Goal: Task Accomplishment & Management: Use online tool/utility

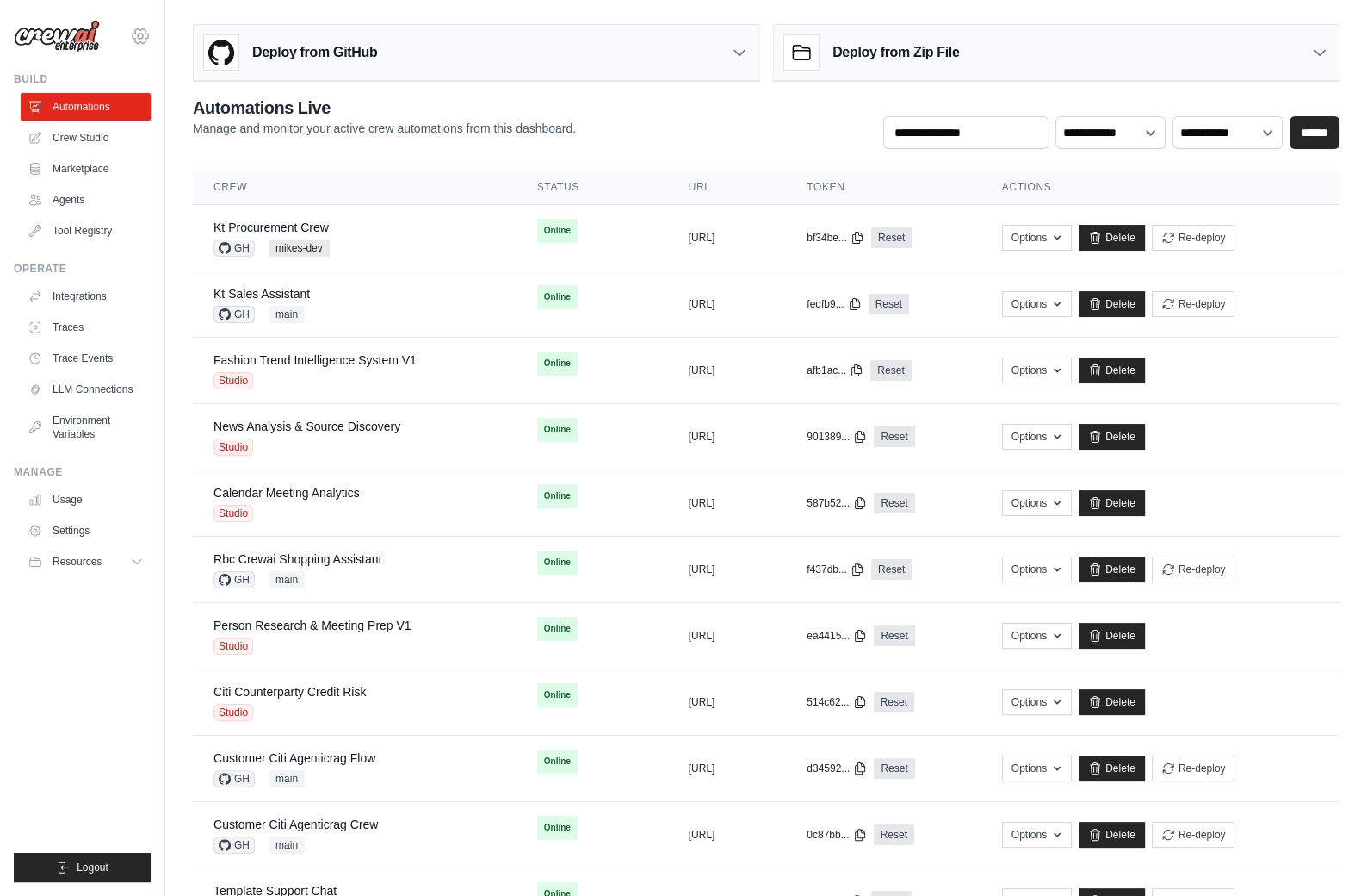
click at [131, 46] on div "mike@crewai.com CrewAI Internal Org Gelato MP@Crew ✓ CrewAI Demo Account Gelato…" at bounding box center [82, 27] width 137 height 55
click at [136, 46] on div "mike@crewai.com CrewAI Internal Org Gelato MP@Crew ✓ CrewAI Demo Account Gelato…" at bounding box center [82, 27] width 137 height 55
click at [103, 104] on link "Automations" at bounding box center [87, 106] width 130 height 27
click at [146, 41] on icon at bounding box center [140, 35] width 15 height 14
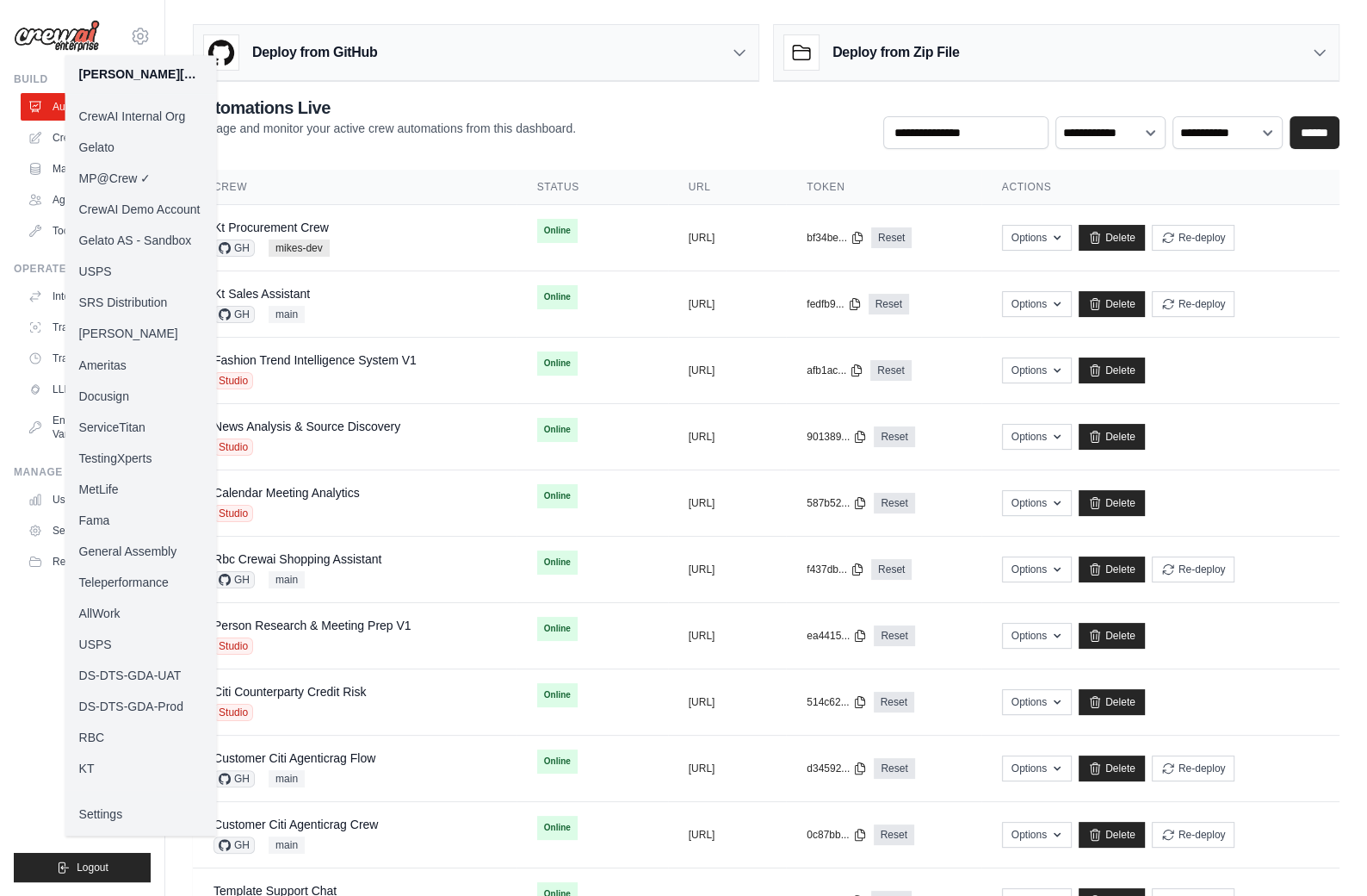
click at [94, 766] on link "KT" at bounding box center [141, 767] width 152 height 31
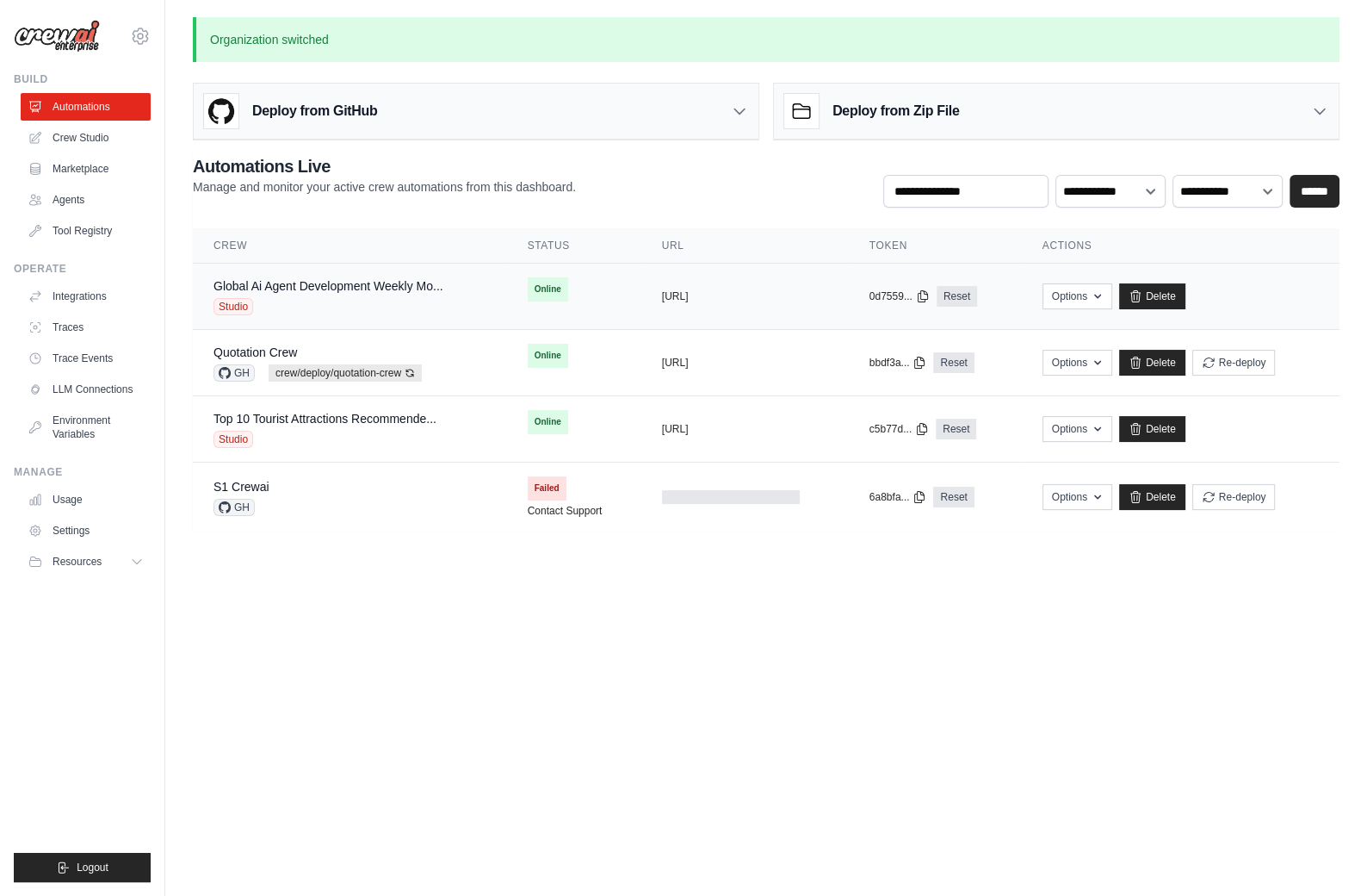
click at [384, 304] on div "Studio" at bounding box center [328, 306] width 229 height 17
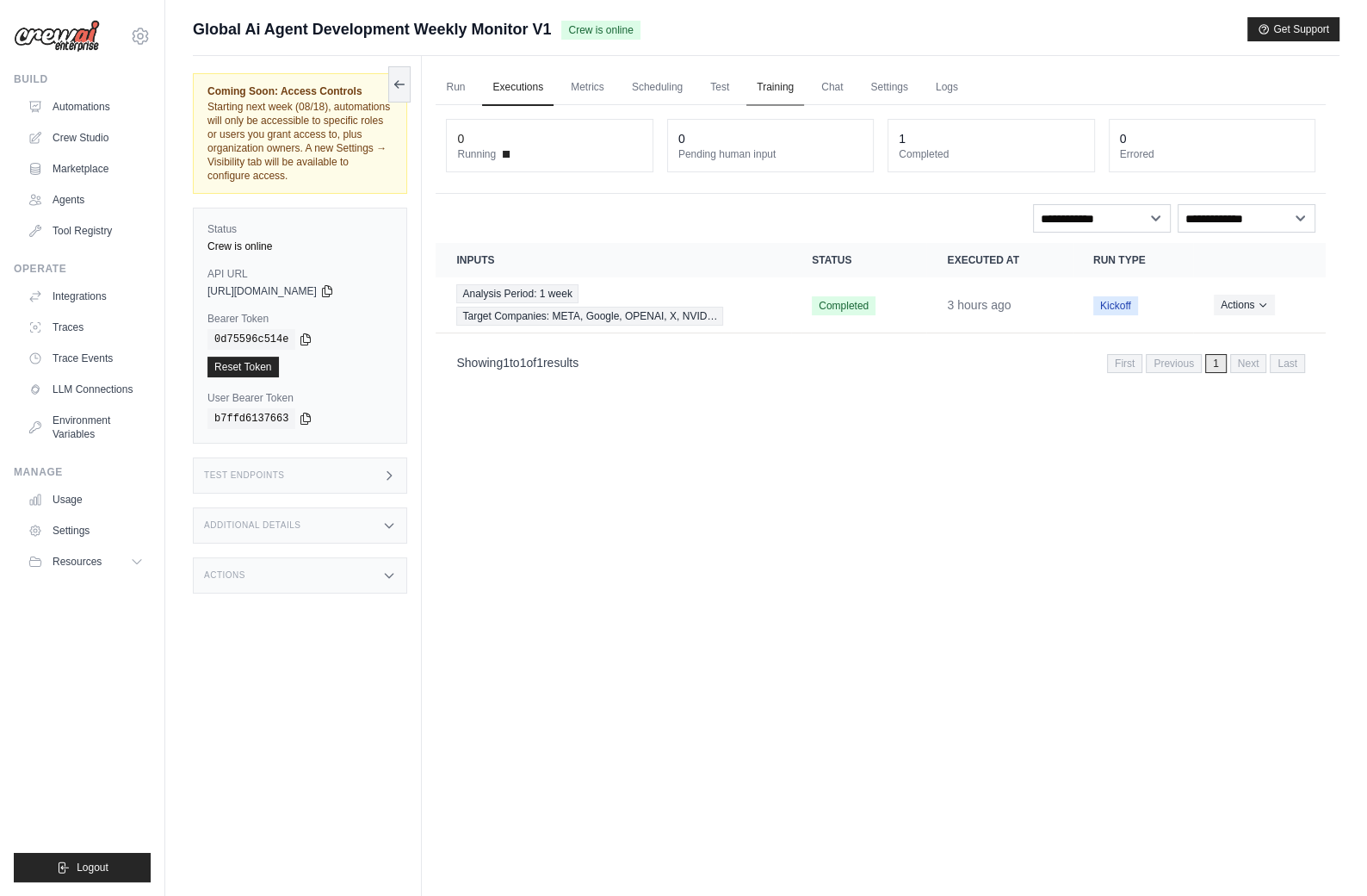
click at [772, 91] on link "Training" at bounding box center [775, 88] width 58 height 36
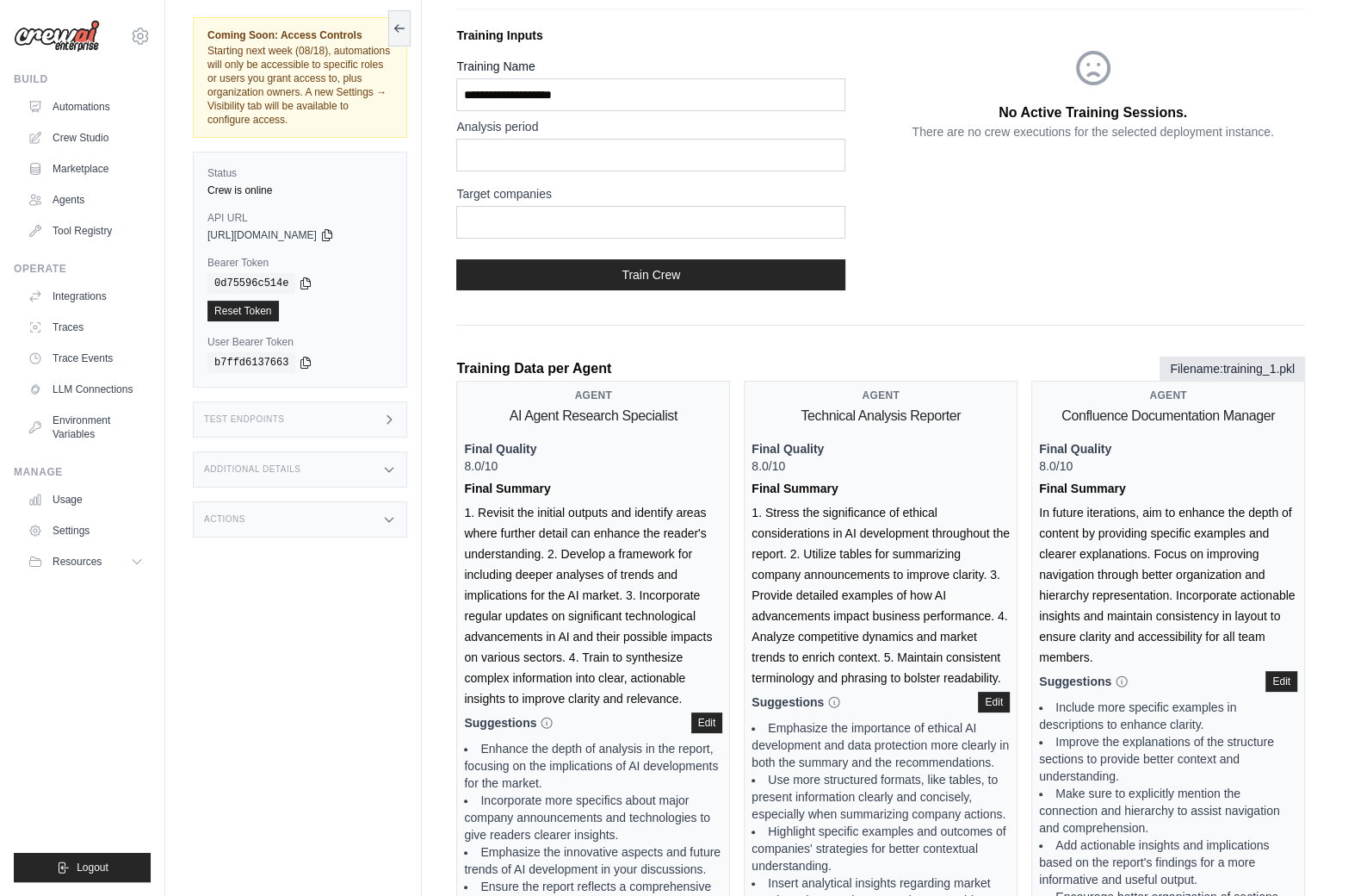
scroll to position [389, 0]
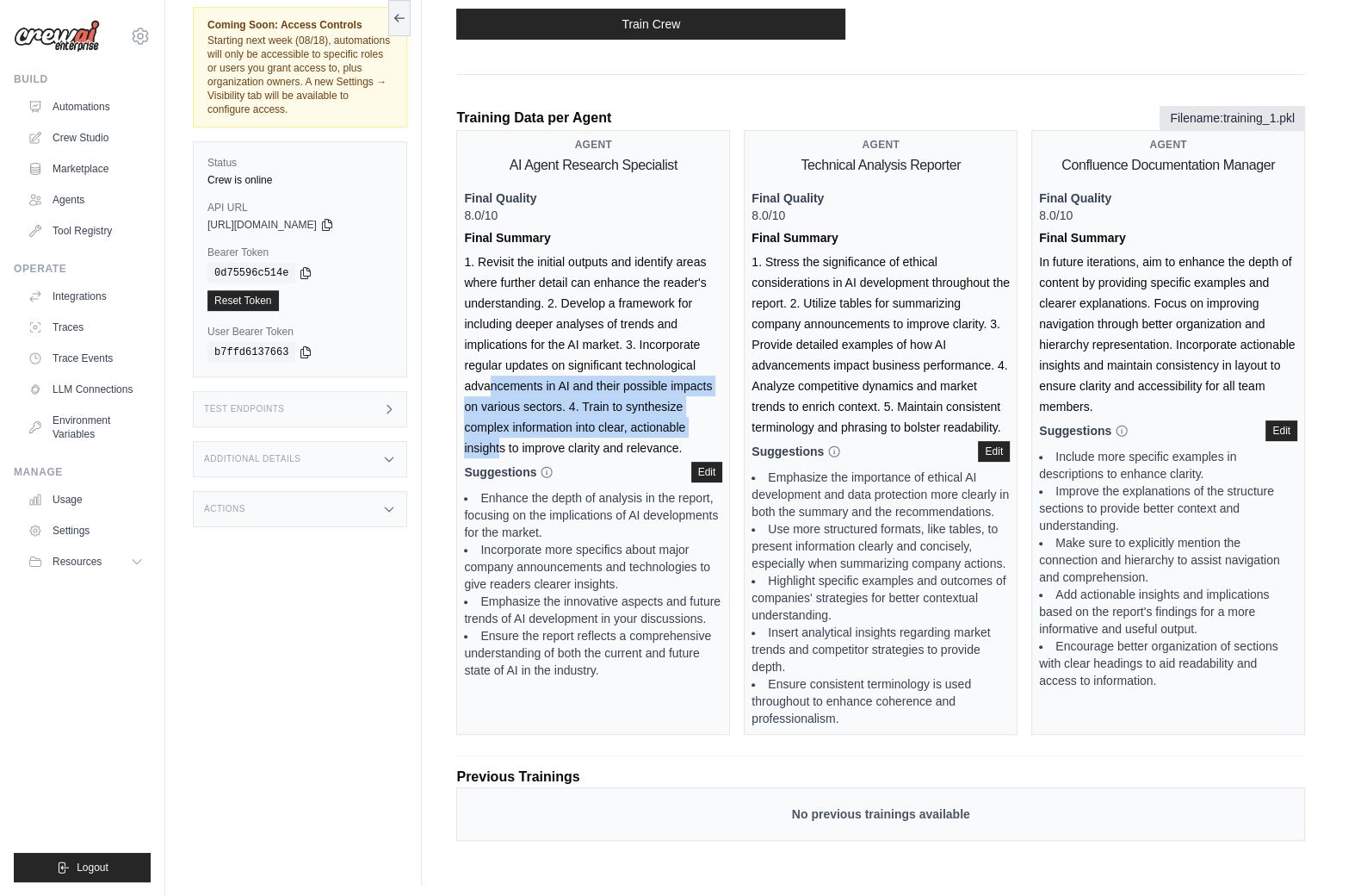
drag, startPoint x: 609, startPoint y: 365, endPoint x: 622, endPoint y: 427, distance: 63.3
click at [622, 427] on div "Agent AI Agent Research Specialist Final Quality 8.0/10 Final Summary 1. Revisi…" at bounding box center [592, 432] width 274 height 605
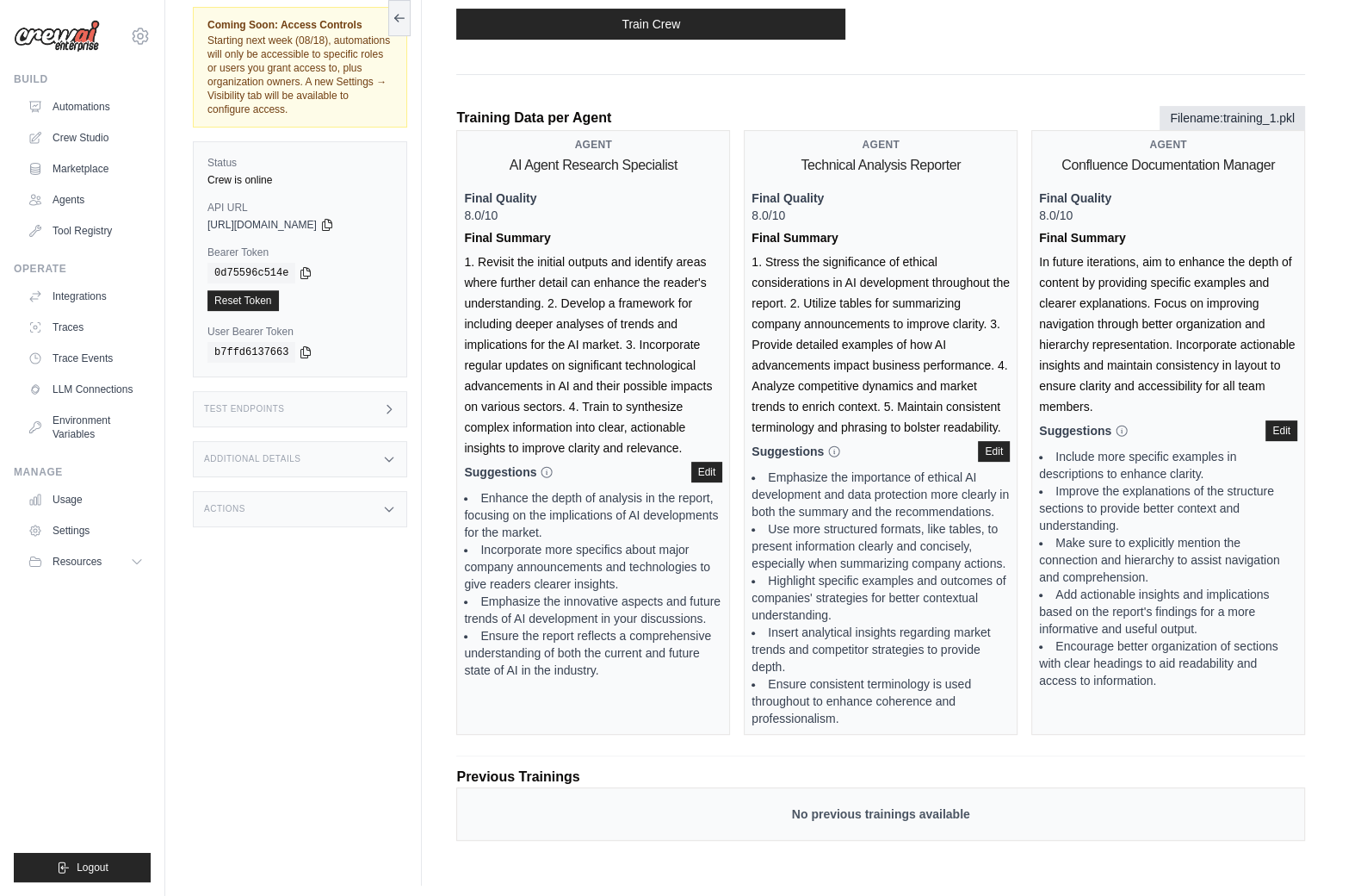
click at [588, 433] on div "Agent AI Agent Research Specialist Final Quality 8.0/10 Final Summary 1. Revisi…" at bounding box center [592, 432] width 274 height 605
drag, startPoint x: 562, startPoint y: 492, endPoint x: 569, endPoint y: 507, distance: 16.6
click at [569, 507] on li "Enhance the depth of analysis in the report, focusing on the implications of AI…" at bounding box center [593, 515] width 258 height 51
click at [567, 533] on li "Enhance the depth of analysis in the report, focusing on the implications of AI…" at bounding box center [593, 515] width 258 height 51
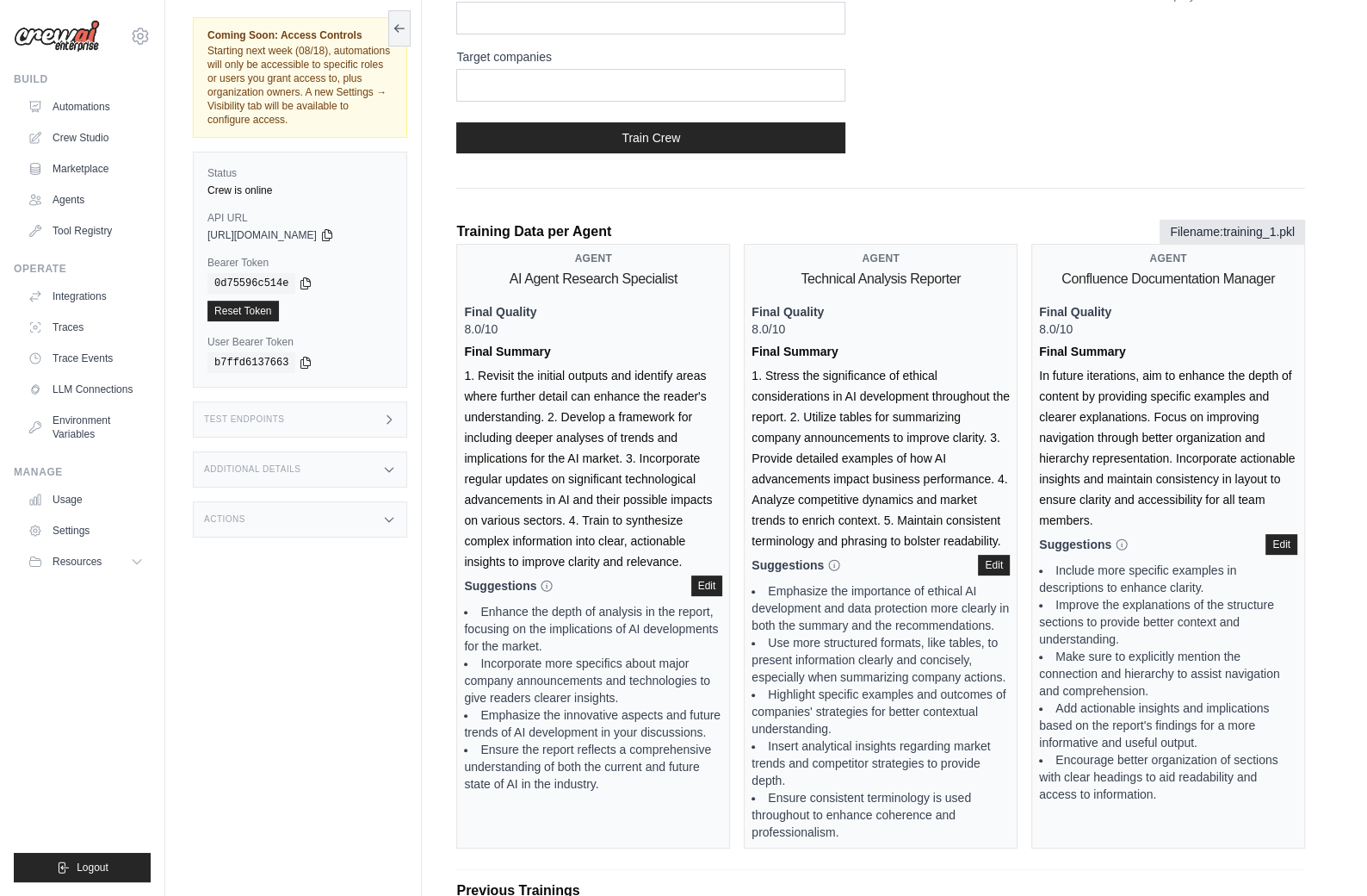
scroll to position [277, 0]
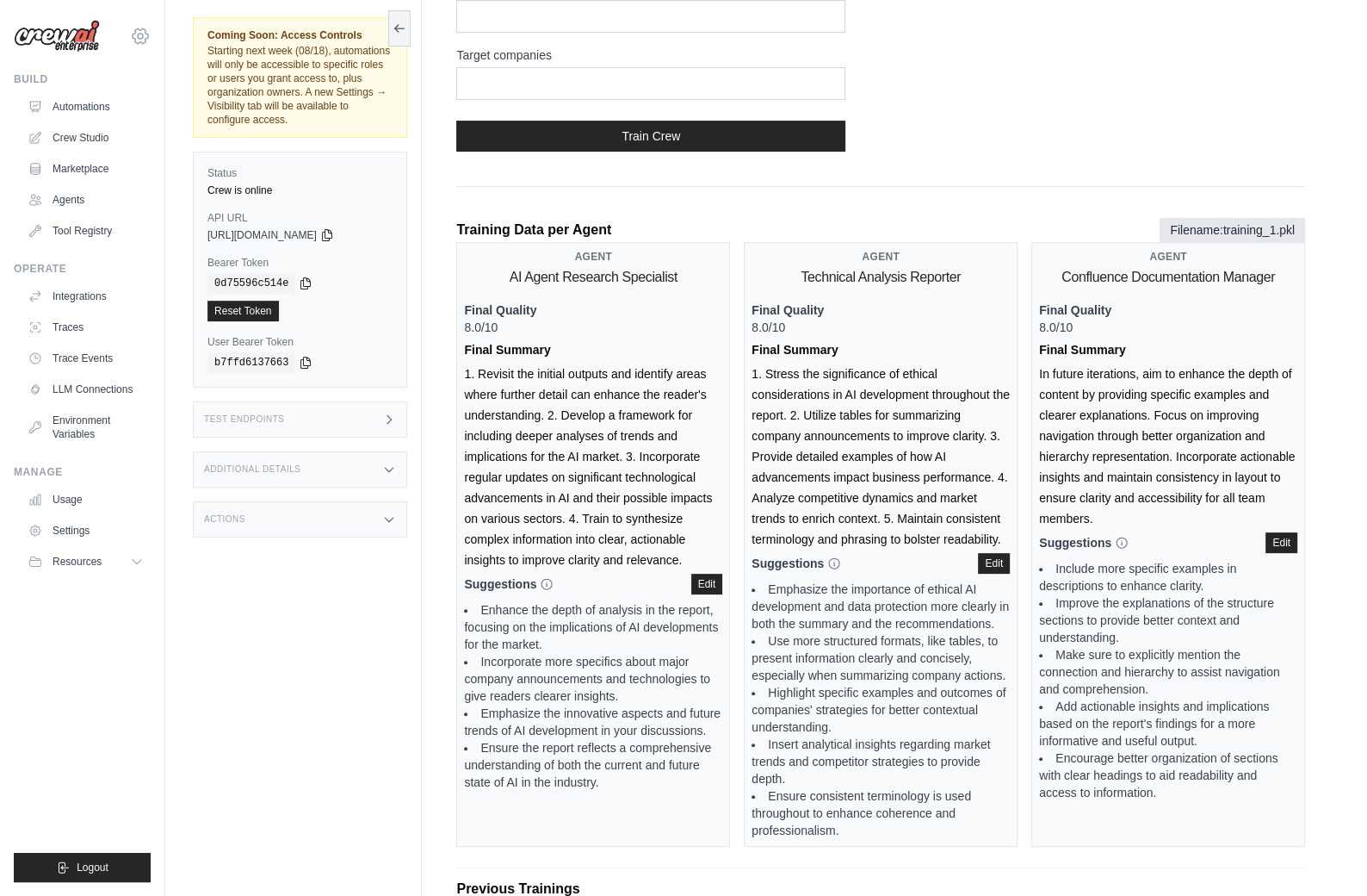
click at [148, 28] on icon at bounding box center [140, 36] width 21 height 21
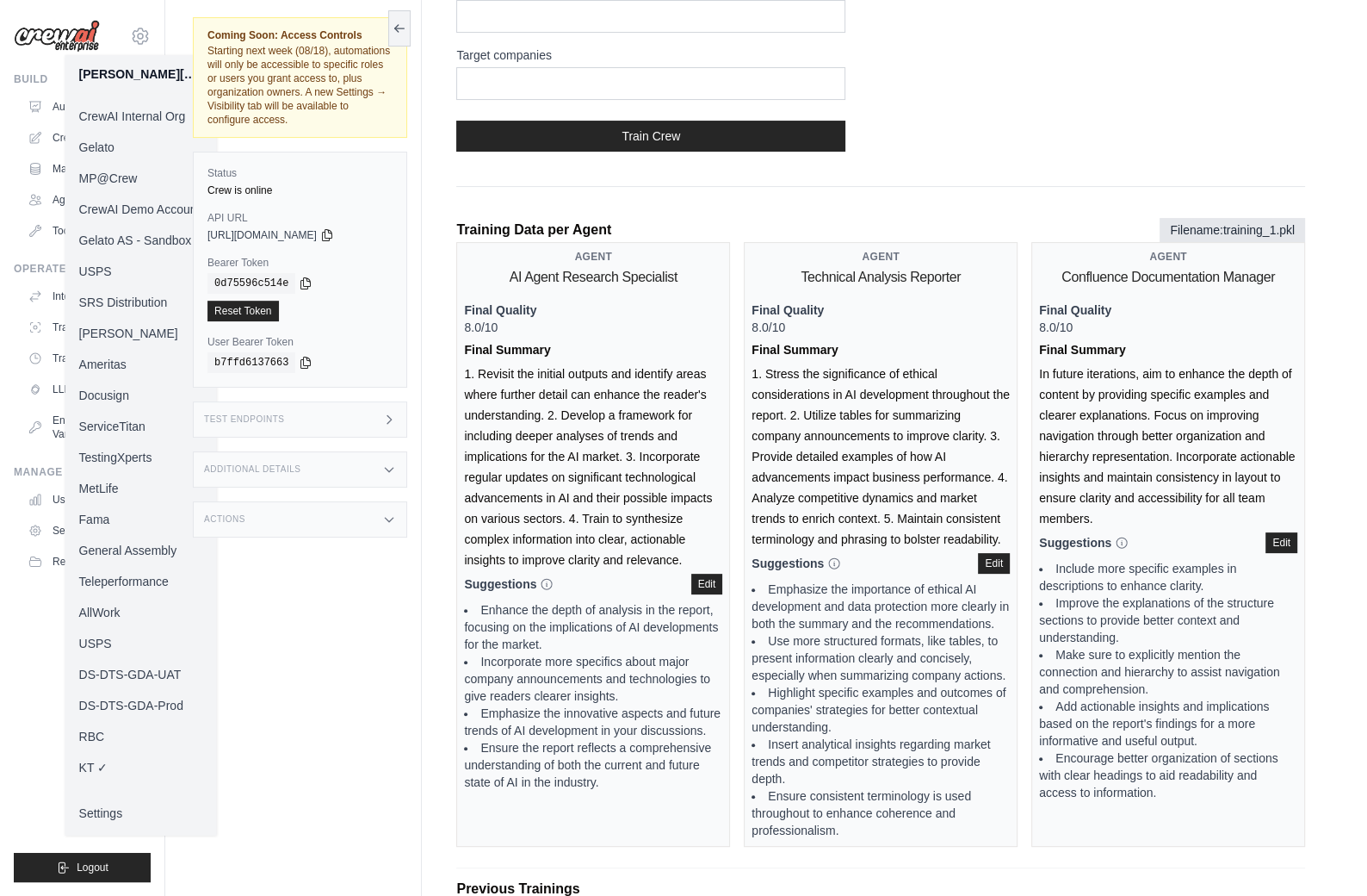
click at [137, 180] on link "MP@Crew" at bounding box center [141, 178] width 152 height 31
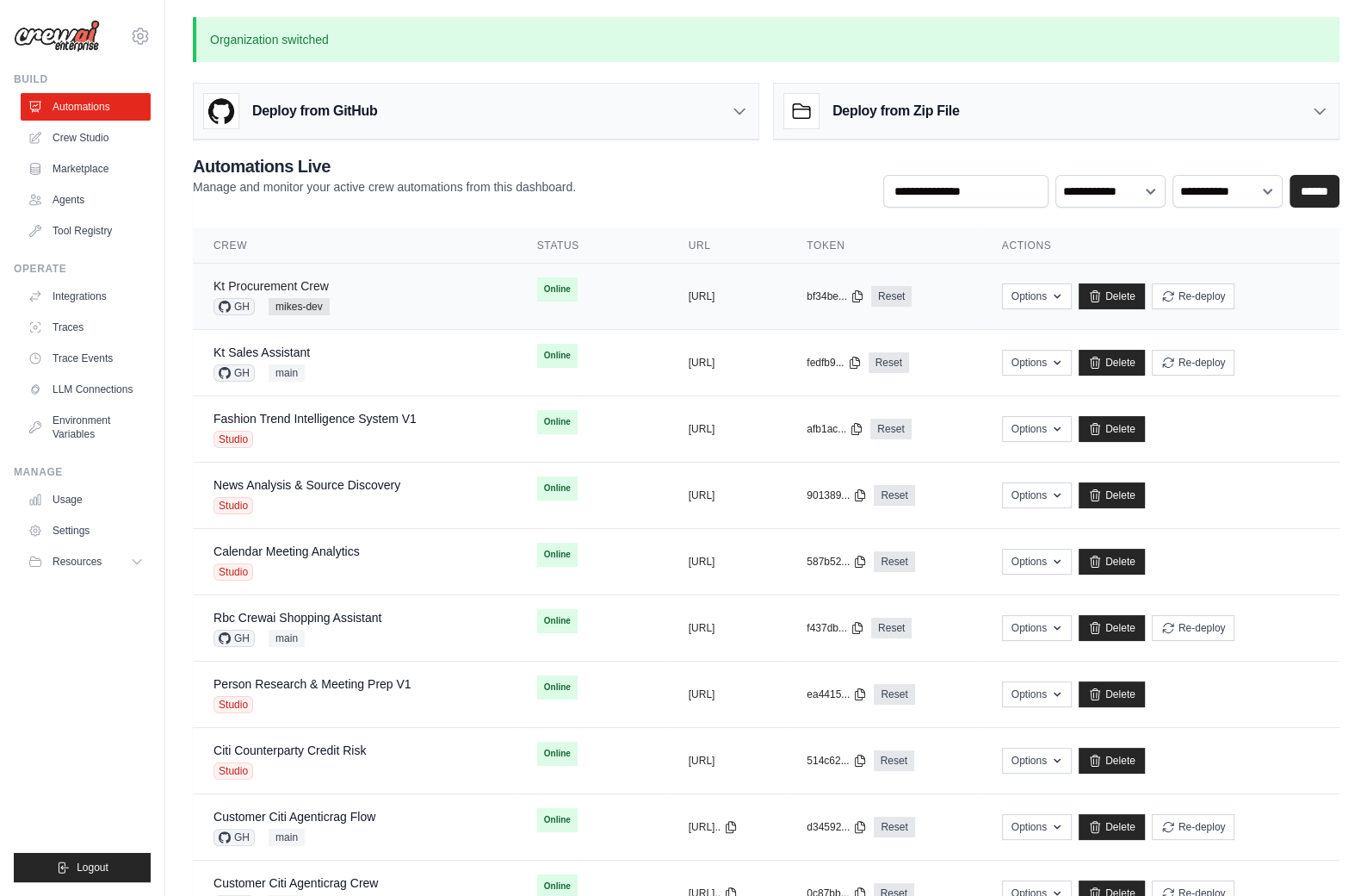
click at [278, 284] on link "Kt Procurement Crew" at bounding box center [271, 285] width 116 height 14
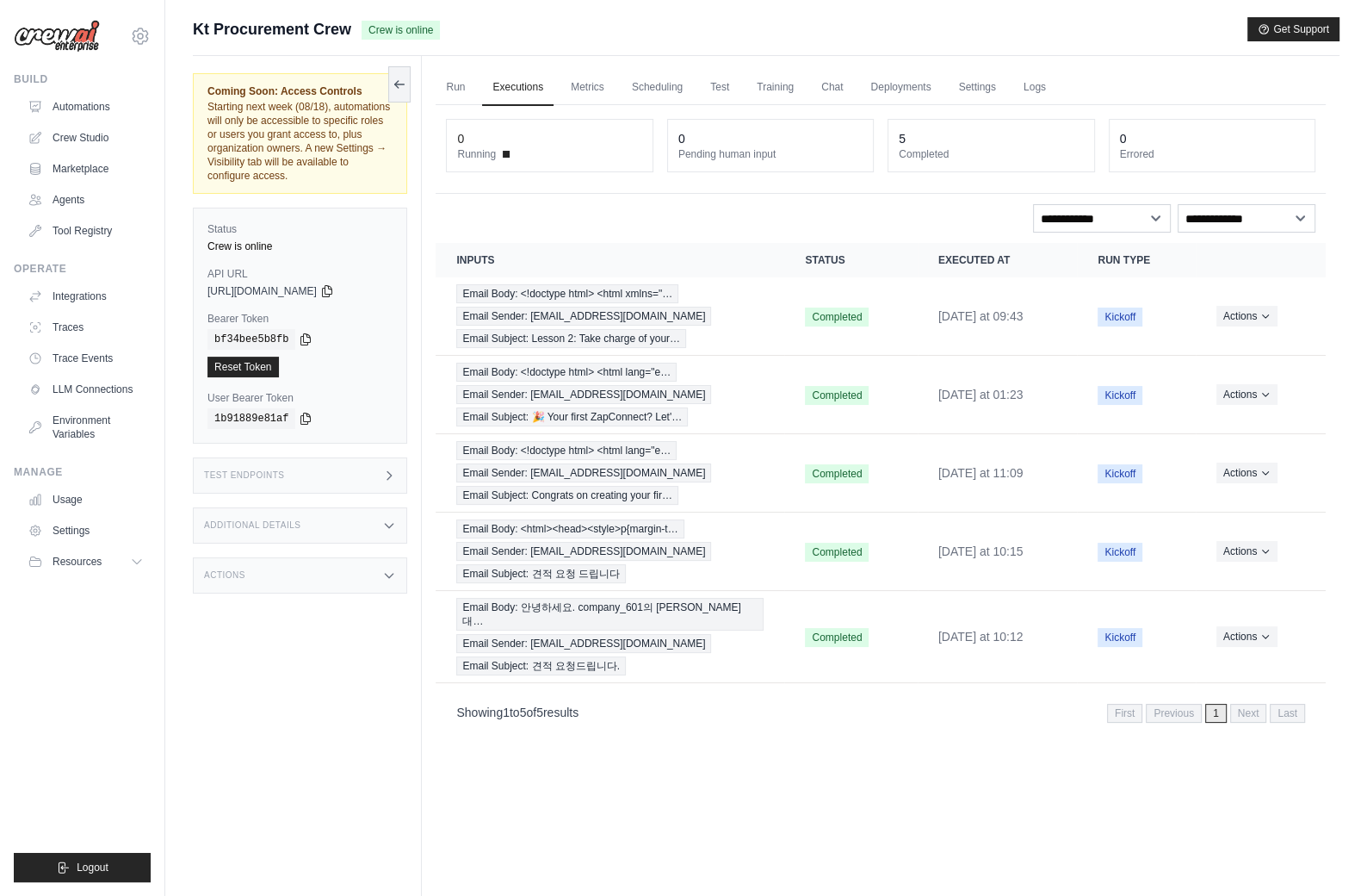
click at [1029, 107] on div "0 Running 0 Pending human input 5 Completed 0 Errored" at bounding box center [881, 150] width 890 height 89
click at [894, 89] on link "Deployments" at bounding box center [900, 88] width 81 height 36
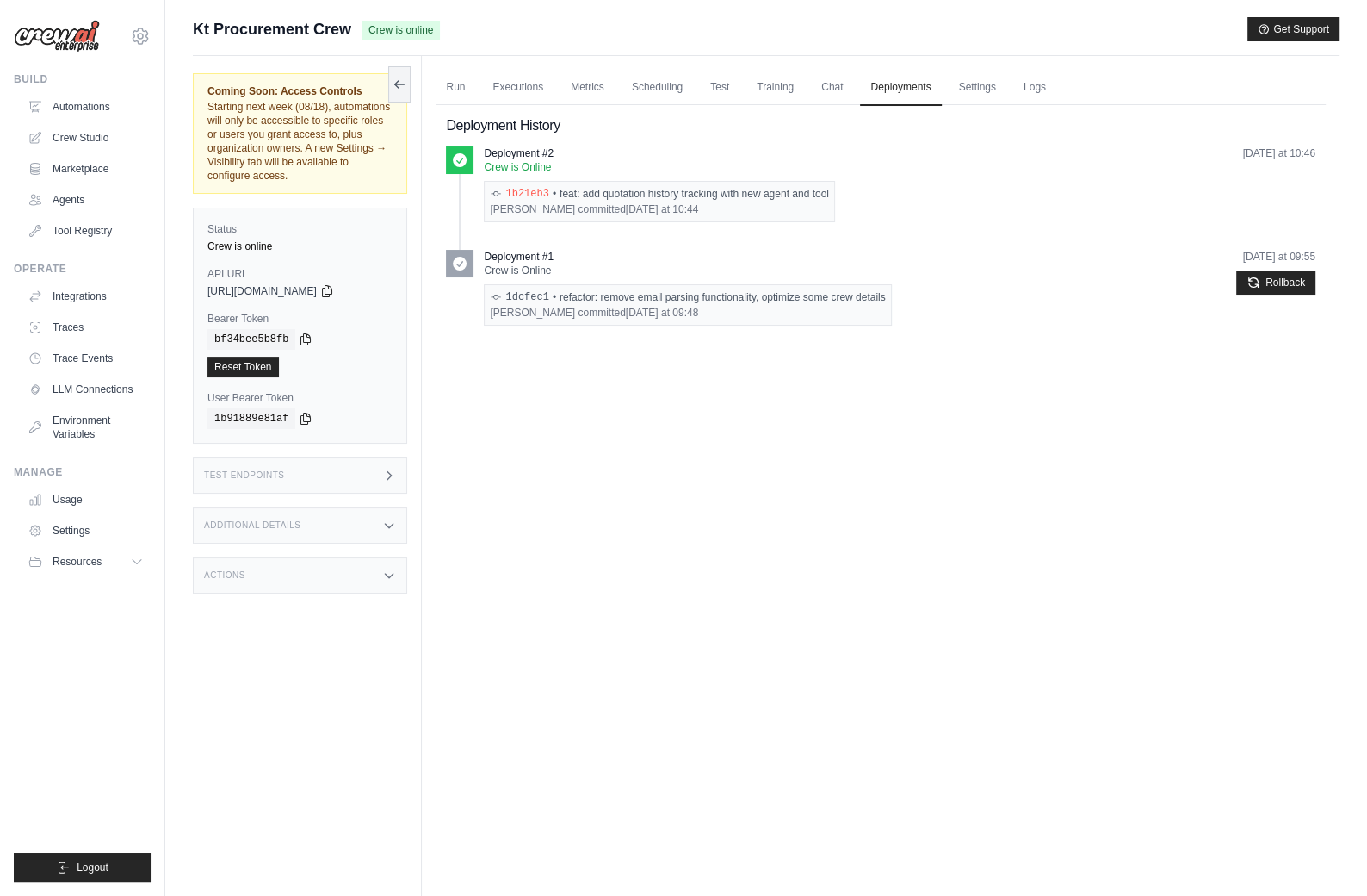
click at [530, 192] on link "1b21eb3" at bounding box center [526, 193] width 43 height 14
click at [534, 188] on link "1b21eb3" at bounding box center [526, 193] width 43 height 14
click at [102, 105] on link "Automations" at bounding box center [87, 106] width 130 height 27
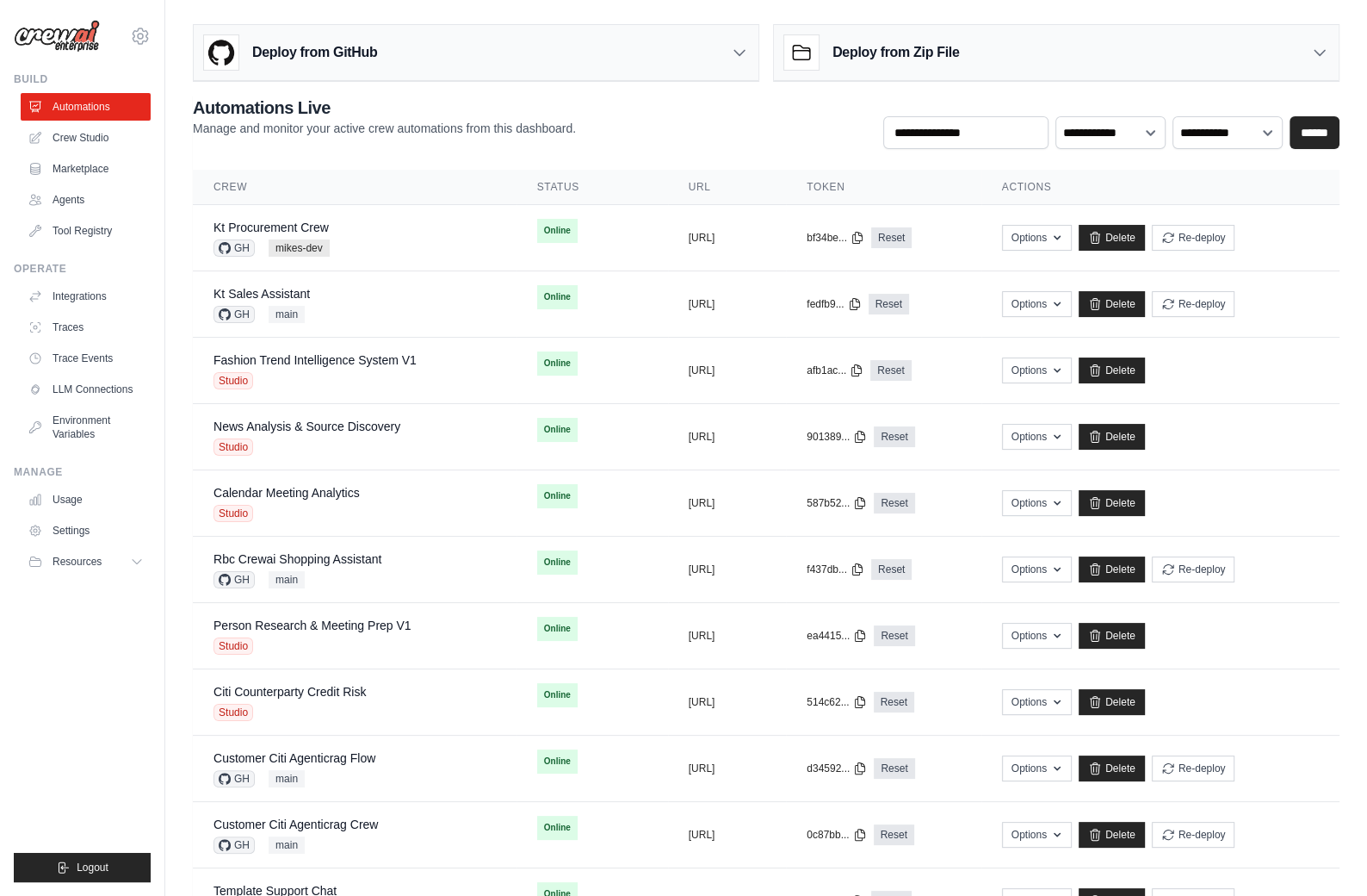
click at [545, 38] on div "Deploy from GitHub" at bounding box center [476, 52] width 565 height 56
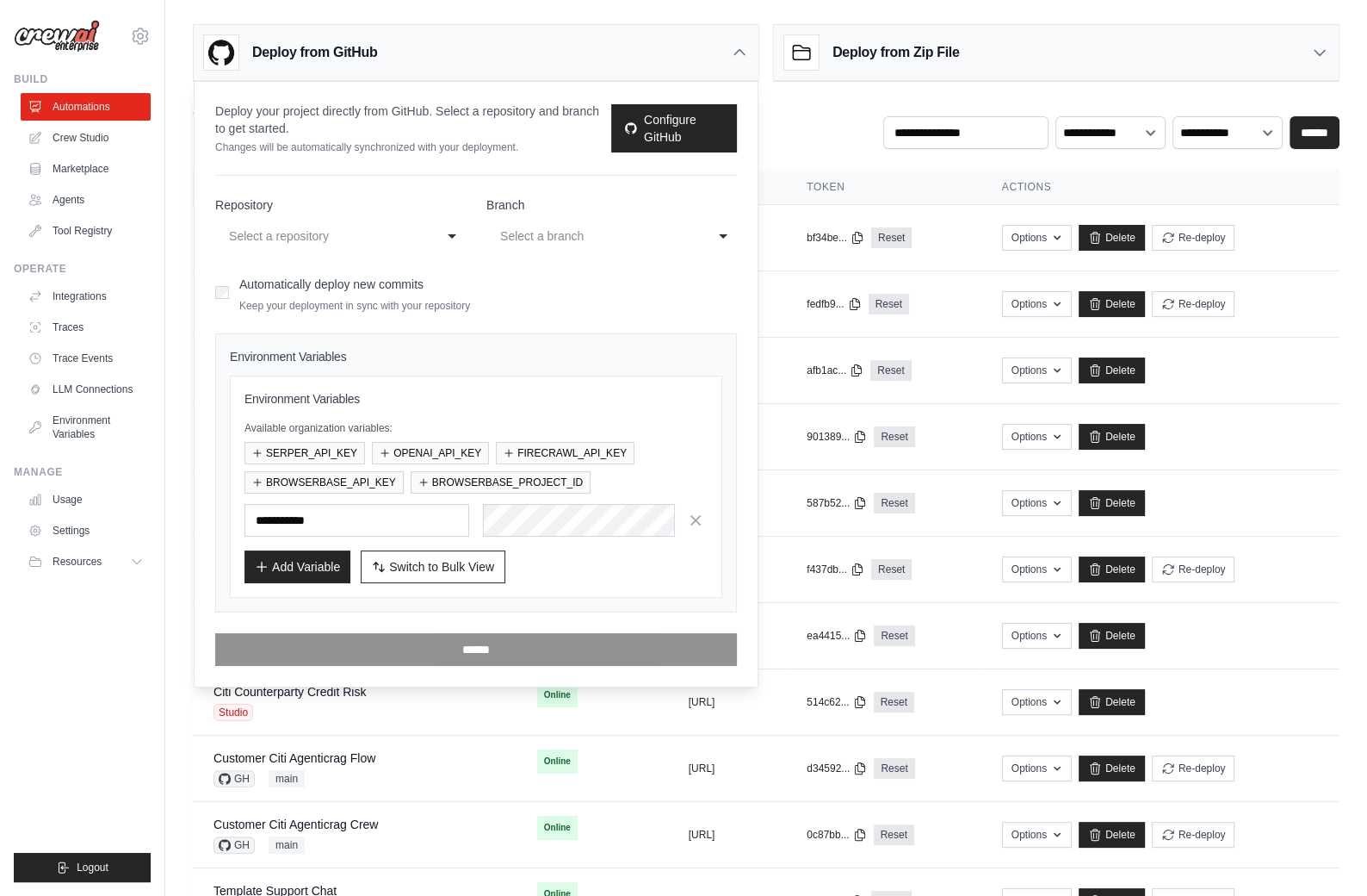
click at [421, 239] on div "Select a repository" at bounding box center [328, 235] width 206 height 27
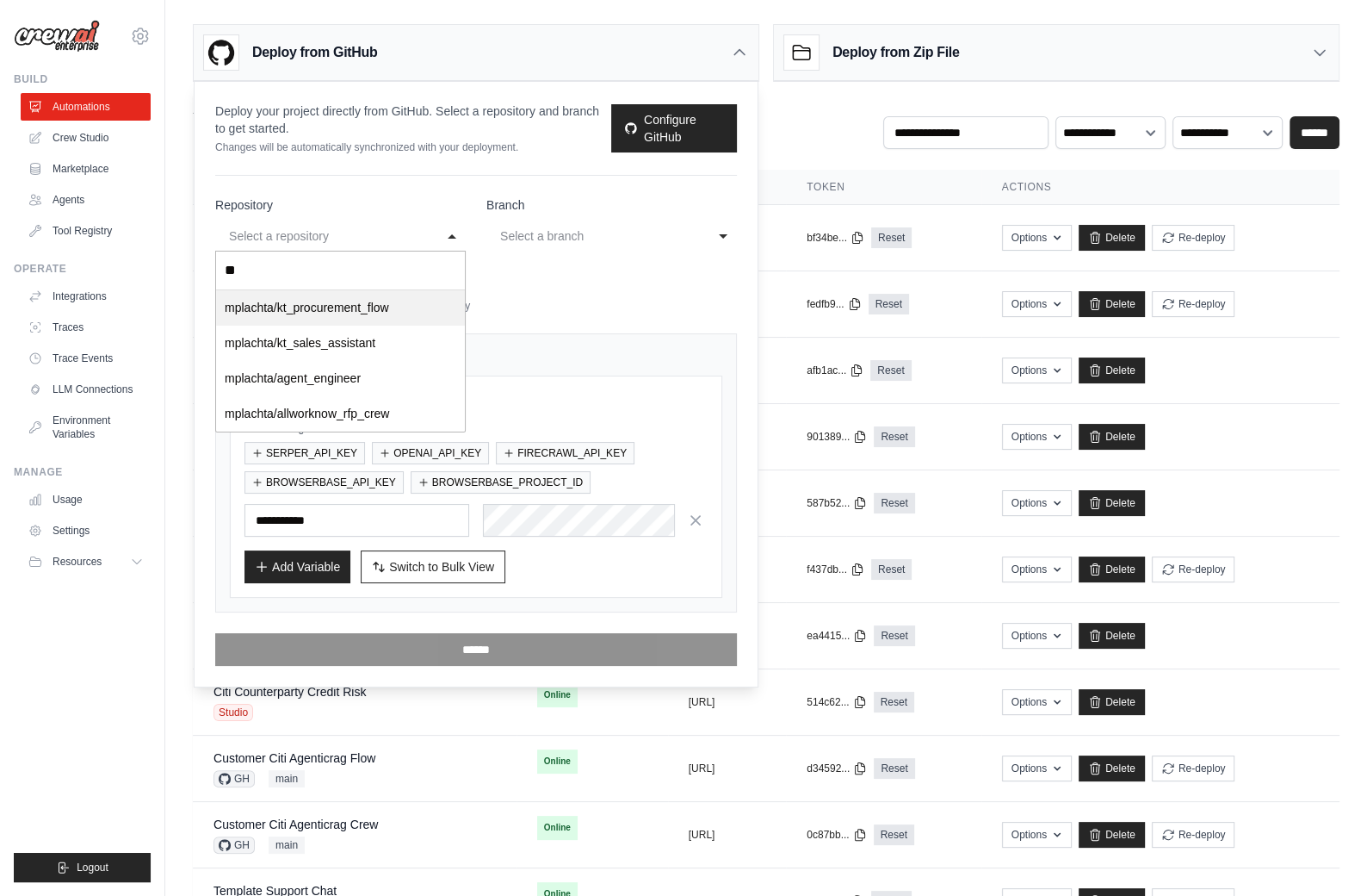
type input "***"
select select "**********"
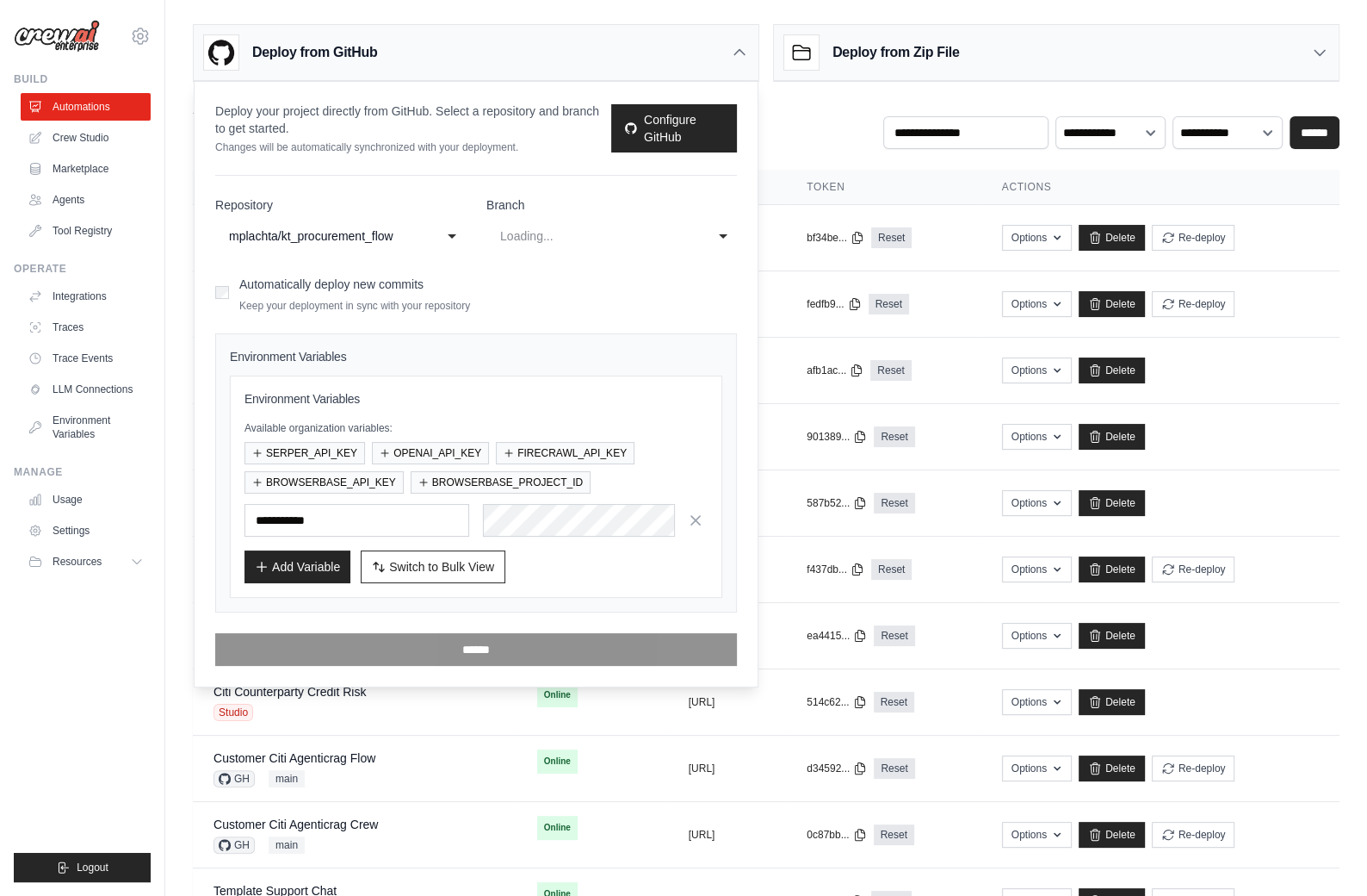
select select "****"
click at [558, 230] on div "main" at bounding box center [594, 236] width 189 height 21
click at [466, 303] on p "Keep your deployment in sync with your repository" at bounding box center [354, 305] width 230 height 14
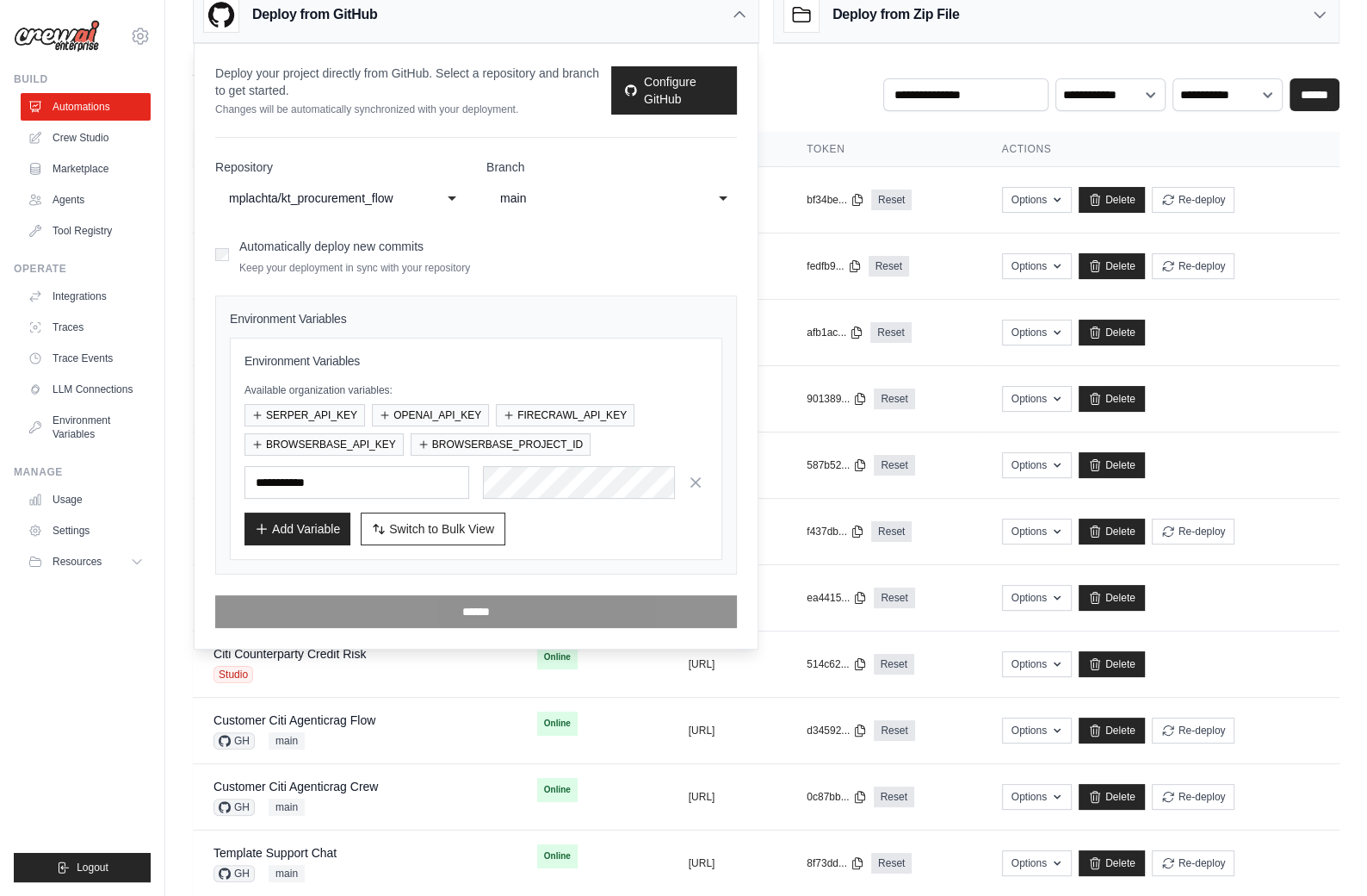
scroll to position [46, 0]
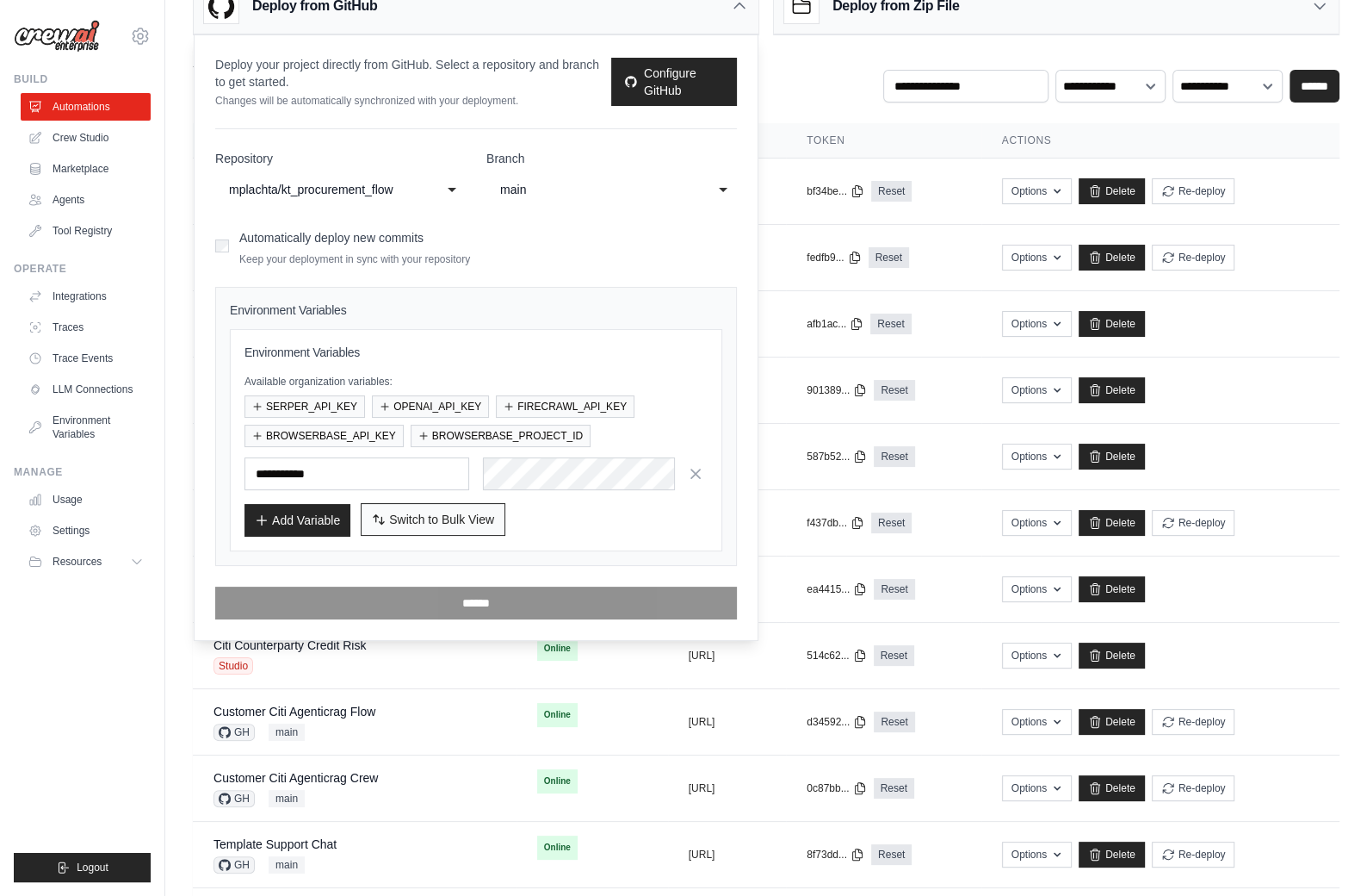
click at [436, 516] on span "Switch to Bulk View" at bounding box center [441, 520] width 105 height 17
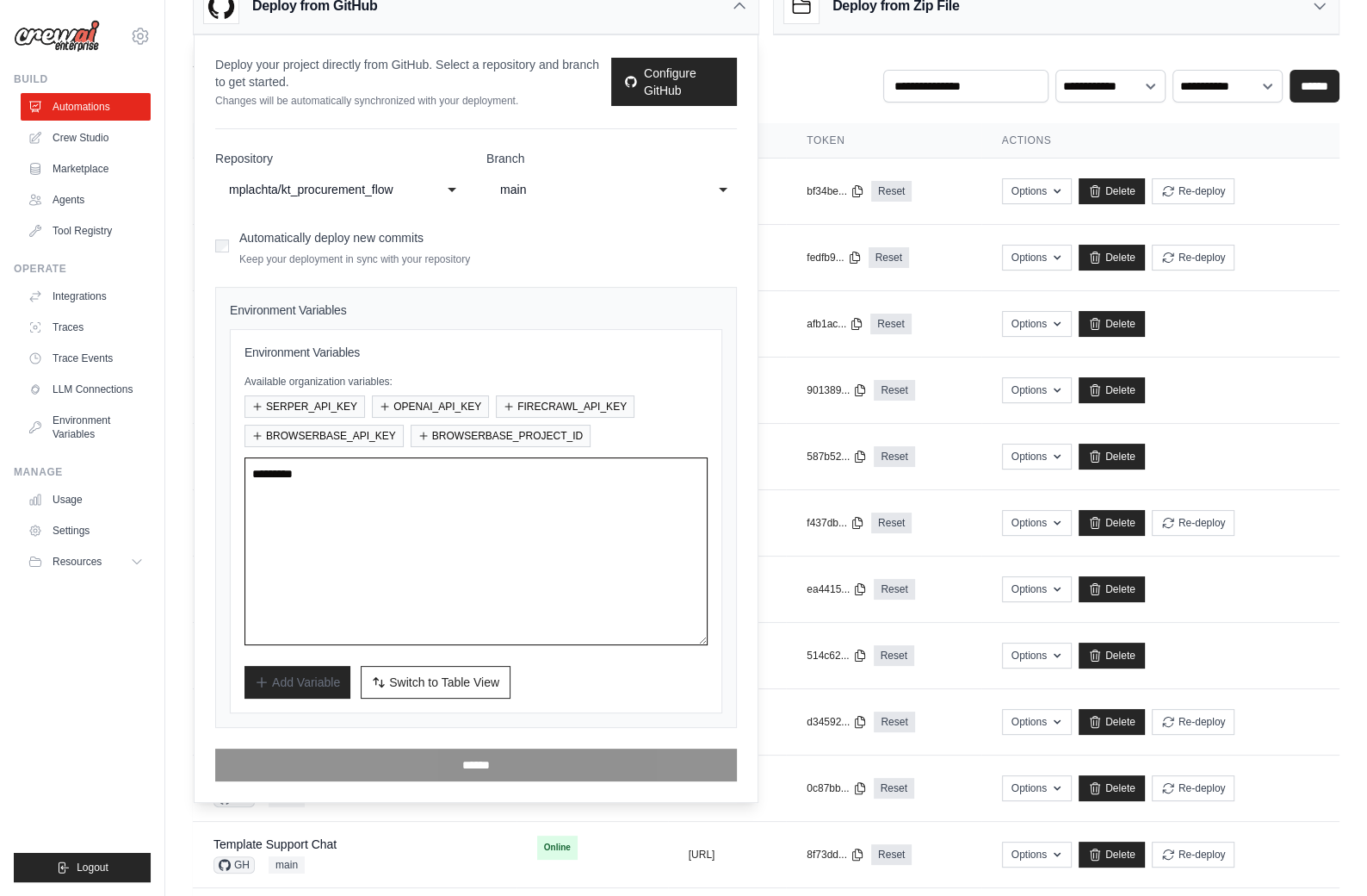
click at [457, 512] on textarea at bounding box center [476, 551] width 464 height 188
paste textarea "**********"
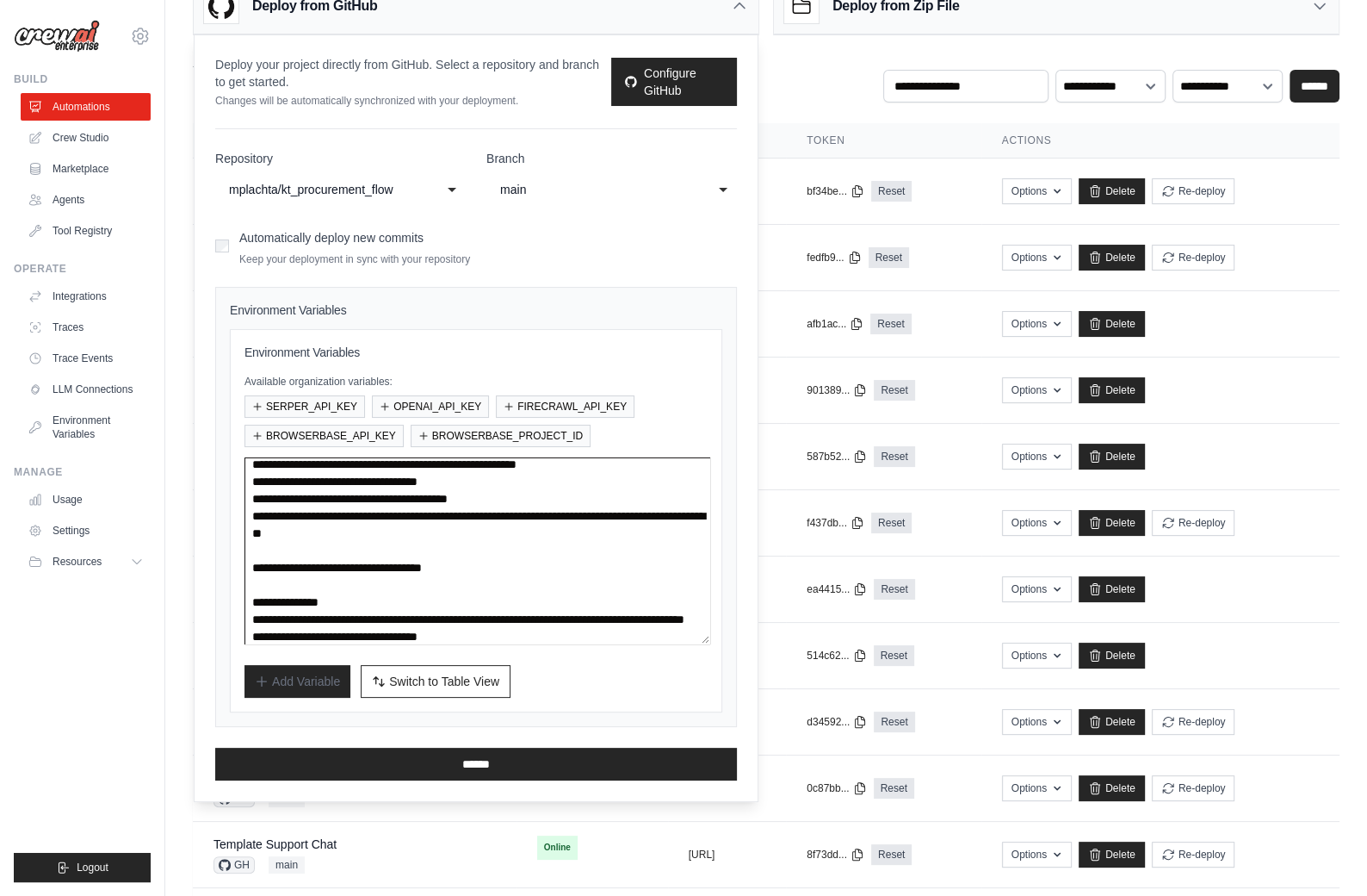
scroll to position [0, 0]
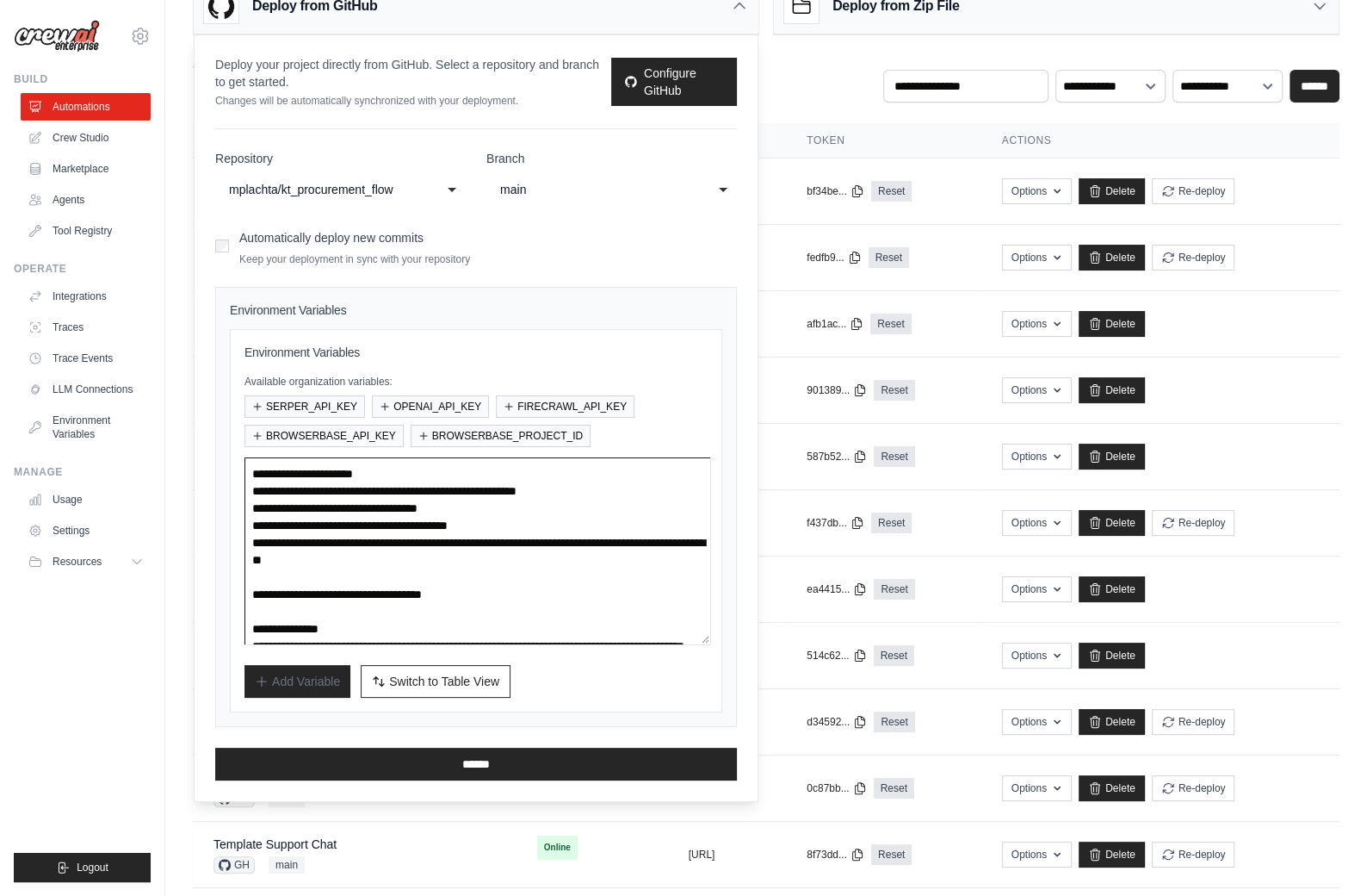
click at [432, 470] on textarea "**********" at bounding box center [477, 550] width 465 height 187
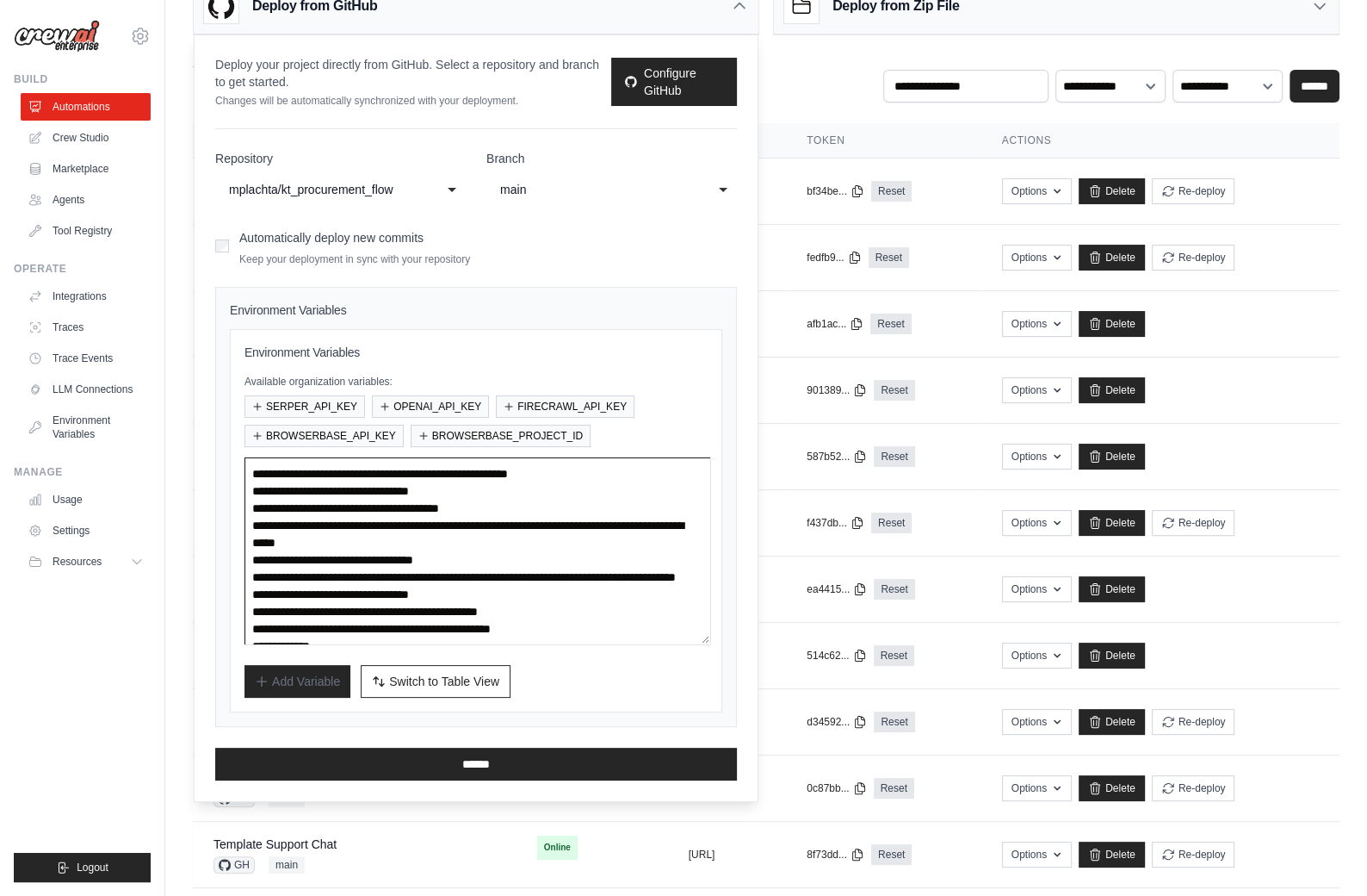
type textarea "**********"
click at [557, 681] on div "Add Variable Switch to Bulk View Switch to Table View" at bounding box center [476, 681] width 464 height 33
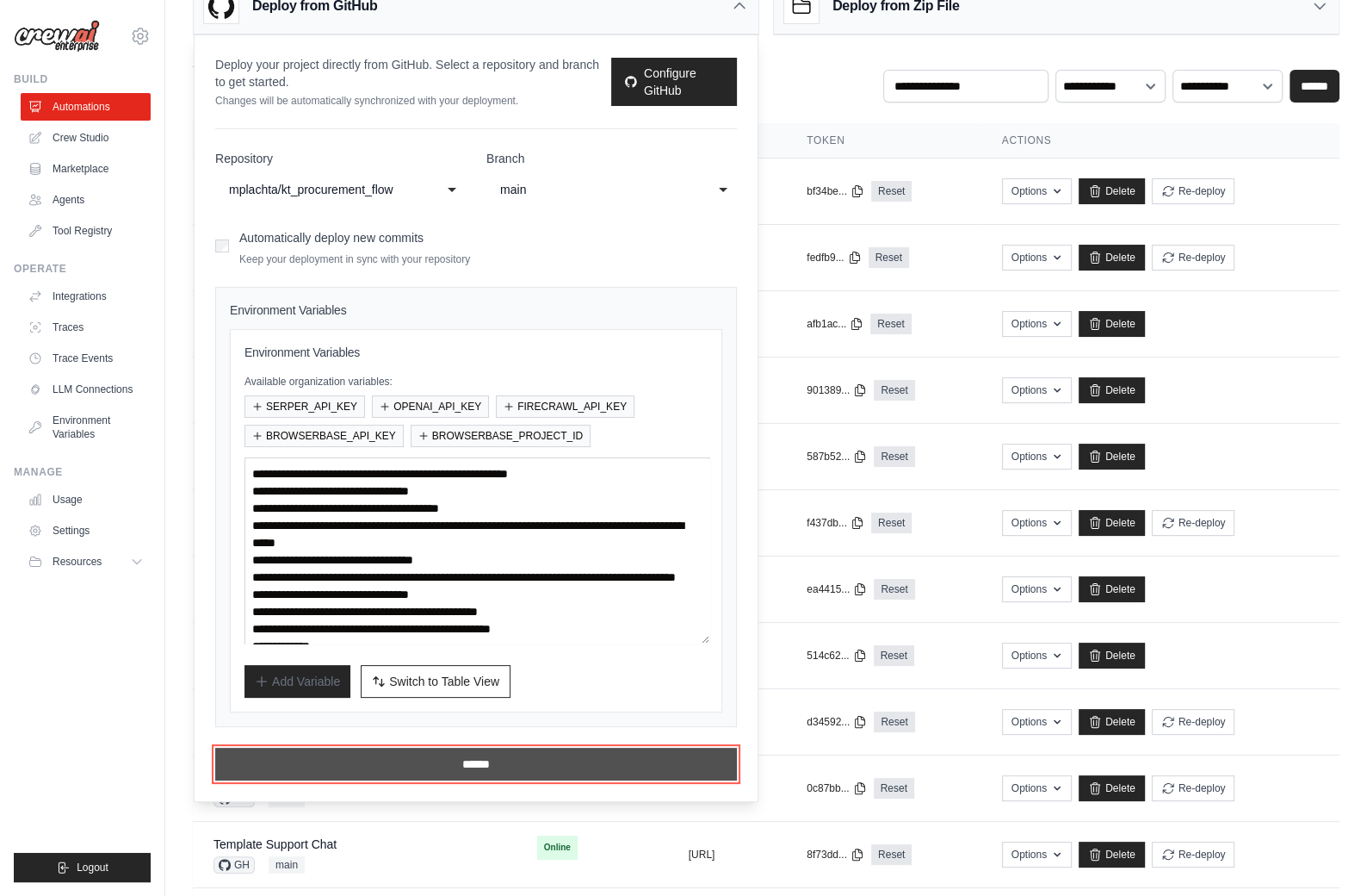
click at [483, 755] on input "******" at bounding box center [476, 763] width 521 height 33
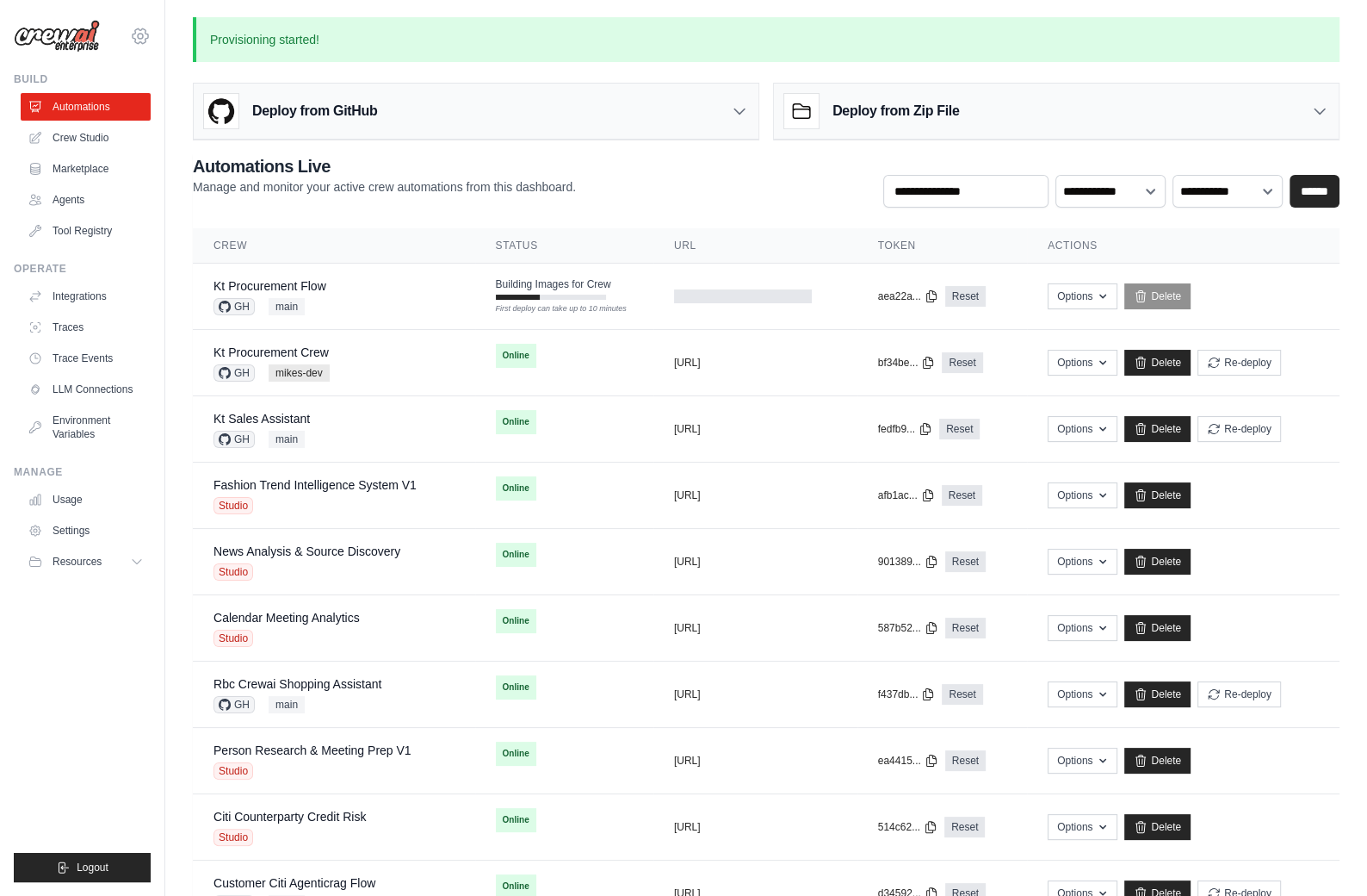
click at [141, 37] on icon at bounding box center [140, 36] width 21 height 21
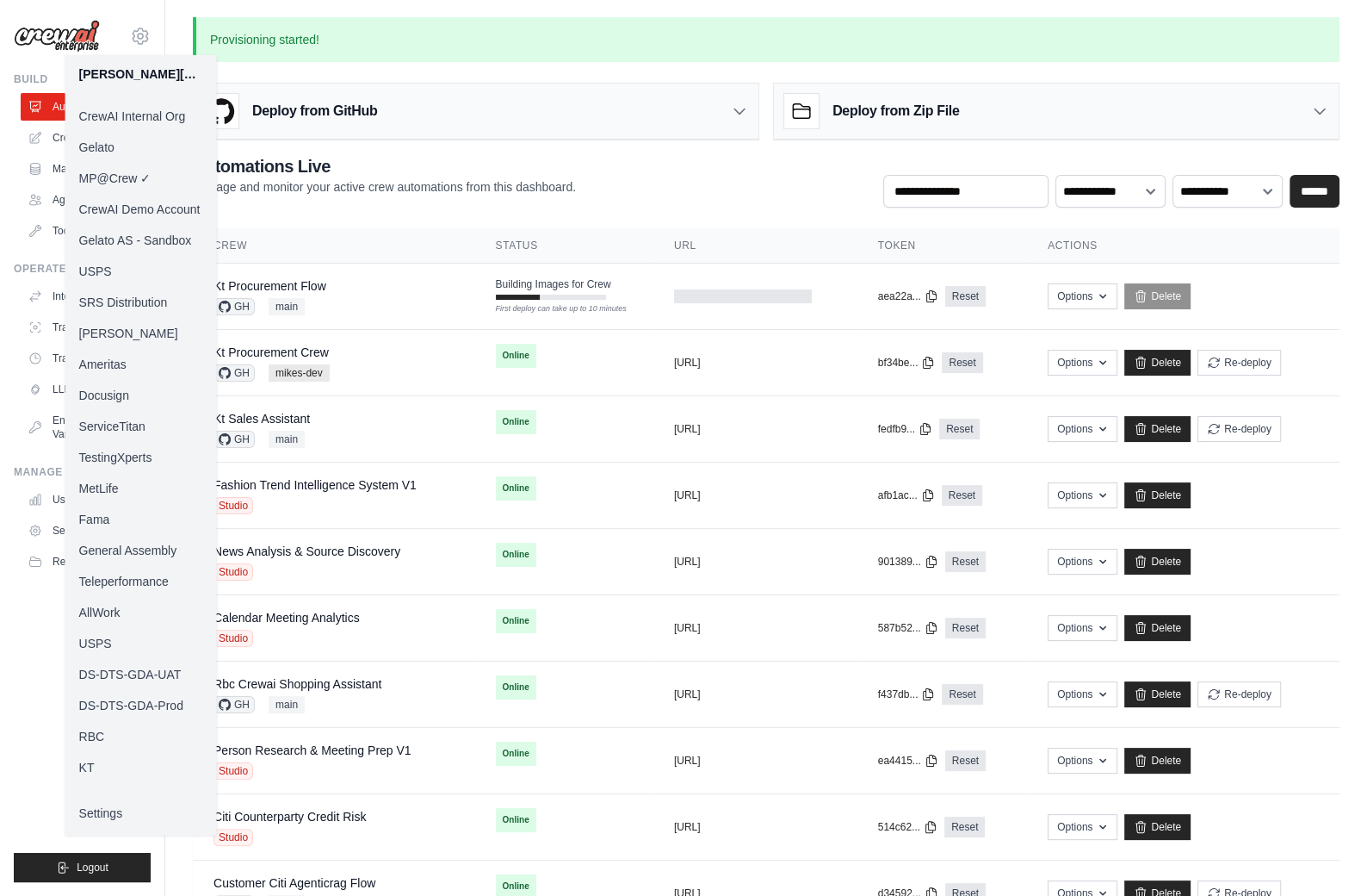
click at [101, 766] on link "KT" at bounding box center [141, 767] width 152 height 31
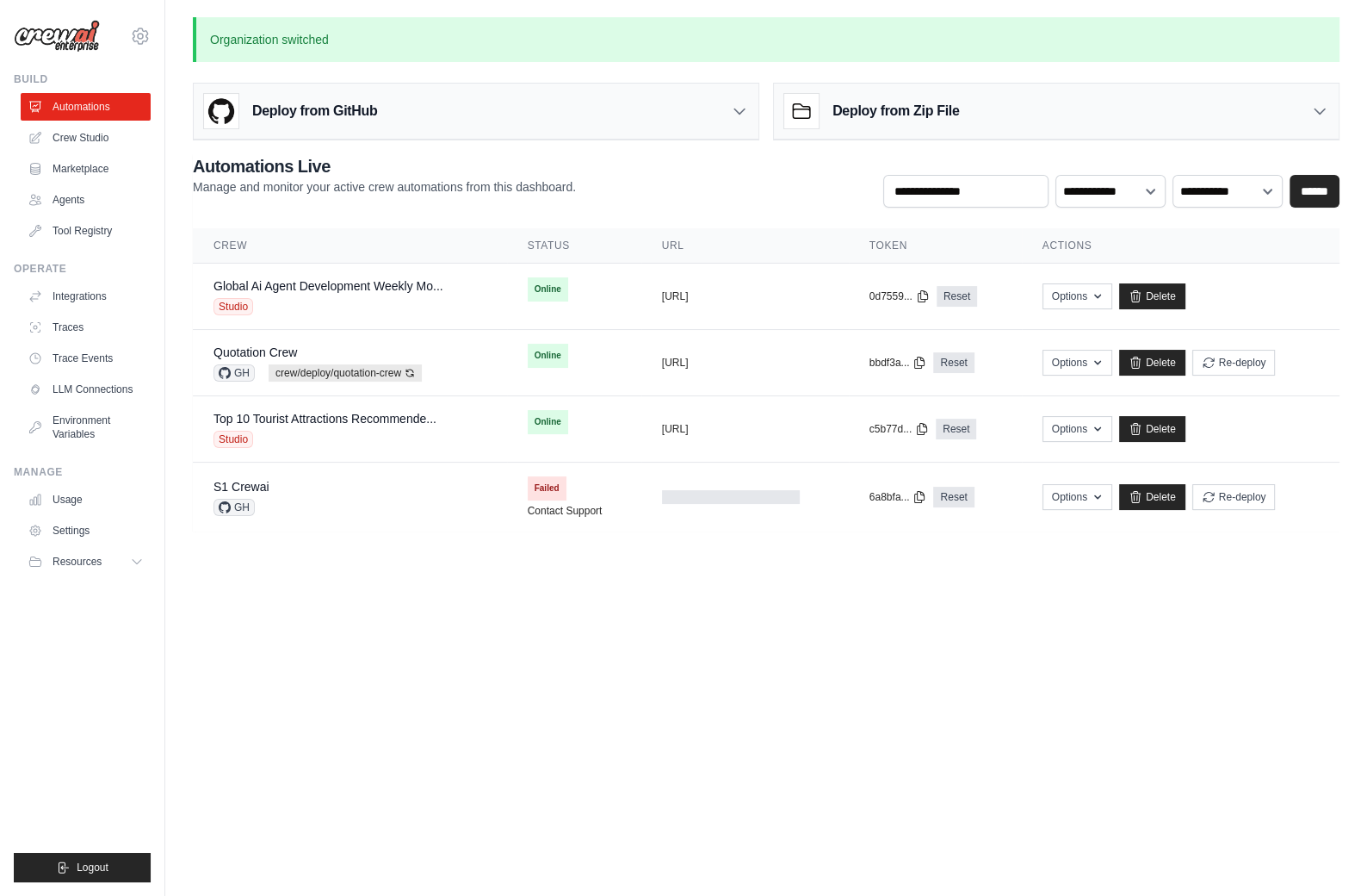
click at [536, 657] on body "mike@crewai.com CrewAI Internal Org Gelato MP@Crew CrewAI Demo Account Gelato A…" at bounding box center [684, 448] width 1367 height 896
click at [340, 298] on div "Studio" at bounding box center [328, 306] width 229 height 17
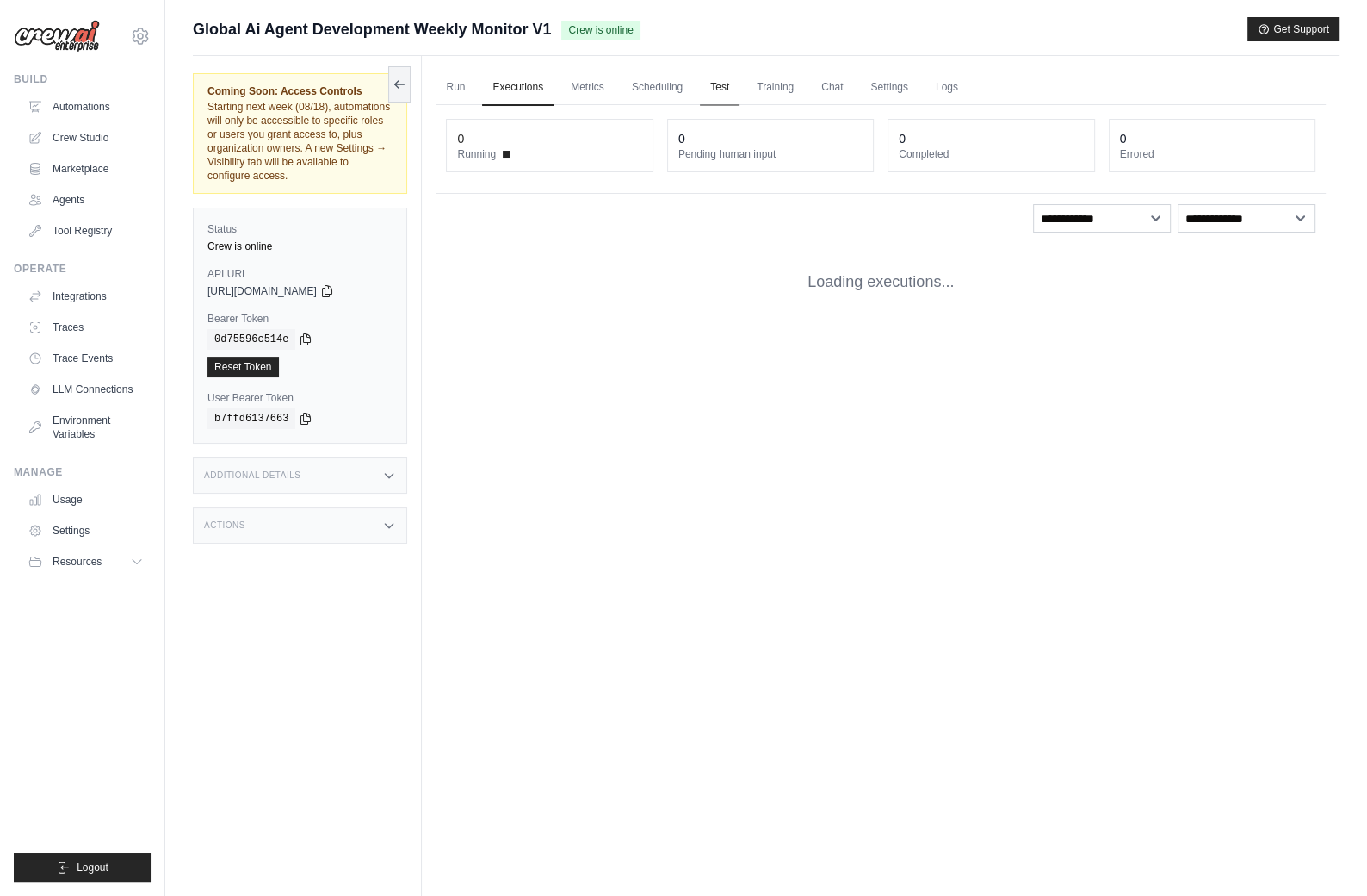
click at [720, 81] on link "Test" at bounding box center [720, 88] width 40 height 36
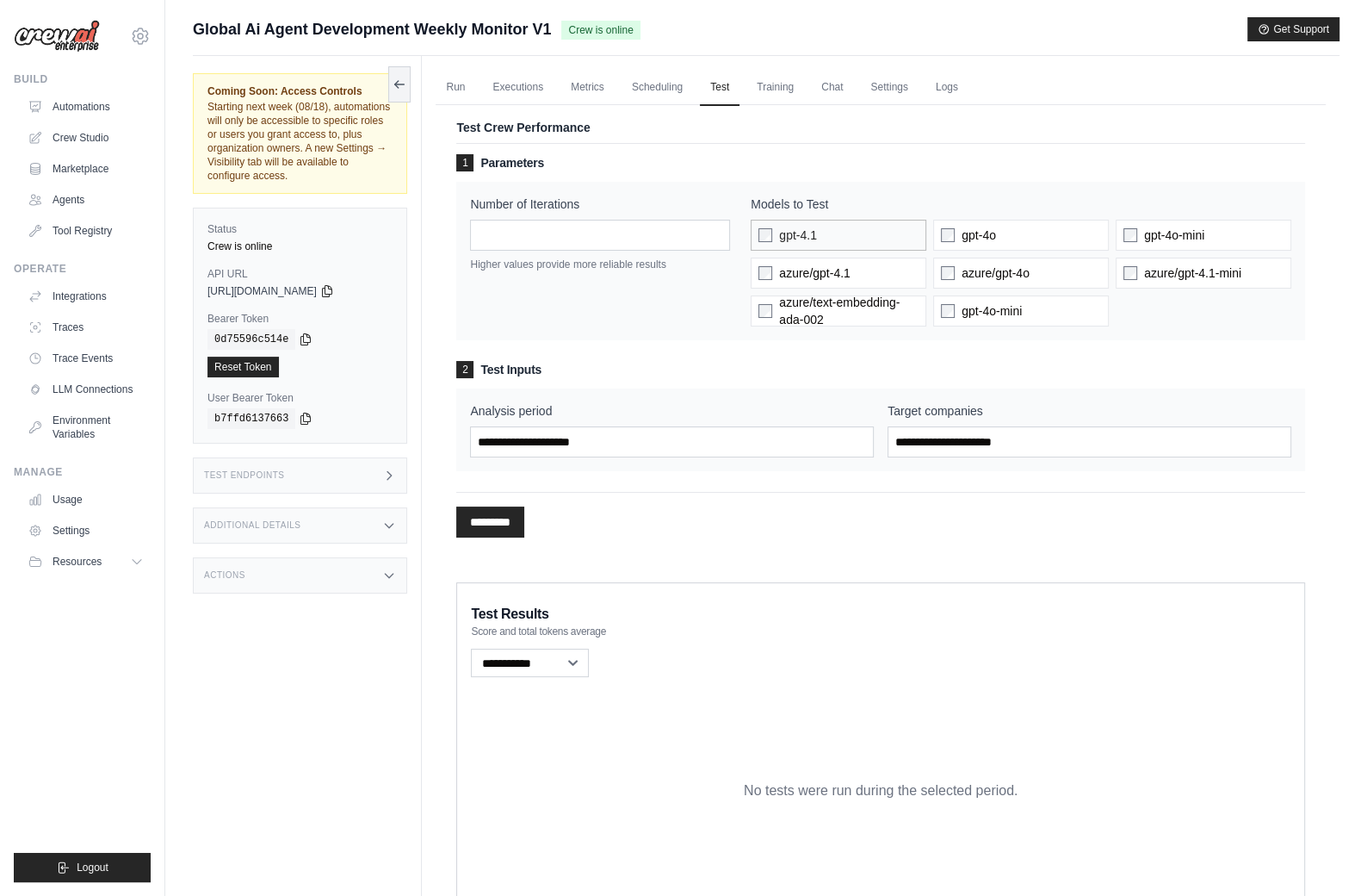
click at [791, 232] on span "gpt-4.1" at bounding box center [798, 235] width 38 height 17
click at [954, 232] on label "gpt-4o" at bounding box center [1020, 235] width 175 height 31
click at [678, 384] on div "2 Test Inputs Analysis period Target companies" at bounding box center [880, 416] width 848 height 110
click at [838, 225] on label "gpt-4.1" at bounding box center [838, 235] width 175 height 31
click at [1027, 242] on label "gpt-4o" at bounding box center [1020, 235] width 175 height 31
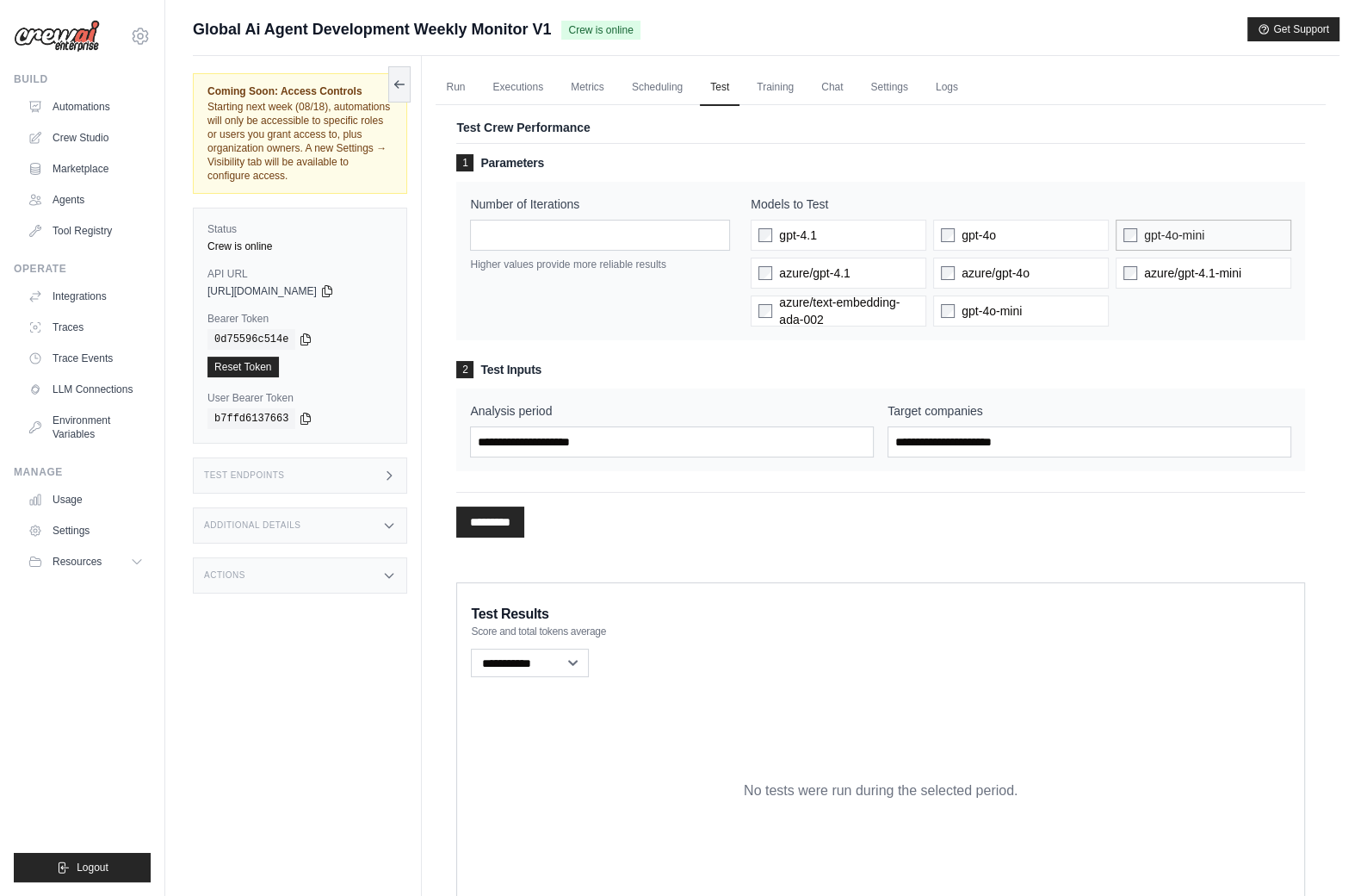
click at [1132, 220] on label "gpt-4o-mini" at bounding box center [1203, 235] width 175 height 31
click at [1084, 152] on div "1 Parameters Number of Iterations * Higher values provide more reliable results…" at bounding box center [880, 351] width 848 height 415
click at [142, 33] on icon at bounding box center [139, 35] width 5 height 5
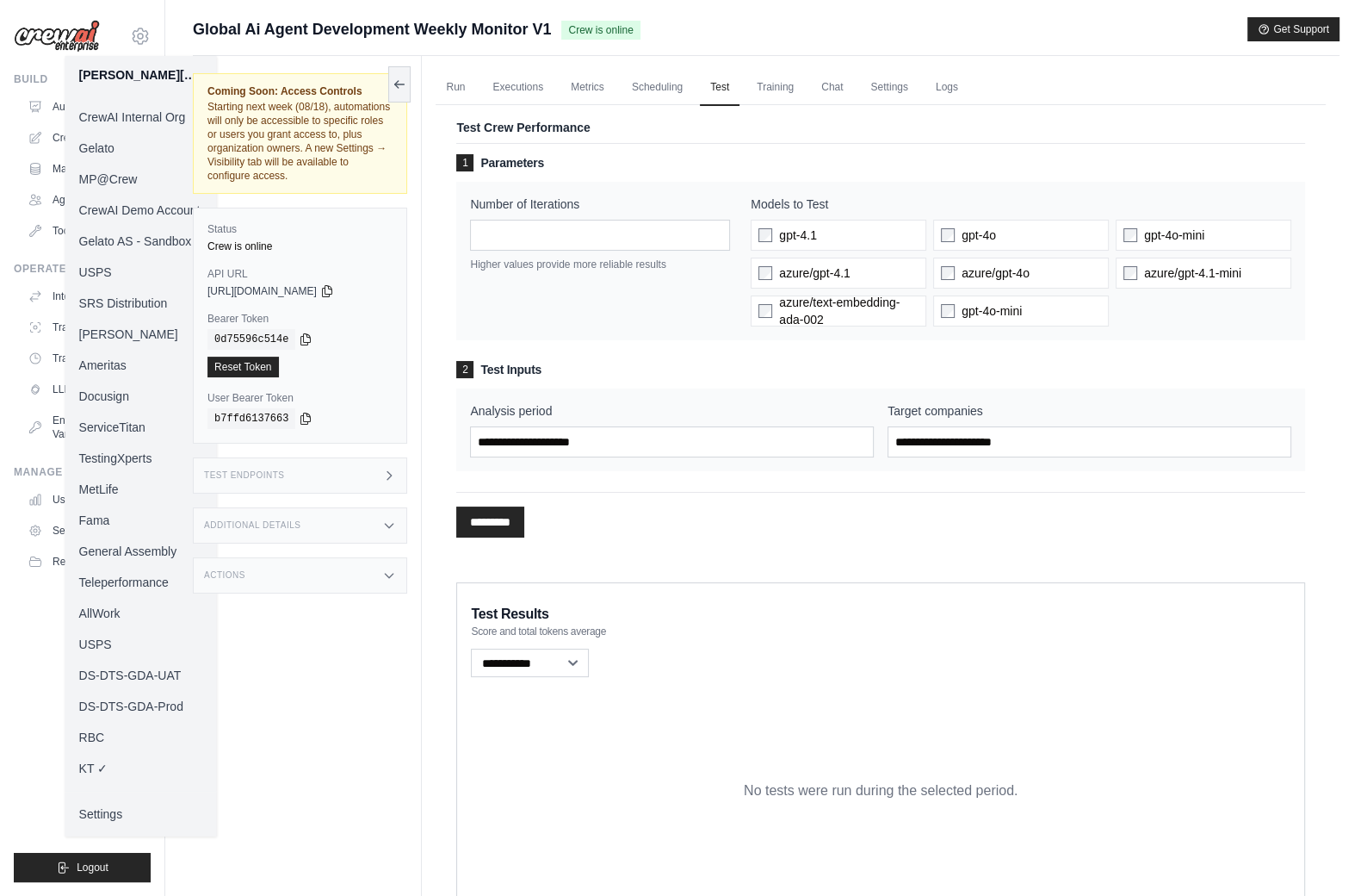
click at [128, 174] on link "MP@Crew" at bounding box center [141, 179] width 152 height 31
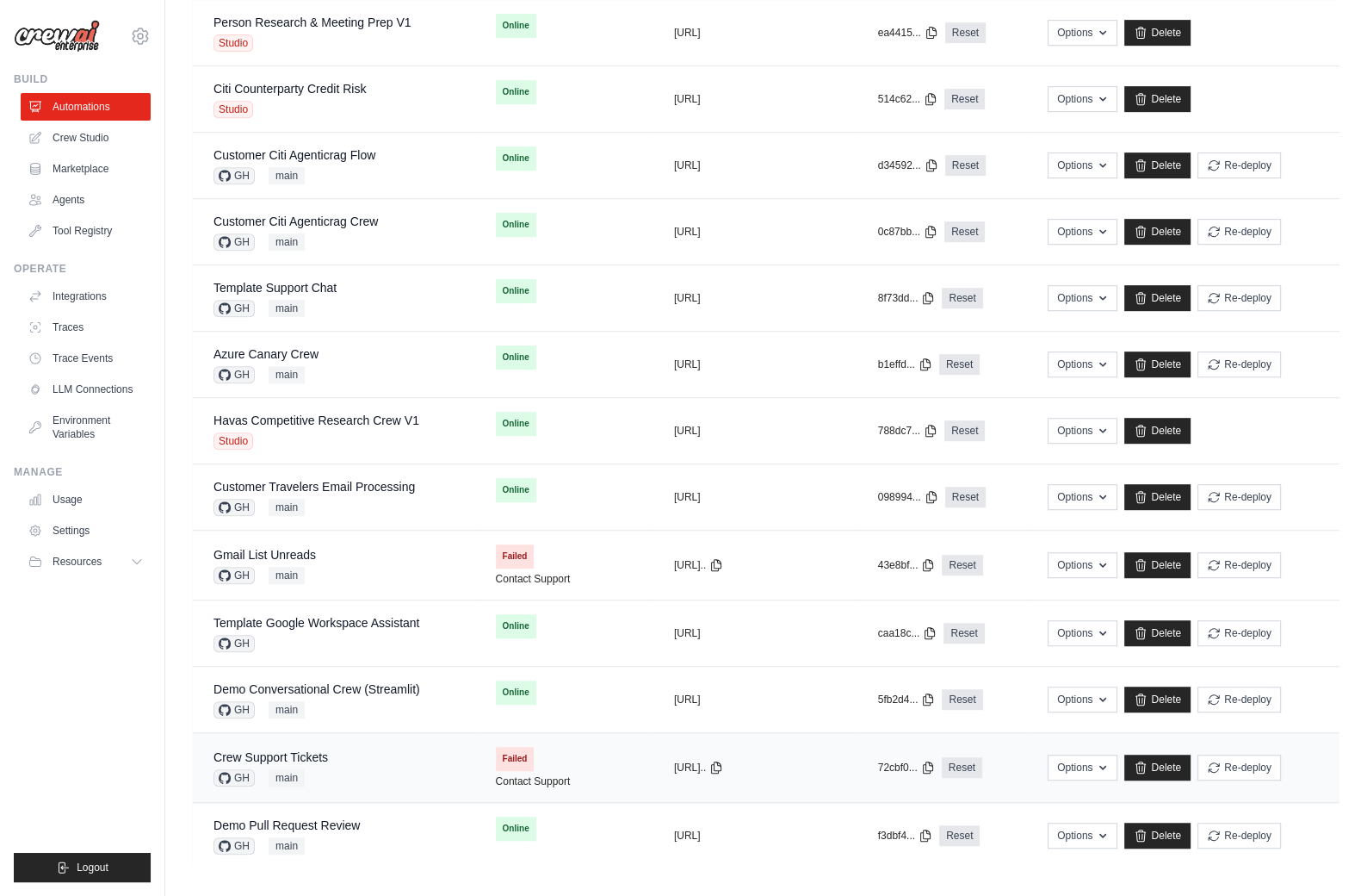
click at [395, 748] on div "Crew Support Tickets GH main" at bounding box center [334, 767] width 241 height 38
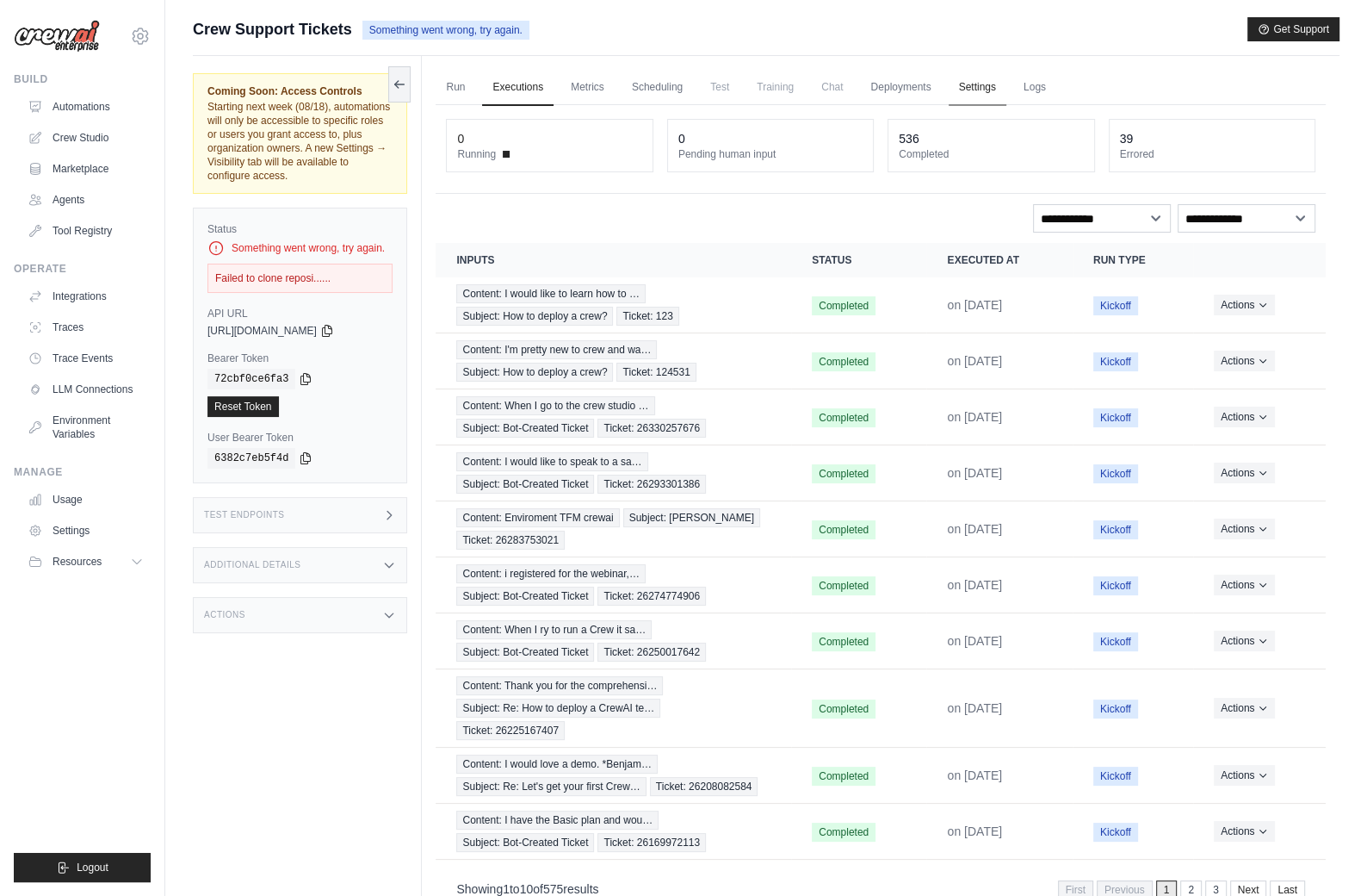
click at [972, 86] on link "Settings" at bounding box center [977, 88] width 58 height 36
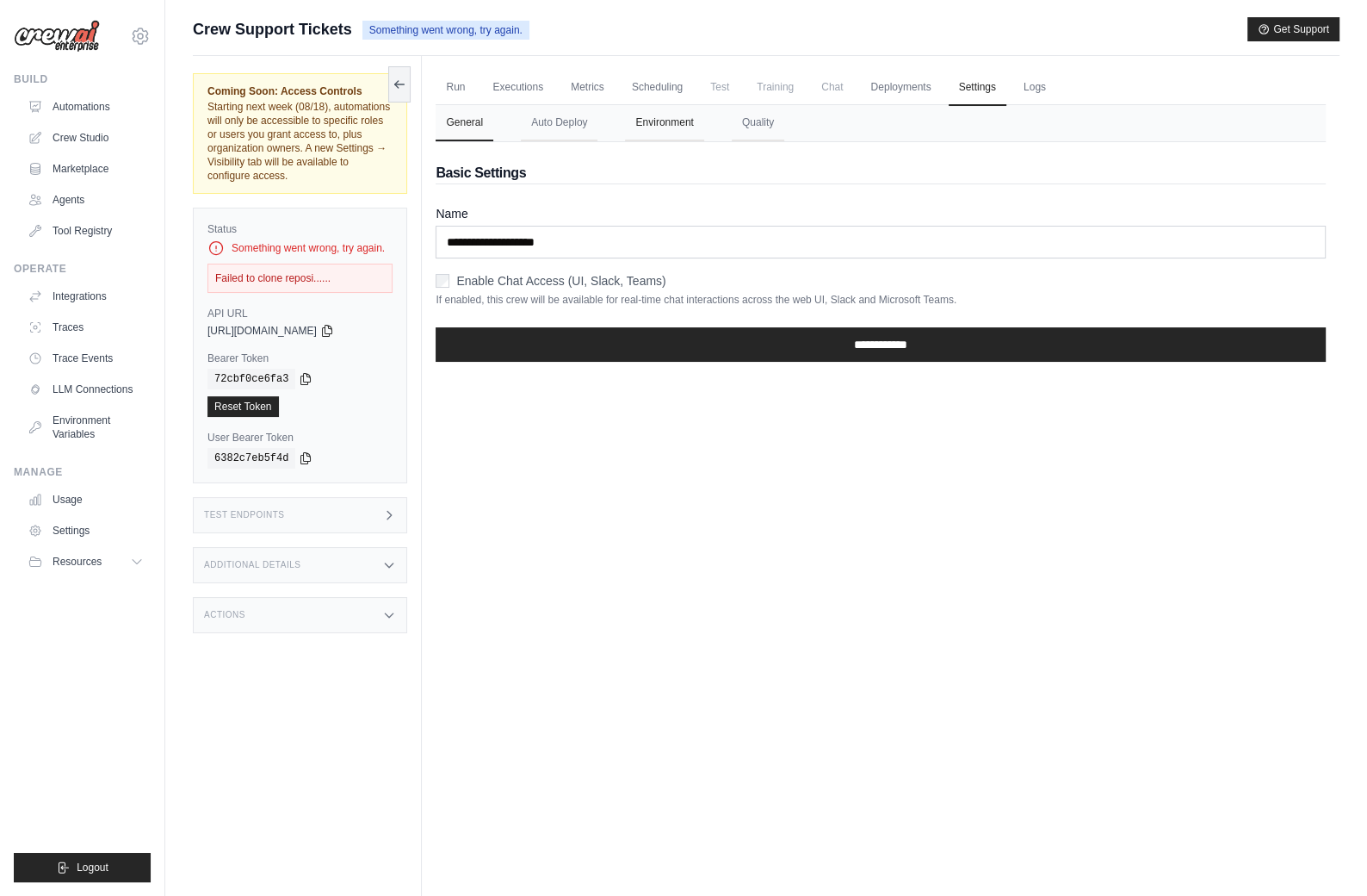
click at [666, 118] on button "Environment" at bounding box center [664, 123] width 79 height 36
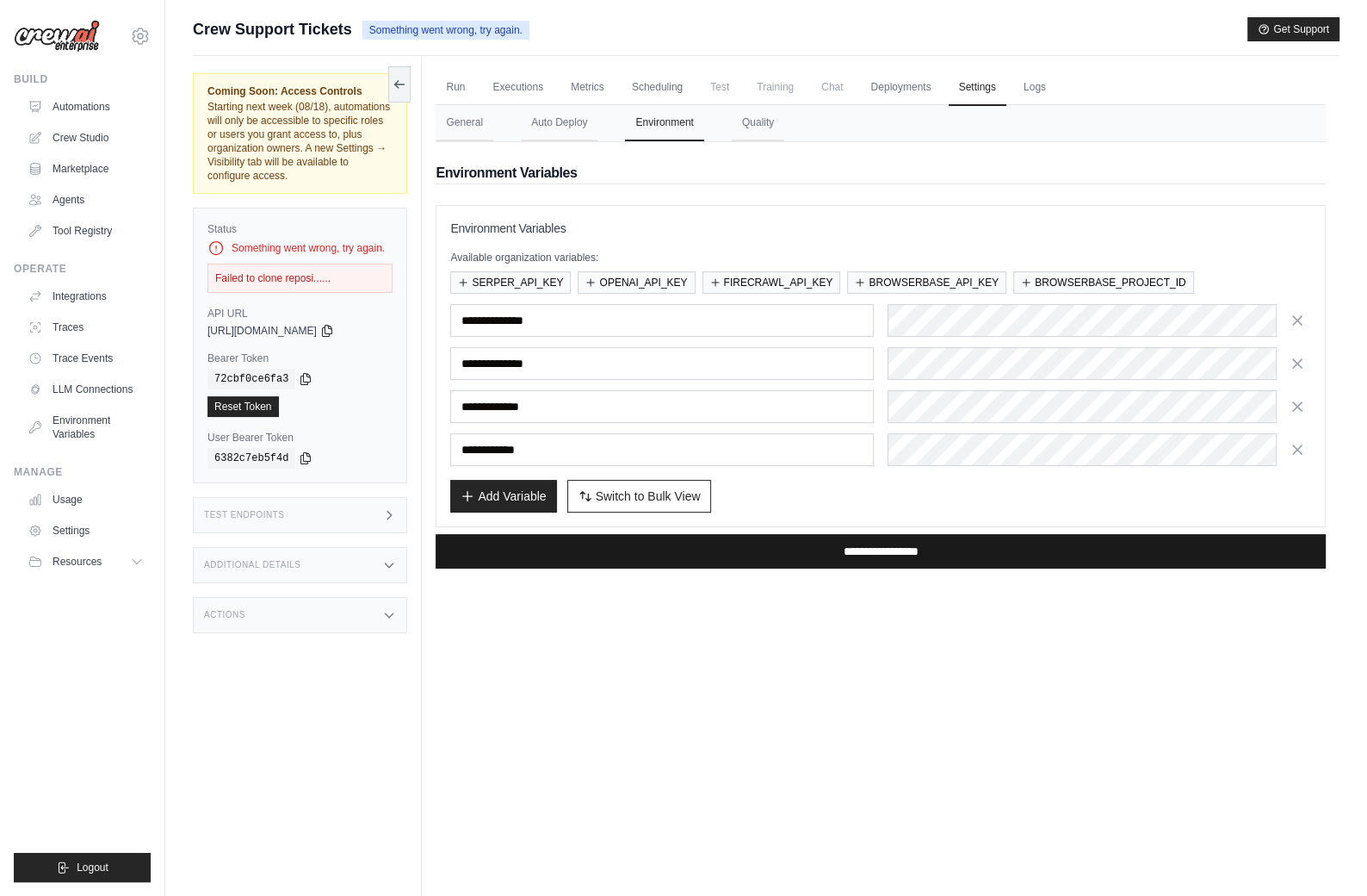
click at [866, 555] on input "**********" at bounding box center [881, 551] width 890 height 34
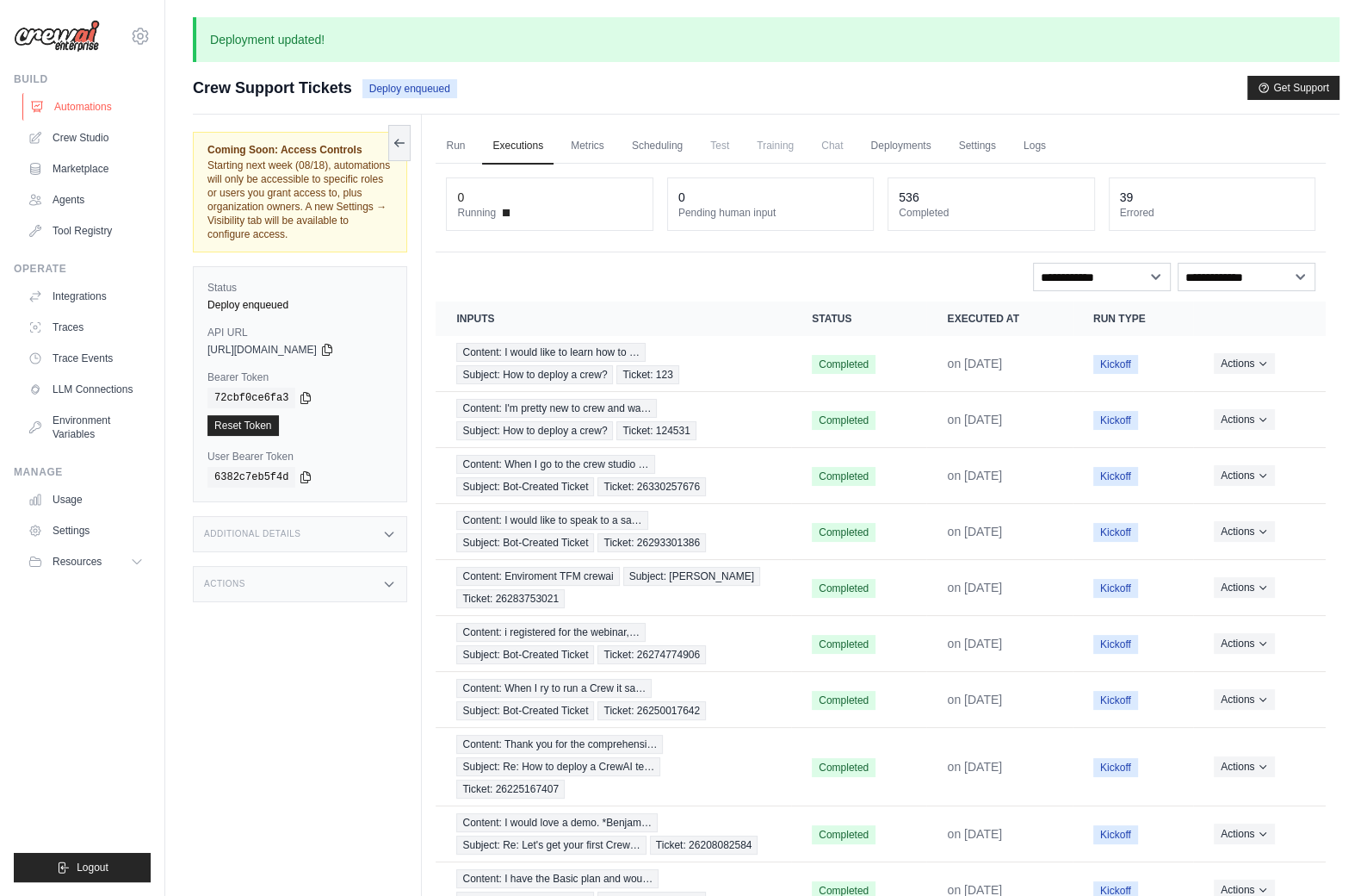
click at [101, 101] on link "Automations" at bounding box center [87, 106] width 130 height 27
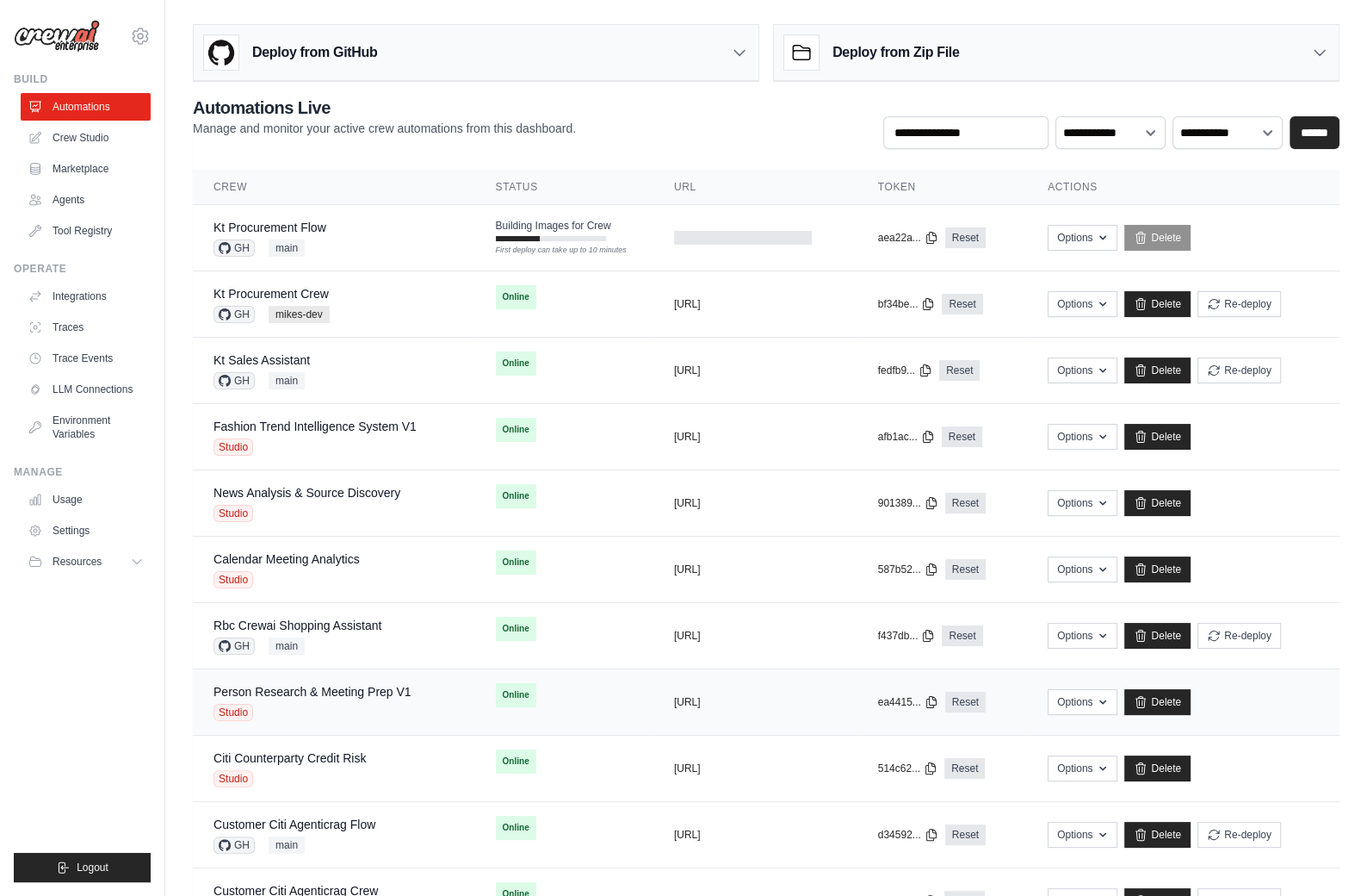
scroll to position [669, 0]
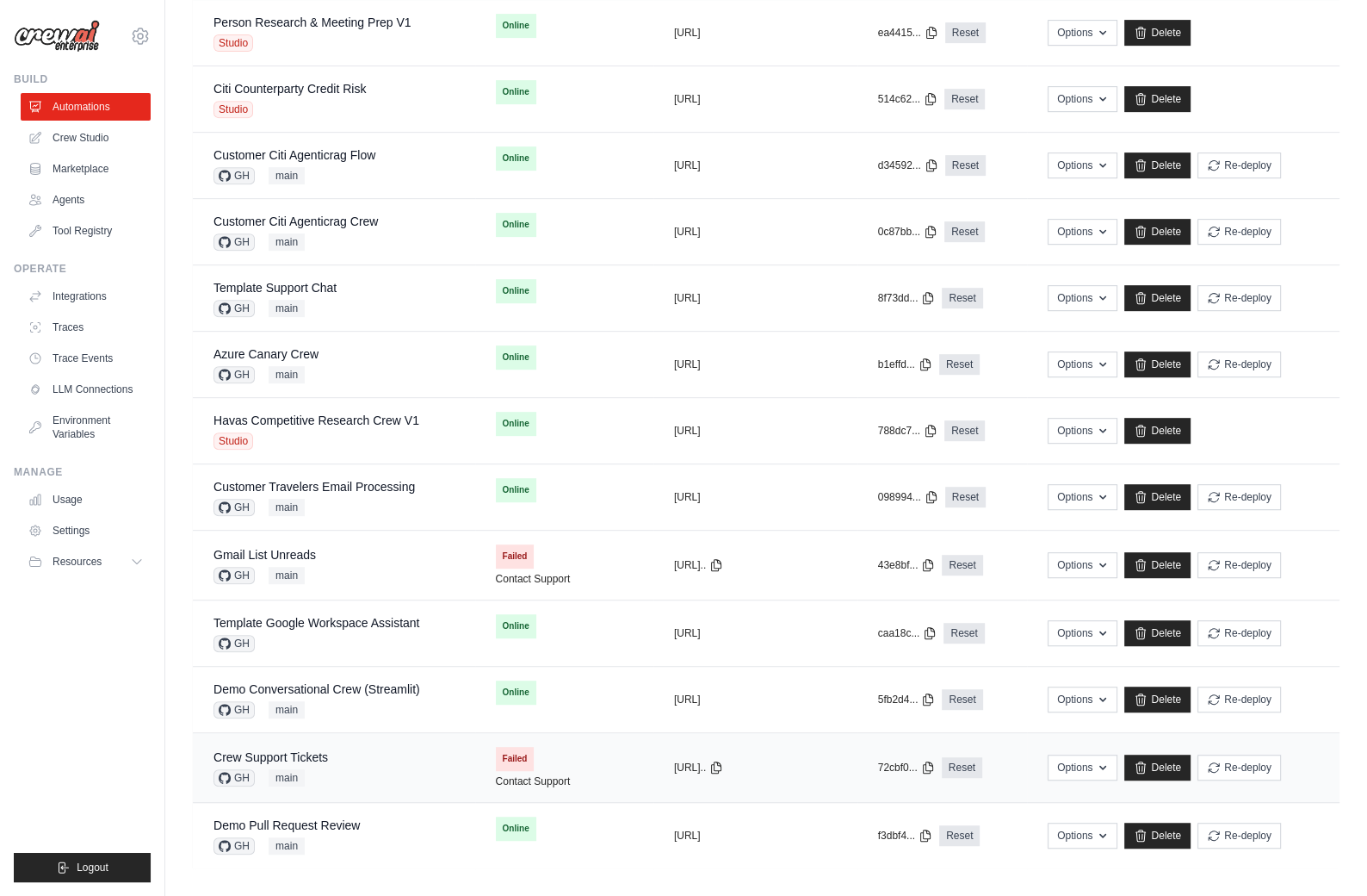
click at [337, 756] on div "Crew Support Tickets GH main" at bounding box center [334, 767] width 241 height 38
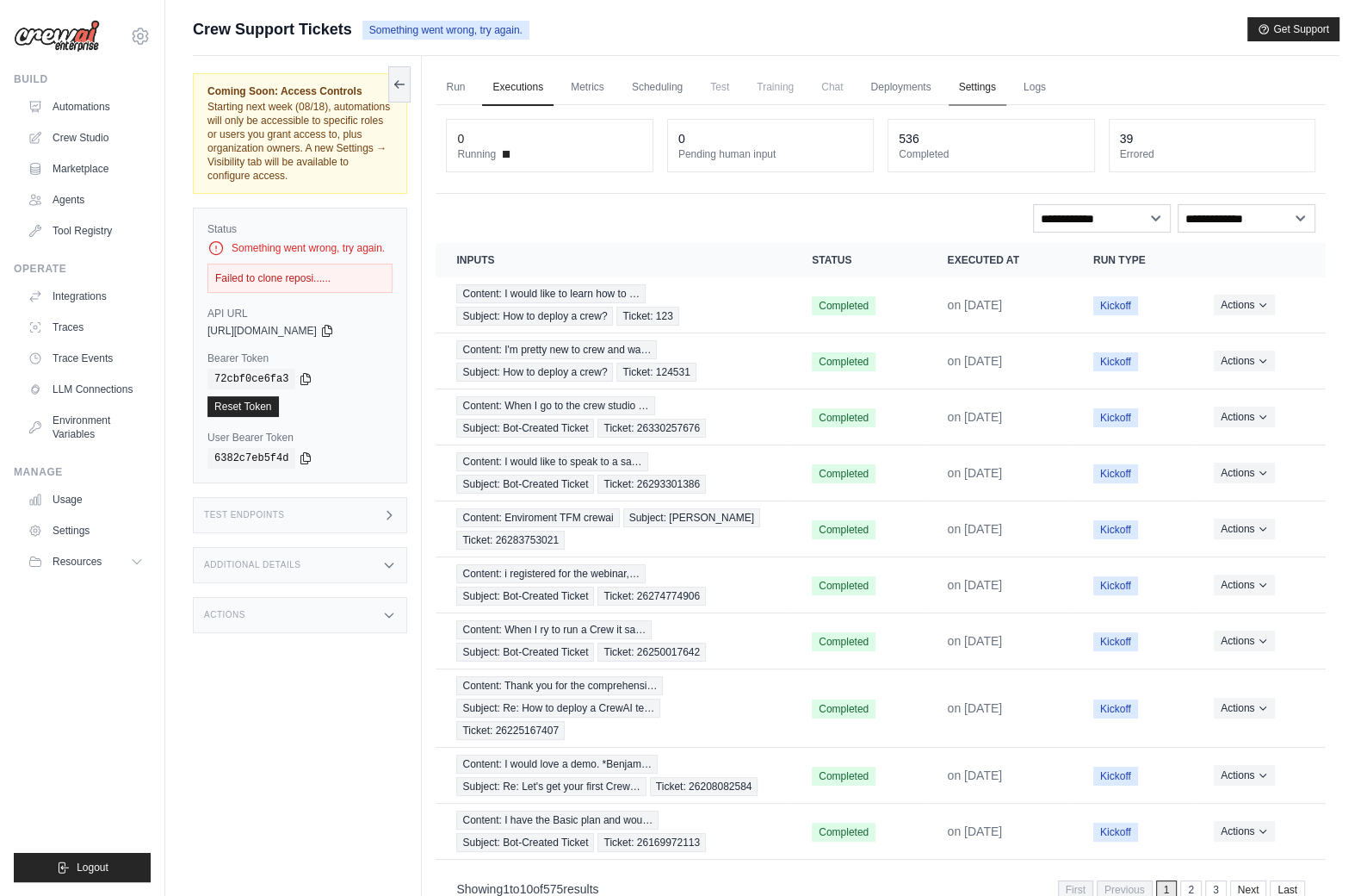
click at [984, 88] on link "Settings" at bounding box center [977, 88] width 58 height 36
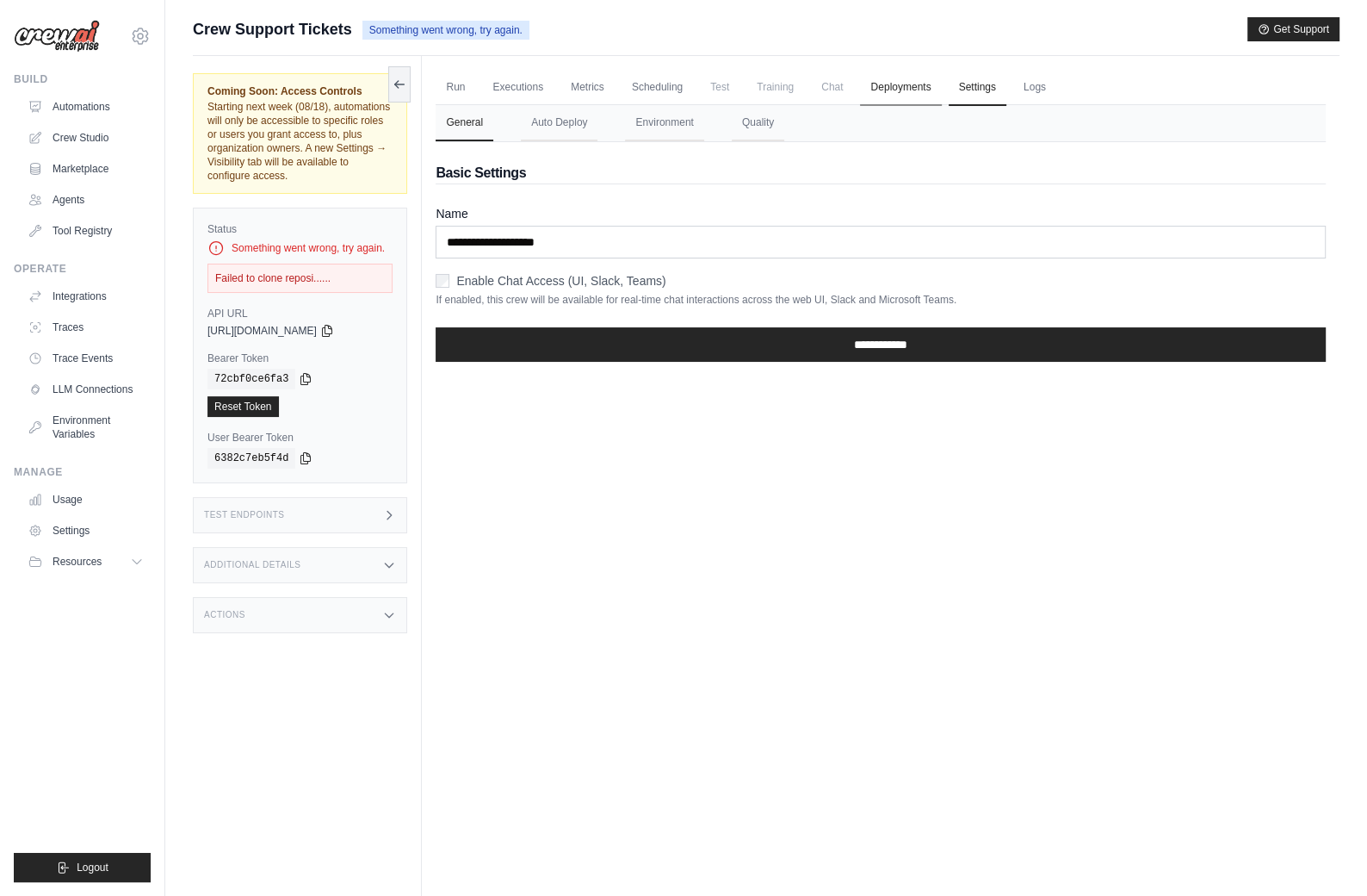
click at [919, 80] on link "Deployments" at bounding box center [900, 88] width 81 height 36
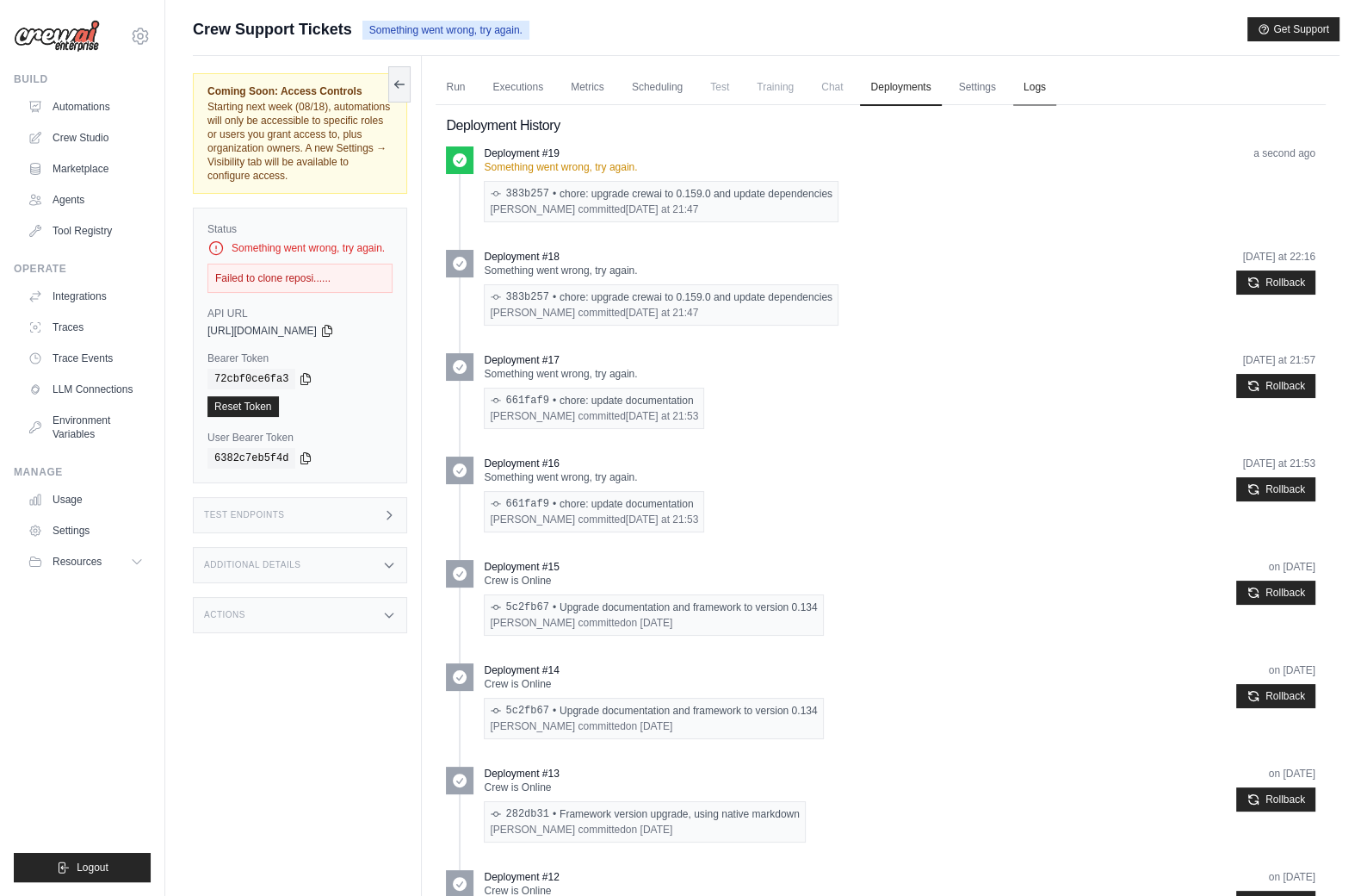
click at [1054, 85] on link "Logs" at bounding box center [1034, 88] width 43 height 36
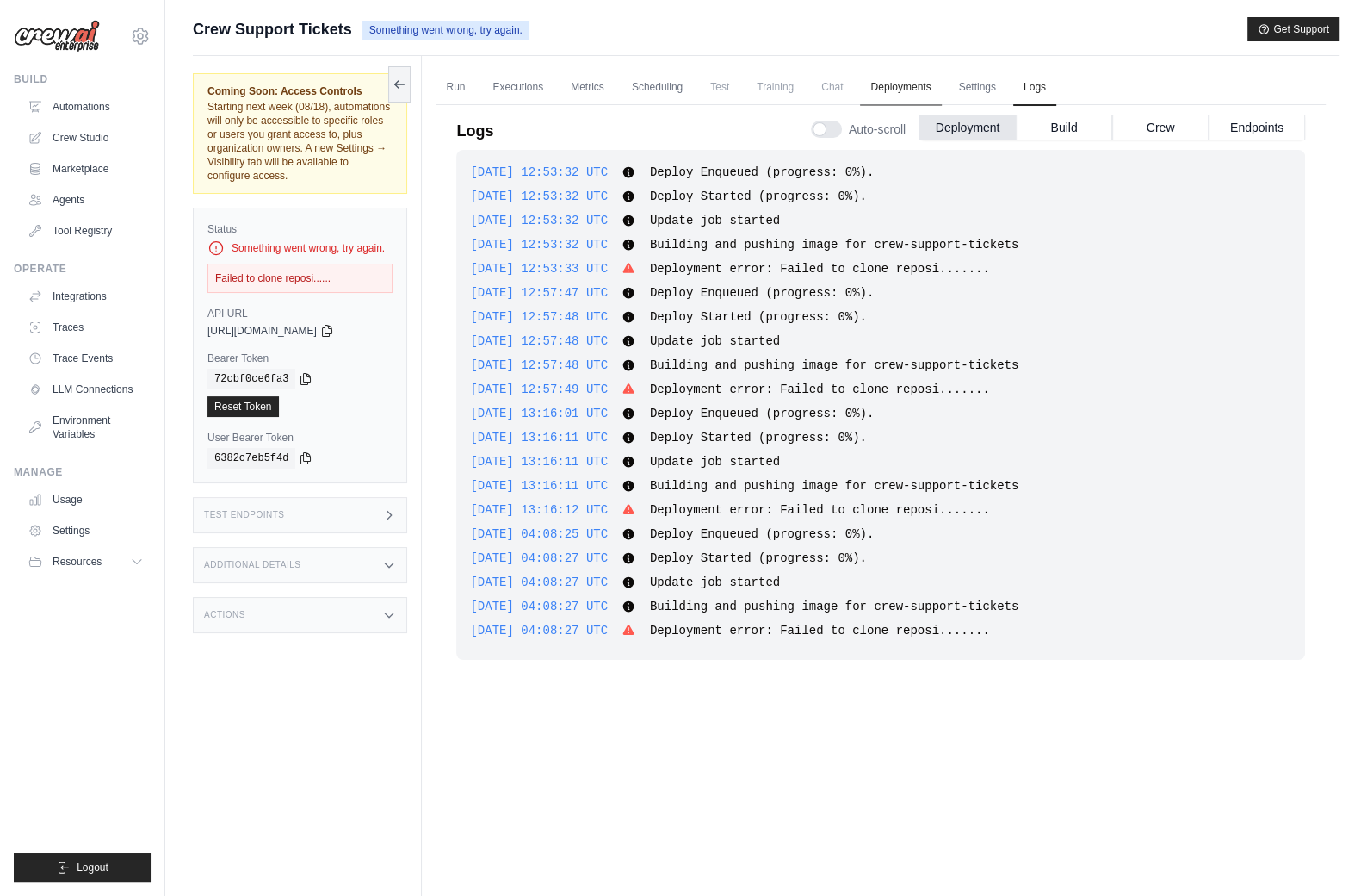
click at [884, 81] on link "Deployments" at bounding box center [900, 88] width 81 height 36
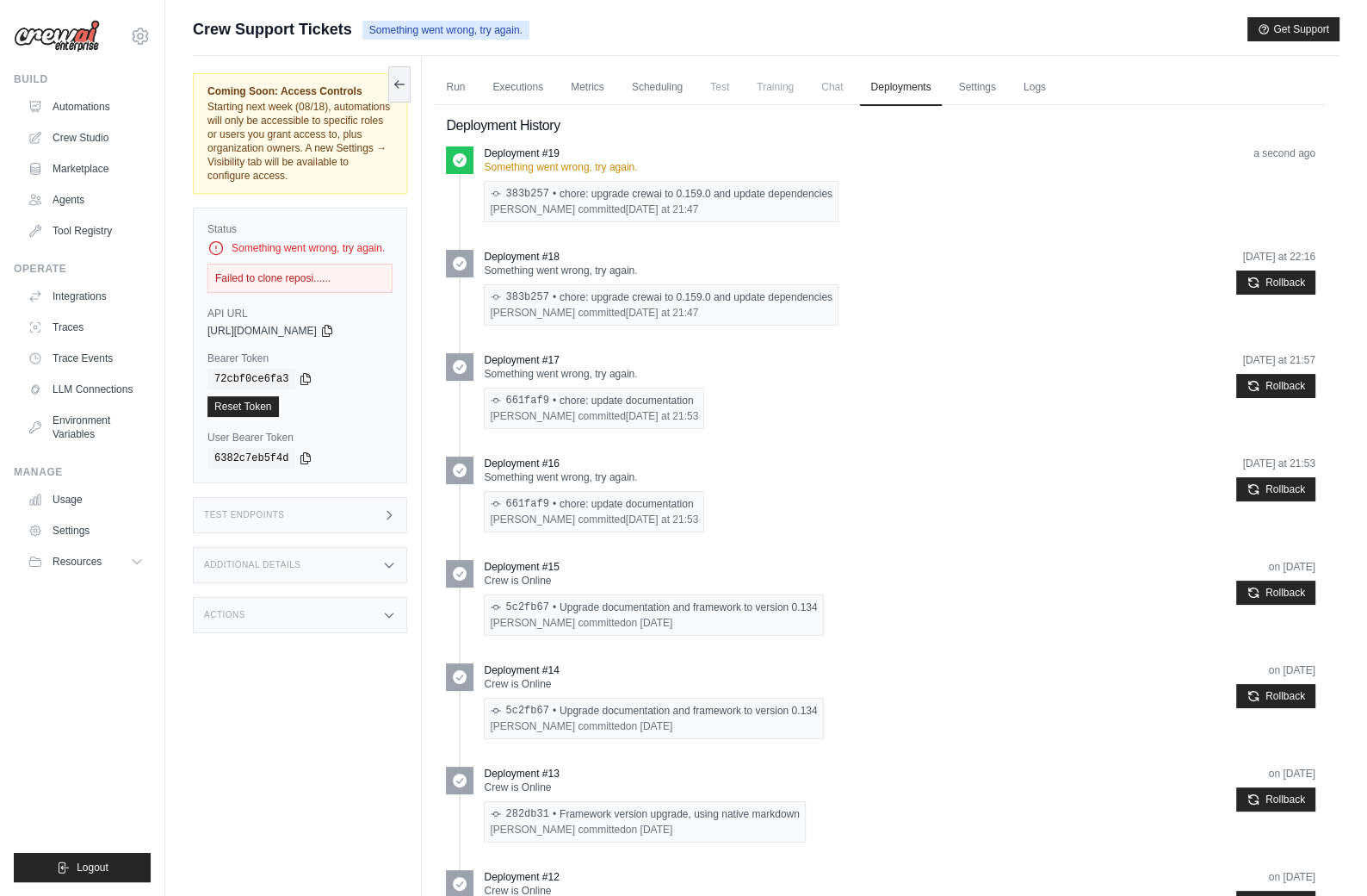
click at [95, 91] on div "Build Automations Crew Studio Marketplace Agents" at bounding box center [82, 158] width 137 height 173
click at [92, 102] on link "Automations" at bounding box center [87, 106] width 130 height 27
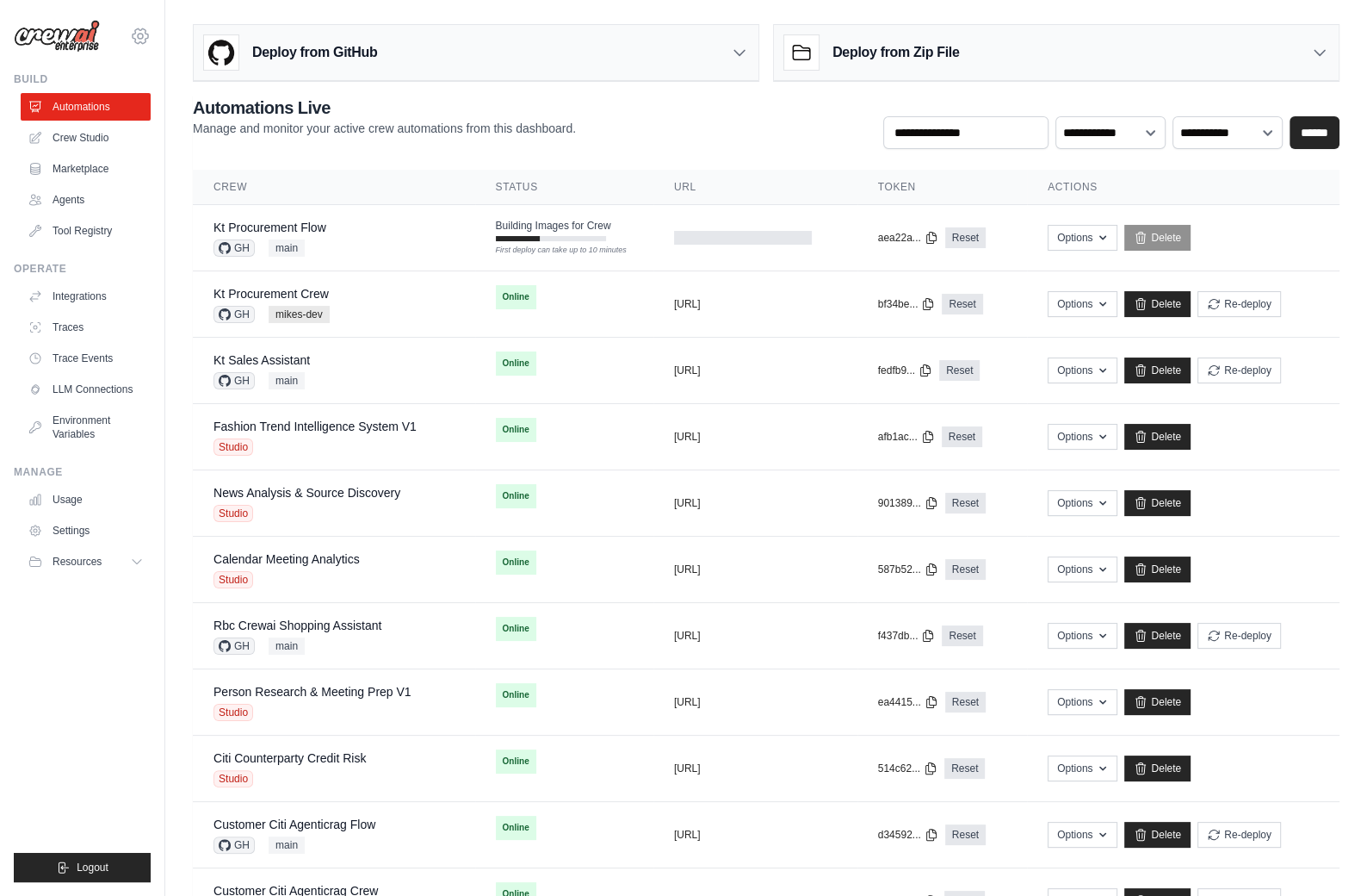
click at [143, 37] on icon at bounding box center [139, 35] width 5 height 5
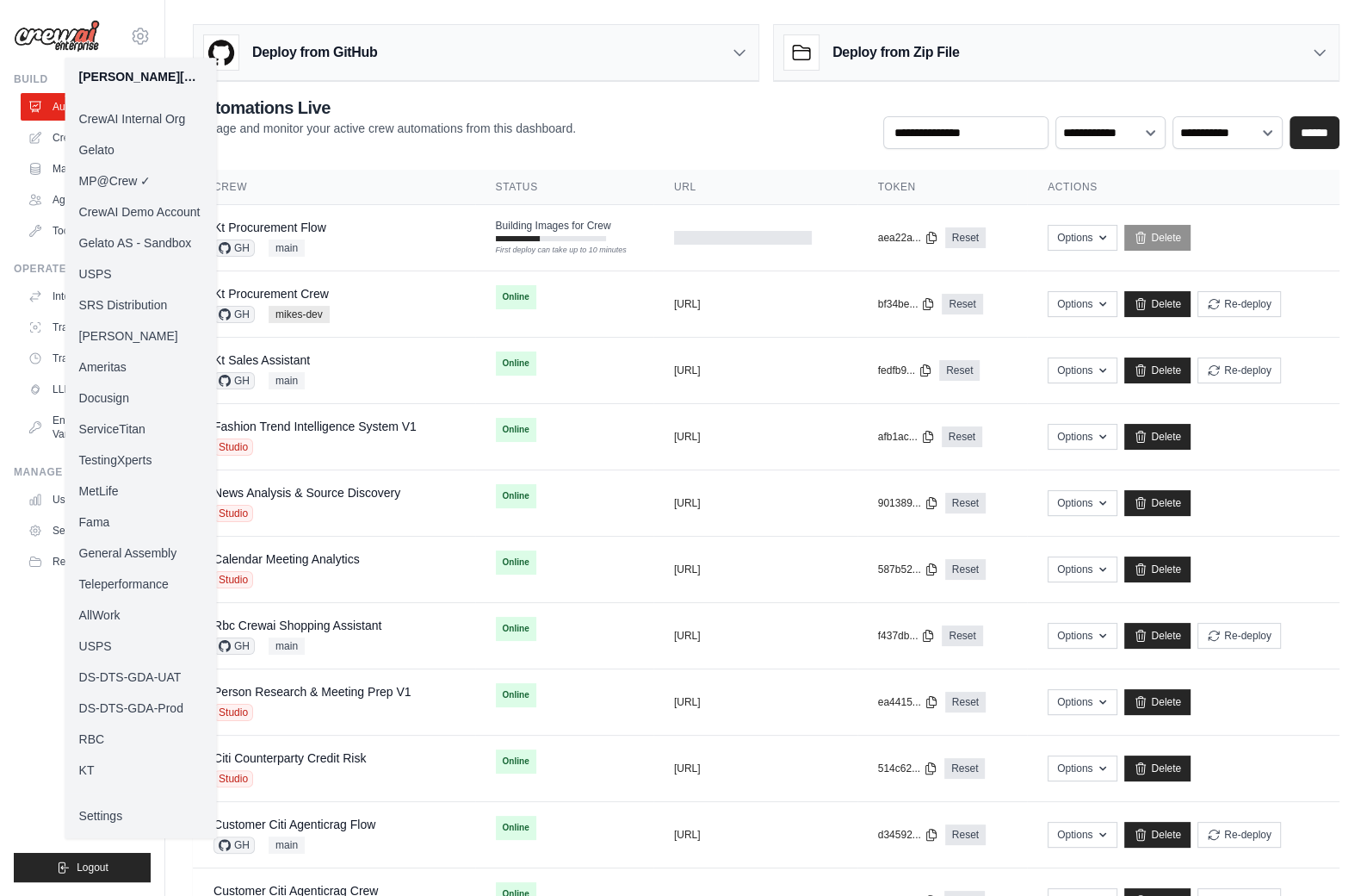
click at [114, 774] on link "KT" at bounding box center [141, 770] width 152 height 31
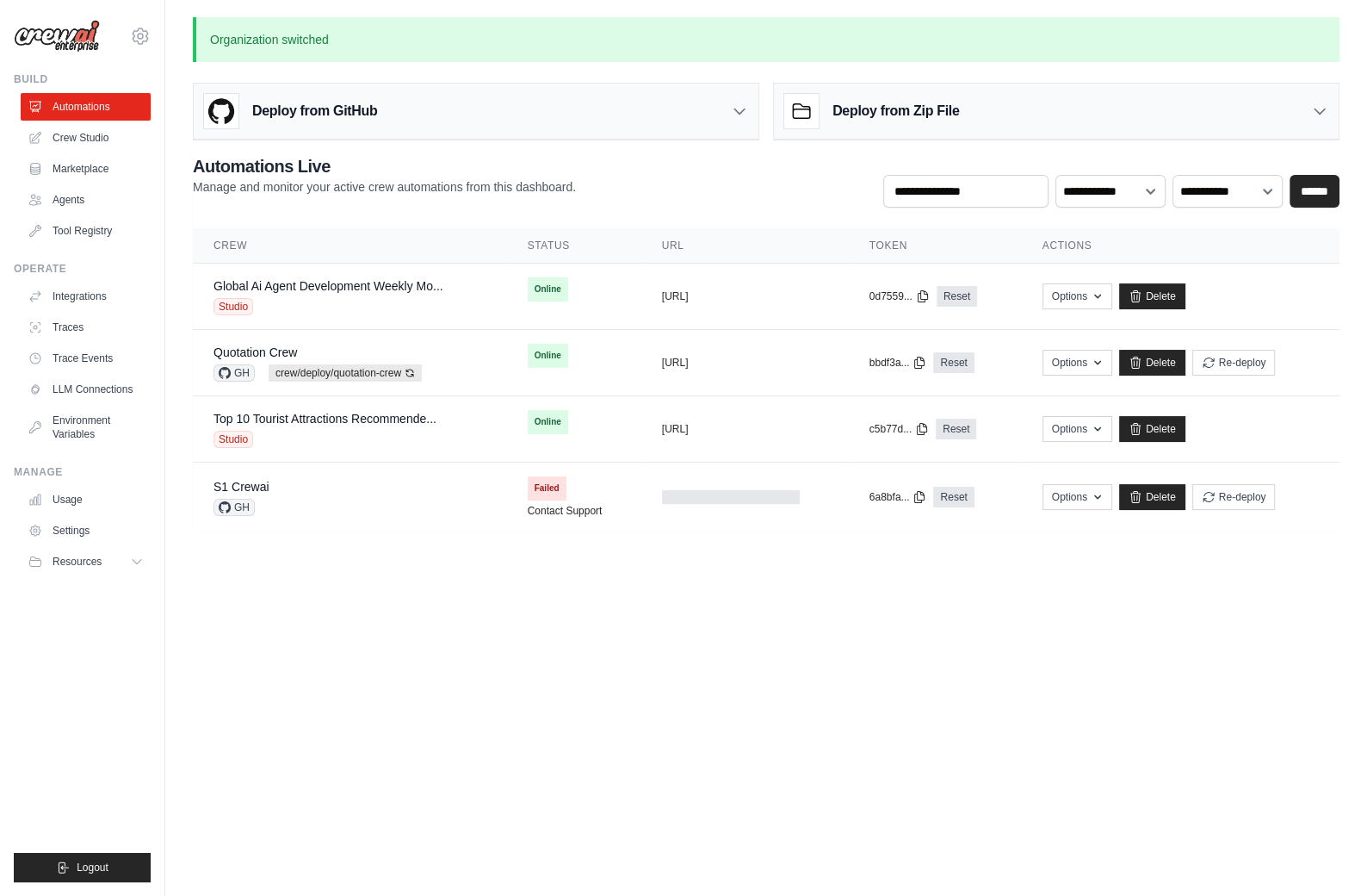
click at [1053, 678] on body "mike@crewai.com CrewAI Internal Org Gelato MP@Crew CrewAI Demo Account Gelato A…" at bounding box center [684, 448] width 1367 height 896
click at [439, 670] on body "mike@crewai.com CrewAI Internal Org Gelato MP@Crew CrewAI Demo Account Gelato A…" at bounding box center [684, 448] width 1367 height 896
click at [702, 90] on div "Deploy from GitHub" at bounding box center [476, 111] width 565 height 56
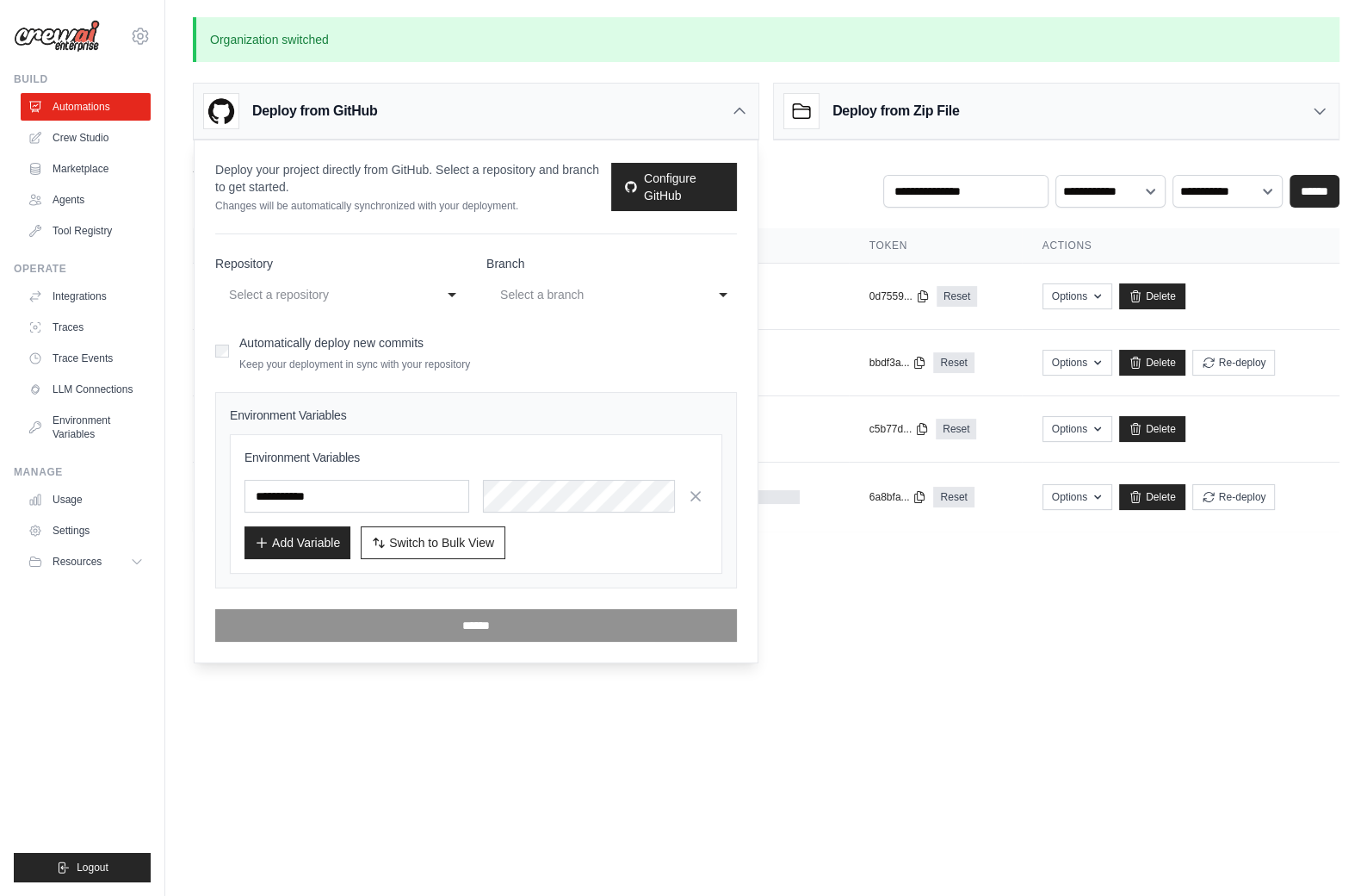
click at [425, 297] on div "Select a repository" at bounding box center [328, 294] width 206 height 27
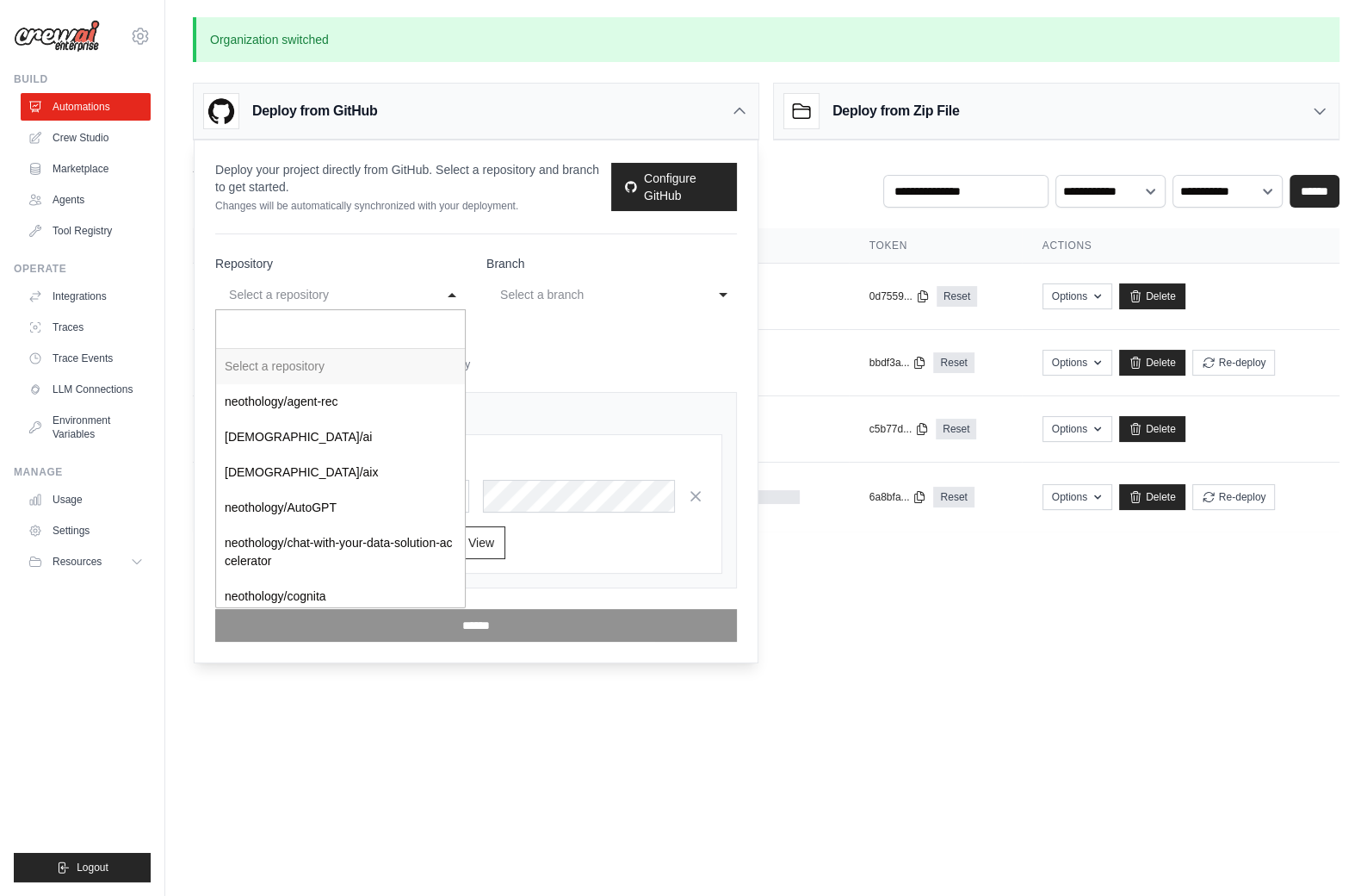
click at [457, 299] on div "**********" at bounding box center [340, 294] width 250 height 31
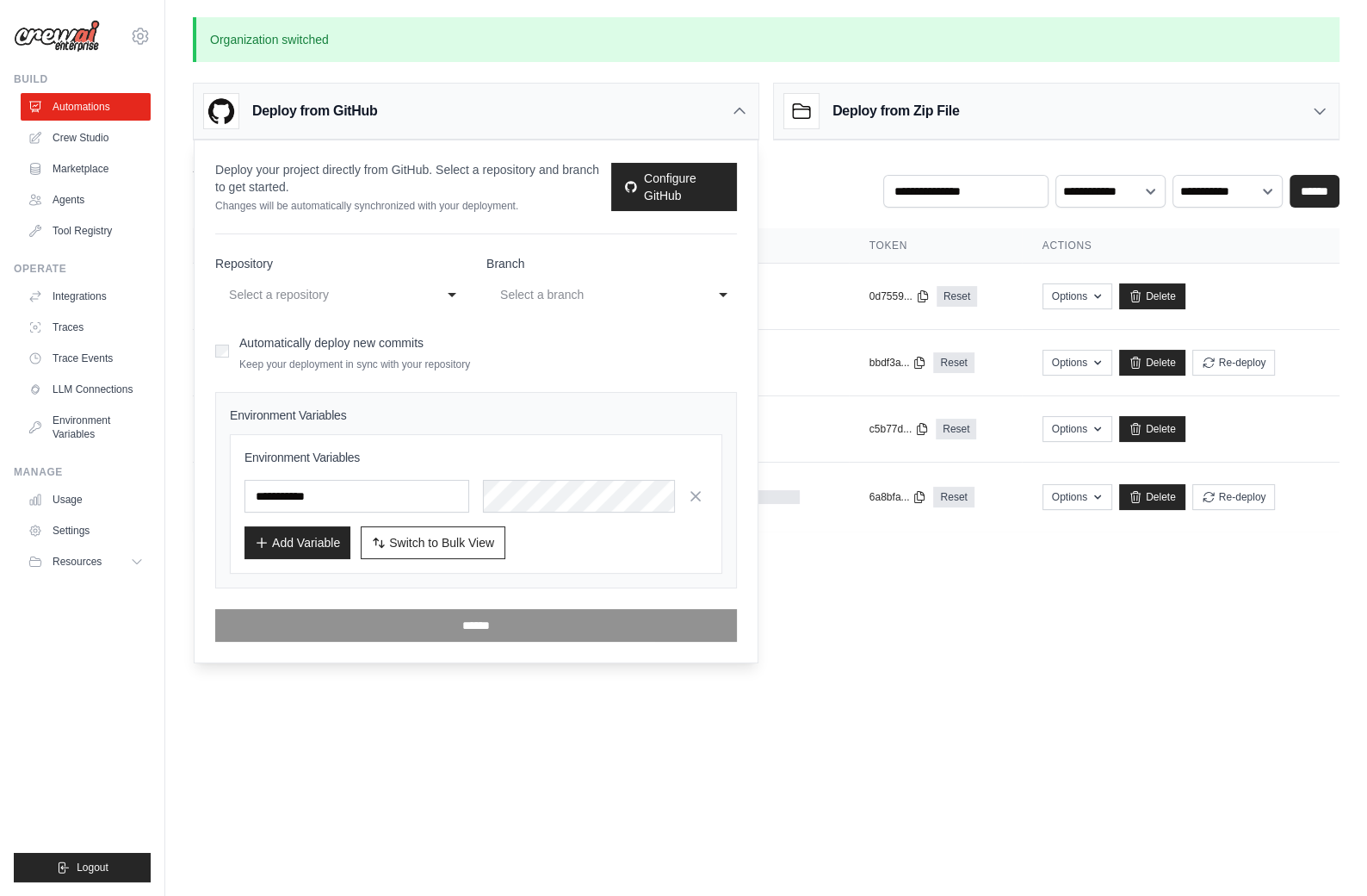
click at [517, 345] on div "Automatically deploy new commits Keep your deployment in sync with your reposit…" at bounding box center [476, 351] width 521 height 41
click at [716, 101] on div "Deploy from GitHub" at bounding box center [476, 111] width 565 height 56
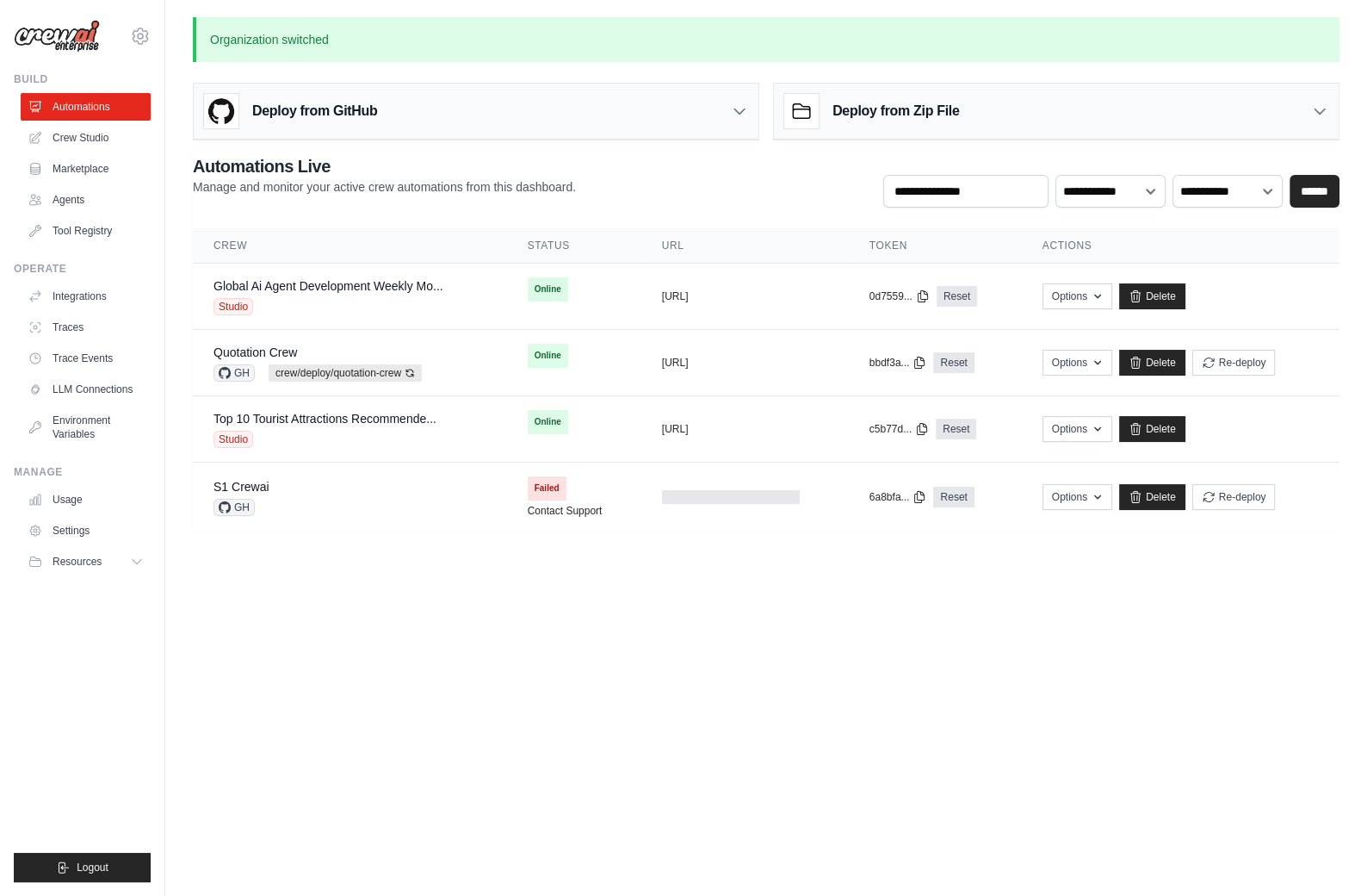
click at [739, 652] on body "mike@crewai.com CrewAI Internal Org Gelato MP@Crew CrewAI Demo Account Gelato A…" at bounding box center [684, 448] width 1367 height 896
click at [507, 653] on body "mike@crewai.com CrewAI Internal Org Gelato MP@Crew CrewAI Demo Account Gelato A…" at bounding box center [684, 448] width 1367 height 896
click at [122, 529] on link "Settings" at bounding box center [87, 530] width 130 height 27
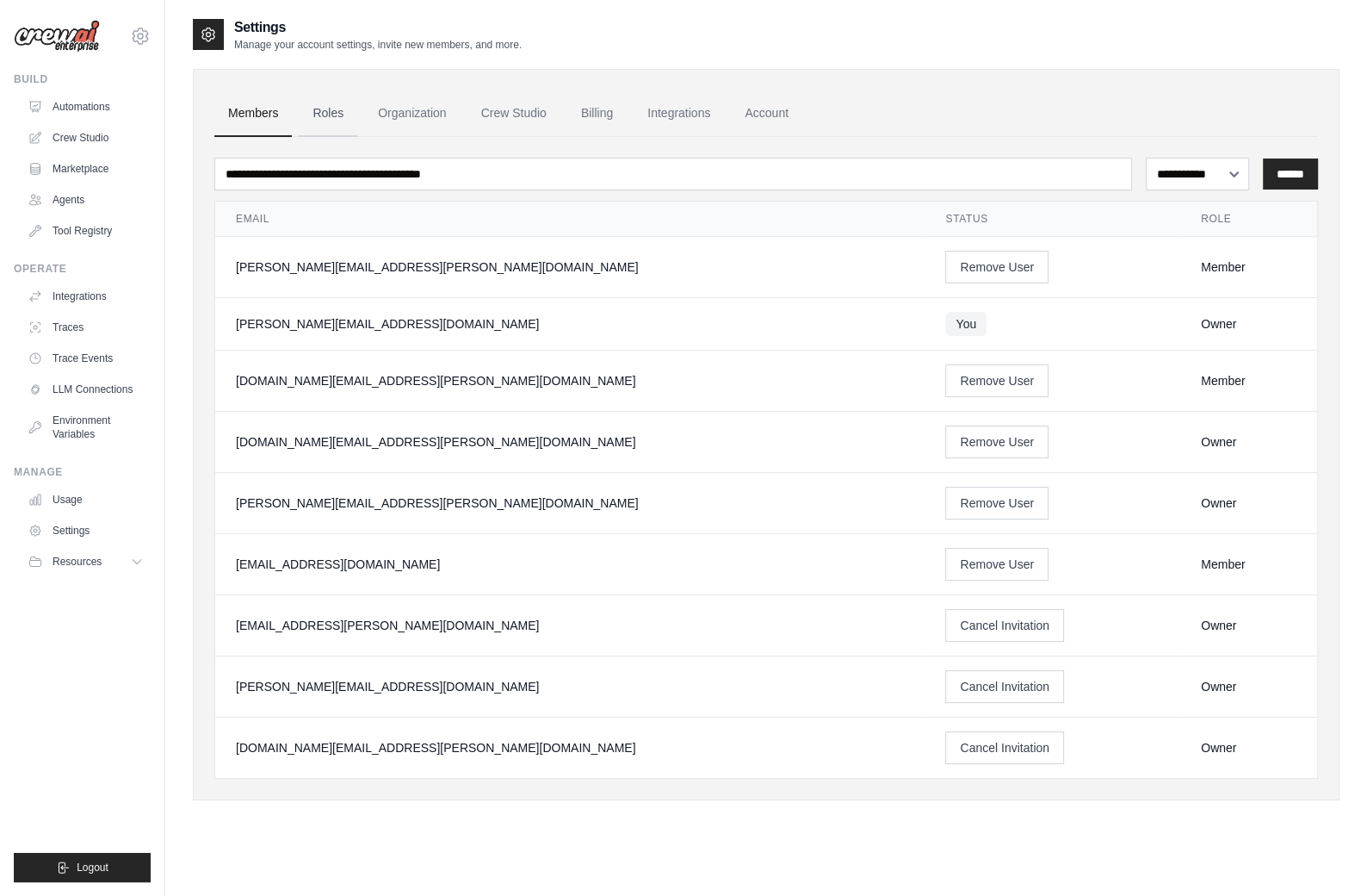
click at [323, 113] on link "Roles" at bounding box center [328, 113] width 59 height 46
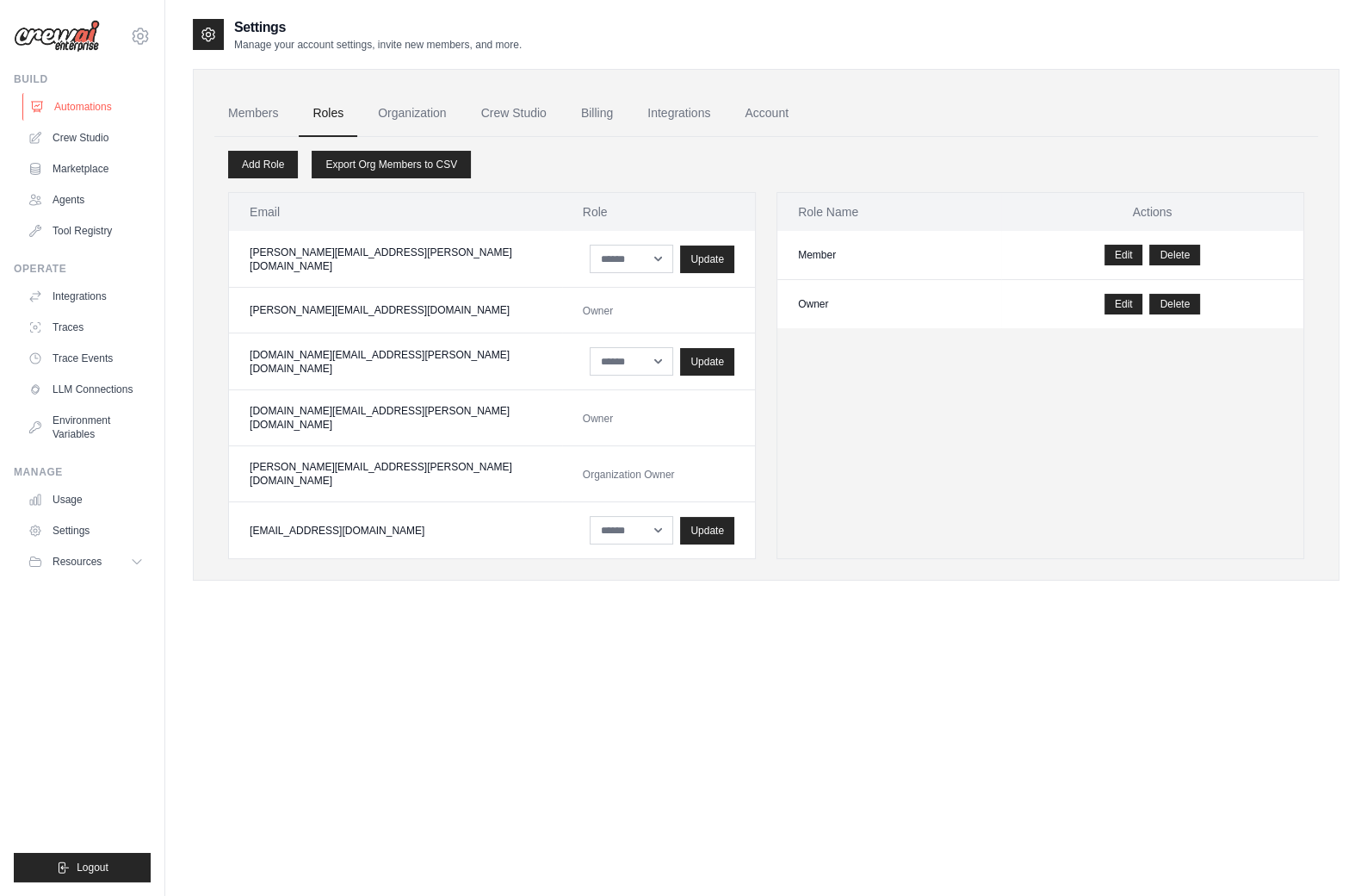
click at [108, 105] on link "Automations" at bounding box center [87, 106] width 130 height 27
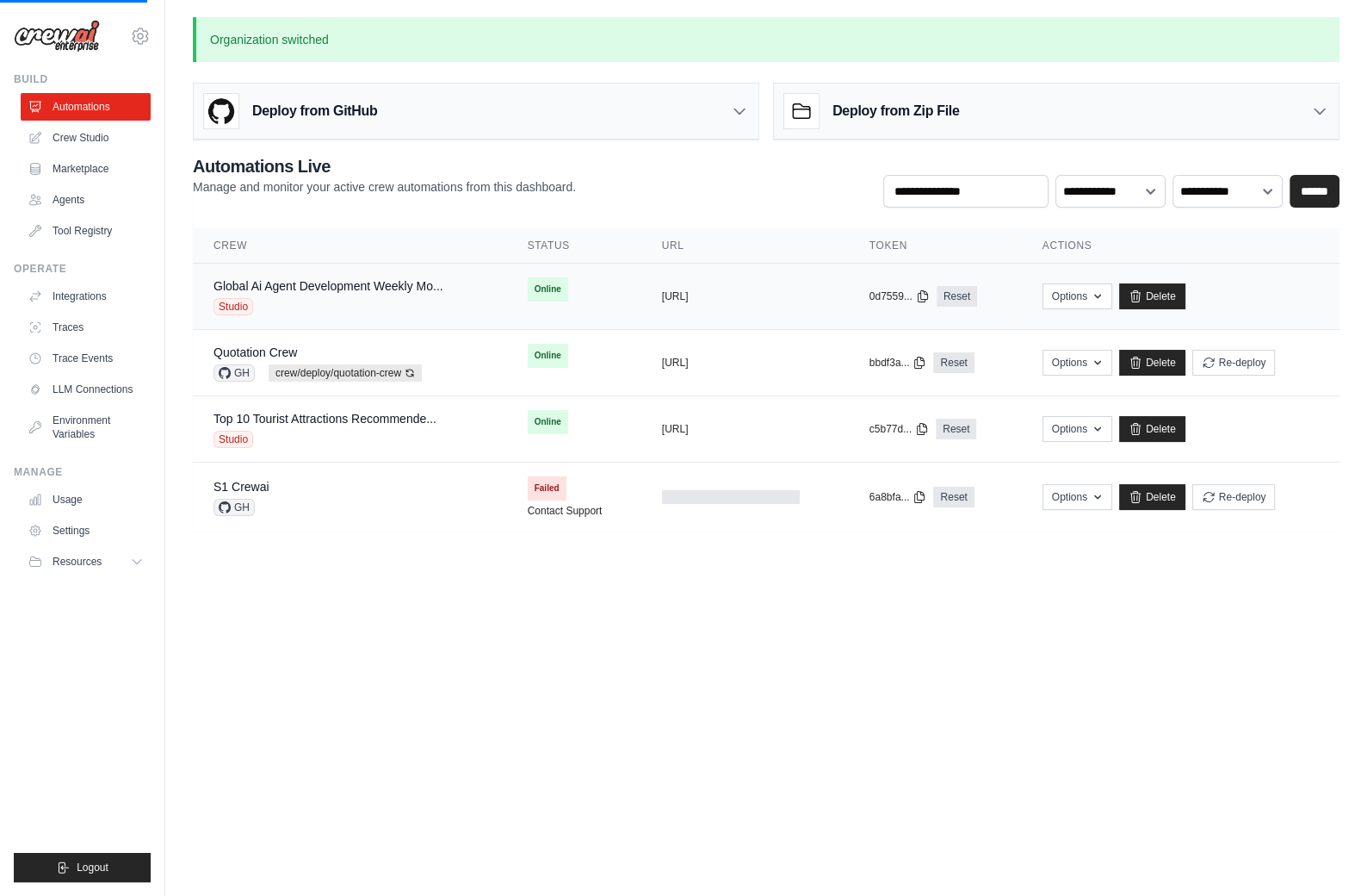
click at [364, 304] on div "Studio" at bounding box center [328, 306] width 229 height 17
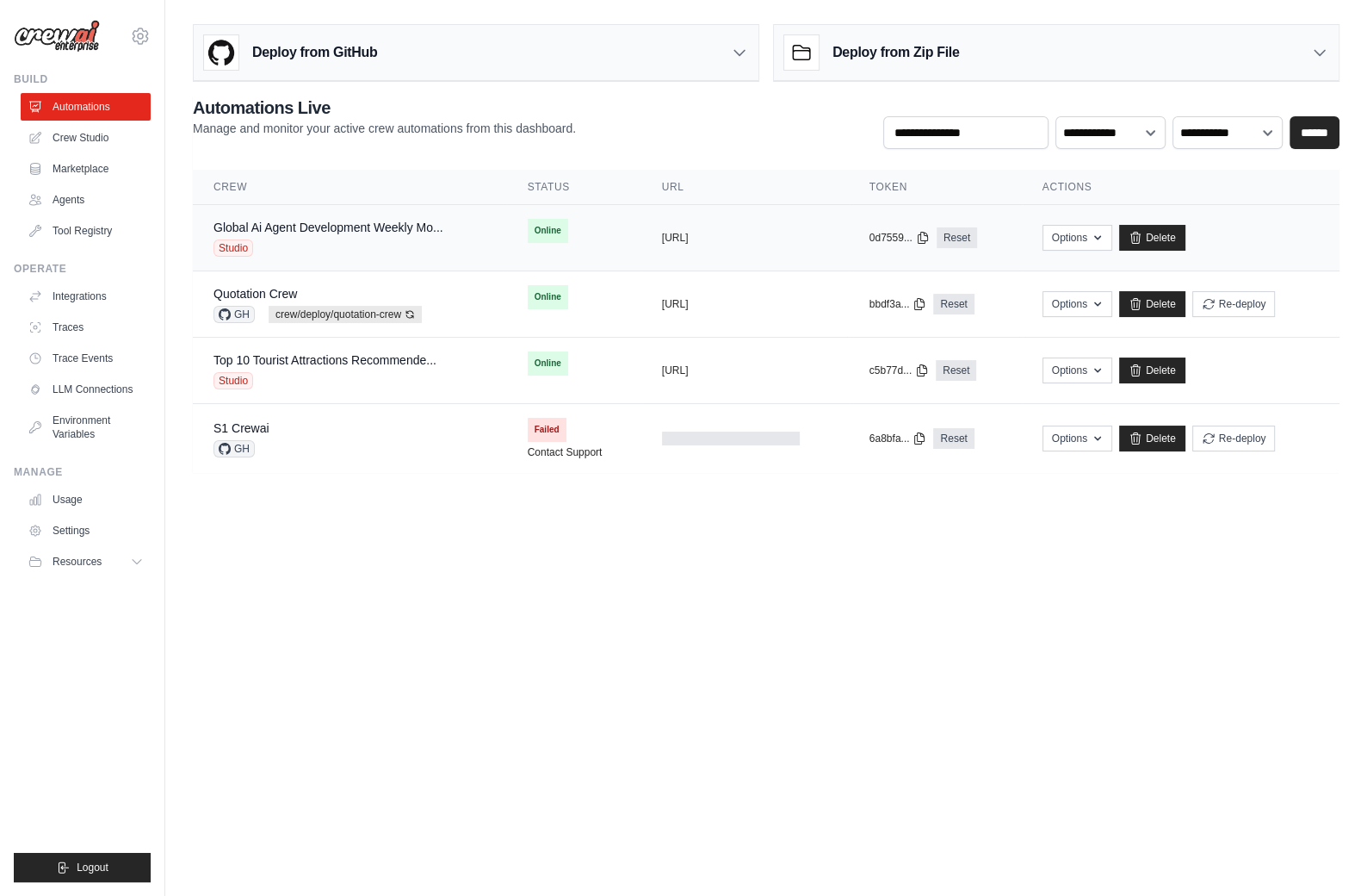
click at [322, 247] on div "Studio" at bounding box center [328, 247] width 229 height 17
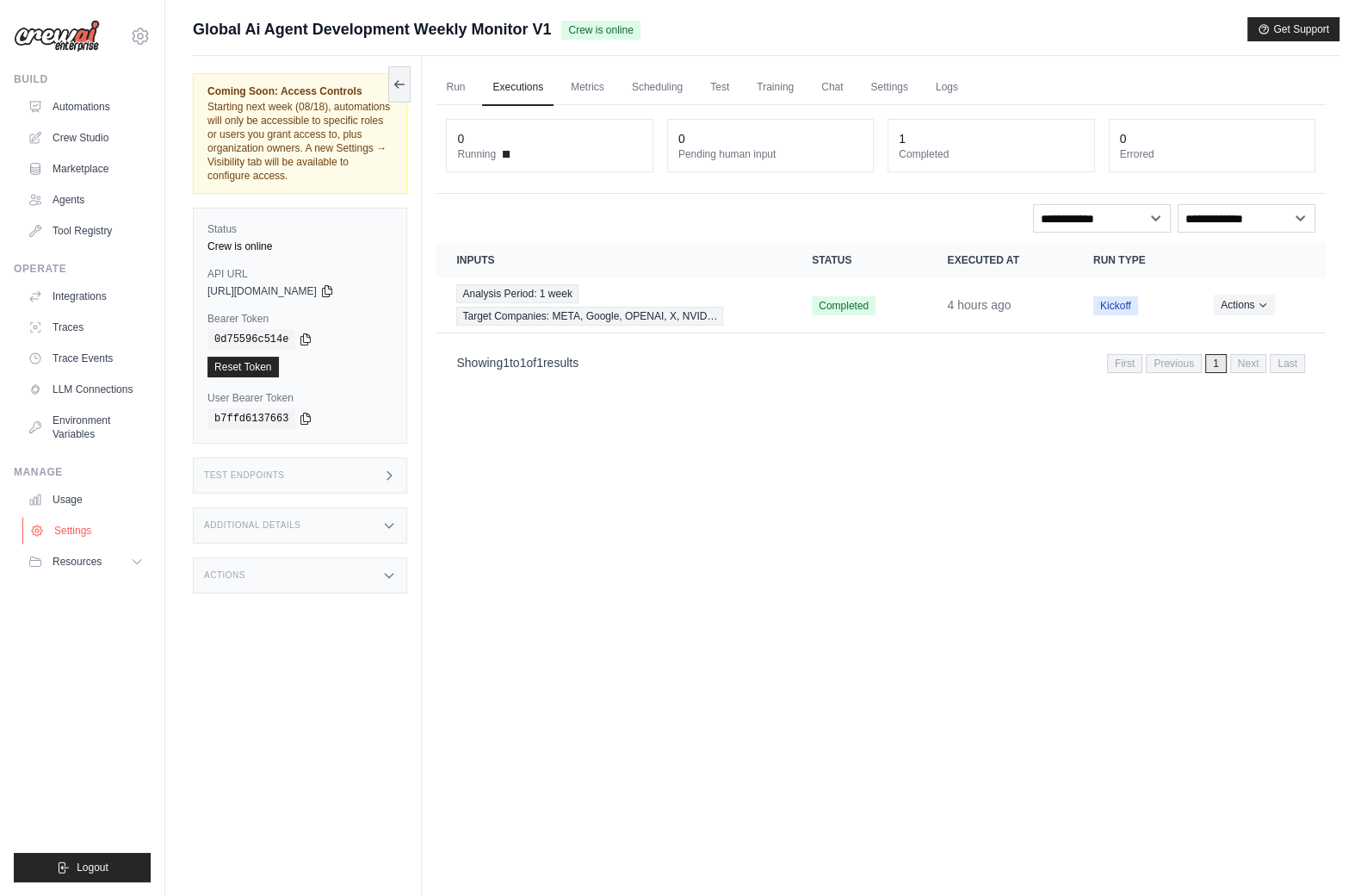
click at [117, 521] on link "Settings" at bounding box center [87, 530] width 130 height 27
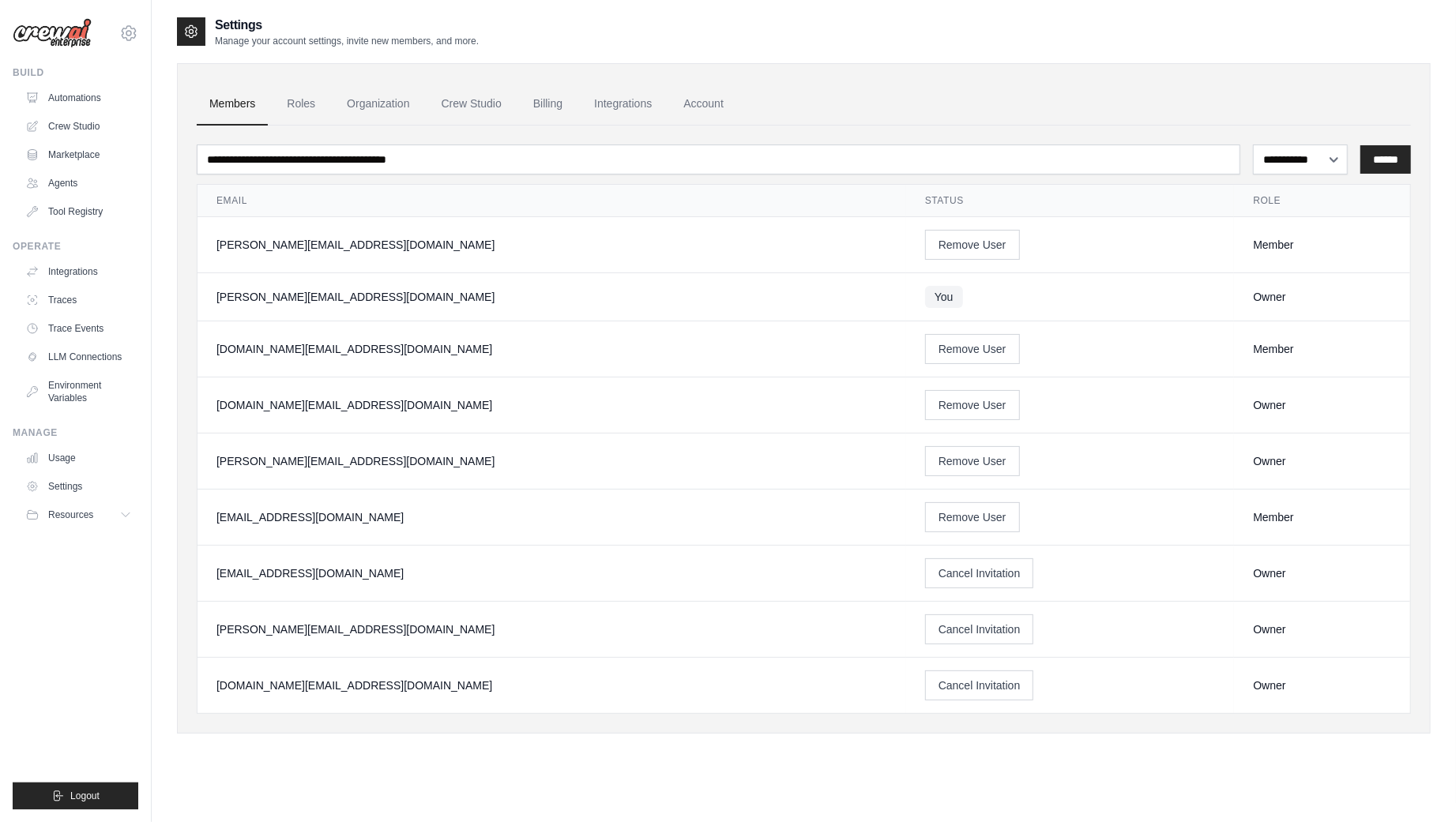
click at [340, 457] on div "[PERSON_NAME][EMAIL_ADDRESS][PERSON_NAME][DOMAIN_NAME]" at bounding box center [551, 461] width 671 height 16
click at [367, 461] on div "[PERSON_NAME][EMAIL_ADDRESS][PERSON_NAME][DOMAIN_NAME]" at bounding box center [551, 461] width 671 height 16
click at [74, 87] on link "Automations" at bounding box center [80, 97] width 119 height 25
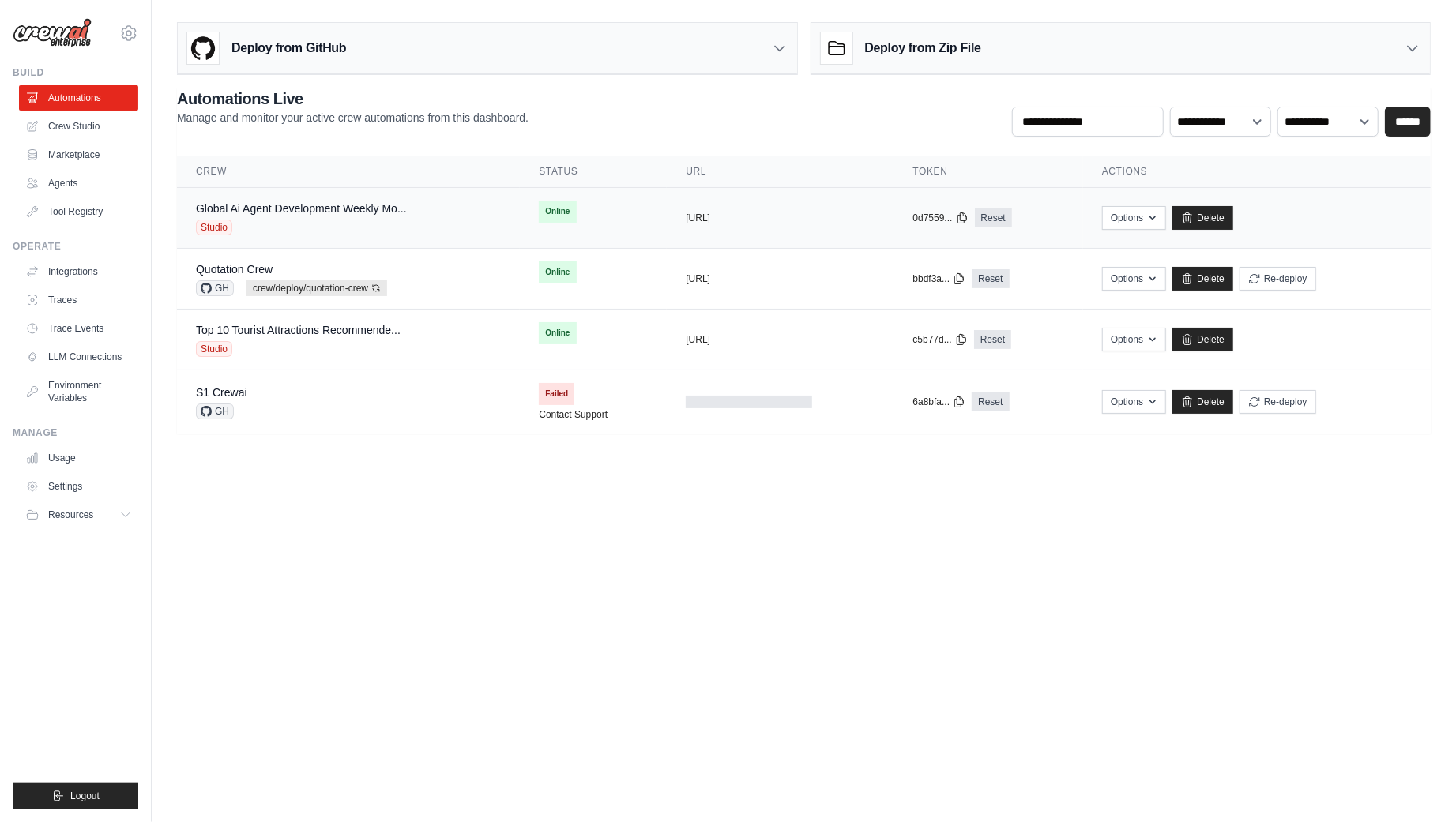
click at [371, 219] on div "Studio" at bounding box center [301, 227] width 210 height 16
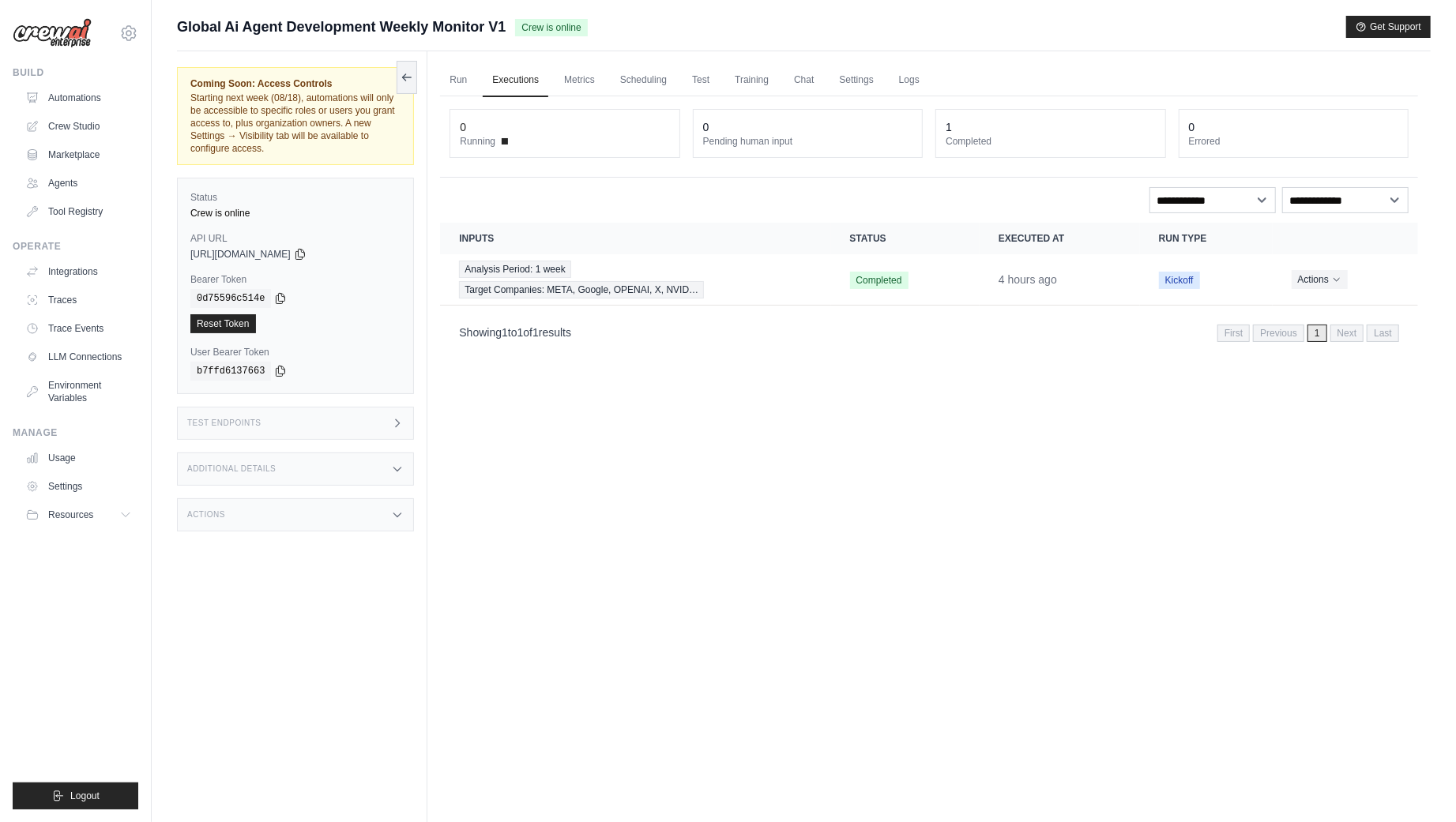
click at [715, 495] on div "Run Executions Metrics Scheduling Test Training Chat Settings Logs 0 Running 0 …" at bounding box center [928, 462] width 1003 height 822
click at [90, 94] on link "Automations" at bounding box center [80, 97] width 119 height 25
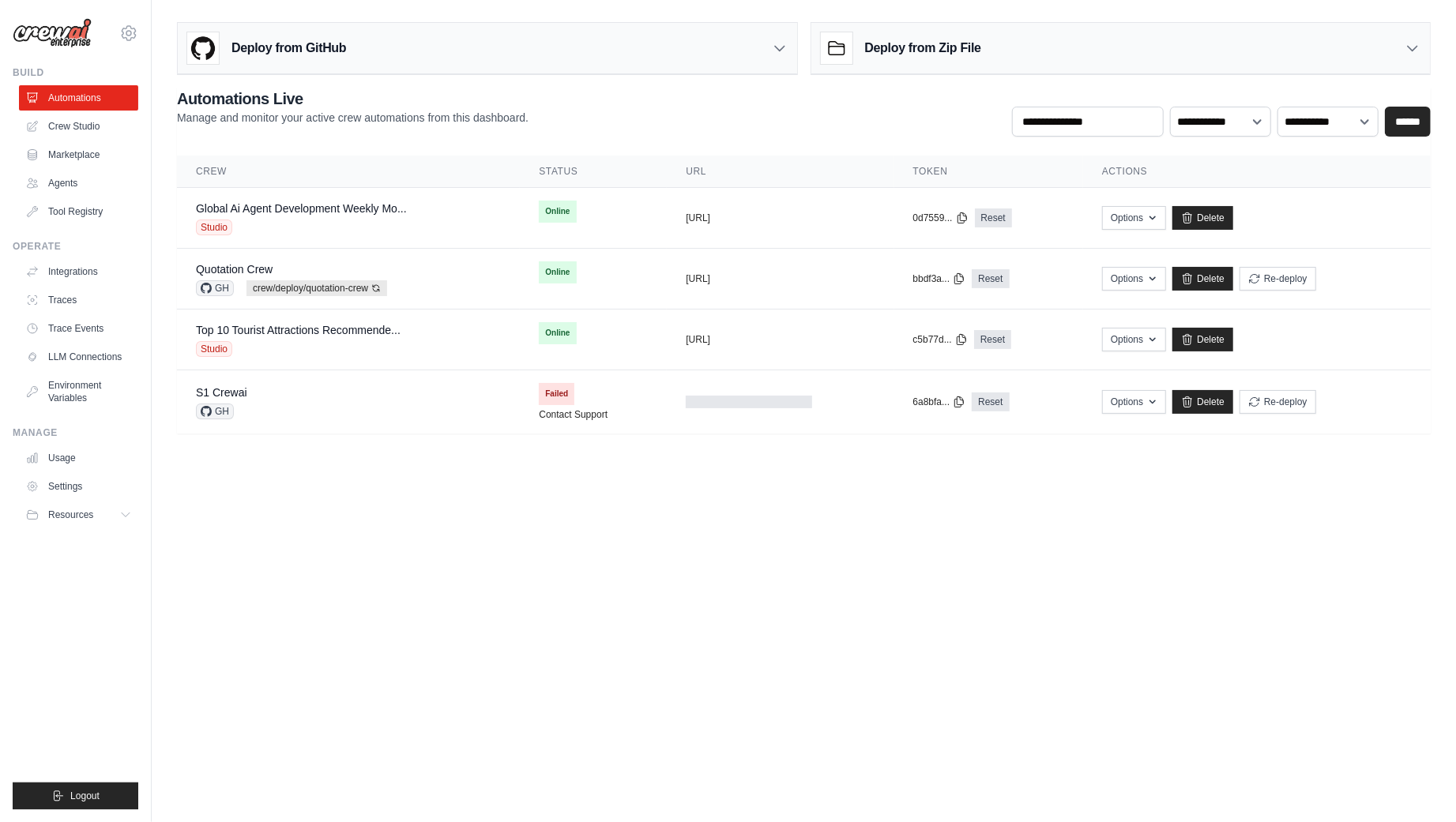
click at [460, 73] on div "Deploy from GitHub" at bounding box center [487, 48] width 619 height 51
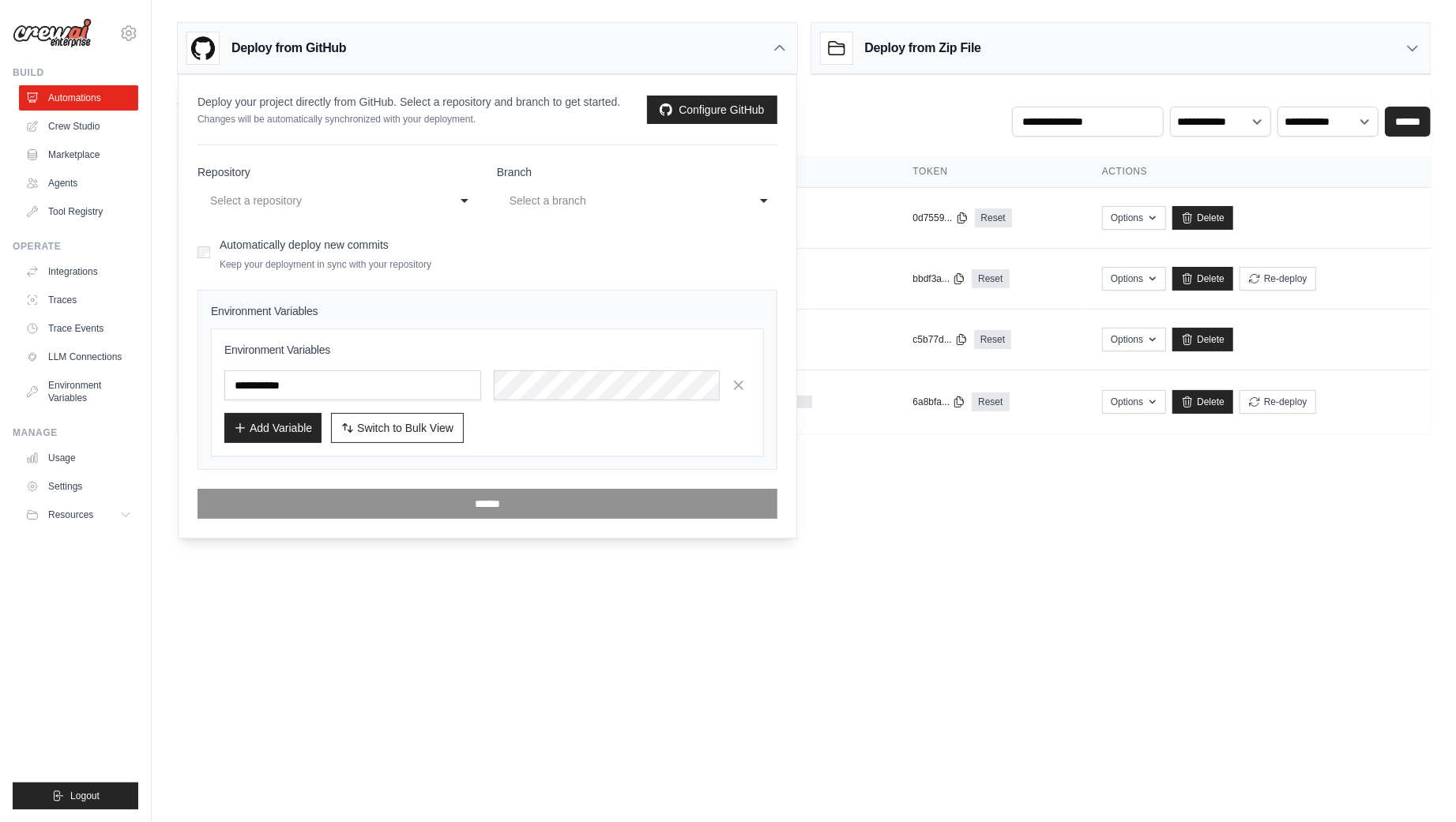
click at [451, 195] on div "**********" at bounding box center [337, 200] width 280 height 29
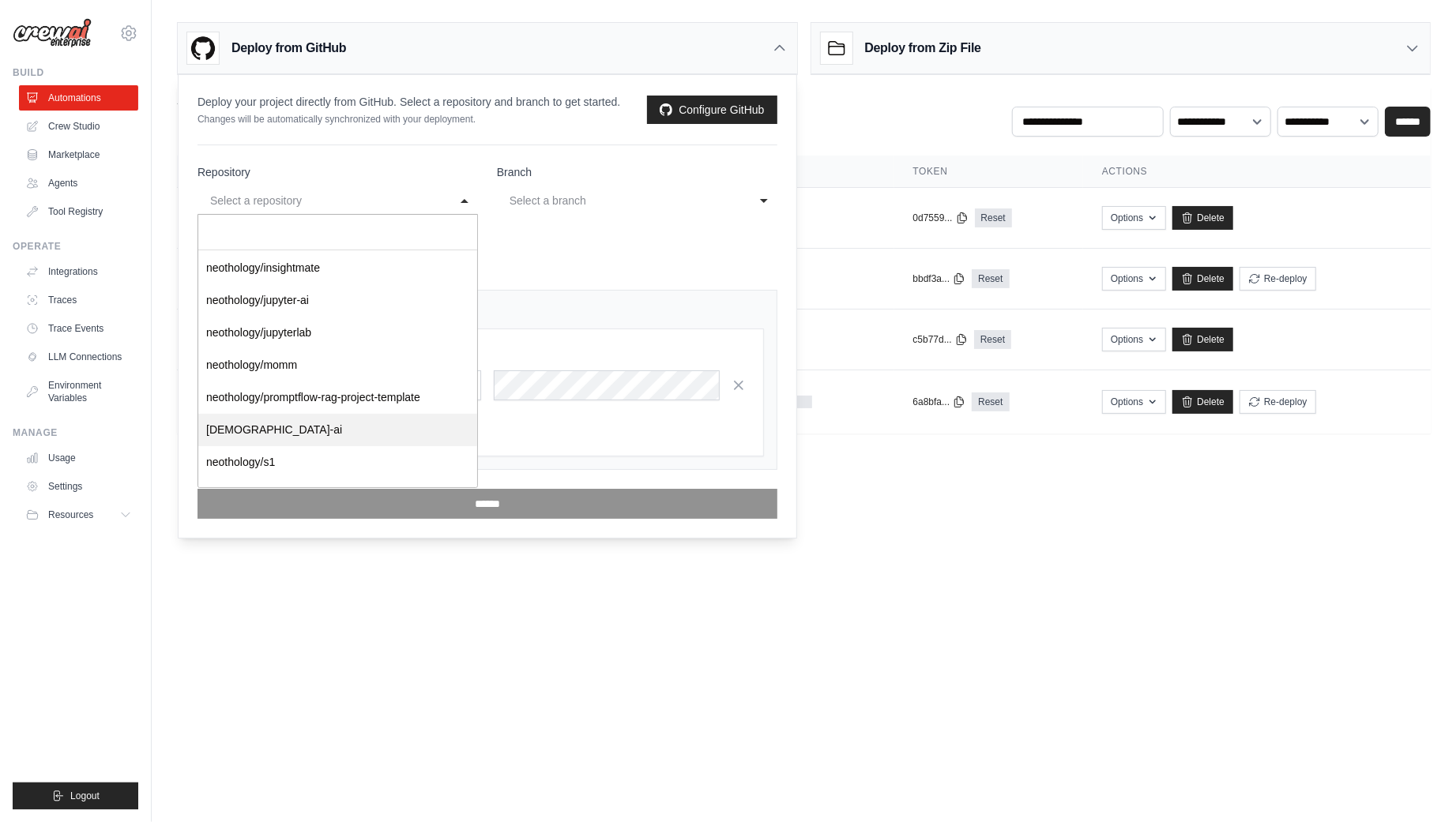
scroll to position [459, 0]
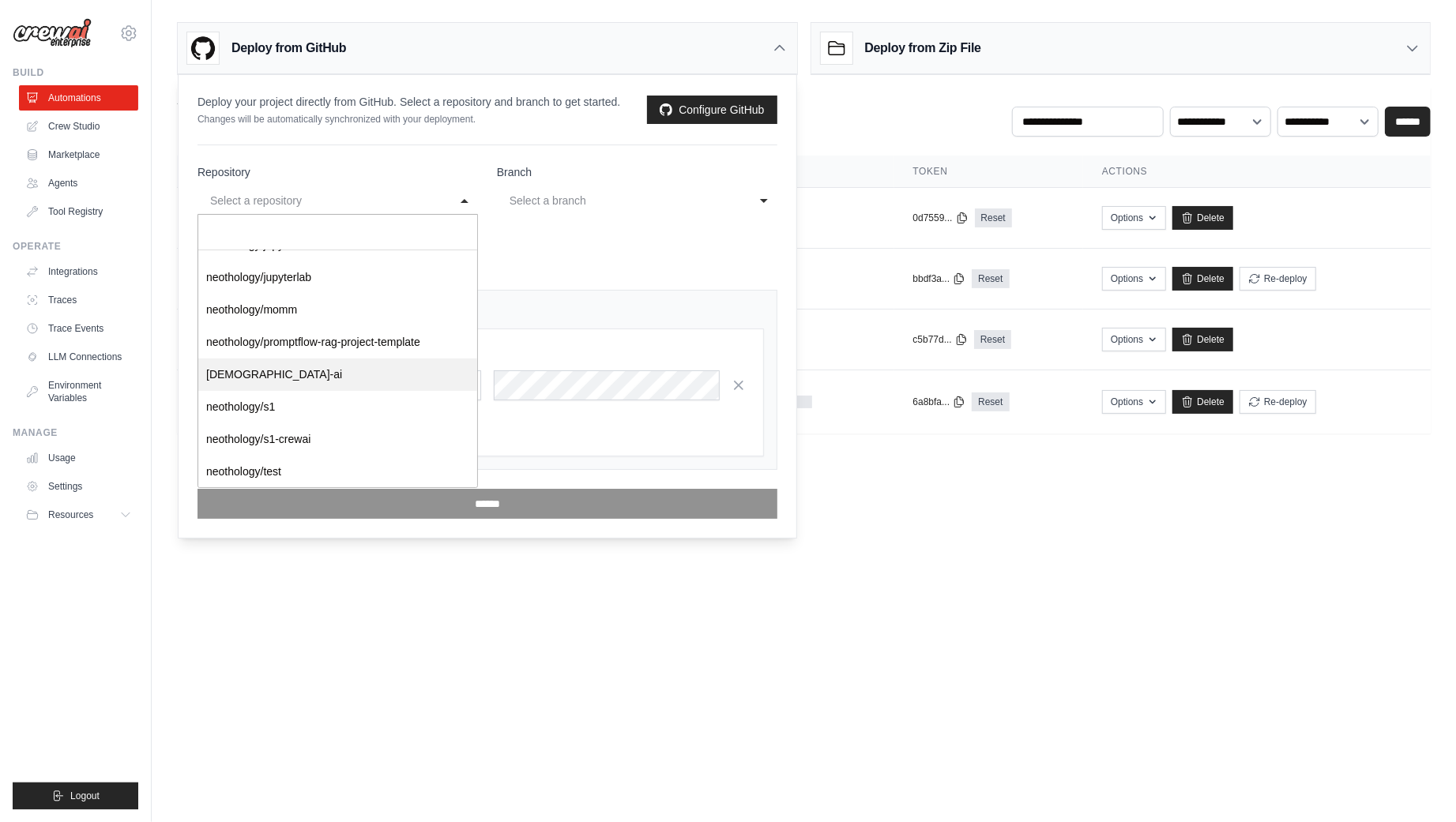
click at [541, 264] on div "Automatically deploy new commits Keep your deployment in sync with your reposit…" at bounding box center [487, 252] width 580 height 37
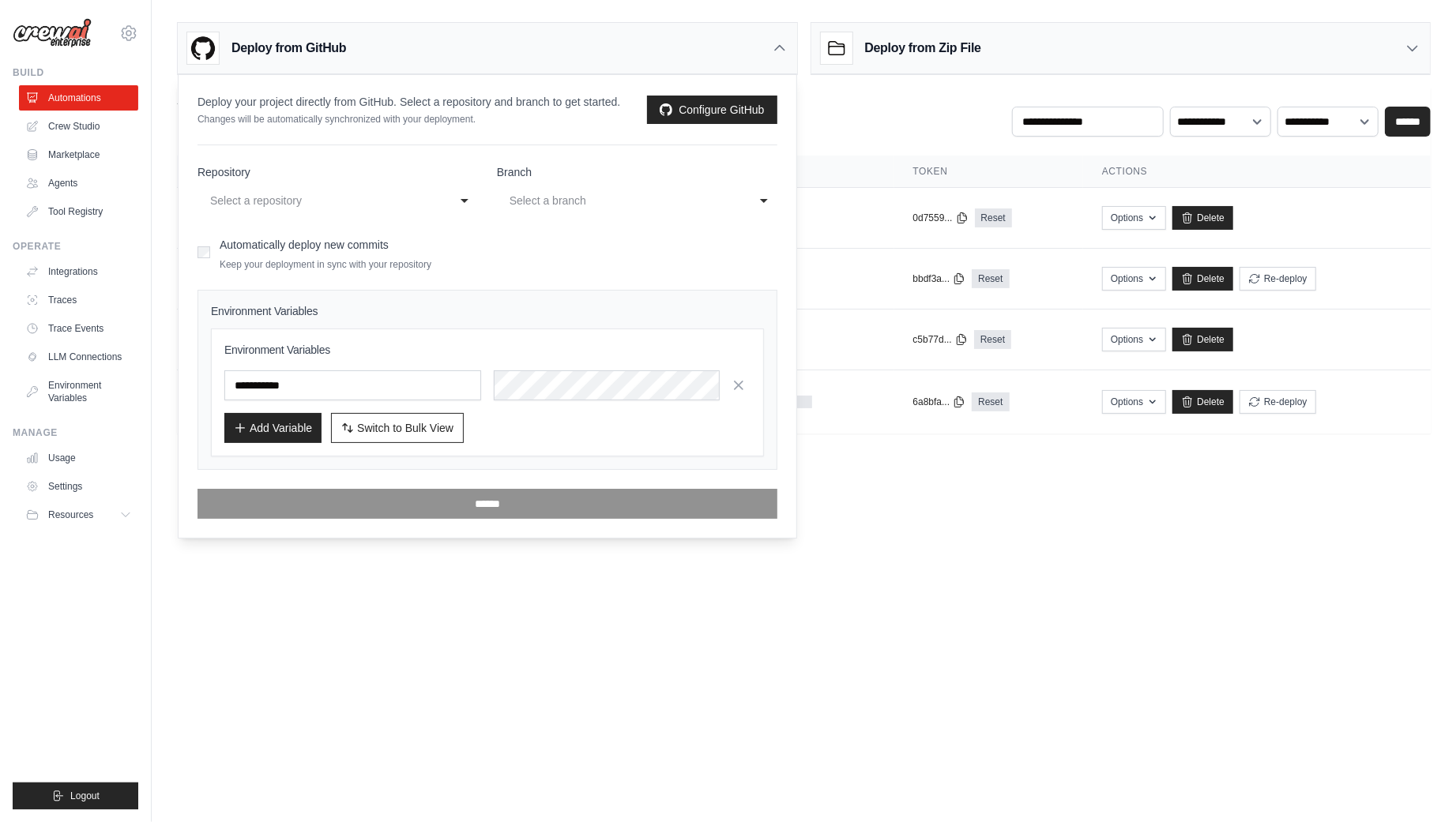
click at [448, 188] on div "**********" at bounding box center [337, 200] width 280 height 29
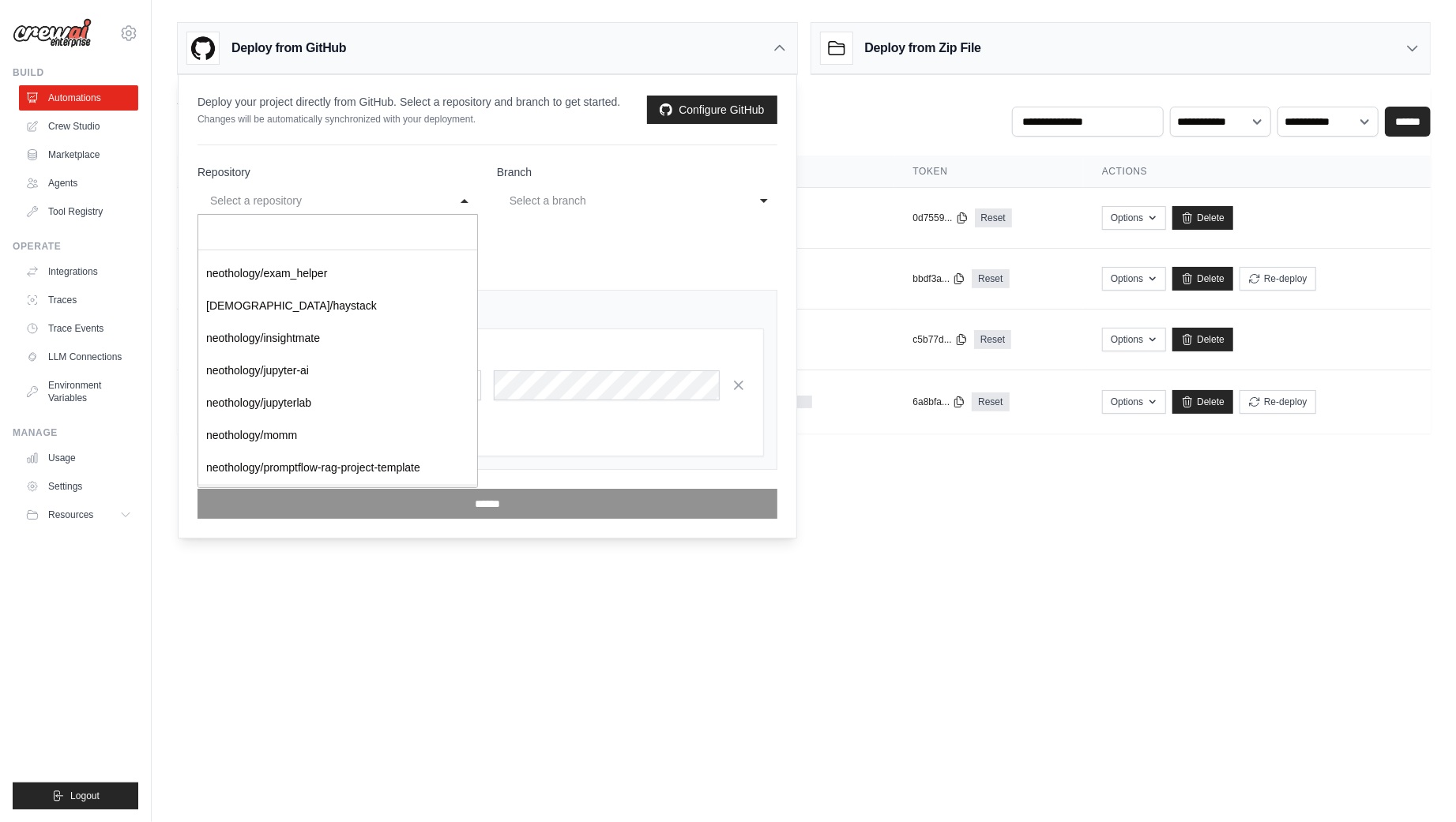
scroll to position [0, 0]
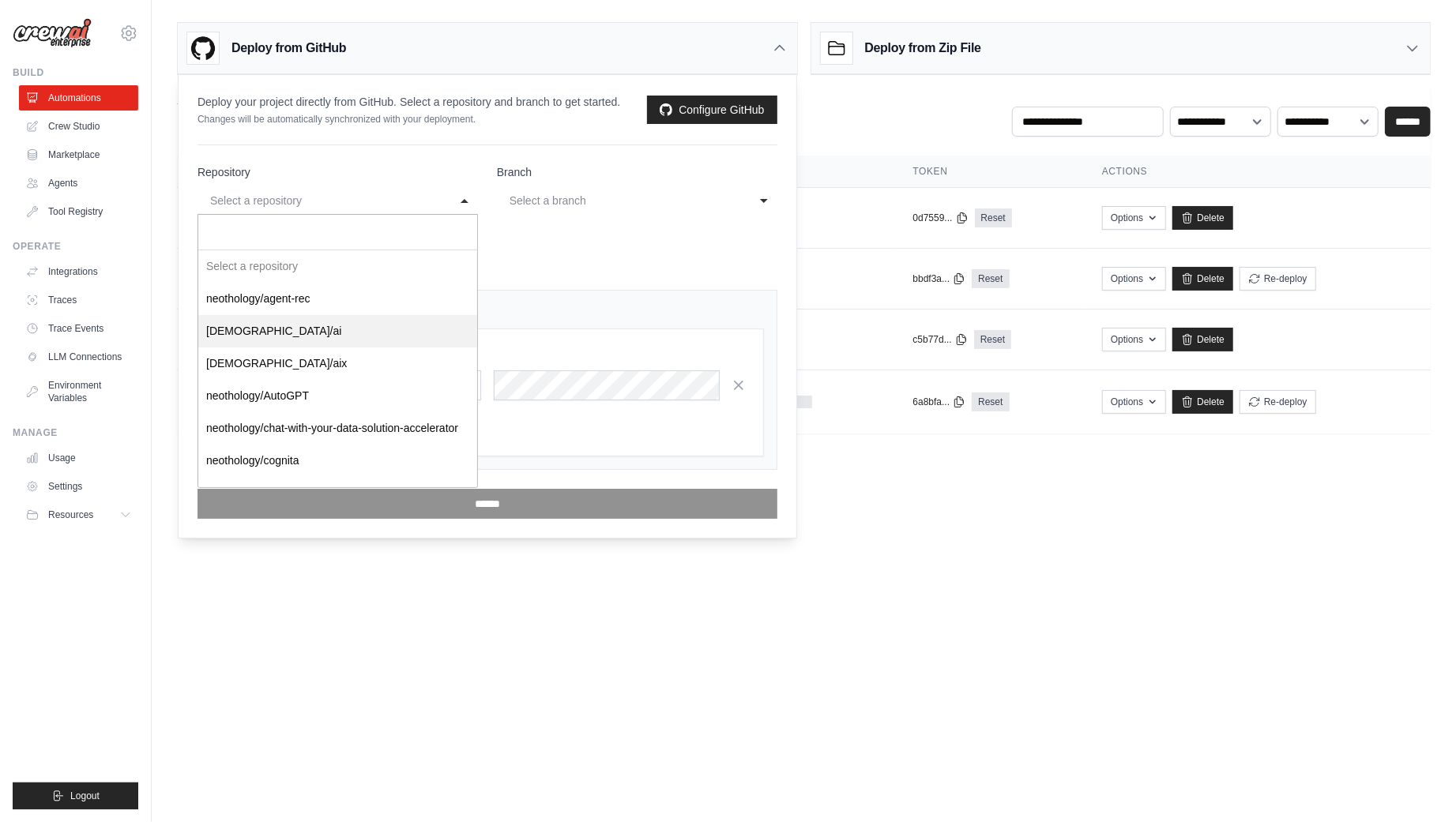
click at [599, 242] on div "Automatically deploy new commits Keep your deployment in sync with your reposit…" at bounding box center [487, 252] width 580 height 37
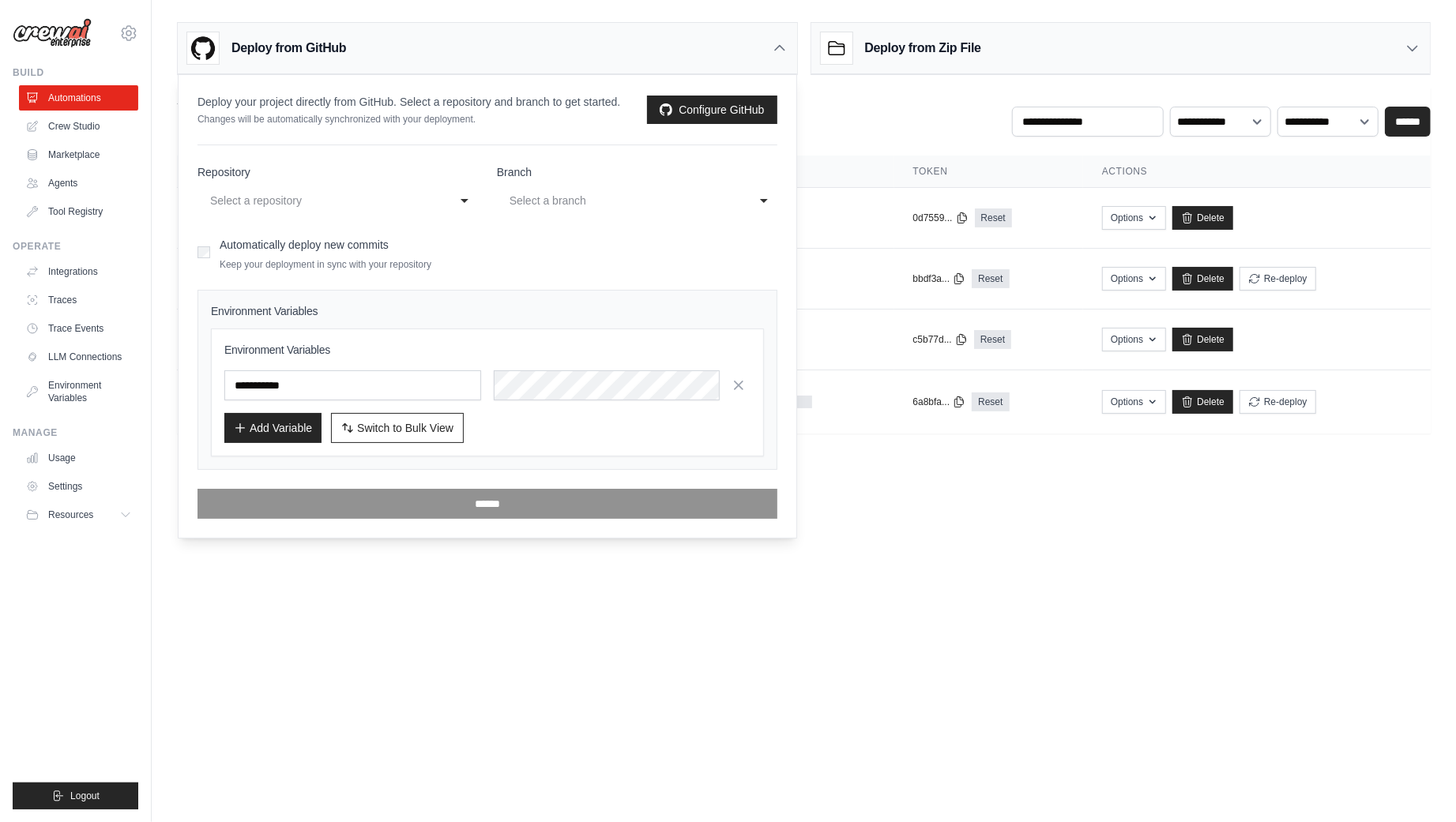
click at [474, 199] on div "**********" at bounding box center [337, 200] width 280 height 29
click at [133, 53] on div "mike@crewai.com CrewAI Internal Org Gelato MP@Crew CrewAI Demo Account Gelato A…" at bounding box center [76, 411] width 151 height 822
click at [133, 31] on icon at bounding box center [129, 33] width 19 height 19
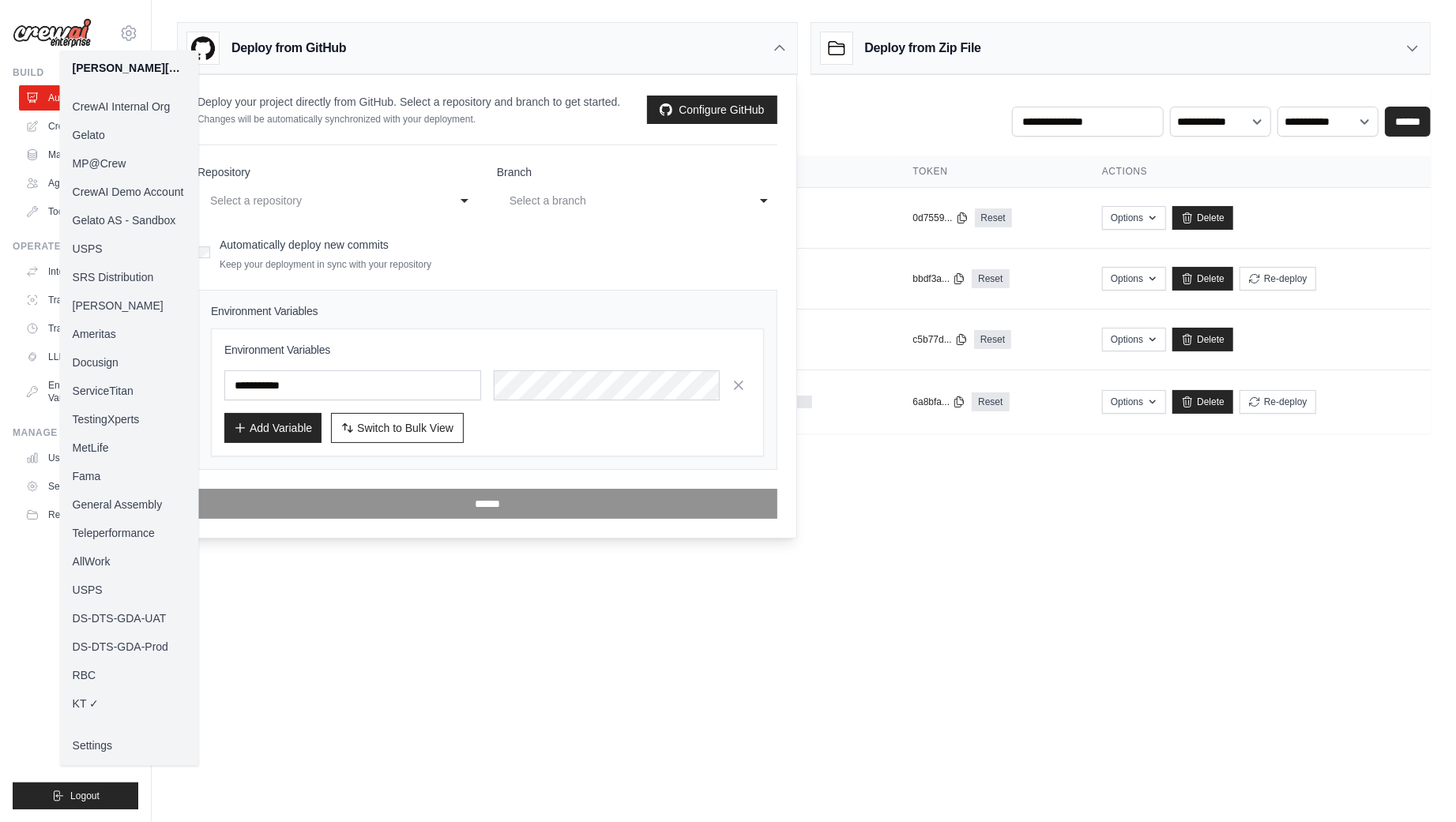
click at [120, 157] on link "MP@Crew" at bounding box center [130, 164] width 139 height 29
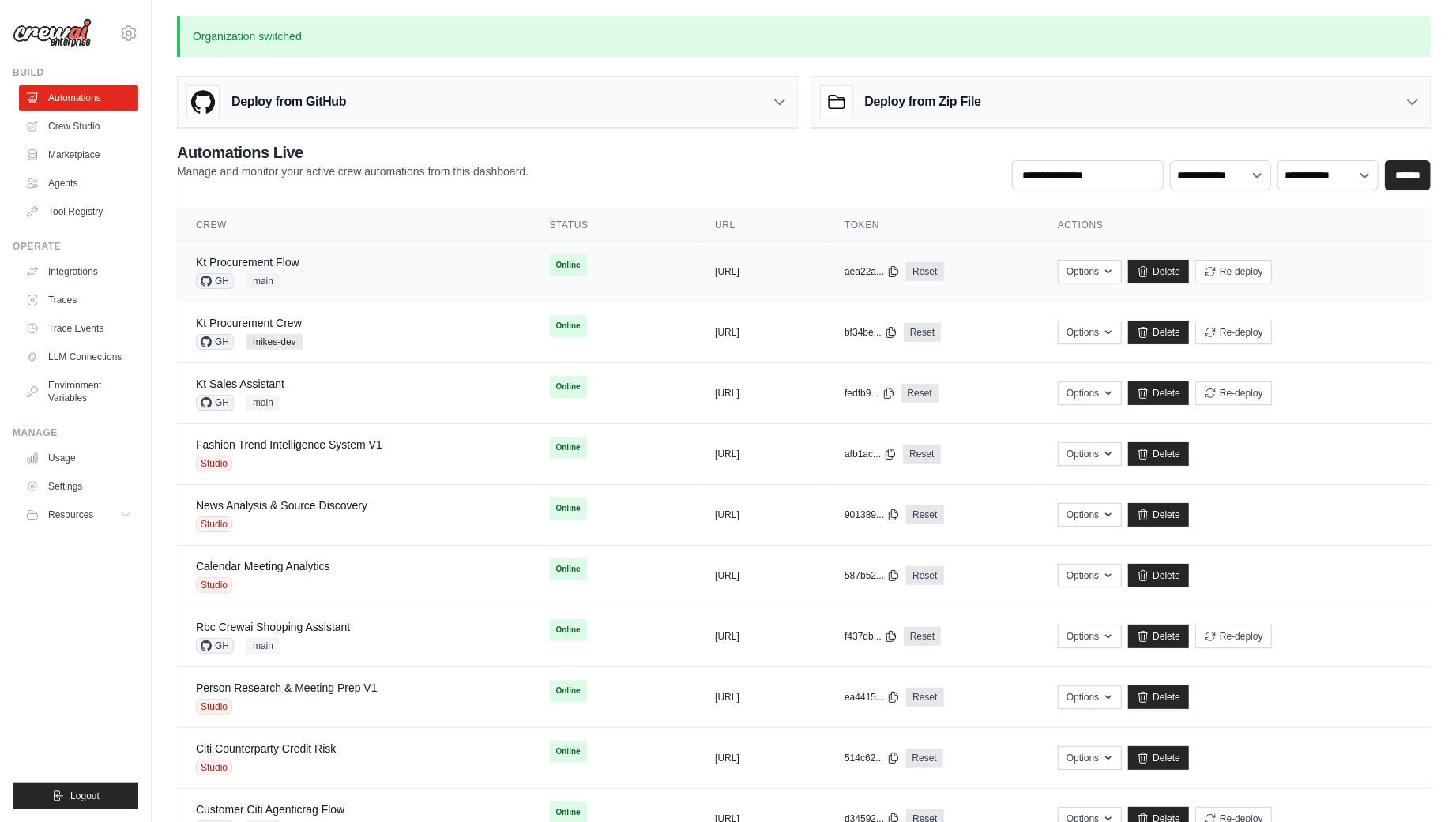
click at [417, 269] on div "Kt Procurement Flow GH main" at bounding box center [353, 271] width 316 height 35
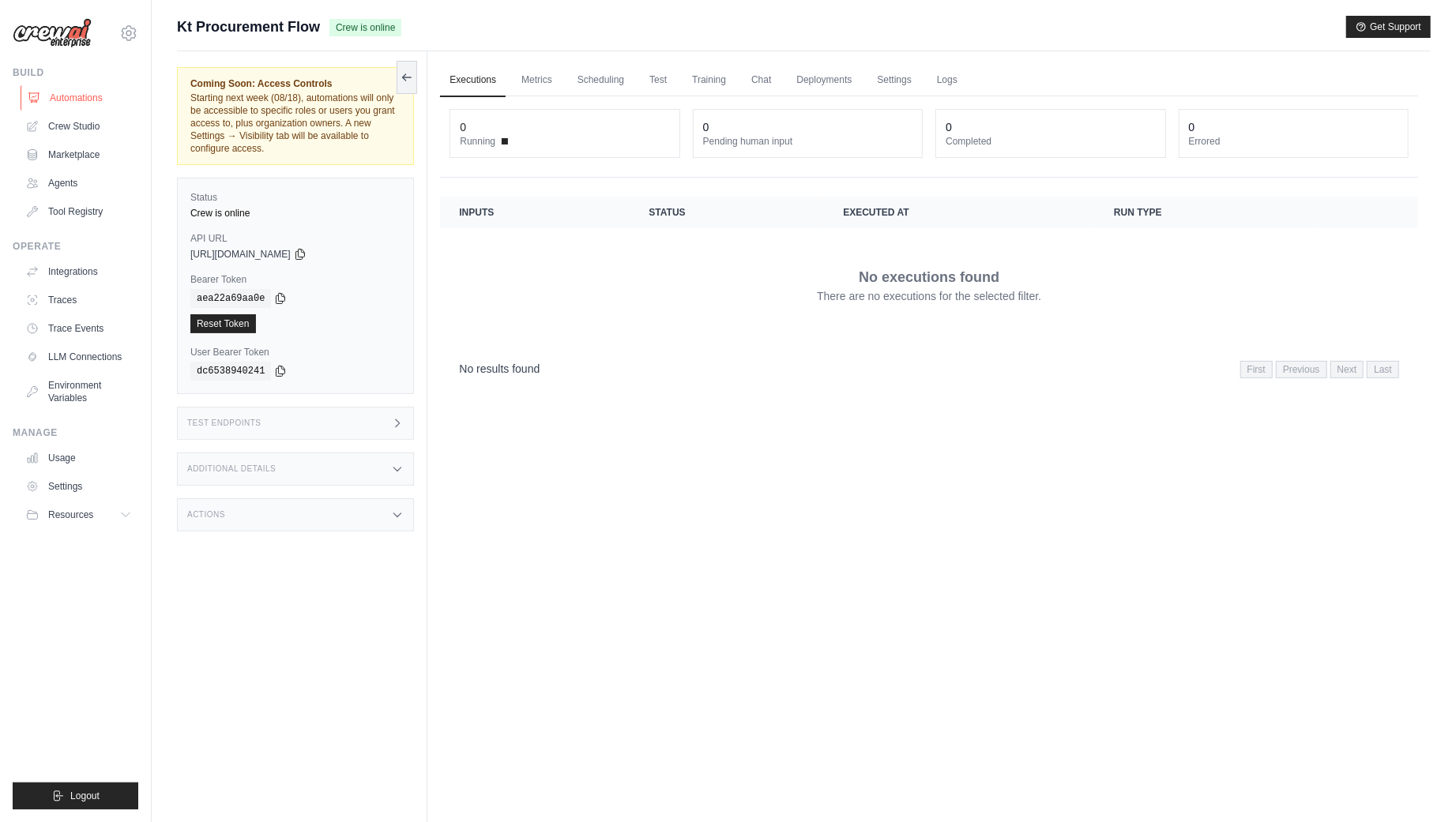
click at [104, 97] on link "Automations" at bounding box center [80, 97] width 119 height 25
click at [136, 37] on icon at bounding box center [129, 33] width 19 height 19
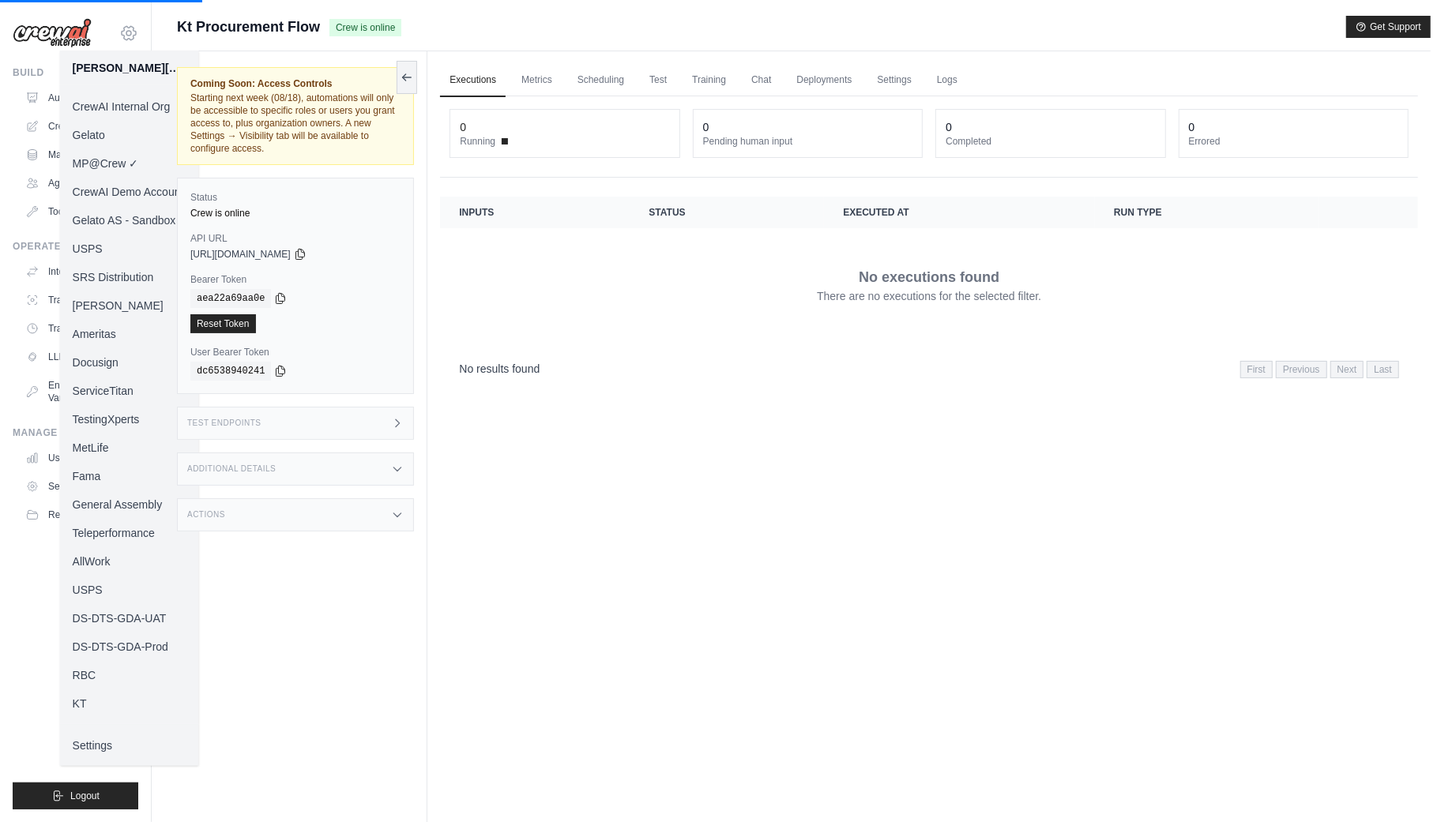
click at [136, 37] on icon at bounding box center [129, 33] width 19 height 19
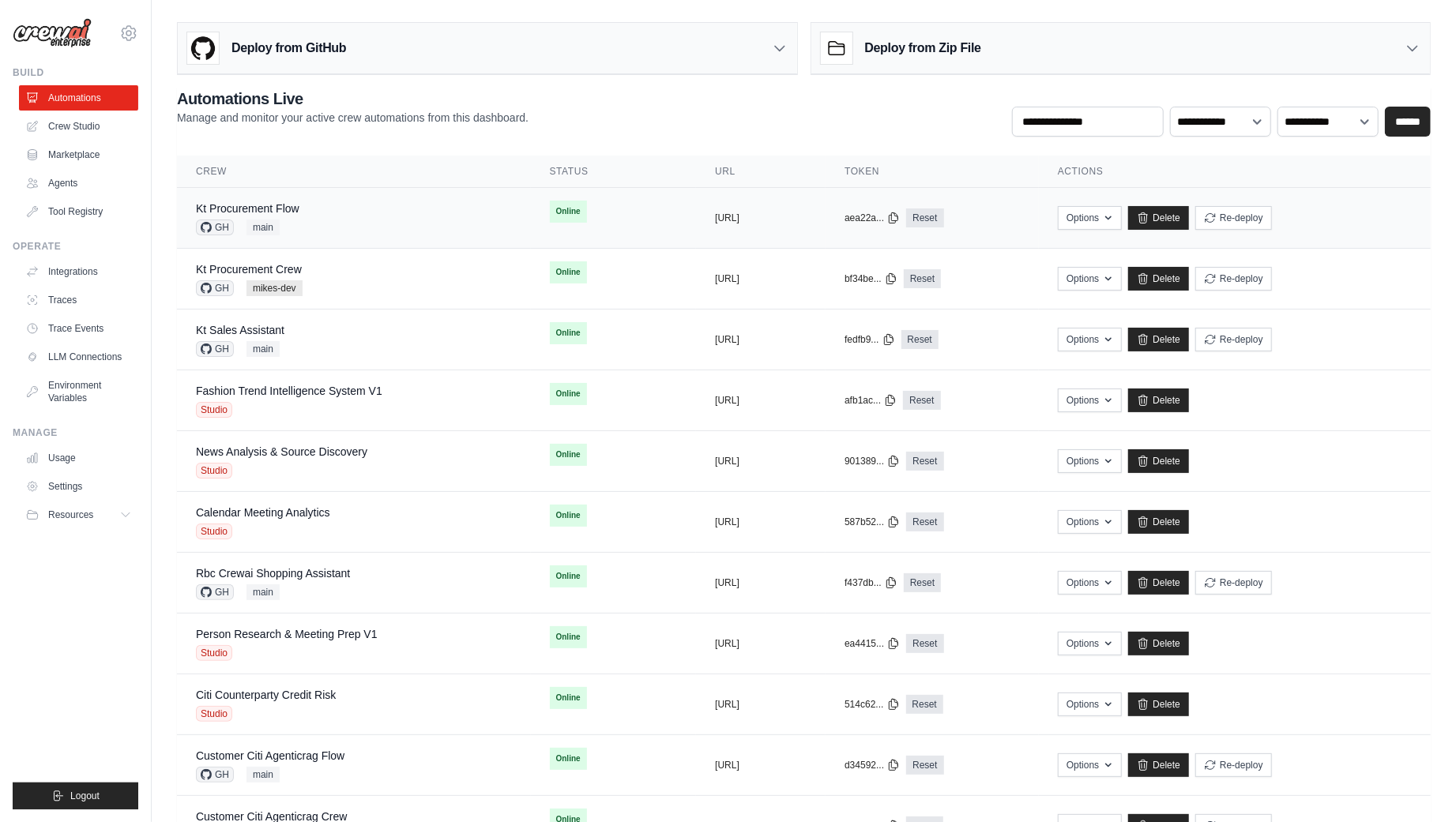
click at [390, 215] on div "Kt Procurement Flow GH main" at bounding box center [353, 218] width 316 height 35
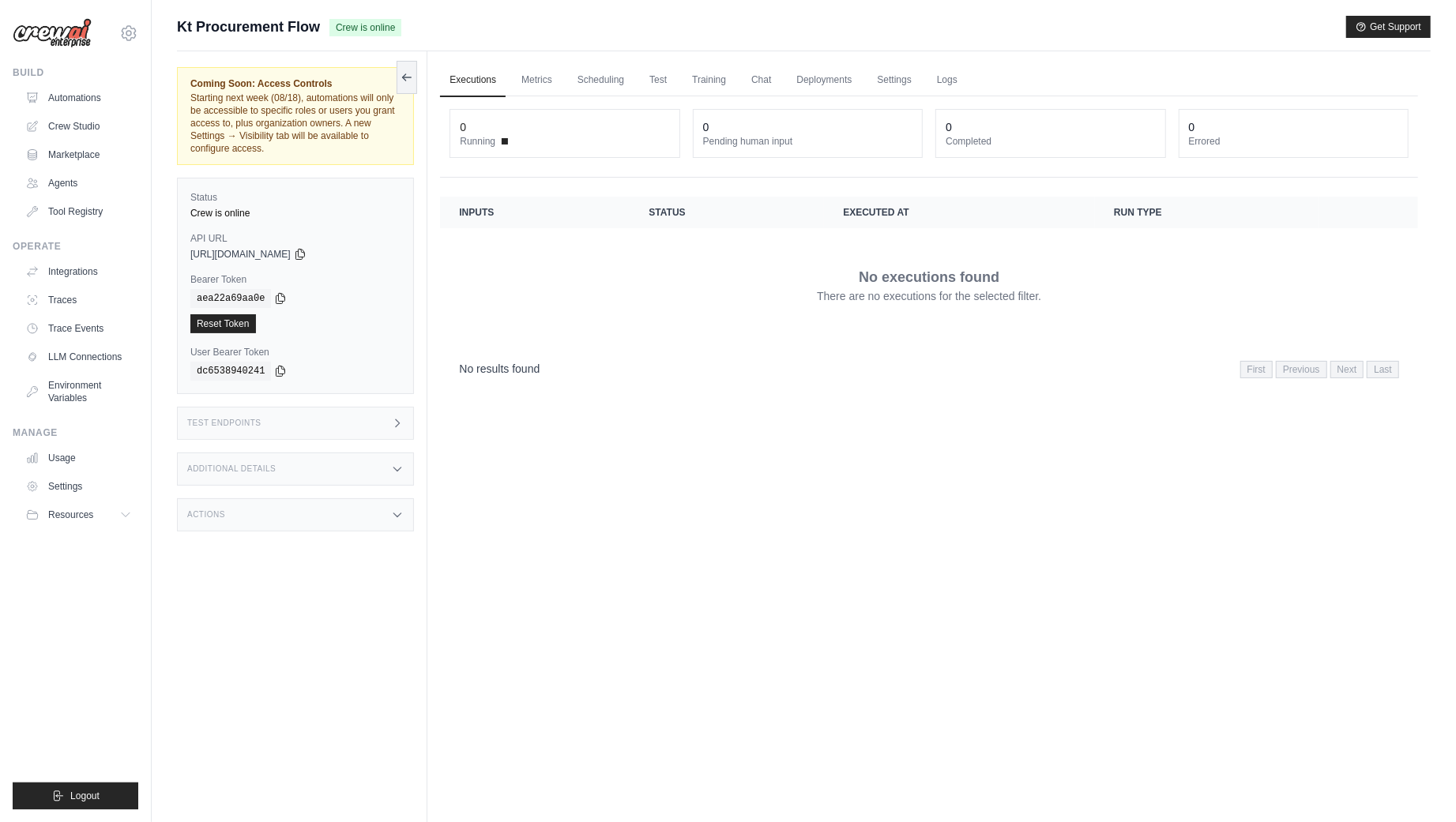
click at [771, 316] on div "No executions found There are no executions for the selected filter." at bounding box center [929, 285] width 940 height 89
click at [832, 85] on link "Deployments" at bounding box center [824, 81] width 74 height 33
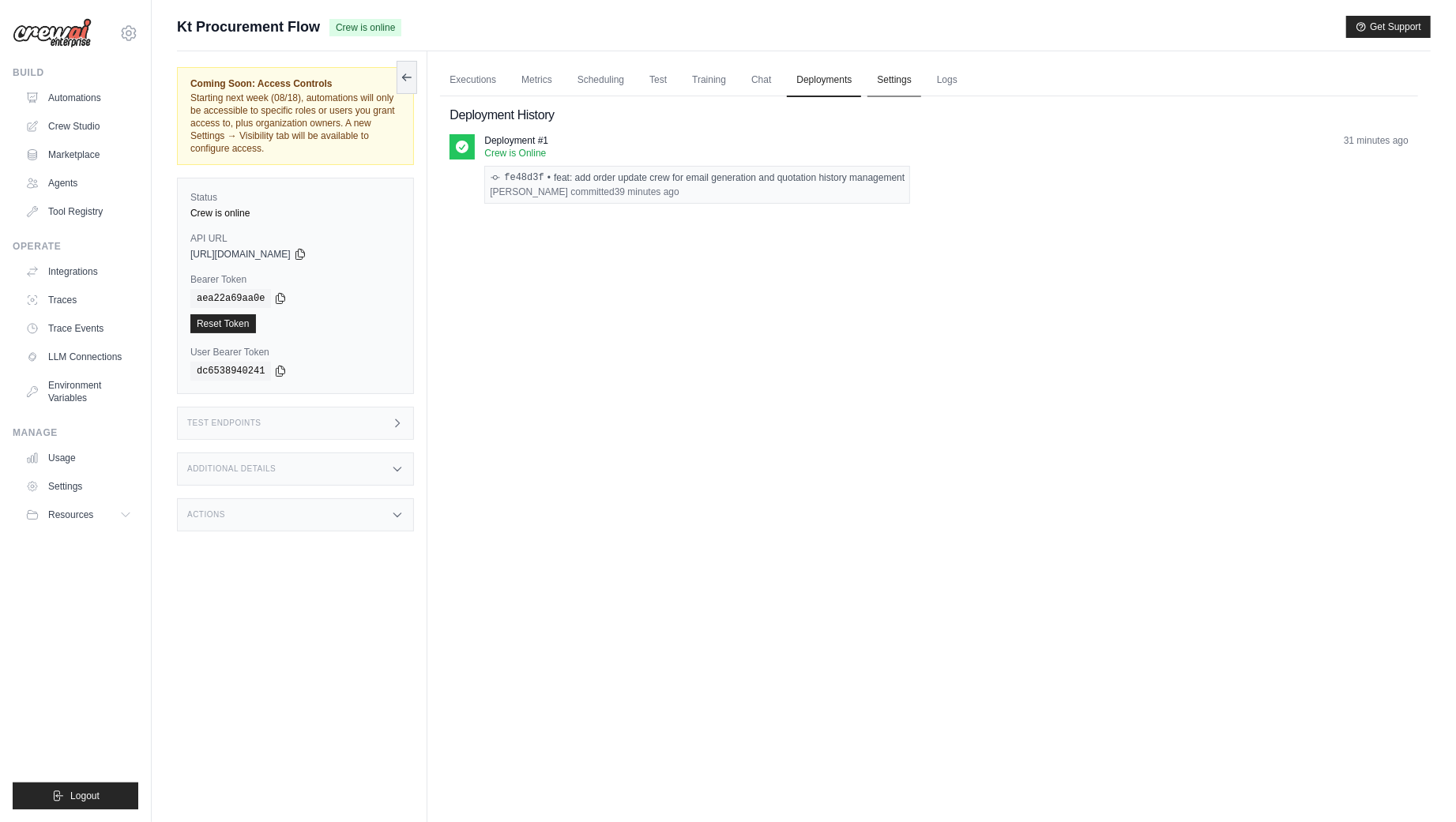
click at [885, 65] on link "Settings" at bounding box center [893, 81] width 53 height 33
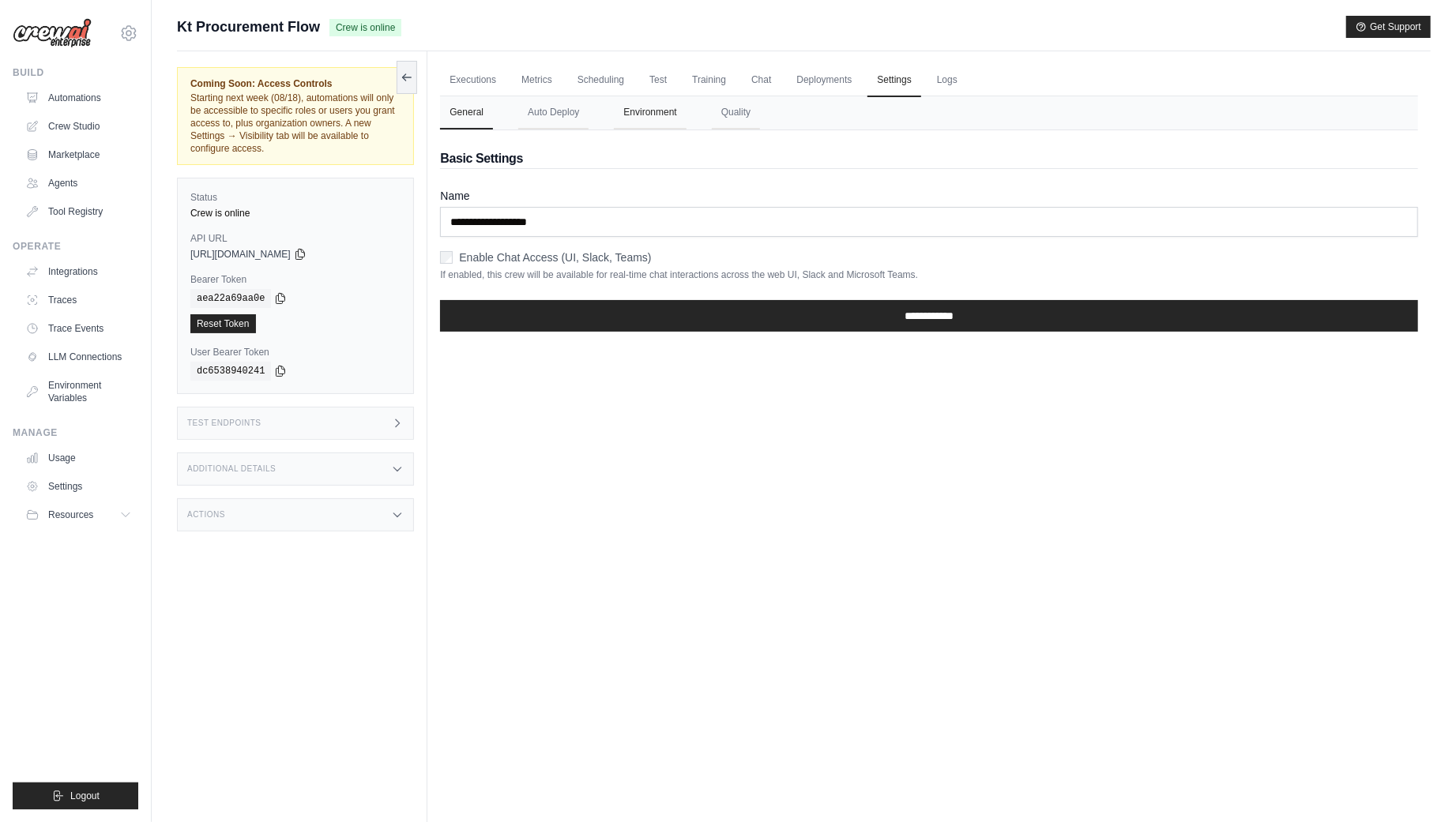
click at [666, 113] on button "Environment" at bounding box center [650, 113] width 72 height 33
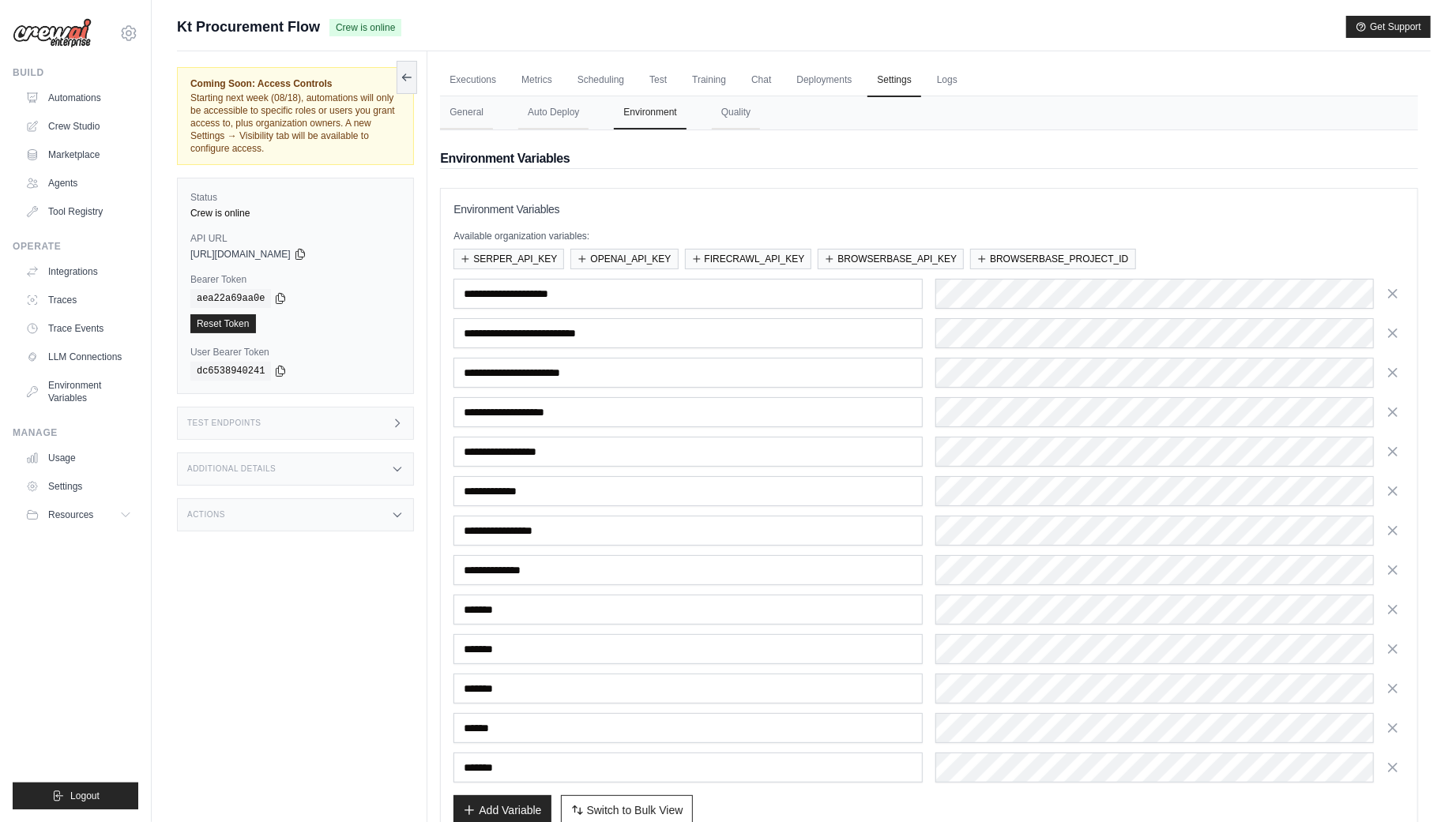
scroll to position [82, 0]
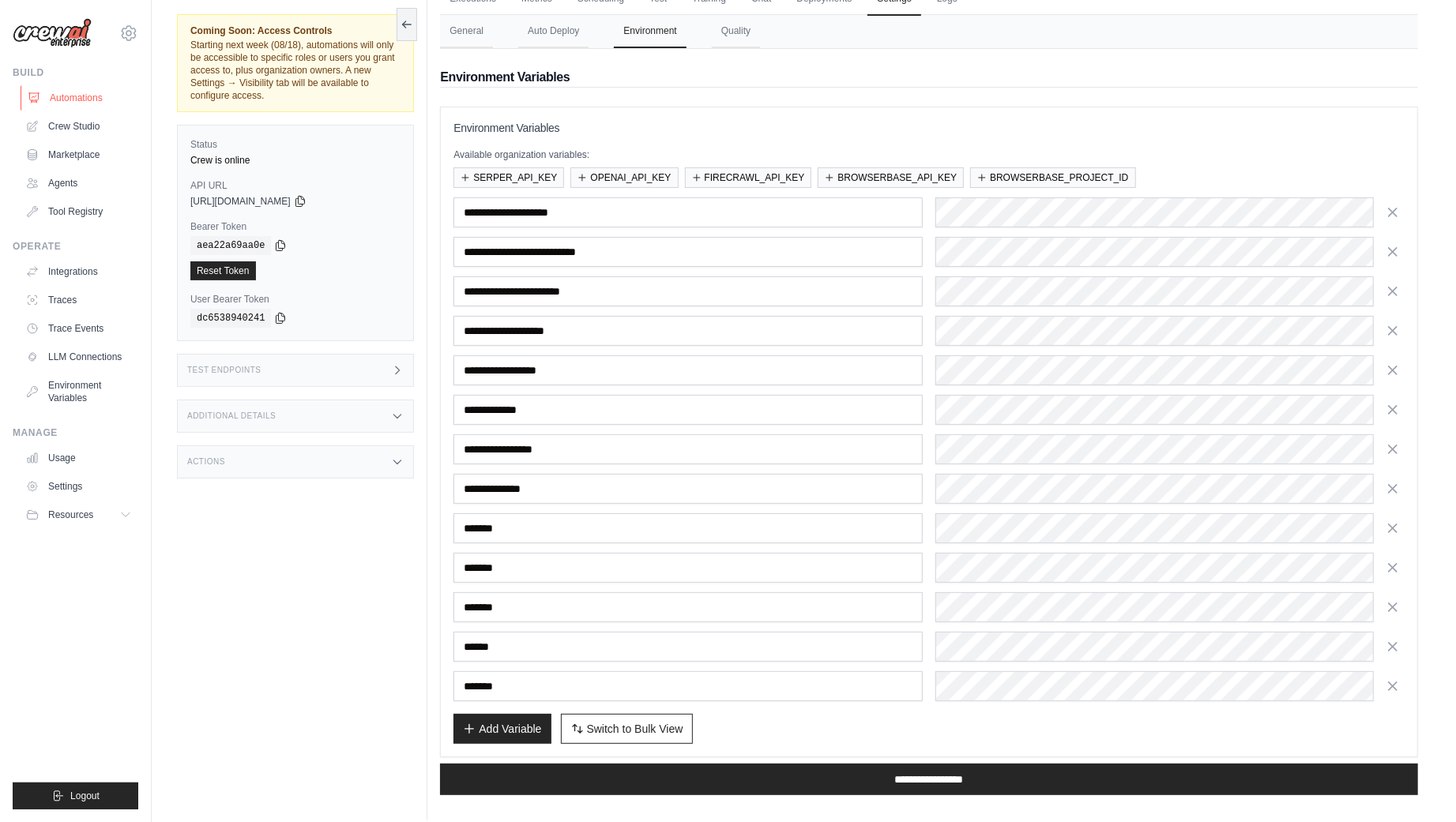
click at [115, 104] on link "Automations" at bounding box center [80, 97] width 119 height 25
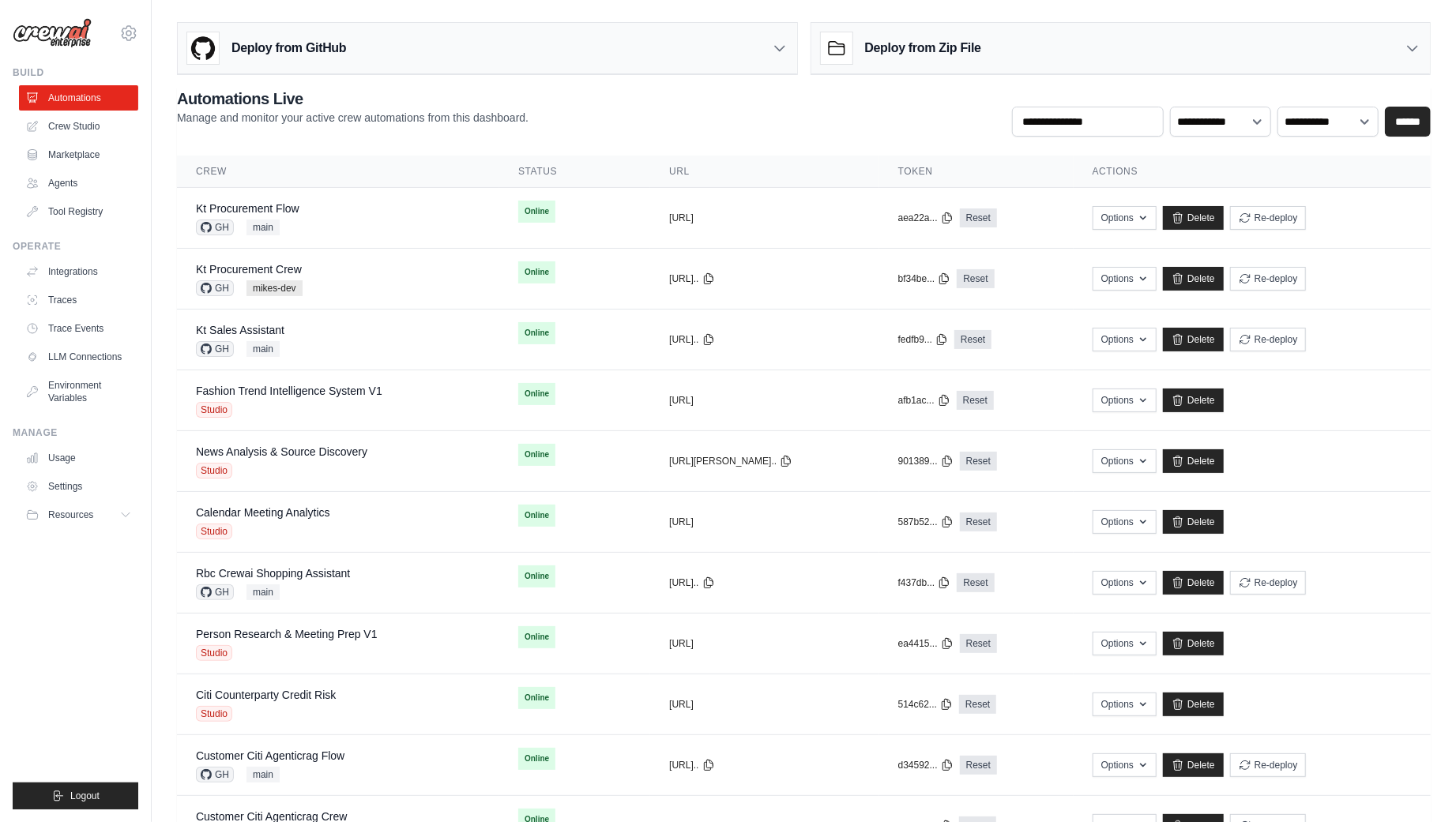
click at [722, 60] on div "Deploy from GitHub" at bounding box center [487, 48] width 619 height 51
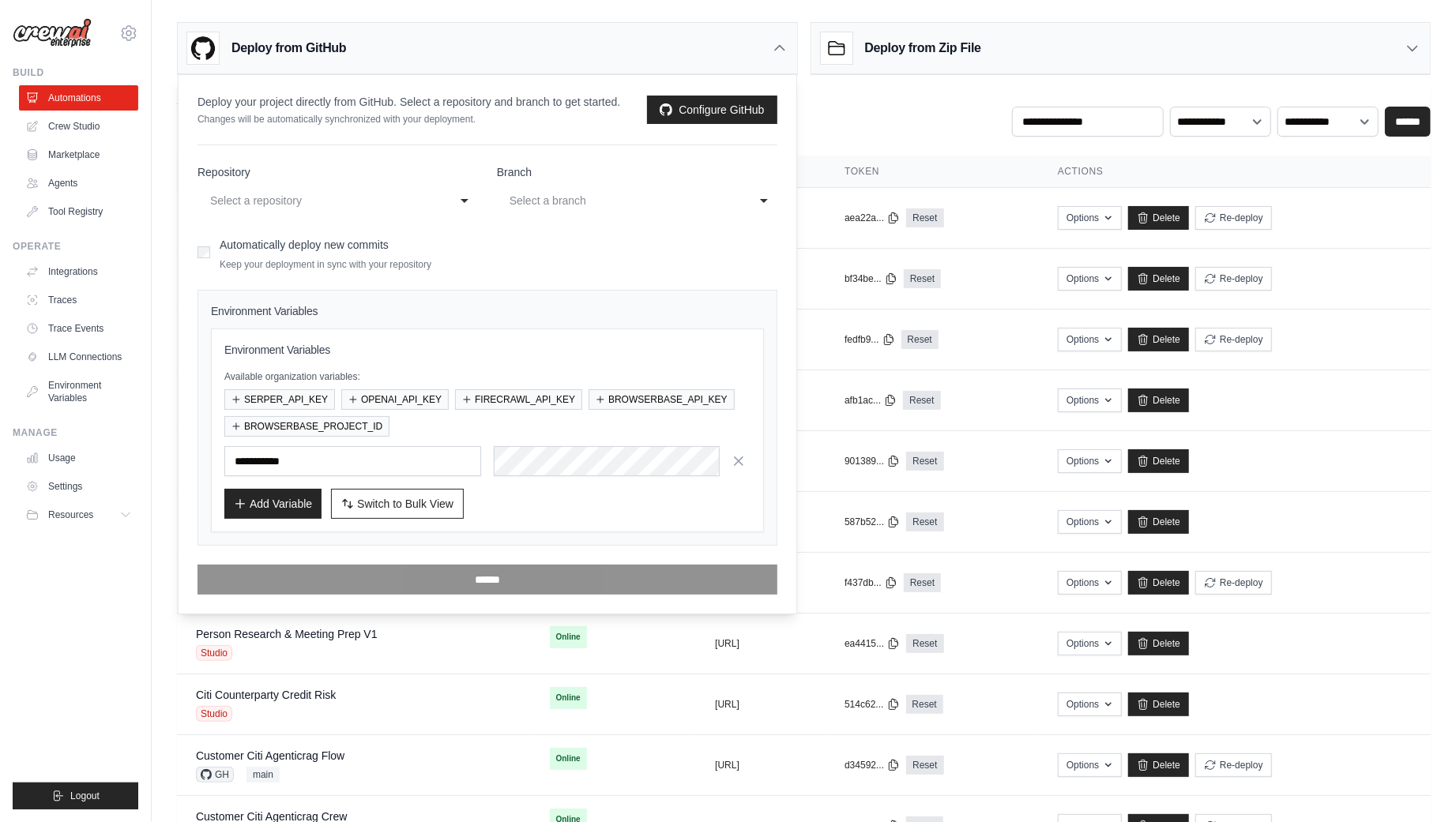
click at [875, 125] on div "**********" at bounding box center [803, 112] width 1253 height 49
click at [758, 43] on div "Deploy from GitHub" at bounding box center [487, 48] width 619 height 51
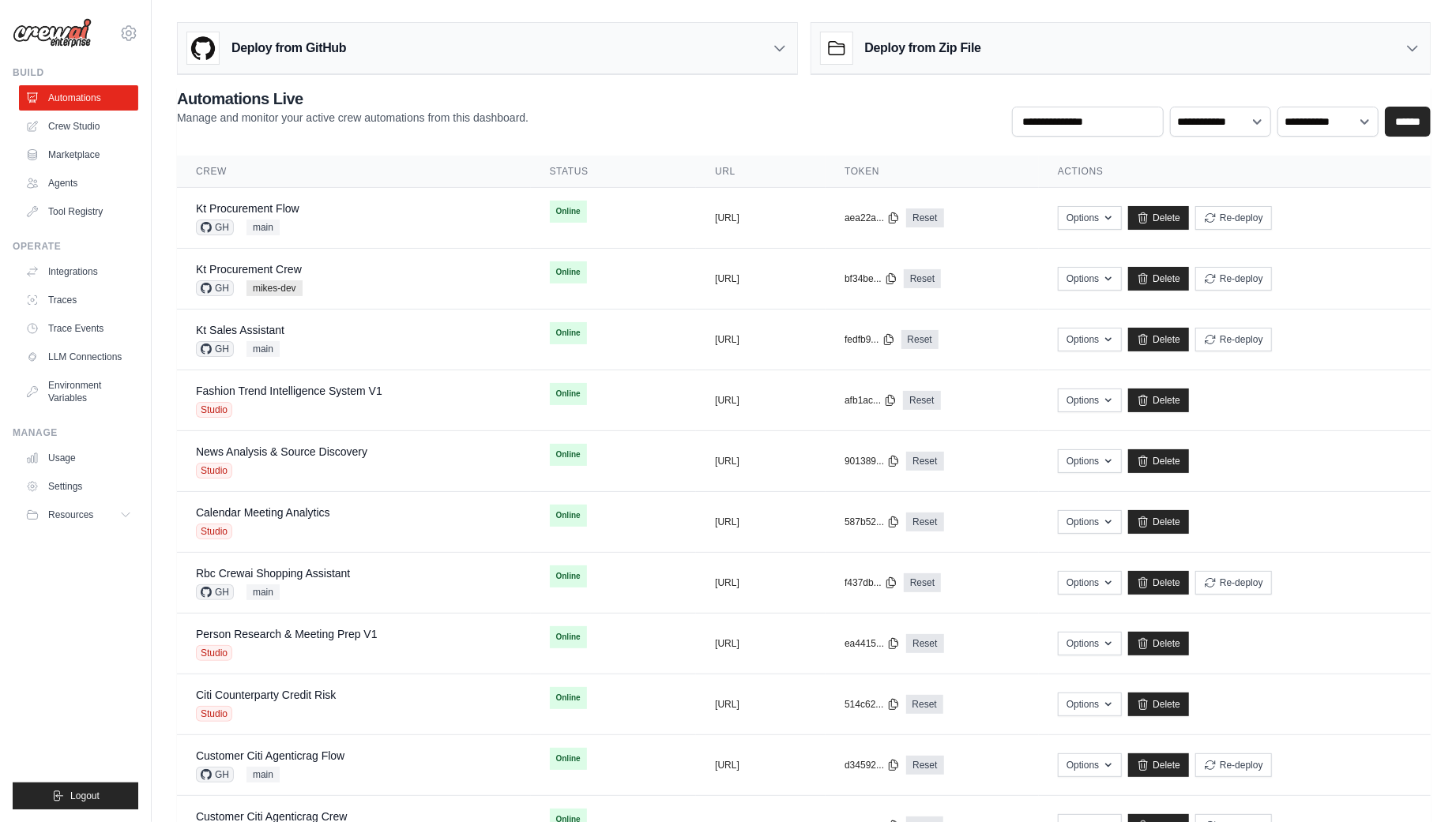
click at [865, 110] on div "**********" at bounding box center [803, 112] width 1253 height 49
click at [1189, 215] on link "Delete" at bounding box center [1159, 217] width 61 height 23
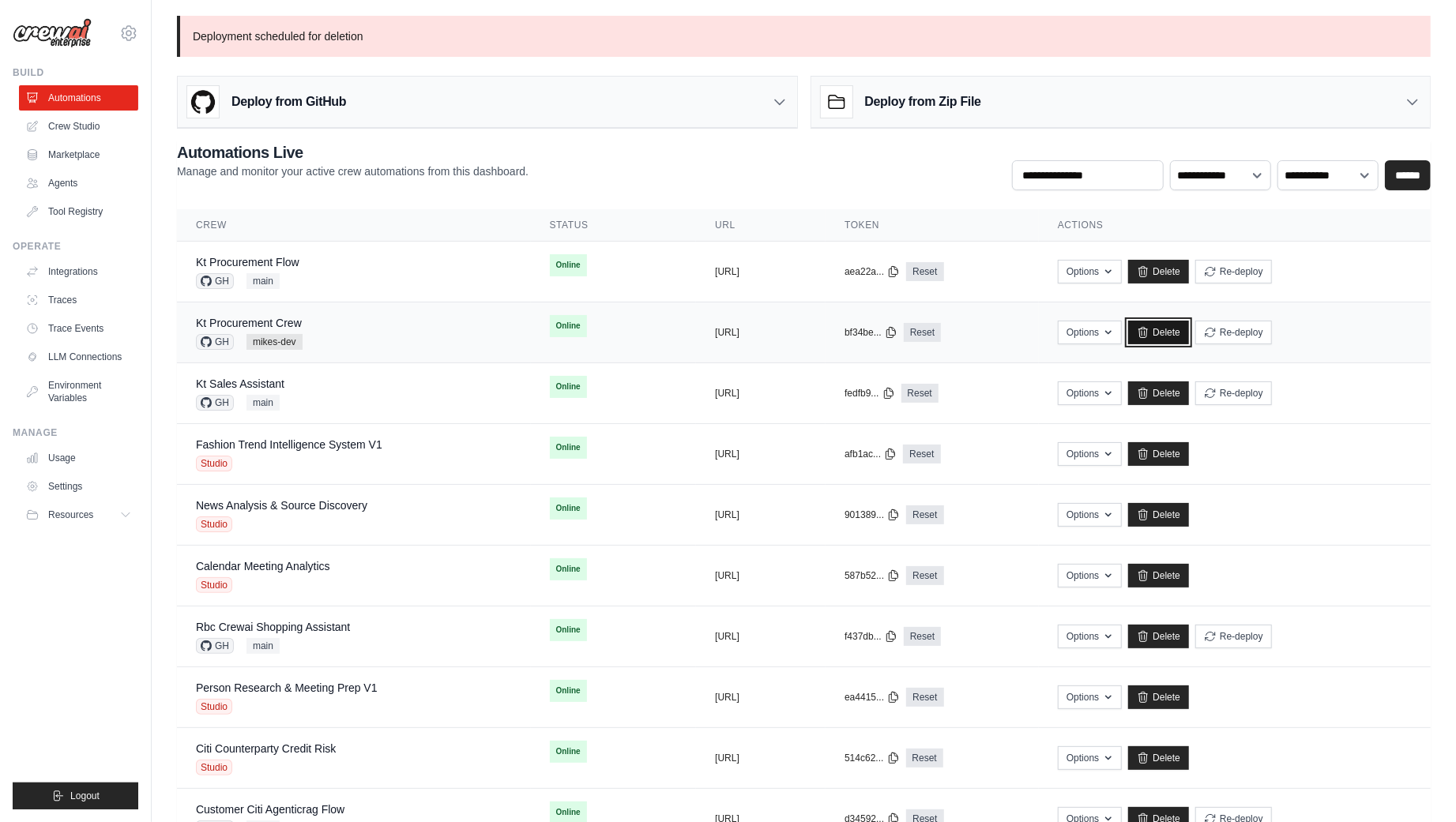
click at [1189, 332] on link "Delete" at bounding box center [1159, 332] width 61 height 23
click at [694, 167] on div "**********" at bounding box center [803, 166] width 1253 height 49
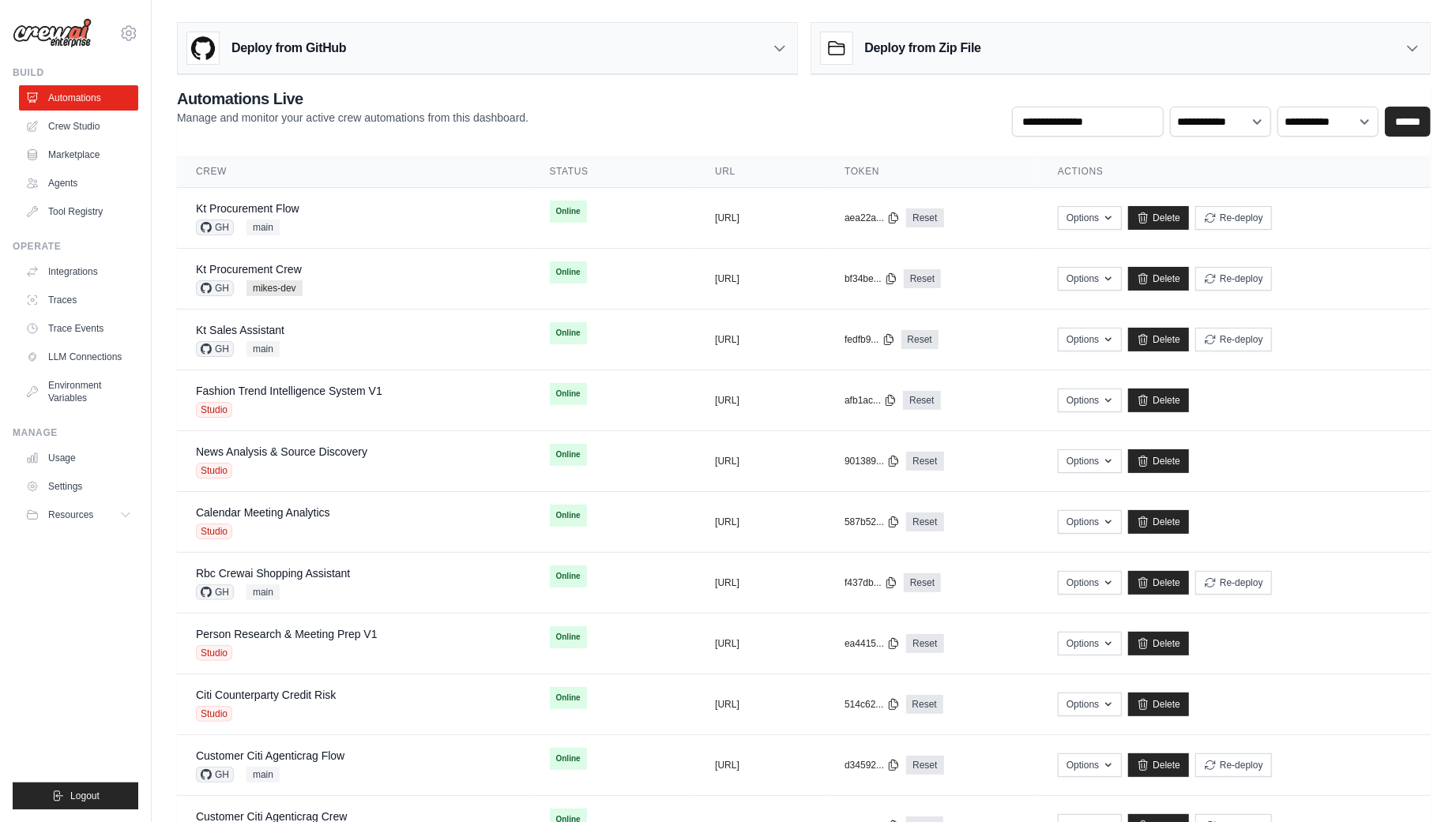
click at [775, 97] on div "**********" at bounding box center [803, 112] width 1253 height 49
click at [774, 47] on icon at bounding box center [779, 48] width 16 height 16
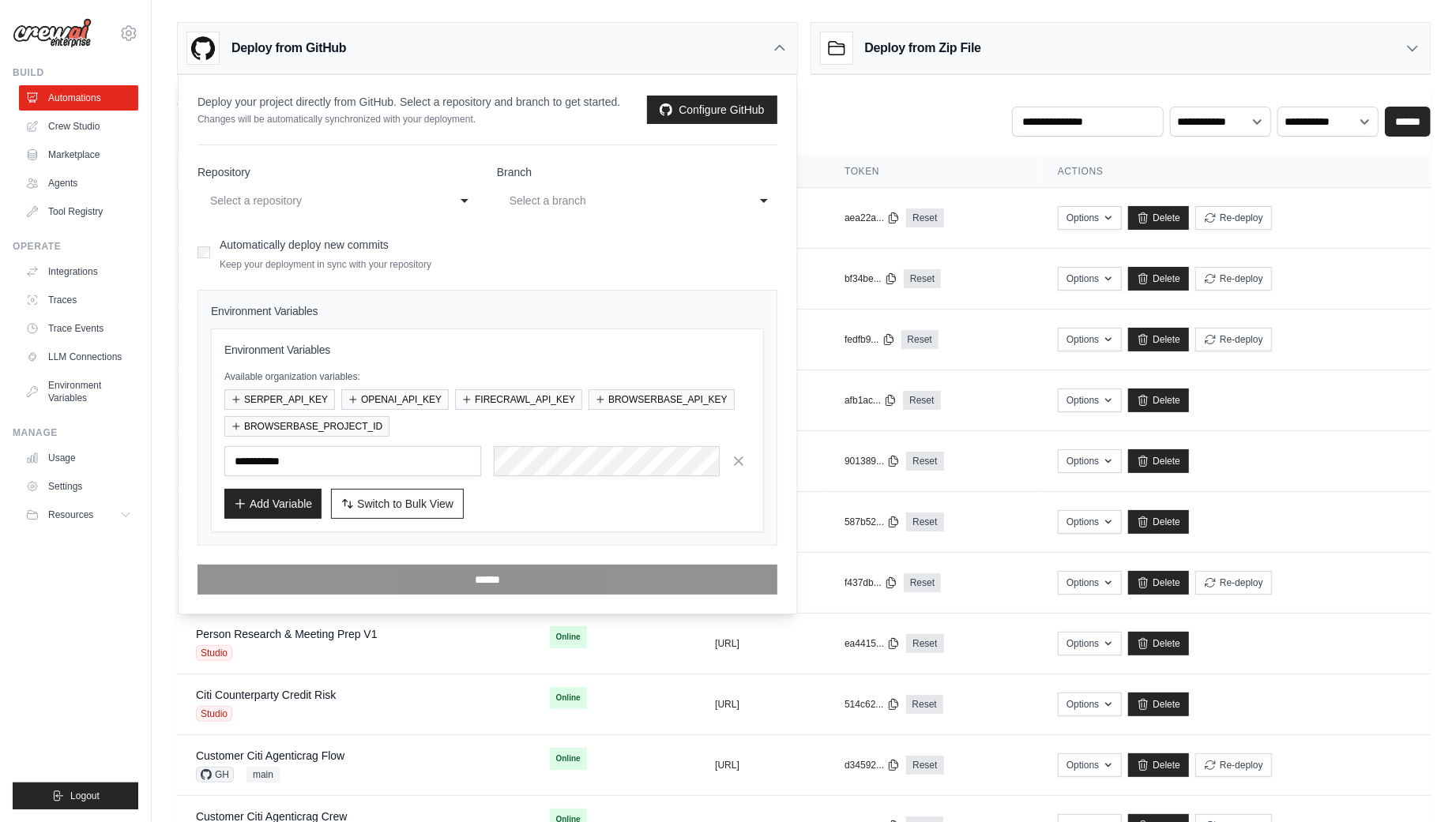
click at [443, 202] on div "Select a repository" at bounding box center [326, 200] width 239 height 25
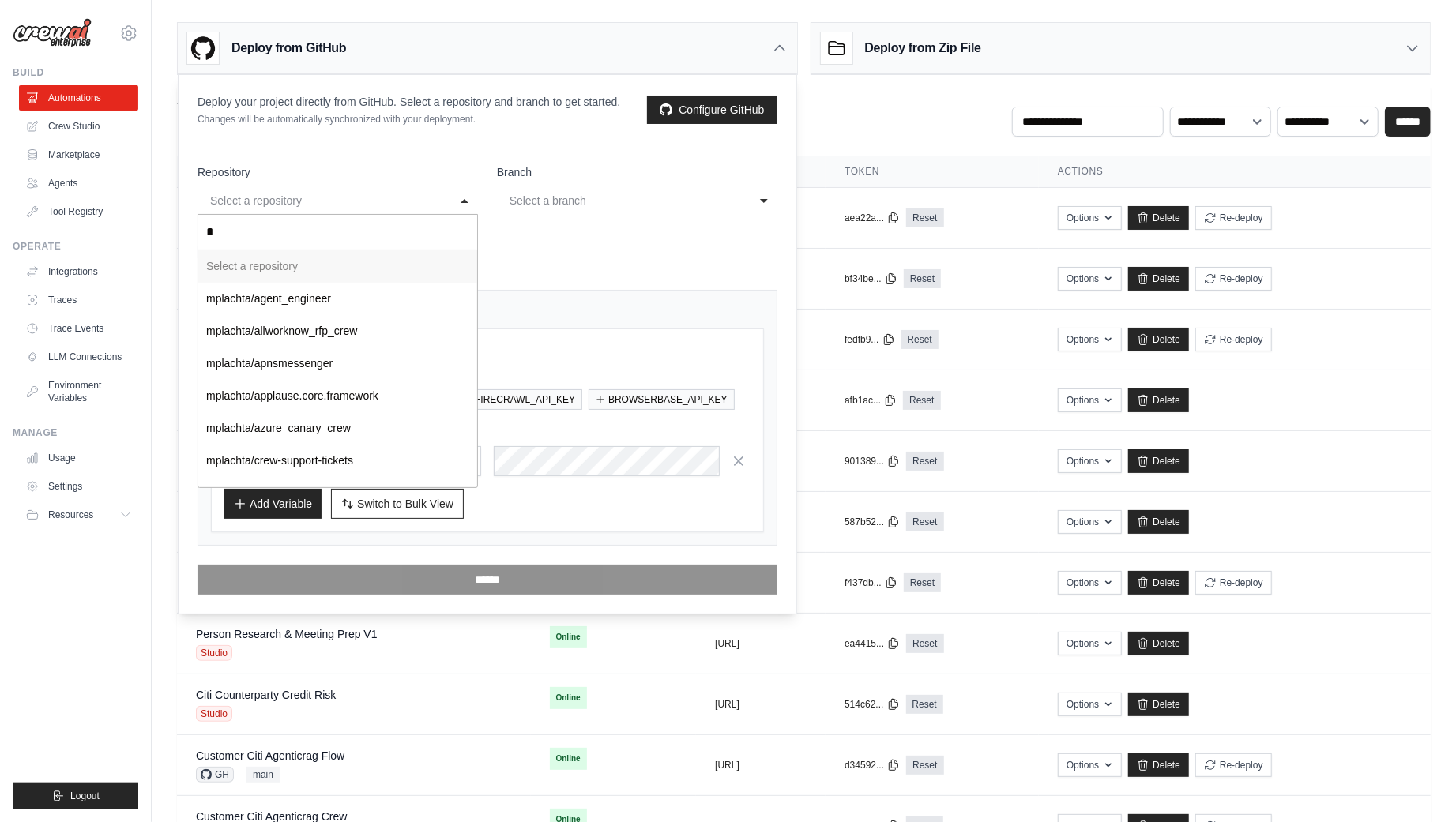
type input "**"
select select "**********"
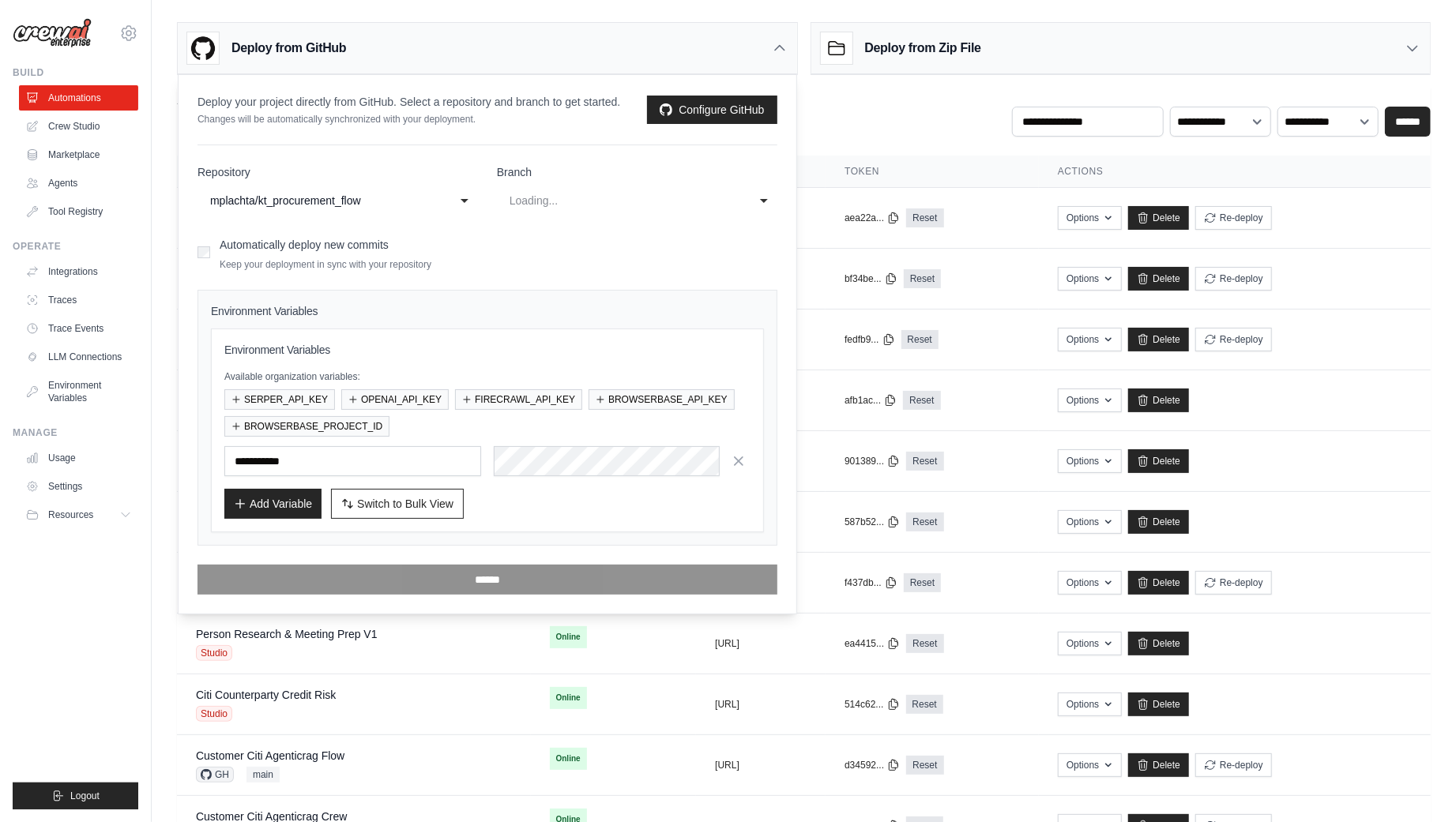
select select "****"
click at [564, 199] on div "main" at bounding box center [621, 201] width 224 height 19
click at [576, 201] on div "main" at bounding box center [621, 201] width 224 height 19
click at [623, 224] on form "**********" at bounding box center [487, 379] width 580 height 431
click at [525, 495] on div "Add Variable Switch to Bulk View Switch to Table View" at bounding box center [487, 504] width 526 height 30
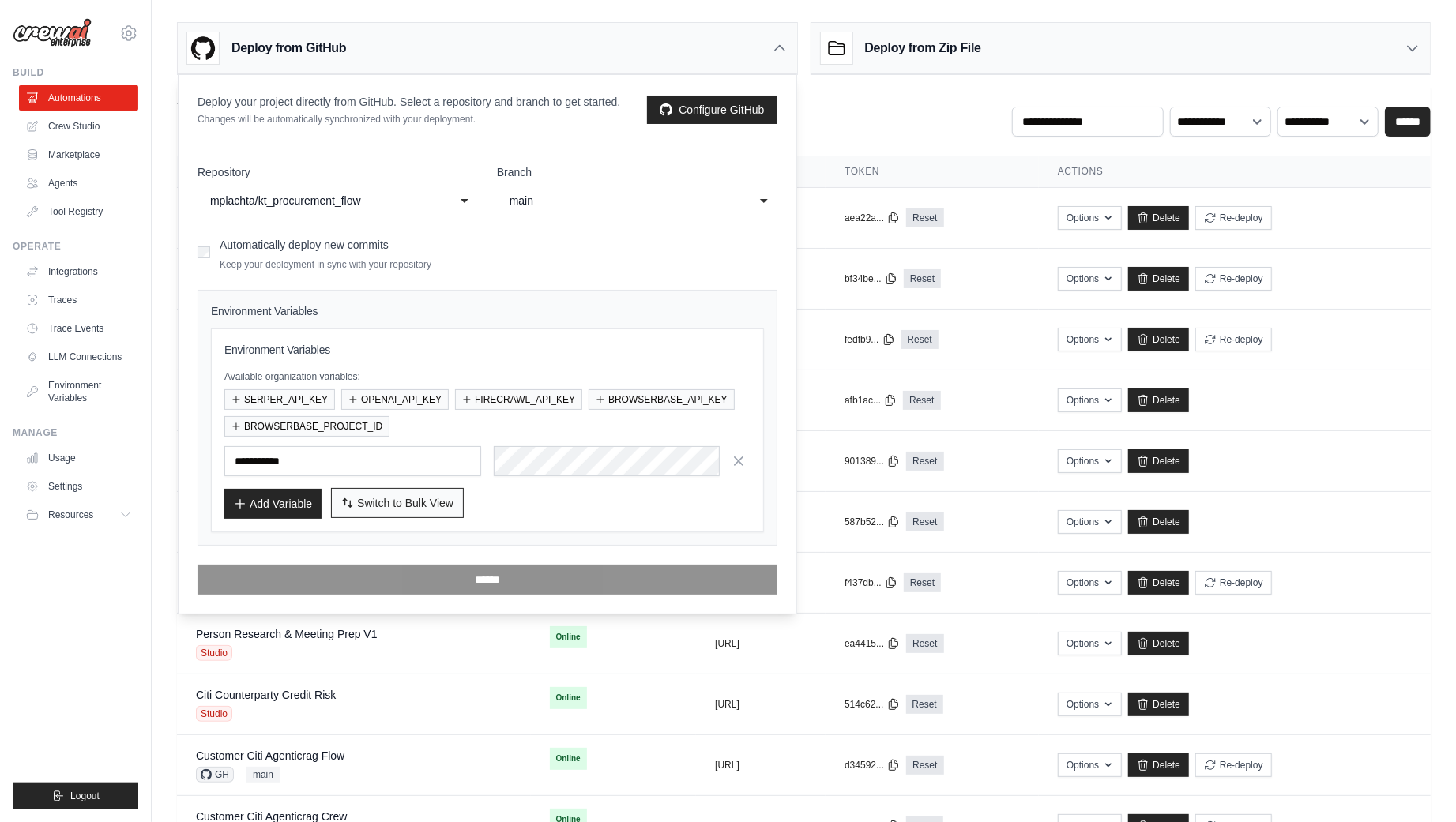
click at [401, 499] on span "Switch to Bulk View" at bounding box center [404, 503] width 97 height 16
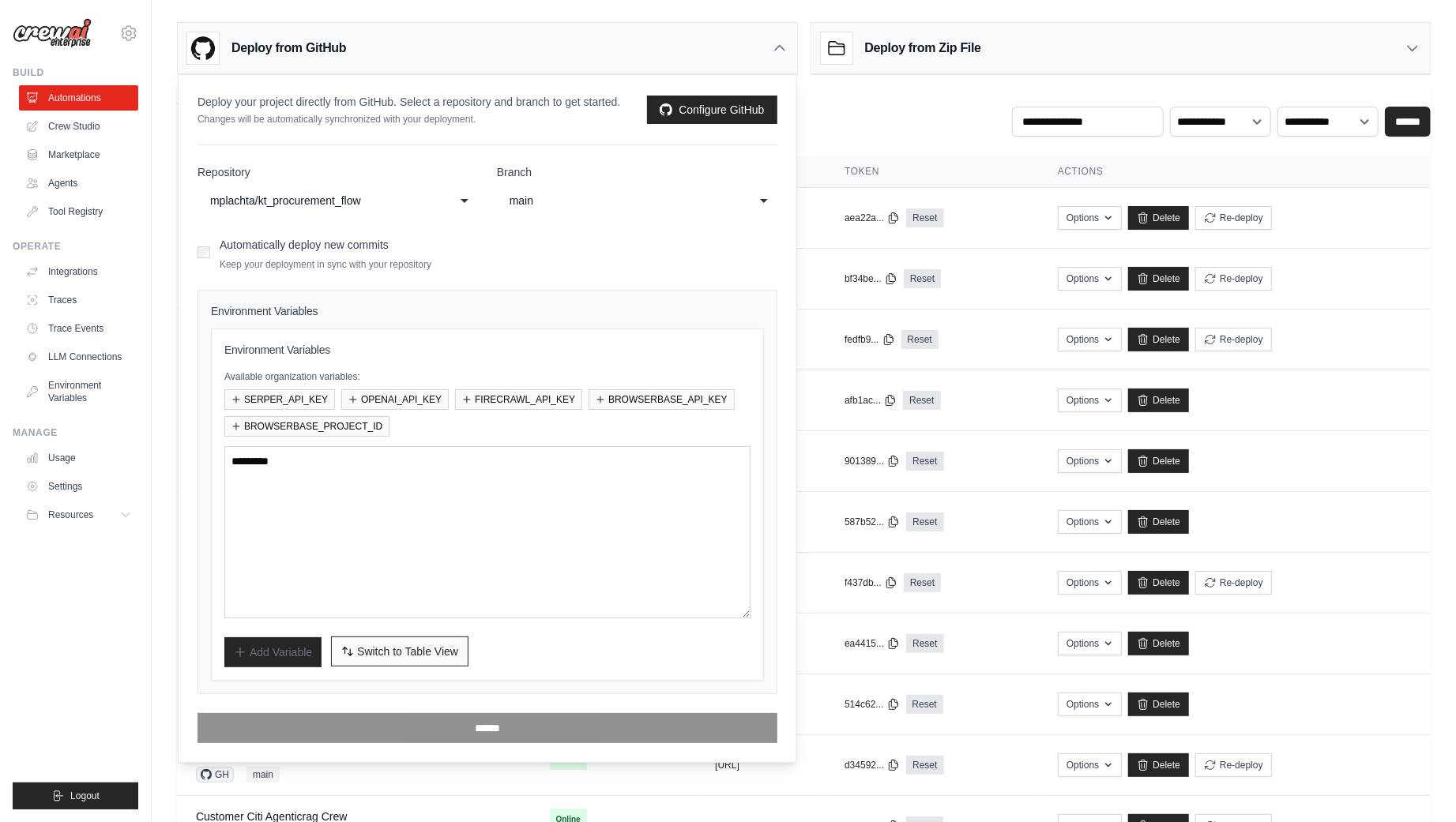
click at [404, 654] on span "Switch to Table View" at bounding box center [407, 652] width 101 height 16
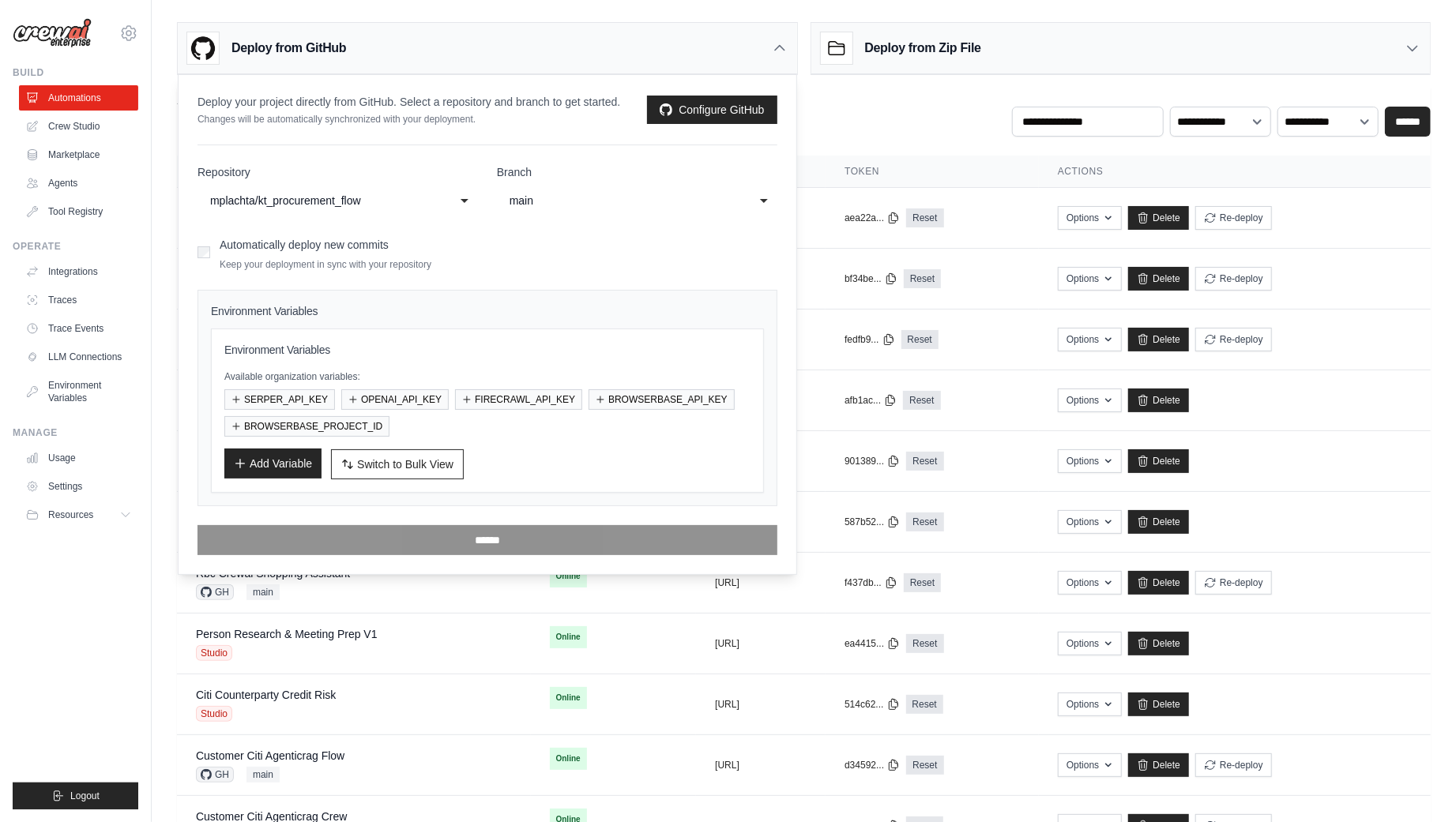
click at [283, 461] on button "Add Variable" at bounding box center [273, 464] width 97 height 30
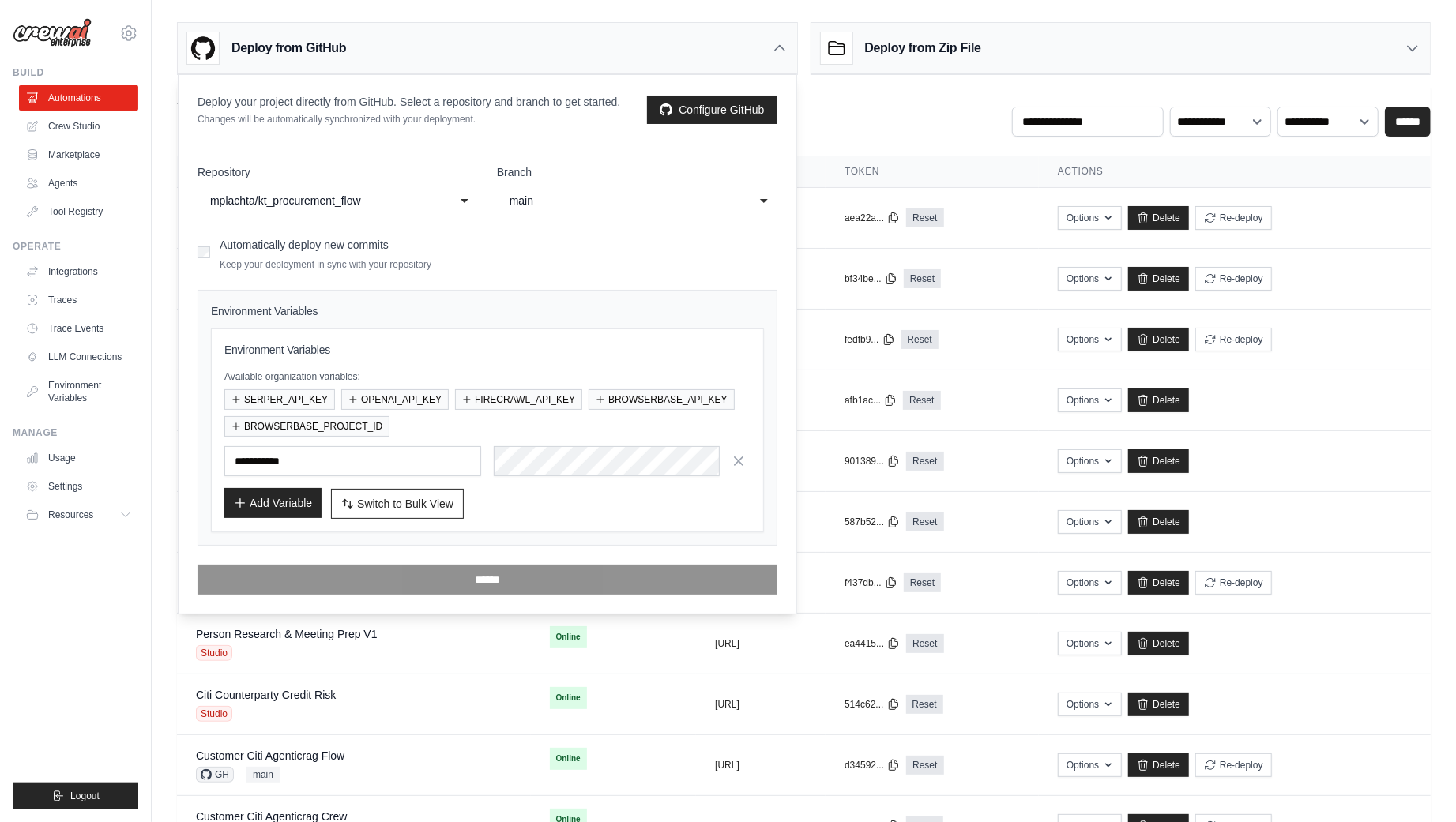
click at [298, 494] on button "Add Variable" at bounding box center [273, 503] width 97 height 30
click at [417, 498] on span "Switch to Bulk View" at bounding box center [404, 503] width 97 height 16
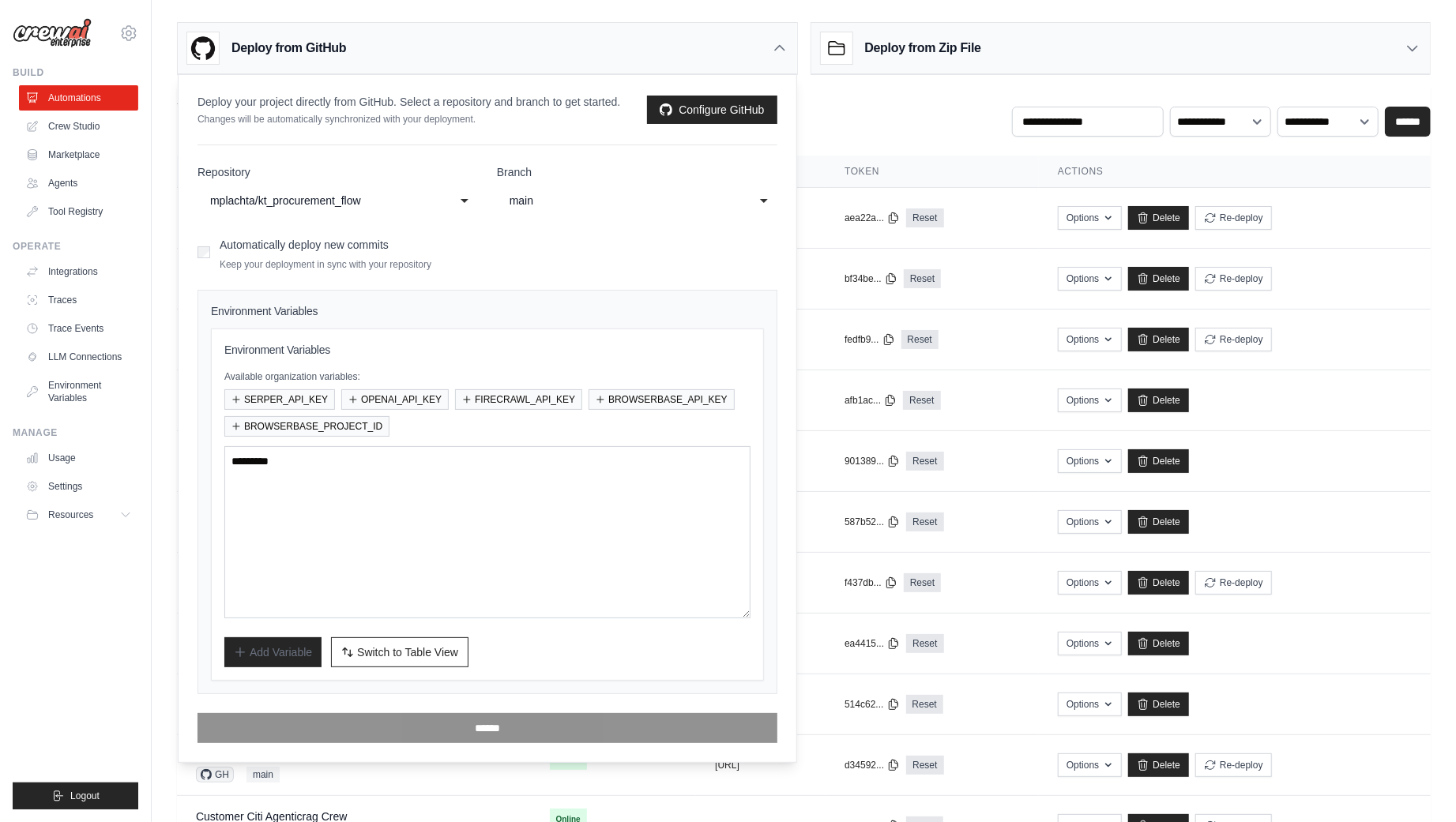
click at [529, 651] on div "Add Variable Switch to Bulk View Switch to Table View" at bounding box center [487, 652] width 526 height 30
click at [466, 518] on textarea at bounding box center [487, 532] width 526 height 172
paste textarea "**********"
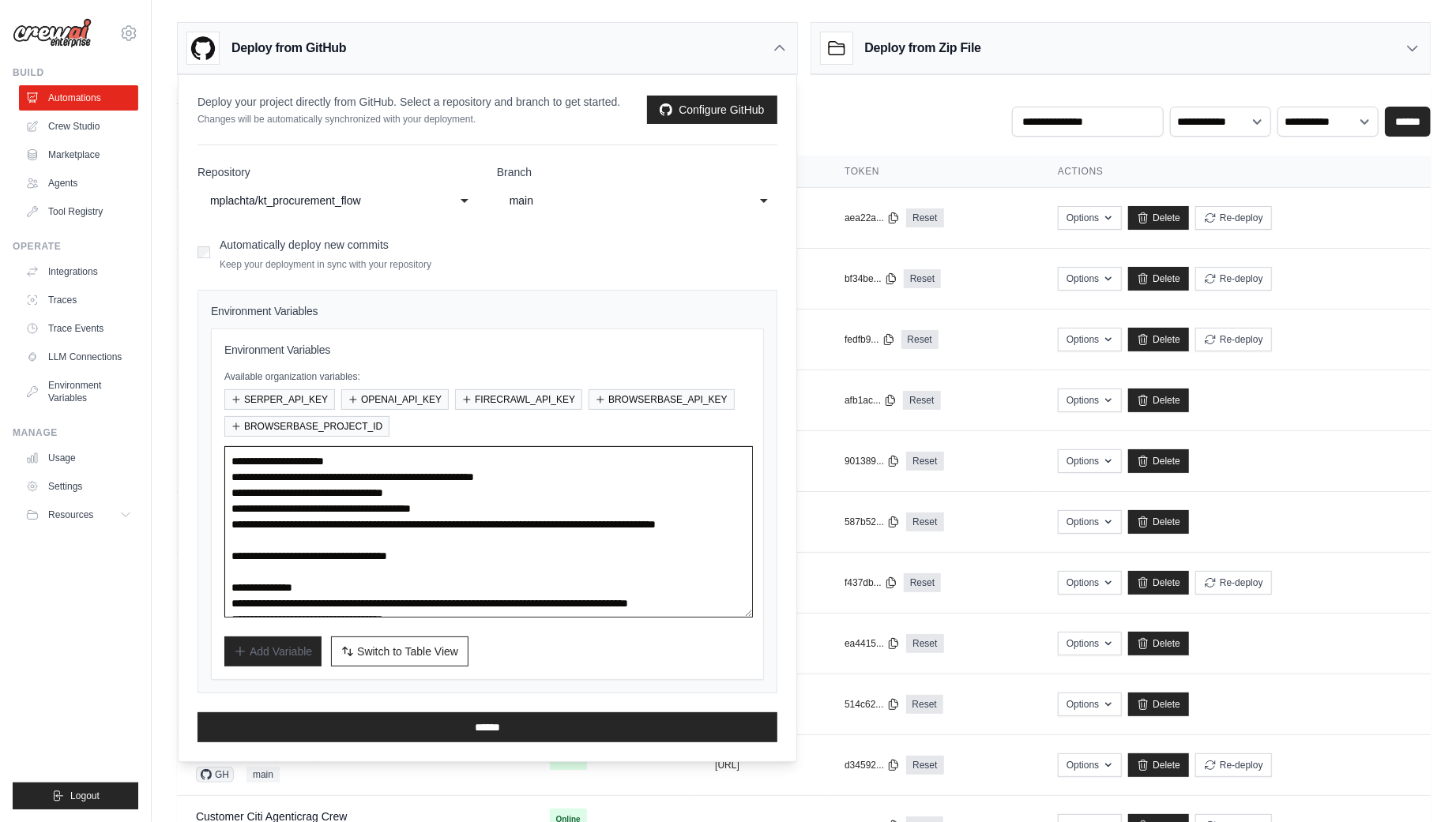
click at [409, 451] on textarea "**********" at bounding box center [489, 531] width 529 height 171
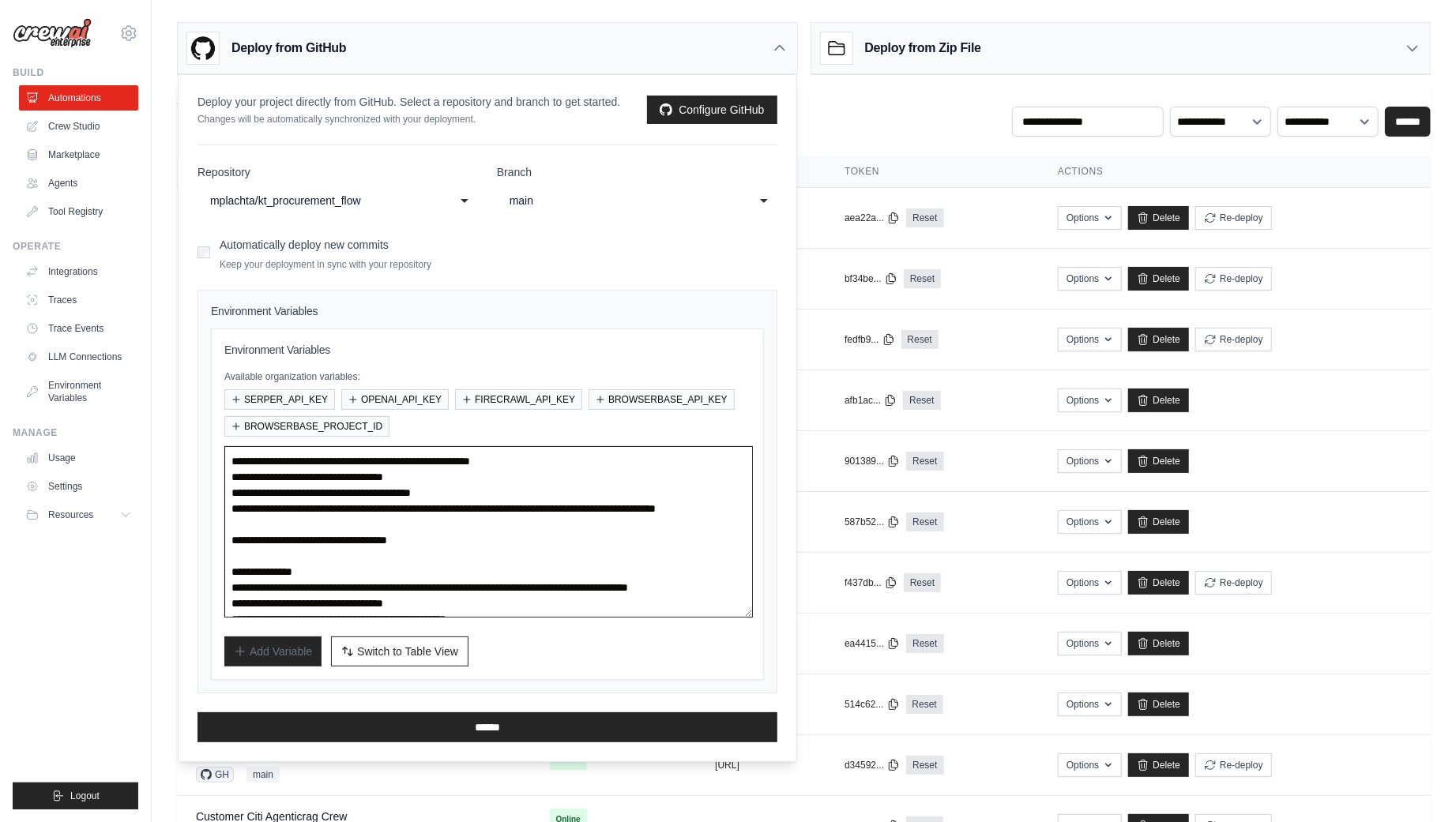
click at [384, 458] on textarea "**********" at bounding box center [489, 531] width 529 height 171
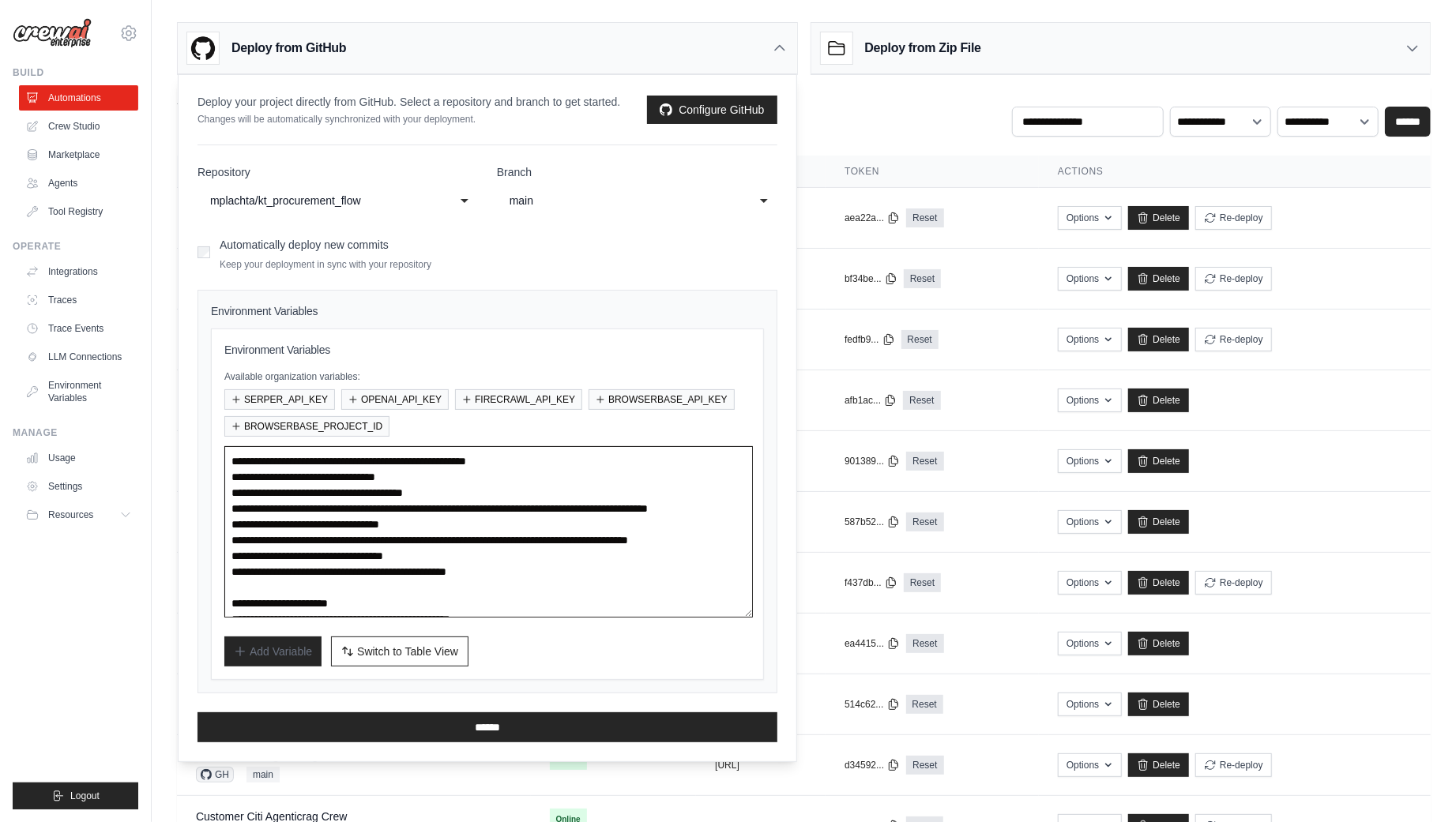
click at [330, 553] on textarea "**********" at bounding box center [489, 531] width 529 height 171
click at [334, 594] on textarea "**********" at bounding box center [489, 531] width 529 height 171
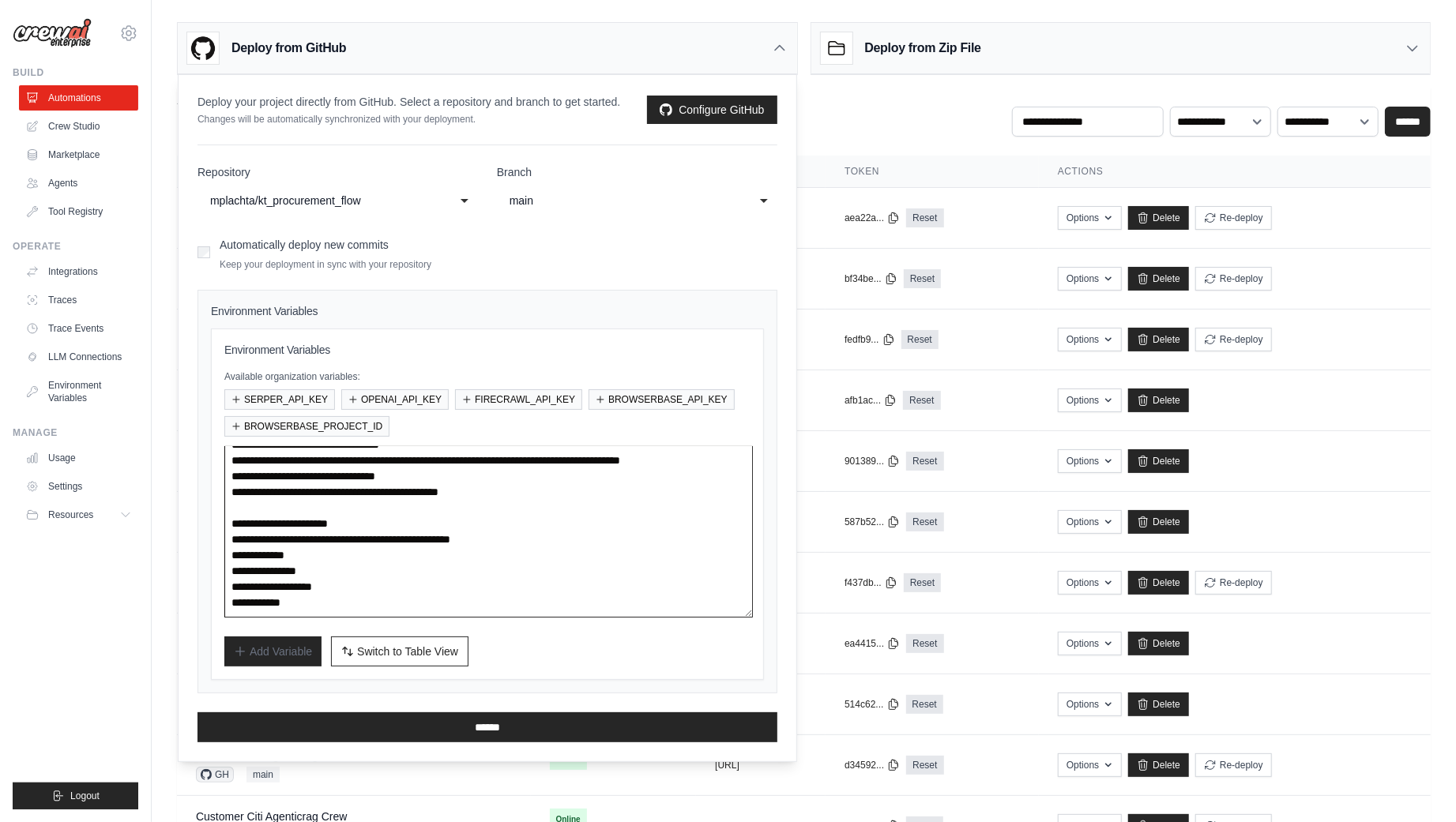
scroll to position [110, 0]
click at [428, 518] on textarea "**********" at bounding box center [489, 531] width 529 height 171
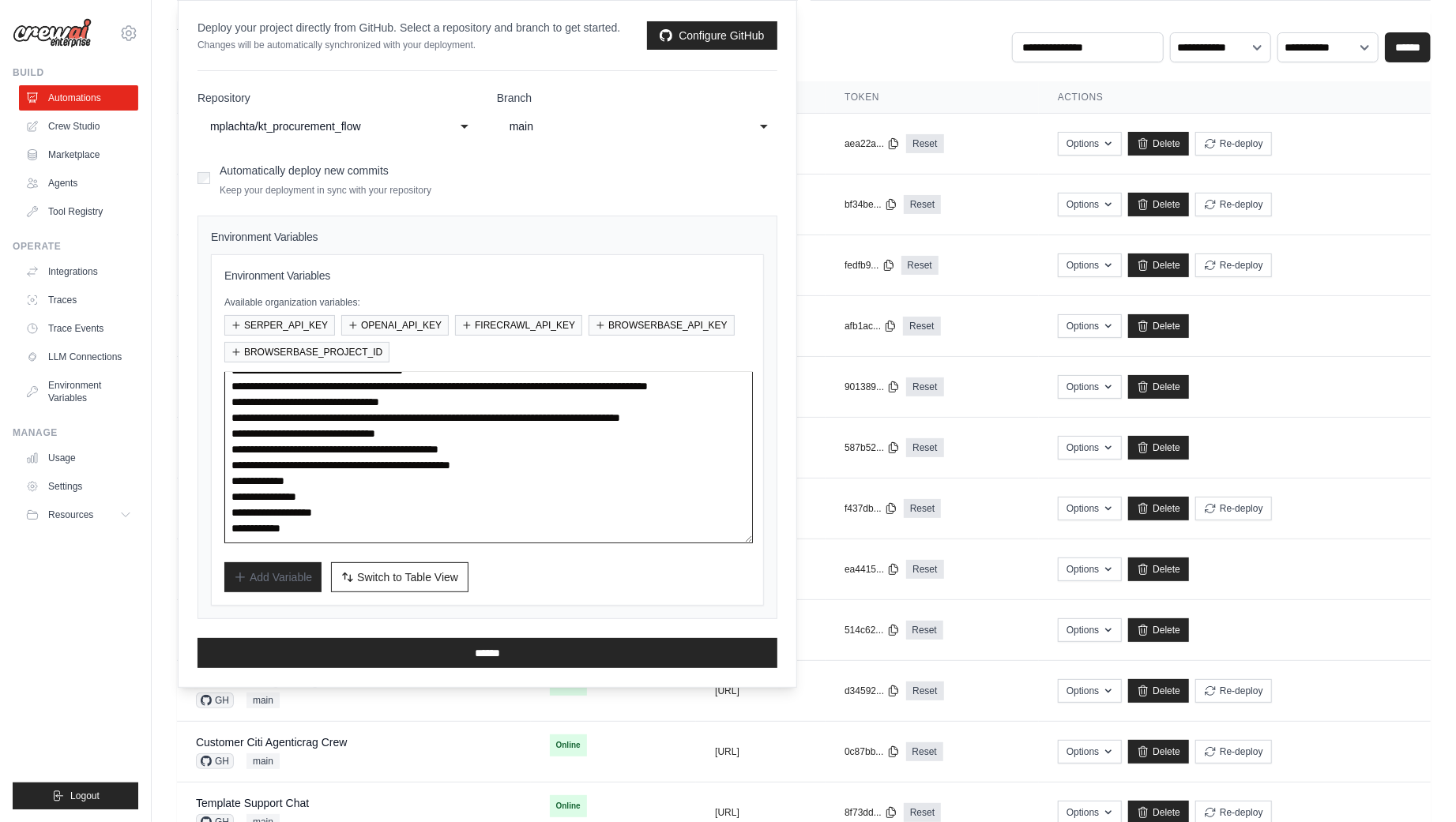
scroll to position [76, 0]
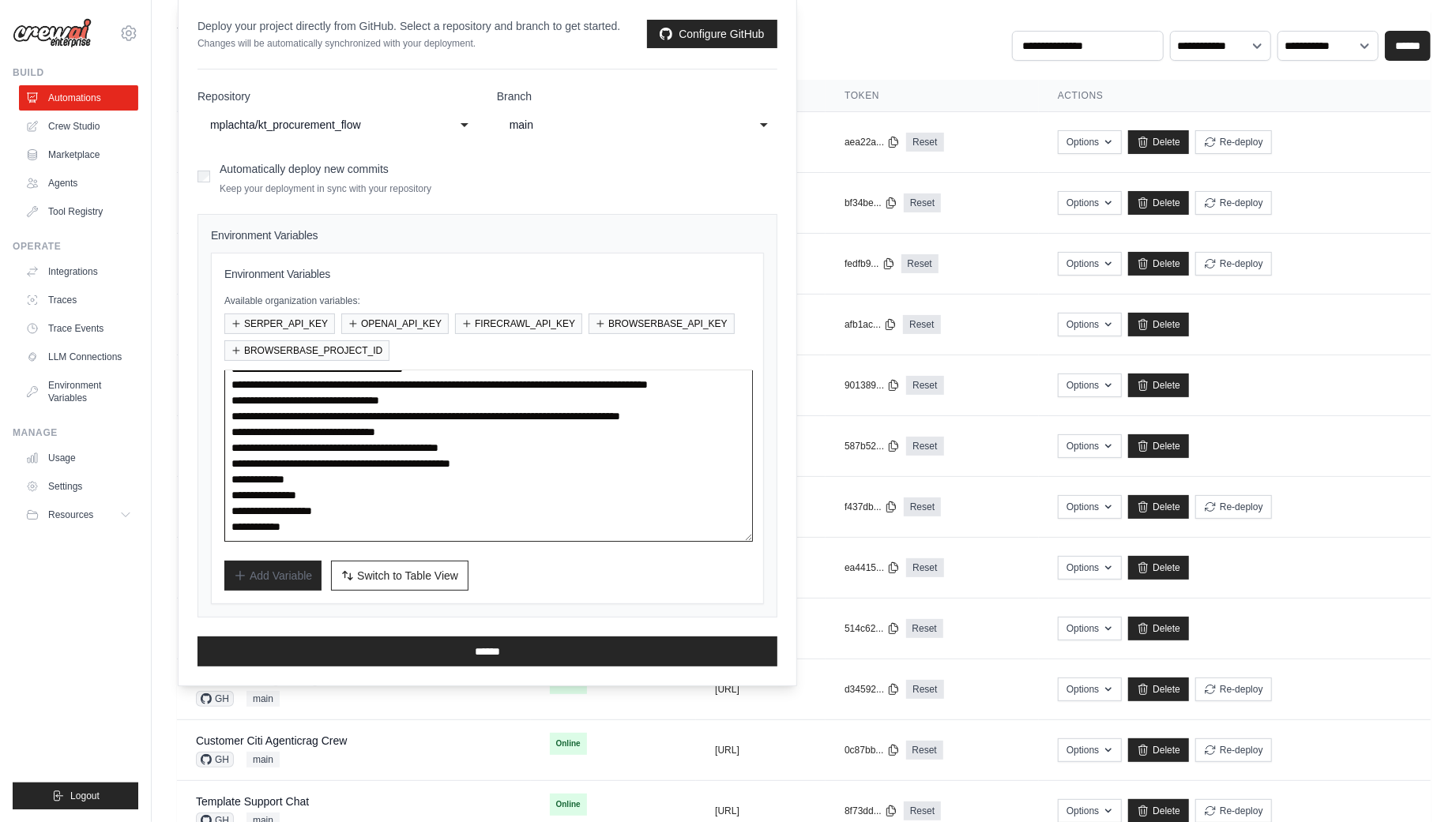
type textarea "**********"
click at [572, 561] on div "Add Variable Switch to Bulk View Switch to Table View" at bounding box center [487, 576] width 526 height 30
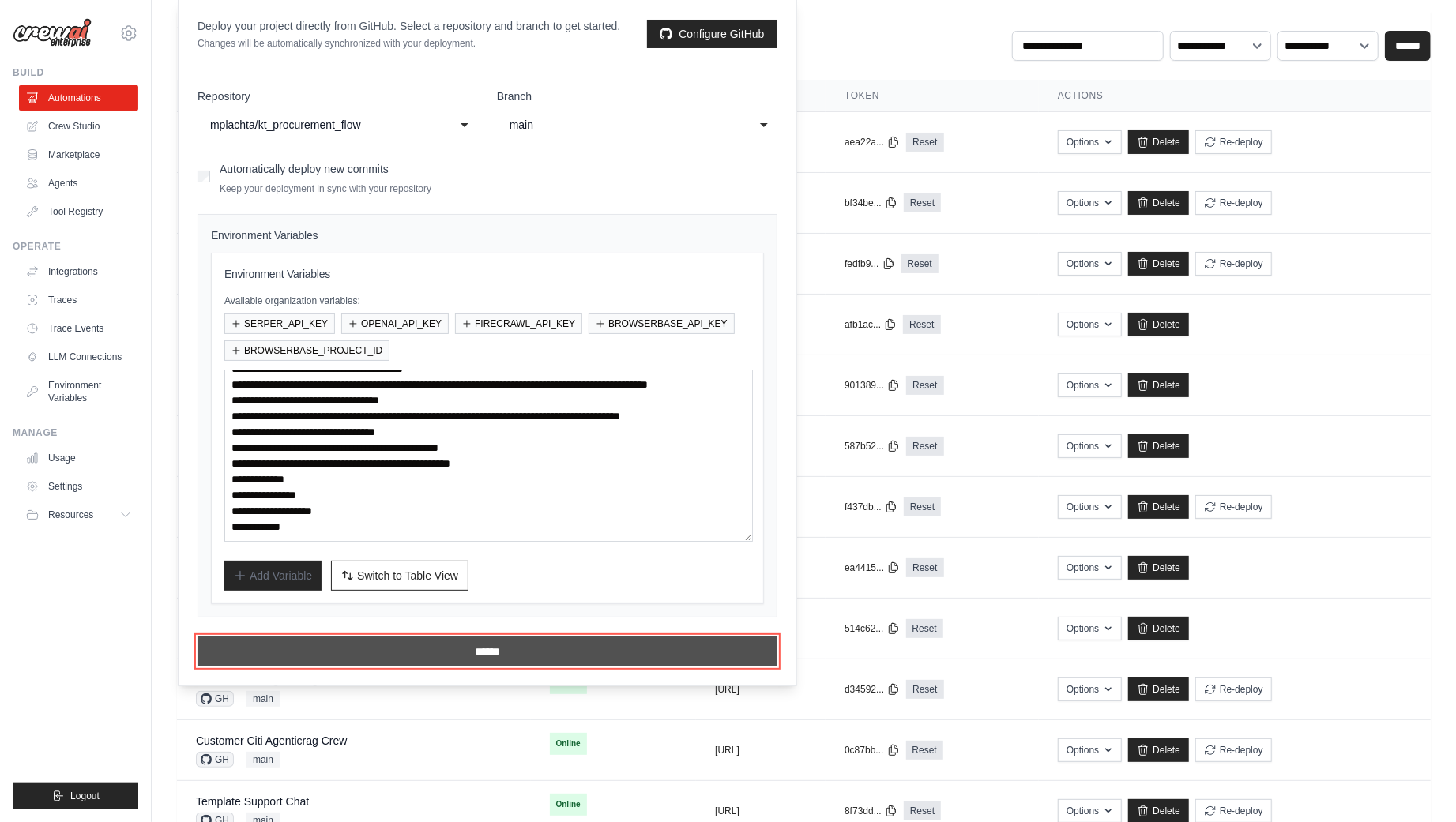
click at [494, 641] on input "******" at bounding box center [487, 652] width 580 height 30
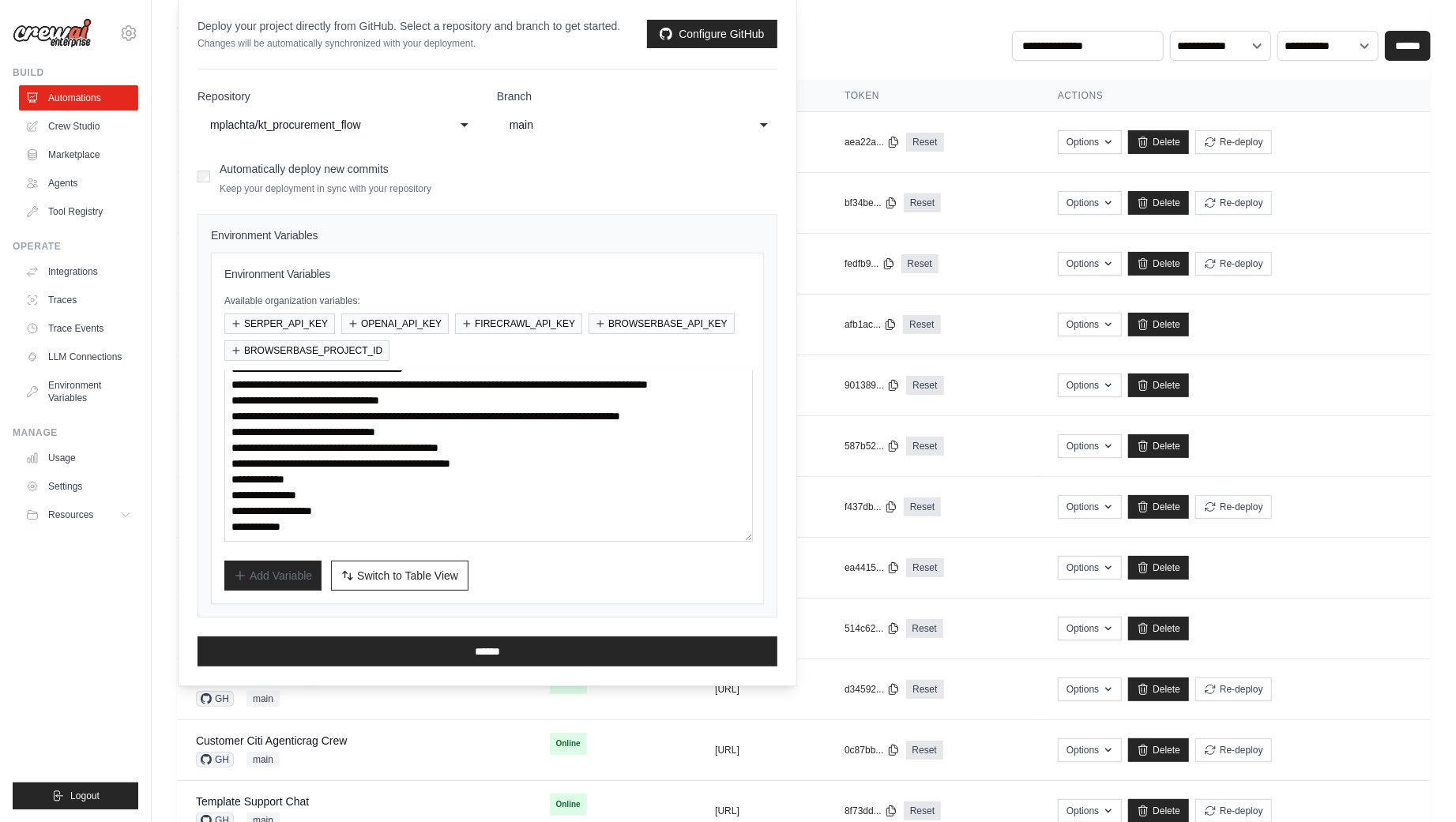
scroll to position [0, 0]
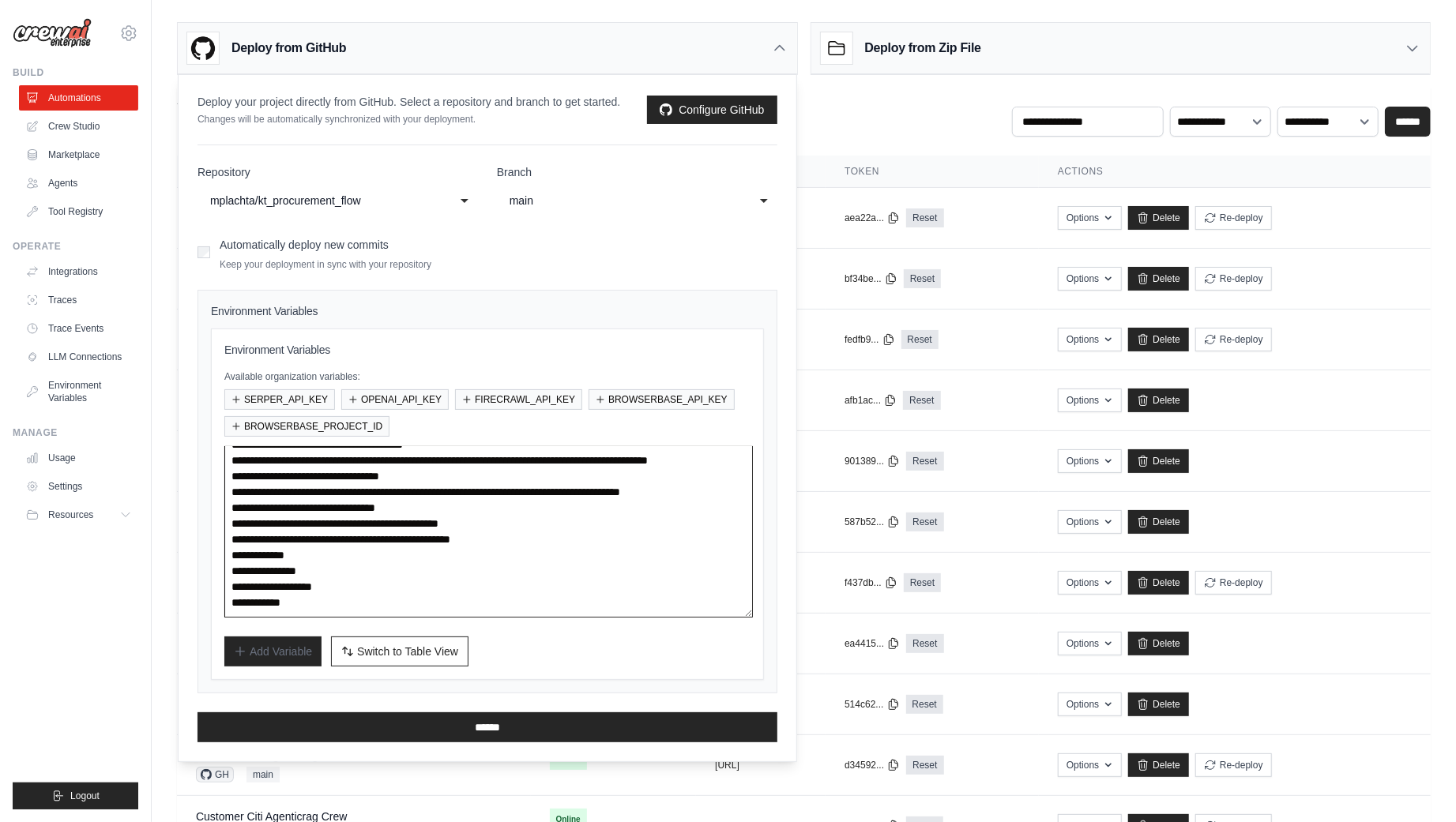
click at [592, 547] on textarea "**********" at bounding box center [489, 531] width 529 height 171
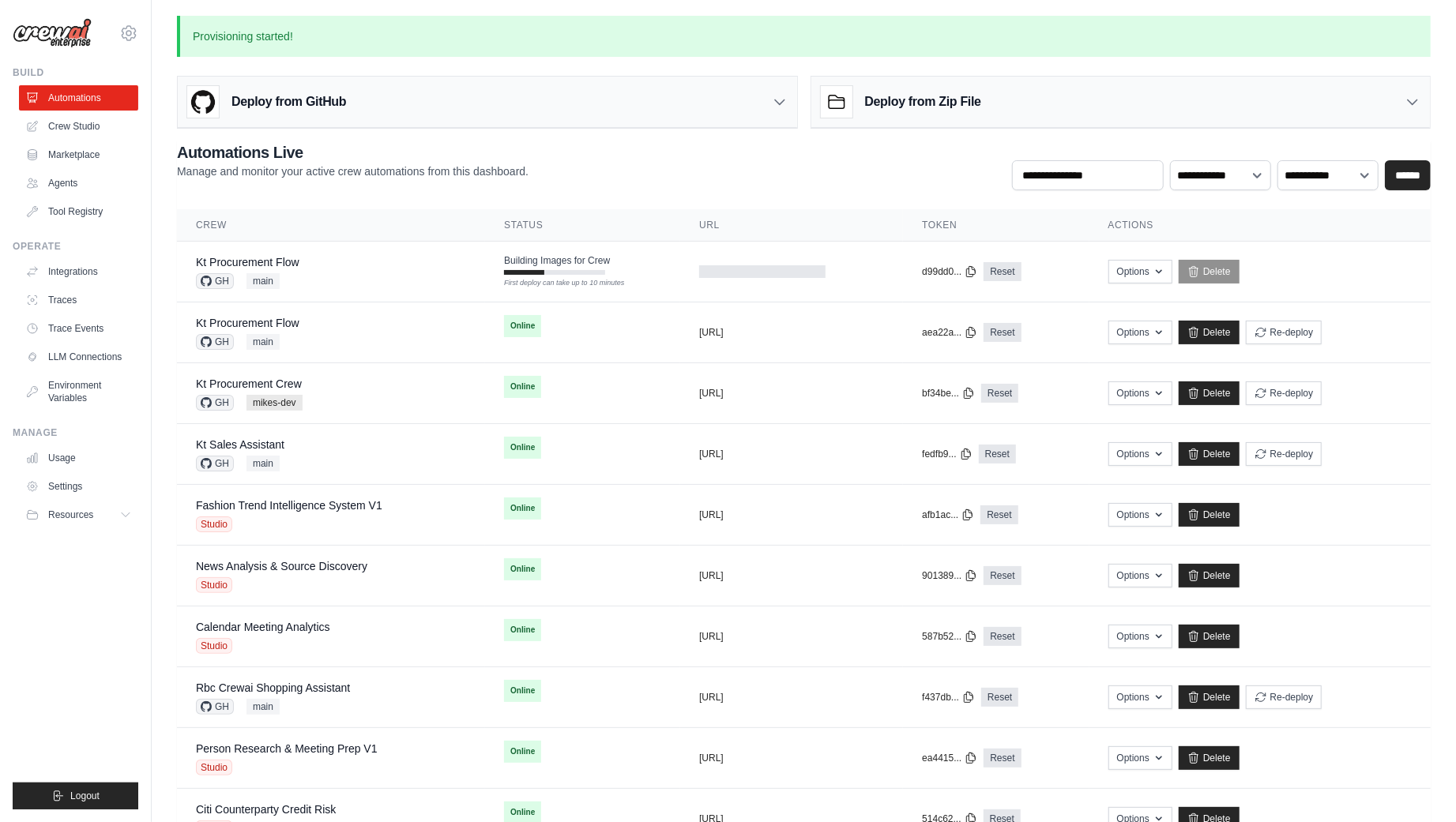
click at [745, 110] on div "Deploy from GitHub" at bounding box center [487, 102] width 619 height 51
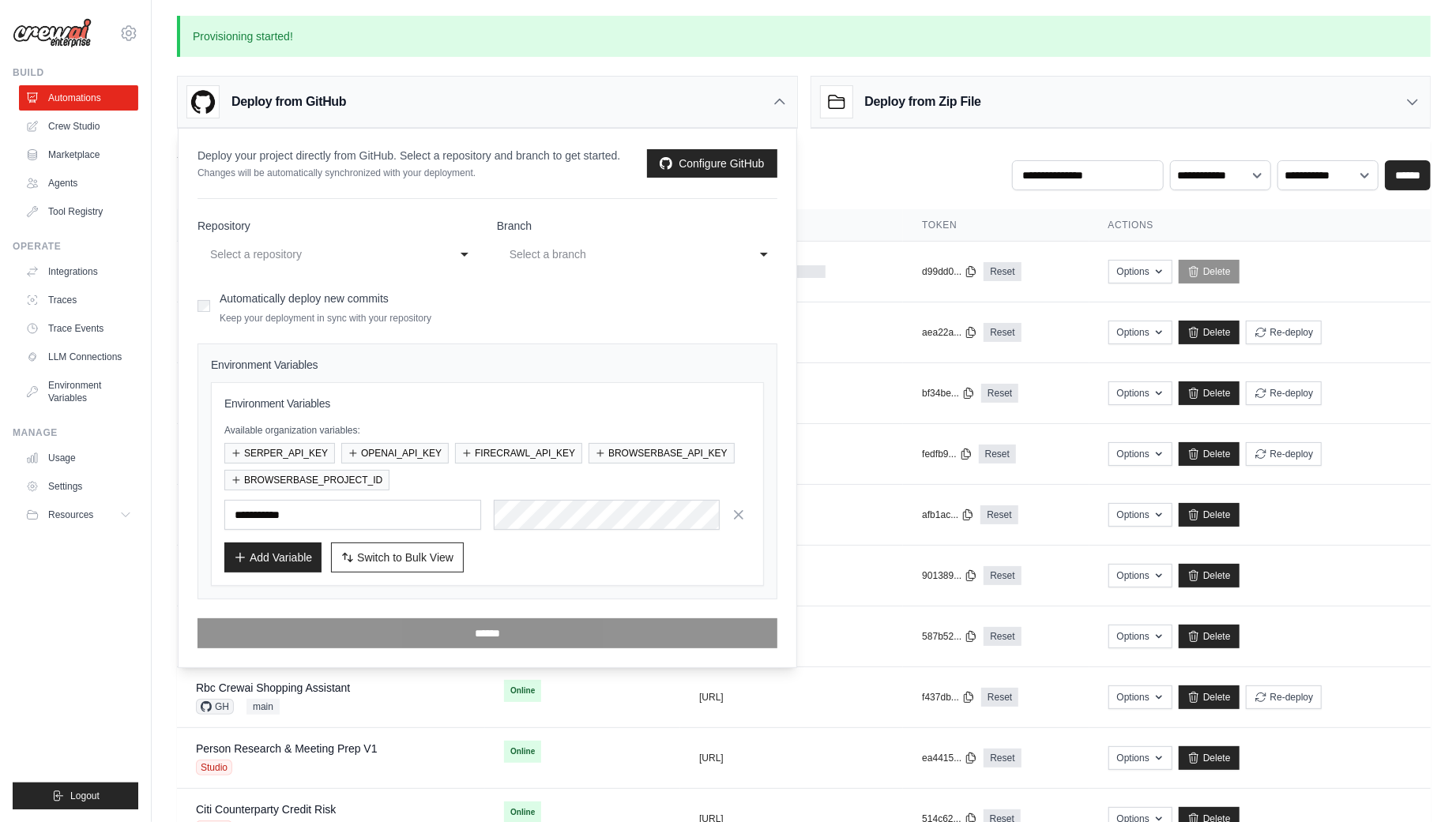
click at [778, 99] on icon at bounding box center [779, 102] width 16 height 16
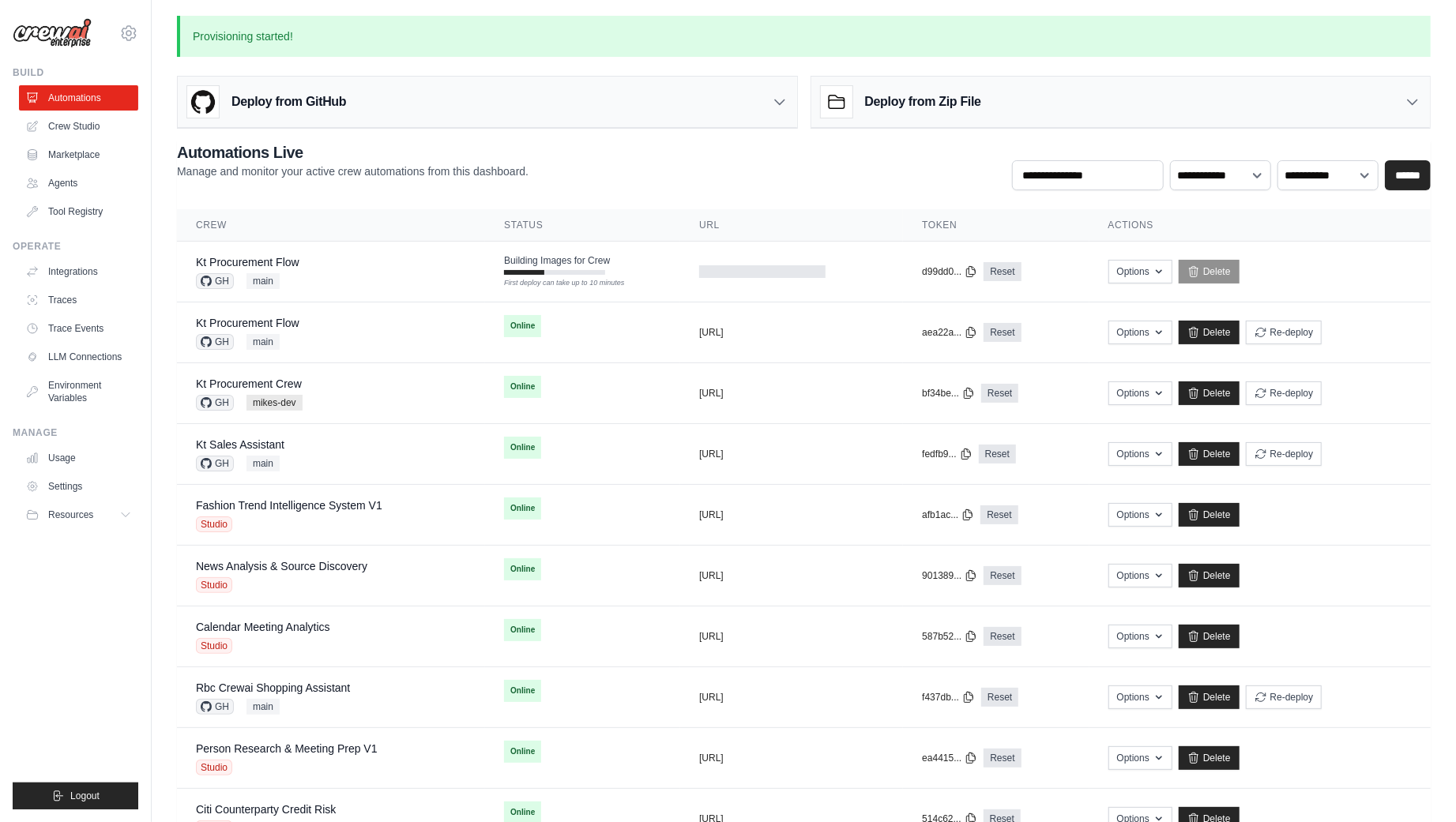
click at [624, 165] on div "**********" at bounding box center [803, 166] width 1253 height 49
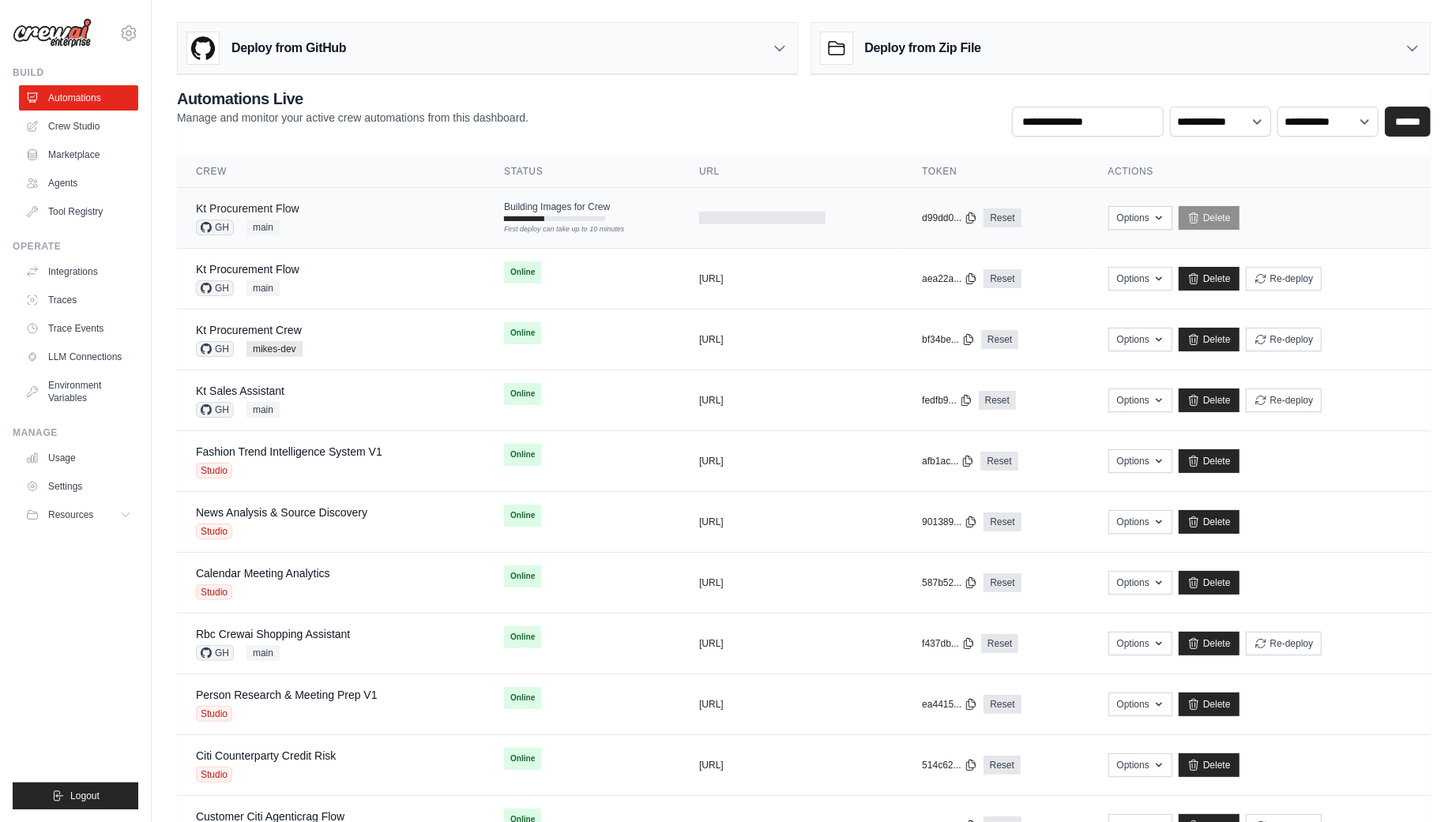
click at [288, 208] on link "Kt Procurement Flow" at bounding box center [247, 208] width 104 height 13
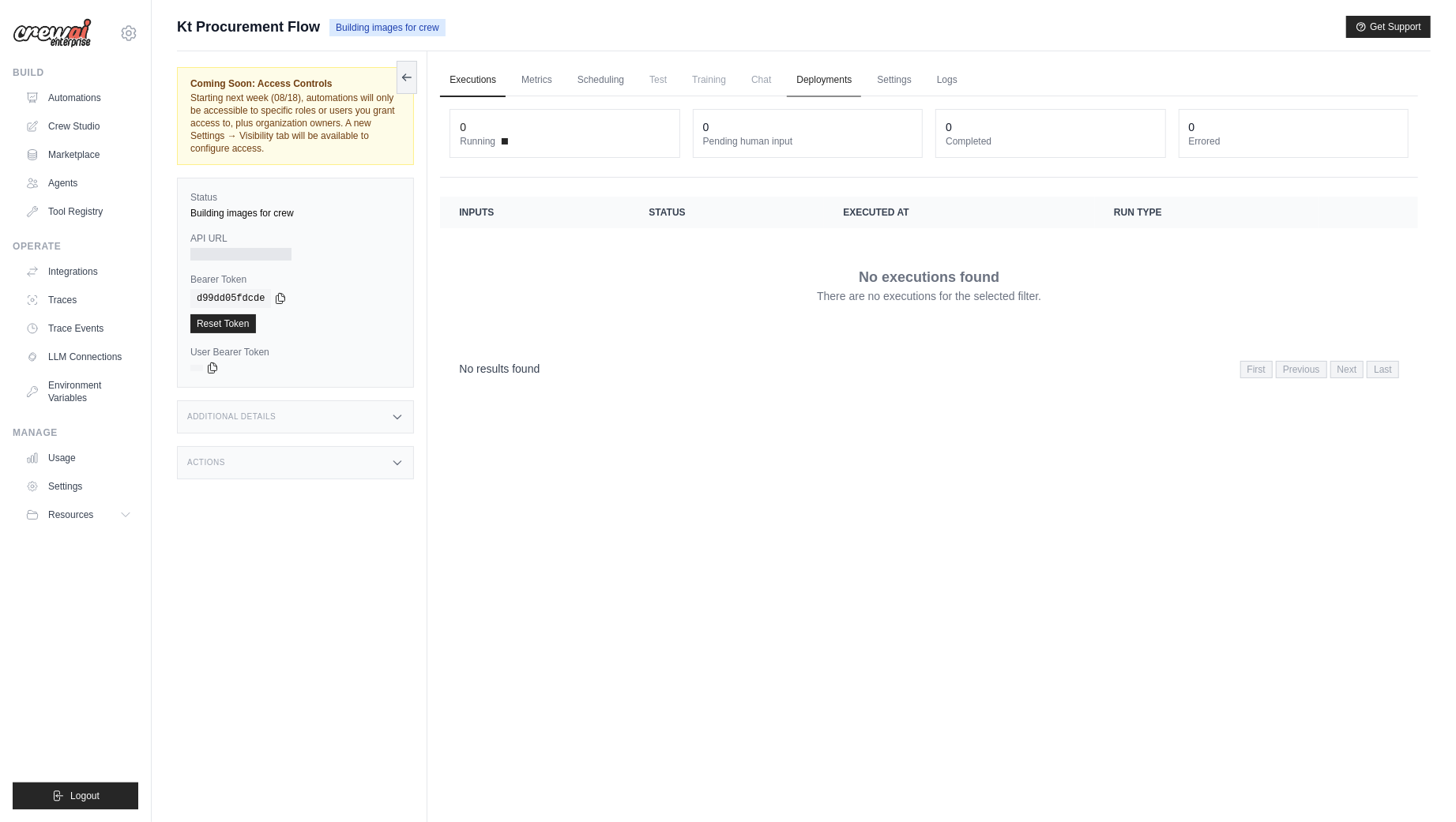
click at [820, 82] on link "Deployments" at bounding box center [824, 81] width 74 height 33
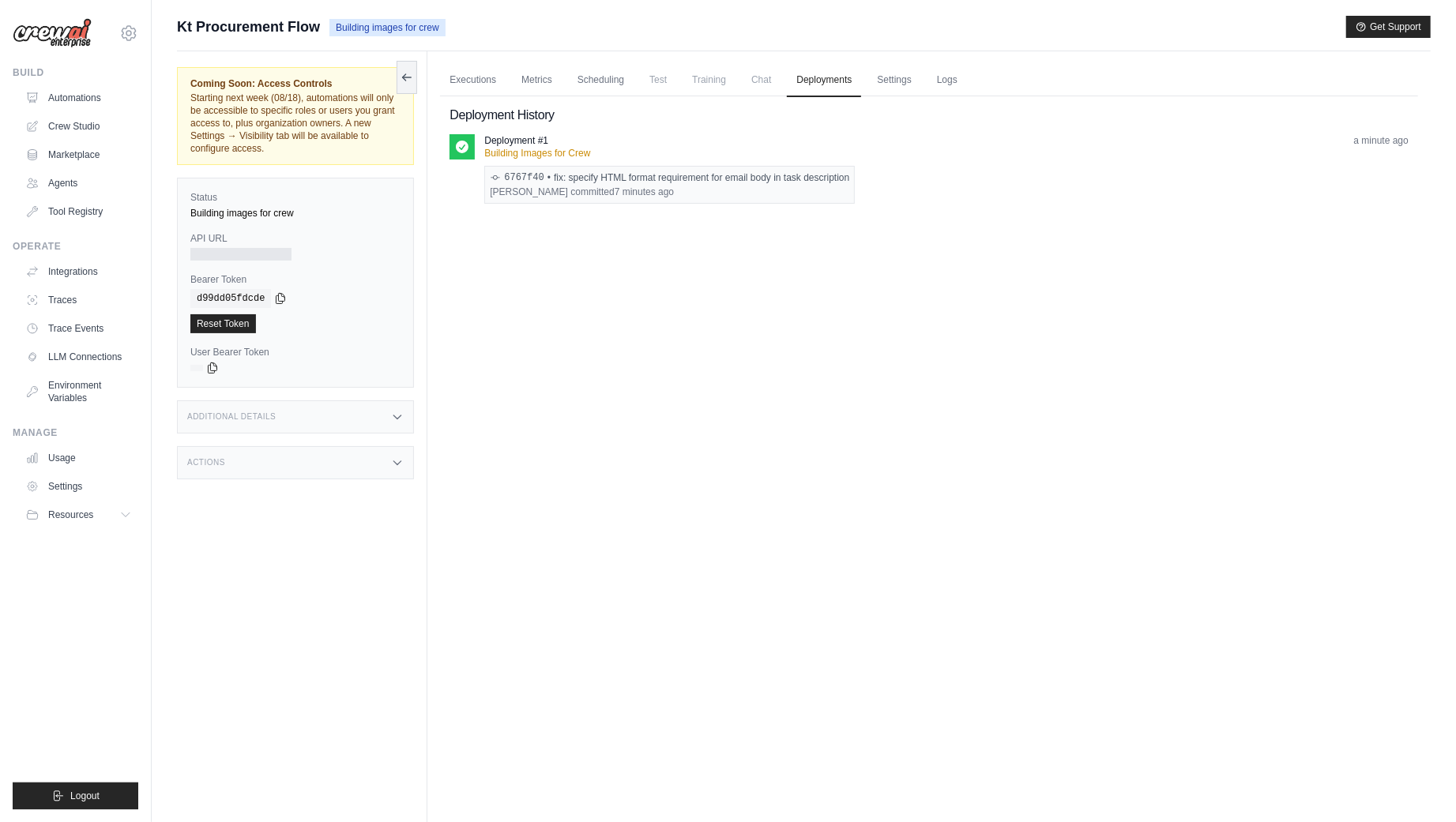
drag, startPoint x: 555, startPoint y: 177, endPoint x: 803, endPoint y: 174, distance: 248.0
click at [803, 174] on div "6767f40 • fix: specify HTML format requirement for email body in task descripti…" at bounding box center [669, 177] width 359 height 13
click at [955, 84] on link "Logs" at bounding box center [946, 81] width 39 height 33
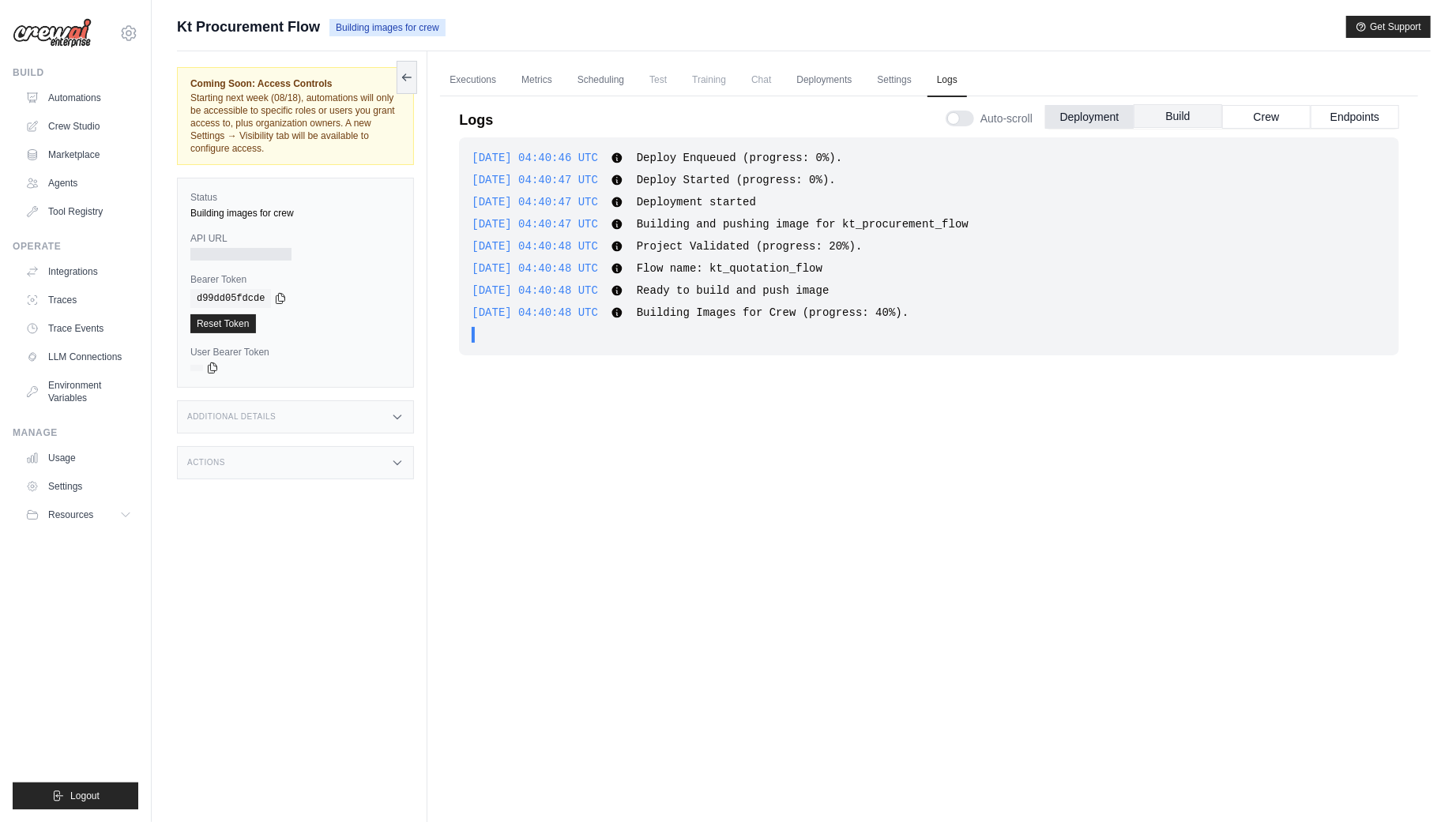
click at [1185, 116] on button "Build" at bounding box center [1178, 116] width 89 height 23
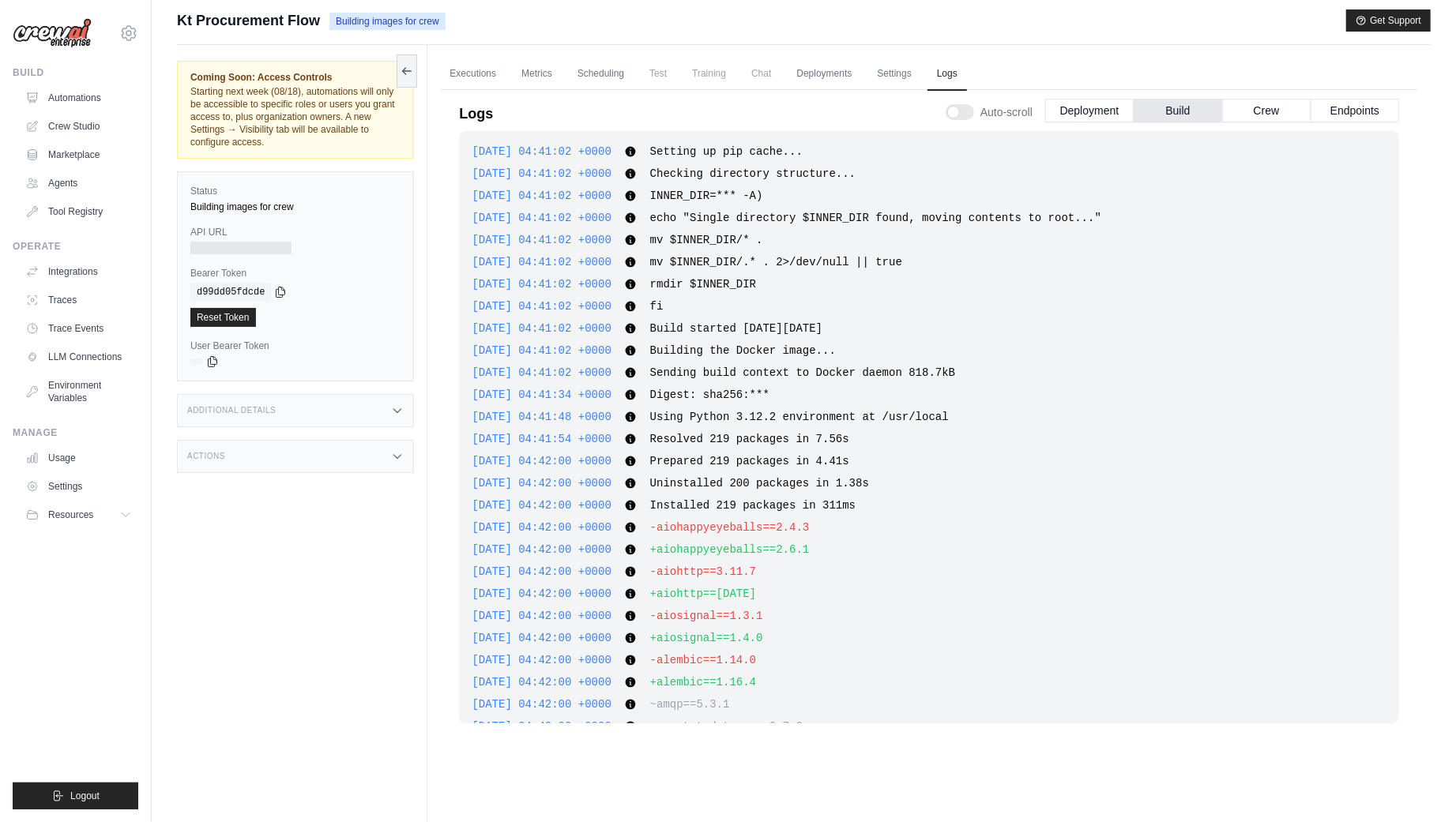
scroll to position [8310, 0]
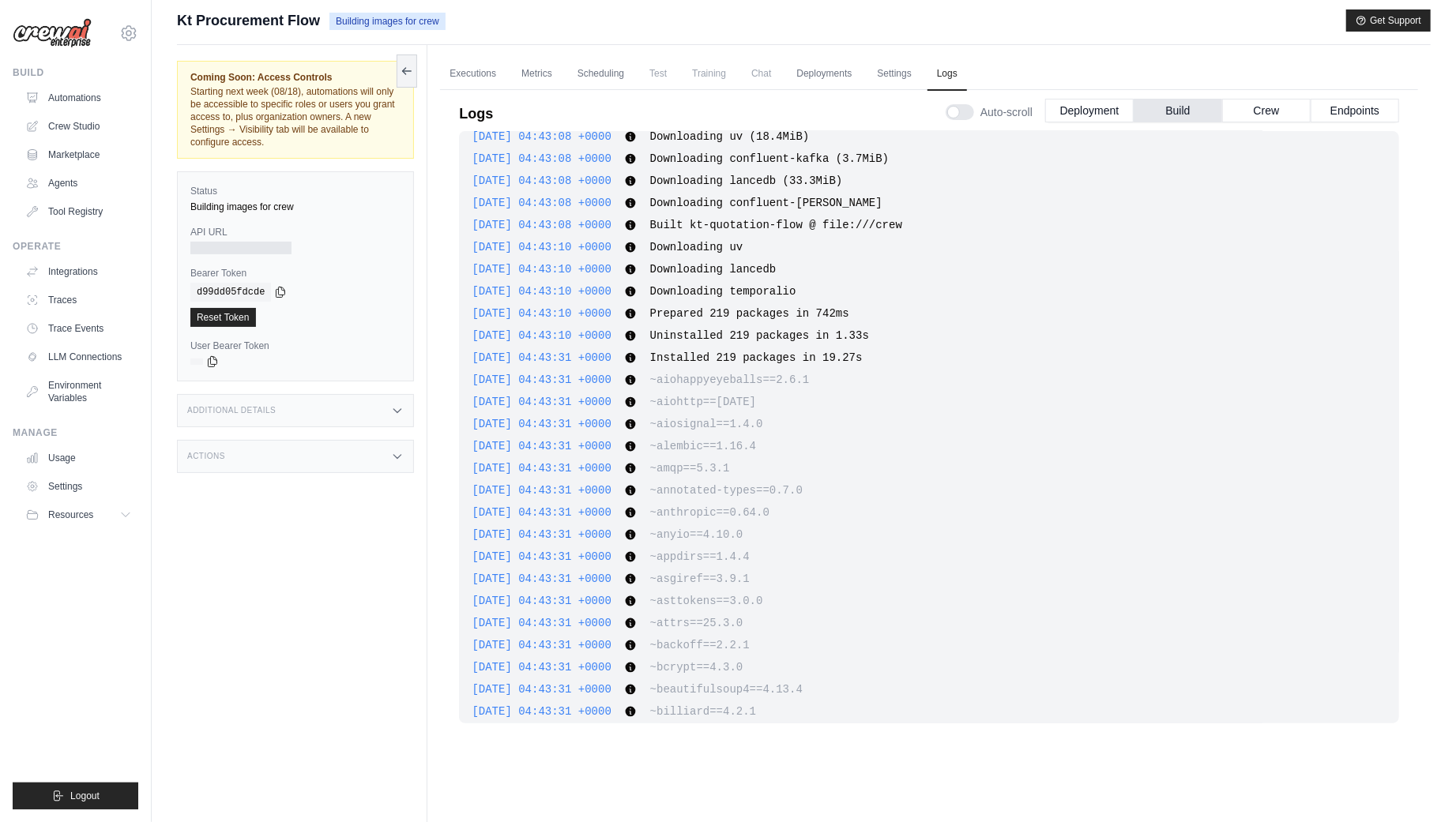
drag, startPoint x: 1389, startPoint y: 291, endPoint x: 1372, endPoint y: 612, distance: 321.4
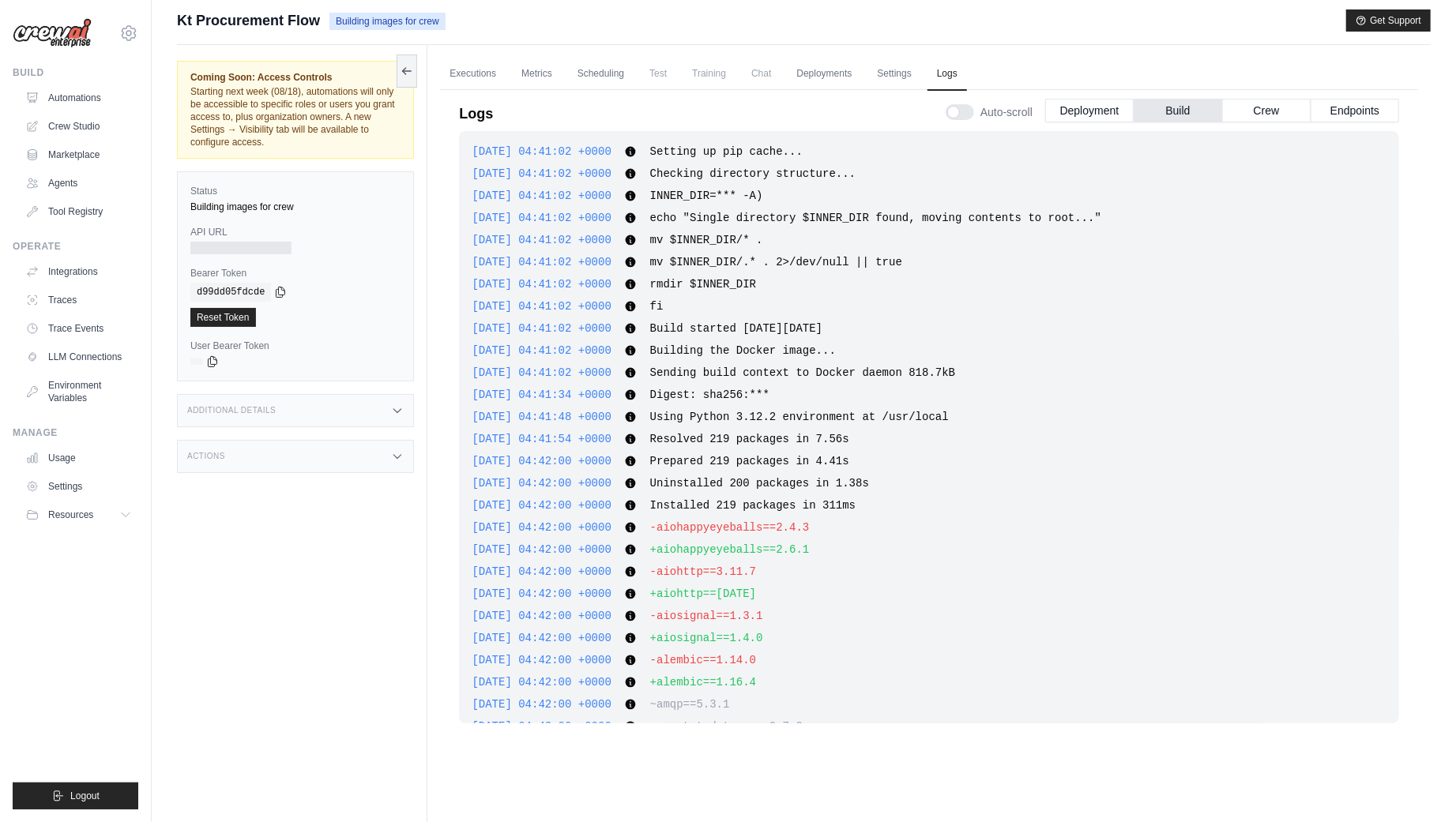
scroll to position [12983, 0]
click at [0, 0] on div "2025-08-18 04:41:02 +0000 Setting up pip cache... Show more Show less 2025-08-1…" at bounding box center [0, 0] width 0 height 0
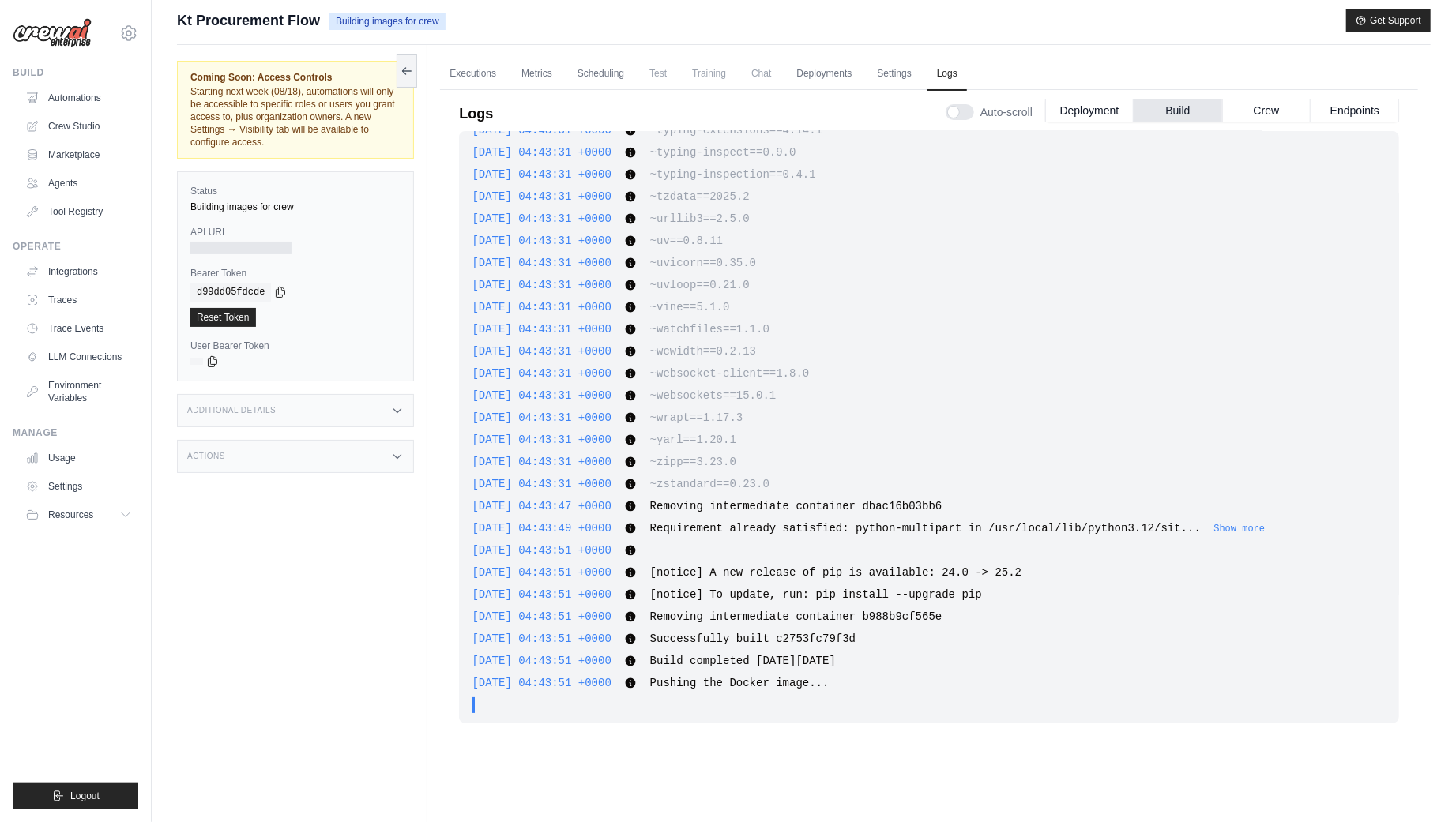
click at [684, 677] on span "Pushing the Docker image..." at bounding box center [739, 683] width 179 height 13
drag, startPoint x: 671, startPoint y: 687, endPoint x: 865, endPoint y: 678, distance: 194.2
click at [0, 0] on div "2025-08-18 04:41:02 +0000 Setting up pip cache... Show more Show less 2025-08-1…" at bounding box center [0, 0] width 0 height 0
click at [1105, 109] on button "Deployment" at bounding box center [1090, 110] width 89 height 23
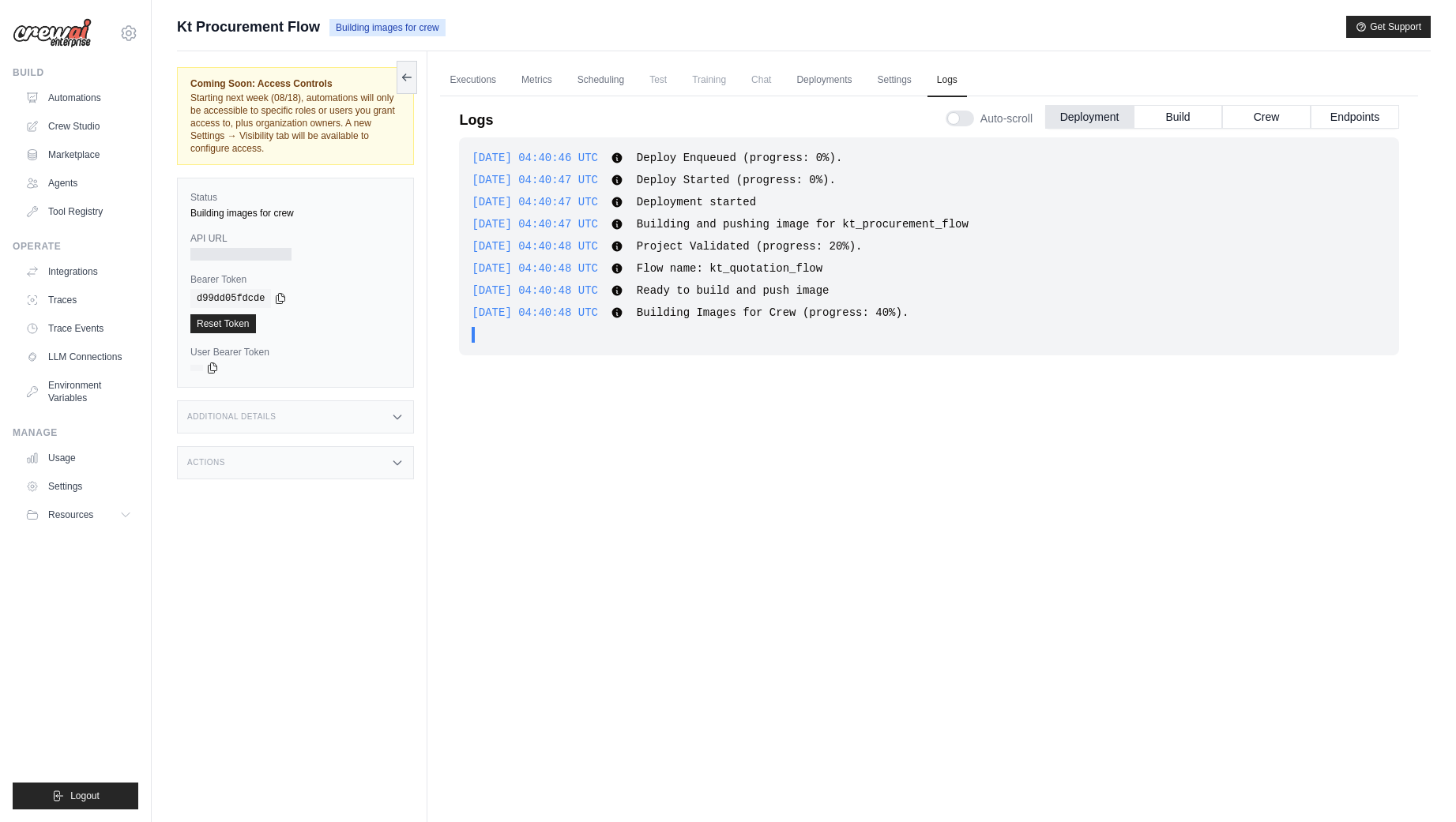
scroll to position [6, 0]
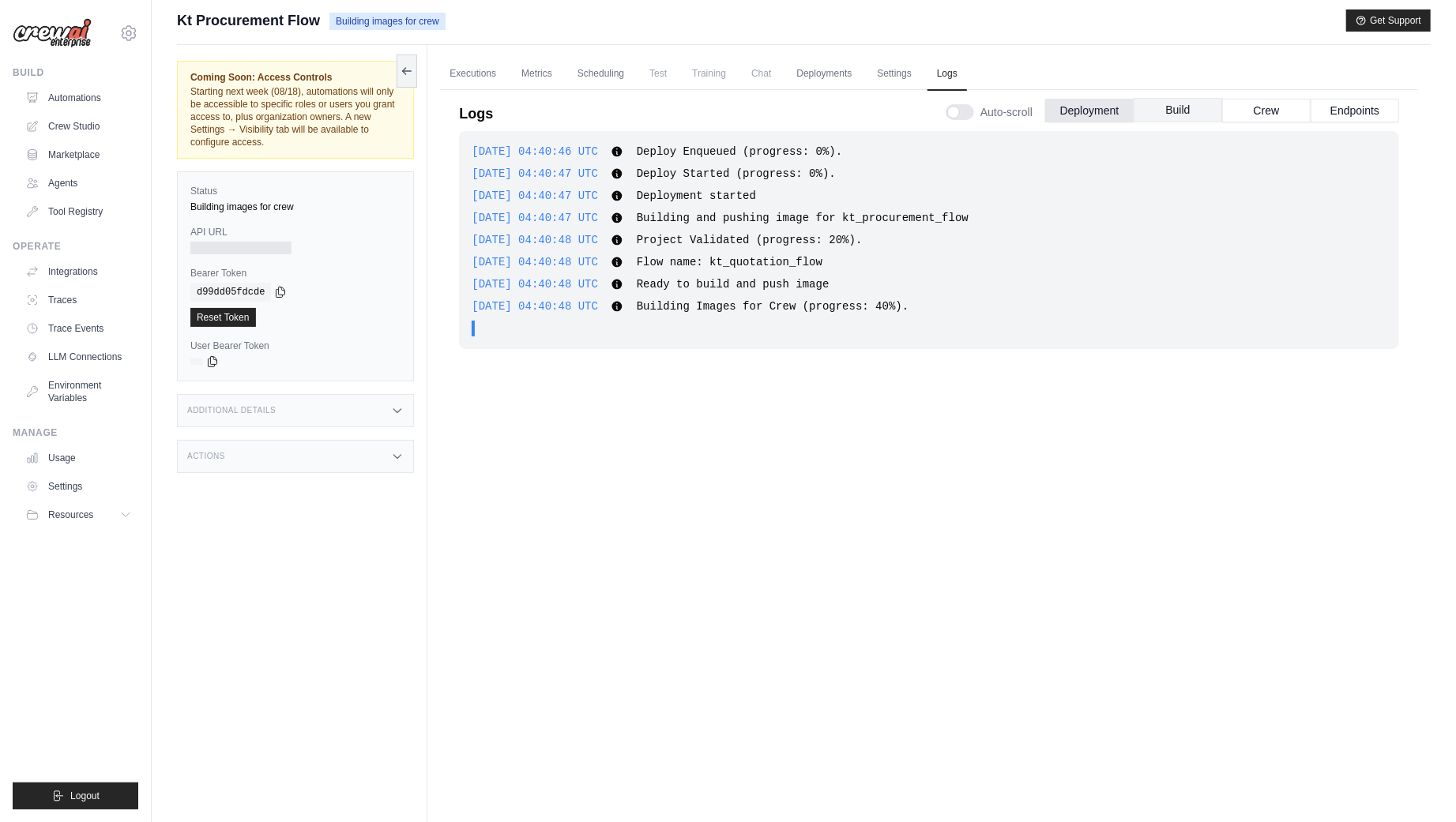
click at [1192, 107] on button "Build" at bounding box center [1178, 110] width 89 height 23
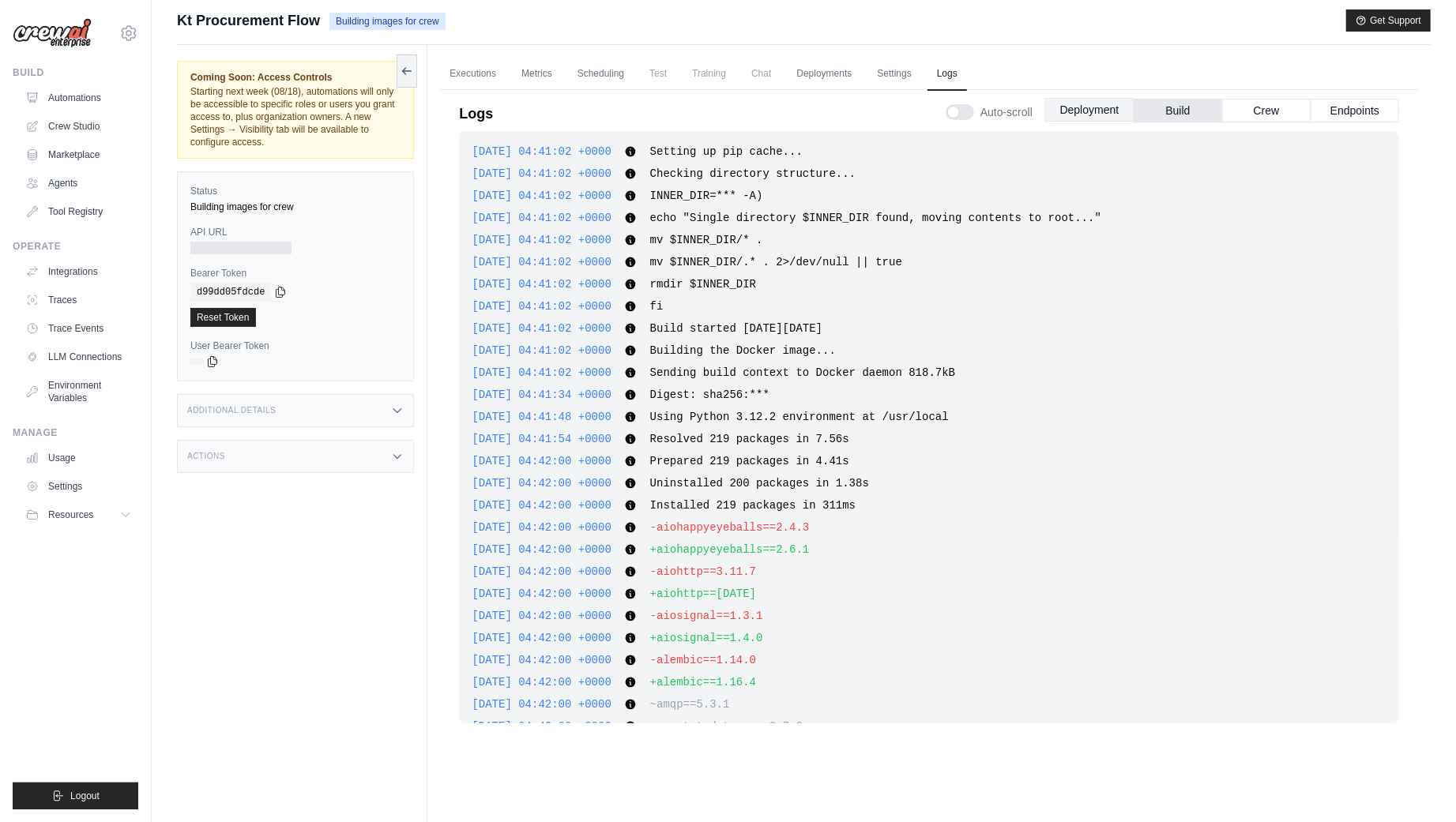
scroll to position [12983, 0]
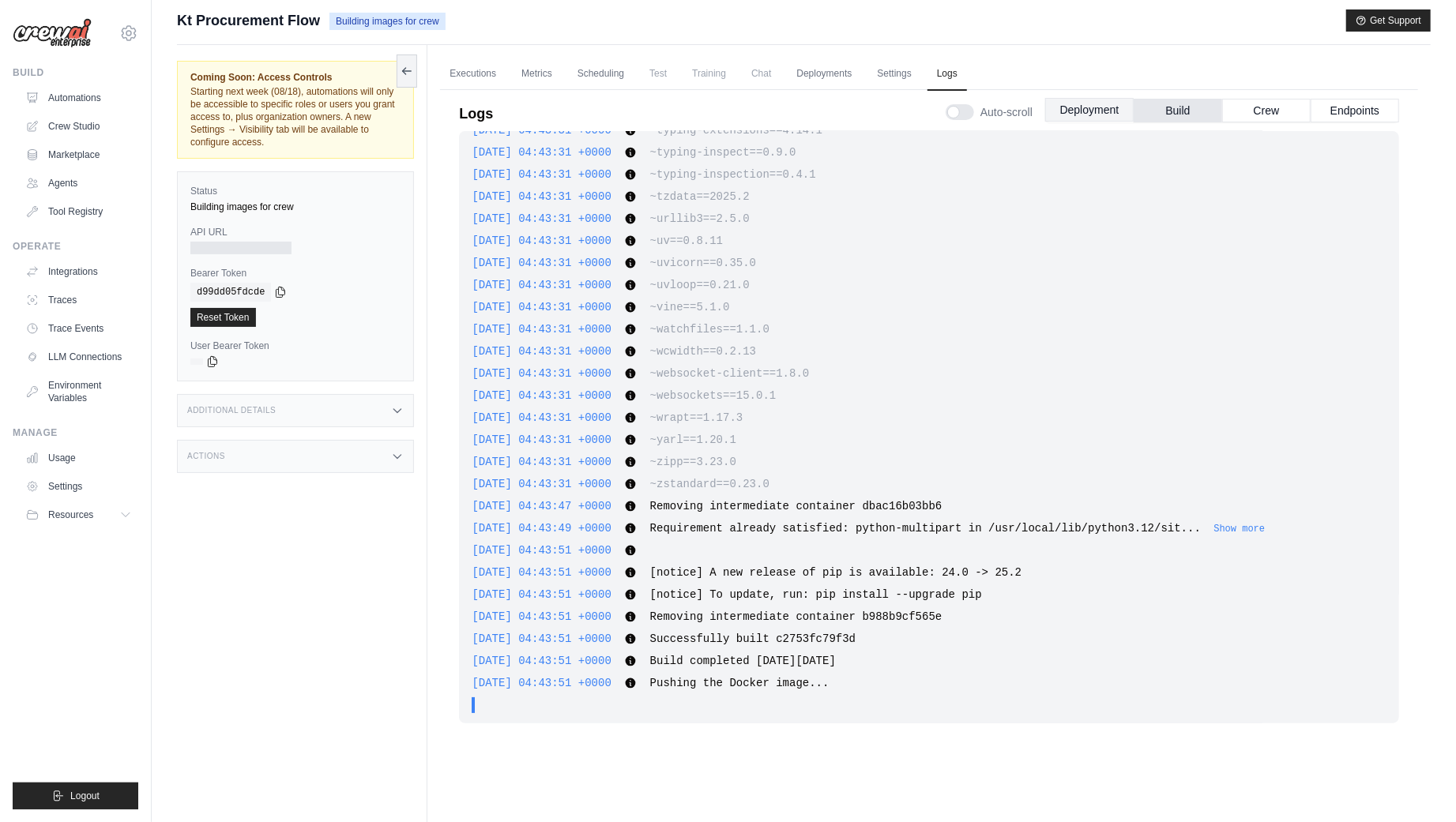
click at [1101, 107] on button "Deployment" at bounding box center [1090, 110] width 89 height 23
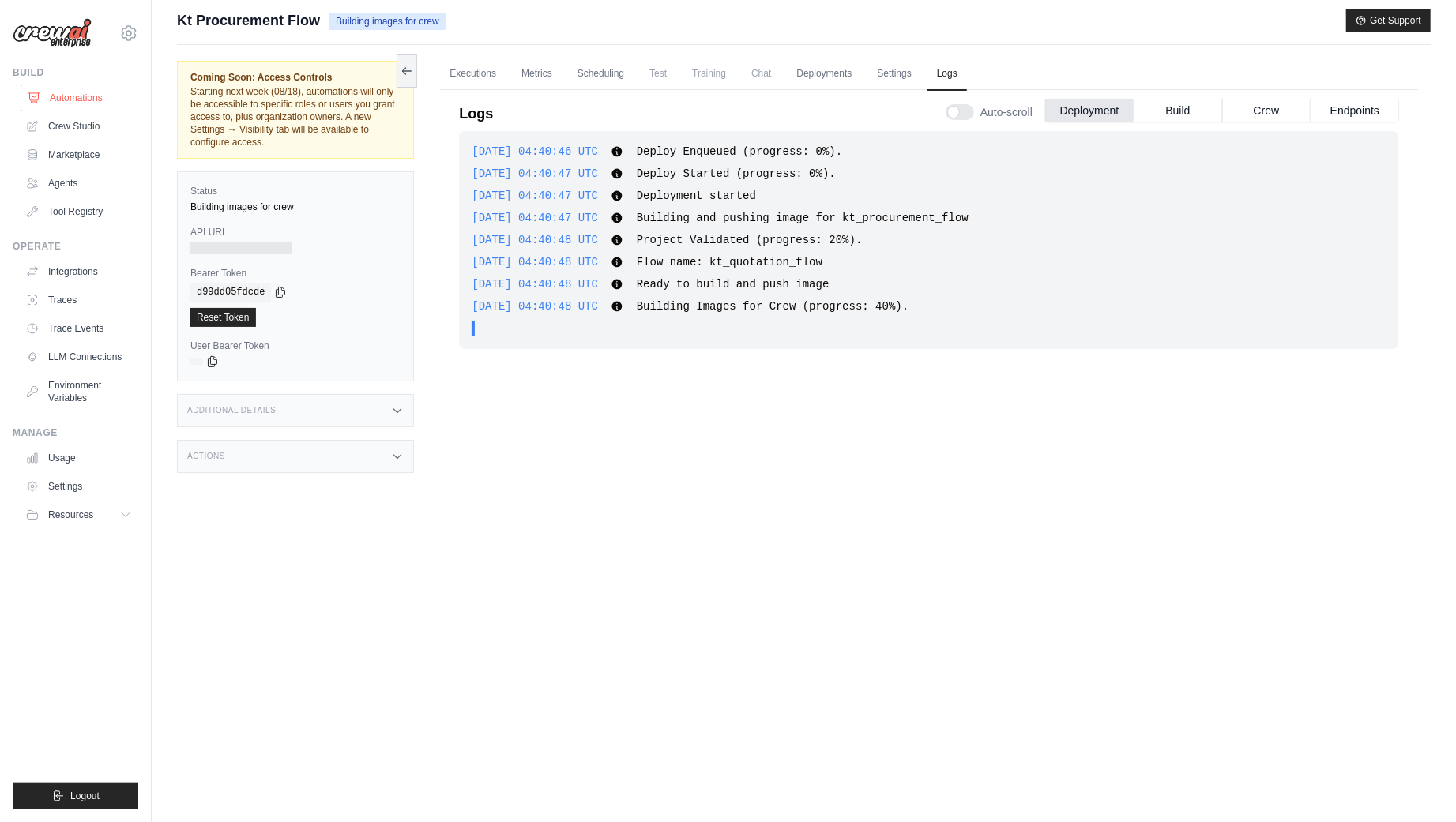
click at [70, 92] on link "Automations" at bounding box center [80, 97] width 119 height 25
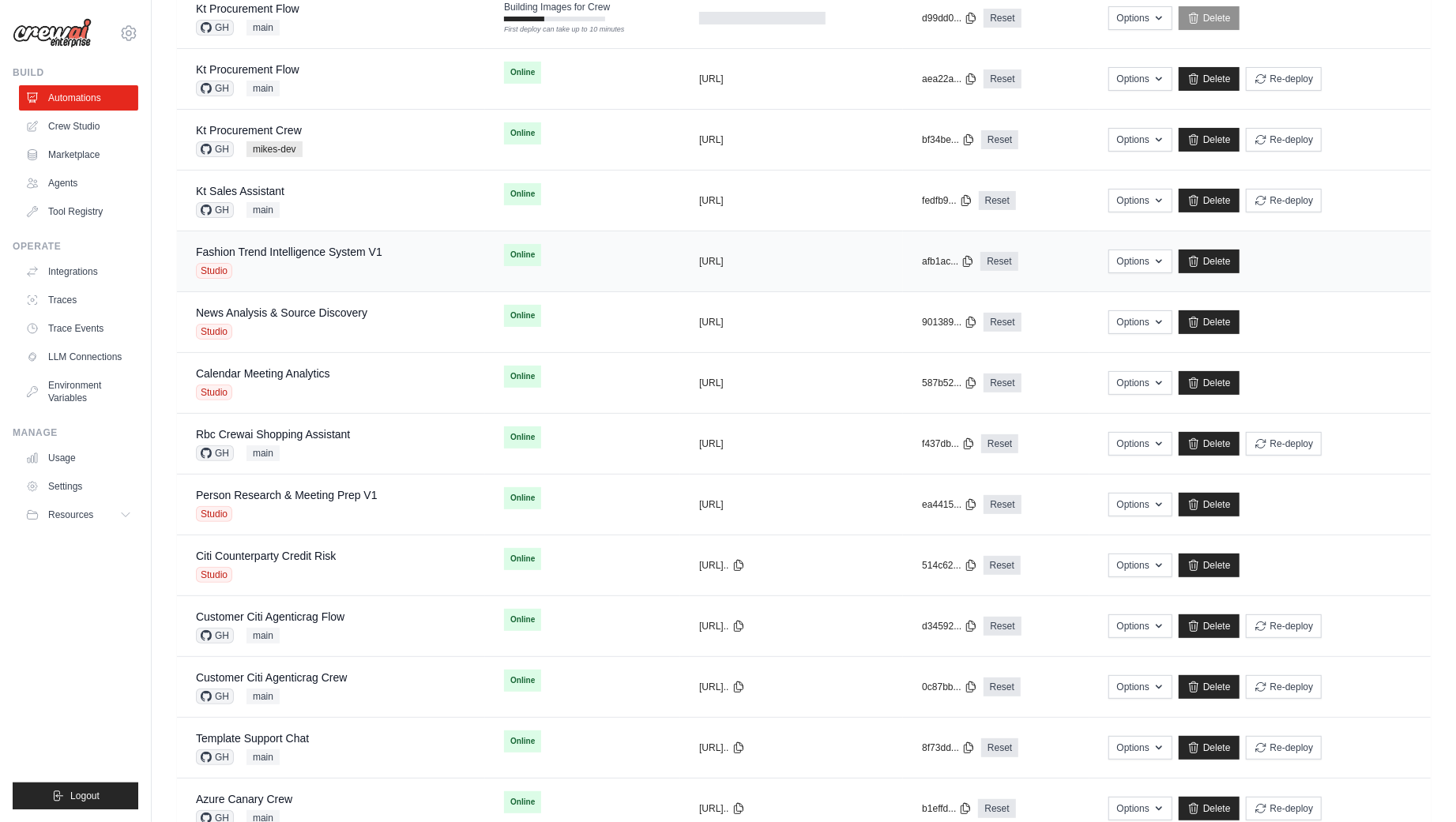
scroll to position [201, 0]
click at [345, 378] on div "Calendar Meeting Analytics Studio" at bounding box center [331, 383] width 270 height 35
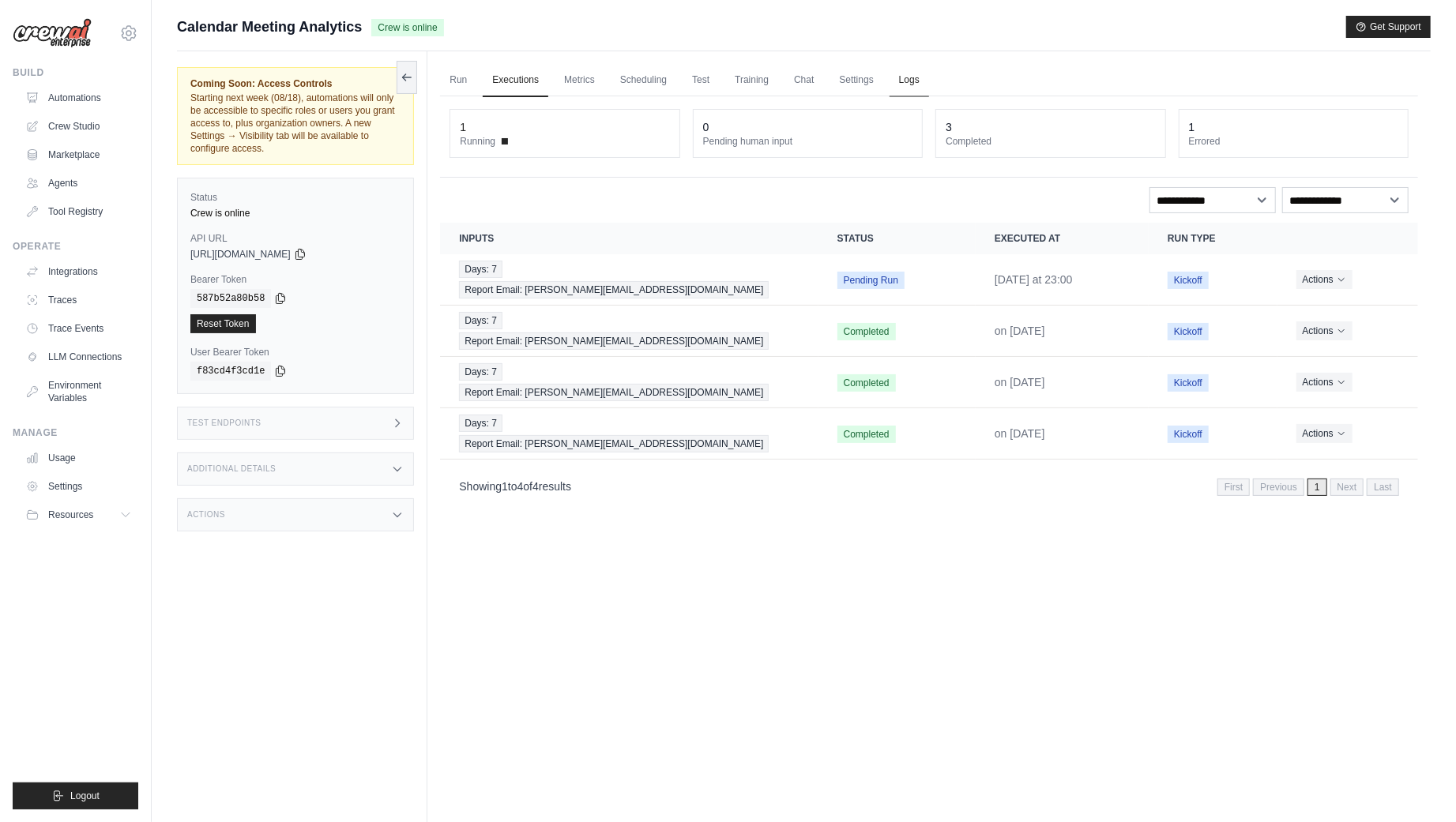
click at [911, 78] on link "Logs" at bounding box center [909, 81] width 39 height 33
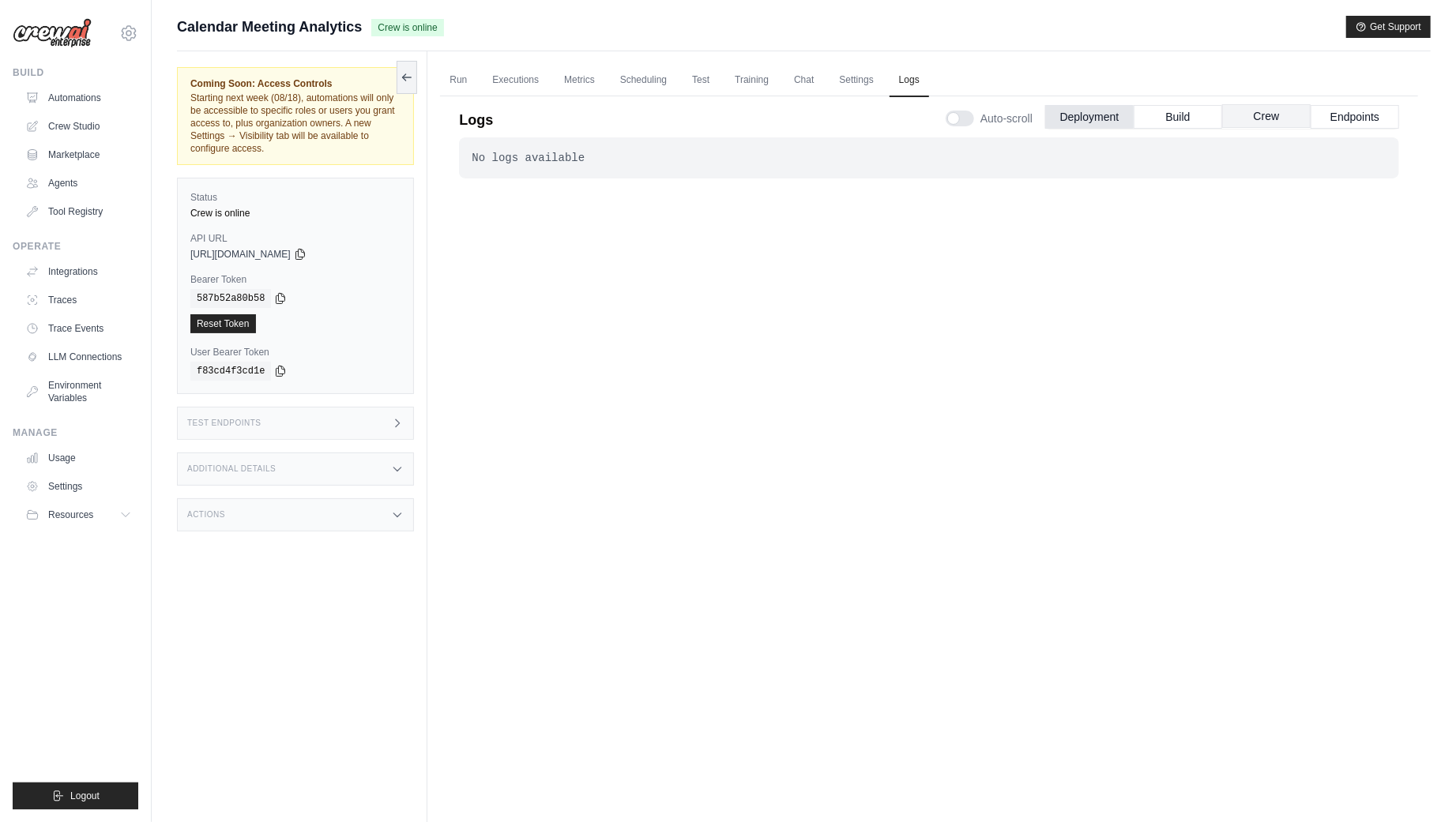
click at [1249, 117] on button "Crew" at bounding box center [1266, 116] width 89 height 23
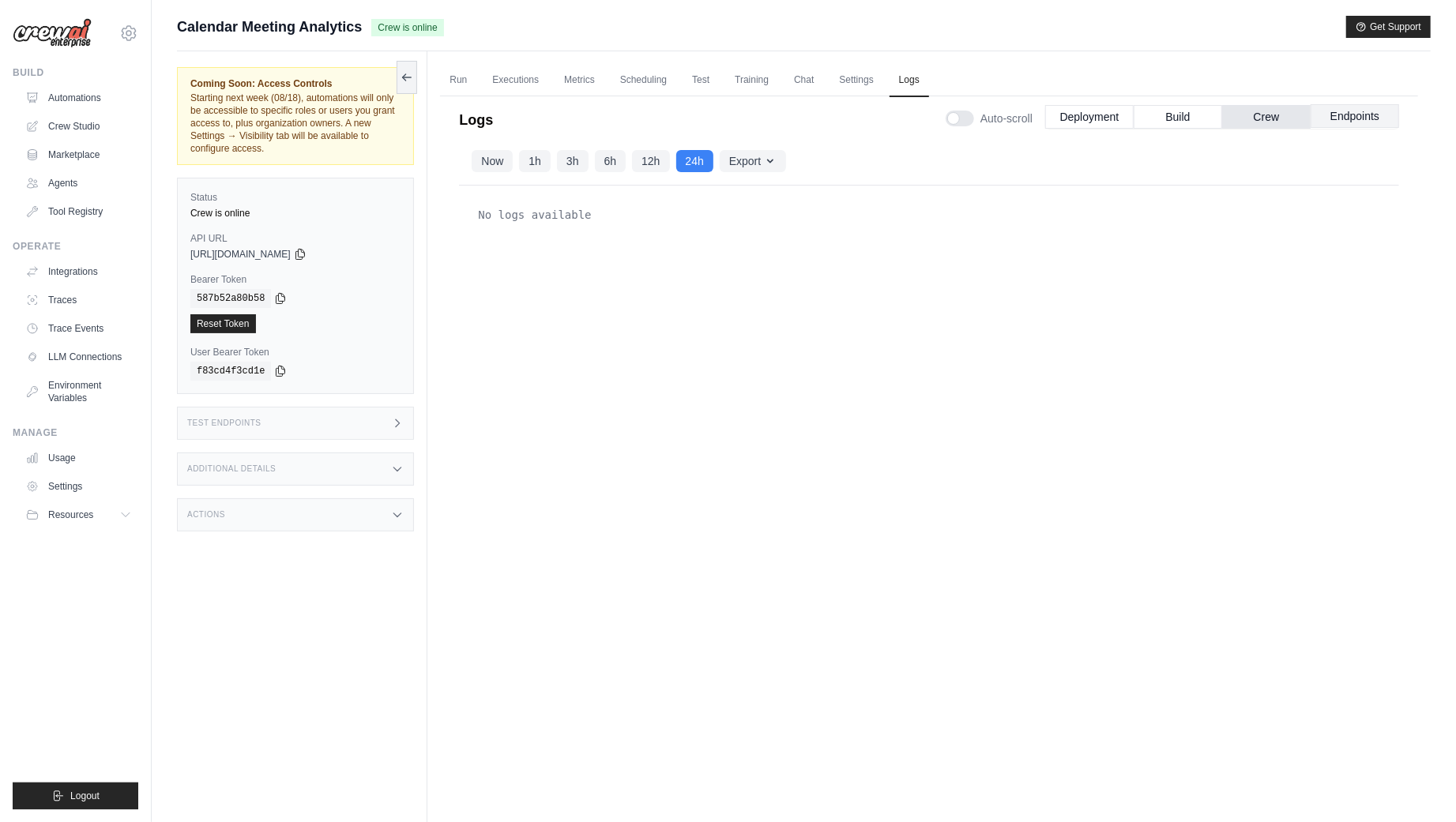
click at [1371, 118] on button "Endpoints" at bounding box center [1355, 116] width 89 height 23
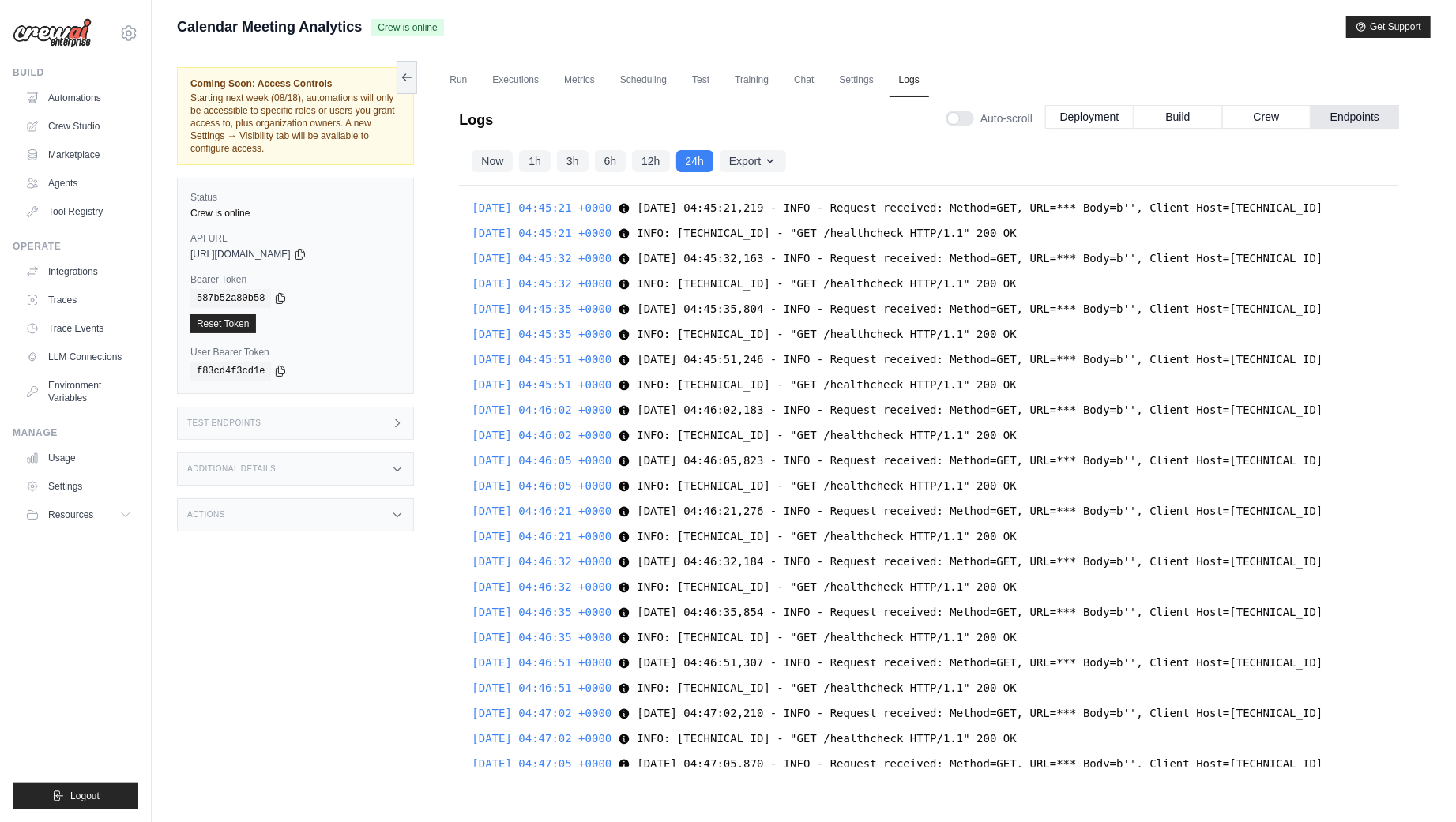
scroll to position [12082, 0]
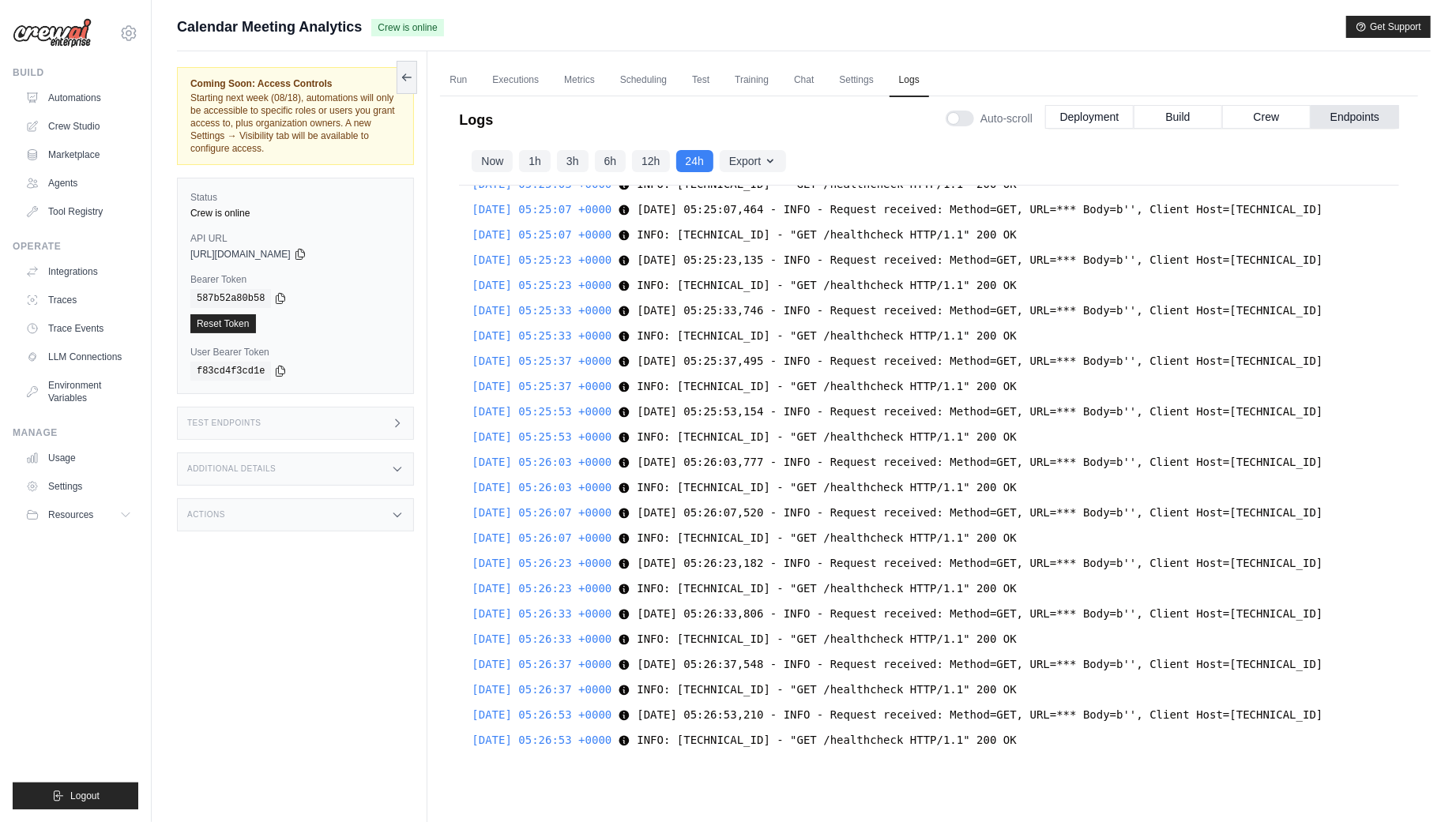
drag, startPoint x: 1086, startPoint y: 733, endPoint x: 858, endPoint y: 505, distance: 322.4
click at [858, 505] on div "2025-08-17 04:45:21 +0000 2025-08-17 04:45:21,219 - INFO - Request received: Me…" at bounding box center [929, 476] width 940 height 581
click at [949, 540] on span "INFO: 10.0.109.51:17176 - "GET /healthcheck HTTP/1.1" 200 OK" at bounding box center [826, 538] width 379 height 13
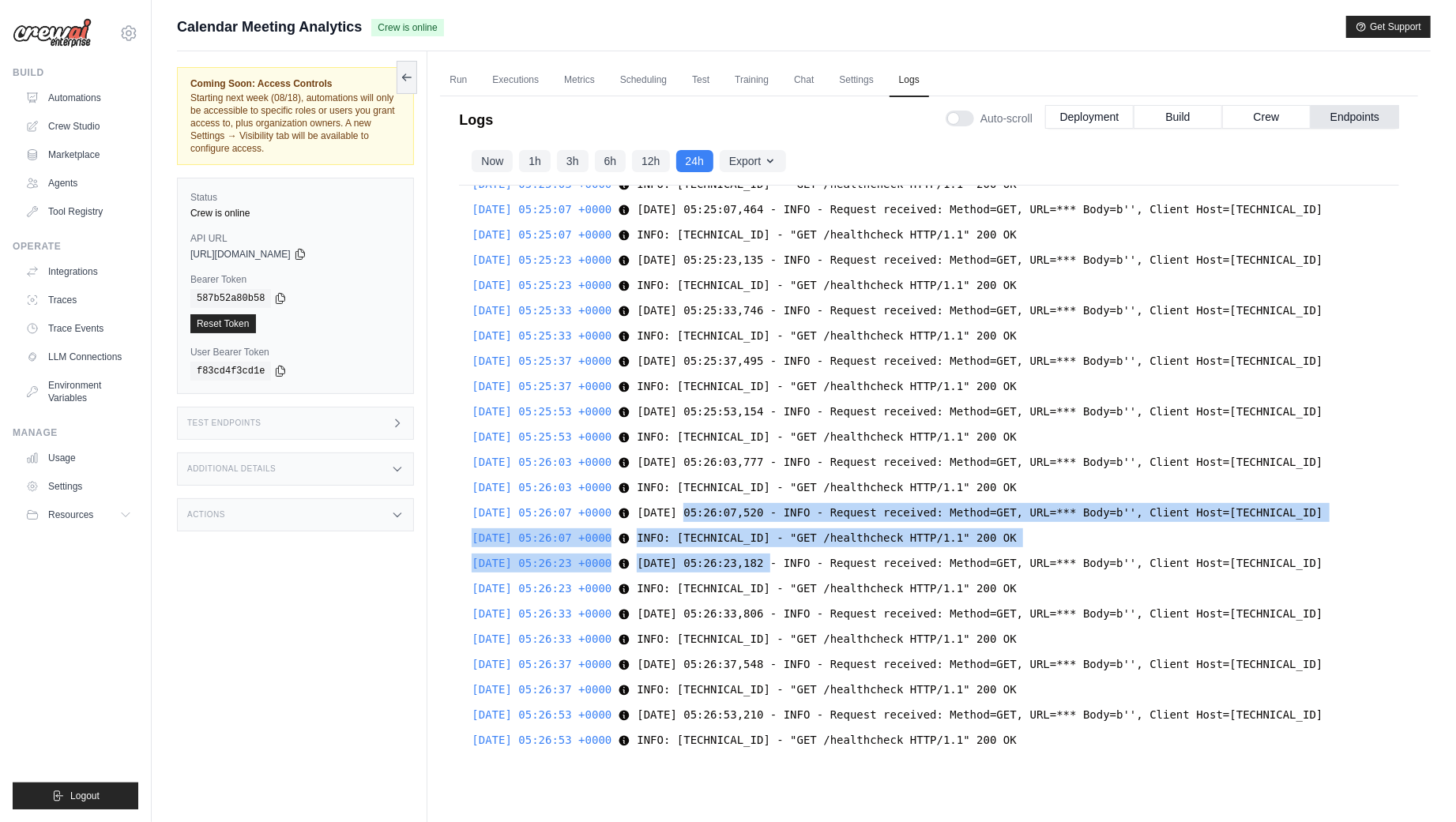
drag, startPoint x: 711, startPoint y: 509, endPoint x: 800, endPoint y: 565, distance: 105.2
click at [800, 565] on div "2025-08-17 04:45:21 +0000 2025-08-17 04:45:21,219 - INFO - Request received: Me…" at bounding box center [929, 476] width 940 height 581
click at [921, 546] on div "2025-08-17 04:45:21 +0000 2025-08-17 04:45:21,219 - INFO - Request received: Me…" at bounding box center [929, 476] width 940 height 581
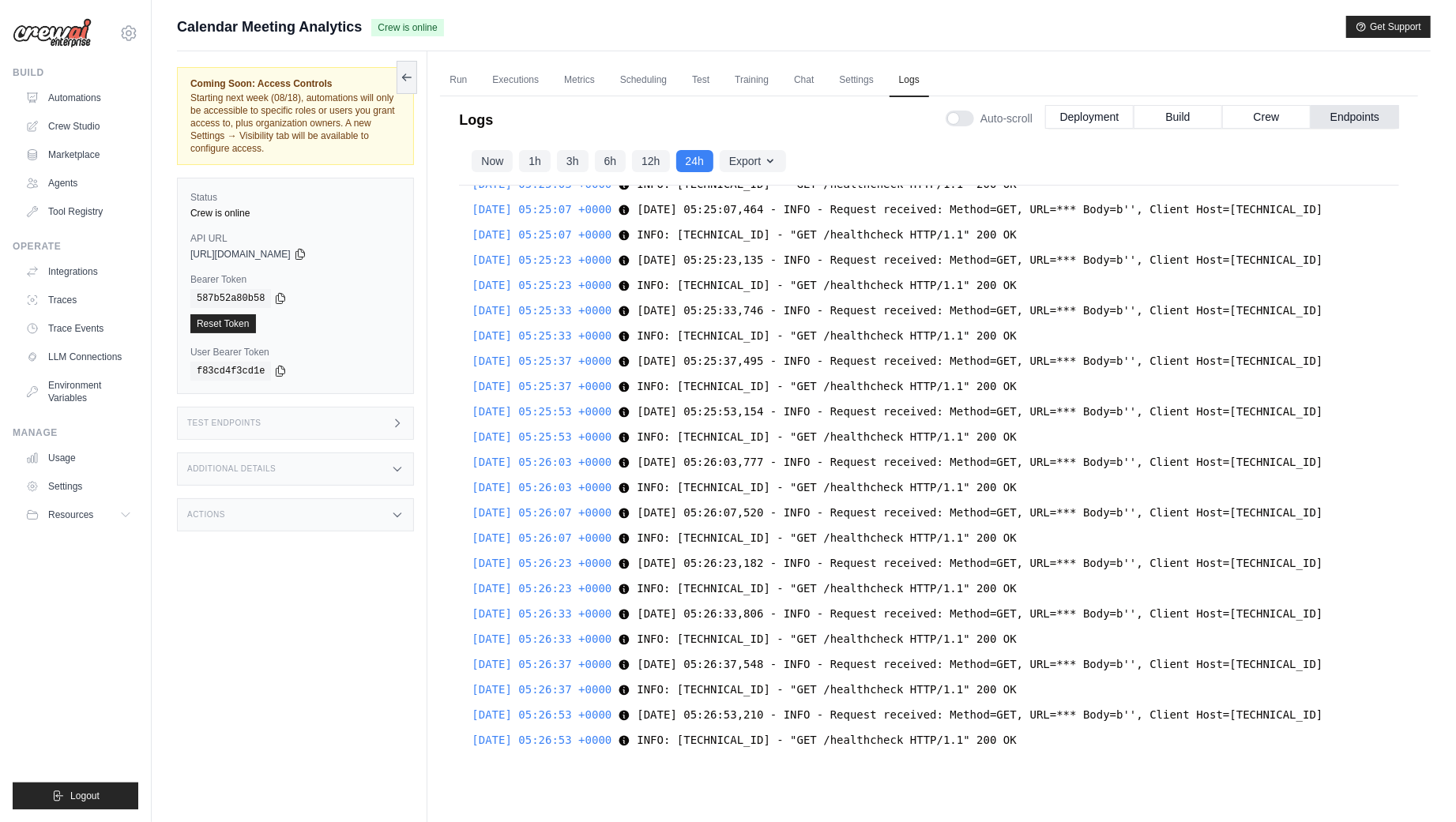
click at [885, 531] on span "INFO: 10.0.109.51:17176 - "GET /healthcheck HTTP/1.1" 200 OK" at bounding box center [826, 538] width 379 height 13
click at [390, 425] on div "Test Endpoints" at bounding box center [295, 424] width 237 height 33
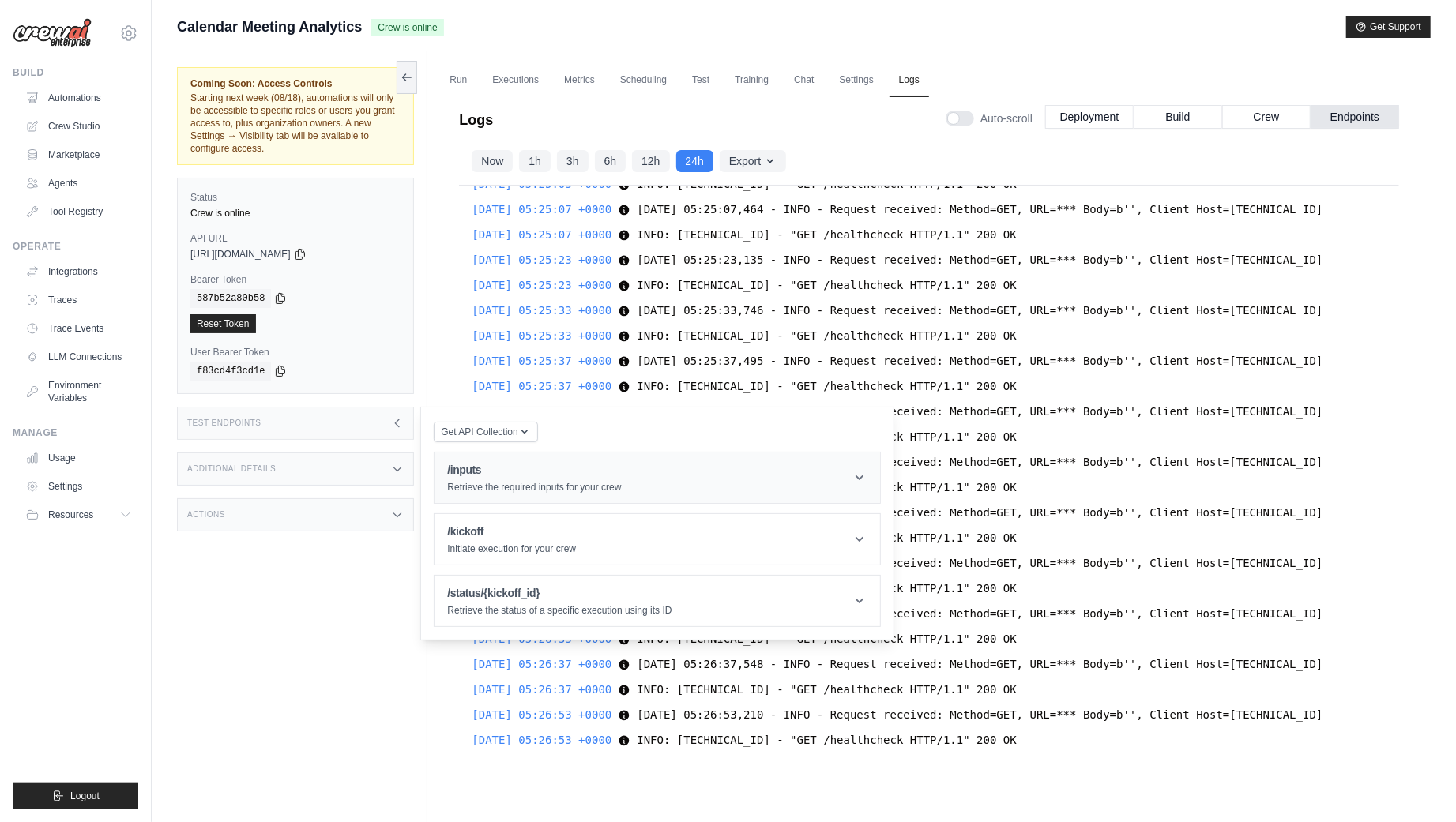
click at [640, 491] on header "/inputs Retrieve the required inputs for your crew" at bounding box center [657, 478] width 445 height 50
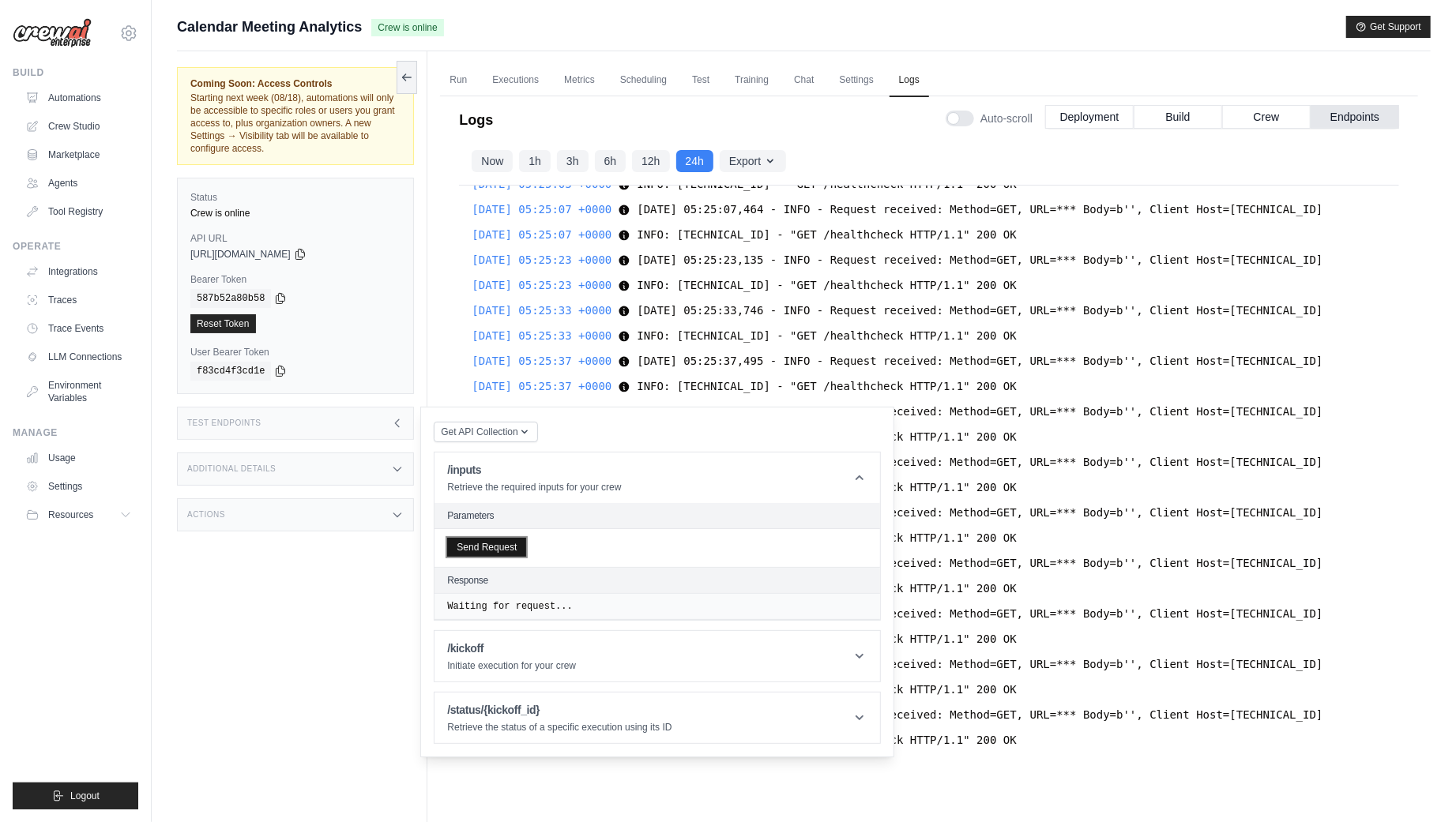
click at [484, 547] on button "Send Request" at bounding box center [486, 547] width 79 height 19
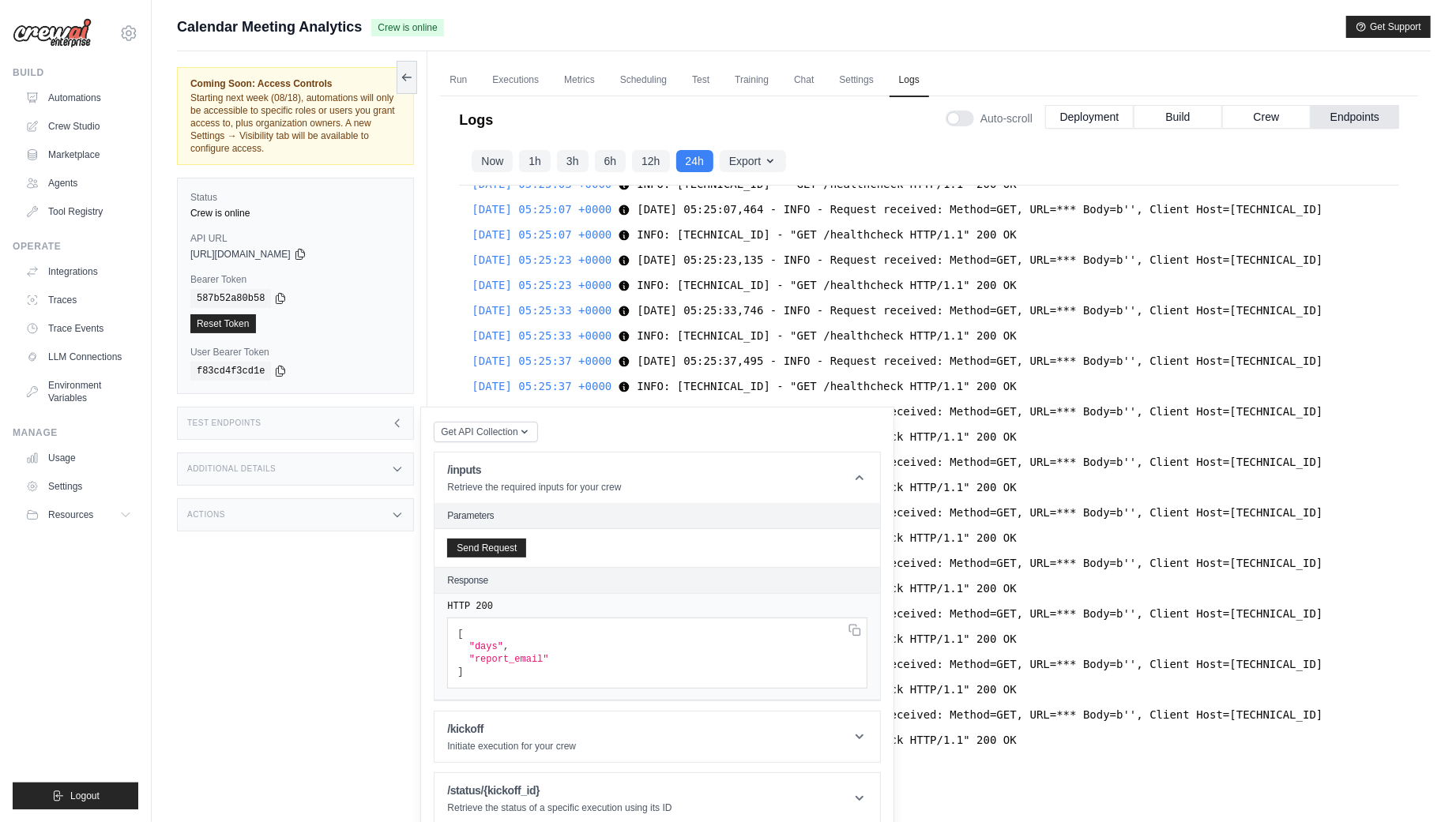
click at [398, 419] on icon at bounding box center [397, 424] width 13 height 13
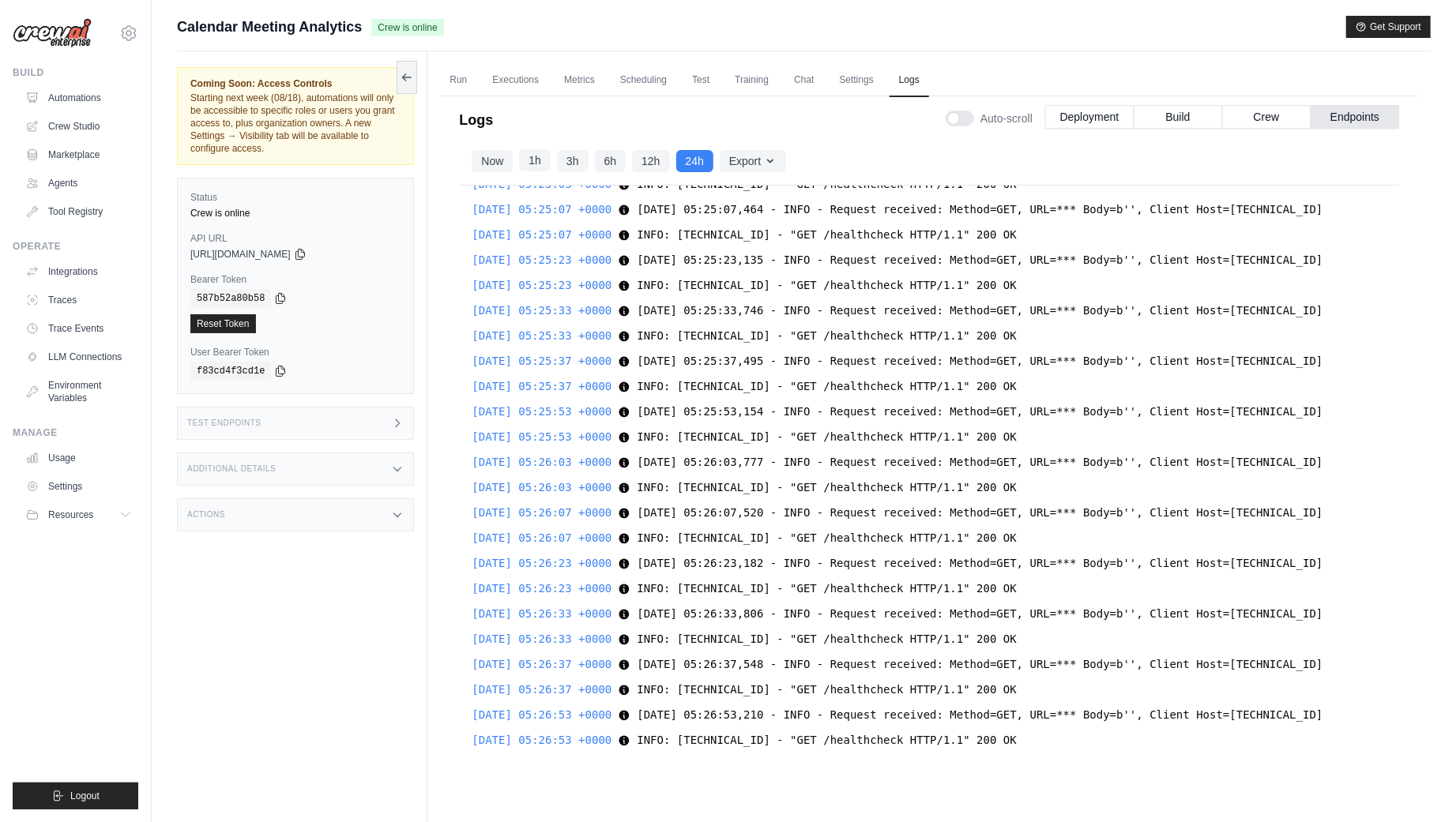
click at [540, 158] on button "1h" at bounding box center [535, 160] width 31 height 22
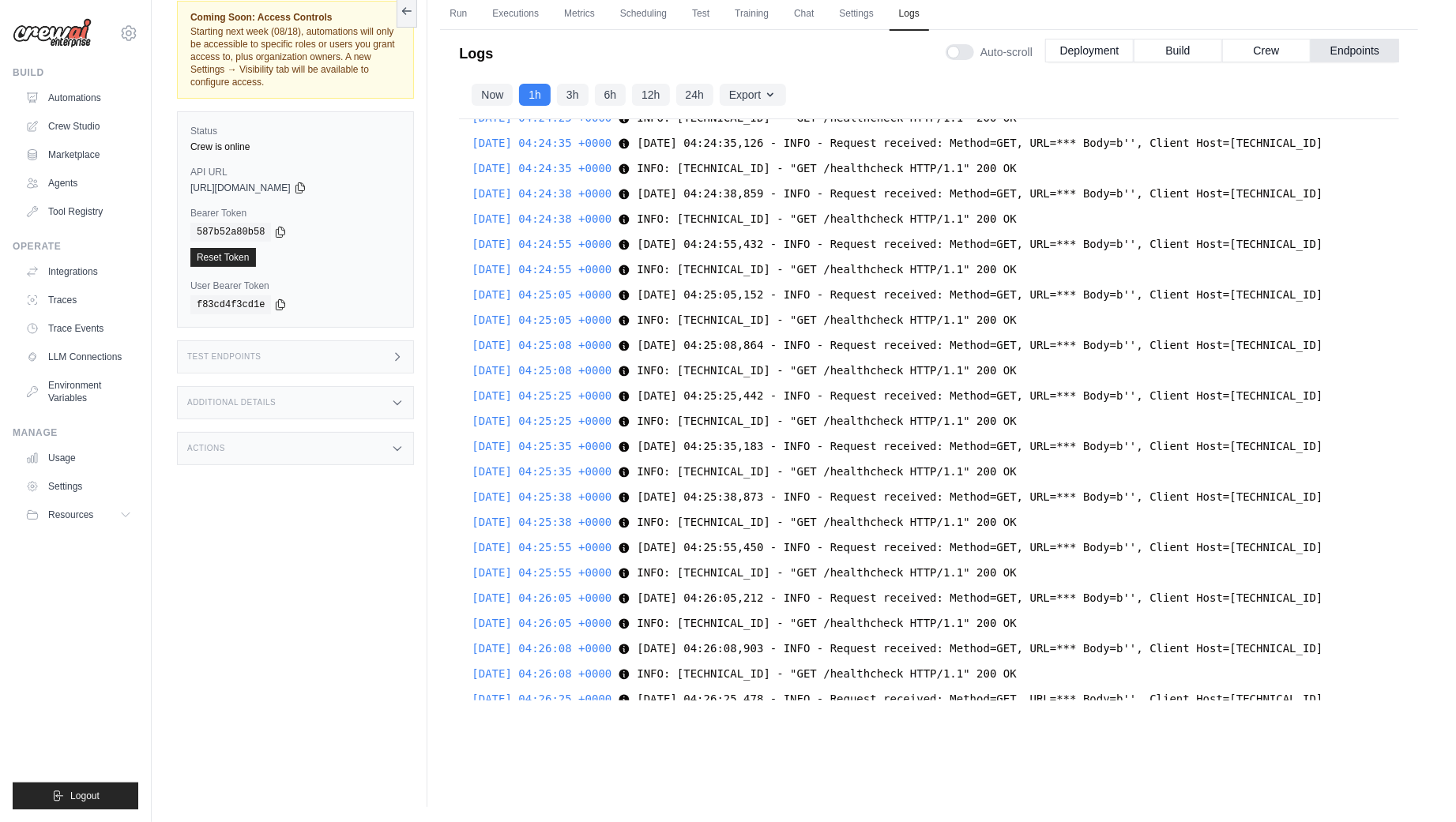
scroll to position [19488, 0]
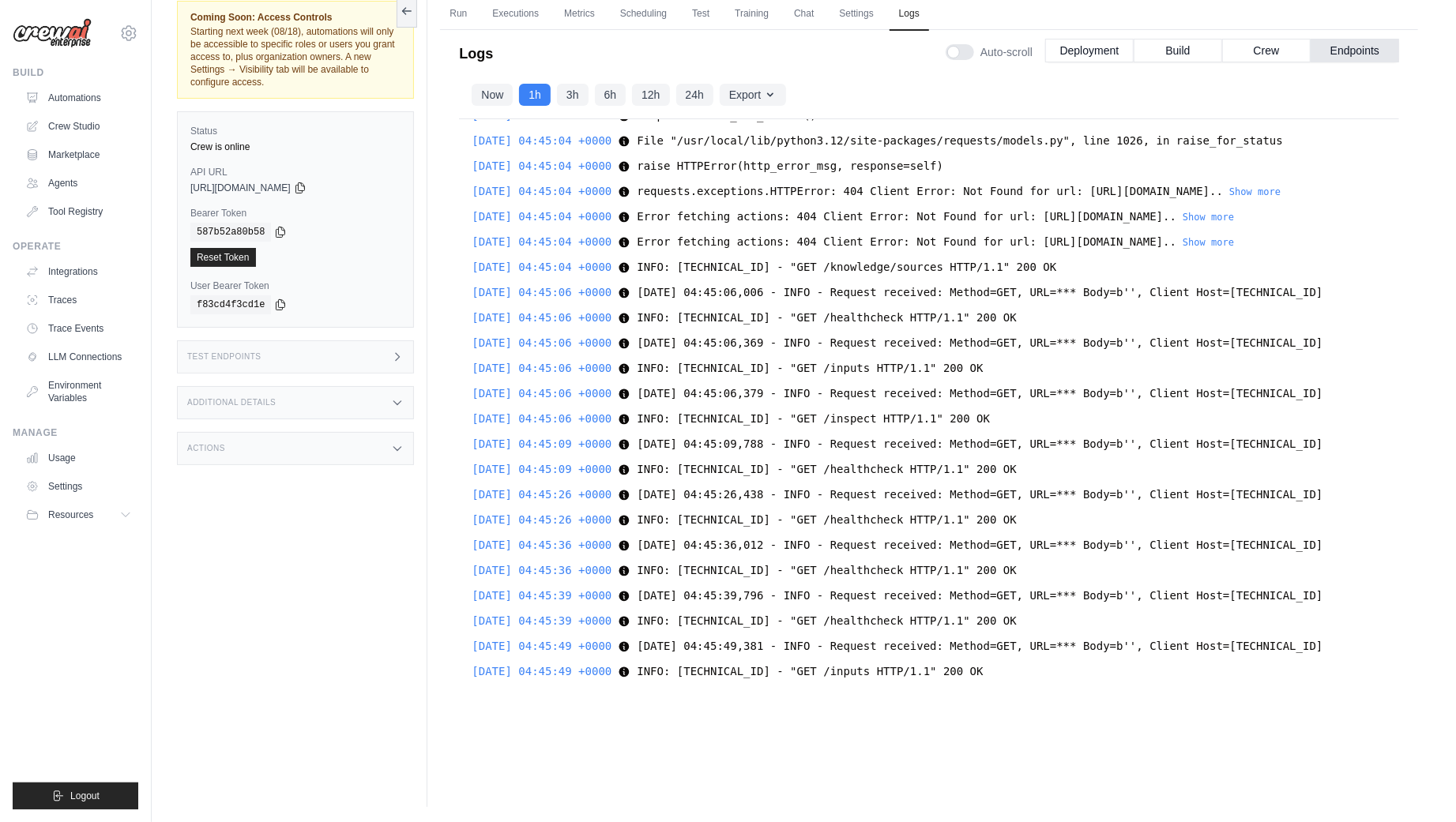
click at [995, 659] on div "2025-08-18 03:46:03 +0000 2025-08-18 03:46:03,329 - INFO - Request received: Me…" at bounding box center [929, 410] width 940 height 581
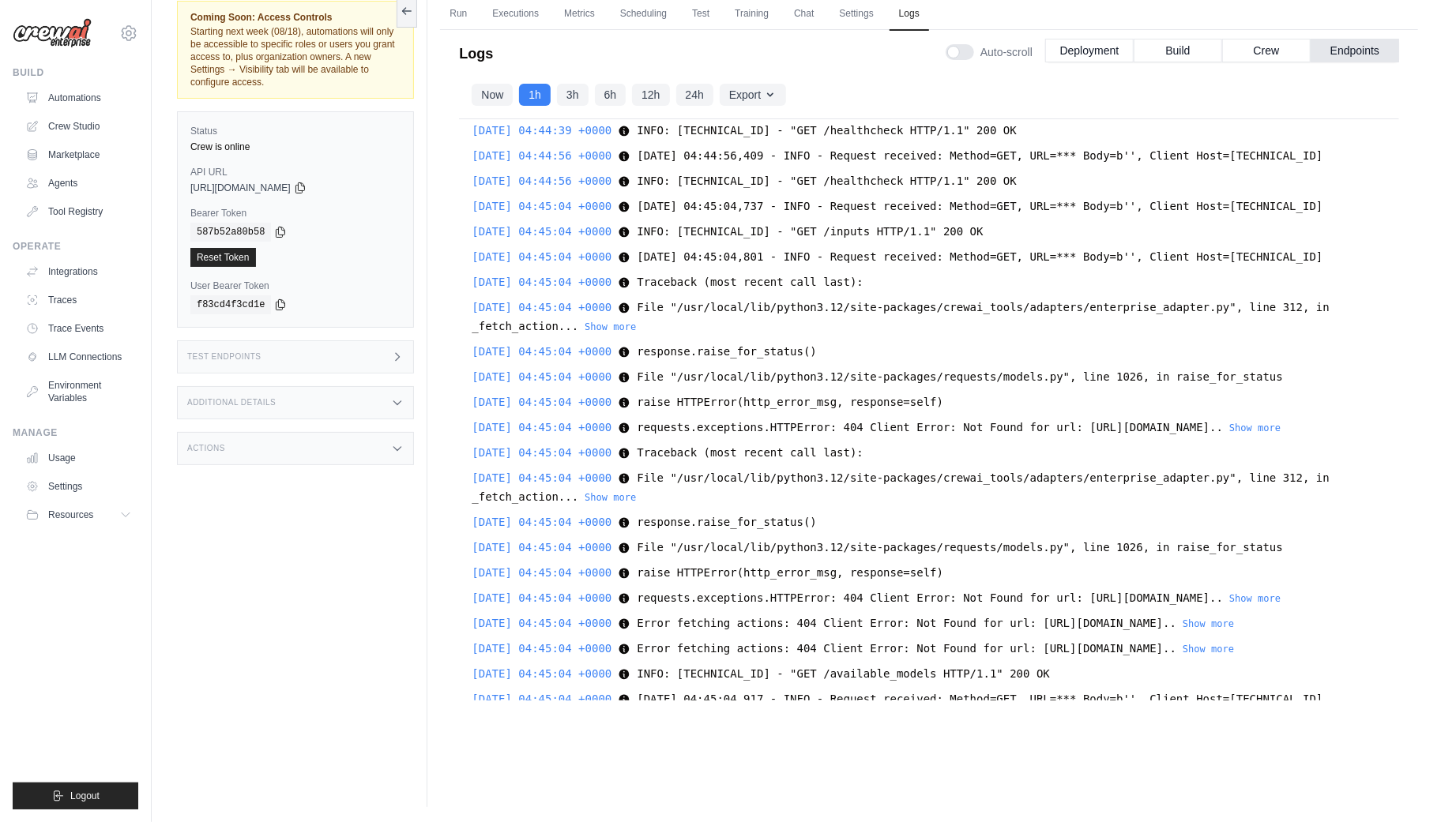
scroll to position [18446, 0]
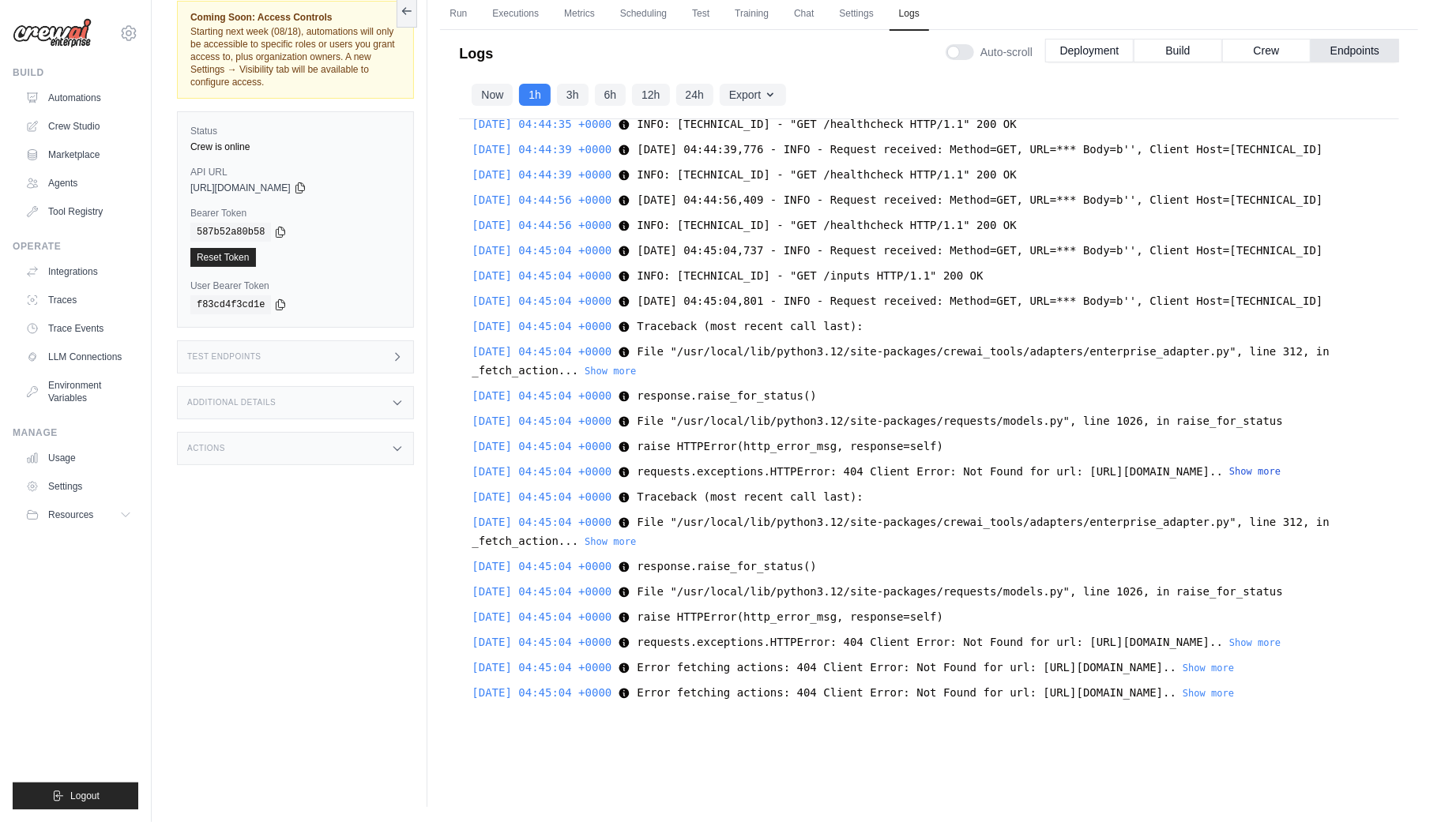
click at [1229, 478] on button "Show more" at bounding box center [1254, 471] width 51 height 13
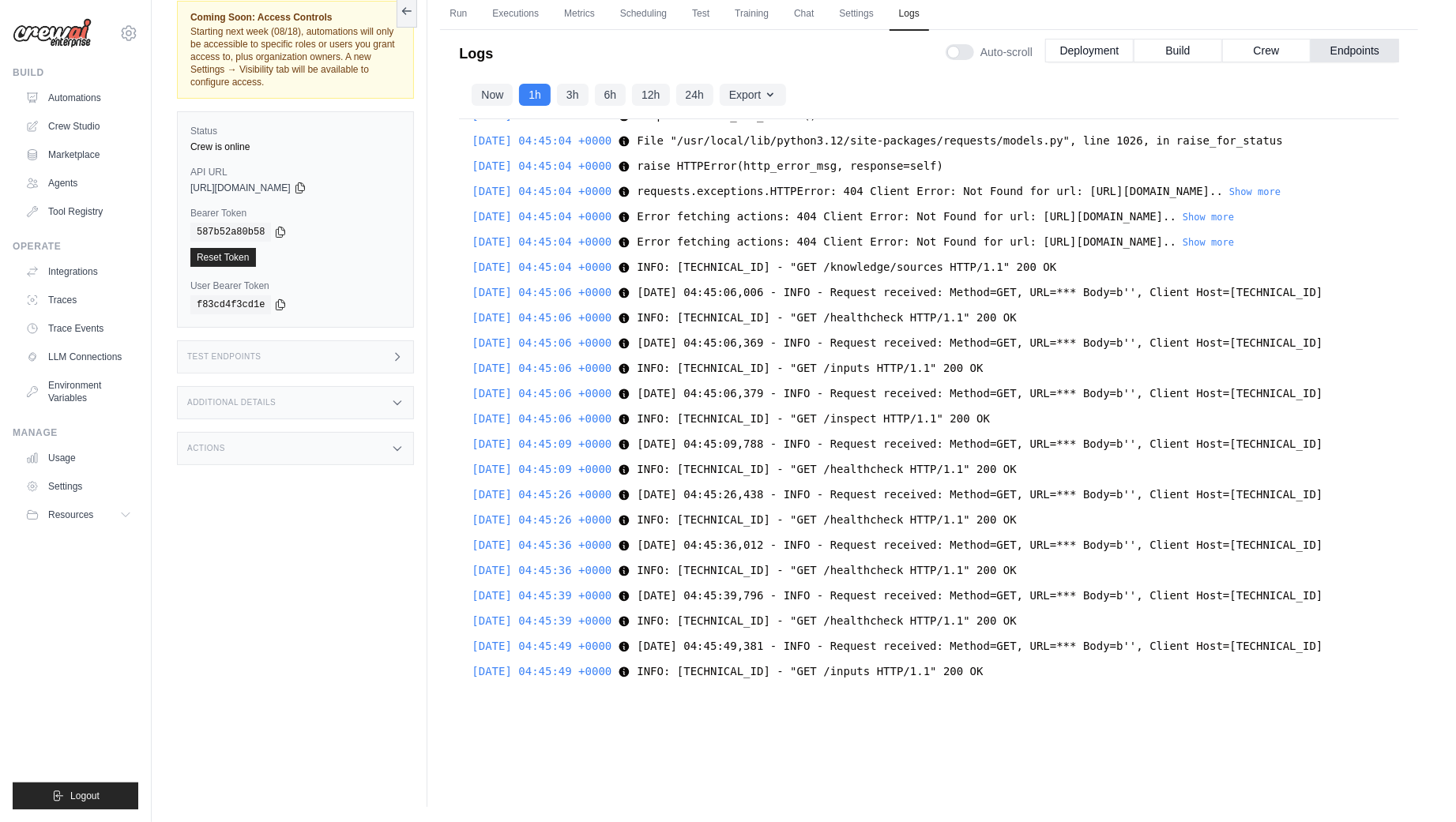
scroll to position [18309, 0]
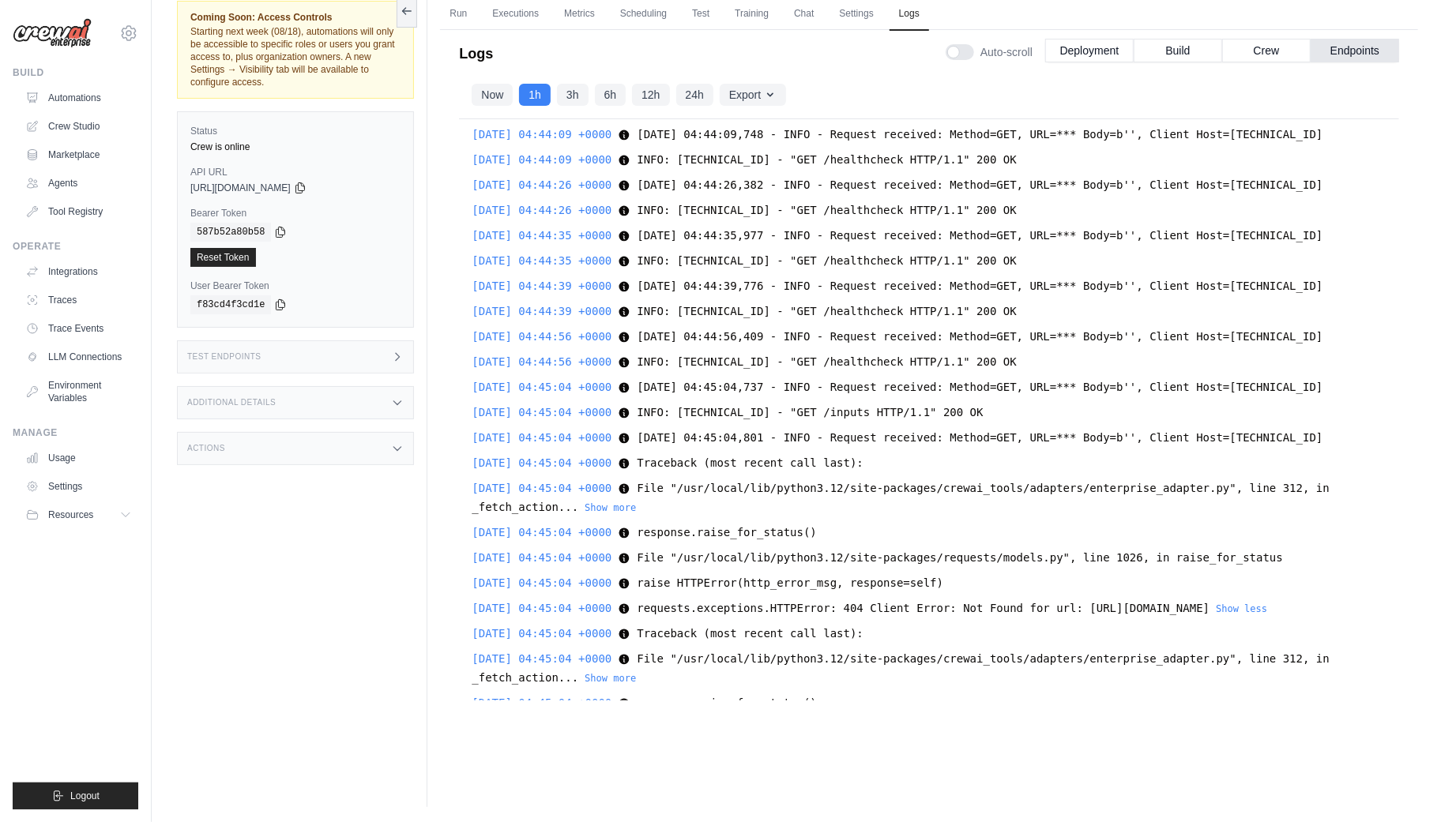
click at [892, 408] on span "INFO: 10.0.109.51:49648 - "GET /inputs HTTP/1.1" 200 OK" at bounding box center [810, 412] width 346 height 13
click at [839, 407] on span "INFO: 10.0.109.51:49648 - "GET /inputs HTTP/1.1" 200 OK" at bounding box center [810, 412] width 346 height 13
drag, startPoint x: 1054, startPoint y: 409, endPoint x: 491, endPoint y: 401, distance: 563.1
click at [491, 403] on div "2025-08-18 04:45:04 +0000 INFO: 10.0.109.51:49648 - "GET /inputs HTTP/1.1" 200 …" at bounding box center [929, 412] width 915 height 19
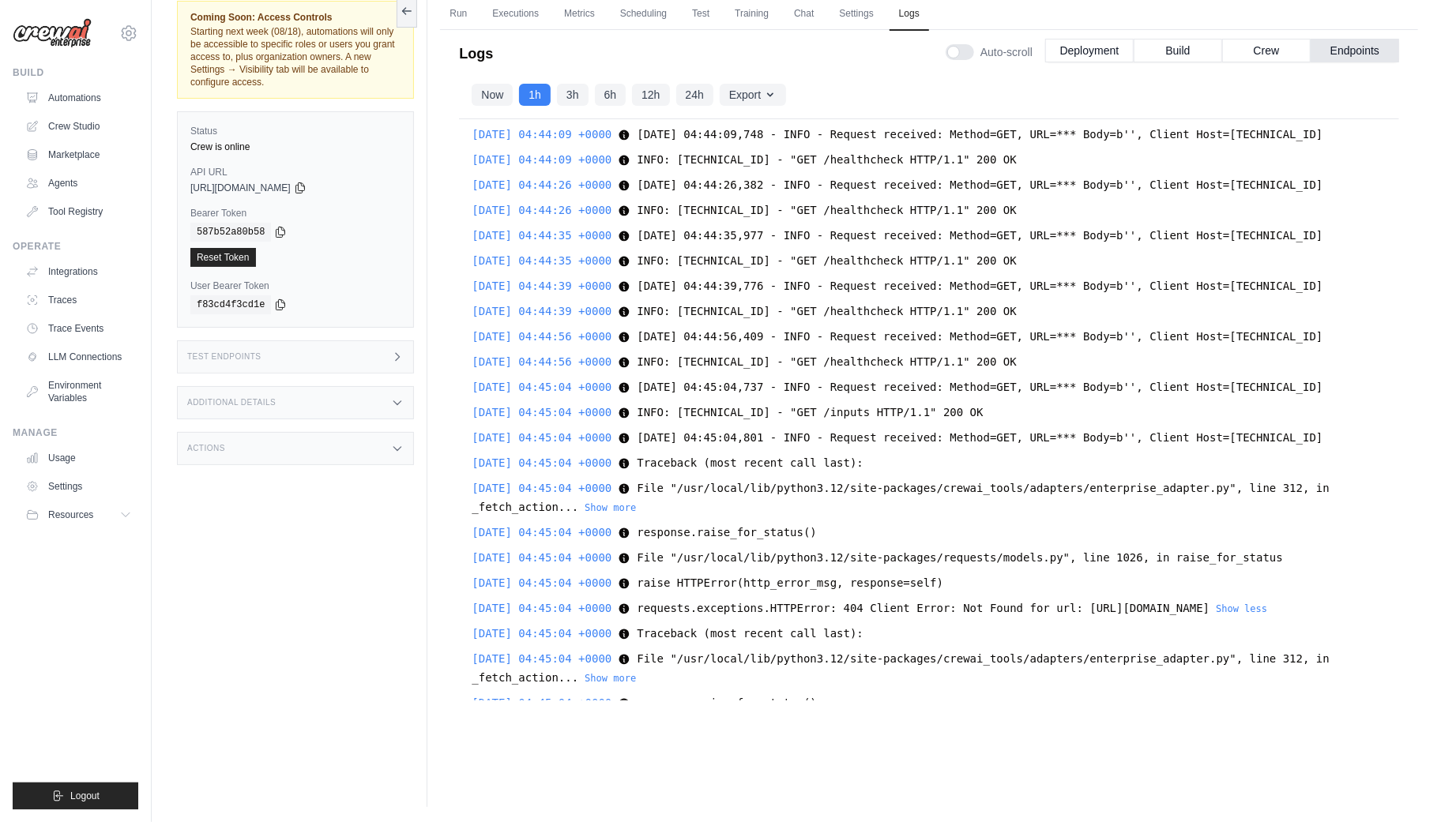
click at [349, 351] on div "Test Endpoints" at bounding box center [295, 357] width 237 height 33
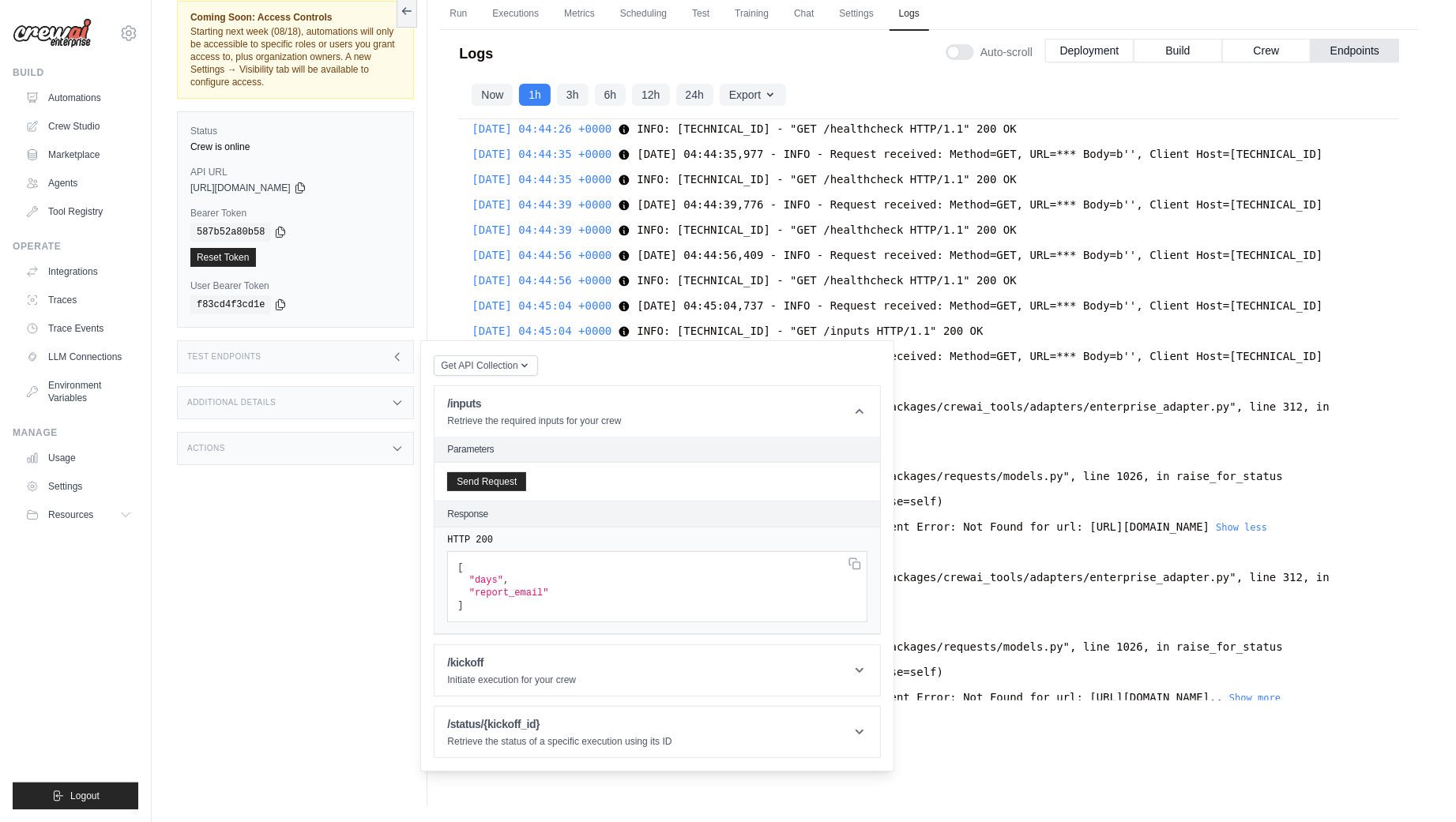
scroll to position [18428, 0]
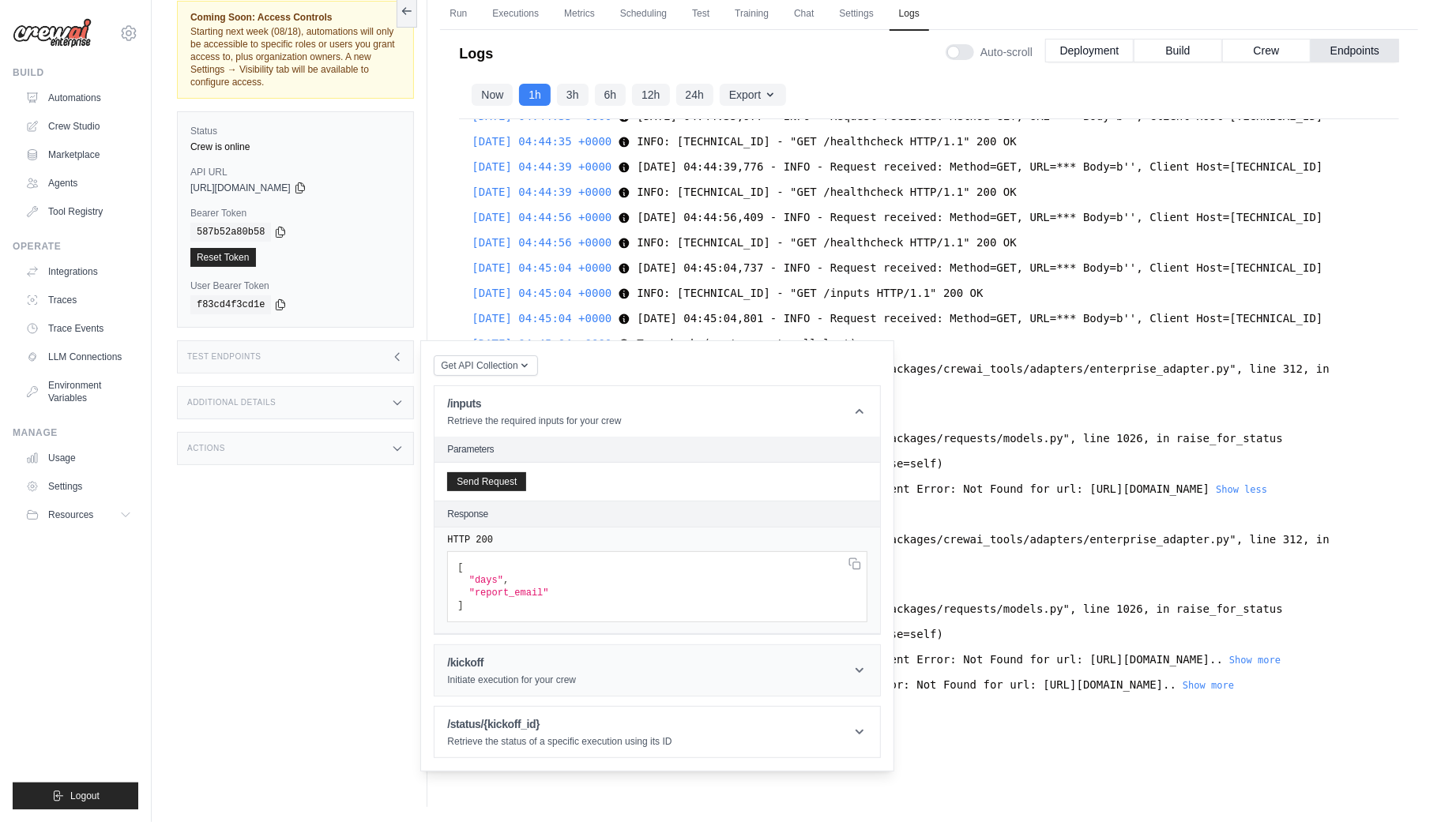
click at [822, 652] on header "/kickoff Initiate execution for your crew" at bounding box center [657, 671] width 445 height 50
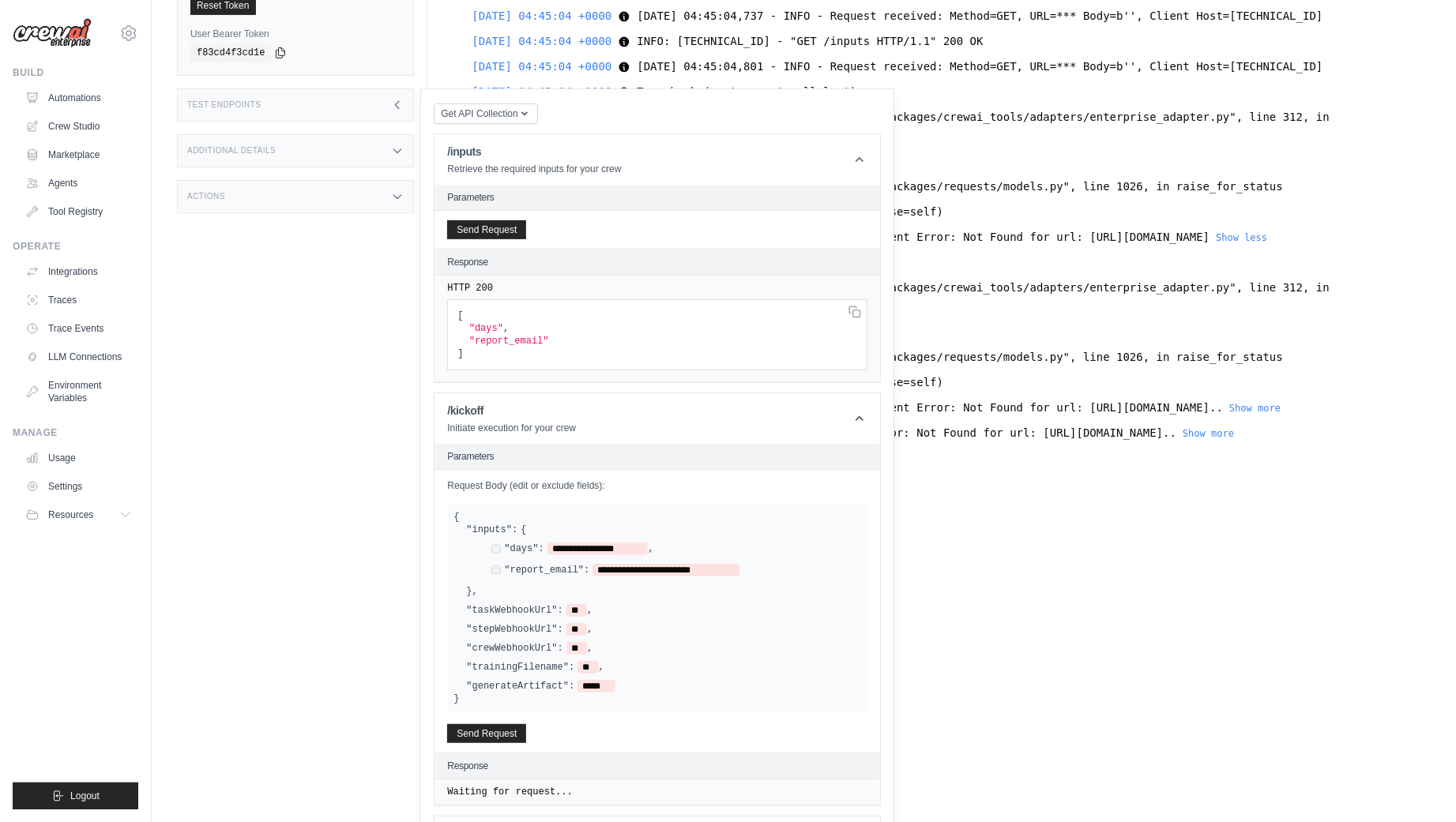
scroll to position [368, 0]
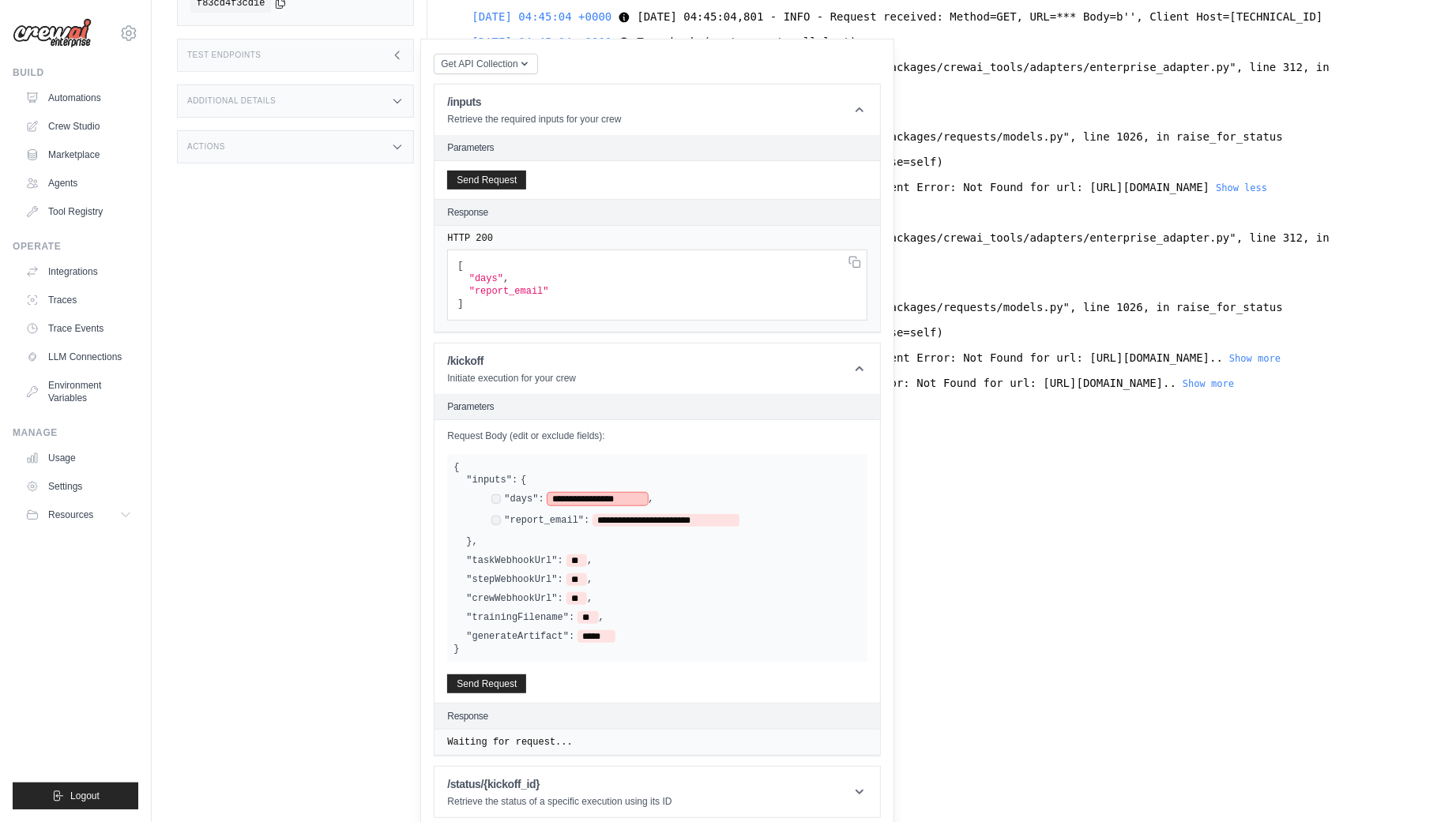
click at [558, 495] on span "**********" at bounding box center [598, 499] width 101 height 13
click at [606, 517] on span "**********" at bounding box center [665, 520] width 146 height 13
click at [678, 199] on div "**********" at bounding box center [657, 180] width 445 height 38
click at [558, 199] on div "**********" at bounding box center [657, 180] width 445 height 38
click at [484, 676] on button "Send Request" at bounding box center [486, 684] width 79 height 19
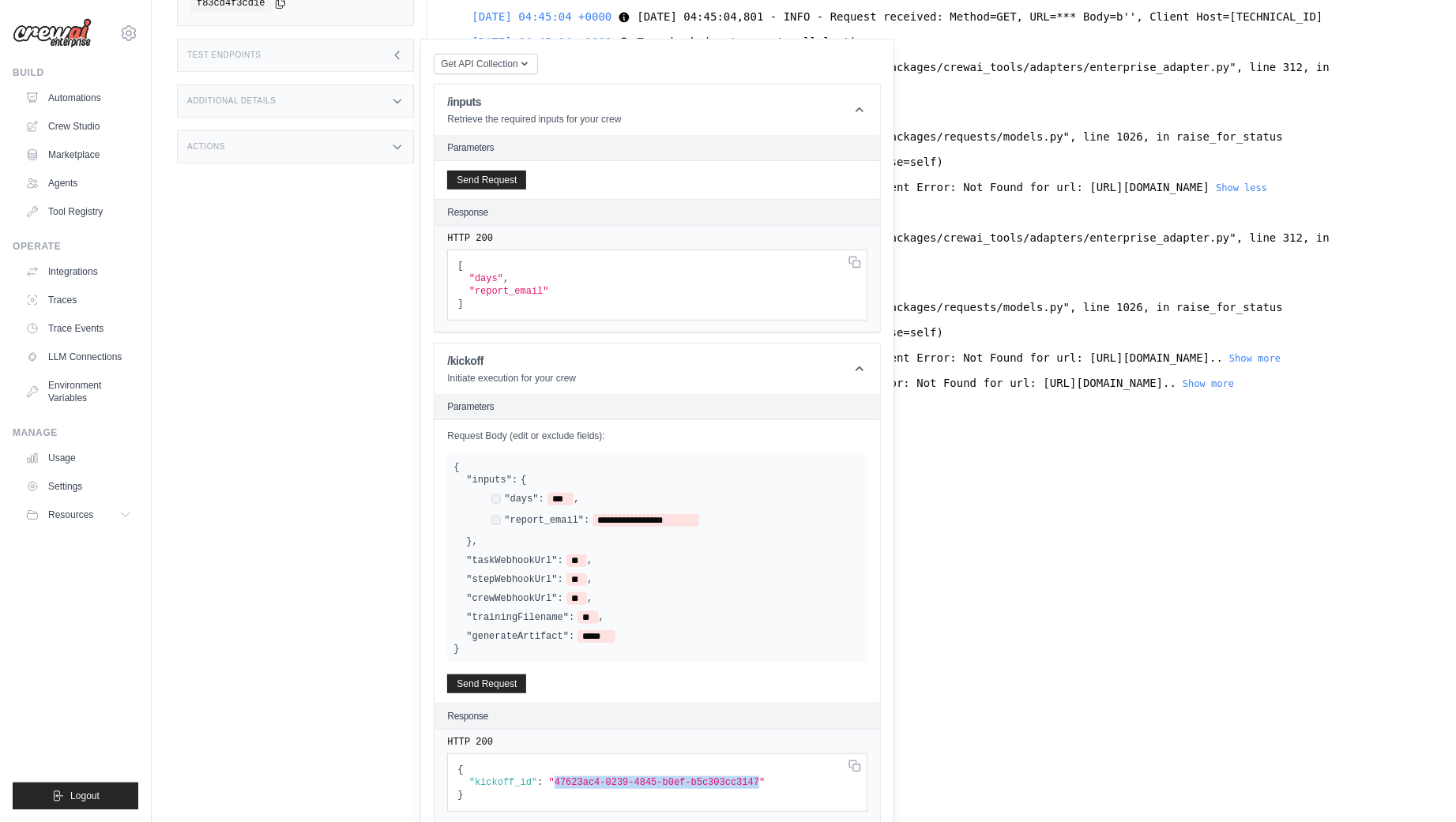
drag, startPoint x: 556, startPoint y: 773, endPoint x: 758, endPoint y: 778, distance: 202.1
click at [549, 297] on span ""47623ac4-0239-4845-b0ef-b5c303cc3147"" at bounding box center [509, 291] width 80 height 11
copy span "47623ac4-0239-4845-b0ef-b5c303cc3147"
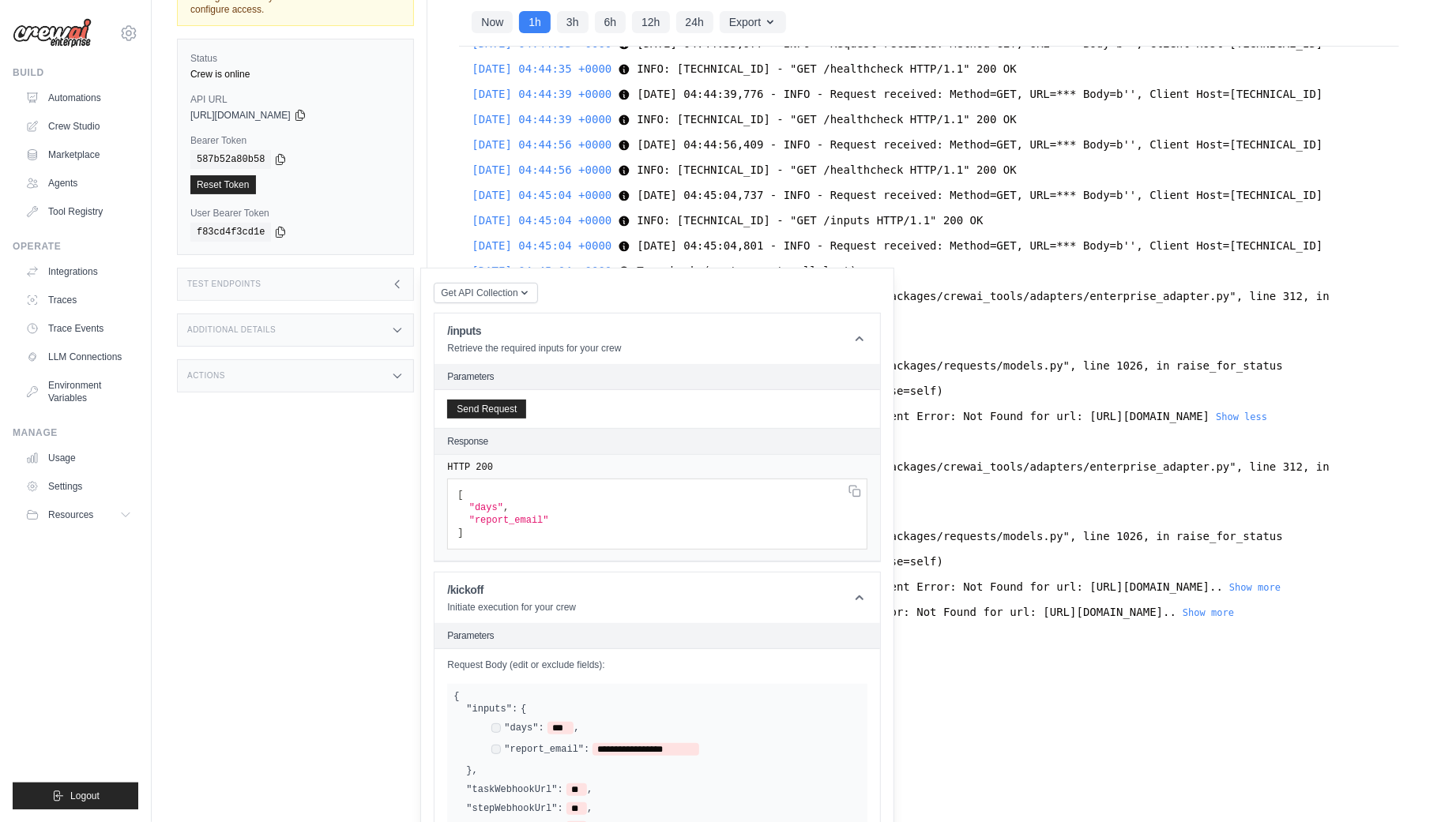
scroll to position [63, 0]
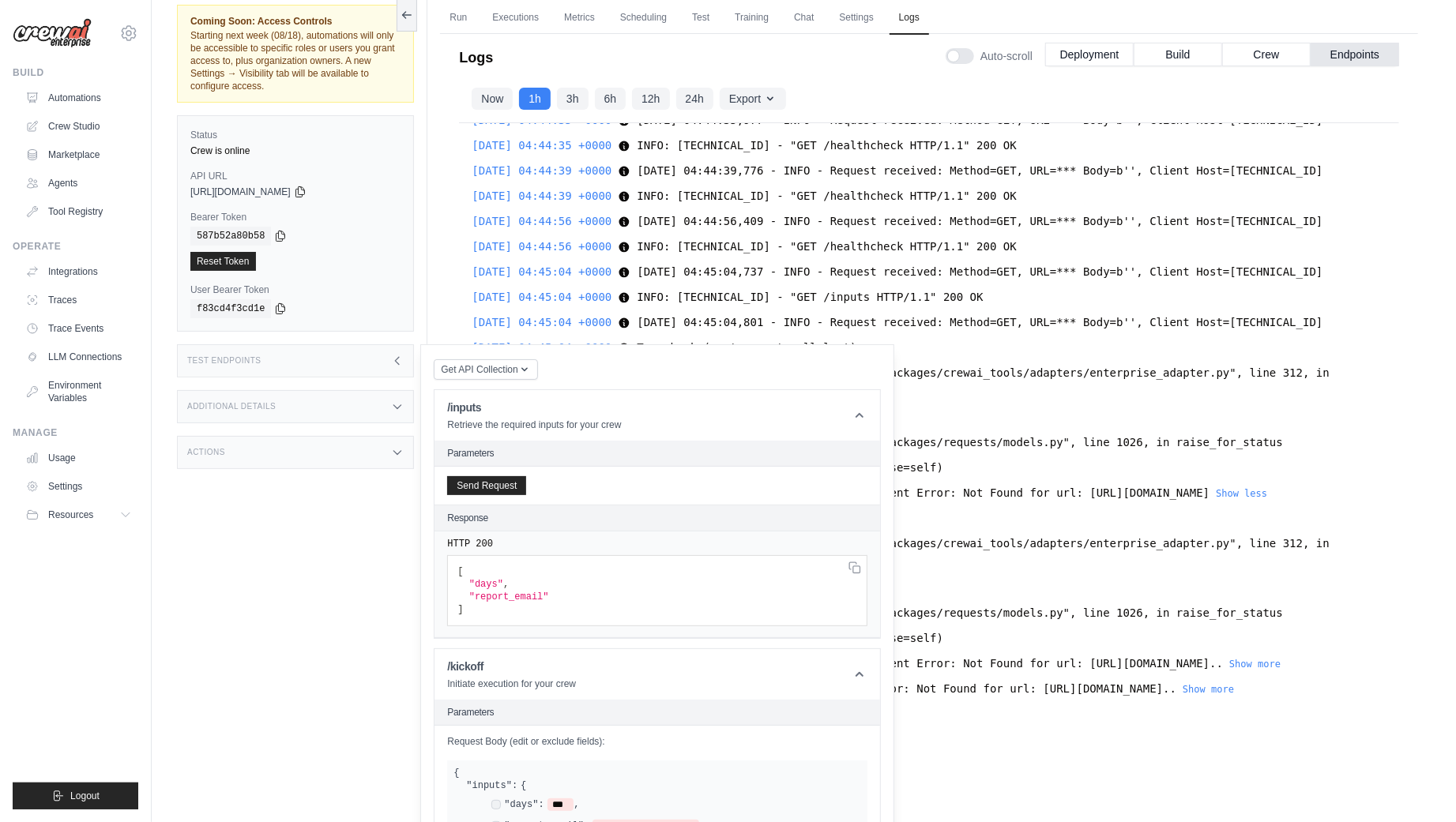
click at [1065, 331] on div "2025-08-18 03:46:03 +0000 2025-08-18 03:46:03,329 - INFO - Request received: Me…" at bounding box center [929, 414] width 940 height 581
click at [379, 354] on div "Test Endpoints" at bounding box center [295, 361] width 237 height 33
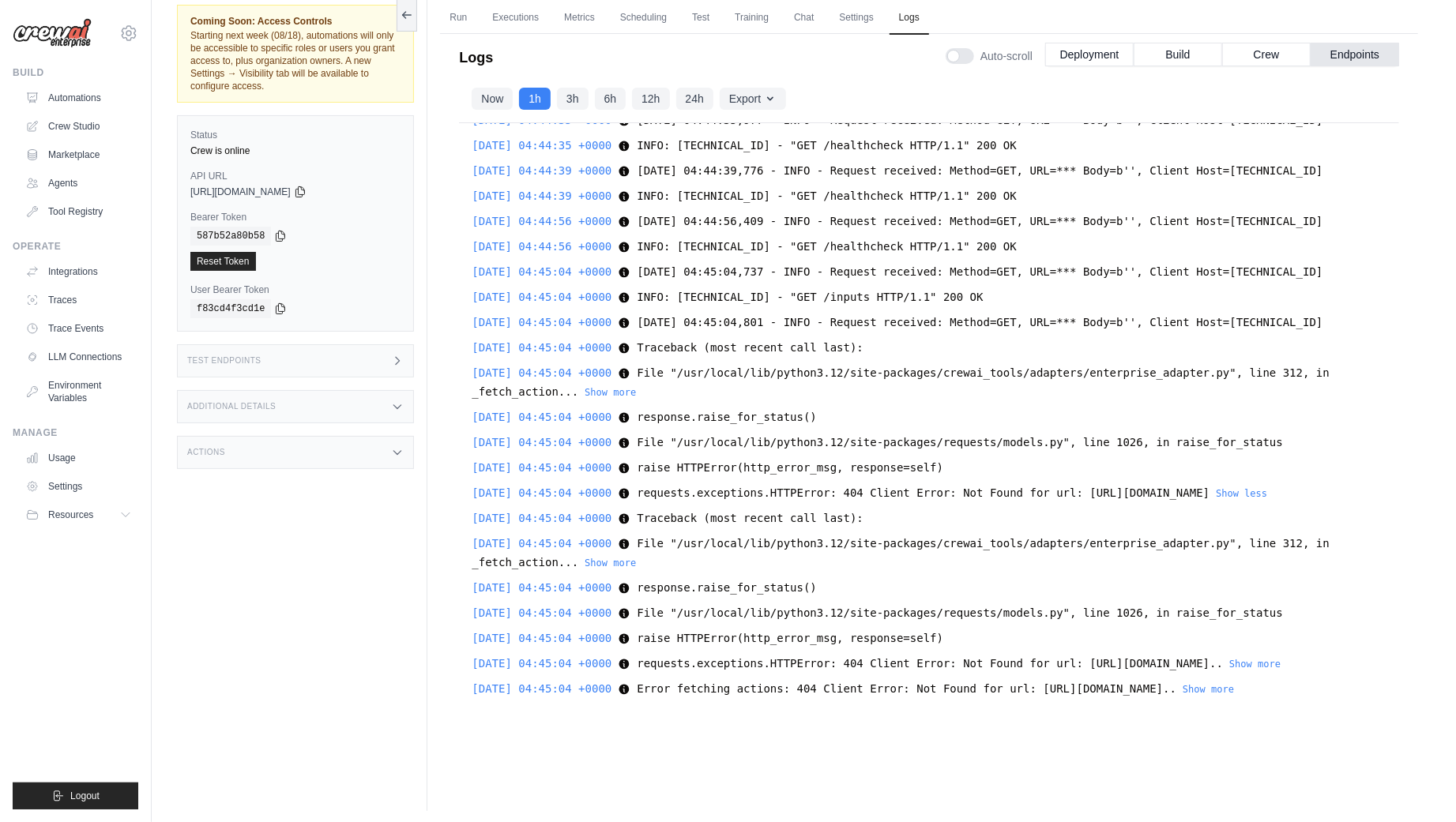
click at [1014, 400] on div "2025-08-18 03:46:03 +0000 2025-08-18 03:46:03,329 - INFO - Request received: Me…" at bounding box center [929, 414] width 940 height 581
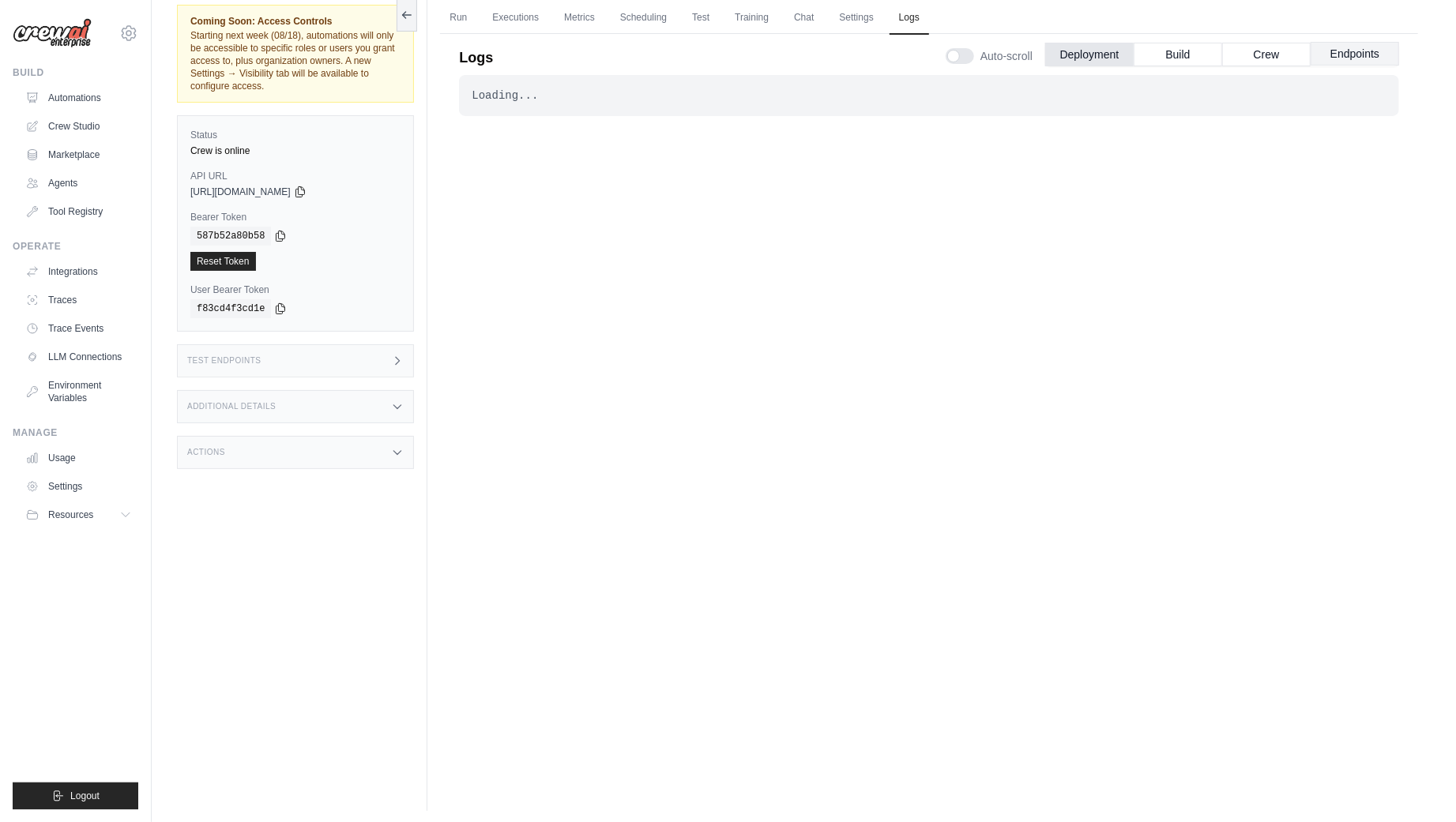
click at [1358, 53] on button "Endpoints" at bounding box center [1355, 53] width 89 height 23
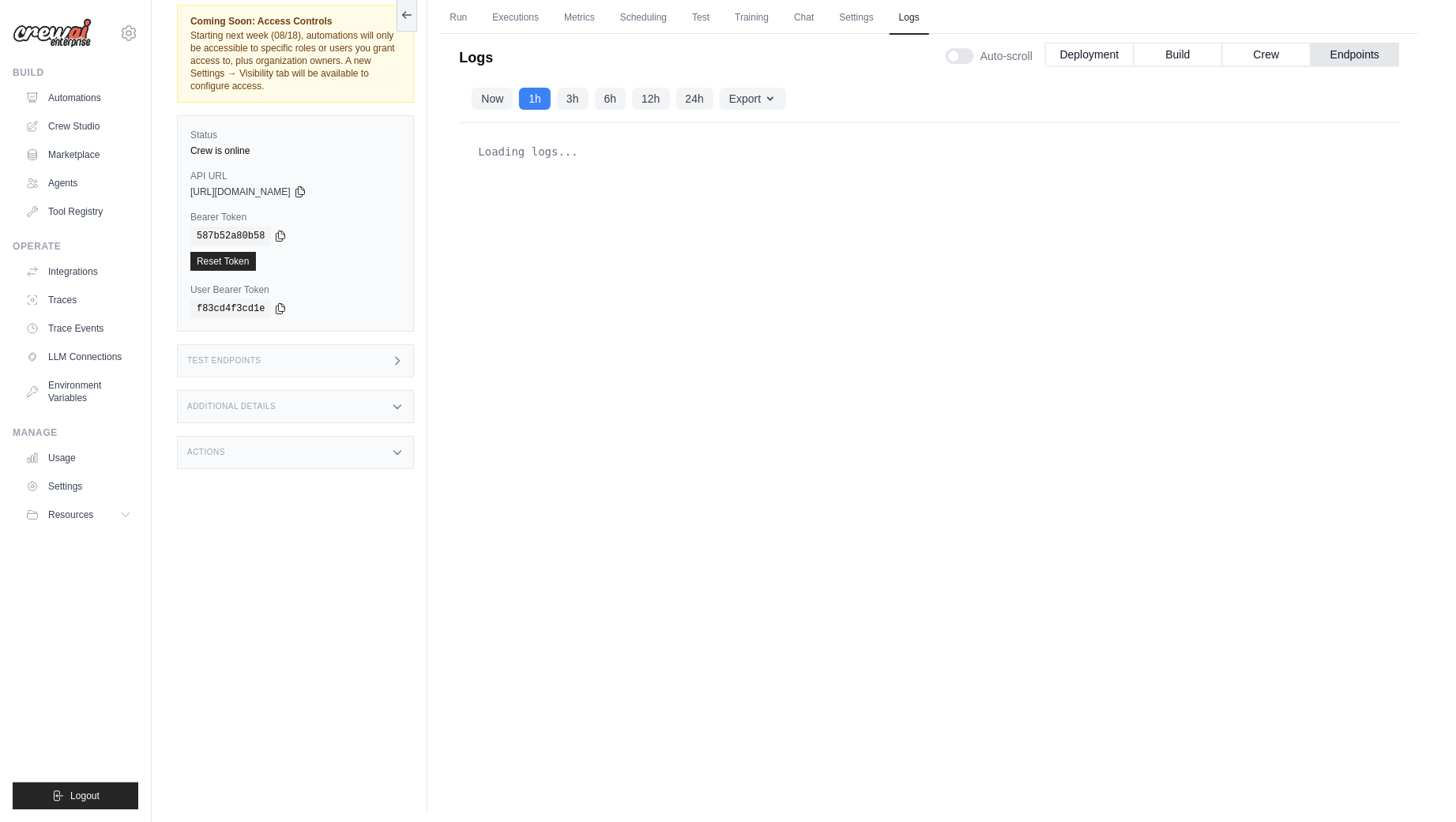
click at [1210, 174] on div "Loading logs..." at bounding box center [929, 414] width 940 height 581
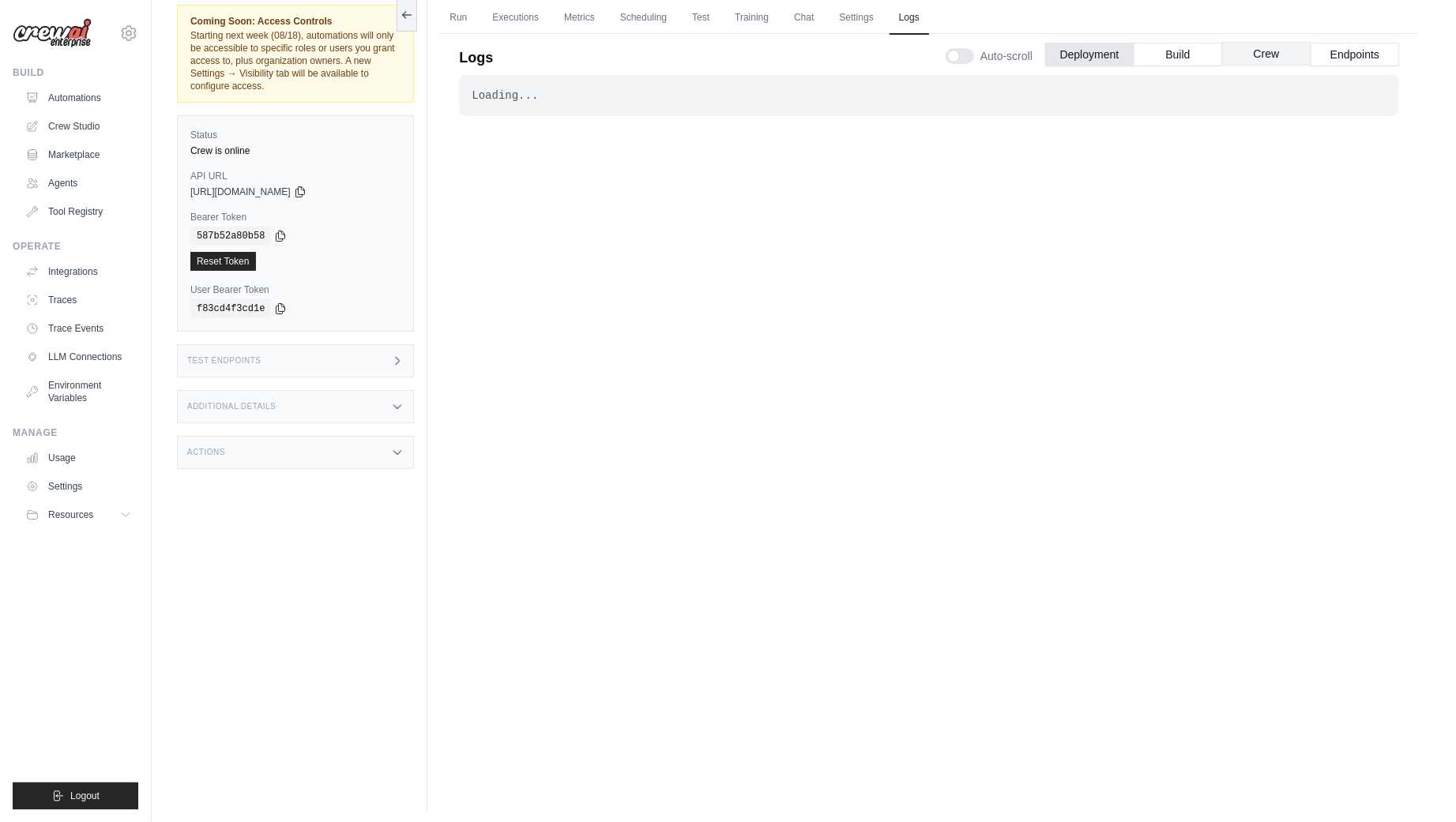
click at [1272, 50] on button "Crew" at bounding box center [1266, 53] width 89 height 23
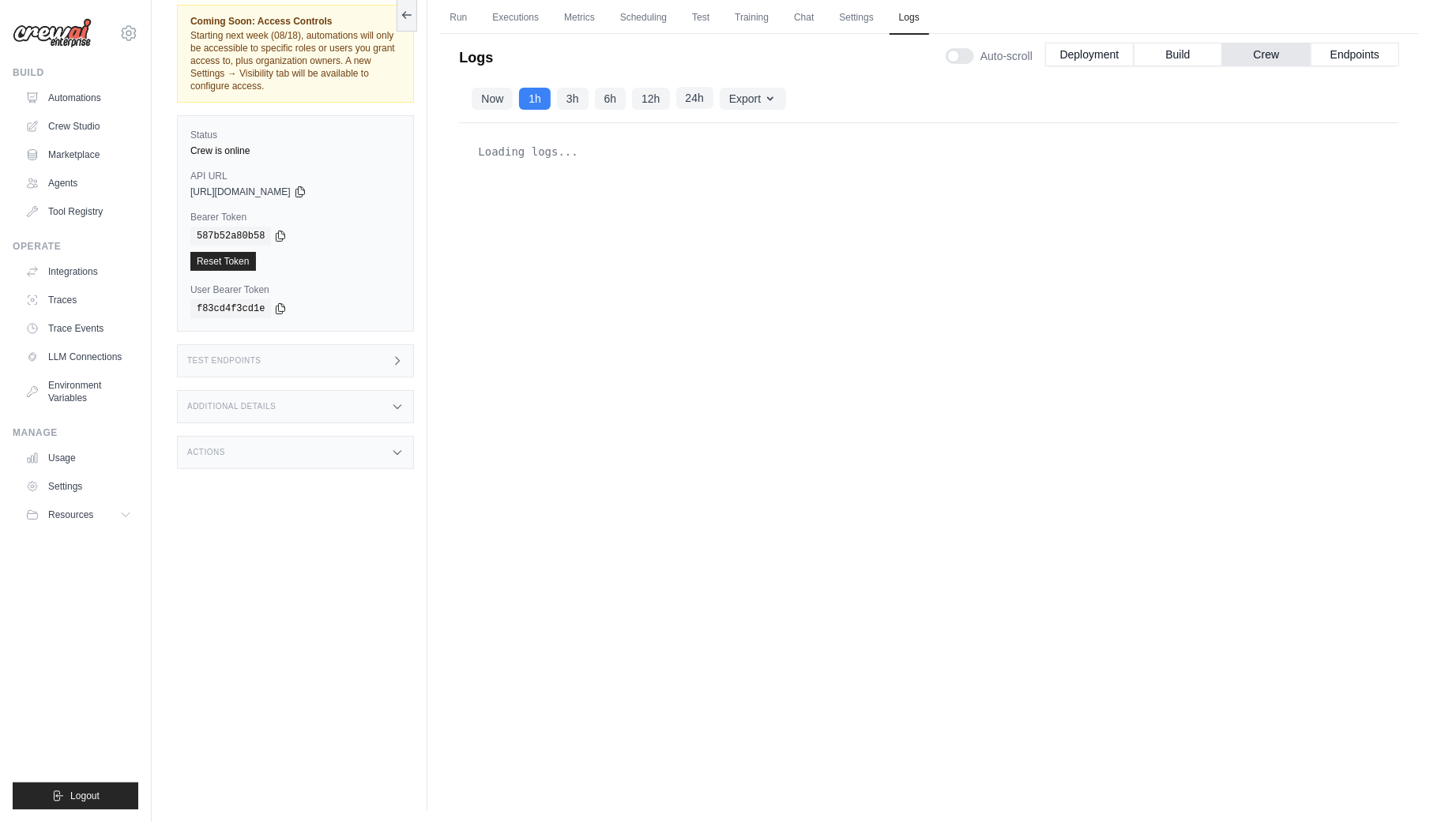
click at [698, 97] on button "24h" at bounding box center [694, 97] width 37 height 22
click at [653, 103] on button "12h" at bounding box center [651, 97] width 37 height 22
click at [701, 104] on button "24h" at bounding box center [694, 97] width 37 height 22
click at [1165, 57] on button "Build" at bounding box center [1178, 53] width 89 height 23
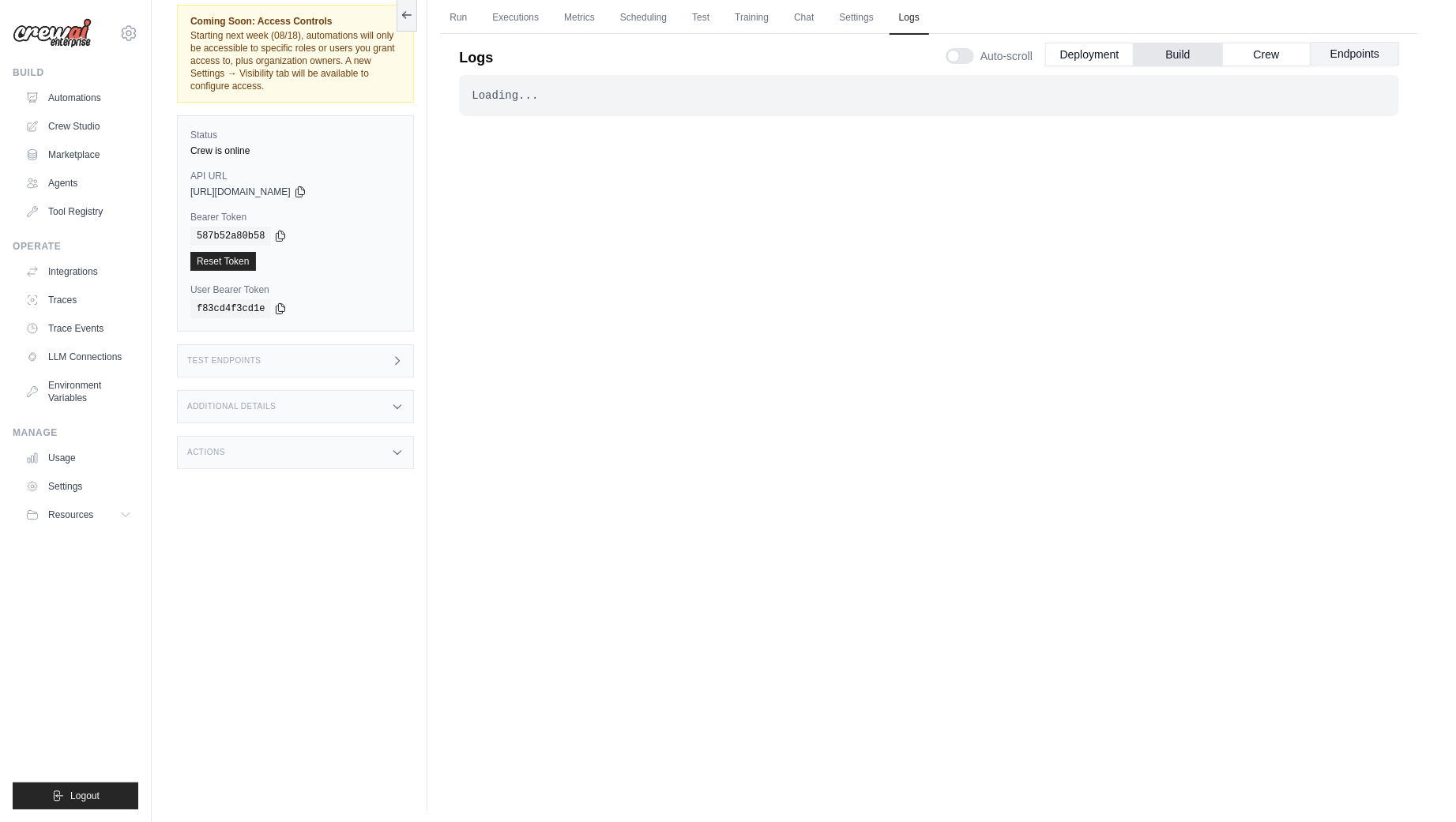
click at [1364, 46] on button "Endpoints" at bounding box center [1355, 53] width 89 height 23
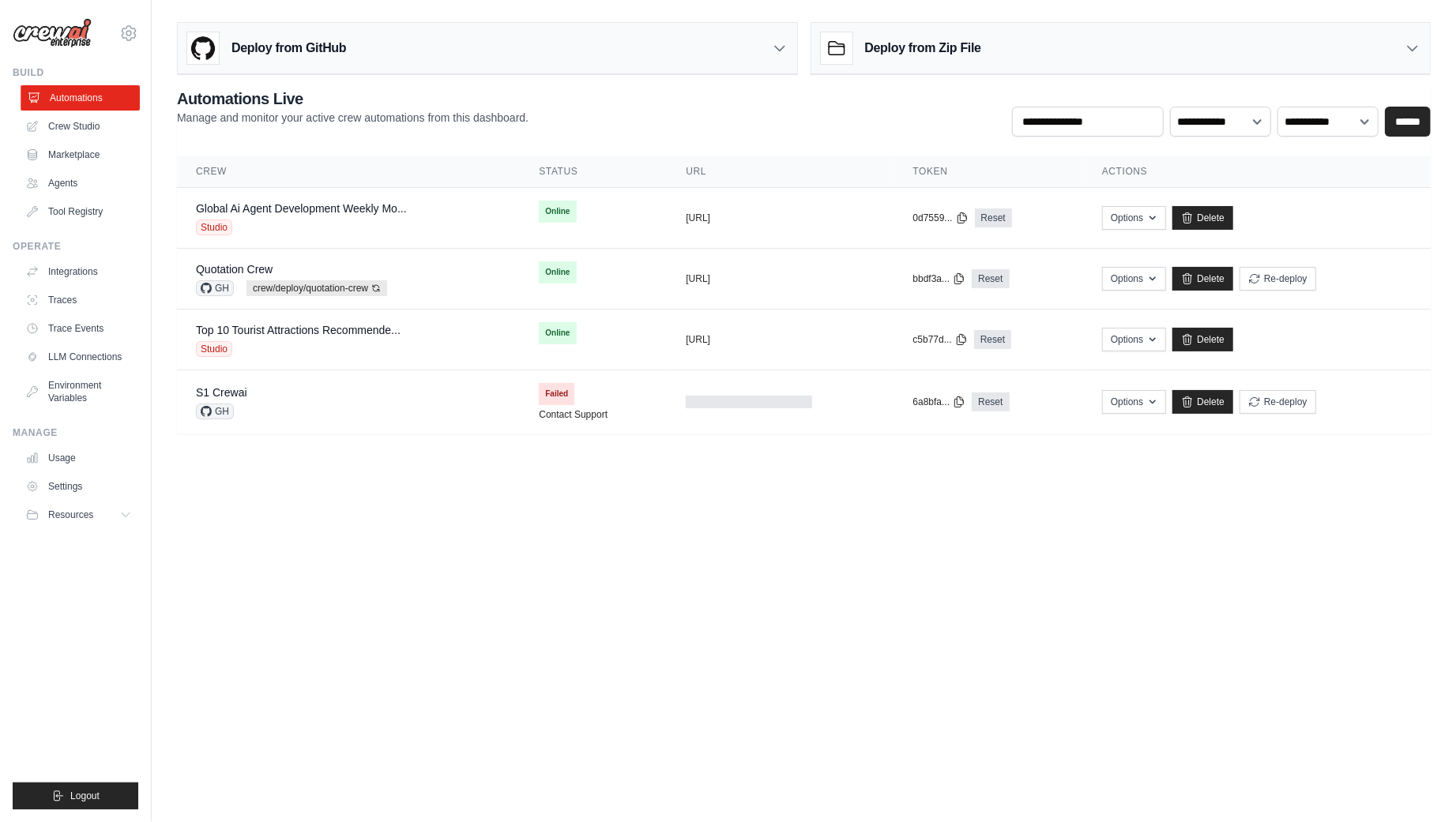
click at [86, 100] on link "Automations" at bounding box center [80, 97] width 119 height 25
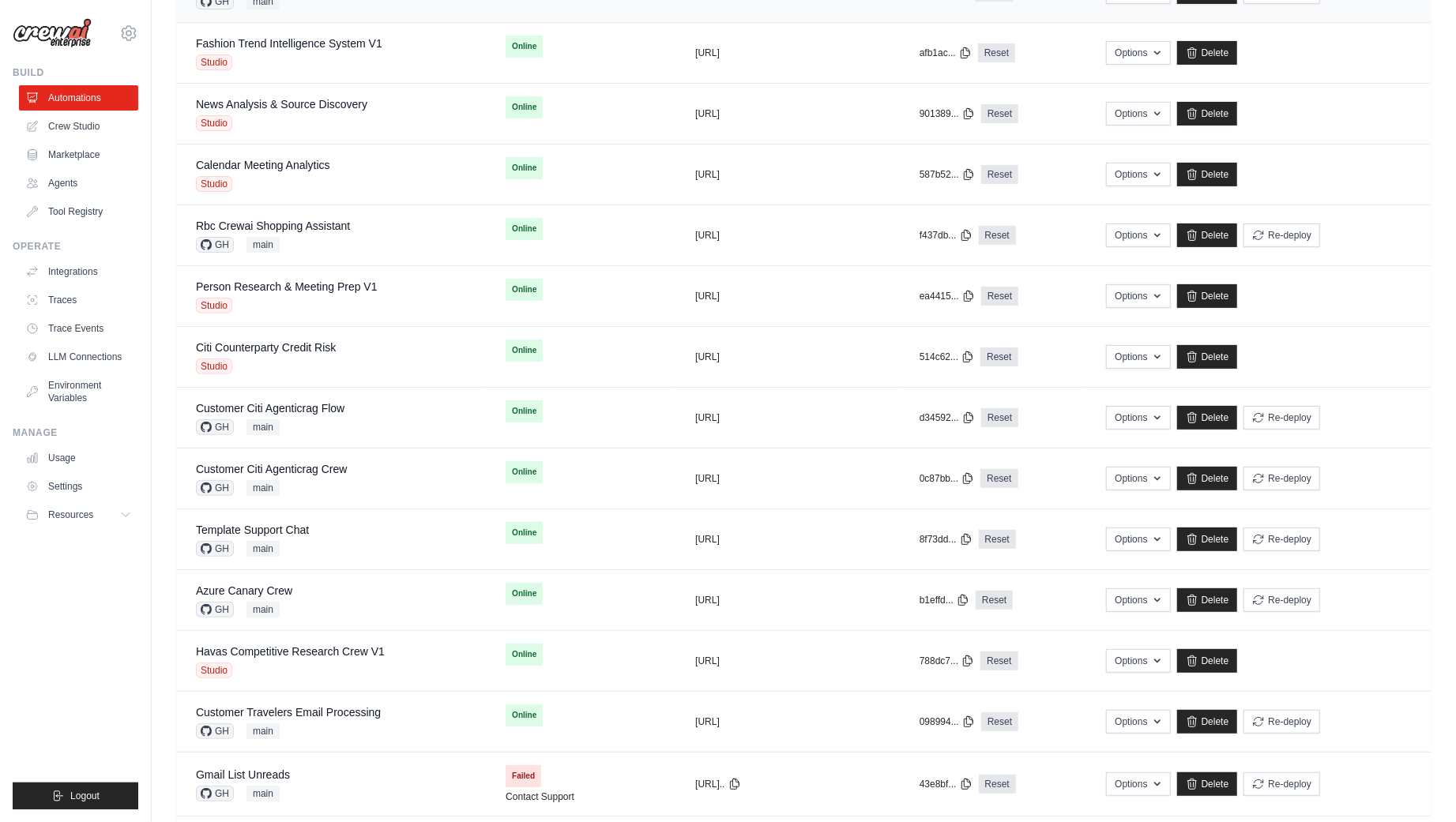
scroll to position [289, 0]
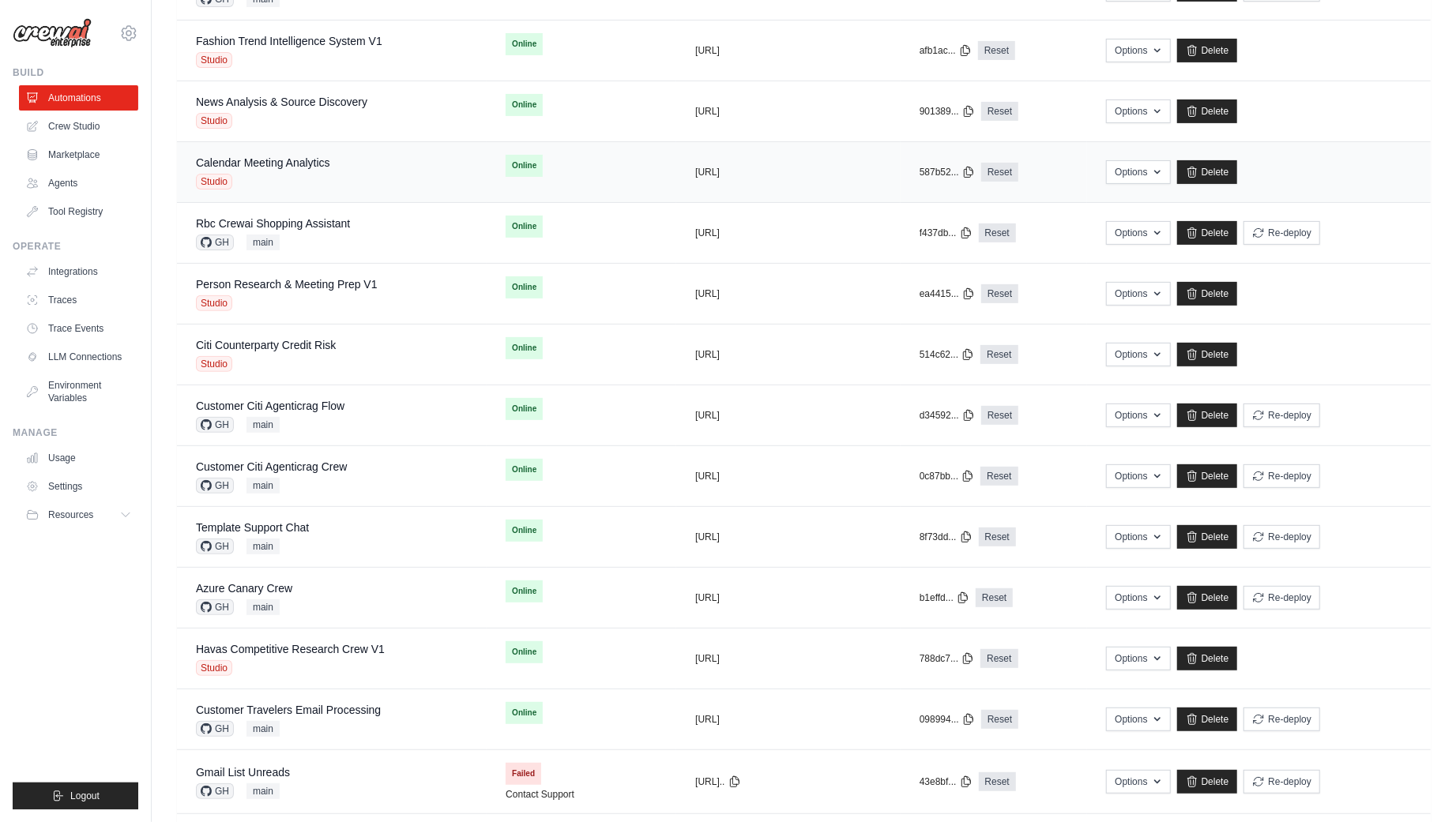
click at [355, 161] on div "Calendar Meeting Analytics Studio" at bounding box center [331, 172] width 271 height 35
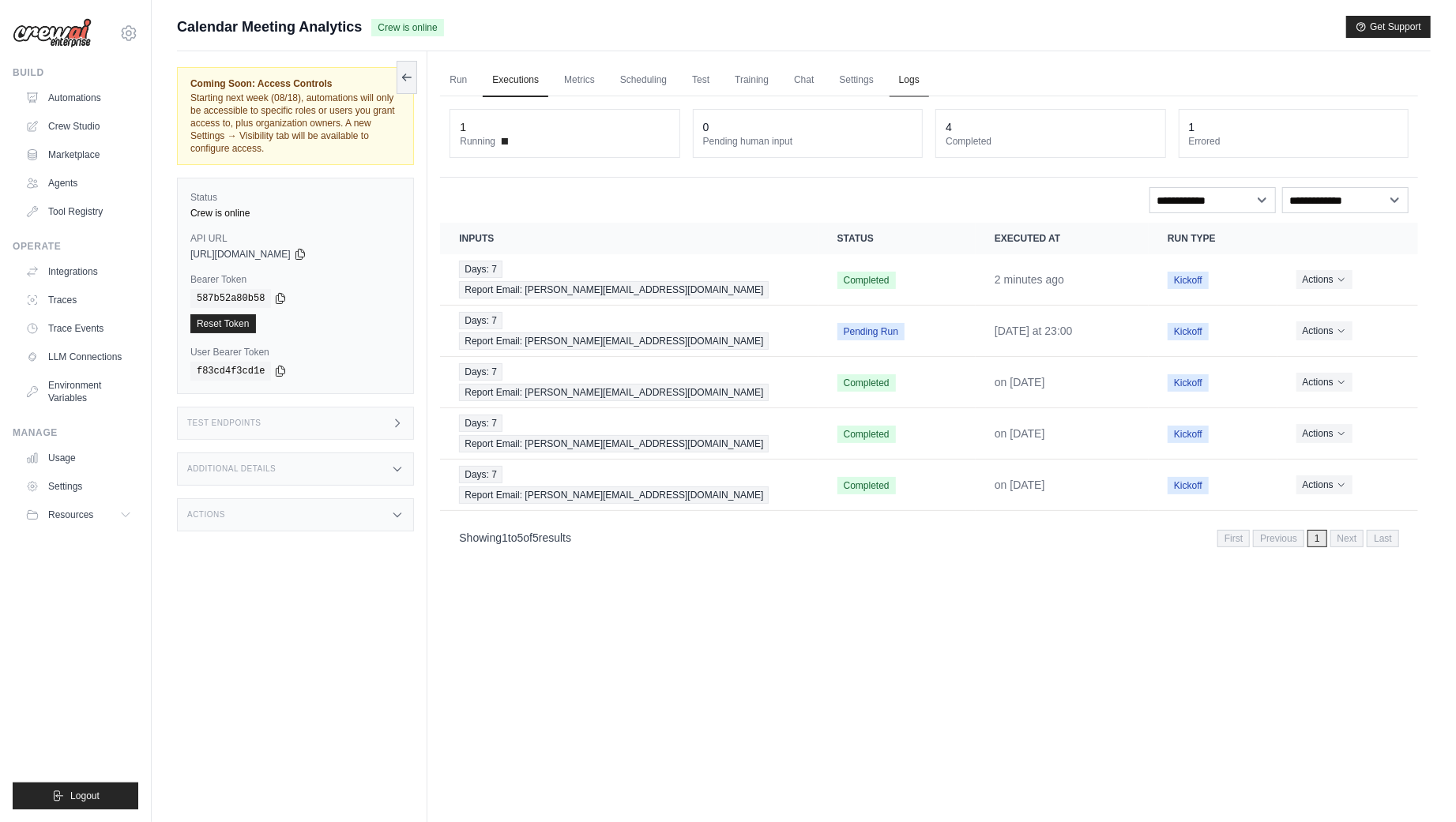
click at [914, 81] on link "Logs" at bounding box center [909, 81] width 39 height 33
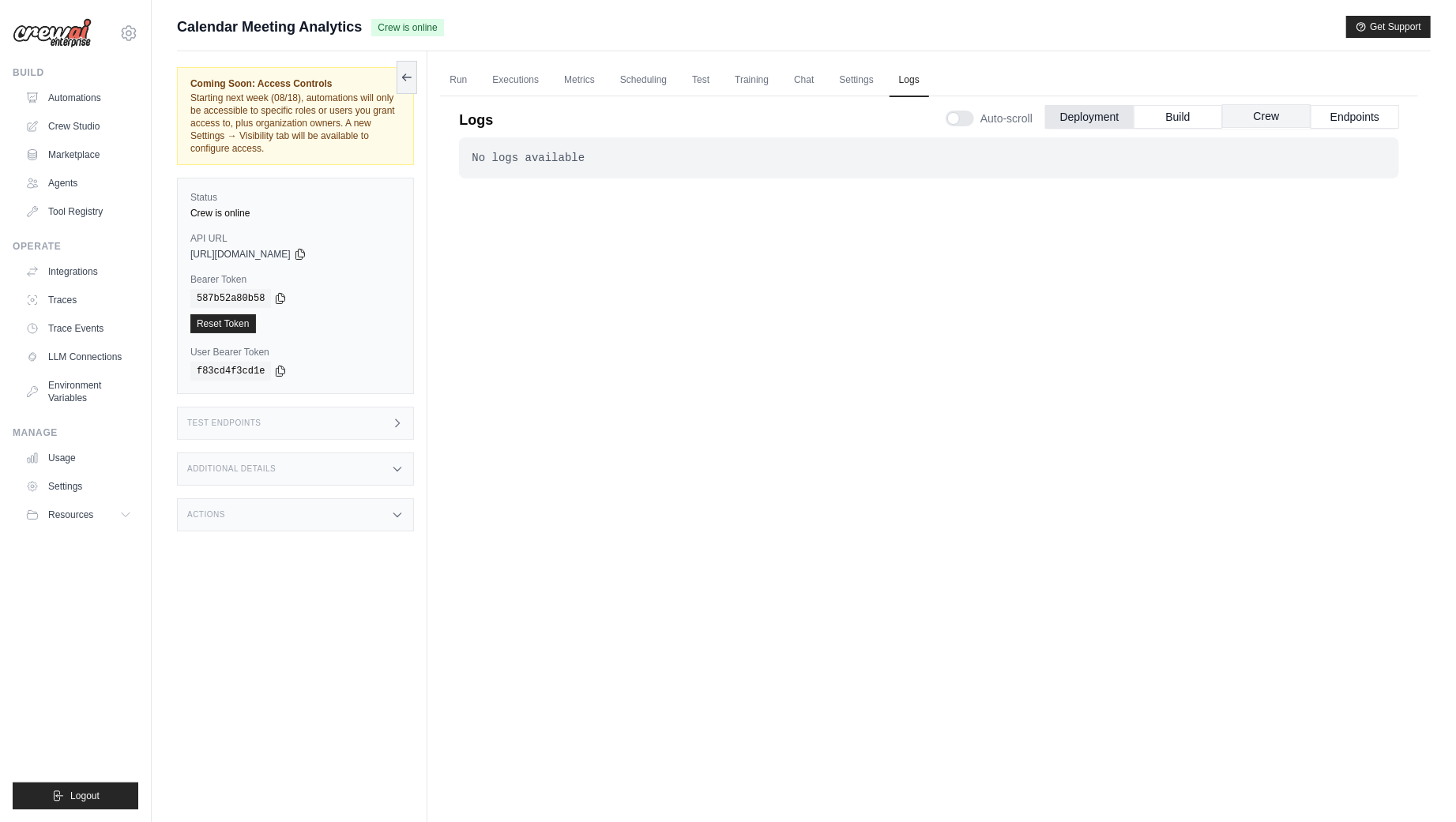
click at [1263, 115] on button "Crew" at bounding box center [1266, 116] width 89 height 23
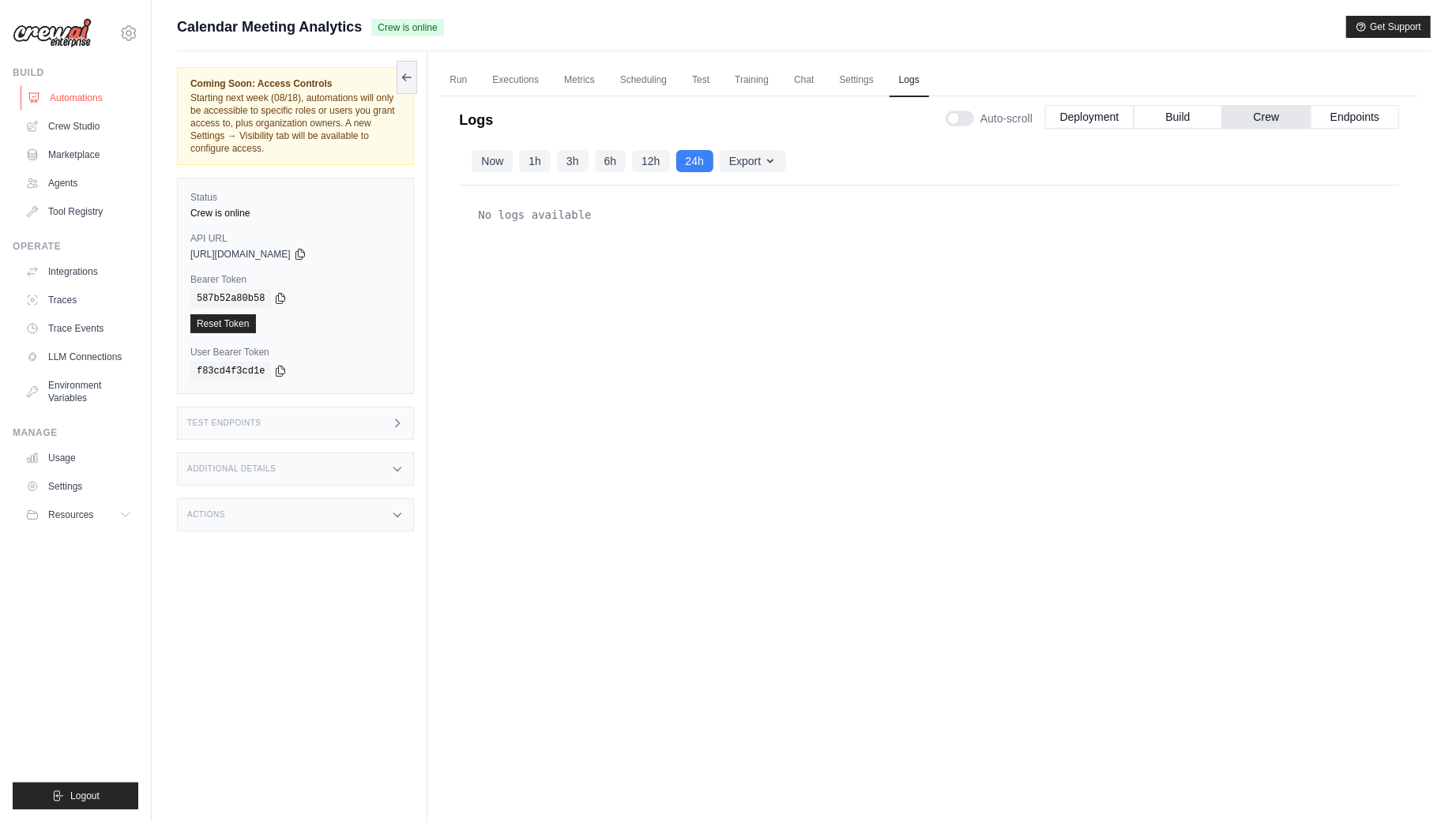
click at [82, 103] on link "Automations" at bounding box center [80, 97] width 119 height 25
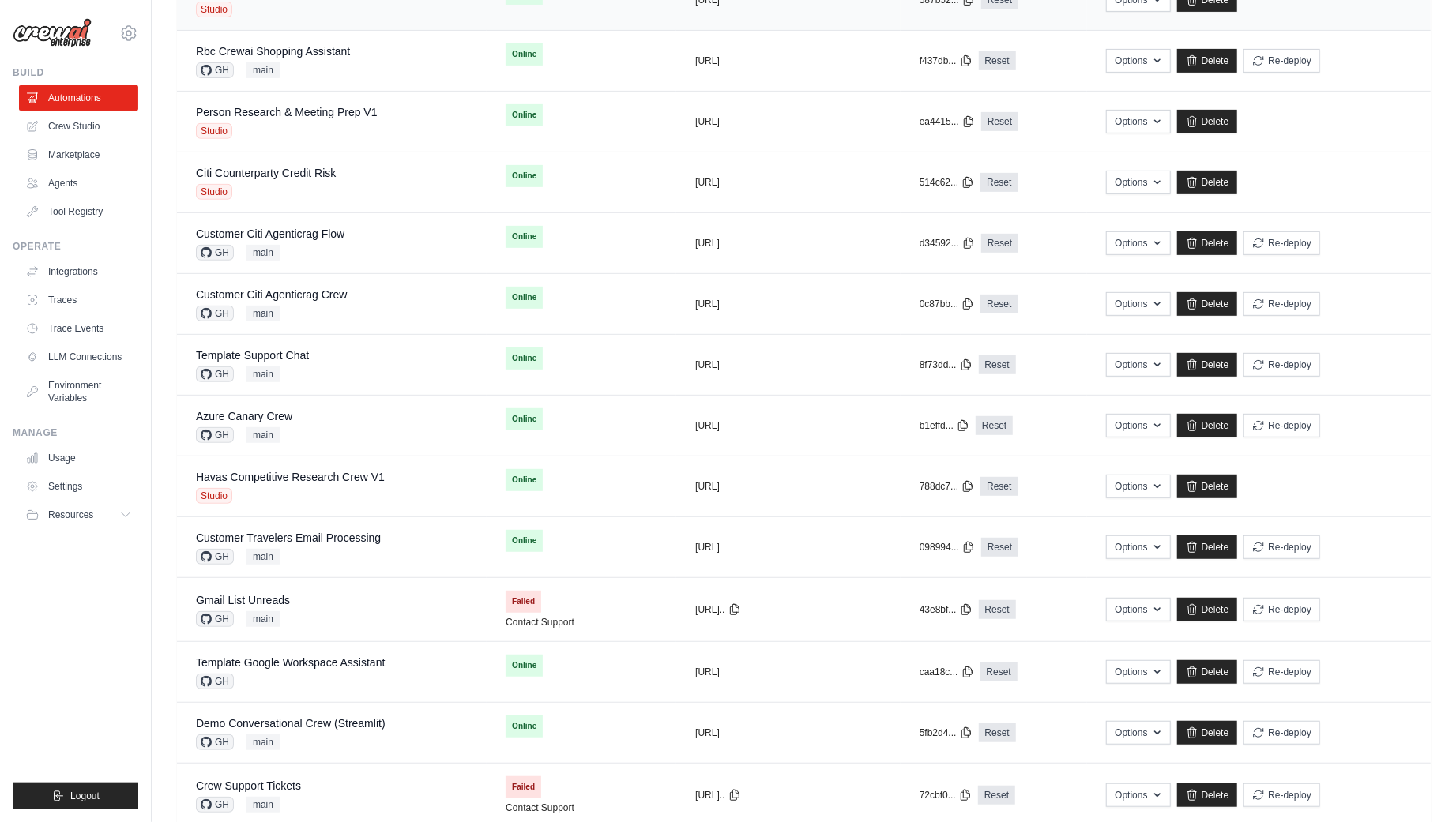
scroll to position [553, 0]
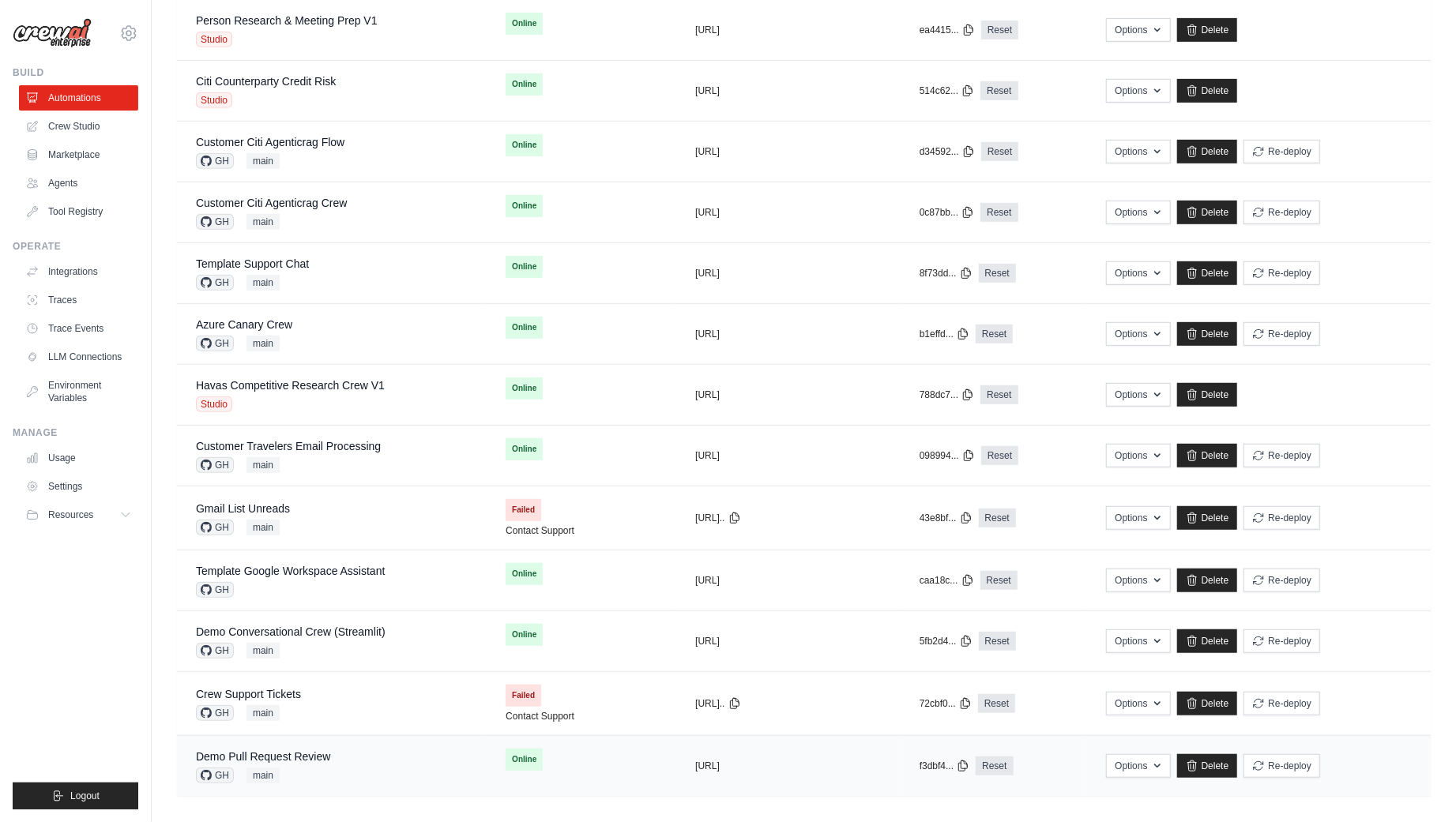
click at [349, 755] on div "Demo Pull Request Review GH main" at bounding box center [331, 766] width 271 height 35
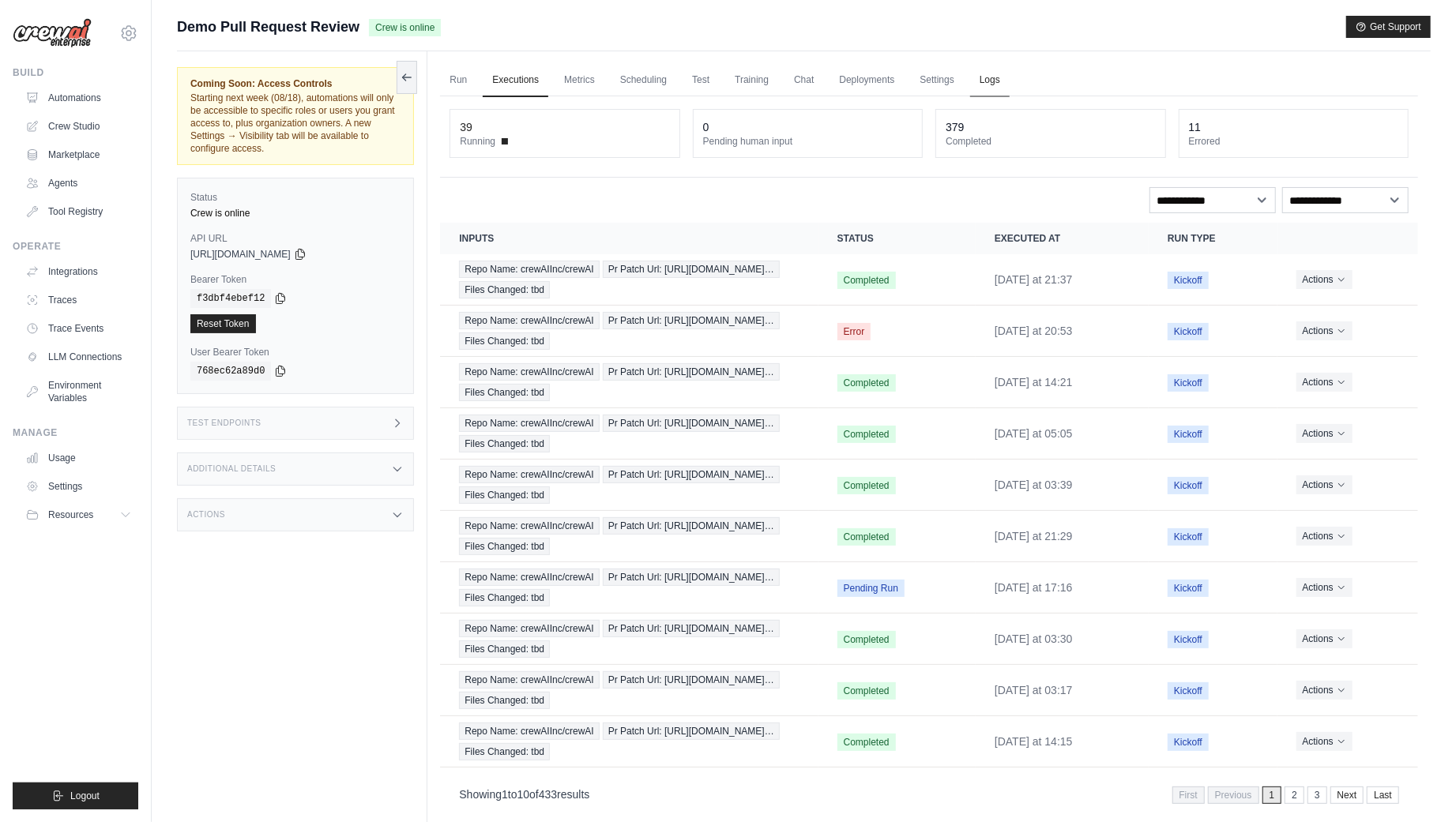
click at [991, 86] on link "Logs" at bounding box center [989, 81] width 39 height 33
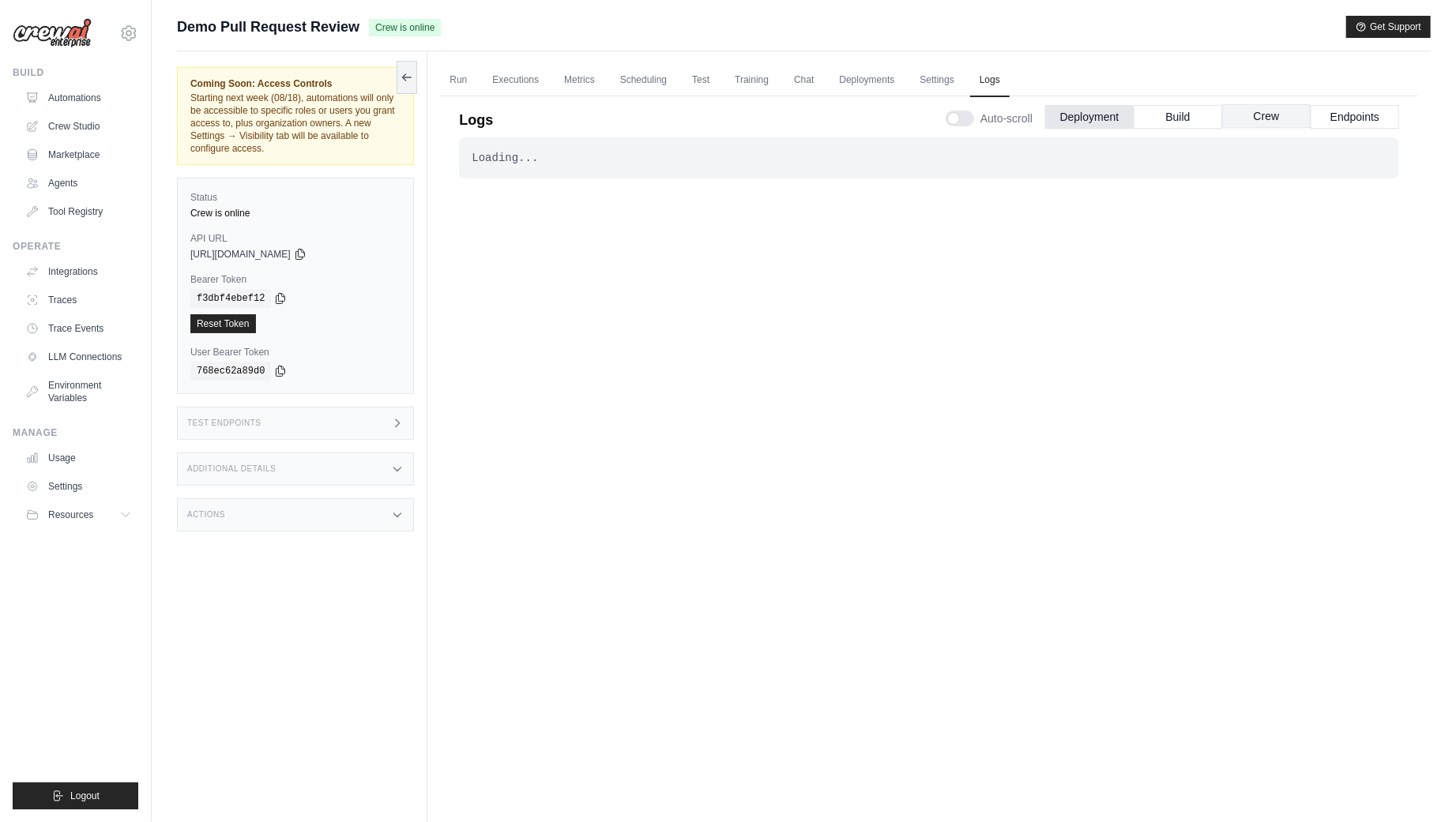
click at [1272, 110] on button "Crew" at bounding box center [1266, 116] width 89 height 23
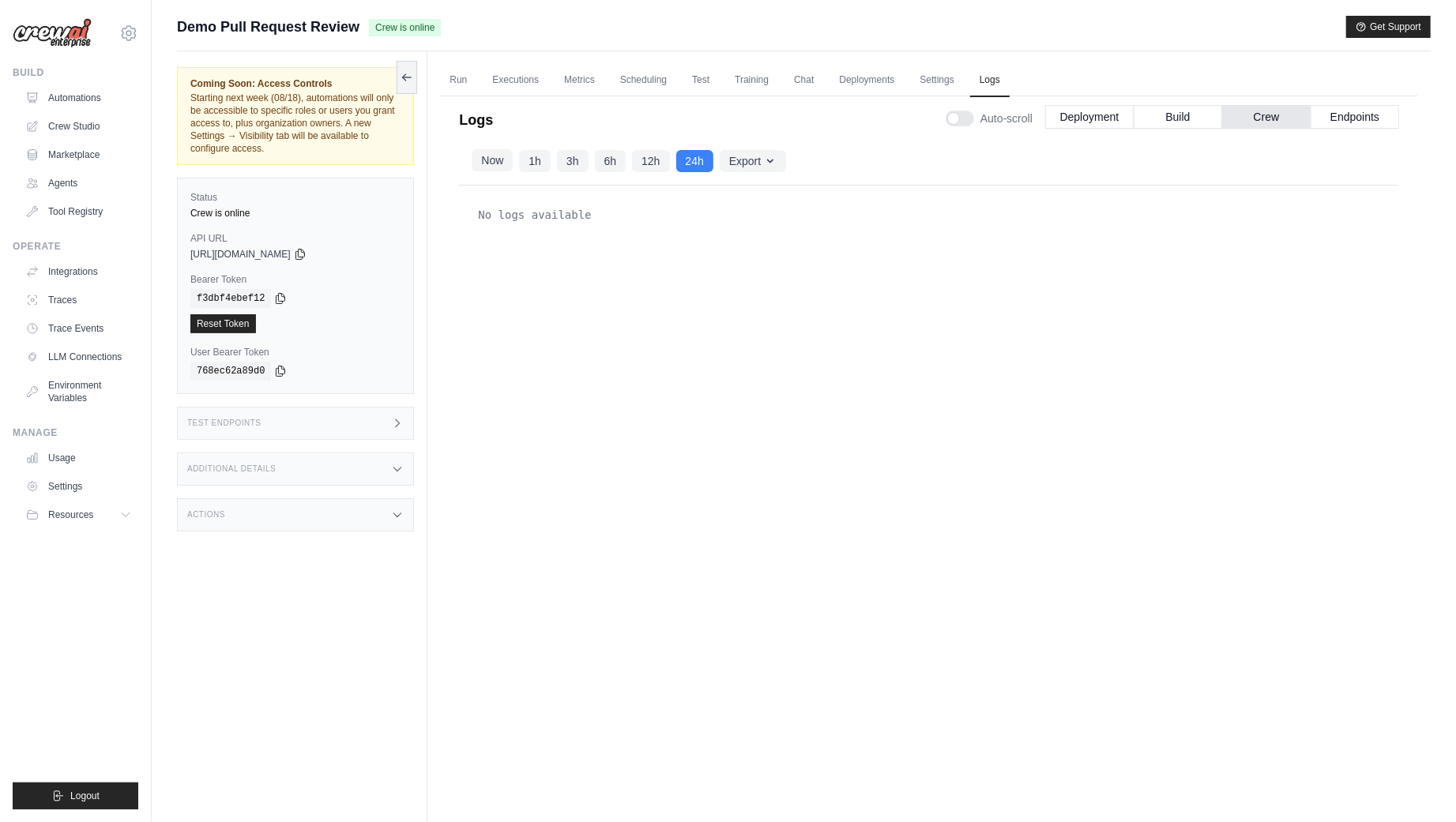
click at [492, 164] on button "Now" at bounding box center [491, 160] width 41 height 22
click at [770, 168] on button "Export" at bounding box center [752, 160] width 66 height 22
click at [1277, 211] on div "No logs available" at bounding box center [929, 215] width 915 height 31
click at [1366, 117] on button "Endpoints" at bounding box center [1355, 116] width 89 height 23
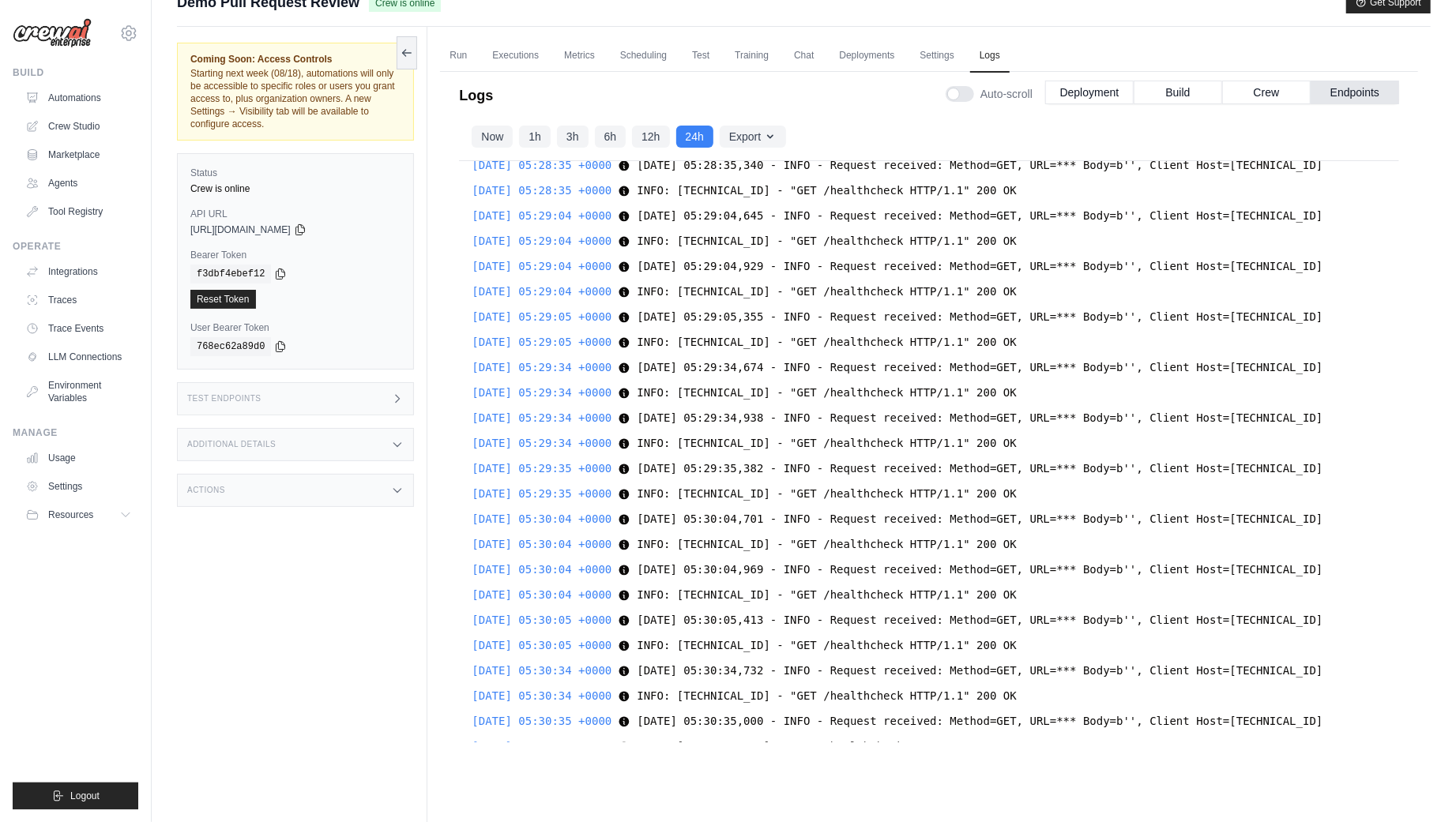
scroll to position [12082, 0]
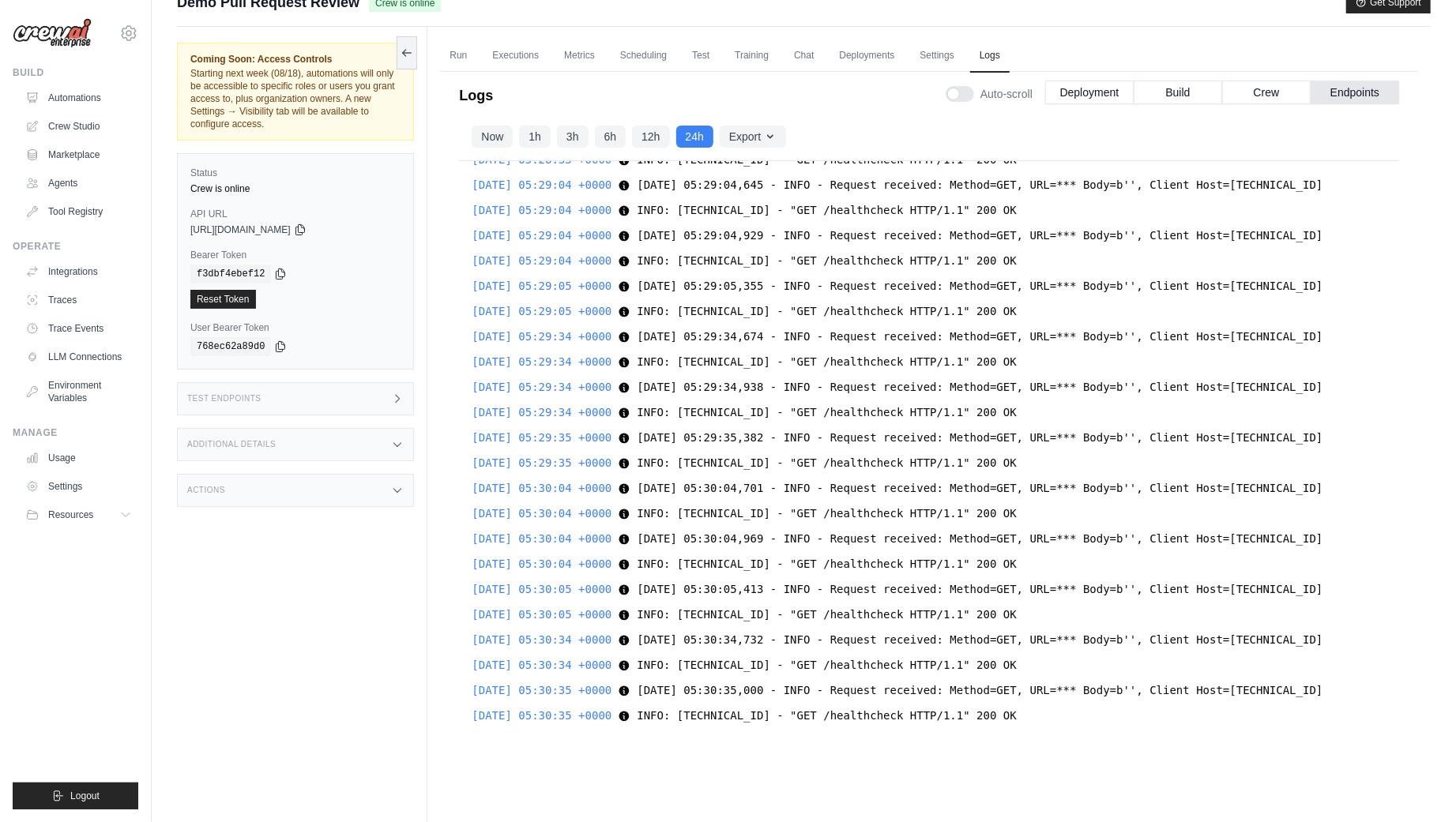
click at [358, 434] on div "Additional Details" at bounding box center [295, 444] width 237 height 33
click at [367, 439] on div "Additional Details" at bounding box center [295, 444] width 237 height 33
click at [357, 392] on div "Test Endpoints" at bounding box center [295, 399] width 237 height 33
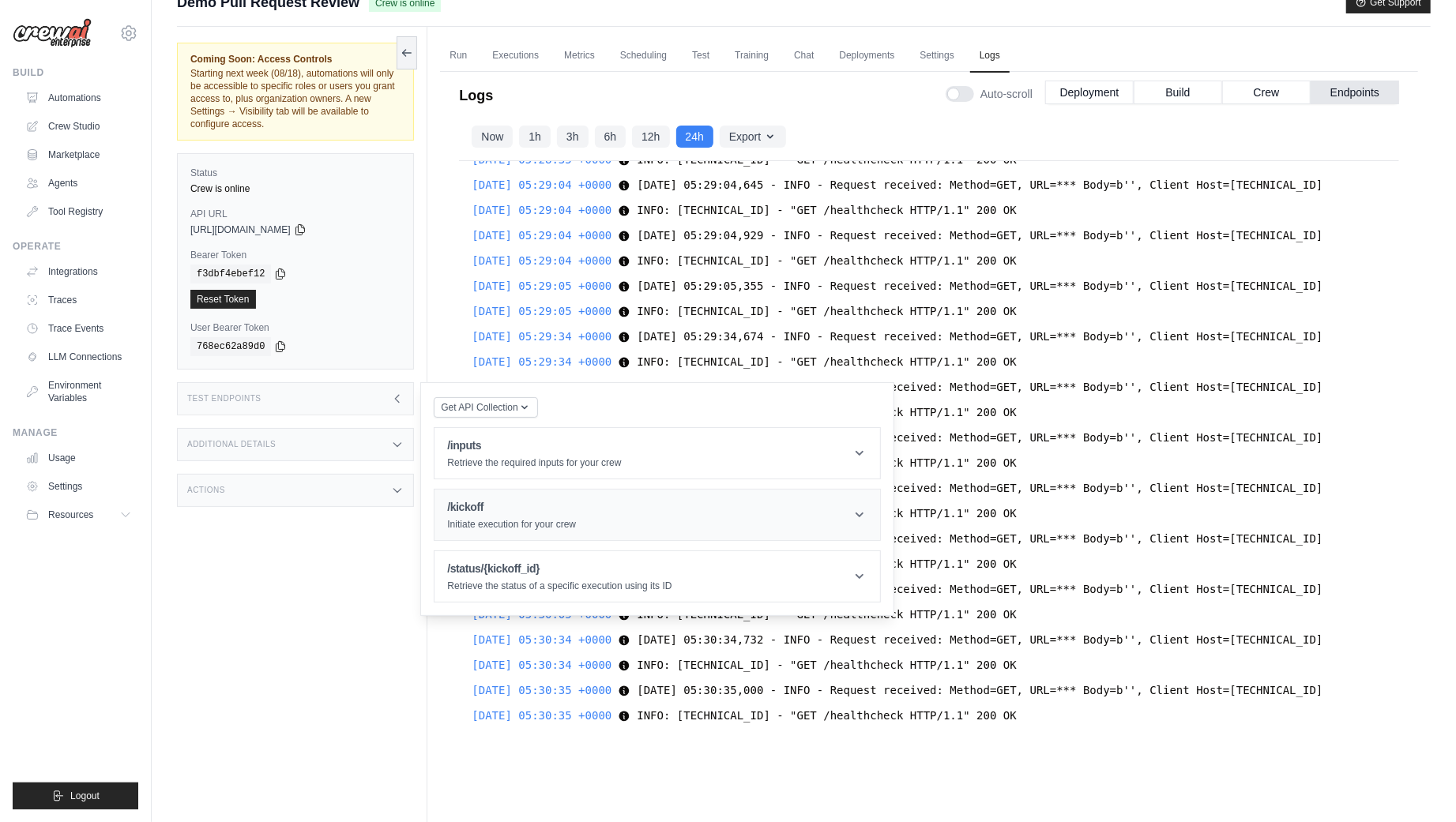
click at [499, 505] on h1 "/kickoff" at bounding box center [511, 507] width 129 height 16
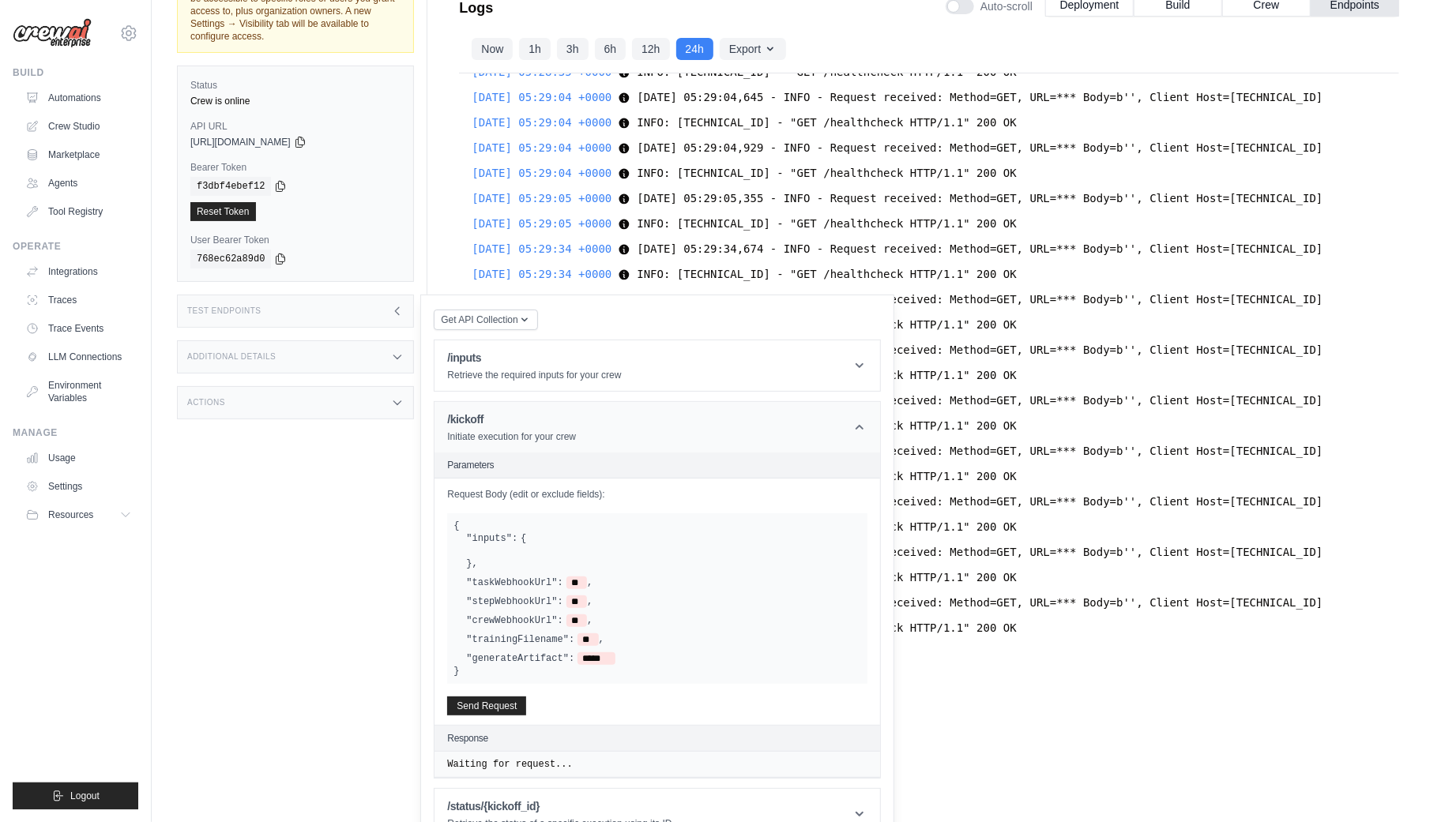
scroll to position [127, 0]
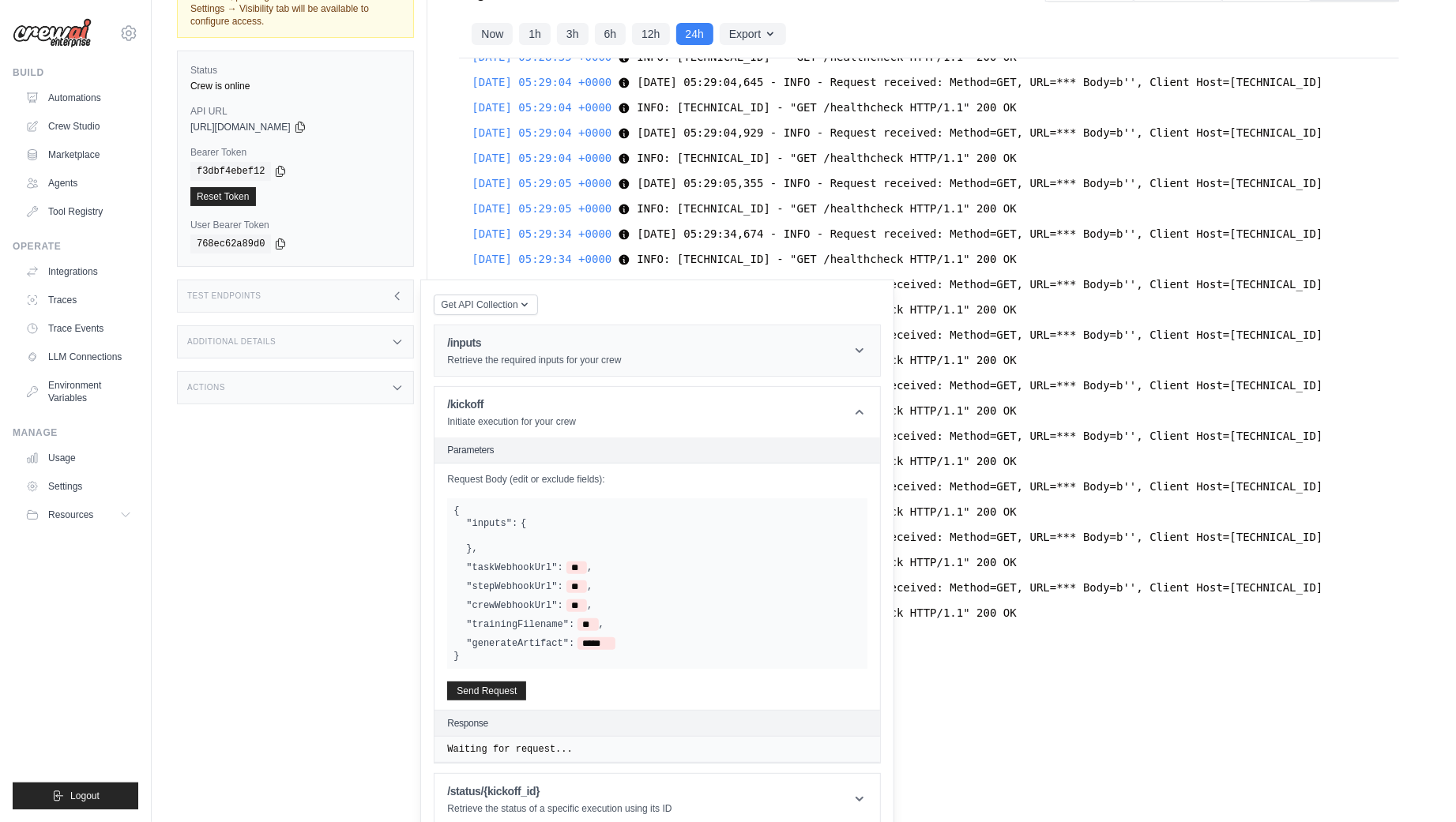
click at [531, 356] on p "Retrieve the required inputs for your crew" at bounding box center [534, 360] width 174 height 13
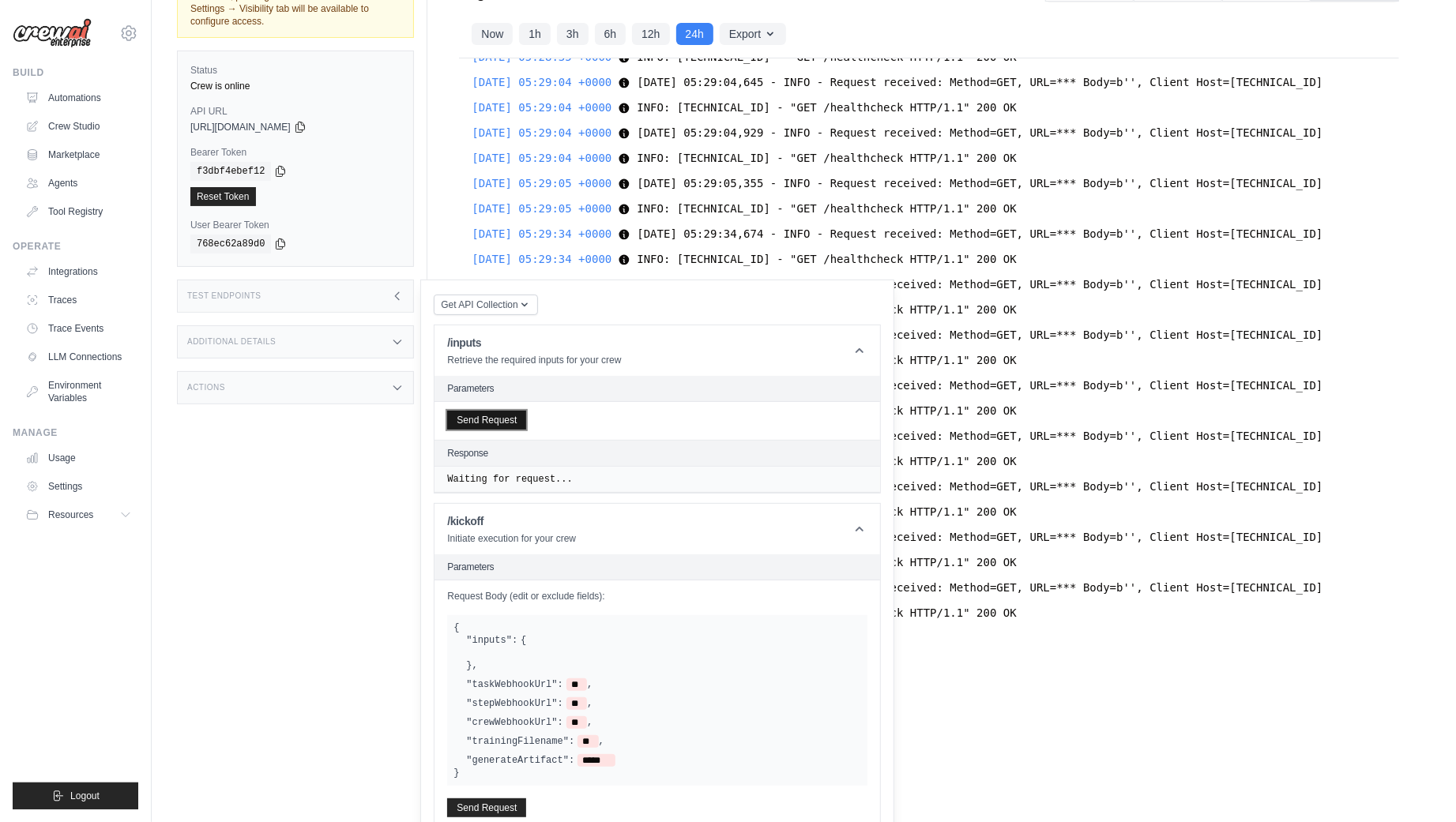
click at [505, 422] on button "Send Request" at bounding box center [486, 420] width 79 height 19
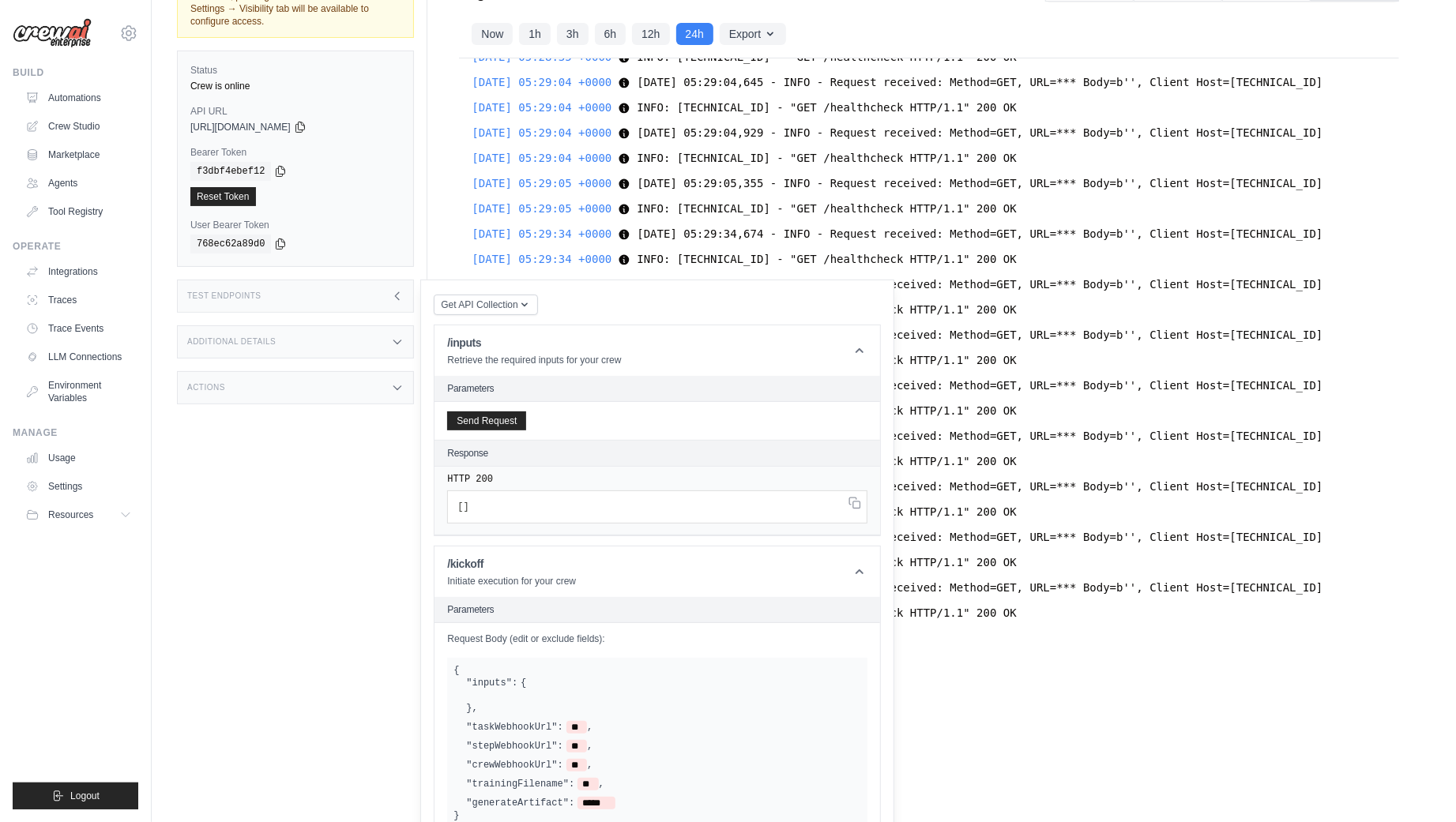
click at [202, 578] on div "Coming Soon: Access Controls Starting next week (08/18), automations will only …" at bounding box center [302, 335] width 250 height 822
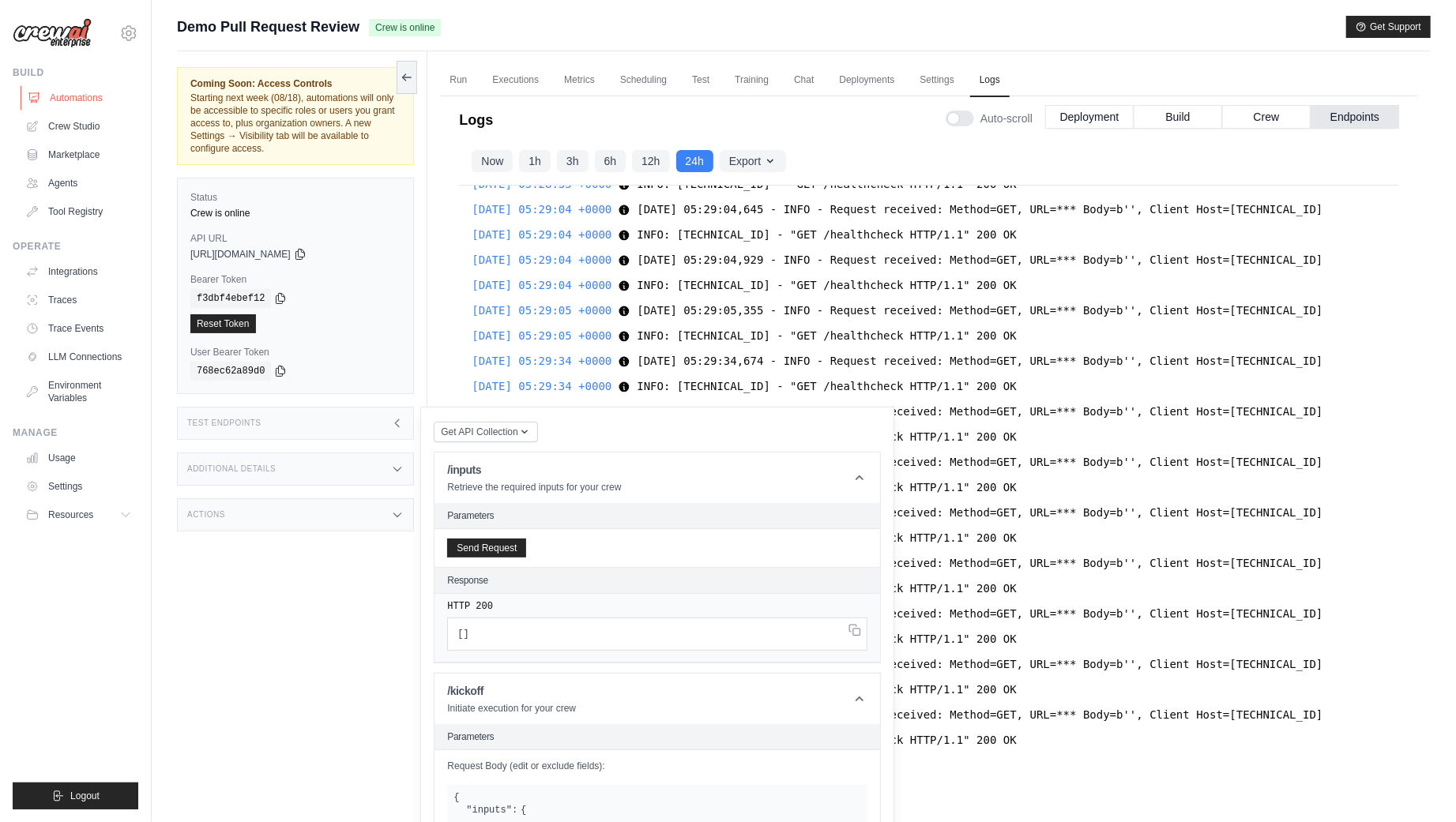
click at [90, 103] on link "Automations" at bounding box center [80, 97] width 119 height 25
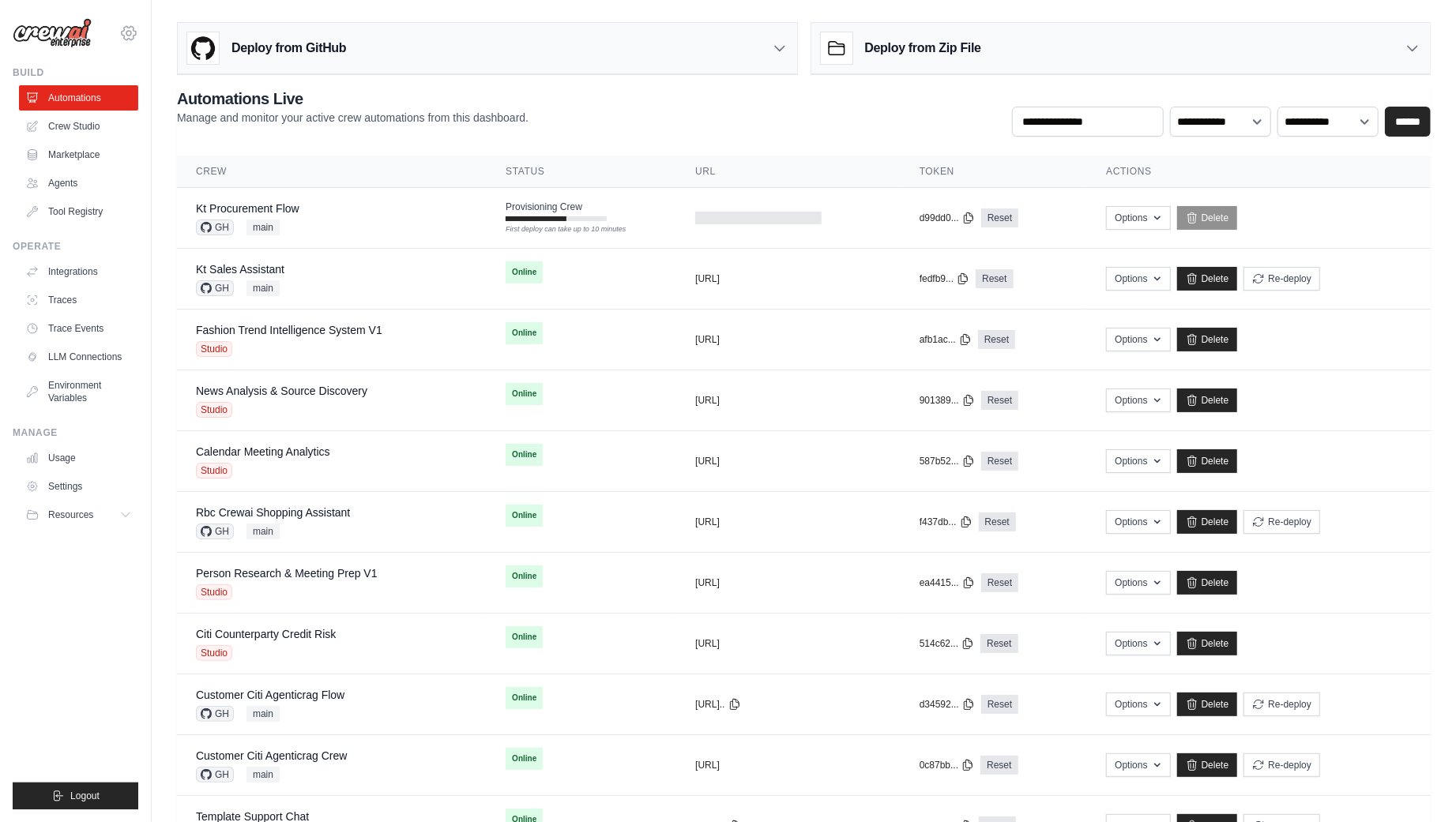
click at [132, 34] on icon at bounding box center [129, 33] width 19 height 19
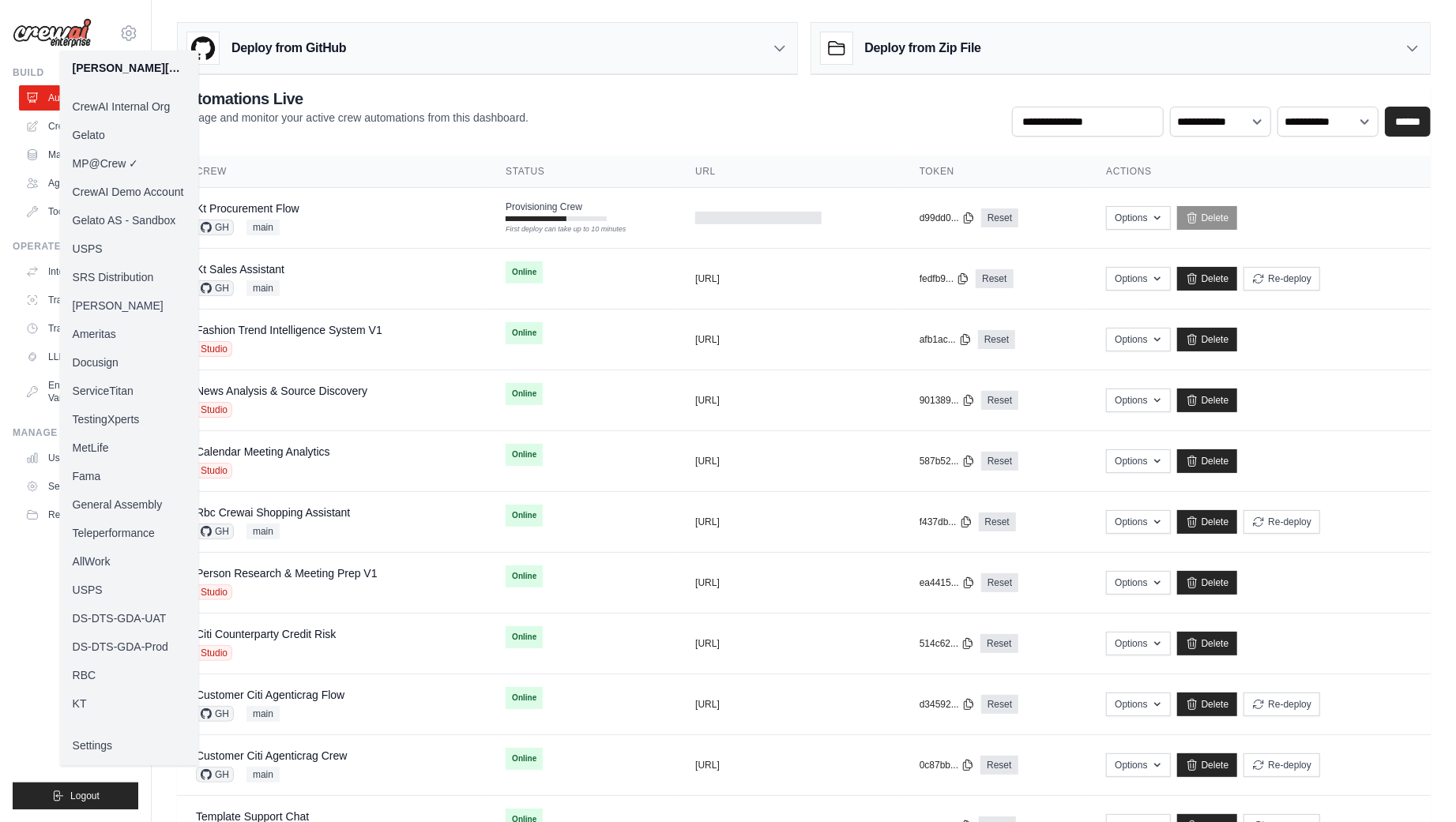
click at [124, 110] on link "CrewAI Internal Org" at bounding box center [130, 106] width 139 height 29
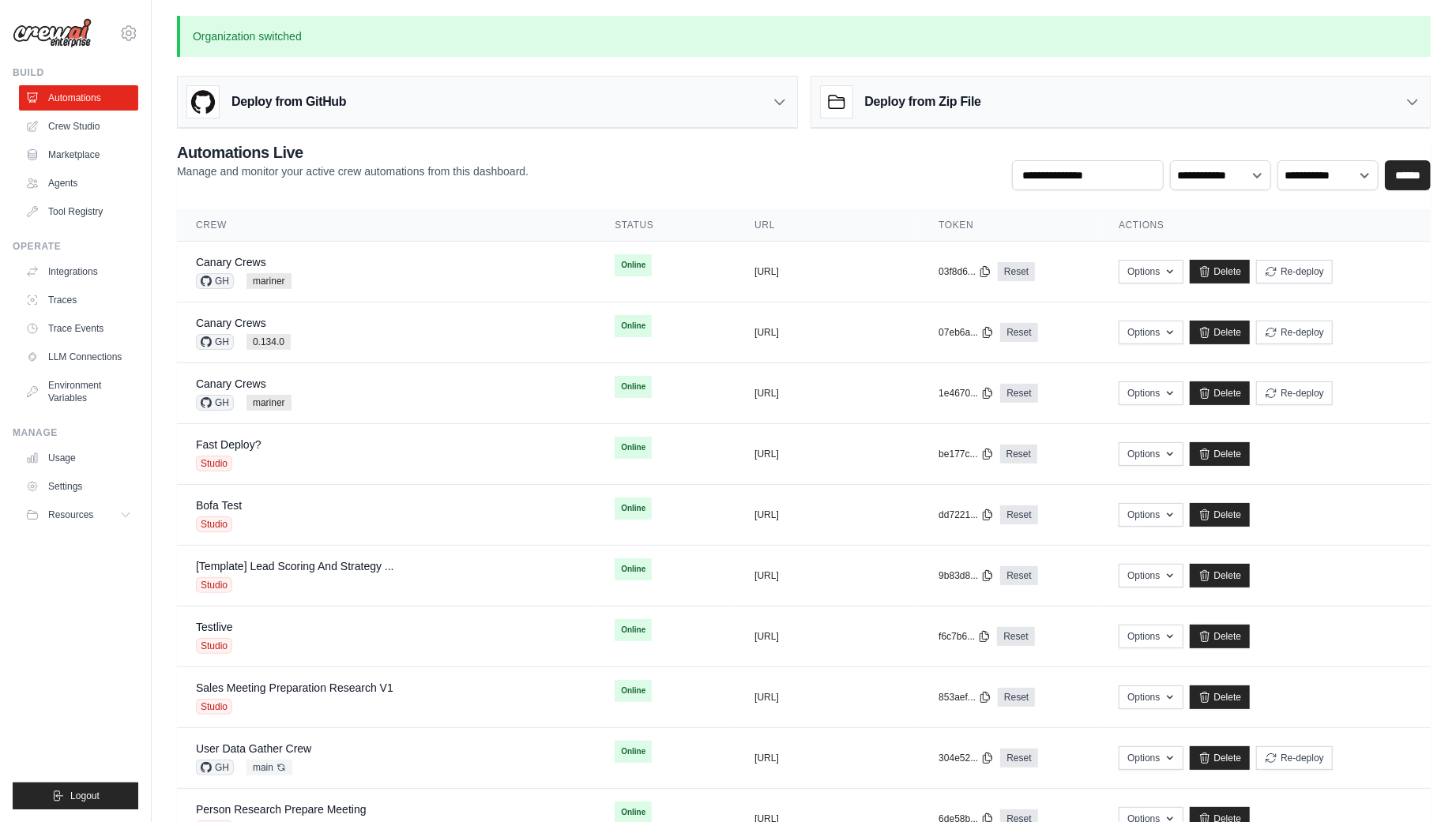
click at [569, 155] on div "**********" at bounding box center [803, 166] width 1253 height 49
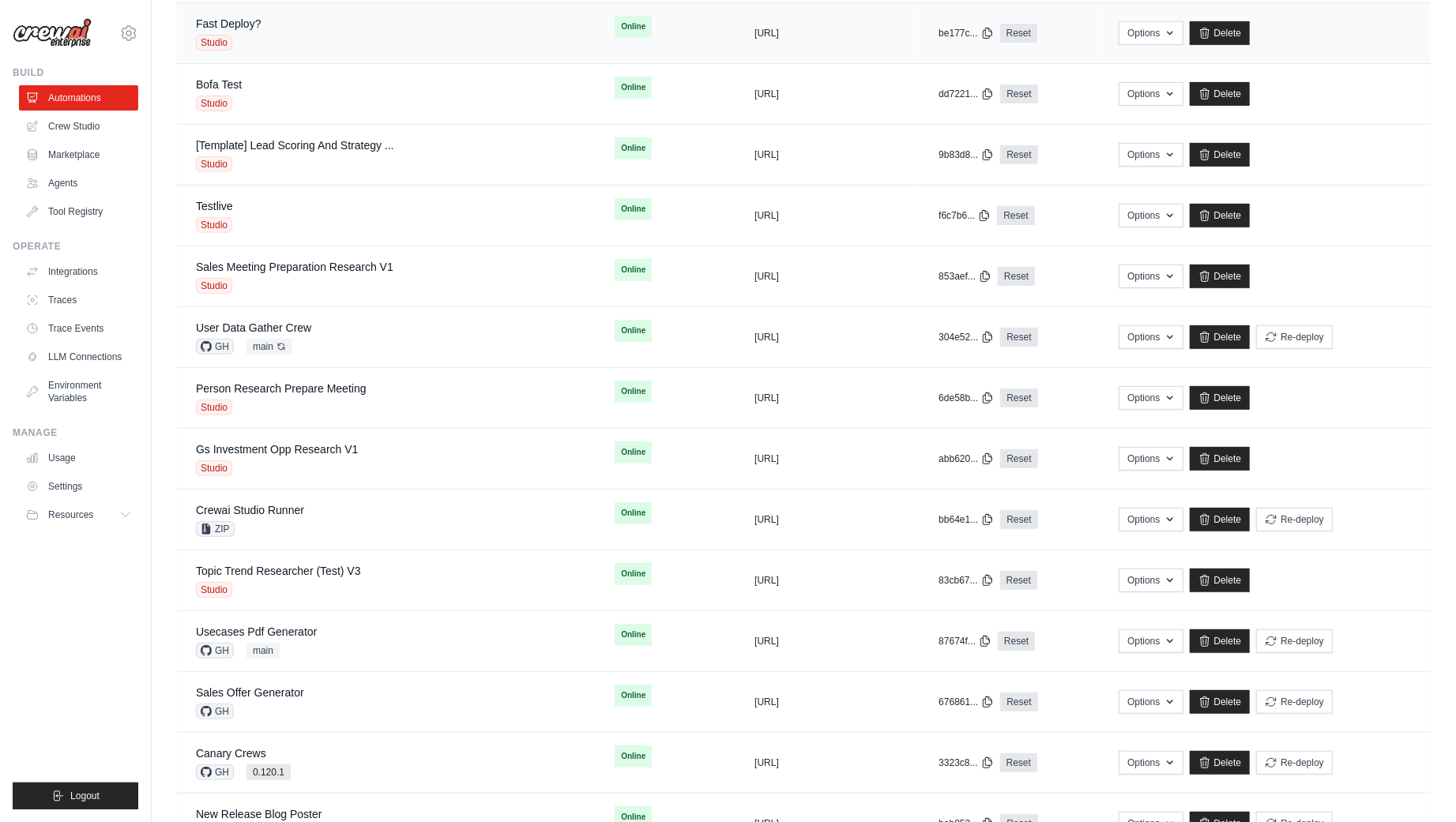
scroll to position [1541, 0]
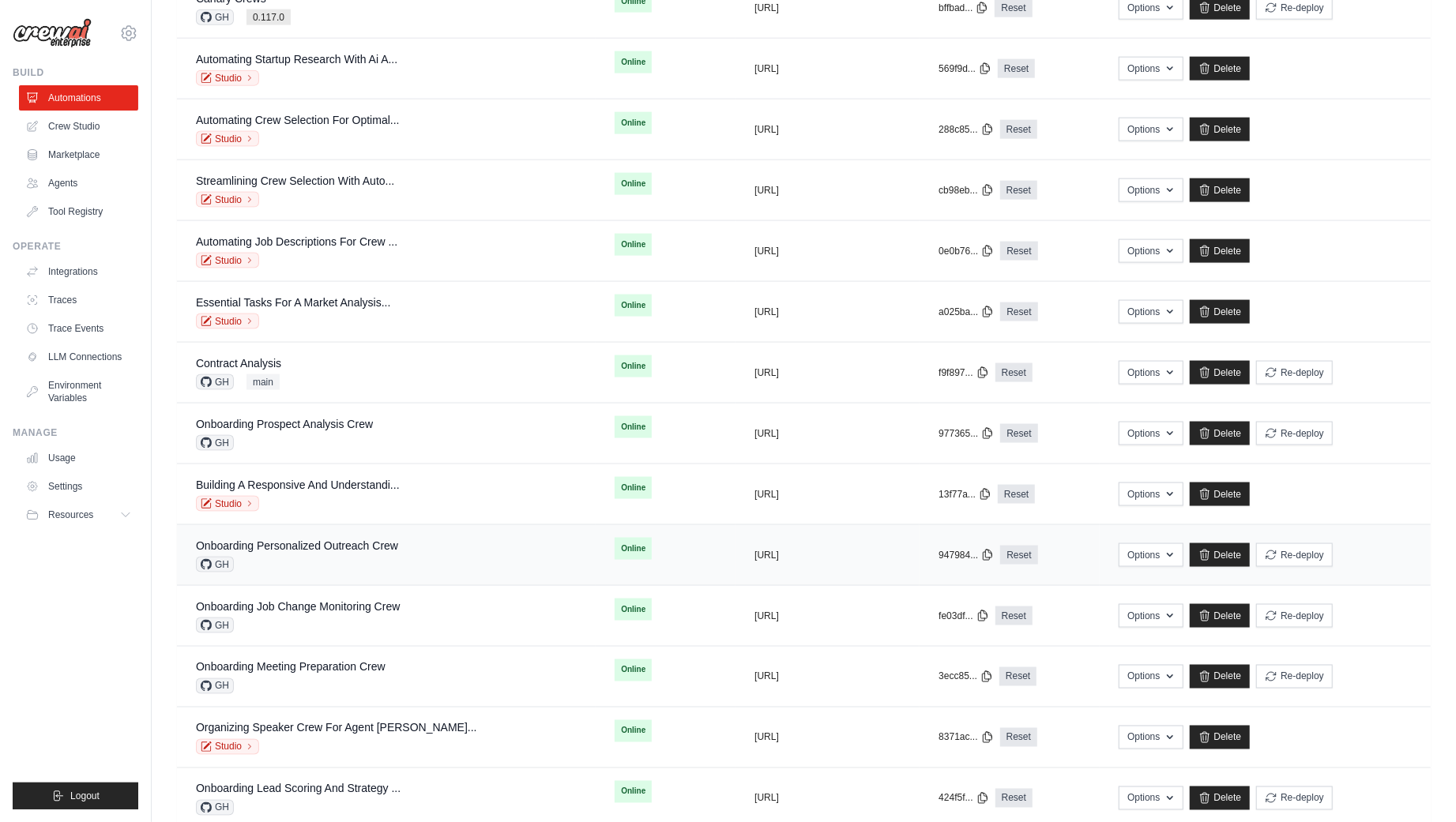
click at [404, 548] on div "Onboarding Personalized Outreach Crew GH" at bounding box center [386, 555] width 381 height 35
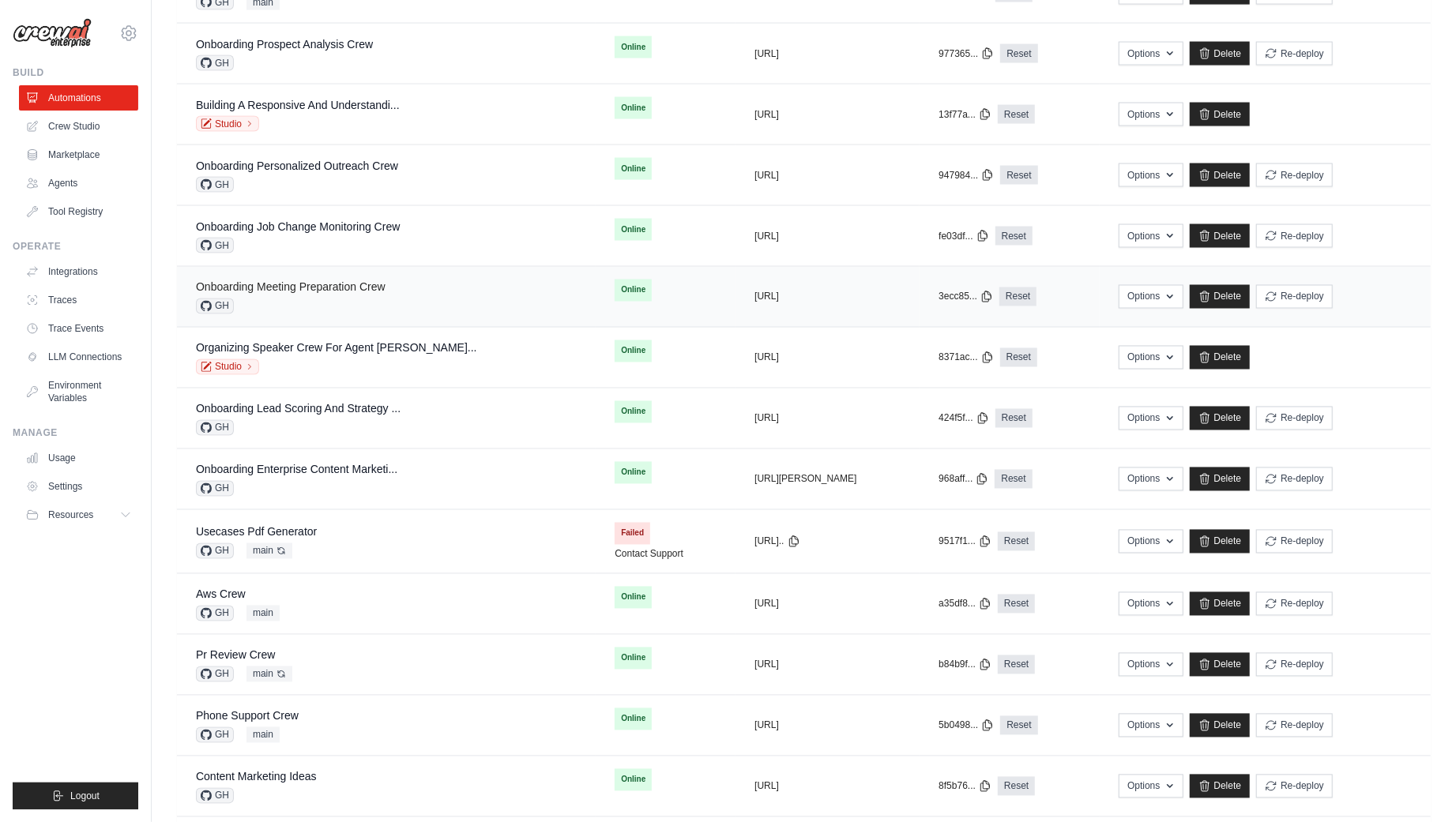
scroll to position [2115, 0]
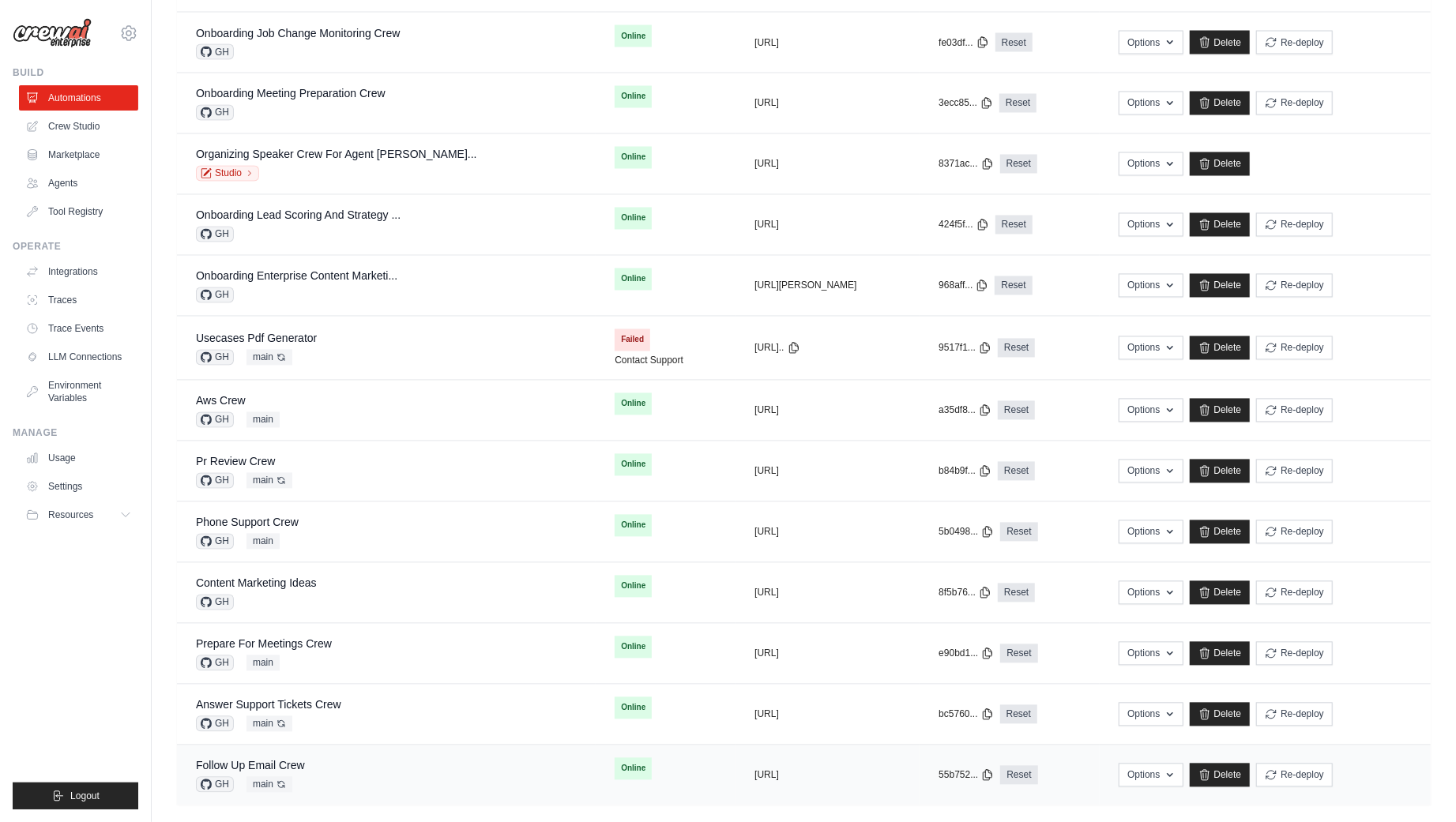
click at [324, 759] on div "Follow Up Email Crew GH main Auto-deploy enabled" at bounding box center [386, 776] width 381 height 35
click at [325, 699] on link "Answer Support Tickets Crew" at bounding box center [268, 705] width 145 height 13
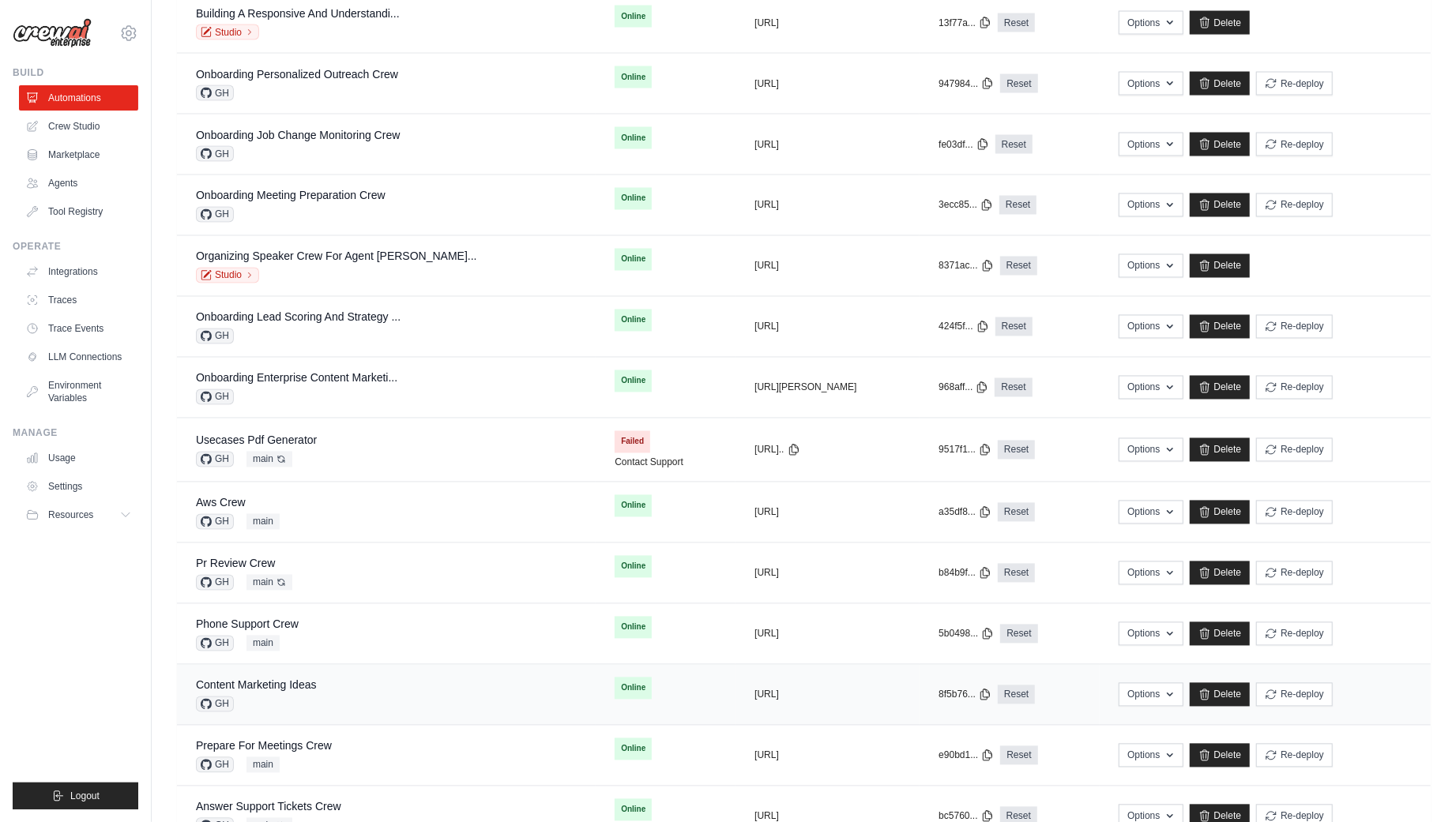
scroll to position [2115, 0]
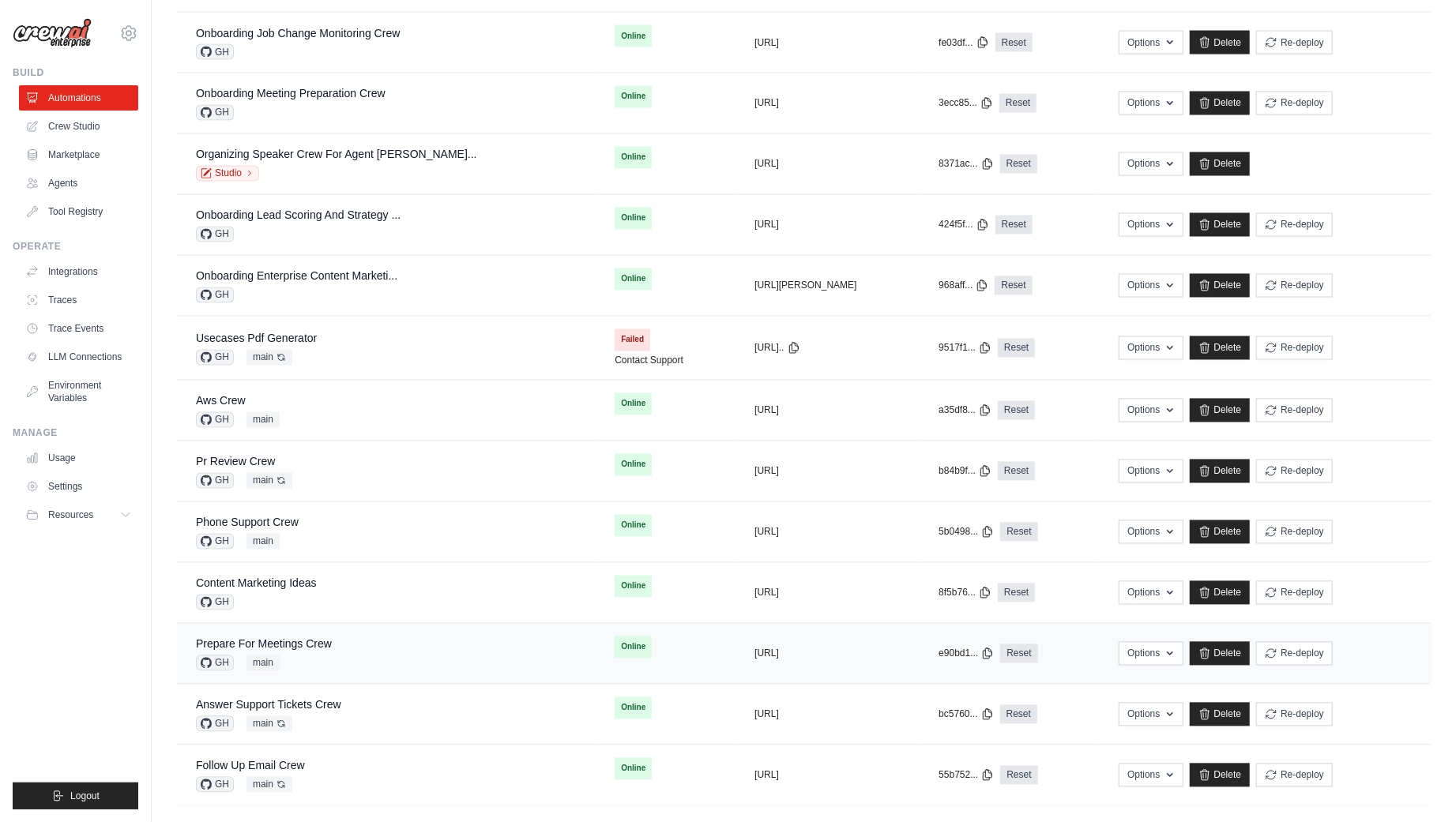
click at [371, 637] on div "Prepare For Meetings Crew GH main" at bounding box center [386, 654] width 381 height 35
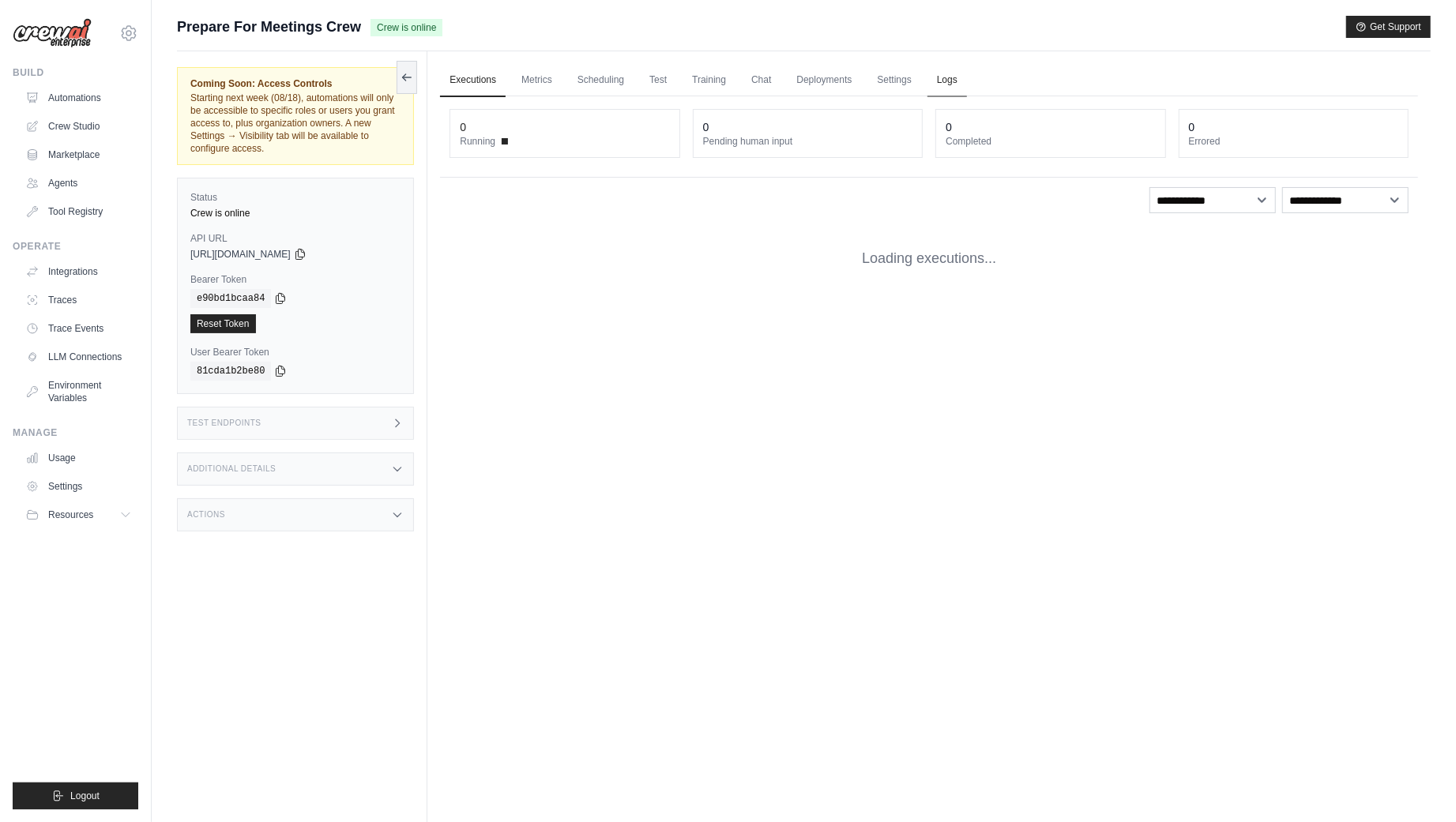
click at [951, 90] on link "Logs" at bounding box center [946, 81] width 39 height 33
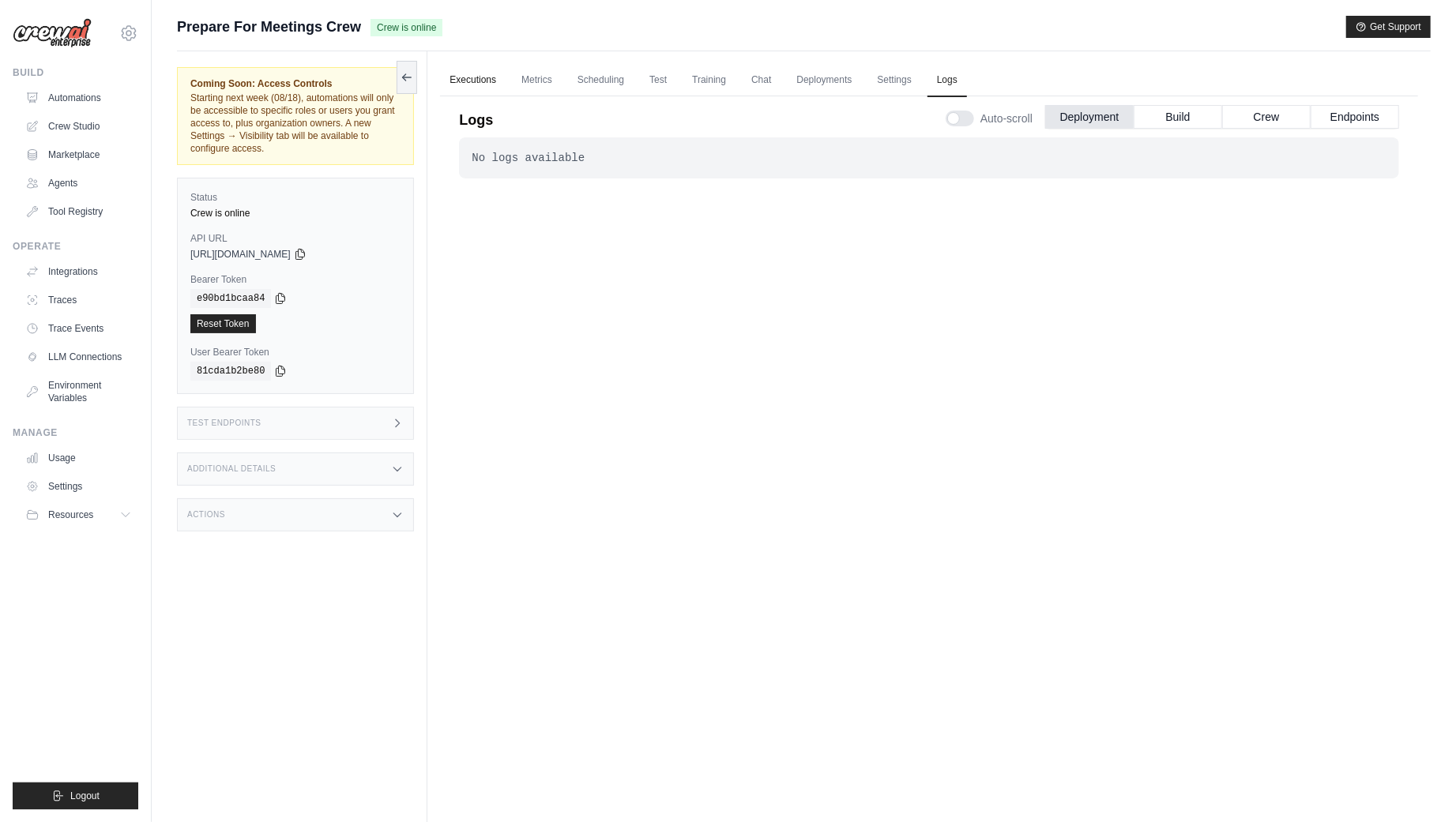
click at [480, 74] on link "Executions" at bounding box center [472, 81] width 65 height 33
click at [58, 88] on link "Automations" at bounding box center [80, 97] width 119 height 25
click at [132, 42] on icon at bounding box center [129, 33] width 19 height 19
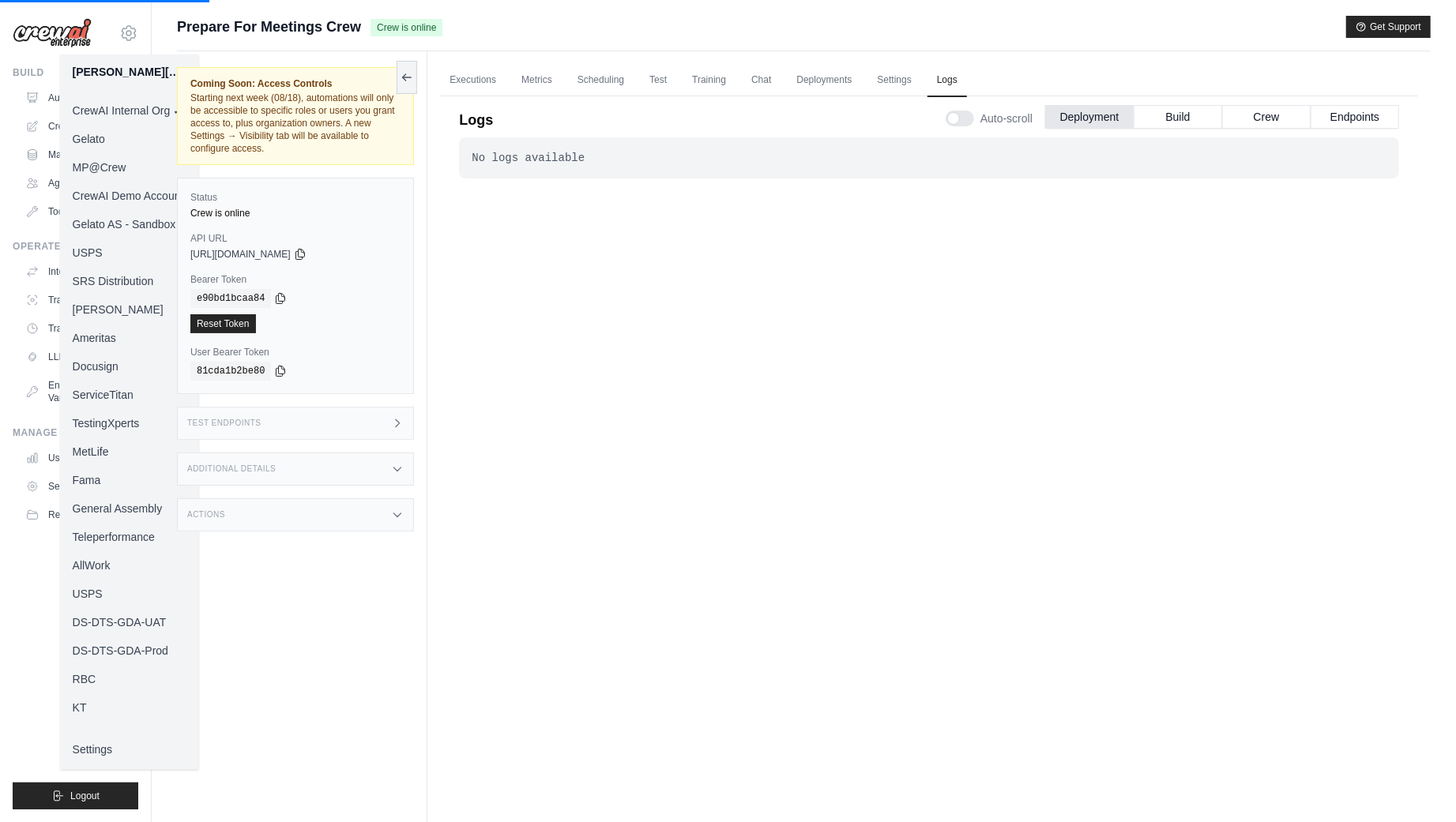
click at [118, 162] on link "MP@Crew" at bounding box center [130, 167] width 139 height 29
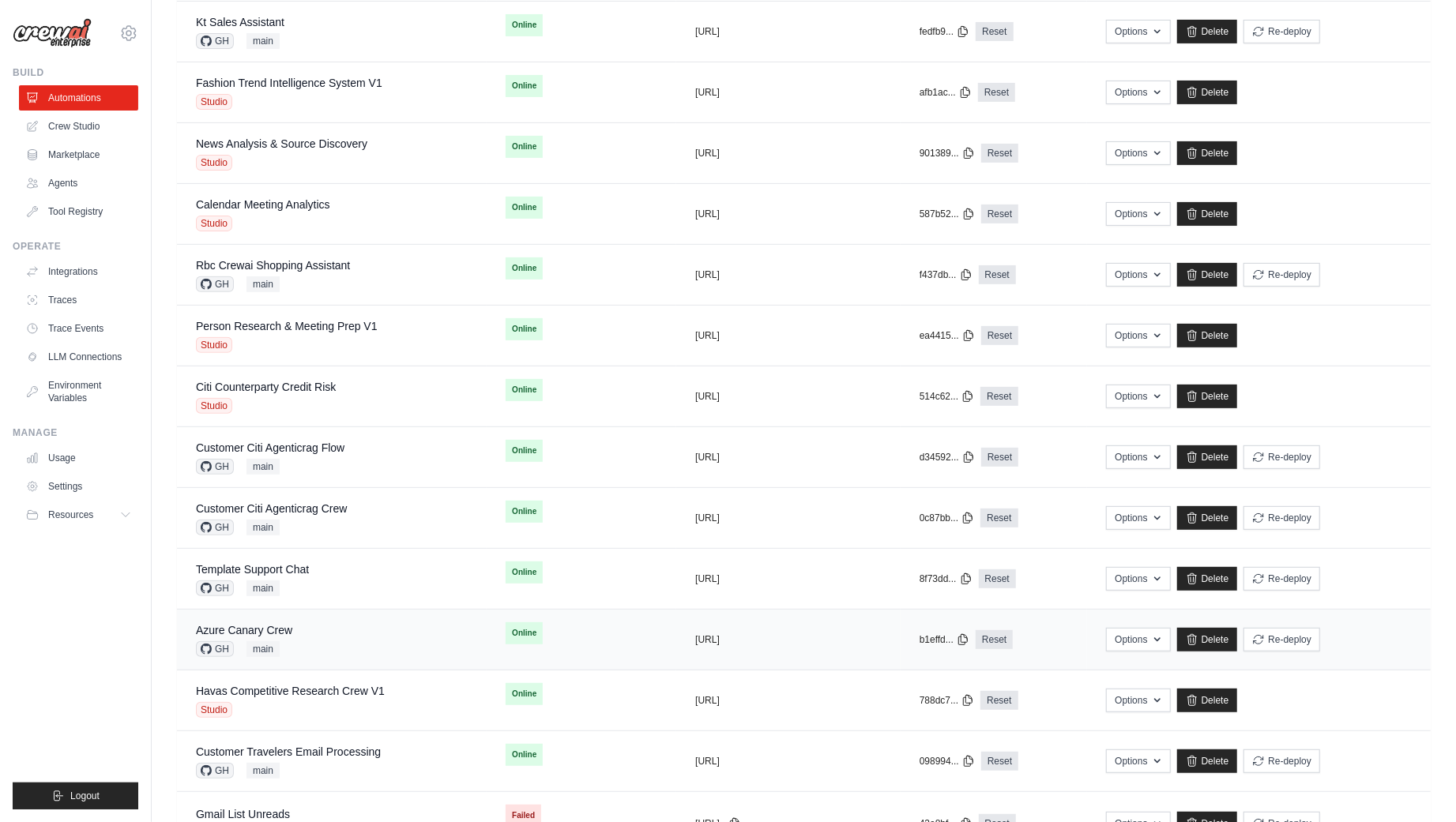
click at [321, 641] on div "Azure Canary Crew GH main" at bounding box center [331, 640] width 271 height 35
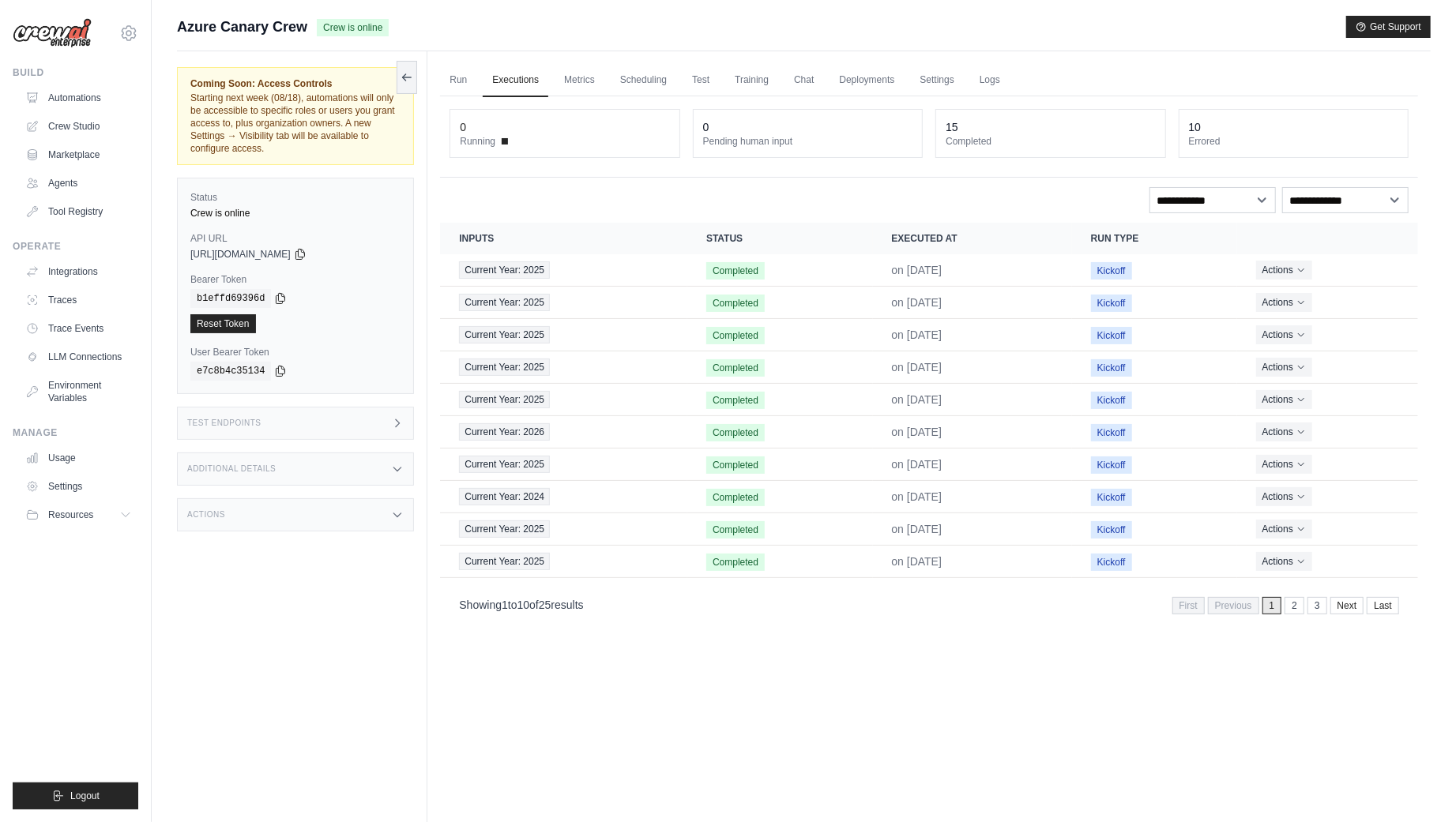
click at [331, 469] on div "Additional Details" at bounding box center [295, 469] width 237 height 33
click at [355, 442] on div "Coming Soon: Access Controls Starting next week (08/18), automations will only …" at bounding box center [302, 462] width 250 height 822
click at [381, 433] on div "Test Endpoints" at bounding box center [295, 424] width 237 height 33
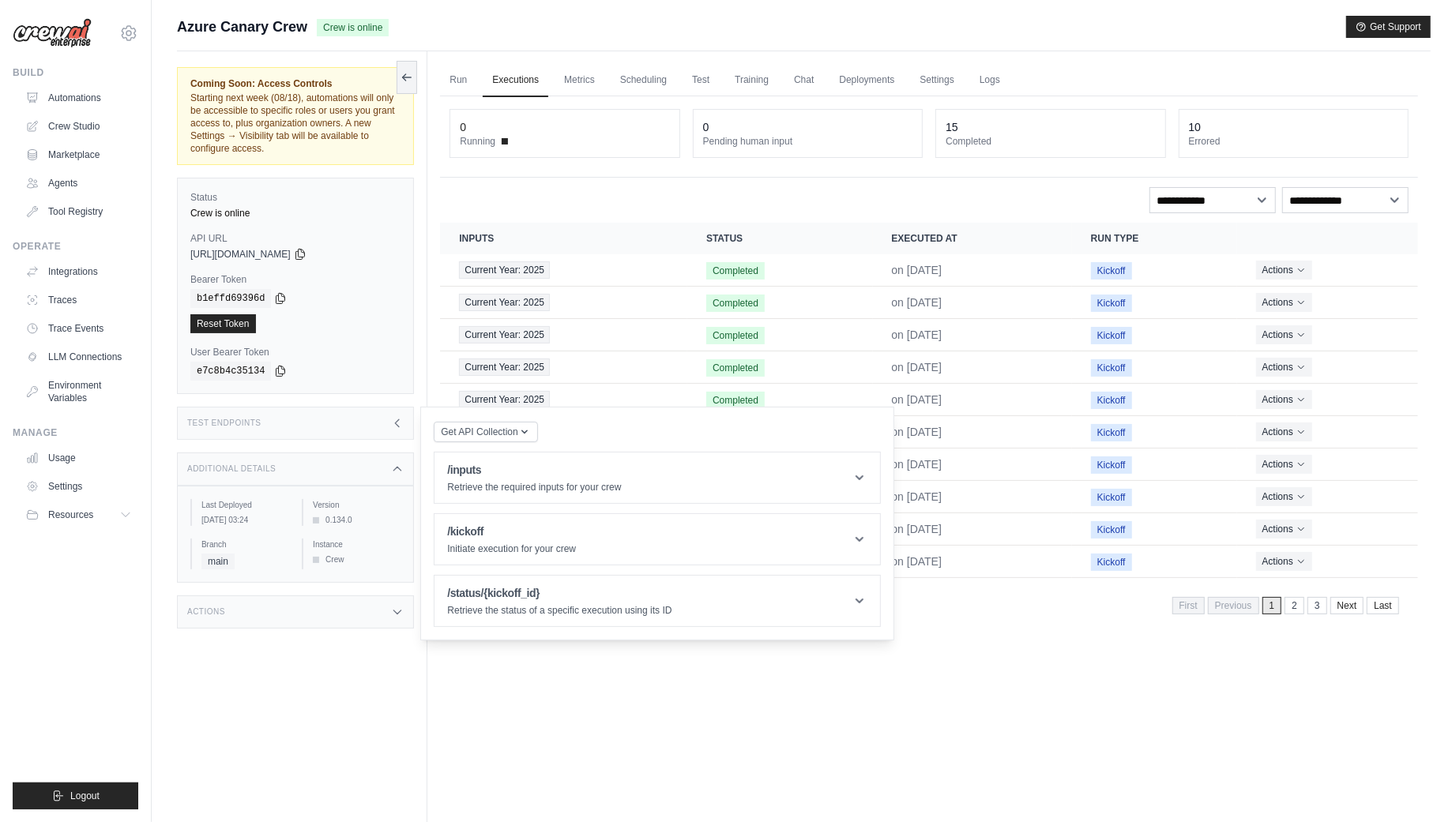
click at [344, 427] on div "Test Endpoints" at bounding box center [295, 424] width 237 height 33
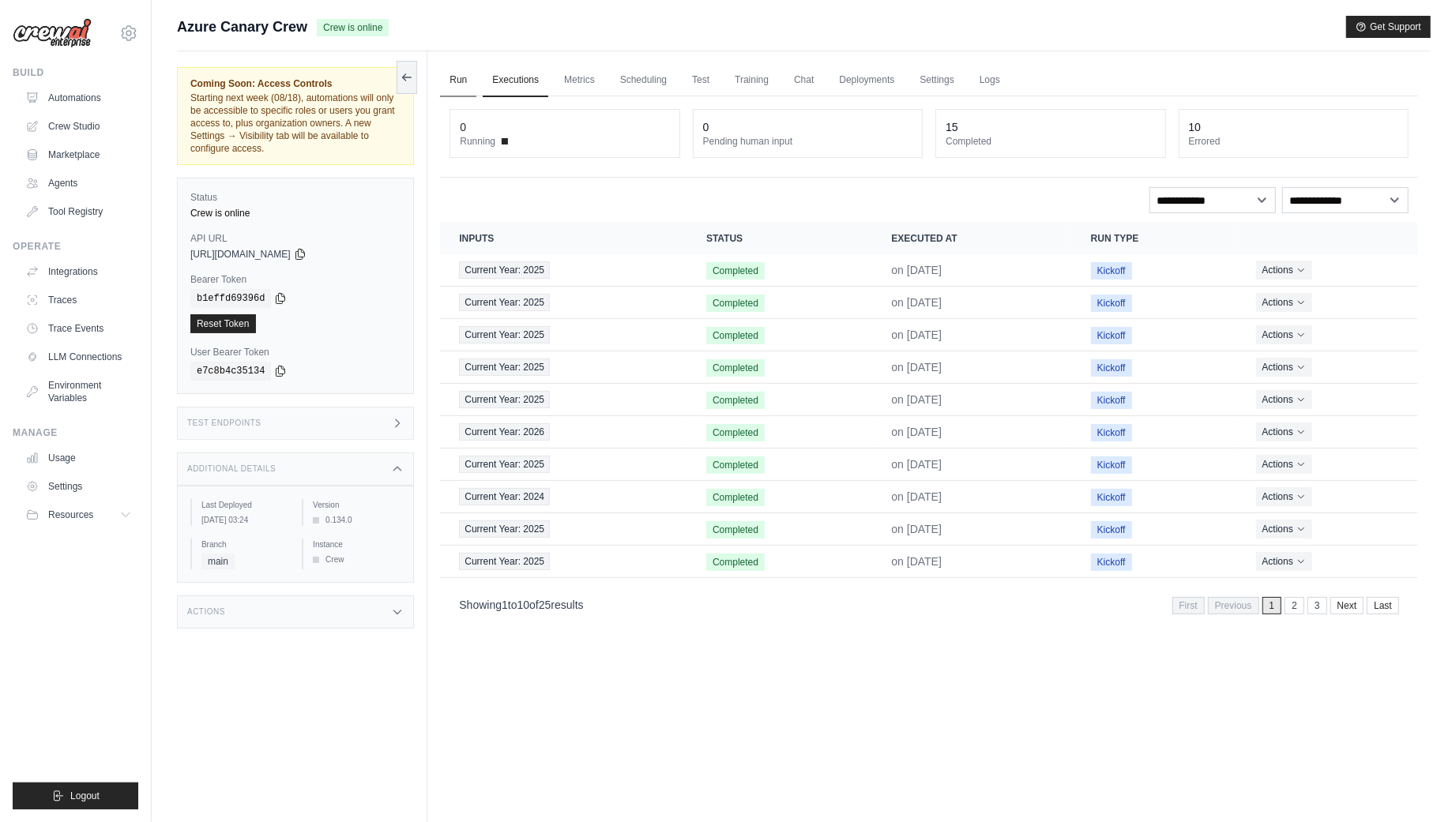
click at [464, 82] on link "Run" at bounding box center [458, 81] width 37 height 33
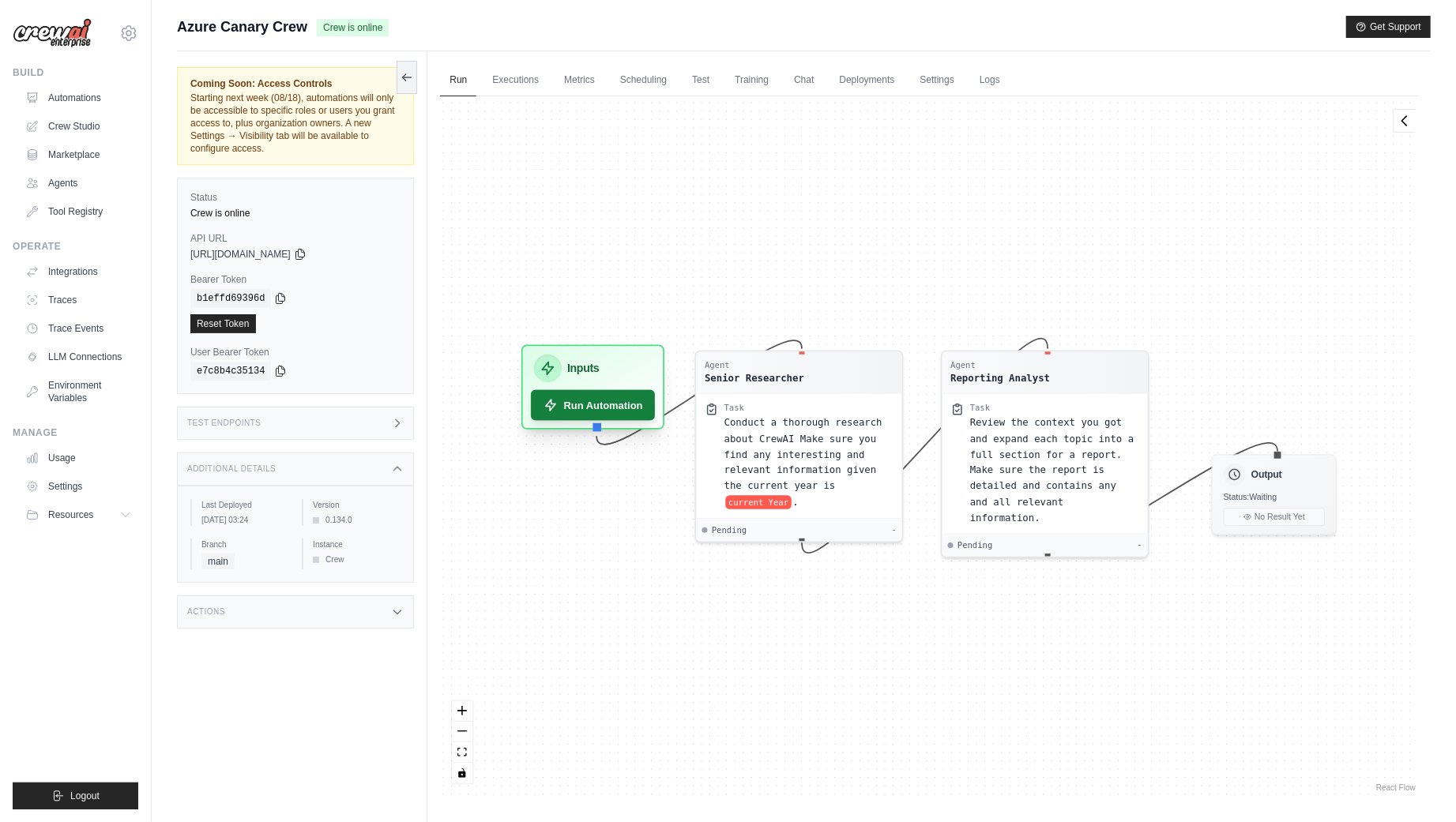
click at [592, 415] on button "Run Automation" at bounding box center [592, 405] width 124 height 30
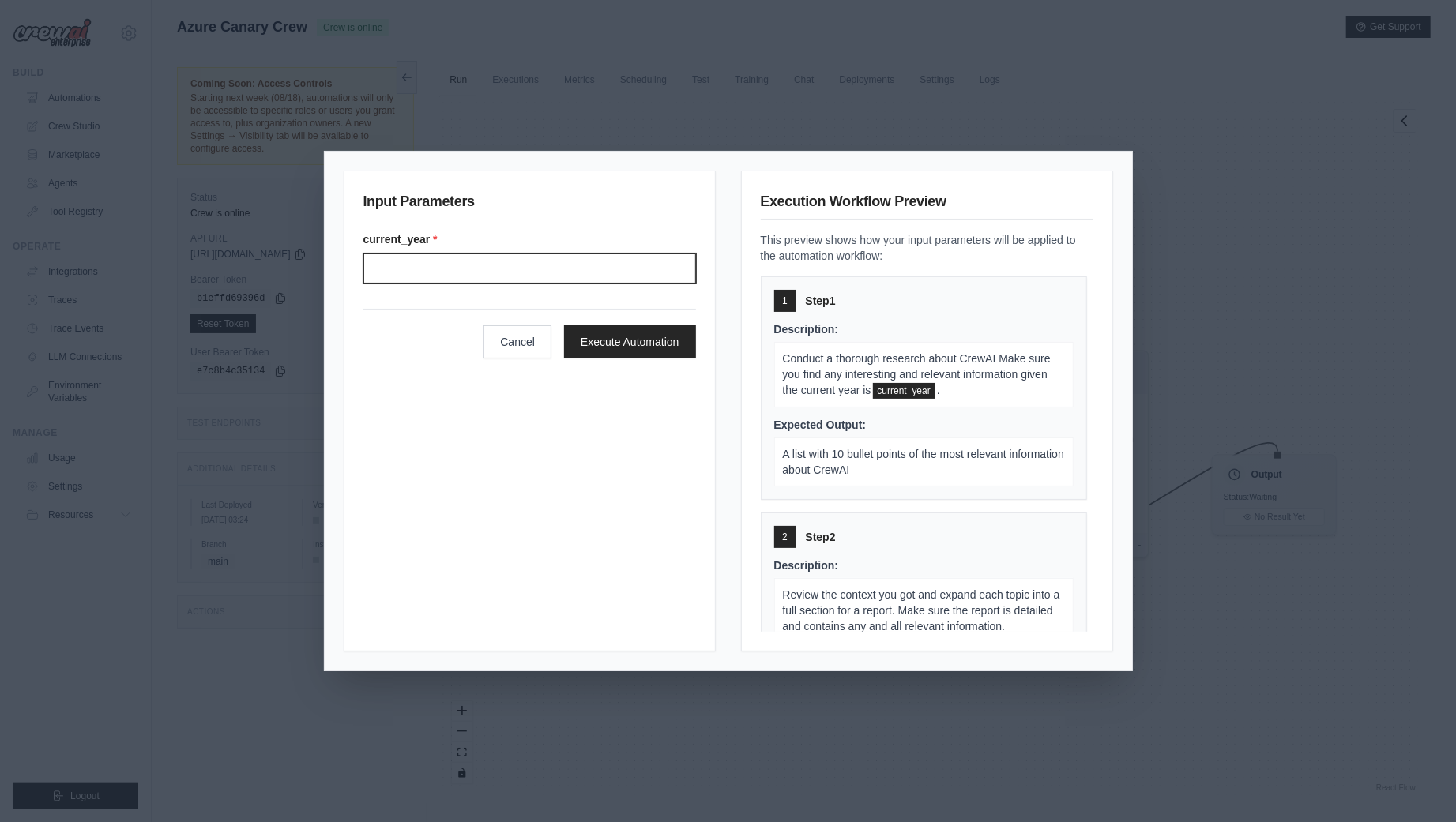
click at [548, 274] on input "Current year" at bounding box center [530, 269] width 332 height 30
type input "****"
click at [645, 350] on button "Execute Automation" at bounding box center [630, 341] width 132 height 33
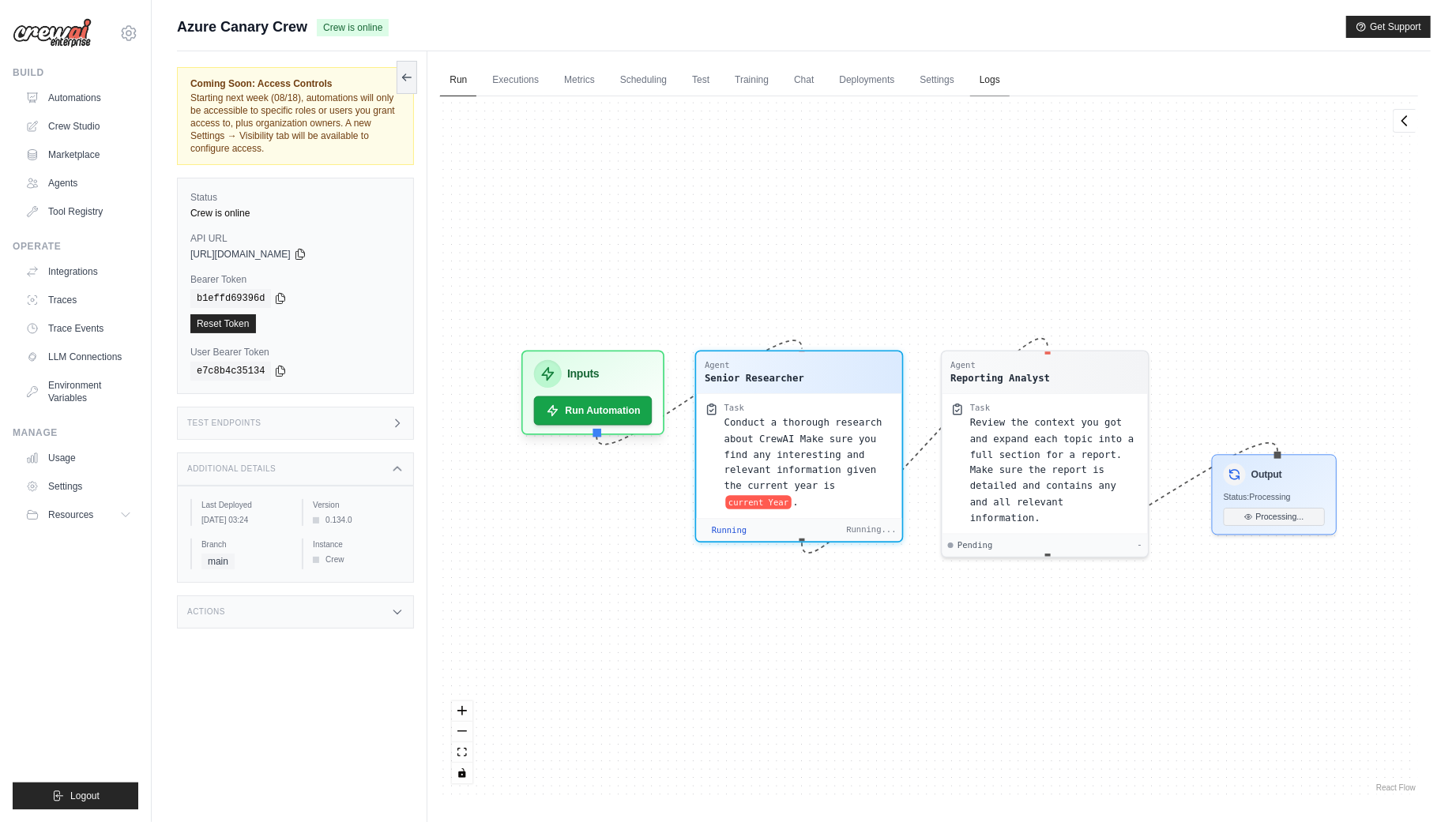
click at [992, 85] on link "Logs" at bounding box center [989, 81] width 39 height 33
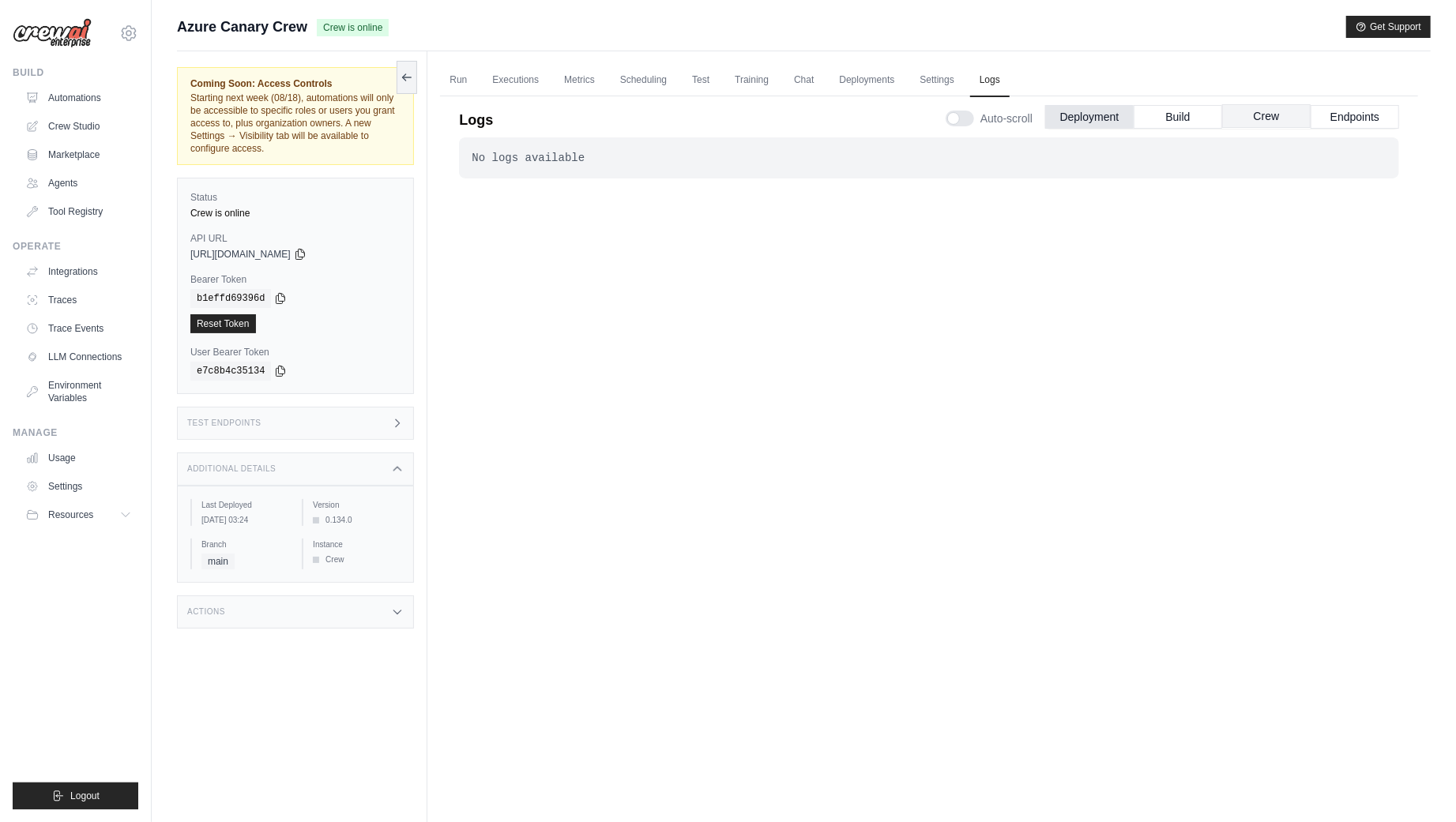
click at [1271, 116] on button "Crew" at bounding box center [1266, 116] width 89 height 23
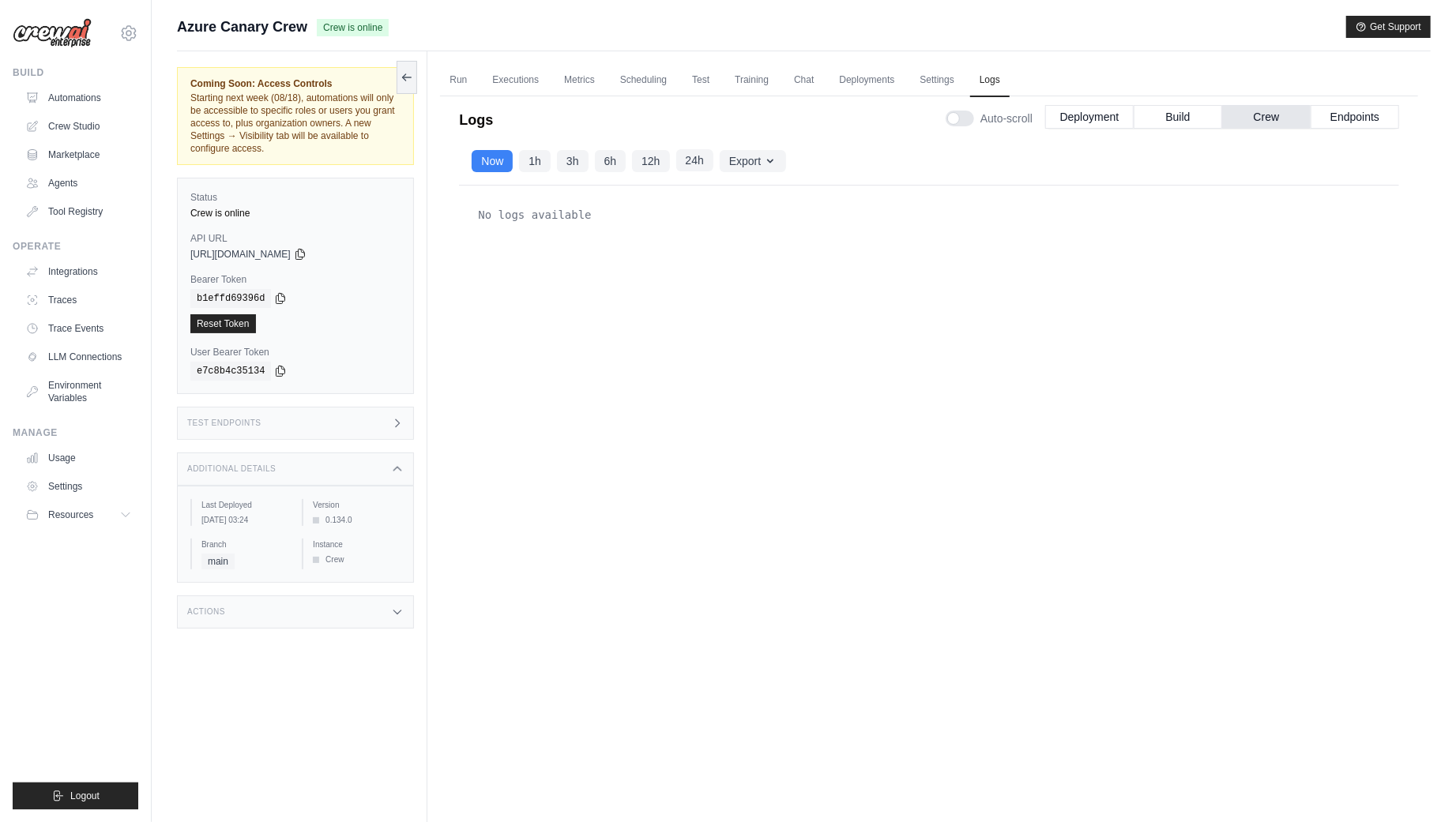
click at [697, 157] on button "24h" at bounding box center [694, 160] width 37 height 22
click at [1346, 120] on button "Endpoints" at bounding box center [1355, 116] width 89 height 23
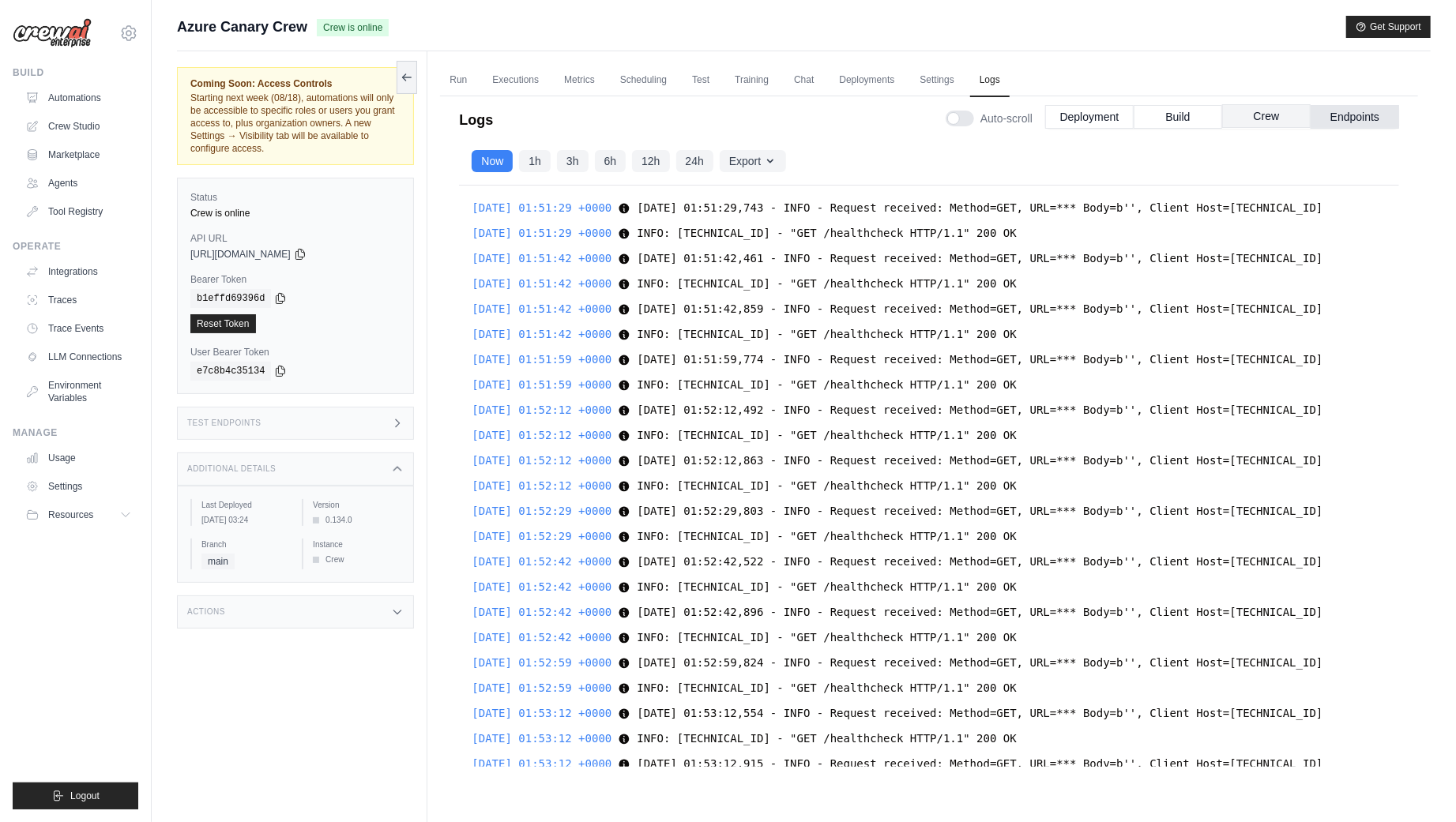
scroll to position [12082, 0]
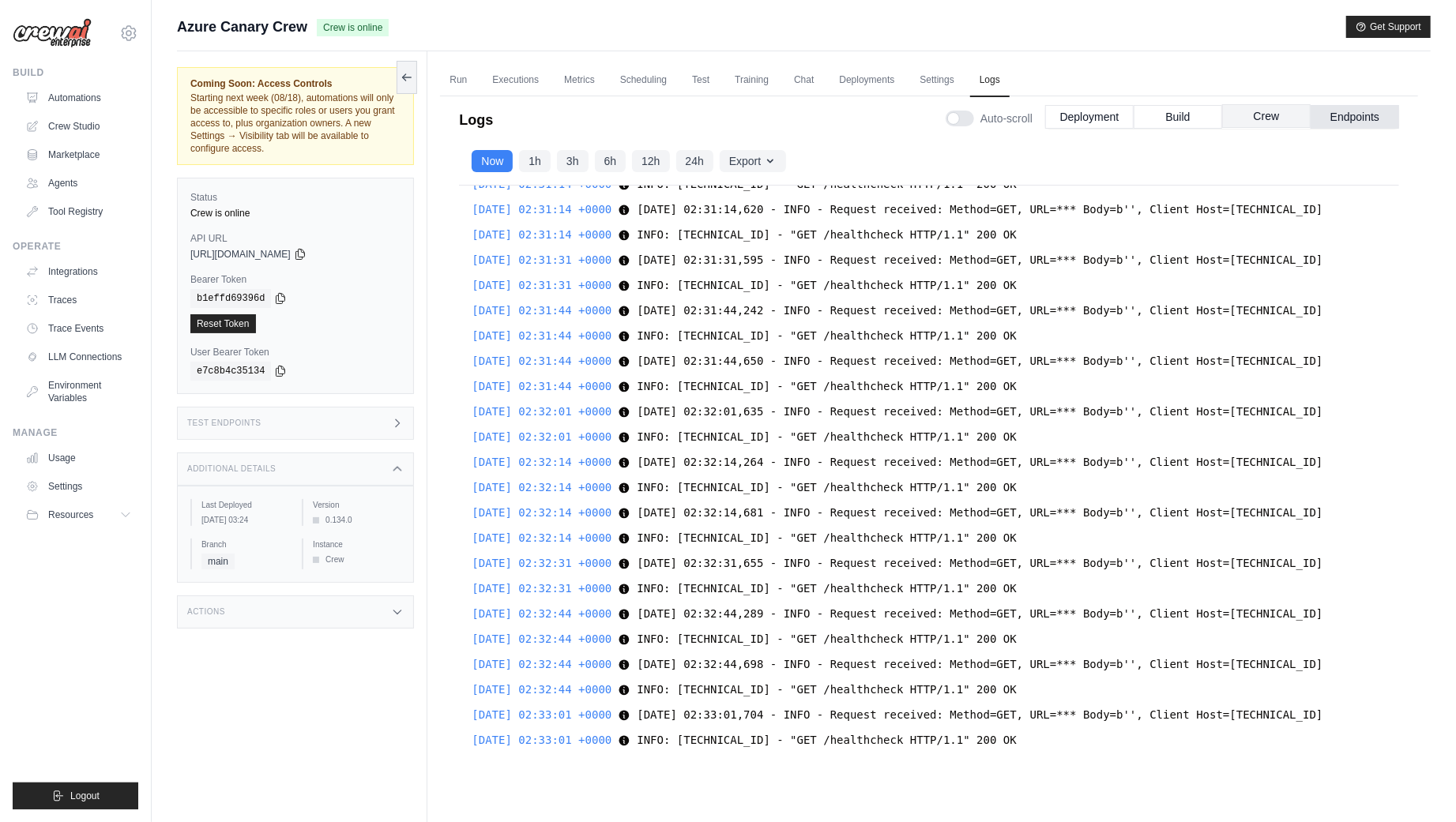
click at [1281, 124] on button "Crew" at bounding box center [1266, 116] width 89 height 23
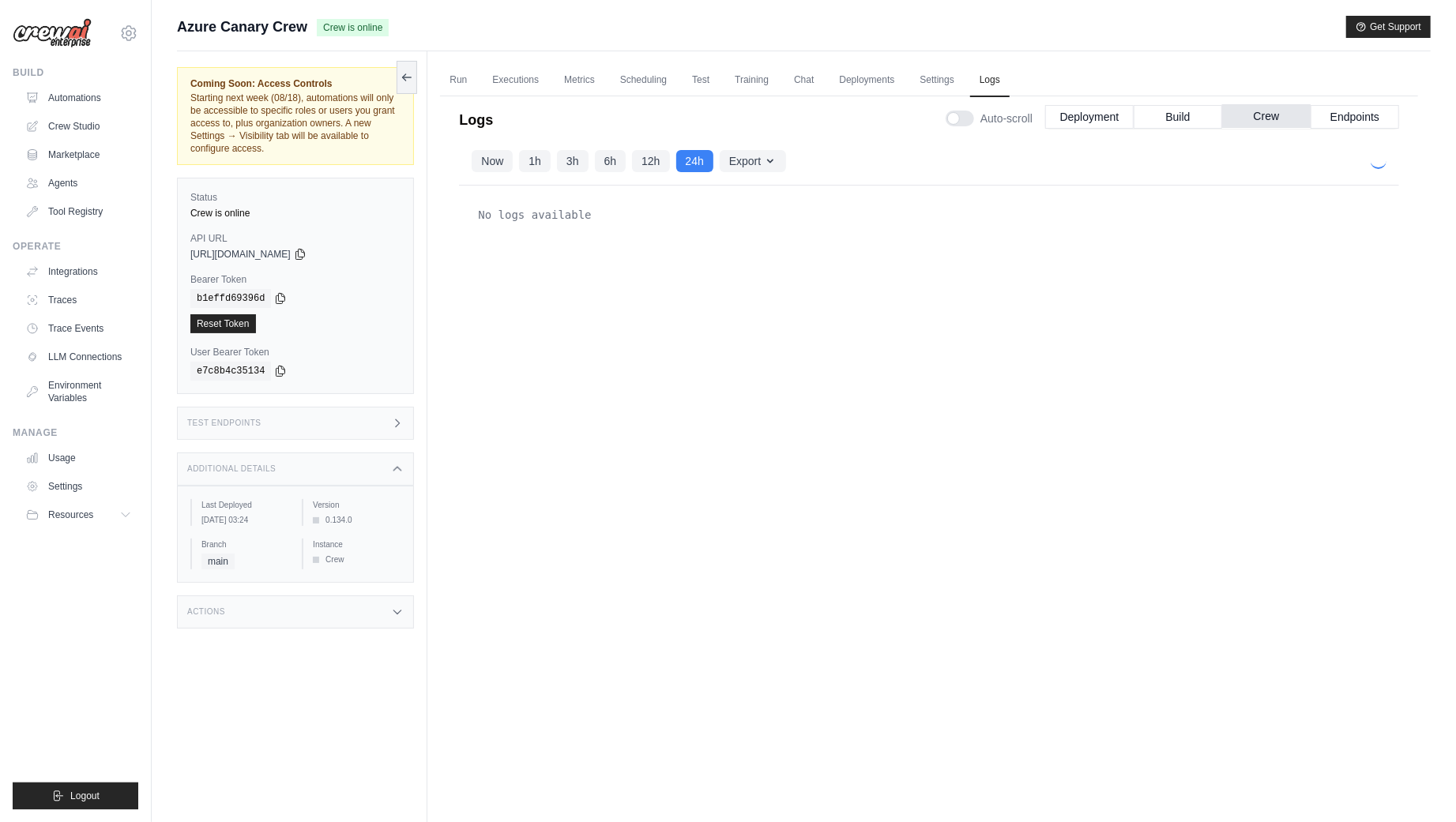
scroll to position [0, 0]
click at [1257, 110] on button "Crew" at bounding box center [1266, 116] width 89 height 23
click at [1192, 206] on div "No logs available" at bounding box center [929, 215] width 915 height 31
drag, startPoint x: 805, startPoint y: 195, endPoint x: 766, endPoint y: 172, distance: 45.3
click at [805, 194] on div "No logs available" at bounding box center [929, 476] width 940 height 581
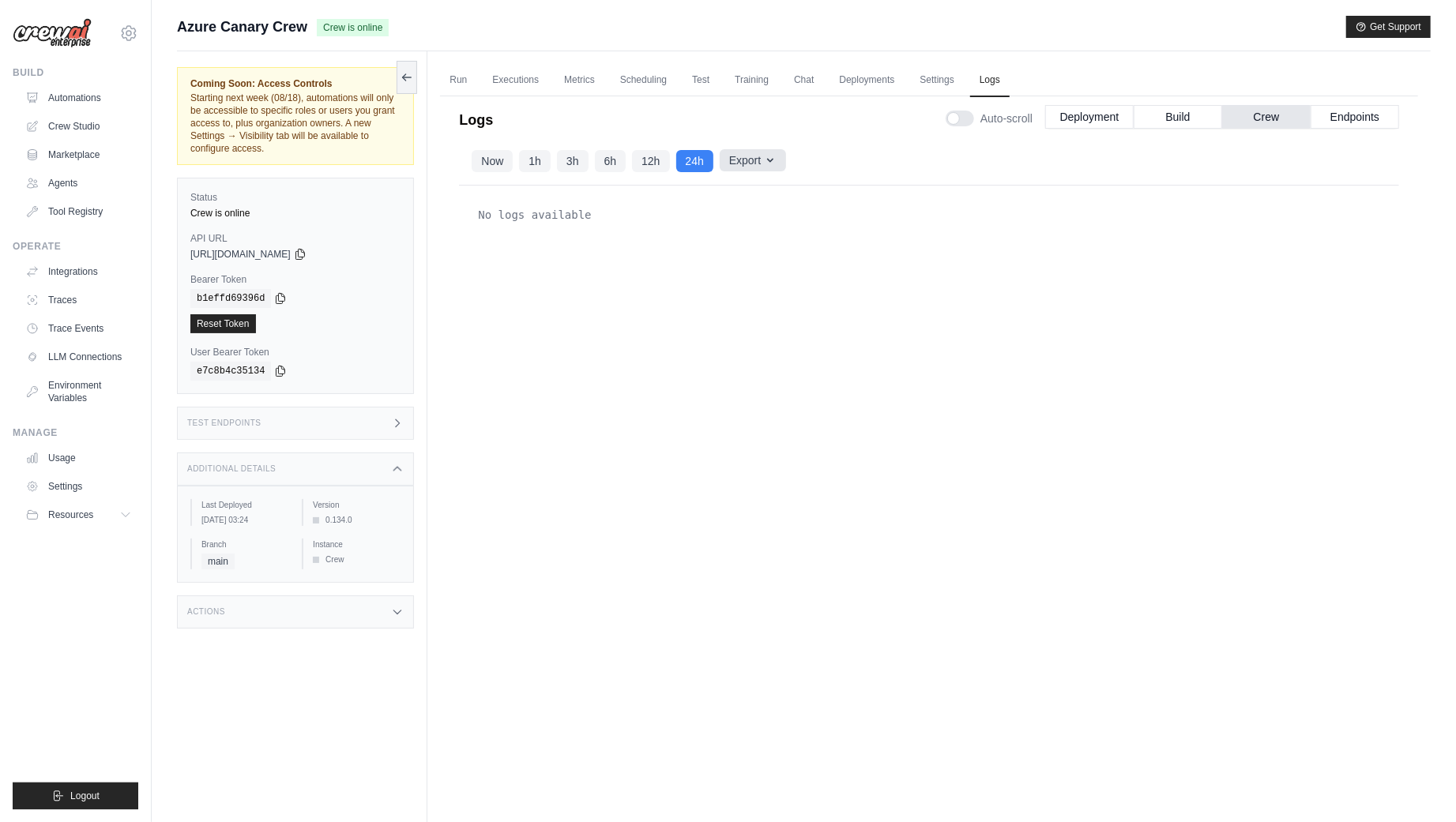
click at [757, 156] on button "Export" at bounding box center [752, 160] width 66 height 22
click at [761, 278] on div "No logs available" at bounding box center [929, 476] width 940 height 581
click at [768, 154] on icon "button" at bounding box center [770, 160] width 13 height 13
click at [1101, 120] on button "Deployment" at bounding box center [1090, 116] width 89 height 23
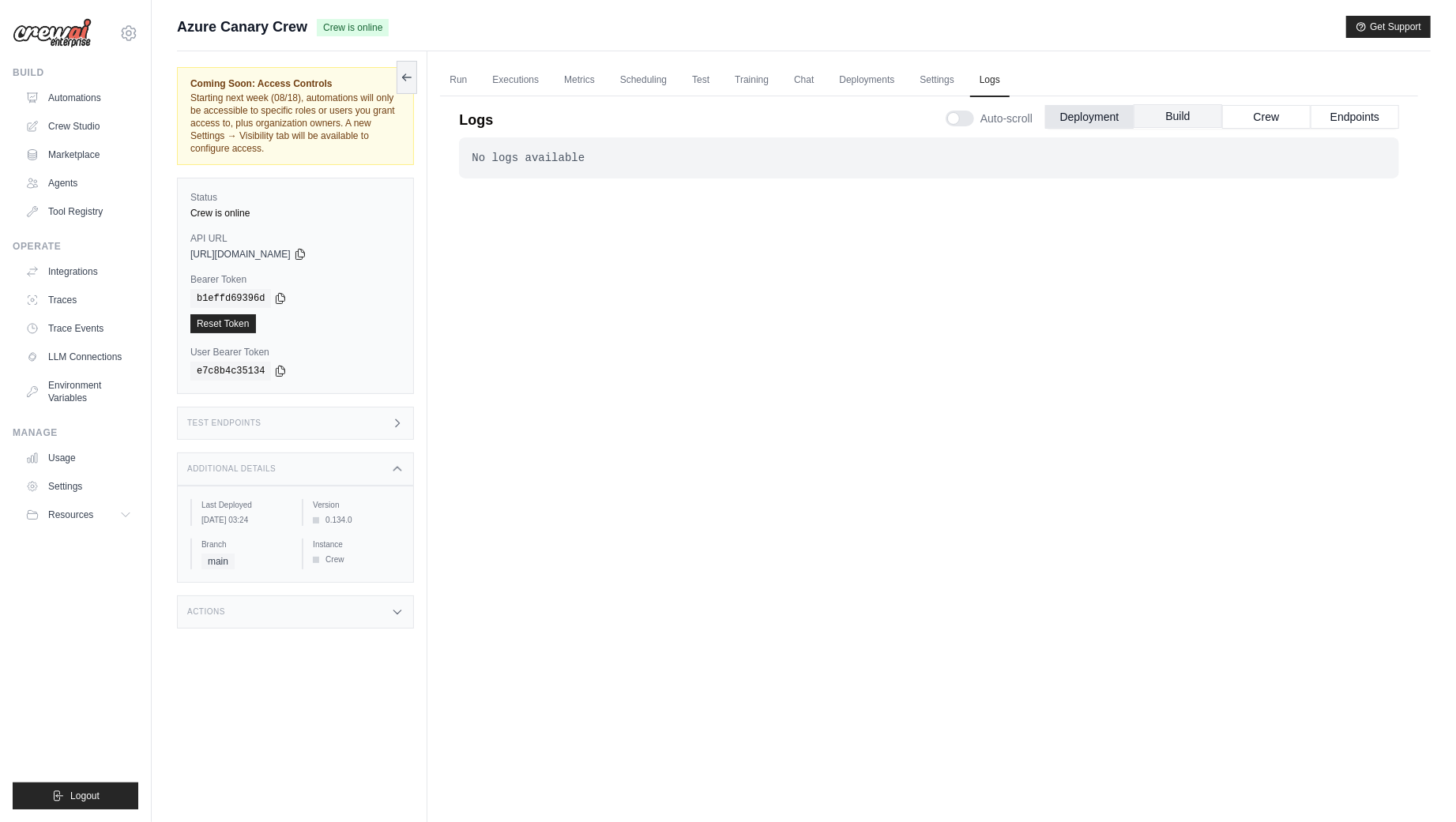
click at [1192, 117] on button "Build" at bounding box center [1178, 116] width 89 height 23
click at [1276, 122] on button "Crew" at bounding box center [1266, 116] width 89 height 23
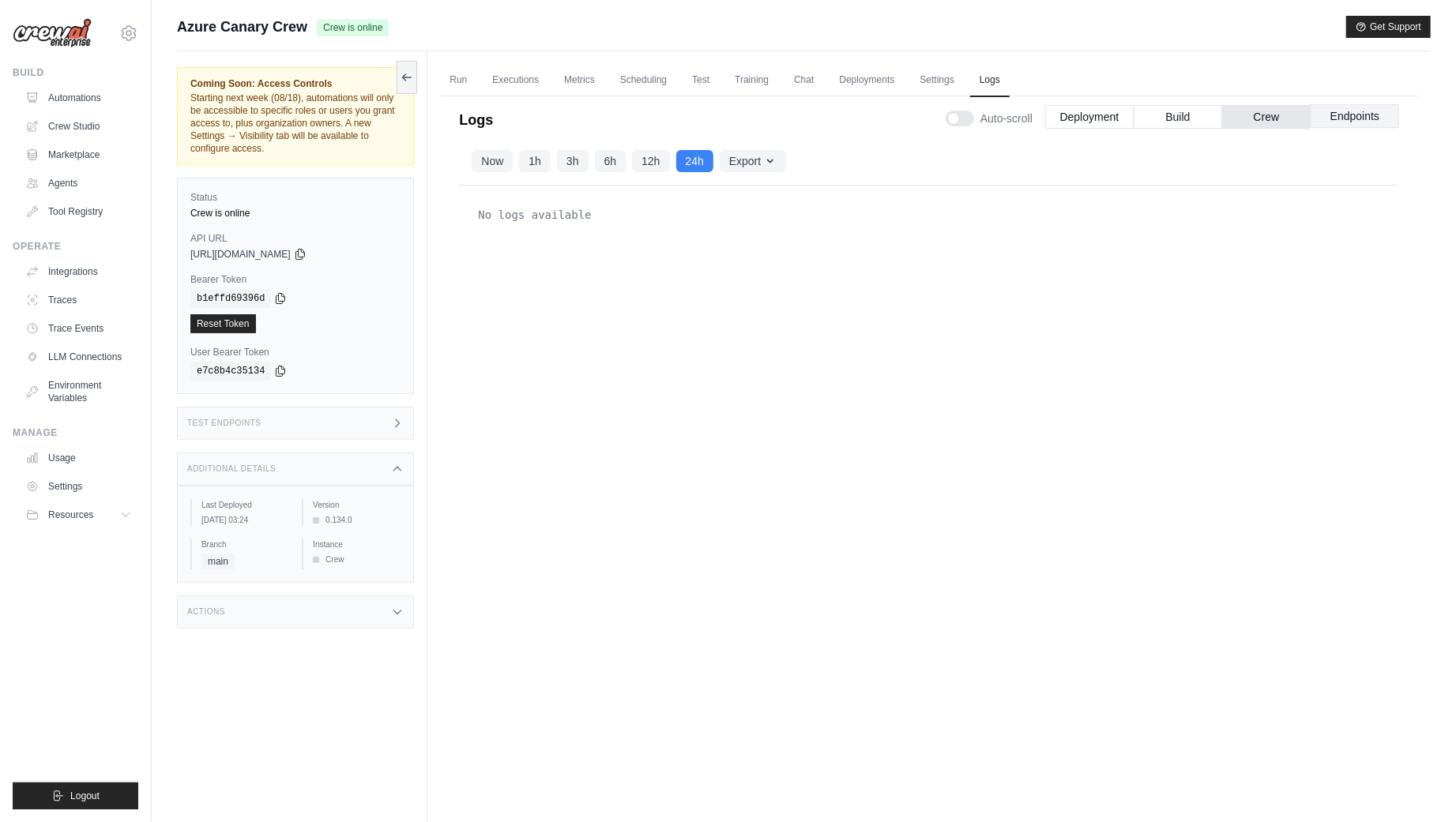
click at [1354, 108] on button "Endpoints" at bounding box center [1355, 116] width 89 height 23
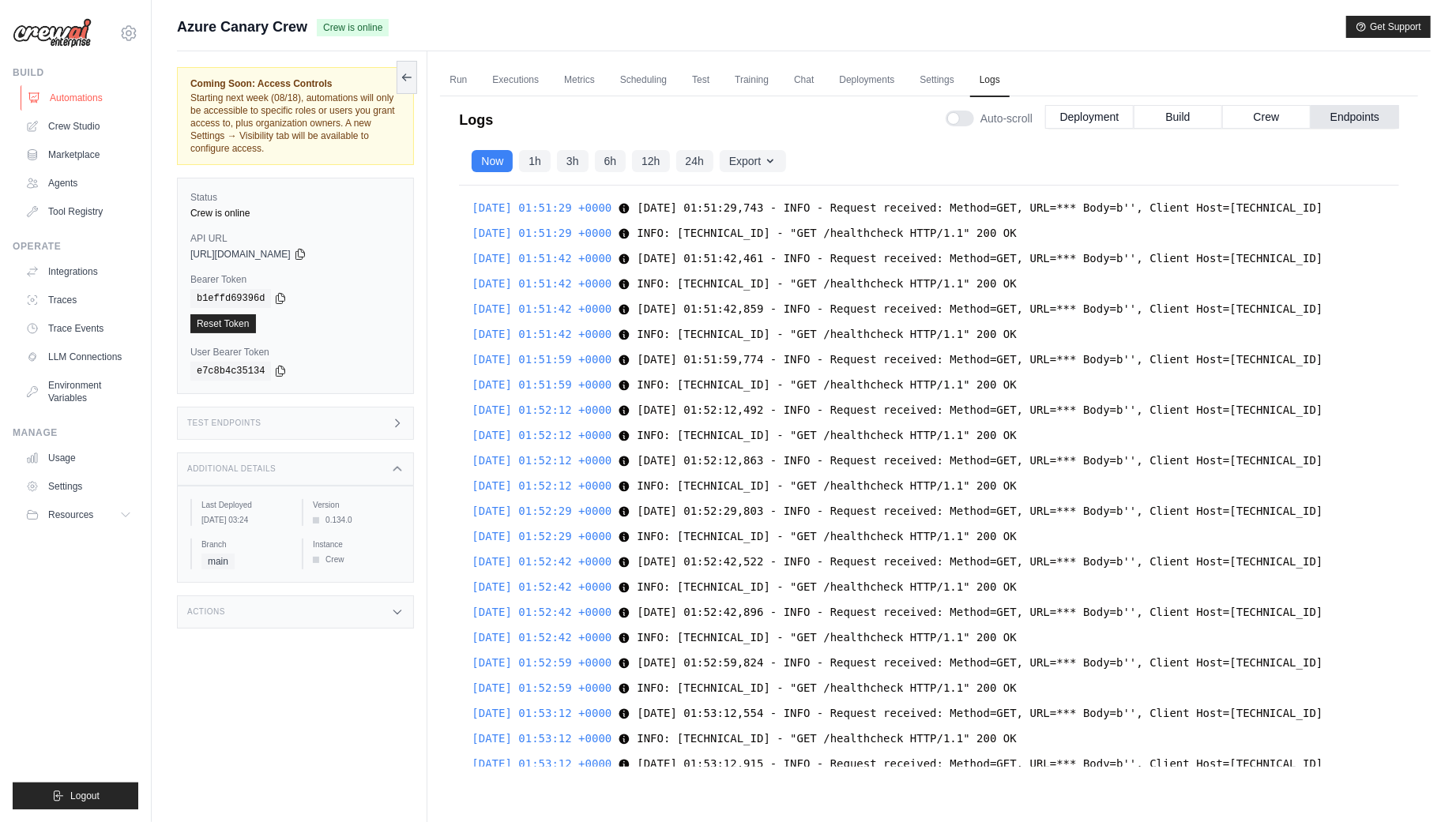
click at [53, 97] on link "Automations" at bounding box center [80, 97] width 119 height 25
click at [78, 97] on link "Automations" at bounding box center [80, 97] width 119 height 25
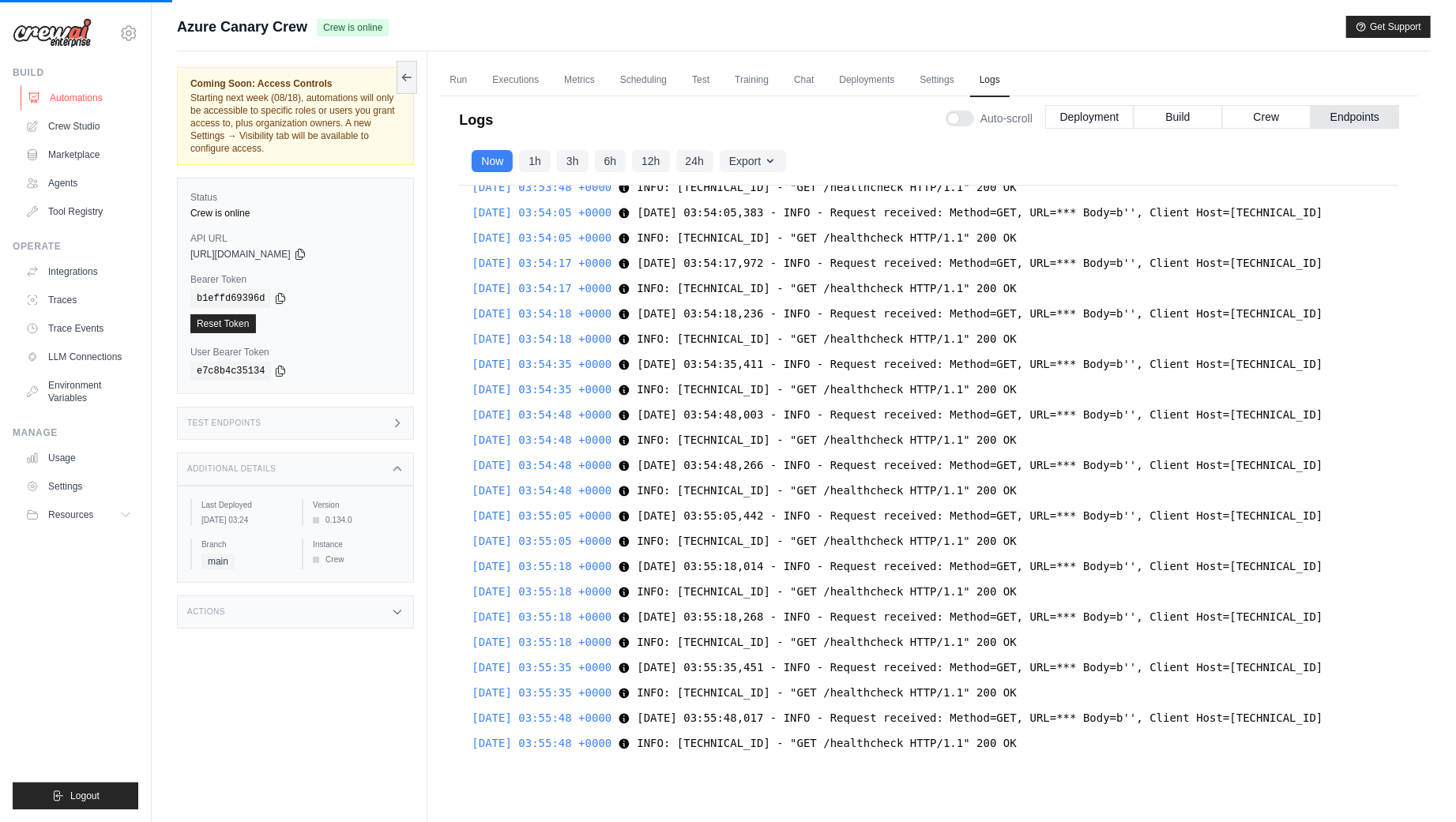
click at [71, 102] on link "Automations" at bounding box center [80, 97] width 119 height 25
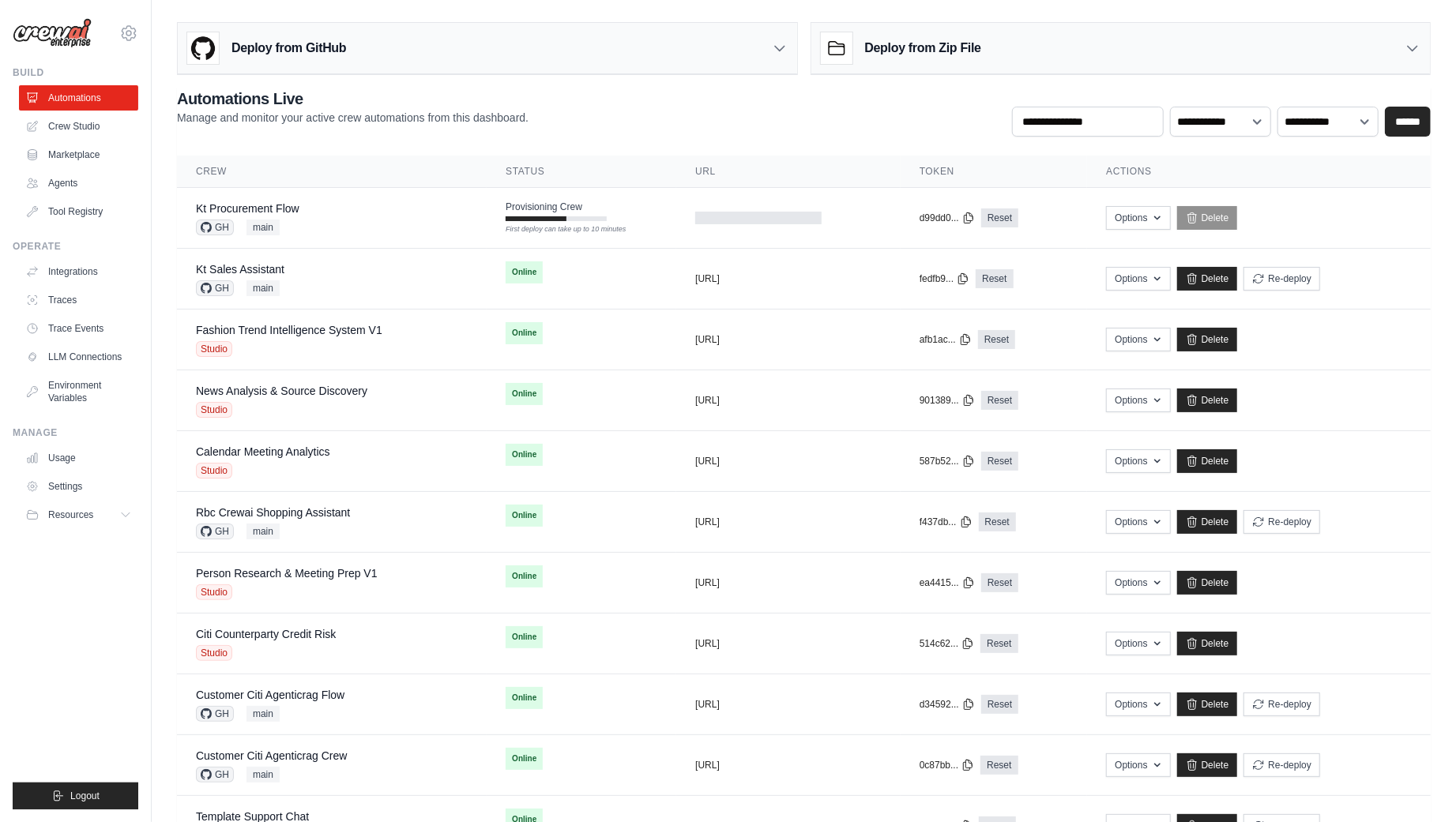
click at [92, 632] on ul "Build Automations Crew Studio Marketplace Agents" at bounding box center [76, 438] width 125 height 744
click at [631, 122] on div "**********" at bounding box center [803, 112] width 1253 height 49
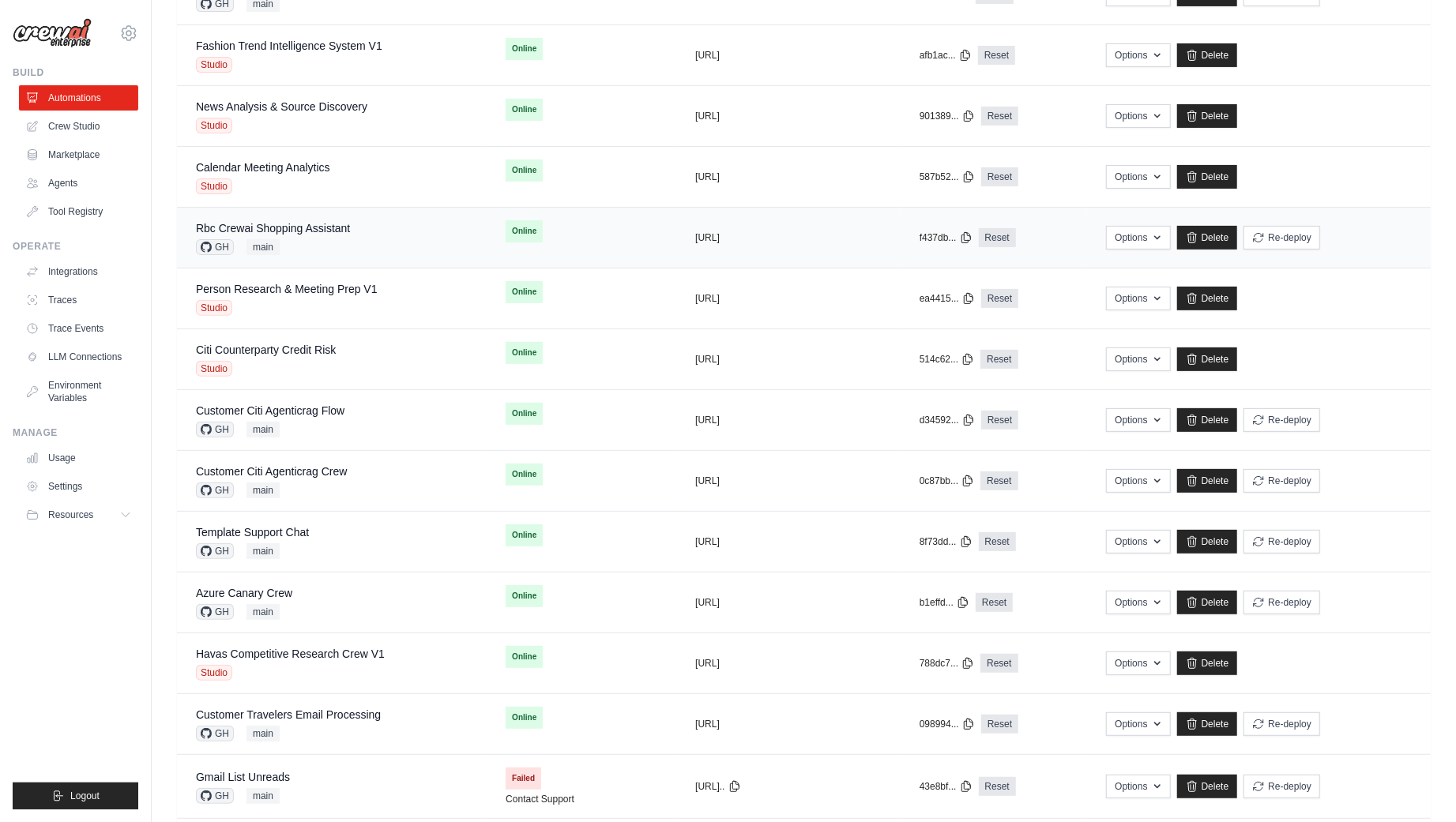
scroll to position [298, 0]
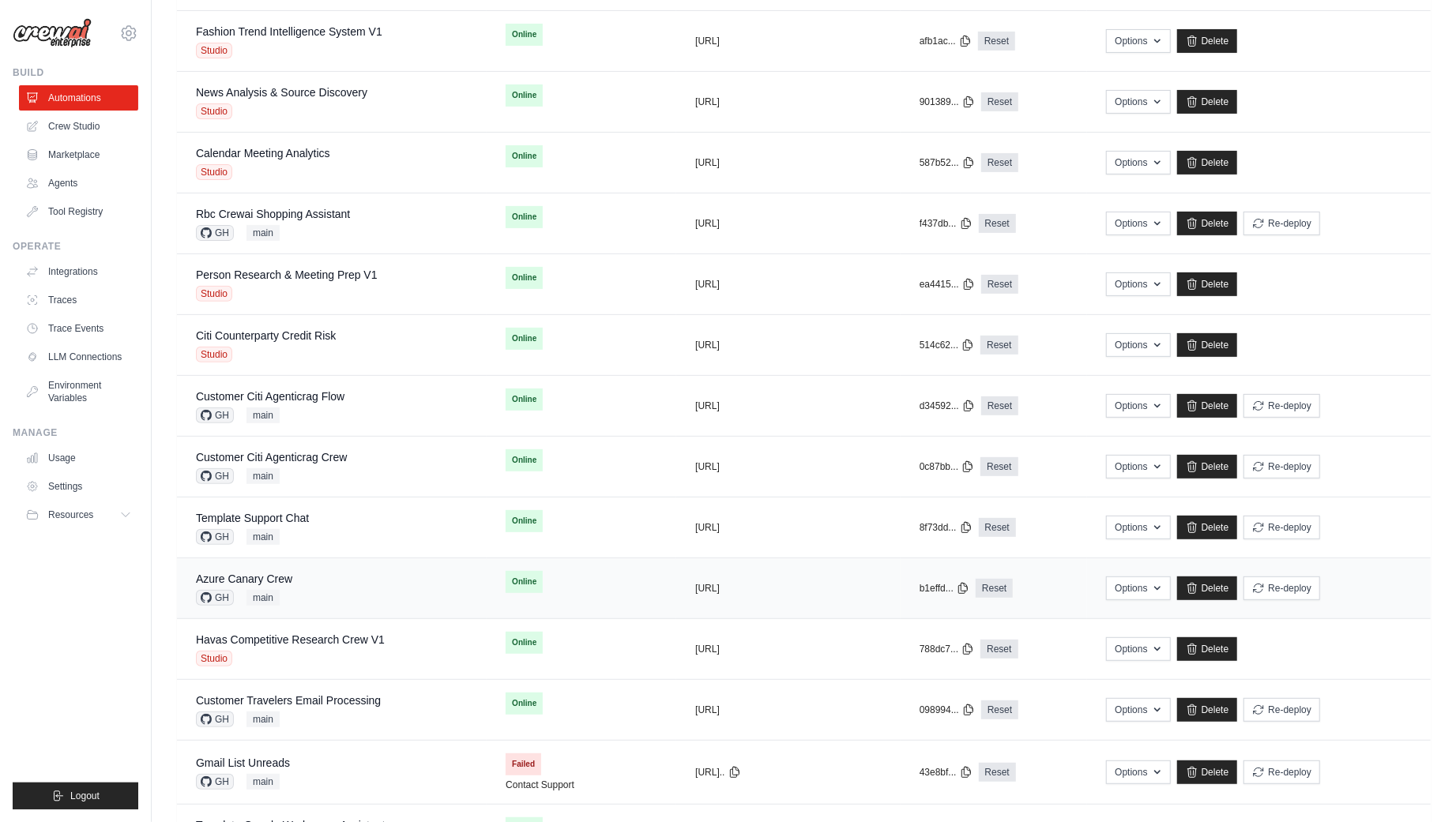
click at [383, 562] on td "Azure Canary Crew GH main" at bounding box center [331, 589] width 310 height 61
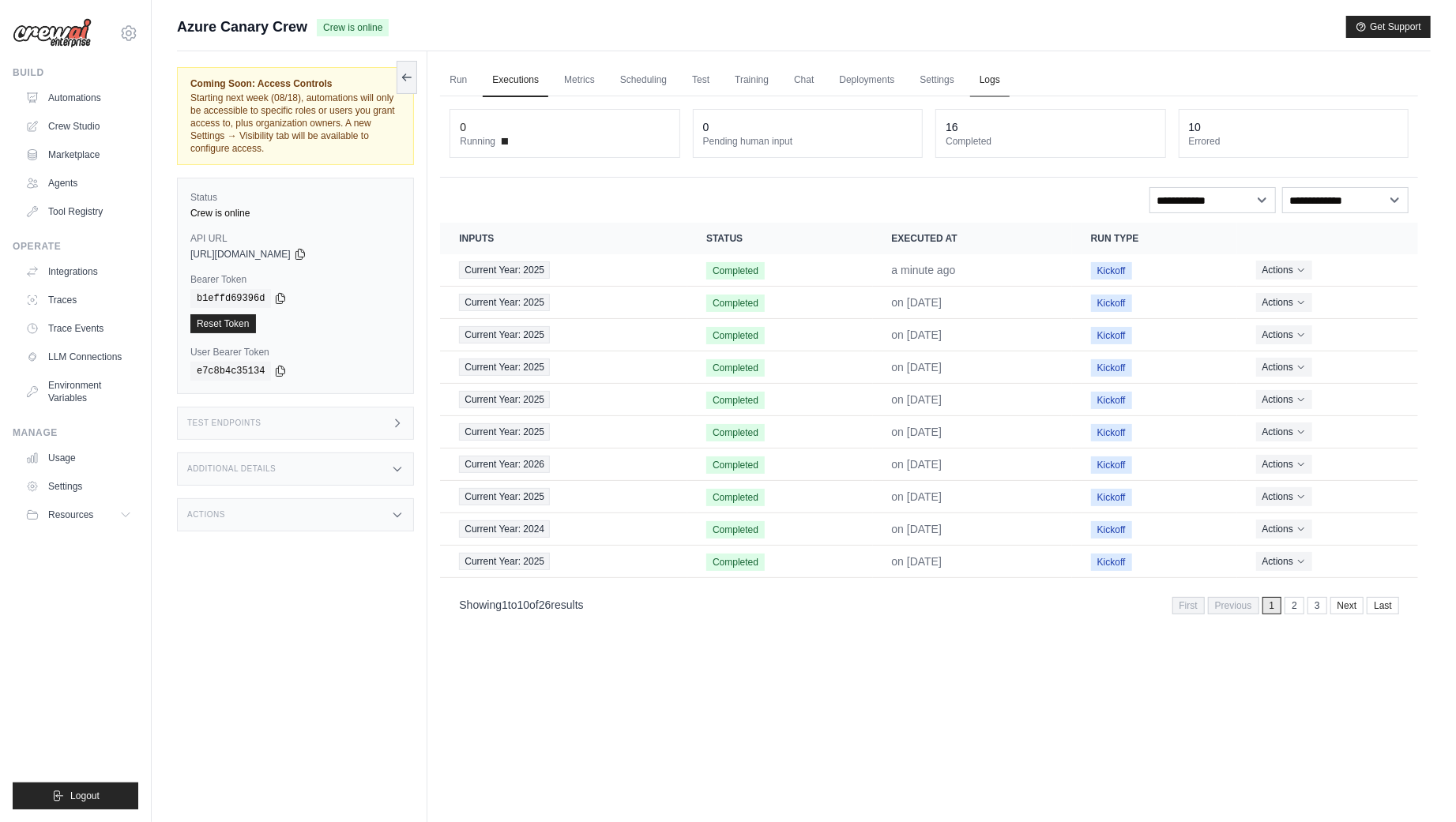
click at [997, 73] on link "Logs" at bounding box center [989, 81] width 39 height 33
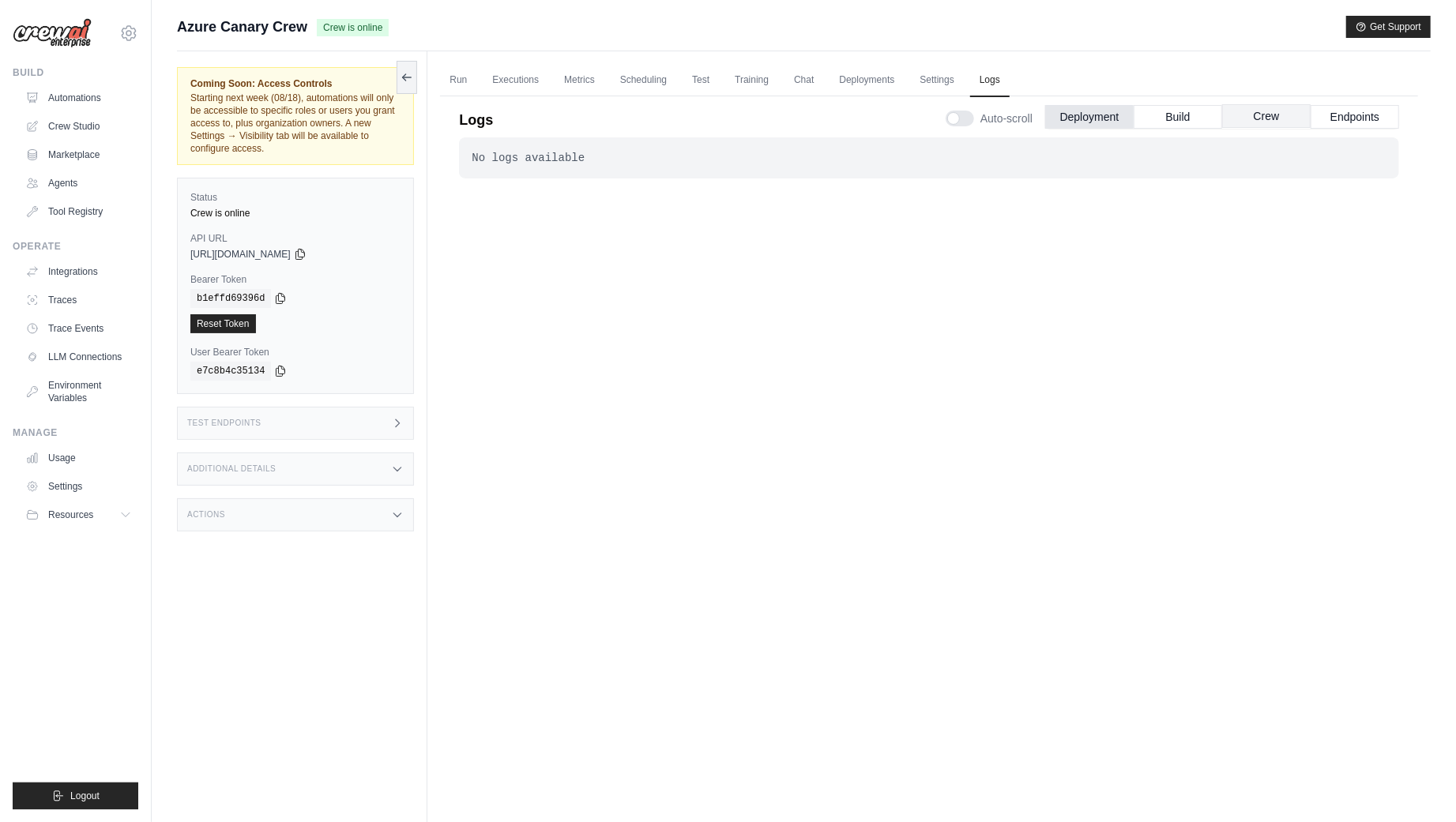
click at [1271, 110] on button "Crew" at bounding box center [1266, 116] width 89 height 23
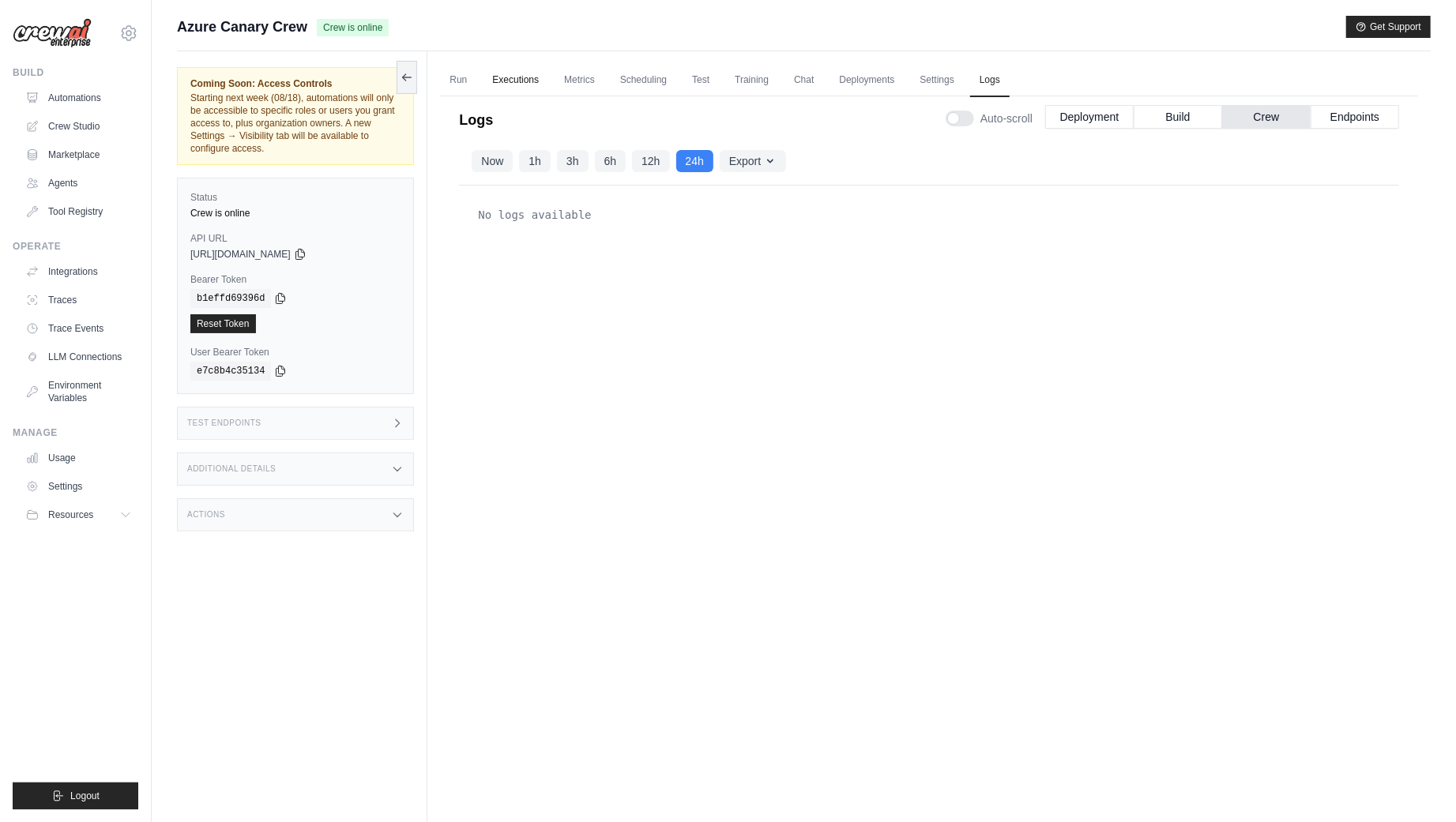
click at [512, 72] on link "Executions" at bounding box center [515, 81] width 65 height 33
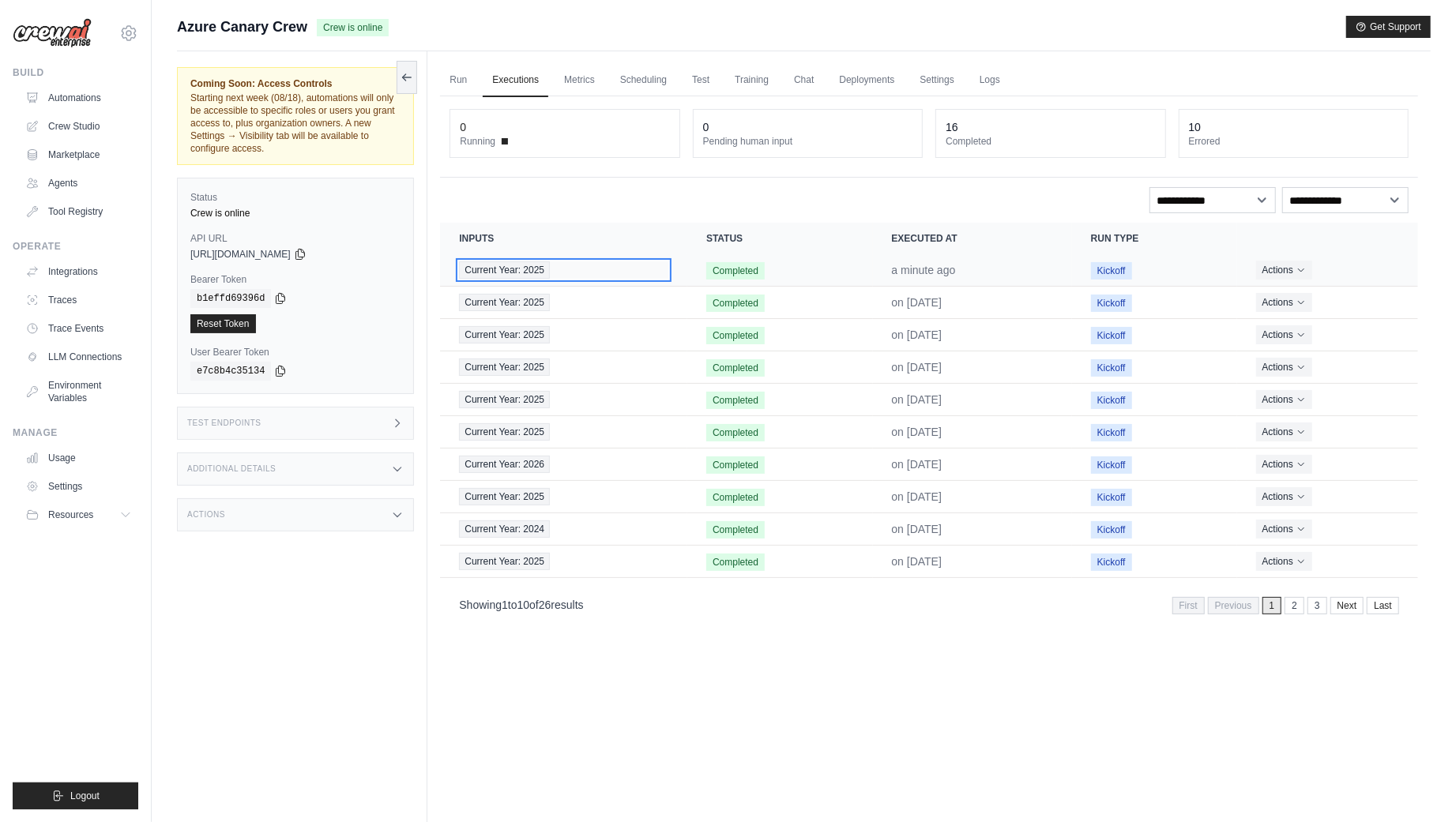
click at [507, 271] on span "Current Year: 2025" at bounding box center [504, 271] width 90 height 17
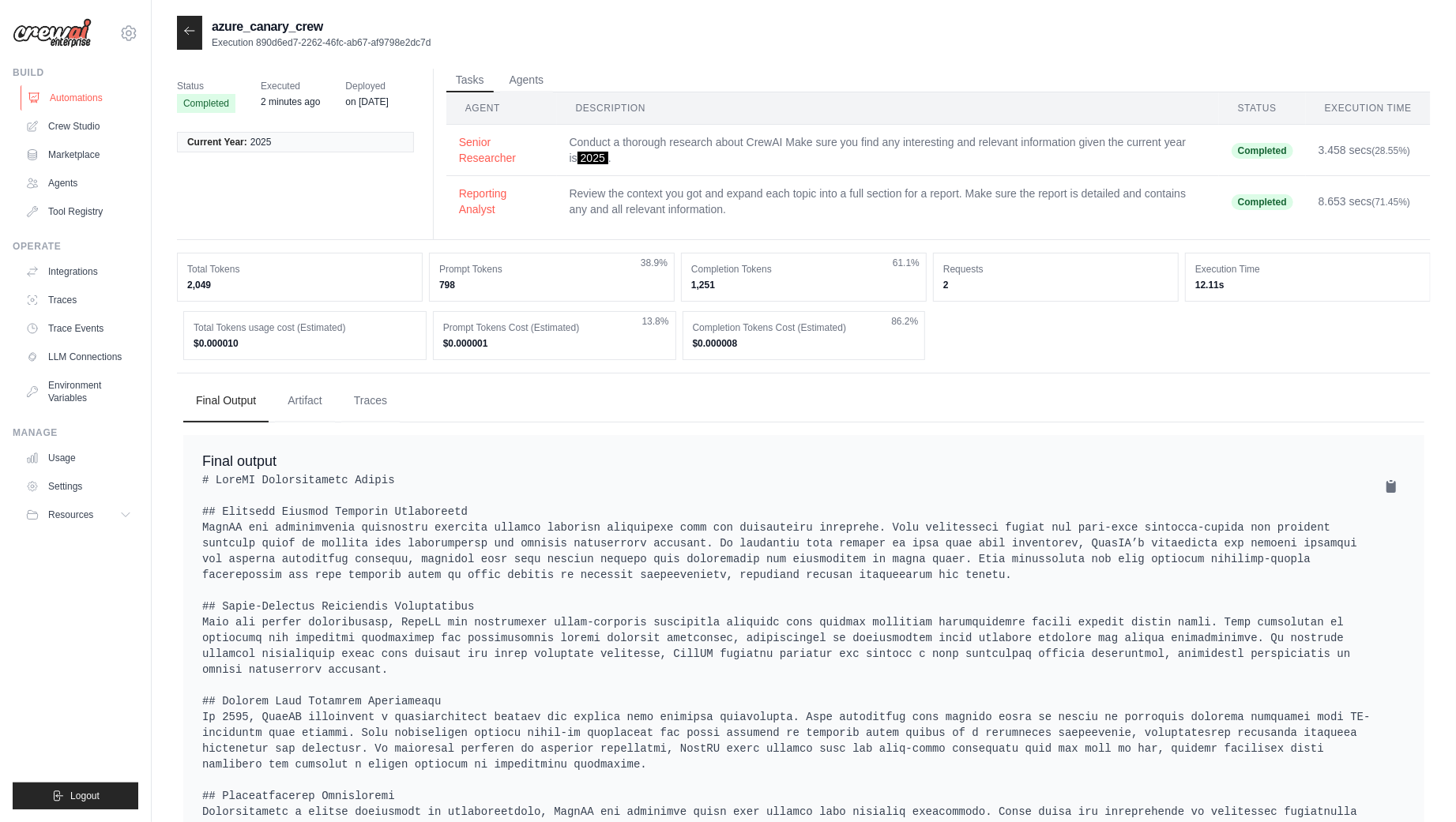
click at [69, 96] on link "Automations" at bounding box center [80, 97] width 119 height 25
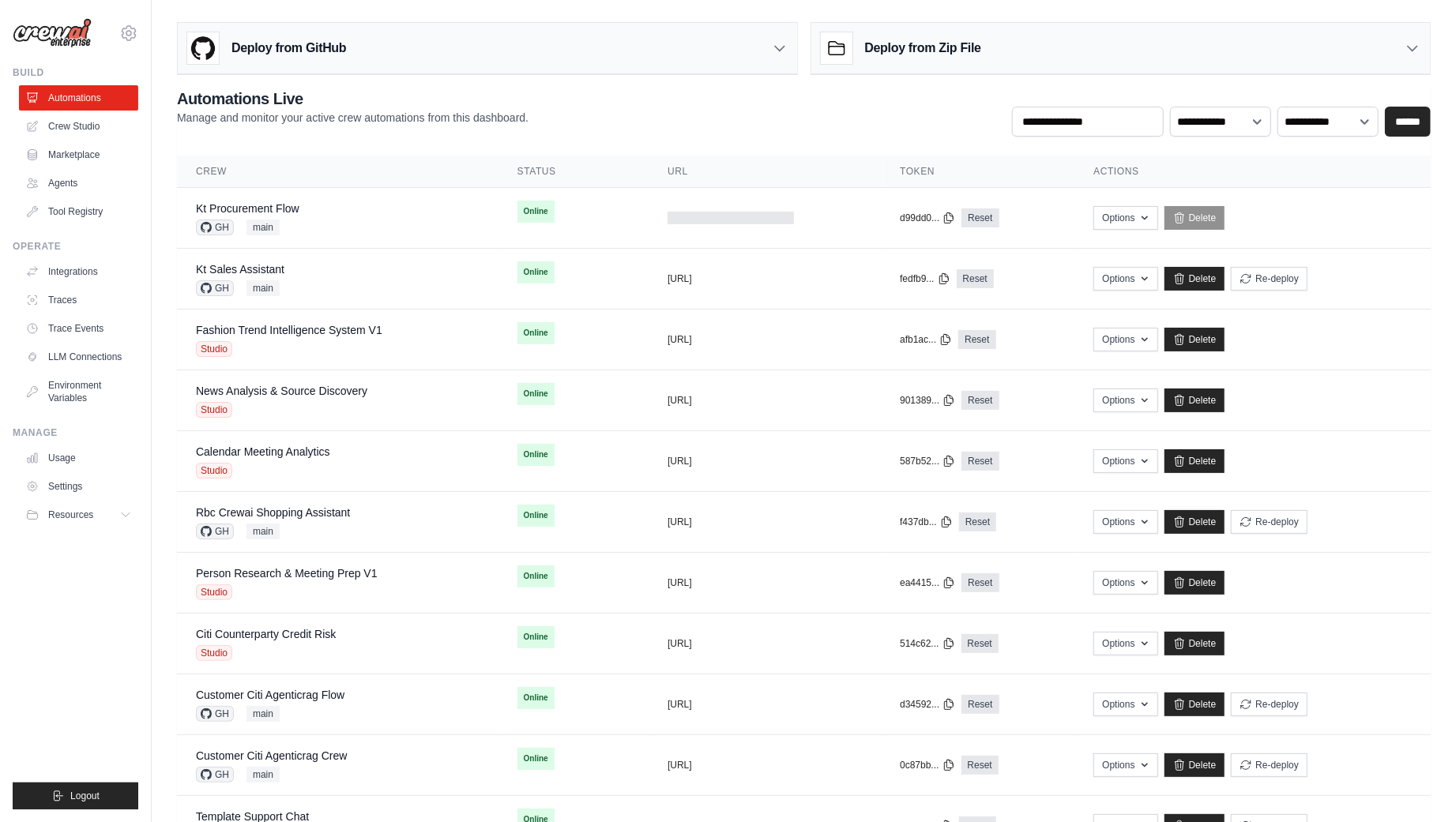
click at [409, 133] on div "**********" at bounding box center [803, 112] width 1253 height 49
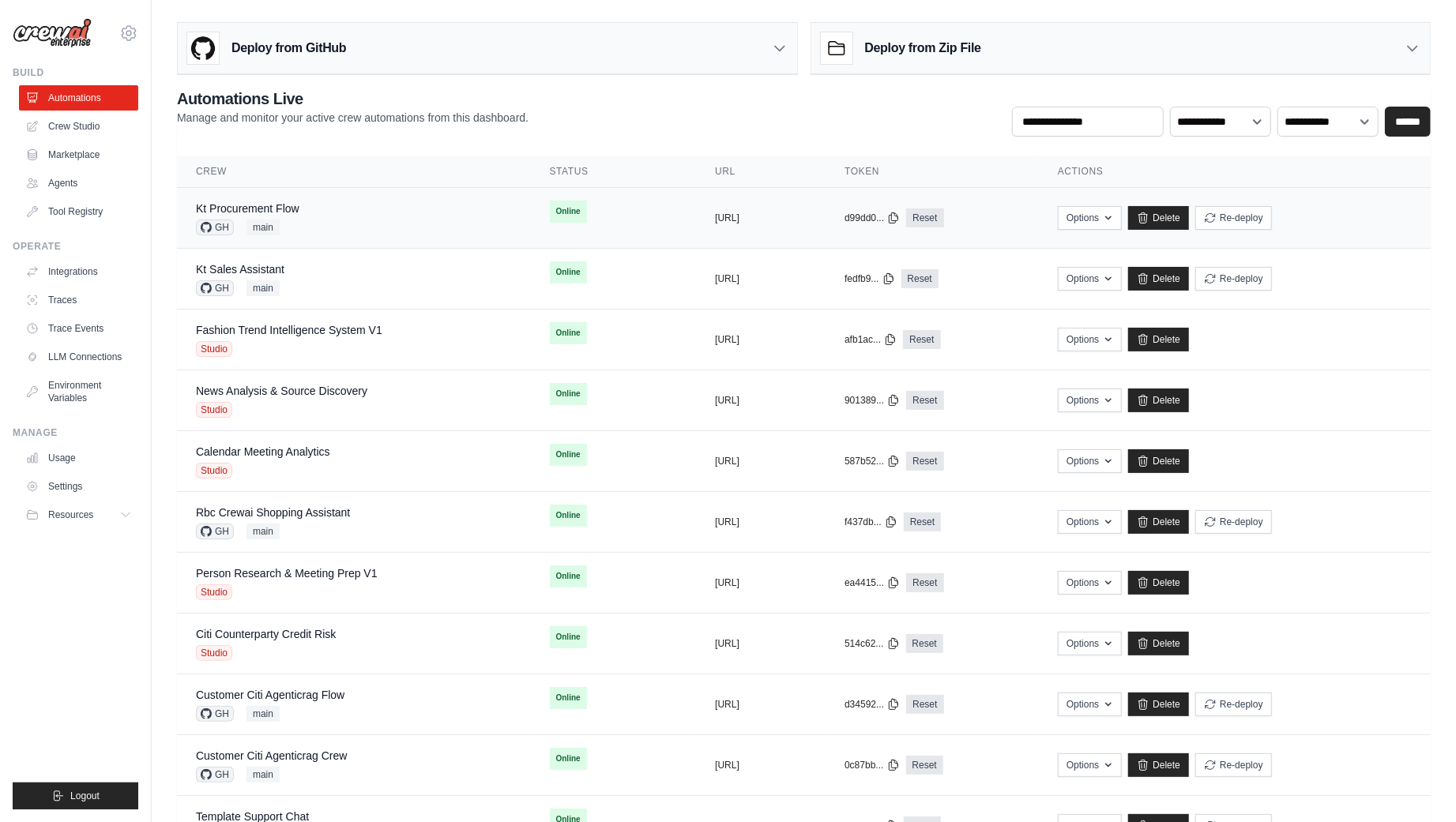
click at [342, 213] on div "Kt Procurement Flow GH main" at bounding box center [353, 218] width 316 height 35
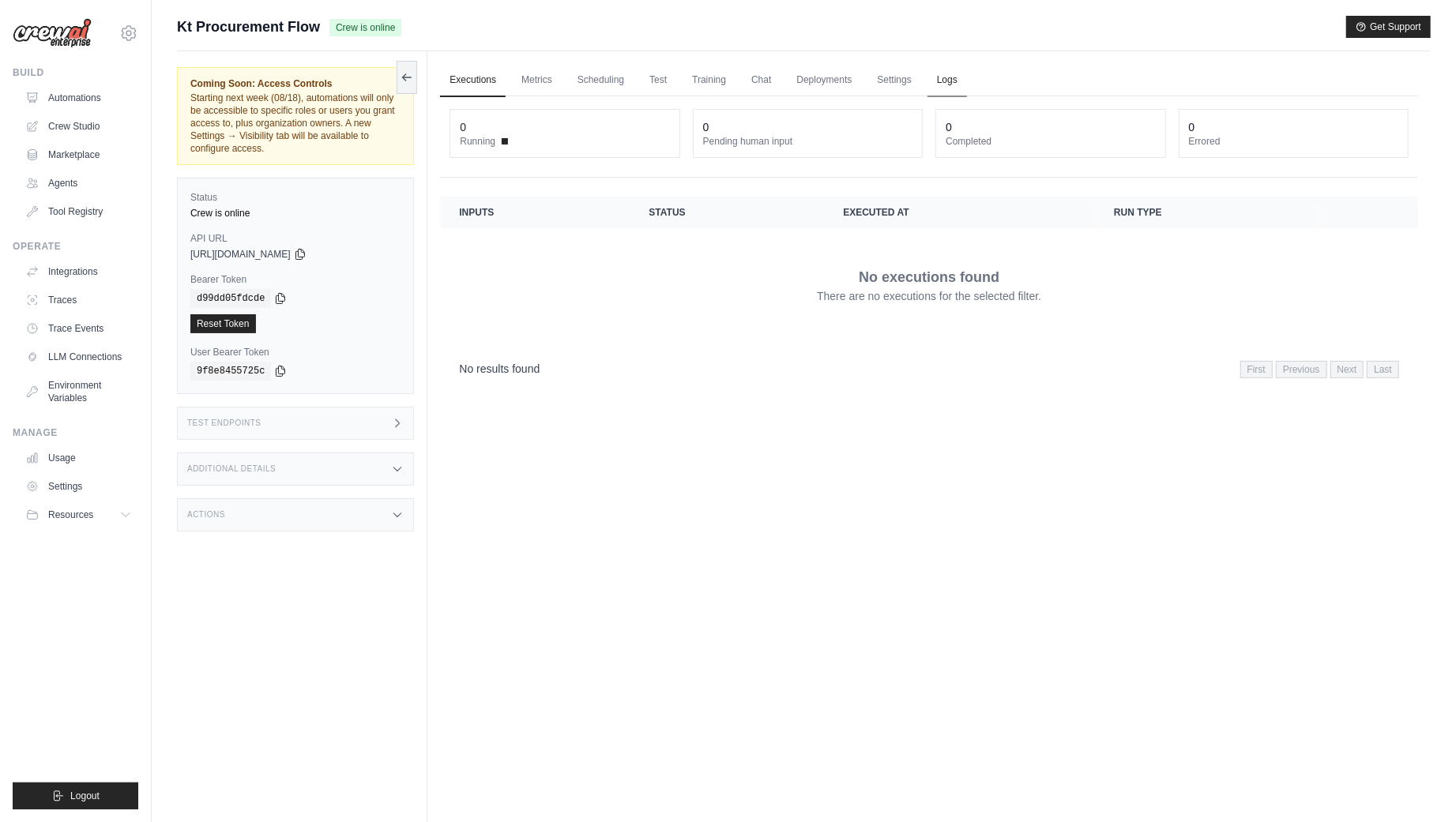
click at [956, 82] on link "Logs" at bounding box center [946, 81] width 39 height 33
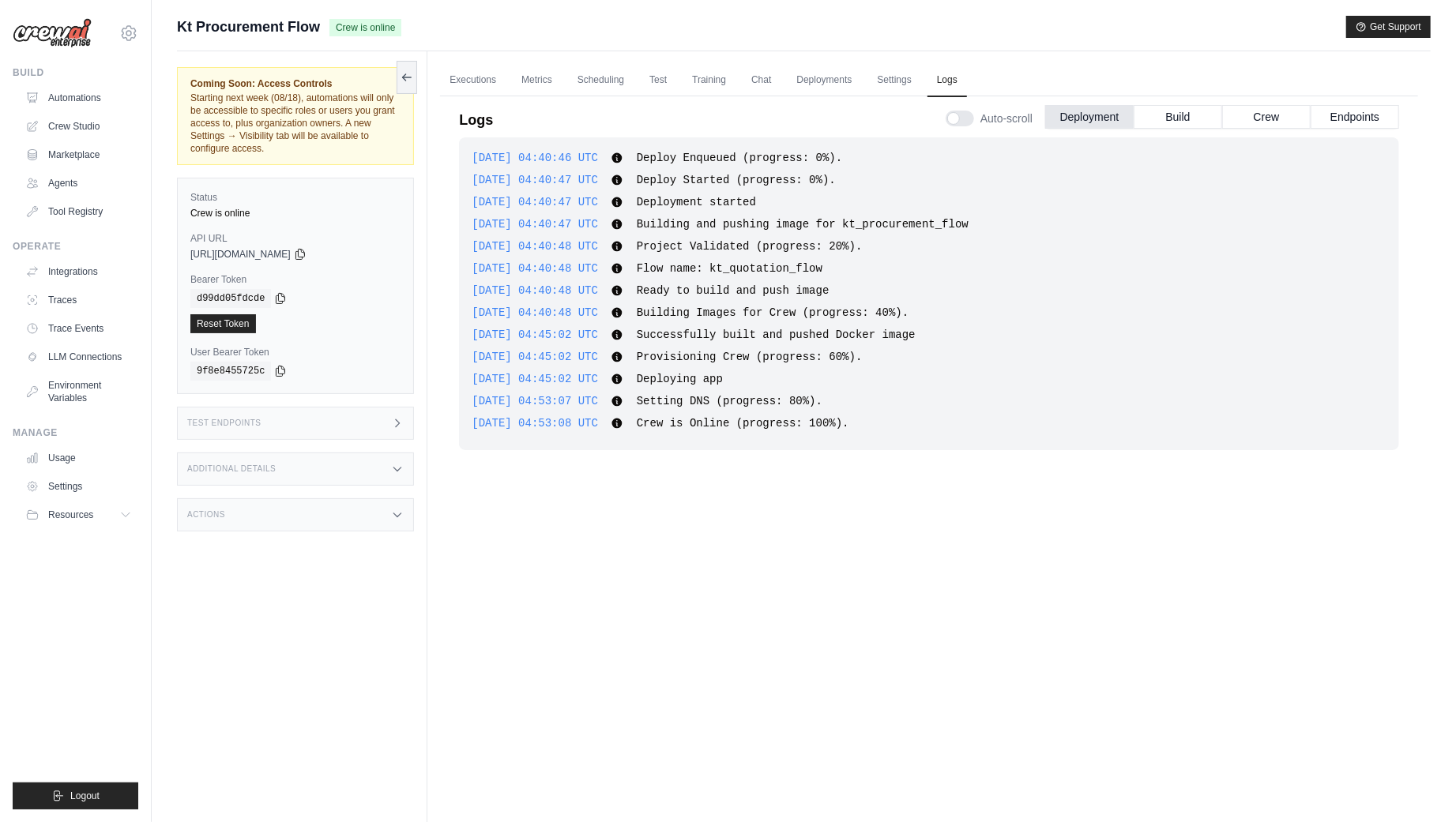
drag, startPoint x: 534, startPoint y: 425, endPoint x: 618, endPoint y: 426, distance: 84.0
click at [598, 426] on span "2025-08-18 04:53:08 UTC" at bounding box center [534, 424] width 126 height 13
click at [618, 428] on div "2025-08-18 04:53:08 UTC Crew is Online (progress: 100%). Show more Show less" at bounding box center [929, 424] width 915 height 16
drag, startPoint x: 604, startPoint y: 422, endPoint x: 622, endPoint y: 422, distance: 18.0
click at [598, 422] on span "2025-08-18 04:53:08 UTC" at bounding box center [534, 424] width 126 height 13
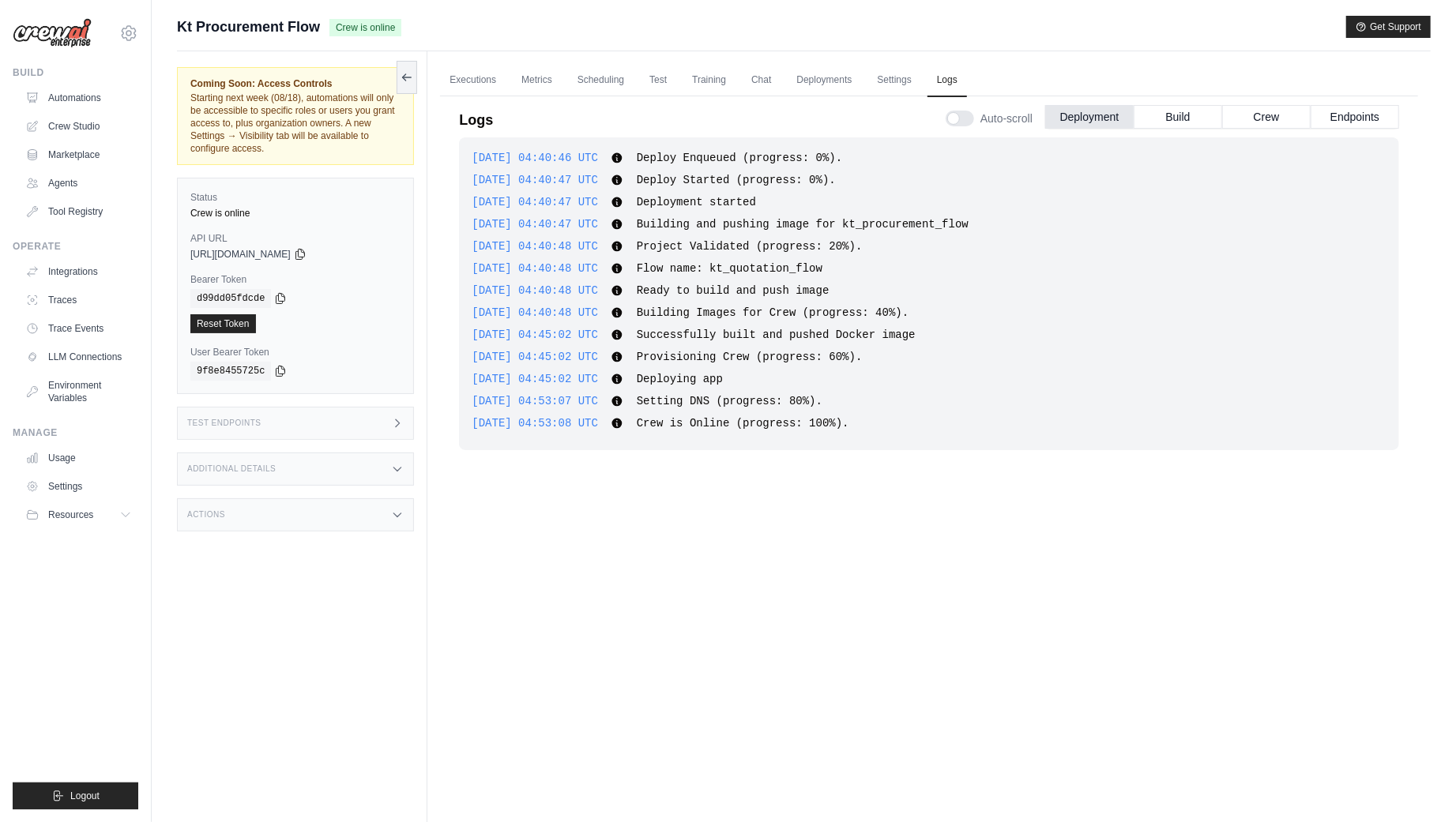
click at [562, 433] on div "2025-08-18 04:40:46 UTC Deploy Enqueued (progress: 0%). Show more Show less 202…" at bounding box center [929, 294] width 940 height 313
click at [1284, 122] on button "Crew" at bounding box center [1266, 116] width 89 height 23
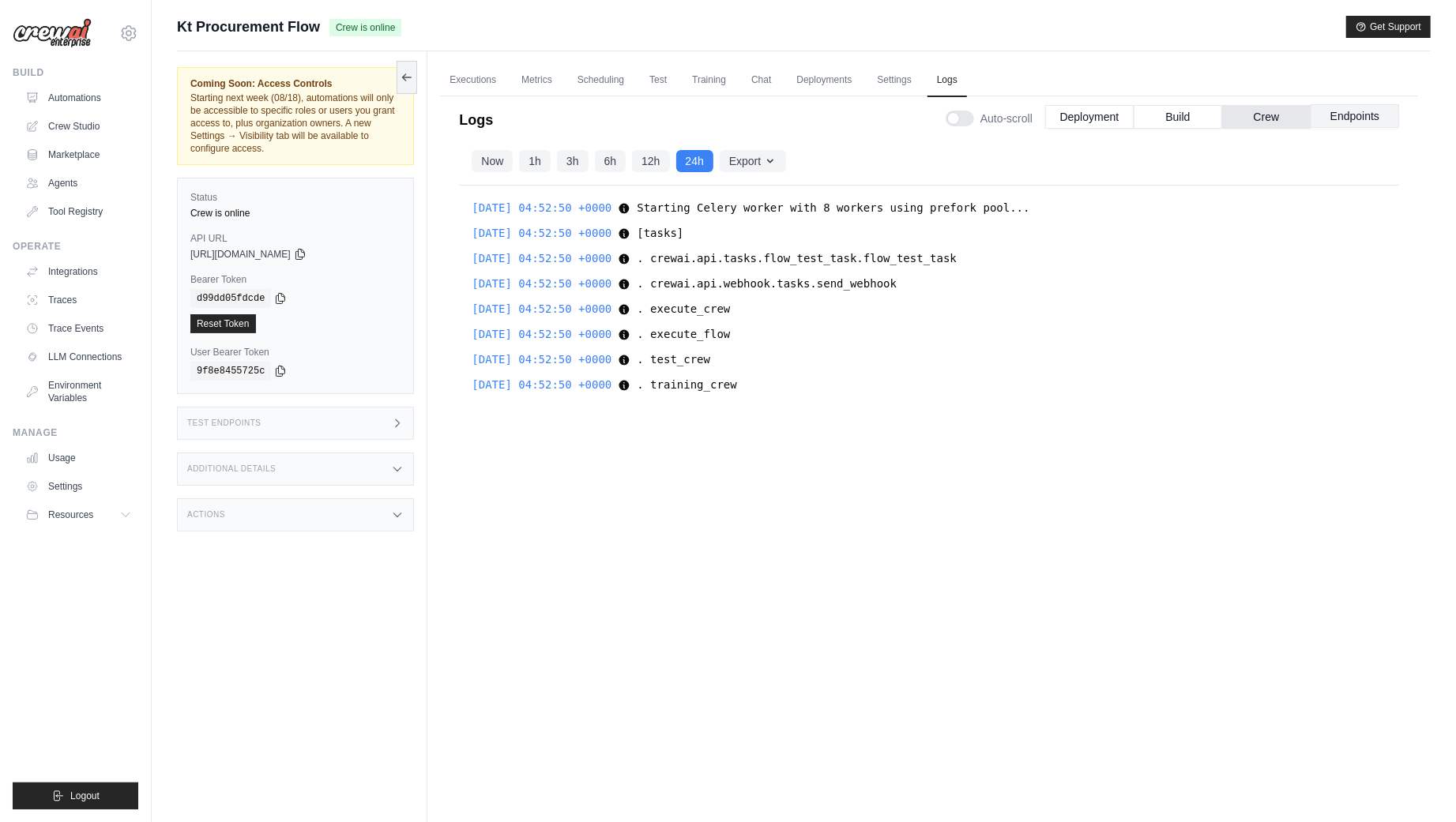
click at [1366, 124] on button "Endpoints" at bounding box center [1355, 116] width 89 height 23
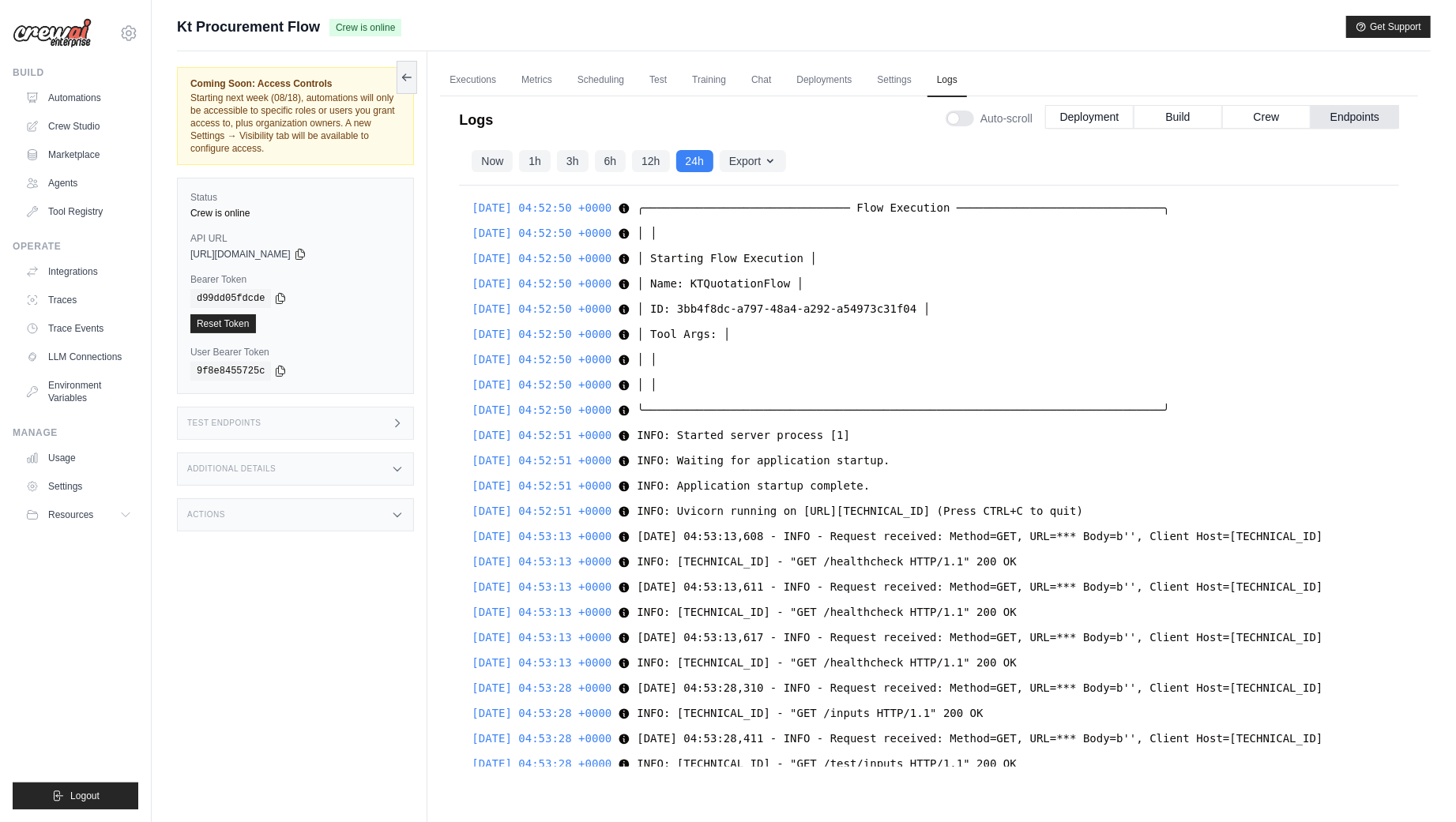
scroll to position [379, 0]
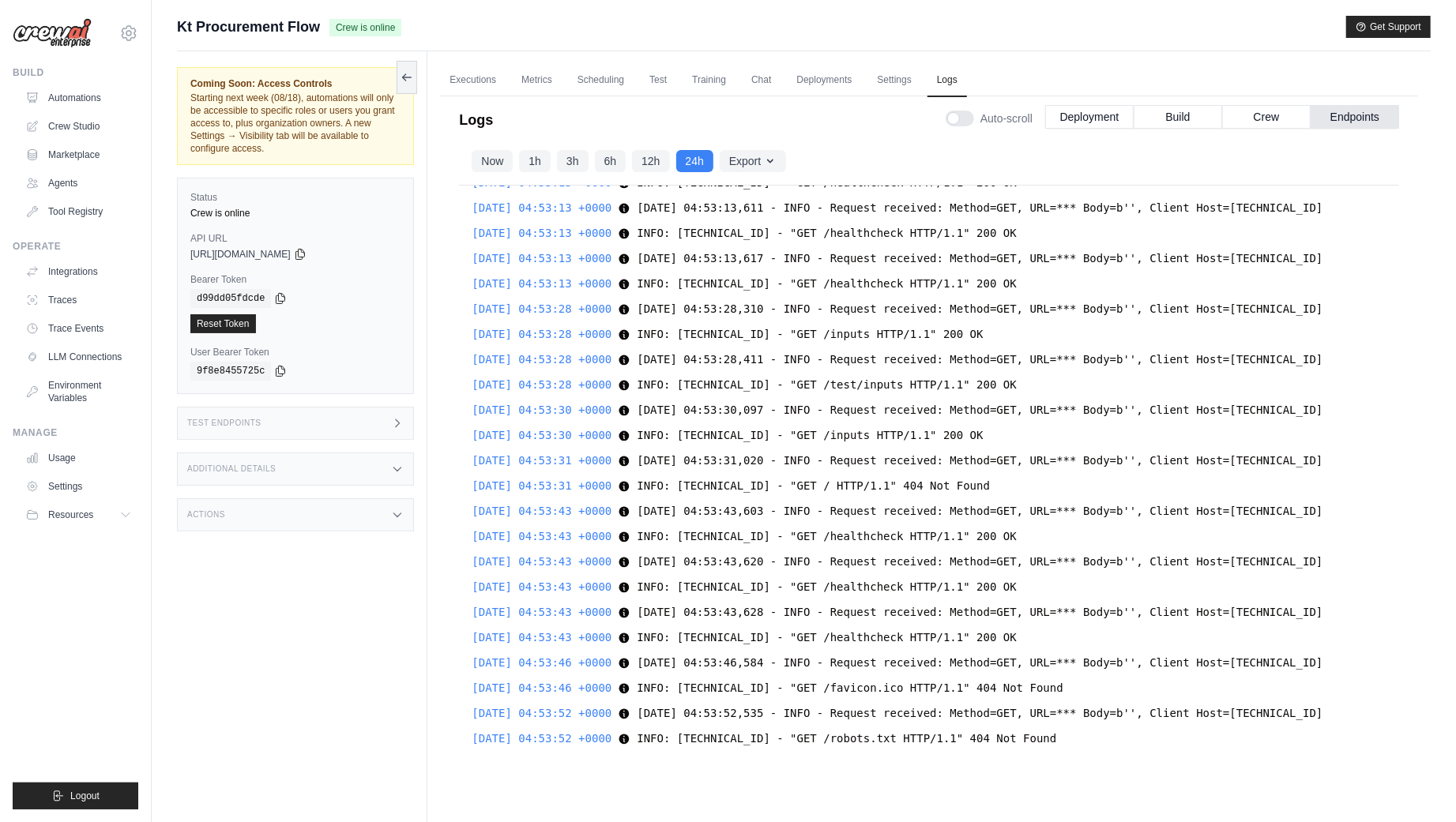
click at [396, 520] on div "Actions" at bounding box center [295, 515] width 237 height 33
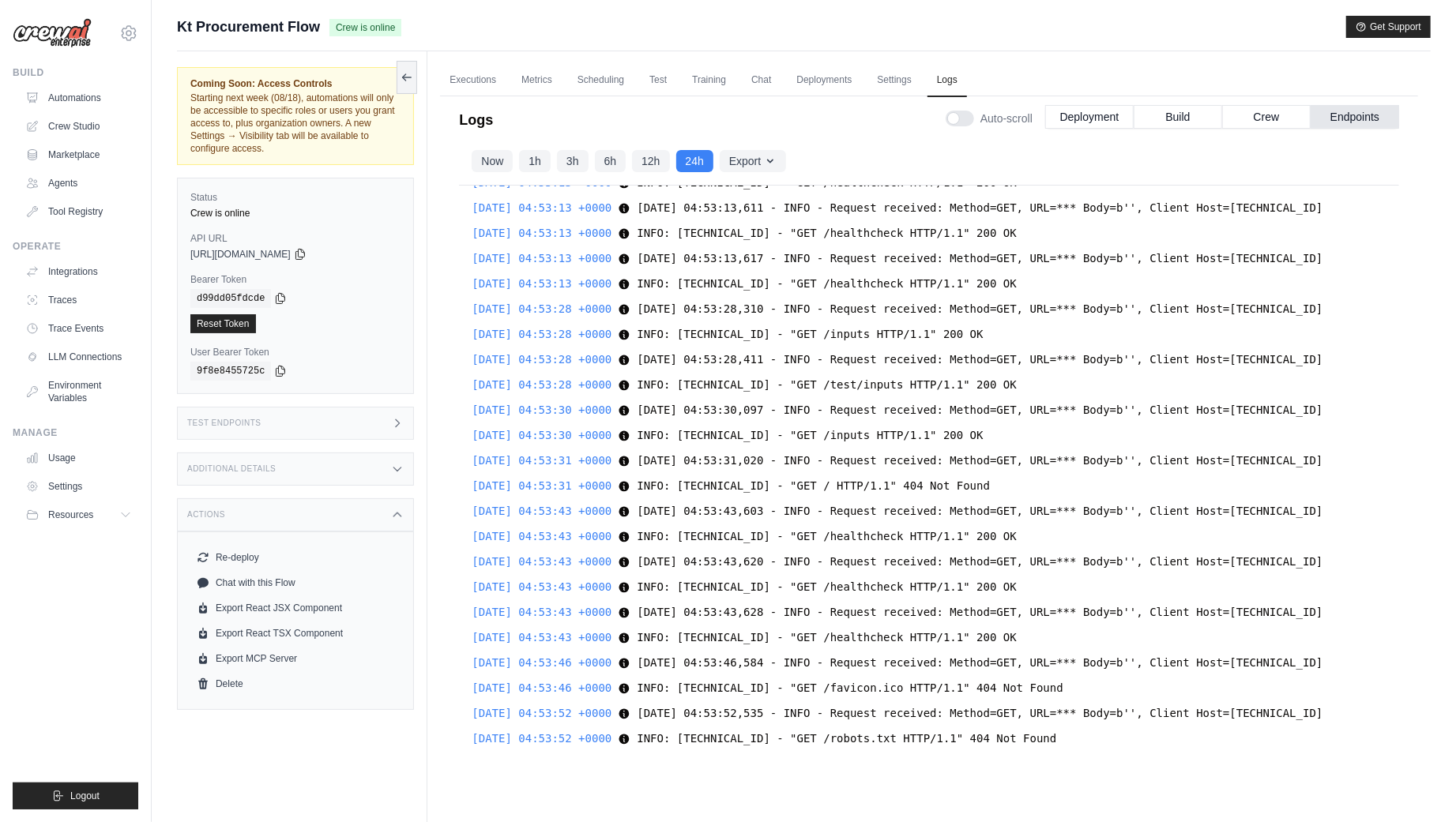
click at [397, 509] on icon at bounding box center [397, 515] width 13 height 13
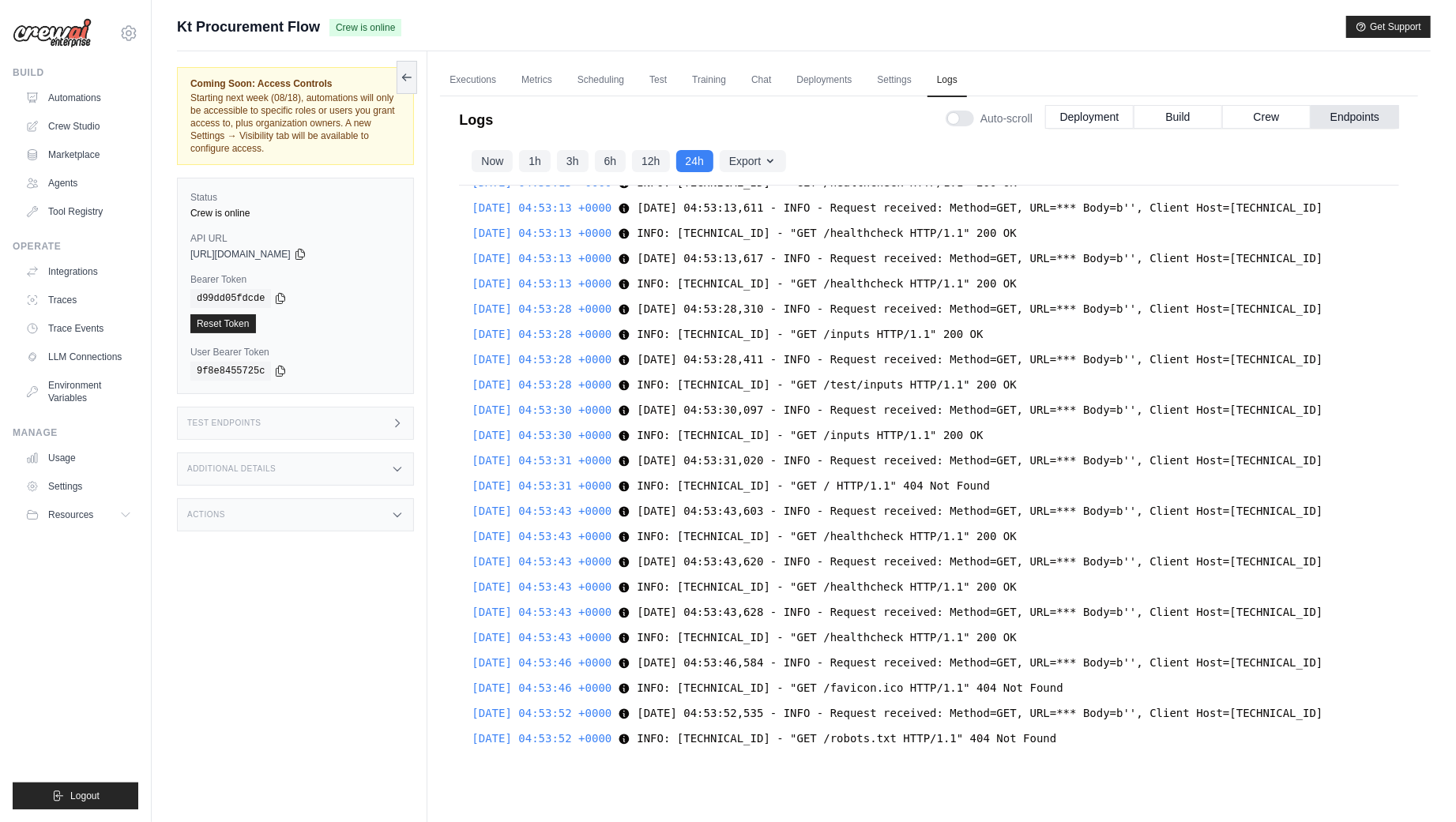
click at [572, 718] on span "2025-08-18 04:53:52 +0000" at bounding box center [541, 713] width 140 height 13
click at [593, 737] on span "2025-08-18 04:53:52 +0000" at bounding box center [541, 738] width 140 height 13
click at [1105, 121] on button "Deployment" at bounding box center [1090, 116] width 89 height 23
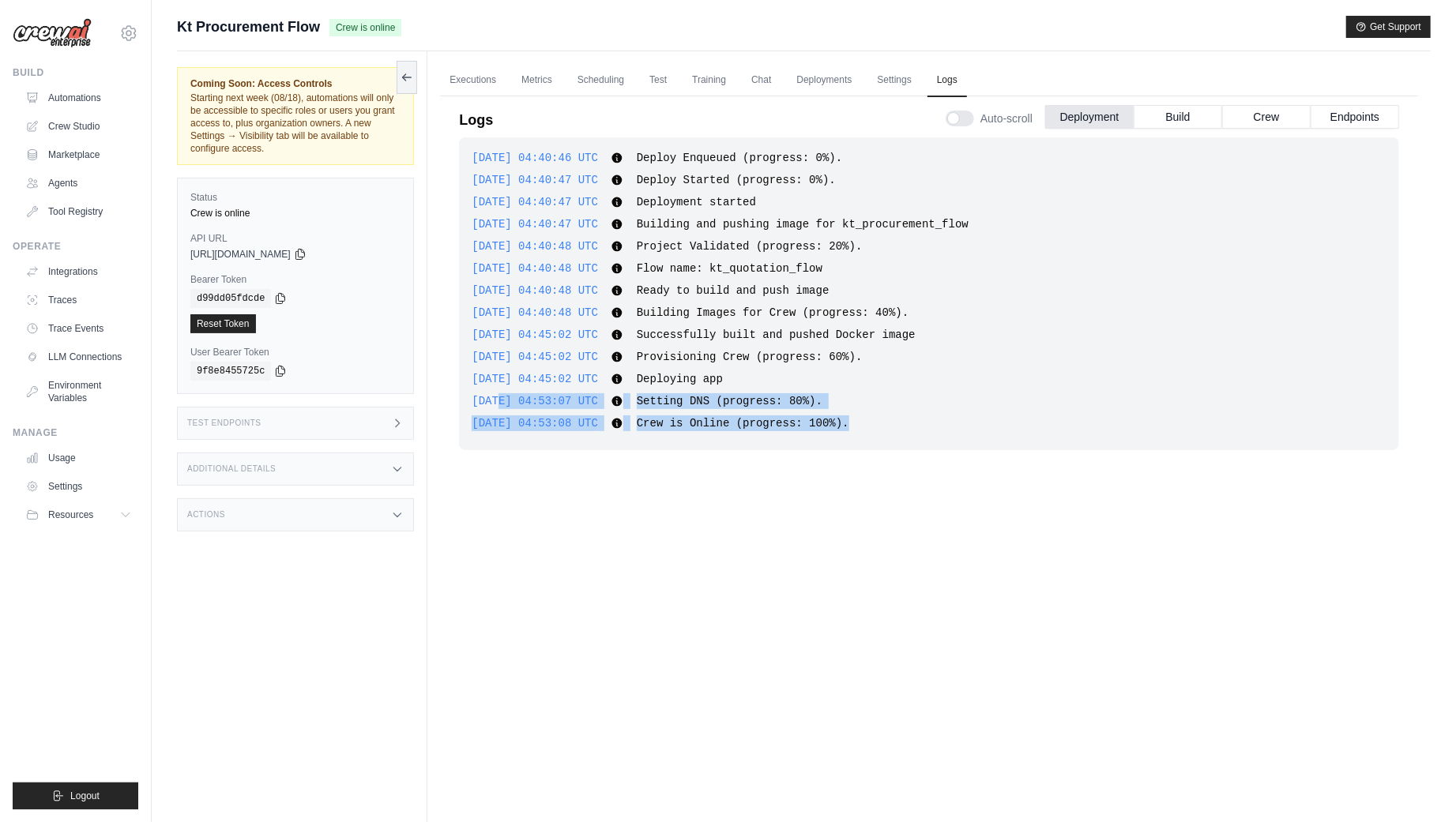
drag, startPoint x: 524, startPoint y: 416, endPoint x: 607, endPoint y: 448, distance: 89.0
click at [607, 448] on div "2025-08-18 04:40:46 UTC Deploy Enqueued (progress: 0%). Show more Show less 202…" at bounding box center [929, 294] width 940 height 313
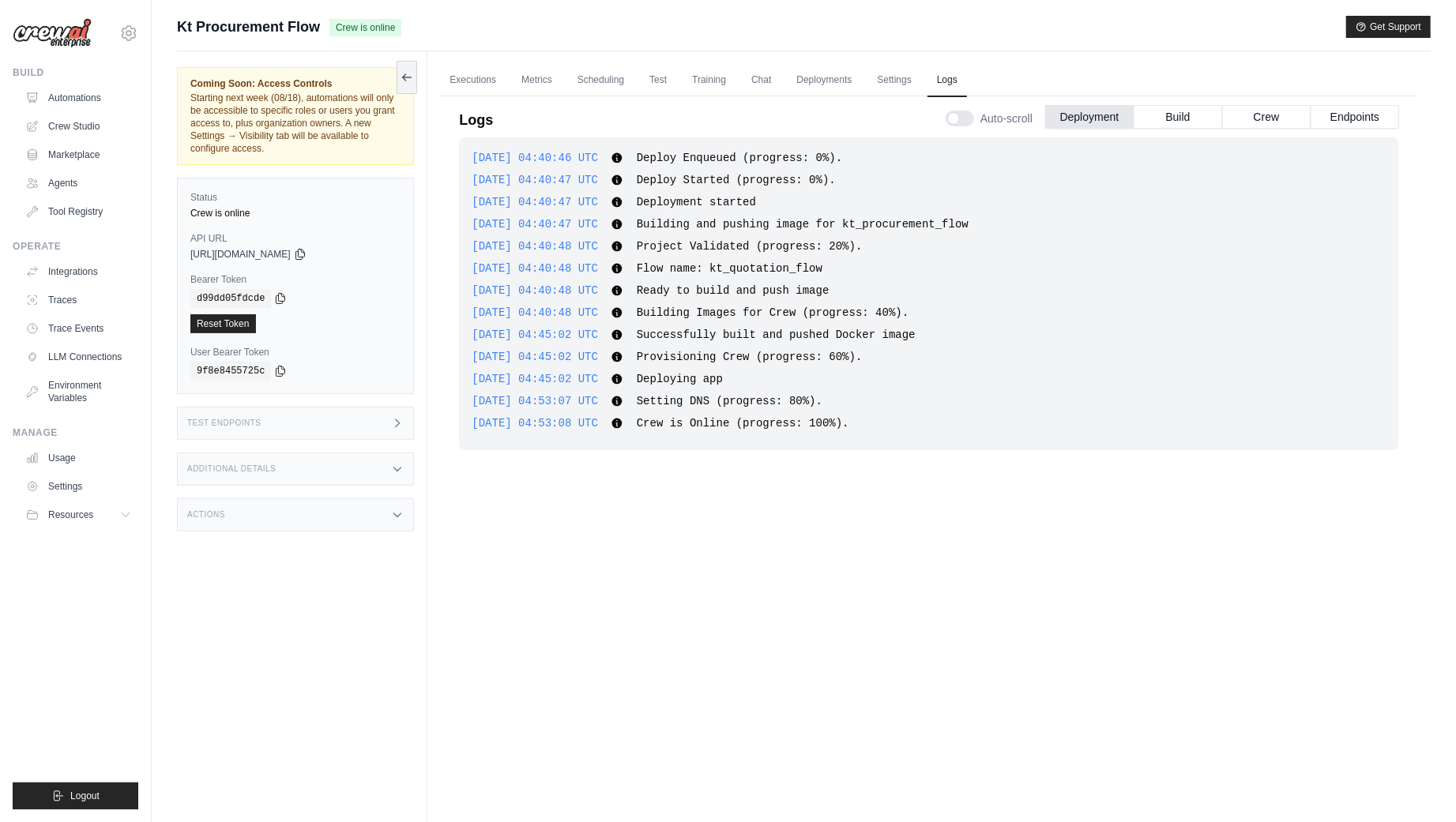
click at [1204, 203] on div "2025-08-18 04:40:47 UTC Deployment started Show more Show less" at bounding box center [929, 202] width 915 height 16
click at [1205, 117] on button "Build" at bounding box center [1178, 116] width 89 height 23
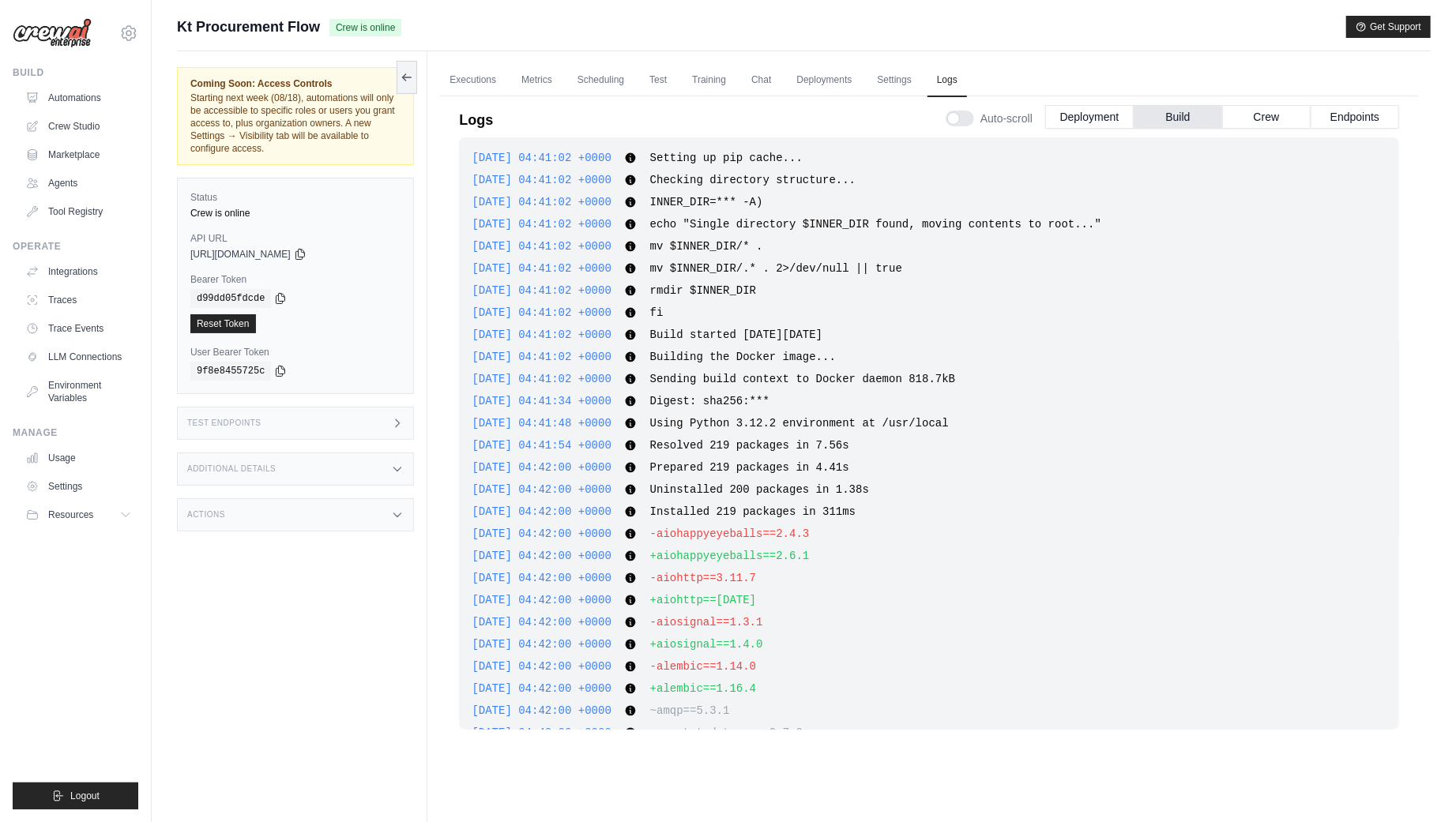
click at [1286, 127] on div "Auto-scroll Deployment Build Crew Endpoints" at bounding box center [1172, 115] width 453 height 44
click at [1279, 120] on button "Crew" at bounding box center [1266, 116] width 89 height 23
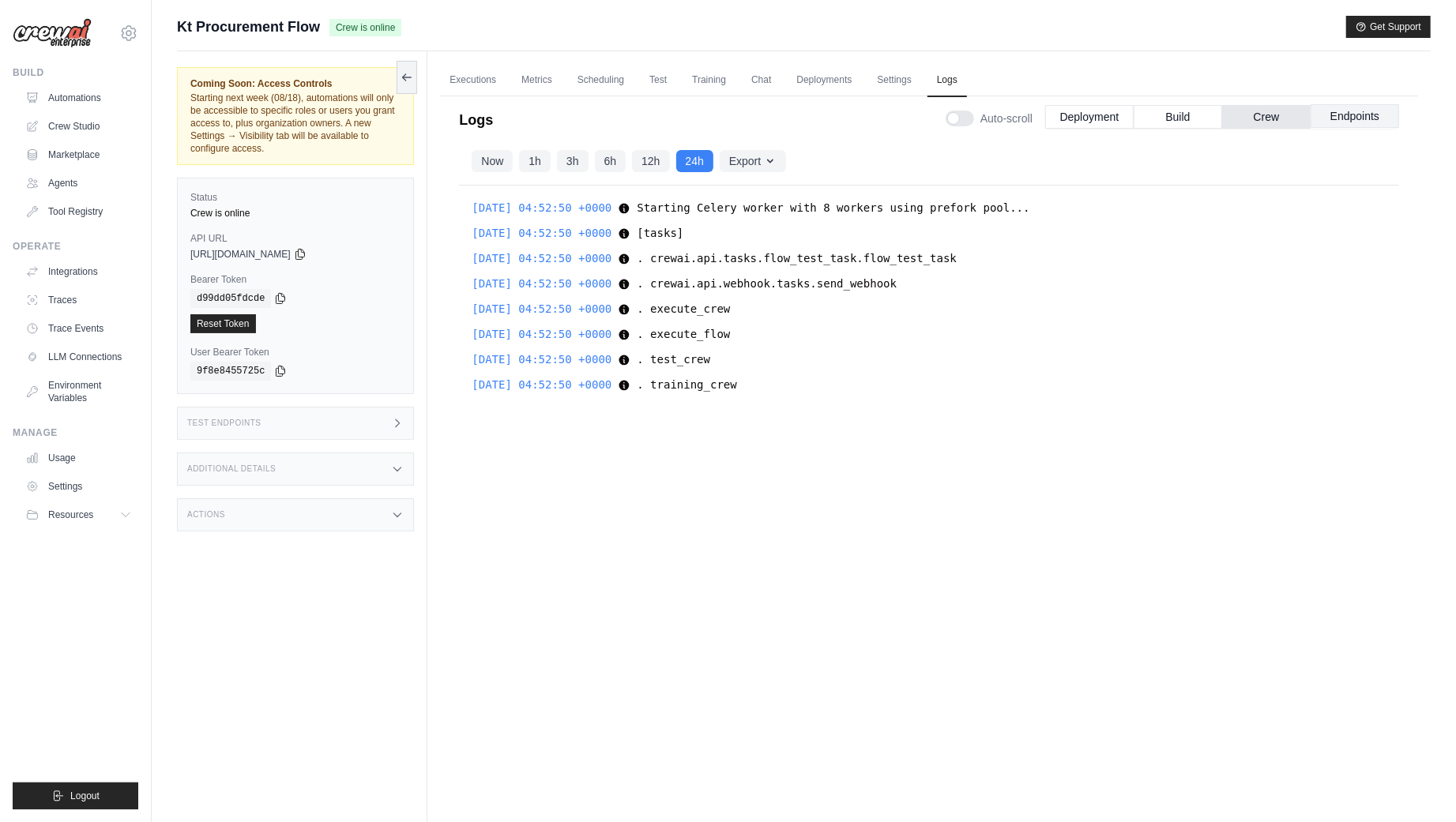
click at [1334, 117] on button "Endpoints" at bounding box center [1355, 116] width 89 height 23
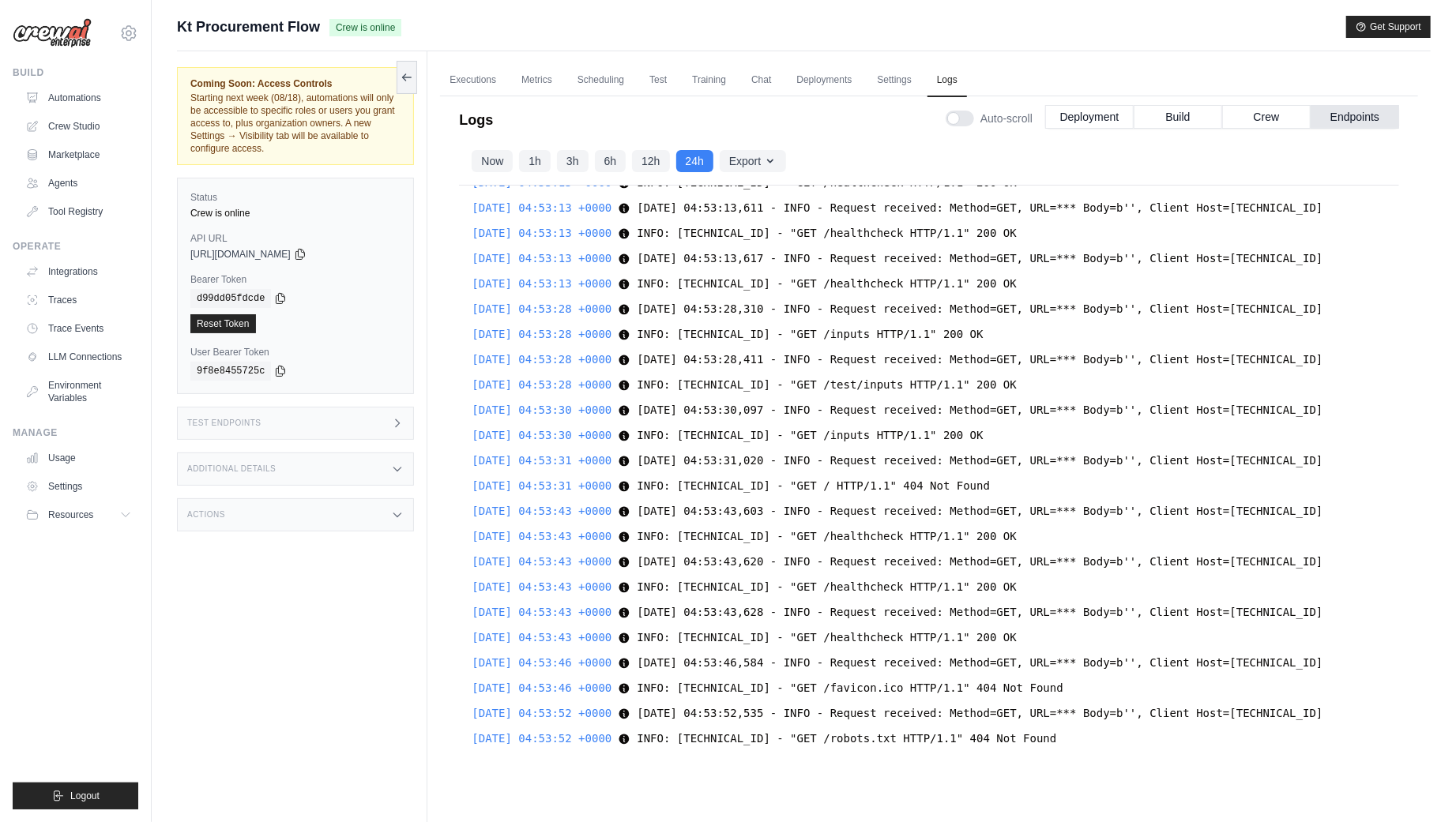
click at [351, 414] on div "Test Endpoints" at bounding box center [295, 424] width 237 height 33
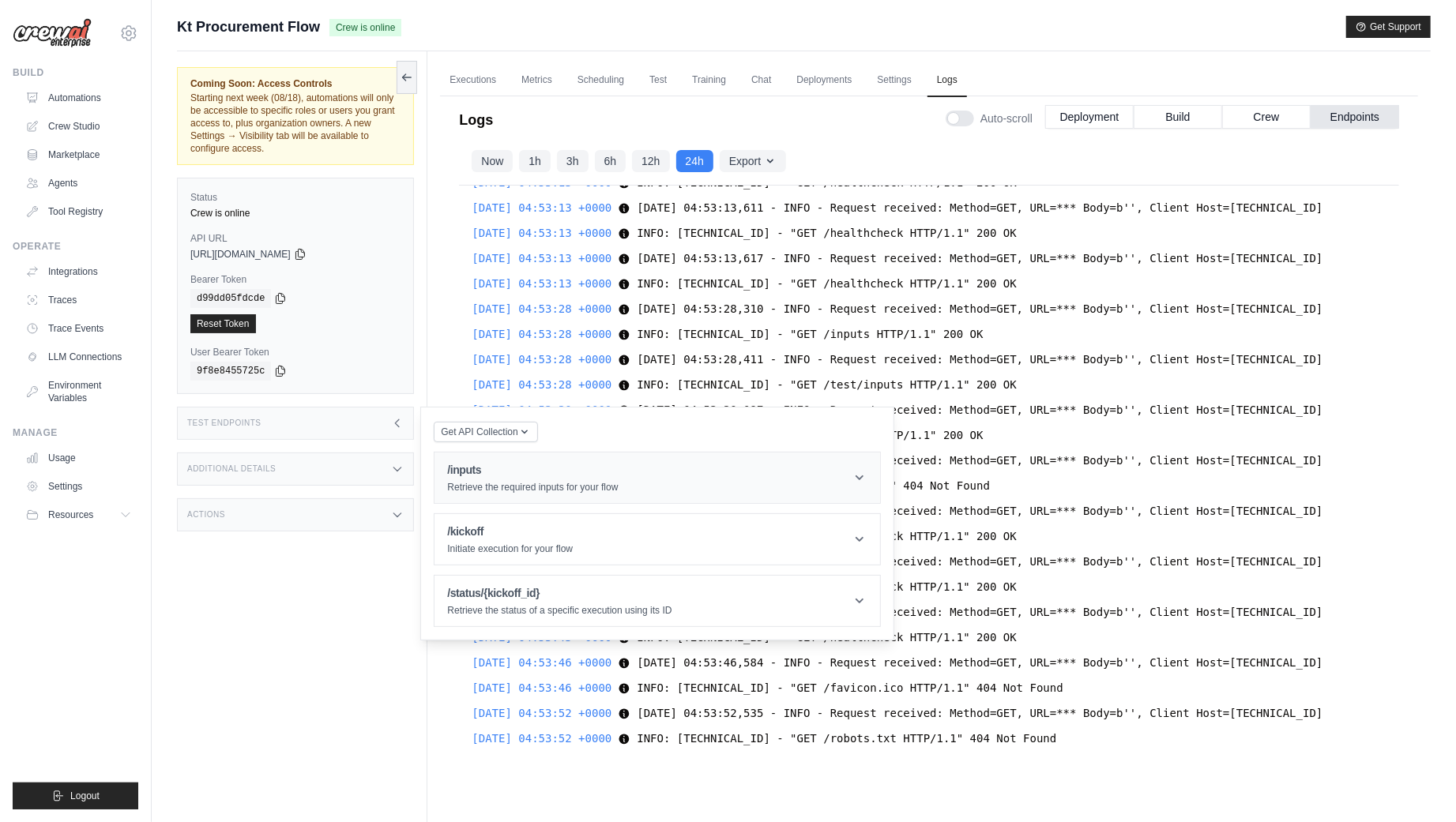
click at [500, 490] on p "Retrieve the required inputs for your flow" at bounding box center [532, 487] width 170 height 13
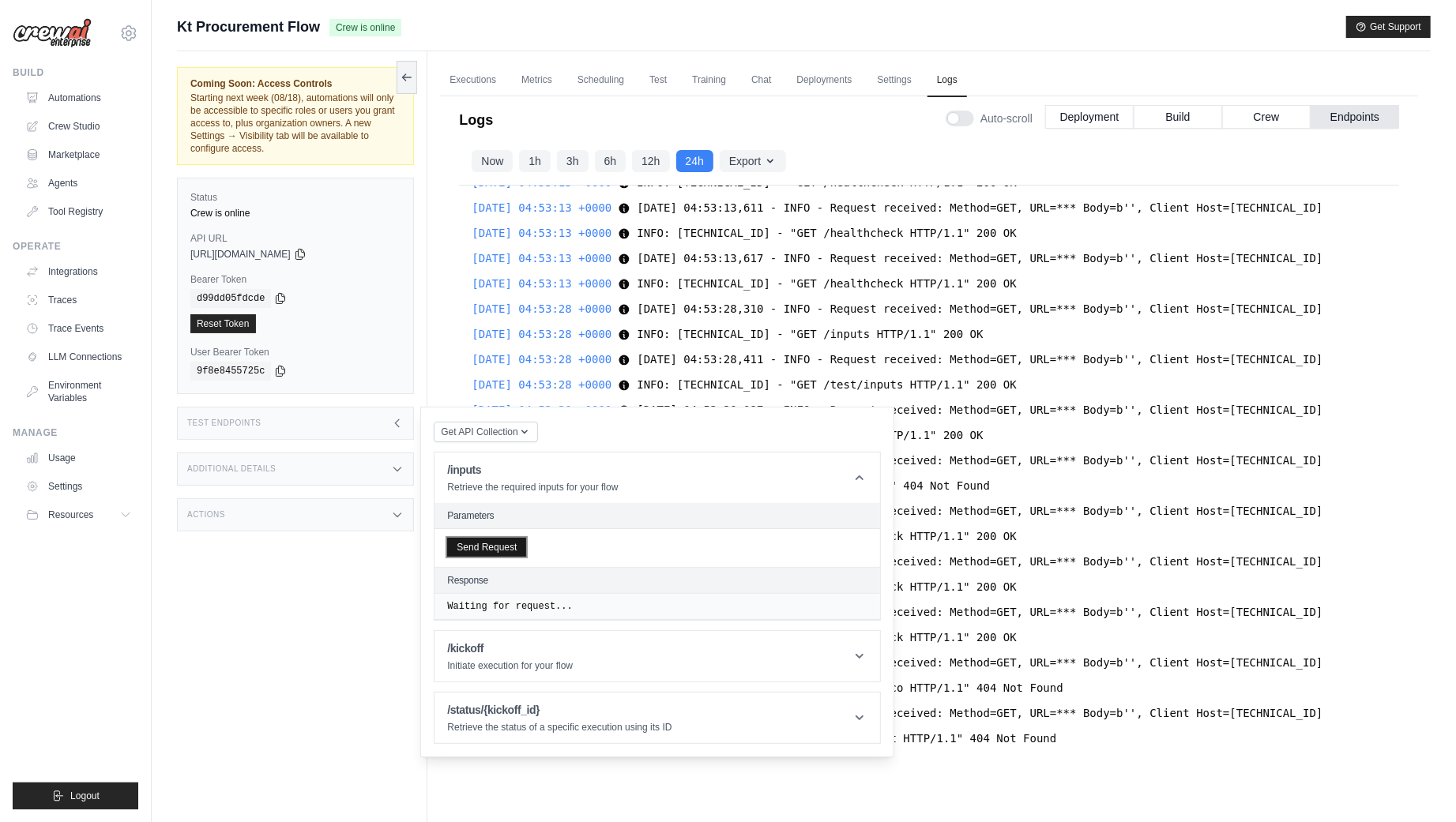
click at [498, 552] on button "Send Request" at bounding box center [486, 547] width 79 height 19
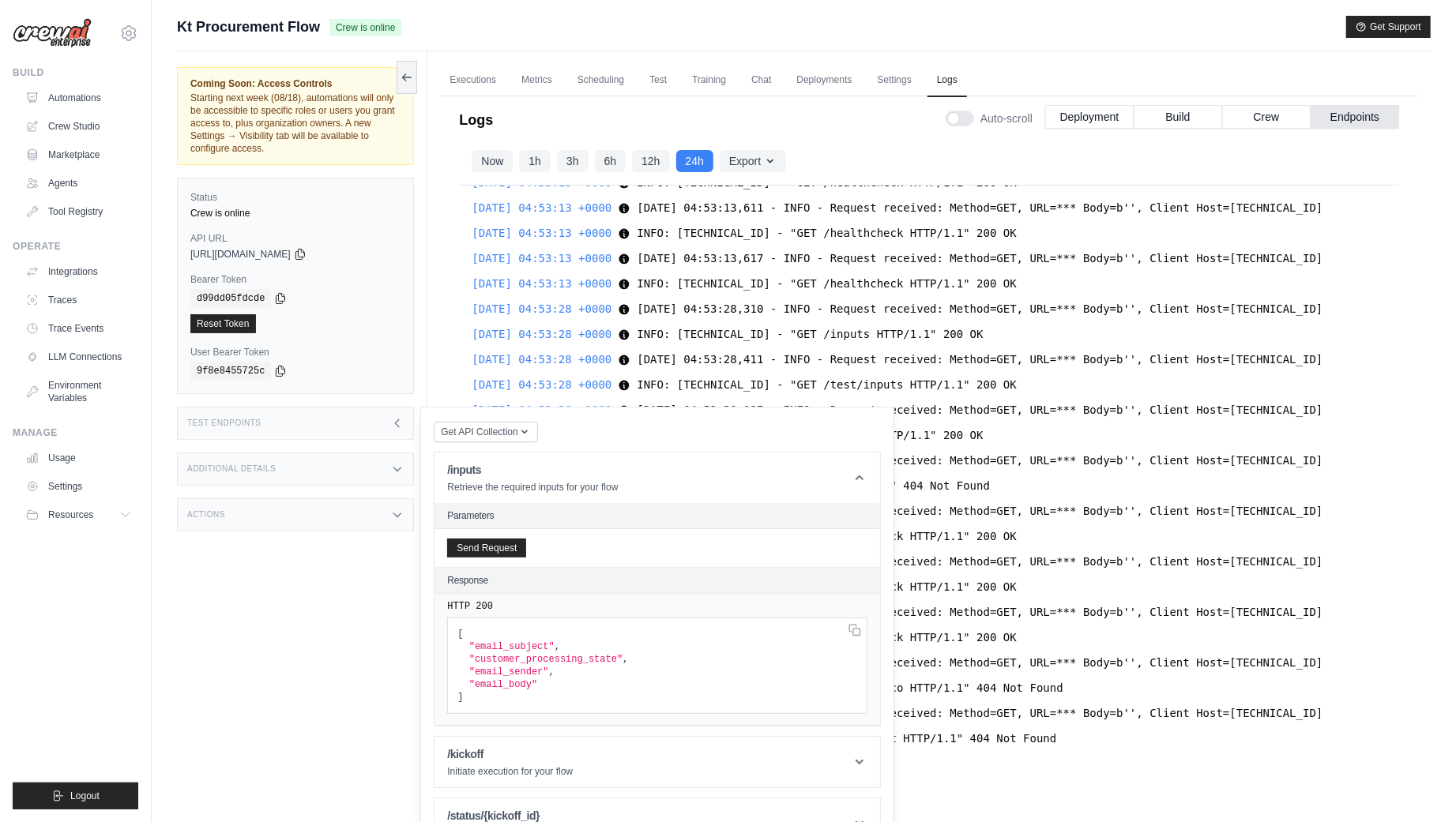
click at [277, 574] on div "Coming Soon: Access Controls Starting next week (08/18), automations will only …" at bounding box center [302, 462] width 250 height 822
click at [291, 251] on span "https://kt-procurement-flow-b298a6a8-7313-433a-aea3-58e803be.crewai.com" at bounding box center [240, 254] width 100 height 13
click at [306, 251] on icon at bounding box center [300, 253] width 13 height 13
drag, startPoint x: 200, startPoint y: 285, endPoint x: 257, endPoint y: 291, distance: 57.3
click at [257, 291] on div "Bearer Token copied d99dd05fdcde Reset Token" at bounding box center [296, 303] width 210 height 60
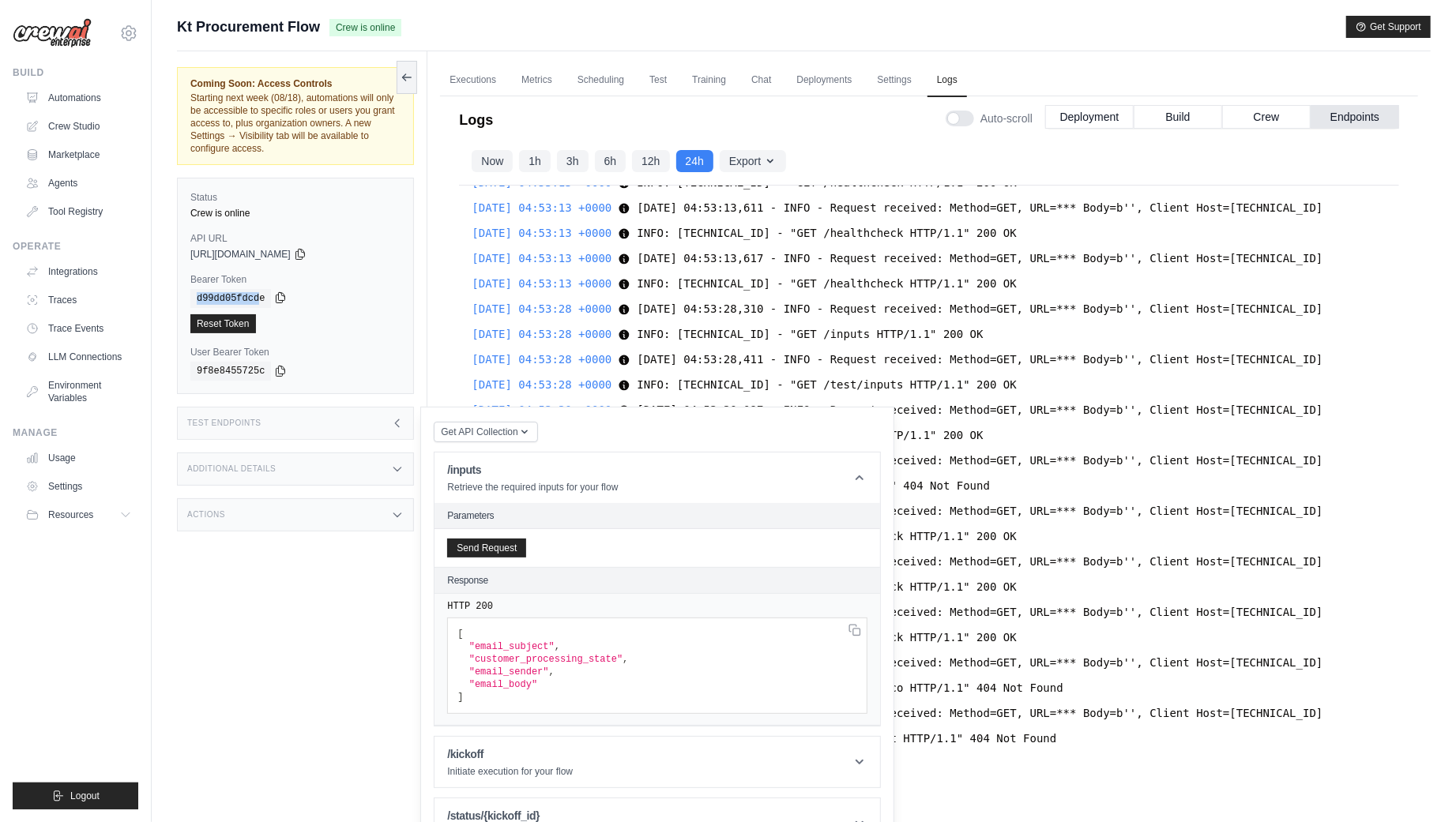
click at [280, 293] on icon at bounding box center [281, 298] width 9 height 10
click at [340, 291] on div "d99dd05fdcde" at bounding box center [296, 298] width 210 height 19
click at [77, 271] on link "Integrations" at bounding box center [80, 271] width 119 height 25
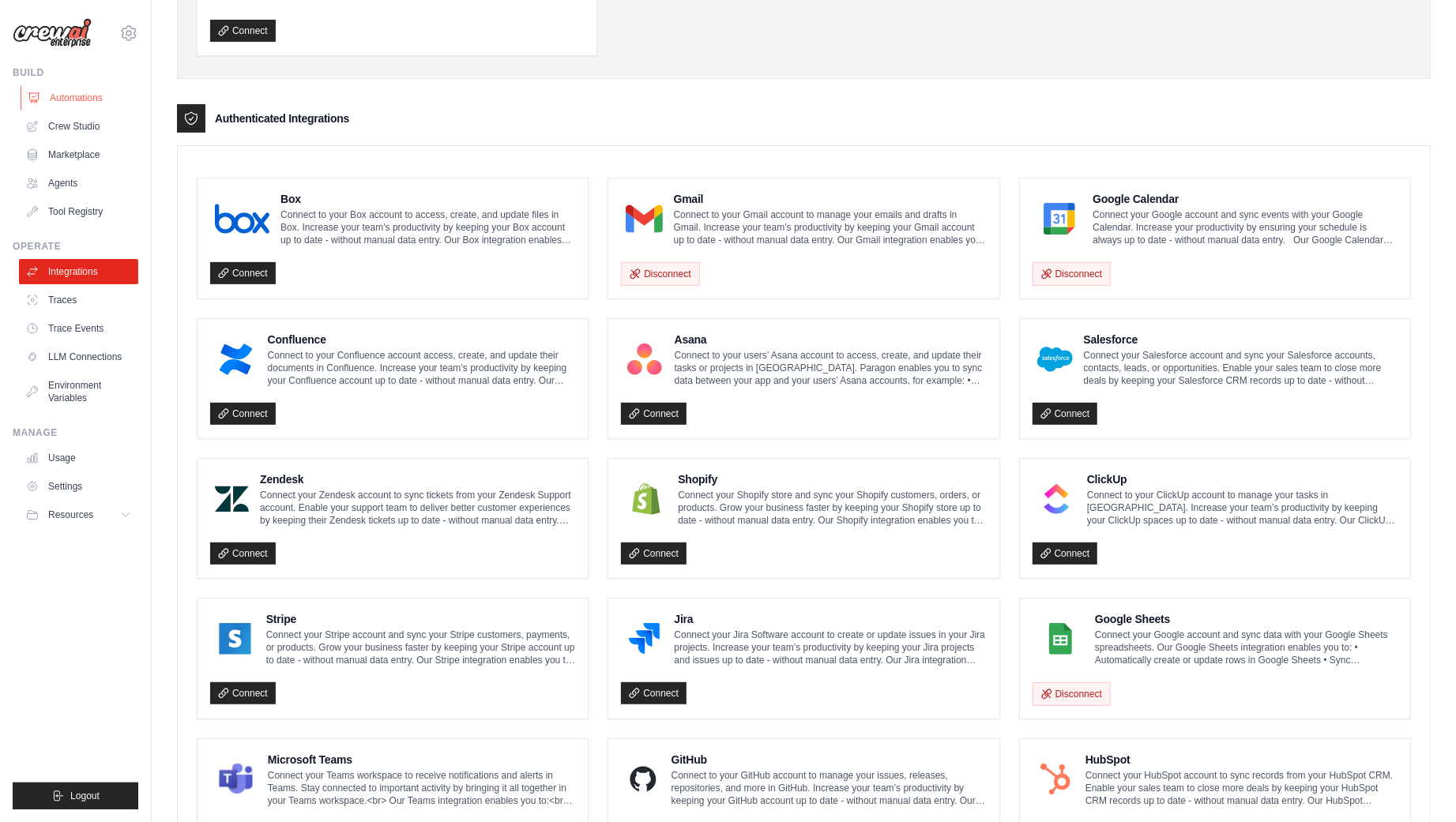
scroll to position [292, 0]
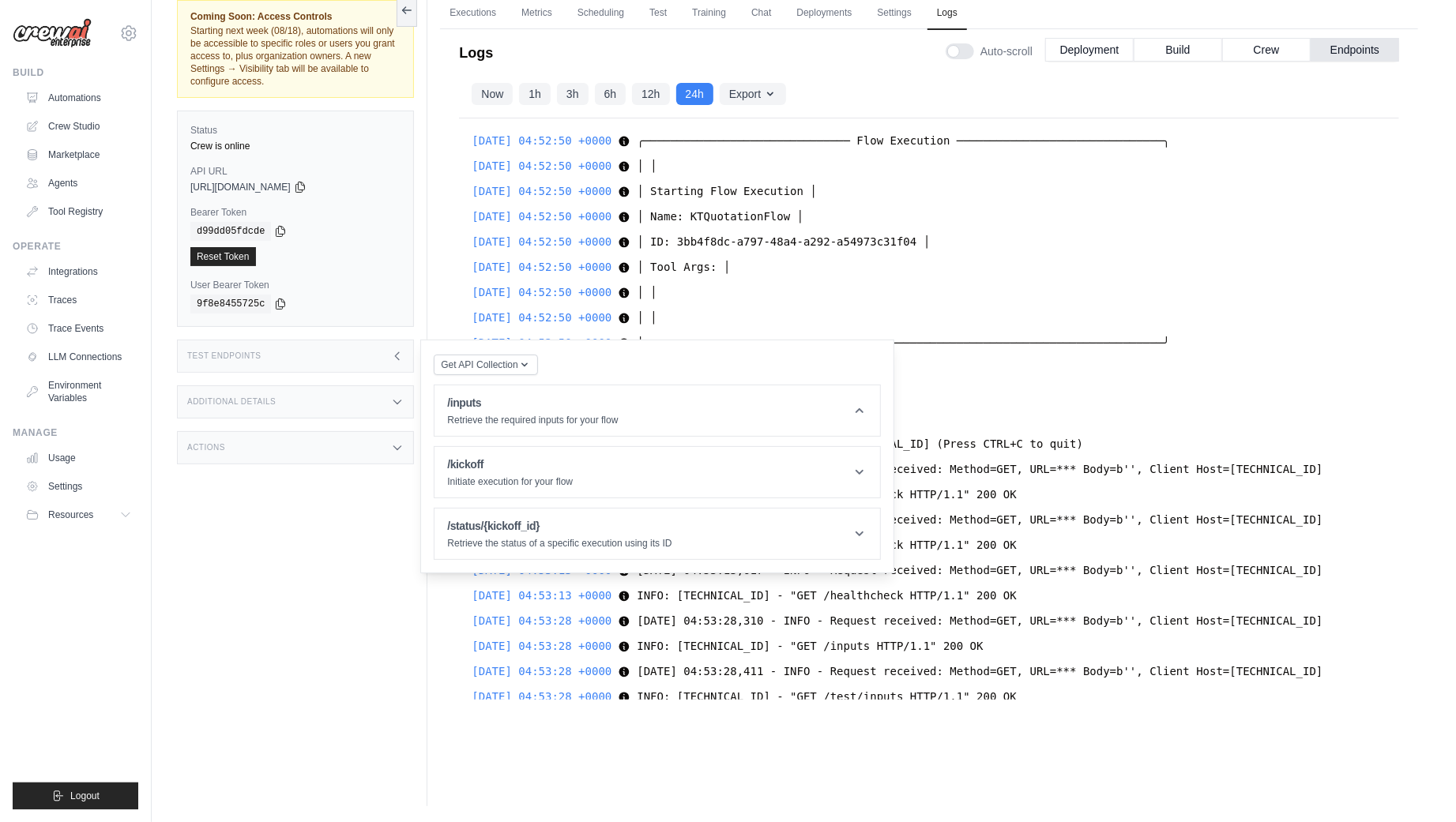
scroll to position [66, 0]
click at [331, 229] on div "d99dd05fdcde" at bounding box center [296, 232] width 210 height 19
click at [284, 233] on icon at bounding box center [280, 231] width 13 height 13
click at [324, 558] on div "Coming Soon: Access Controls Starting next week (08/18), automations will only …" at bounding box center [302, 396] width 250 height 822
click at [382, 346] on div "Test Endpoints" at bounding box center [295, 357] width 237 height 33
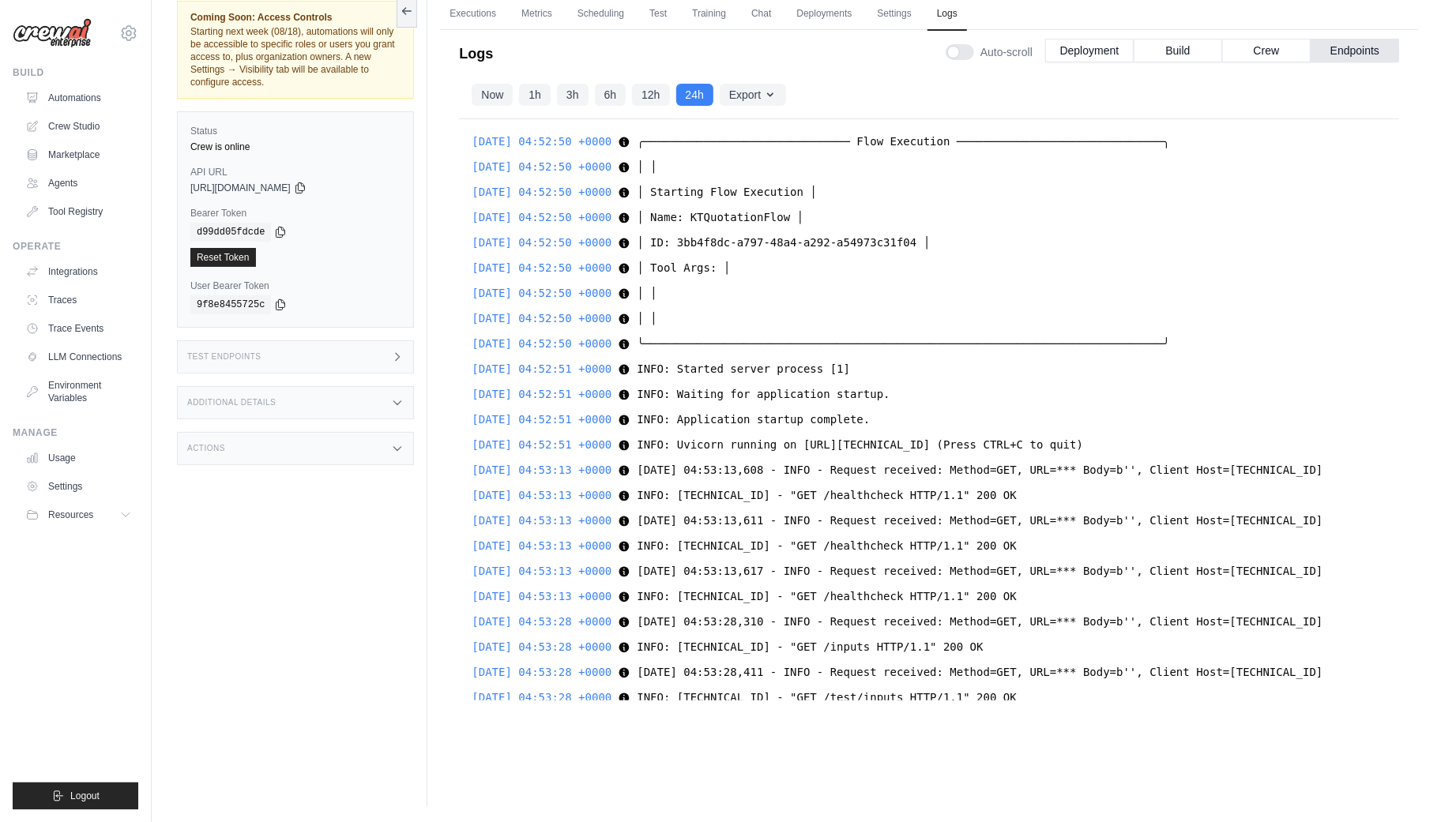
click at [368, 598] on div "Coming Soon: Access Controls Starting next week (08/18), automations will only …" at bounding box center [302, 396] width 250 height 822
click at [1269, 49] on button "Crew" at bounding box center [1266, 50] width 89 height 23
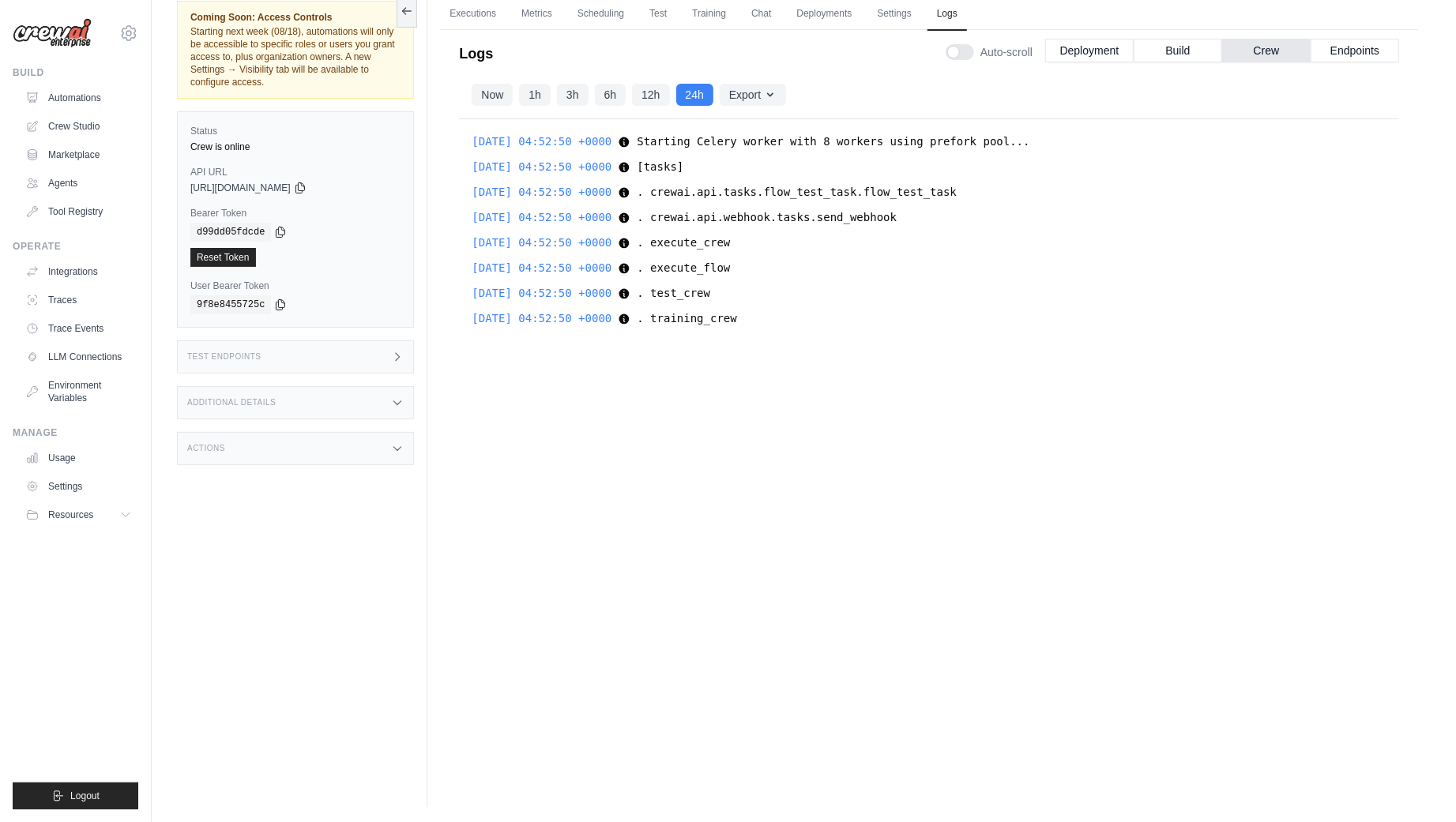
click at [385, 355] on div "Test Endpoints" at bounding box center [295, 357] width 237 height 33
click at [656, 397] on header "/inputs Retrieve the required inputs for your flow" at bounding box center [657, 411] width 445 height 50
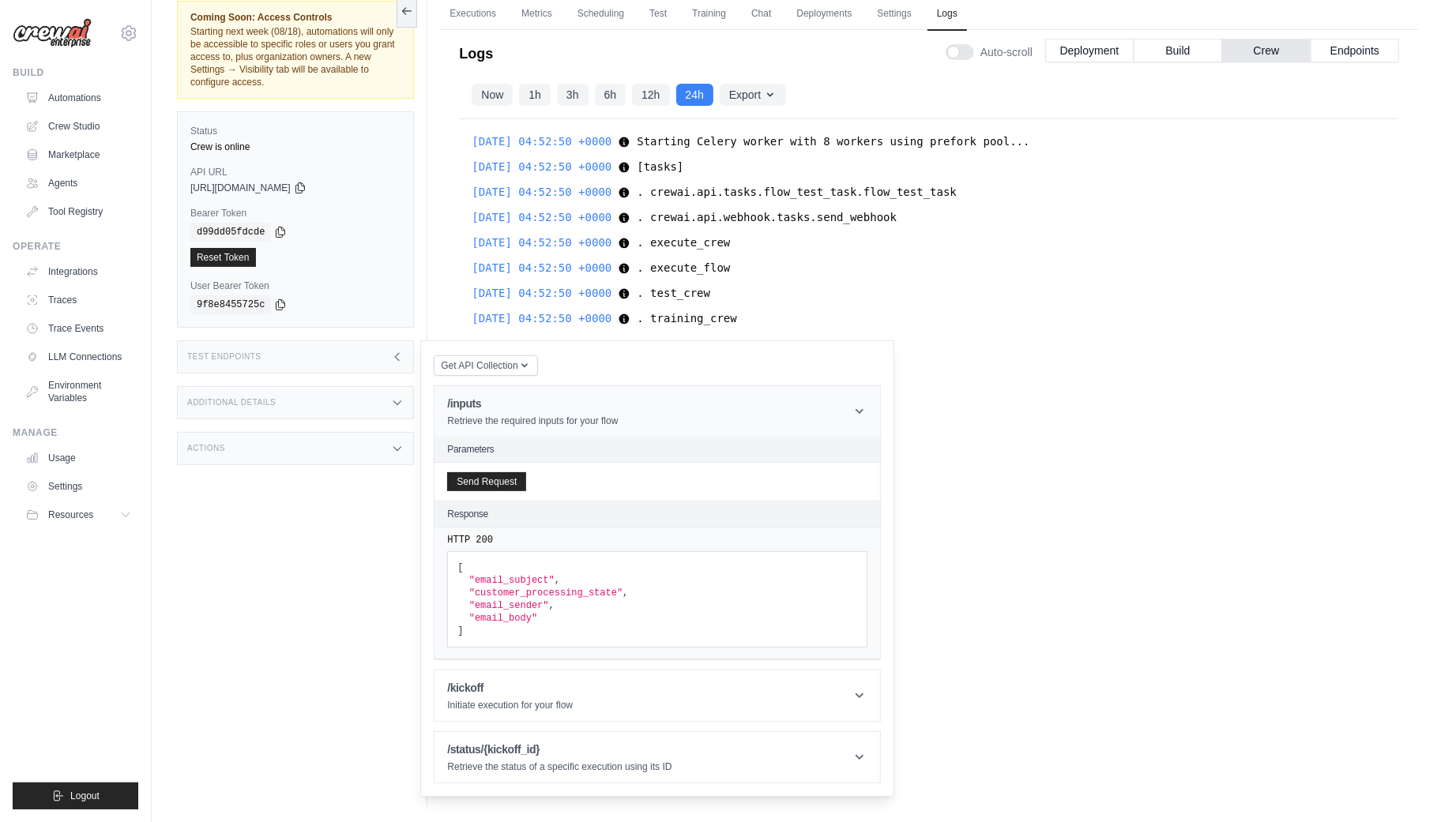
click at [842, 409] on header "/inputs Retrieve the required inputs for your flow" at bounding box center [657, 411] width 445 height 50
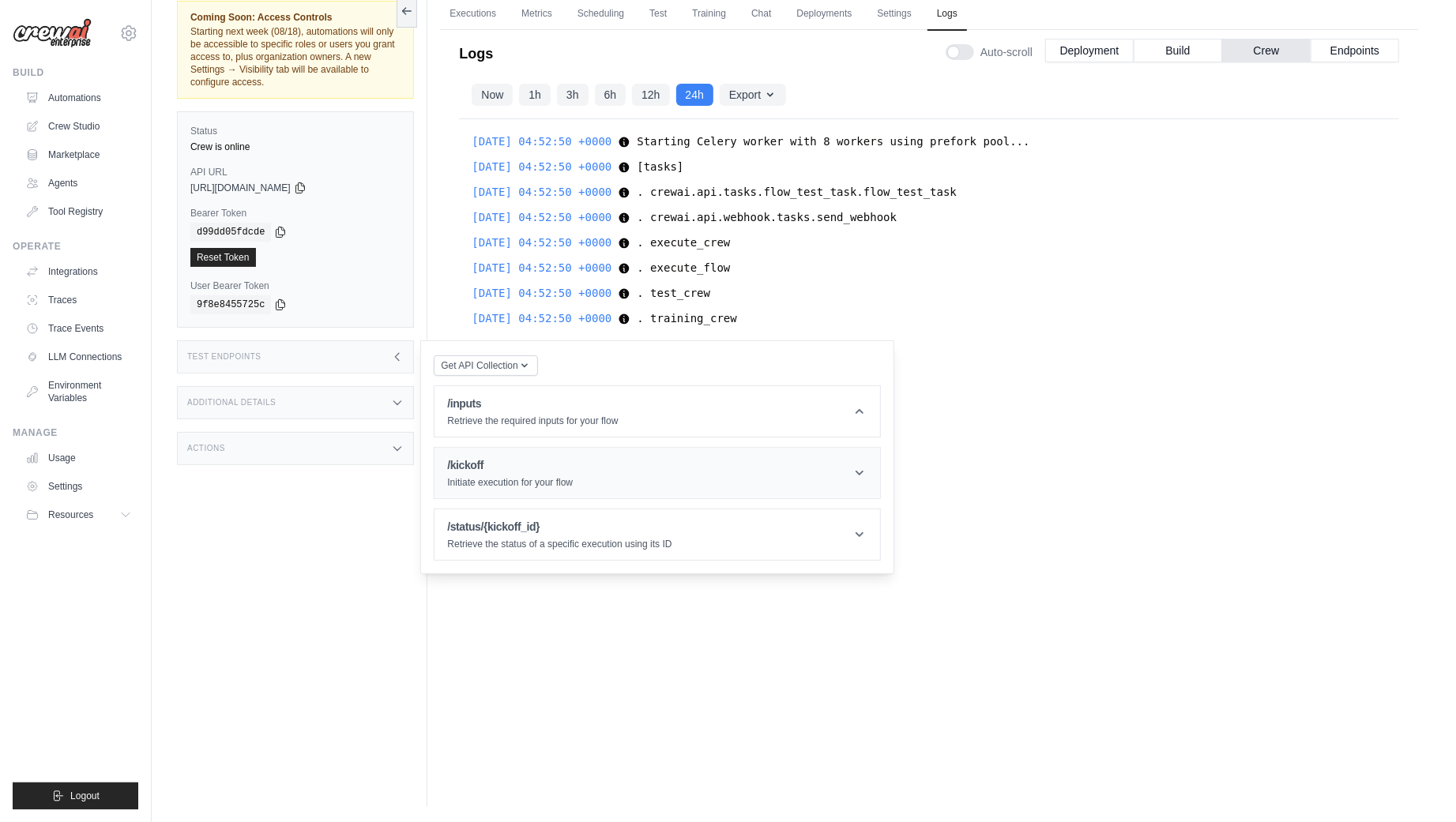
click at [551, 472] on div "/kickoff Initiate execution for your flow" at bounding box center [510, 473] width 125 height 31
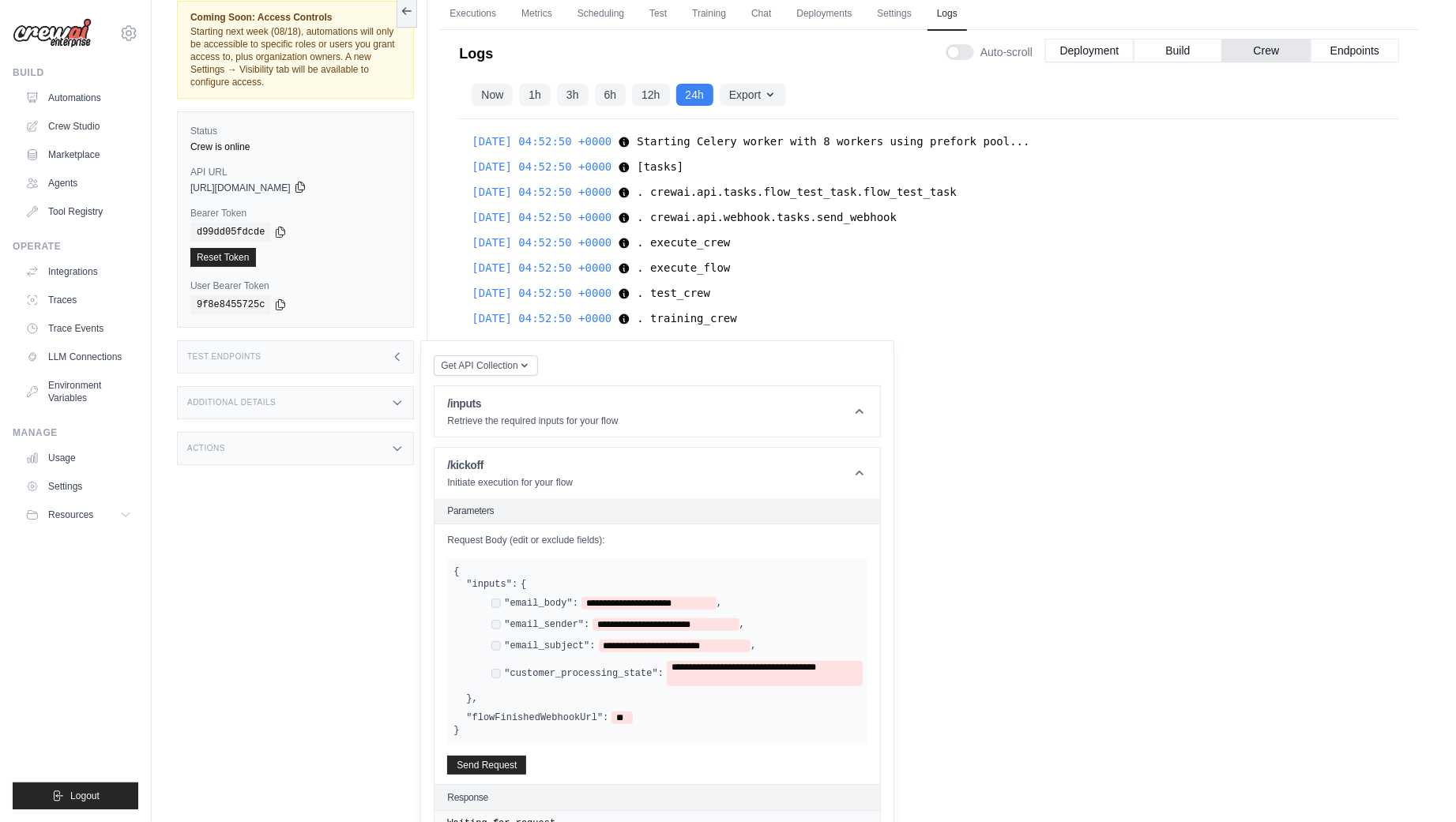
click at [306, 185] on icon at bounding box center [300, 187] width 13 height 13
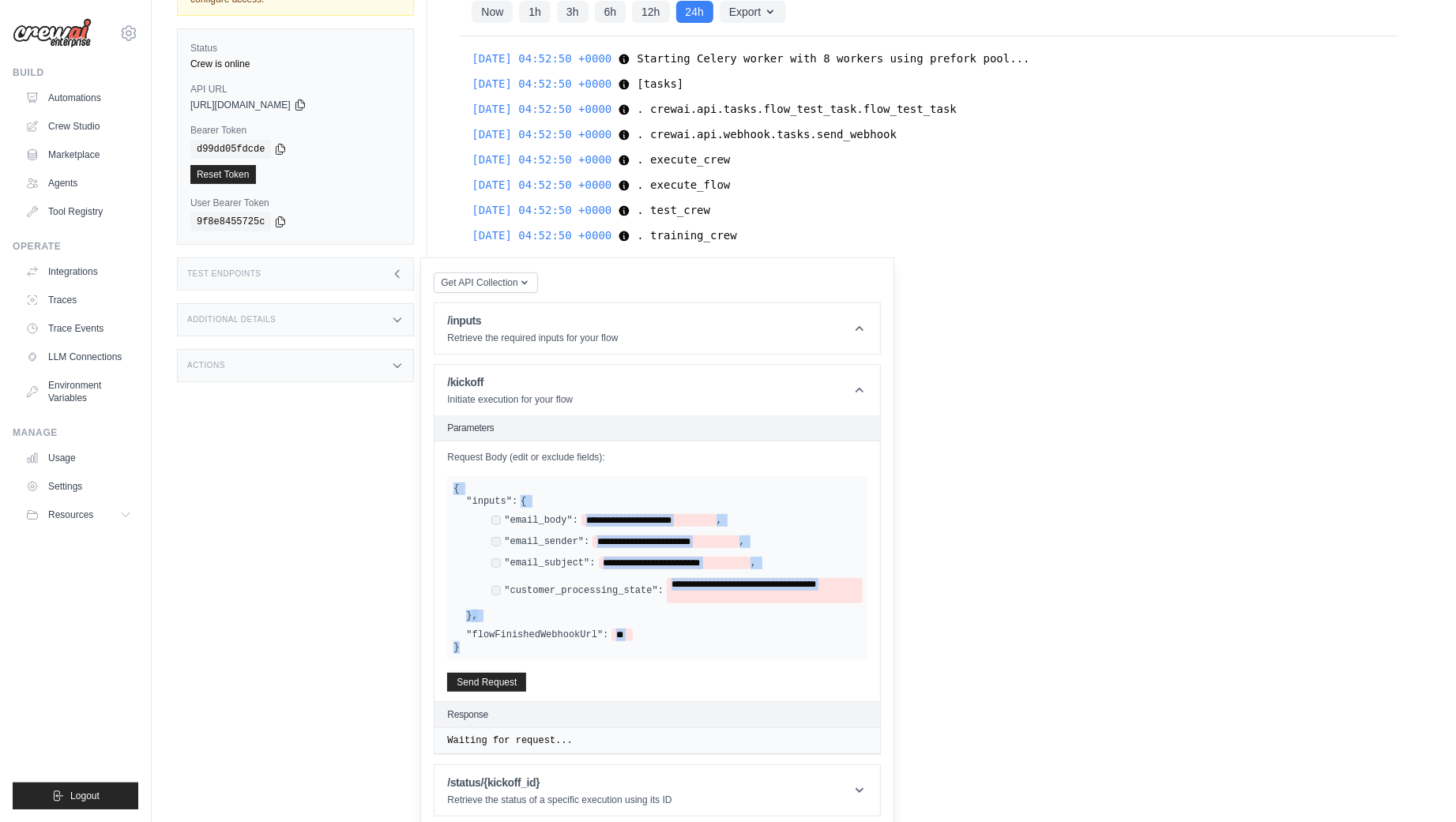
drag, startPoint x: 477, startPoint y: 643, endPoint x: 451, endPoint y: 485, distance: 160.1
click at [451, 485] on div "**********" at bounding box center [657, 569] width 420 height 184
copy div "**********"
click at [542, 515] on label ""email_body":" at bounding box center [540, 520] width 74 height 13
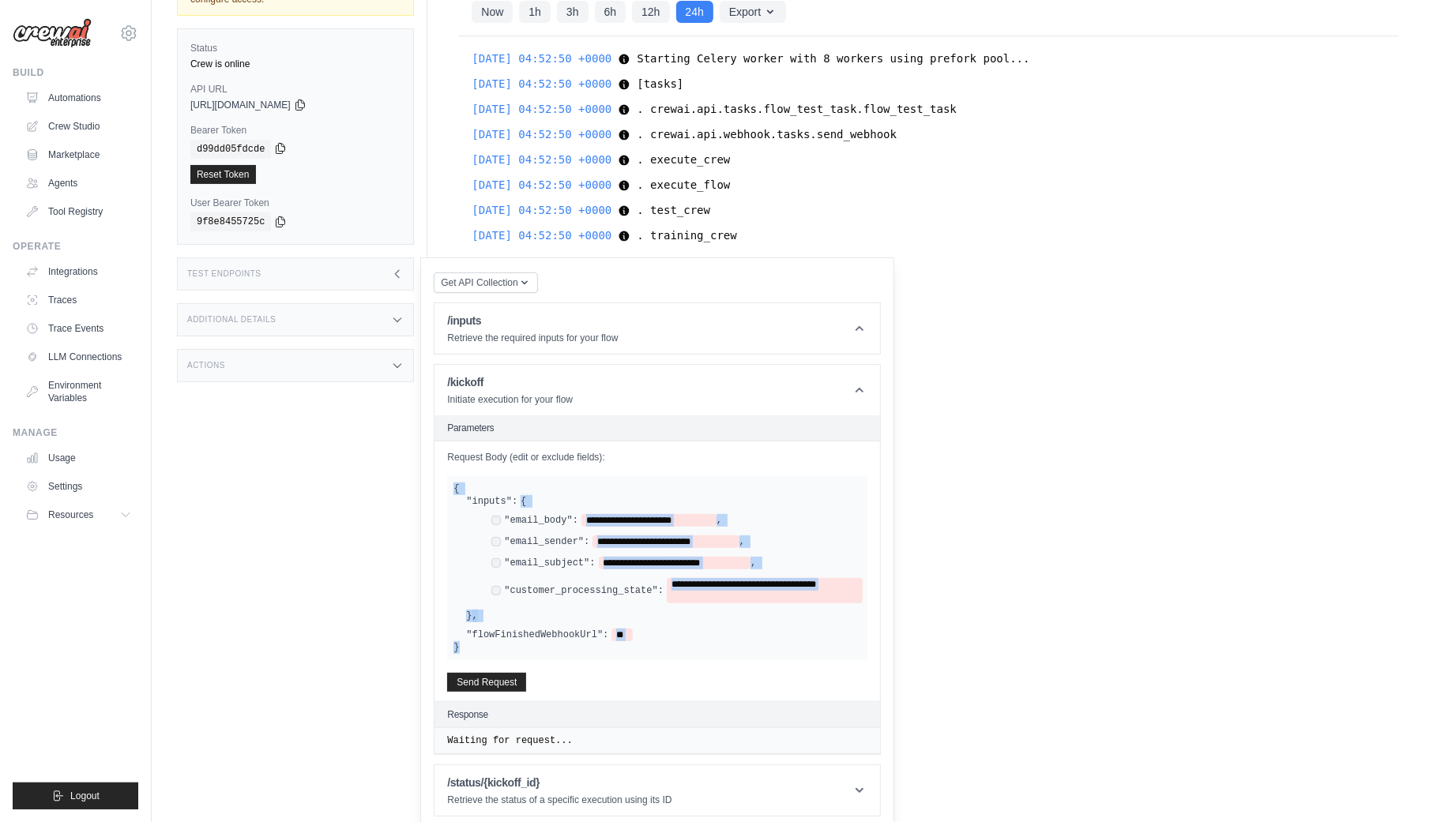
click at [284, 147] on icon at bounding box center [280, 148] width 13 height 13
click at [354, 556] on div "Coming Soon: Access Controls Starting next week (08/18), automations will only …" at bounding box center [302, 312] width 250 height 822
click at [387, 278] on div "Test Endpoints" at bounding box center [295, 274] width 237 height 33
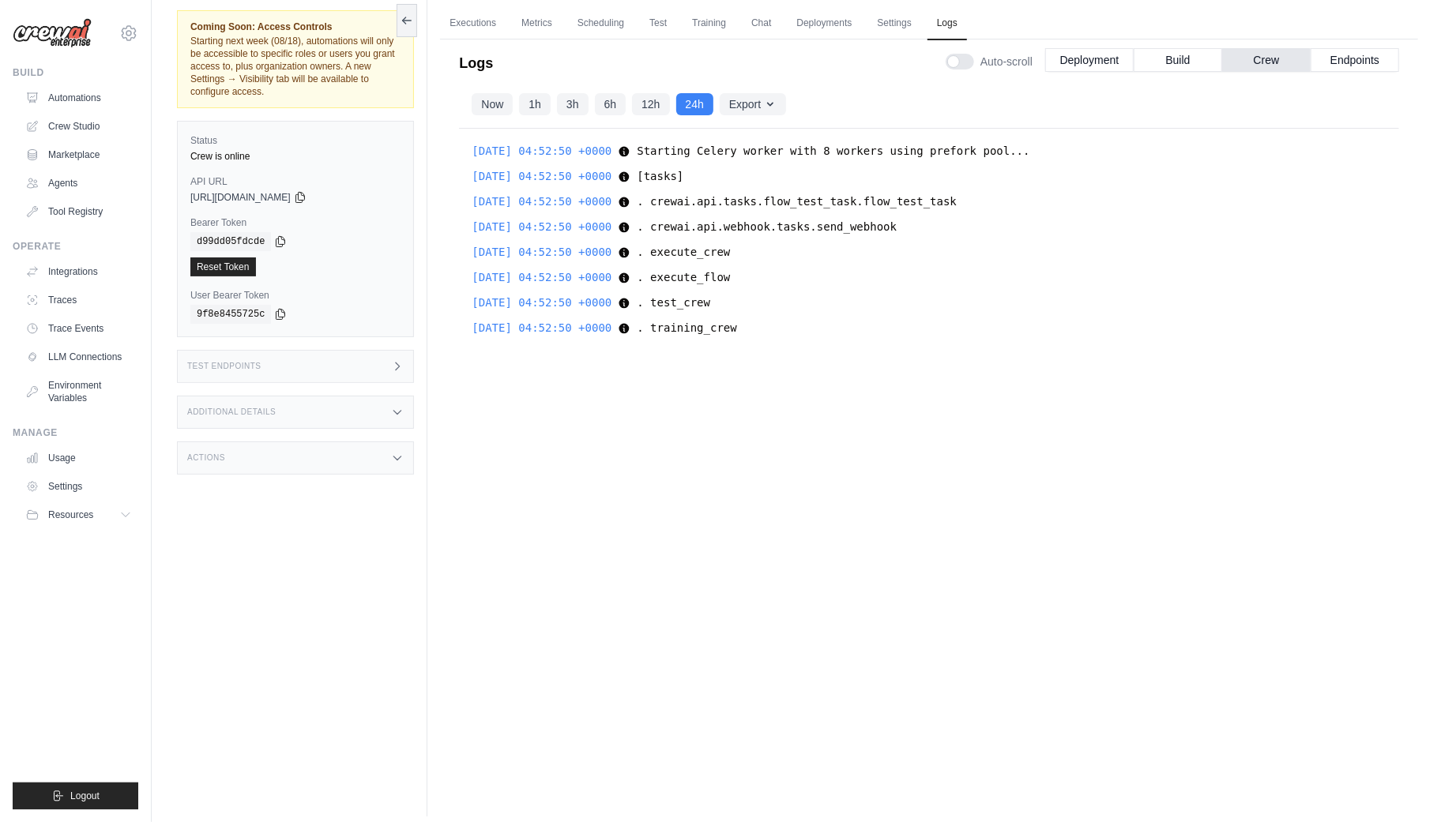
scroll to position [56, 0]
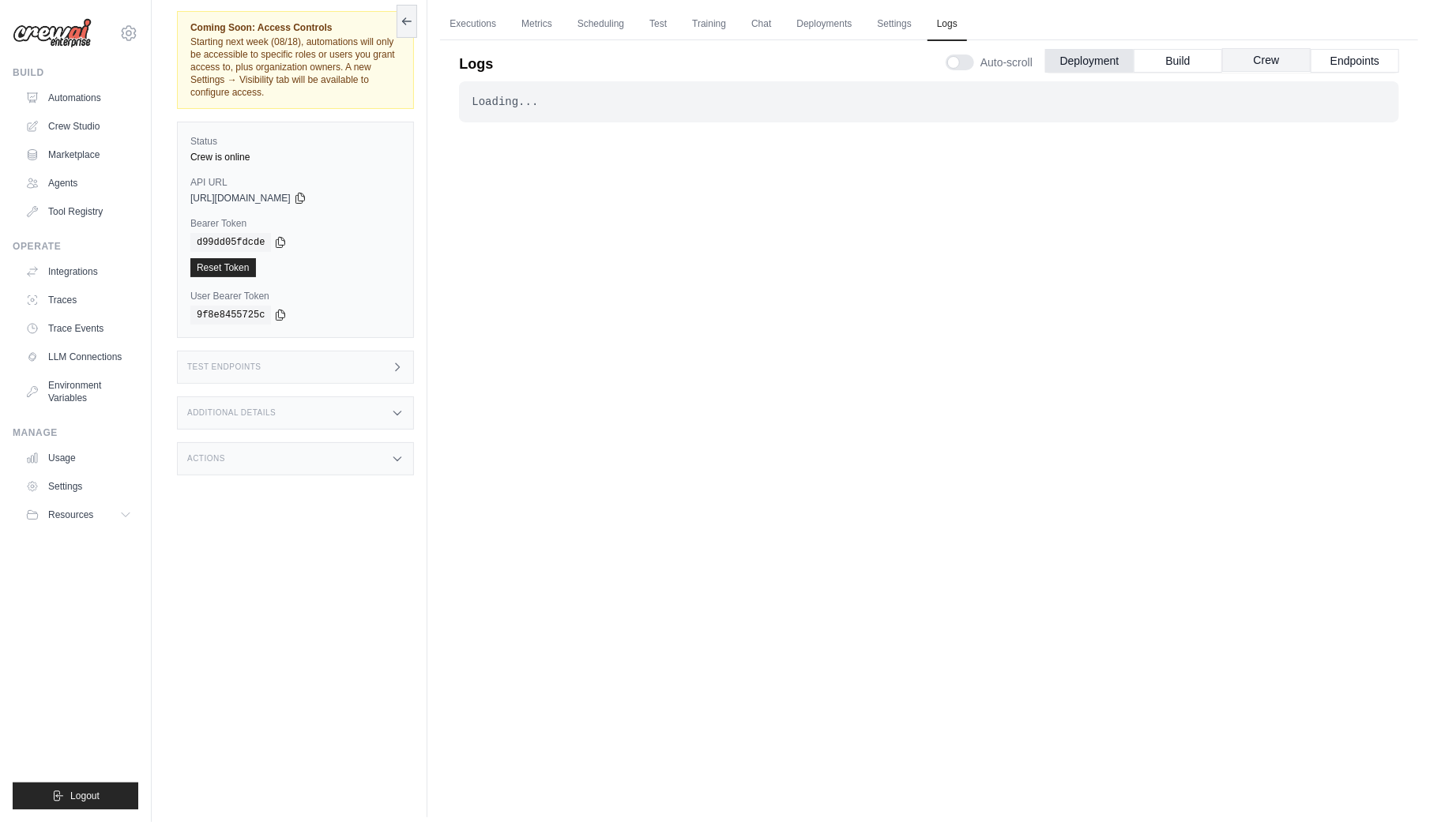
click at [1279, 64] on button "Crew" at bounding box center [1266, 59] width 89 height 23
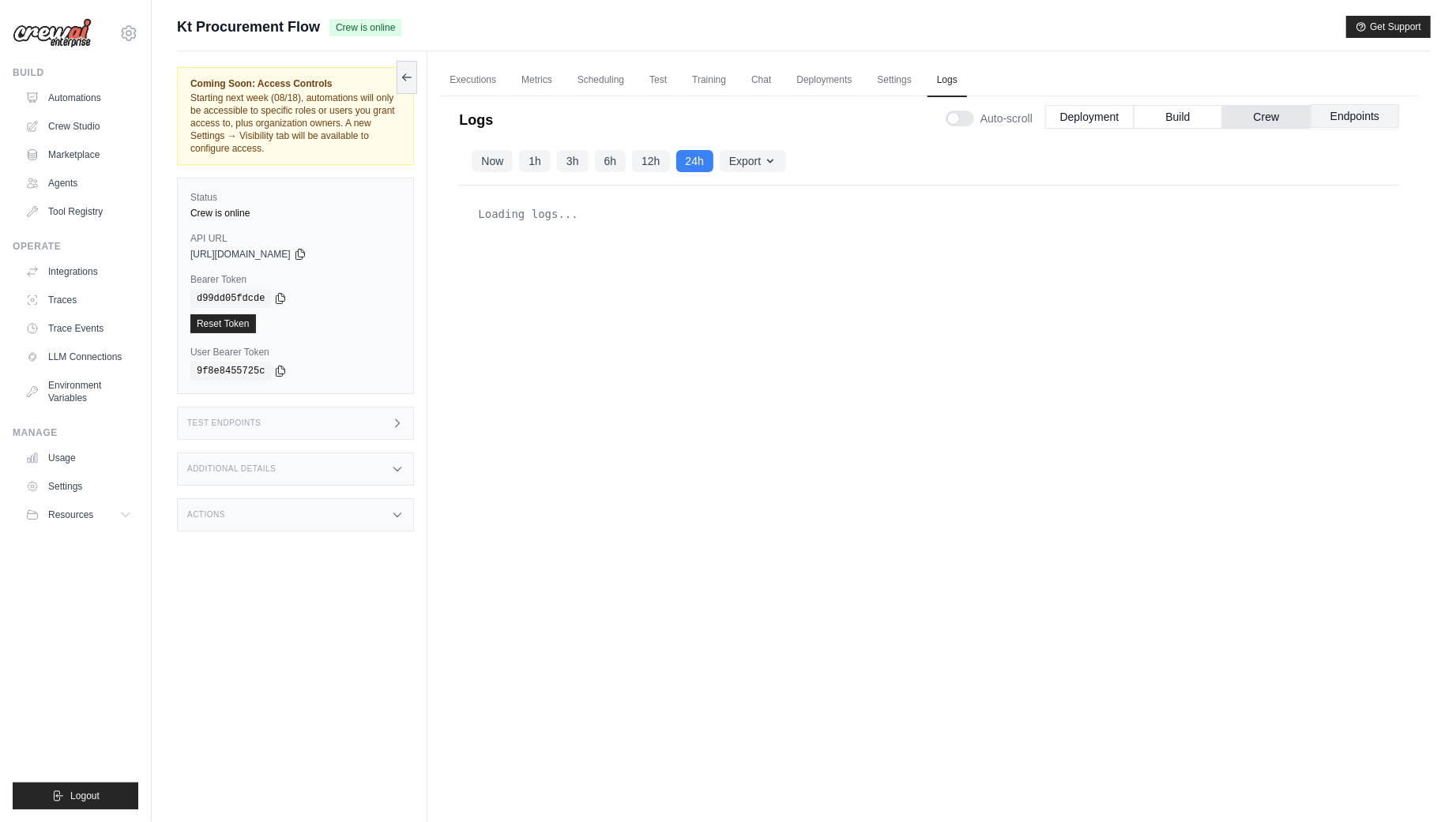
click at [1339, 110] on button "Endpoints" at bounding box center [1355, 116] width 89 height 23
click at [485, 78] on link "Executions" at bounding box center [472, 81] width 65 height 33
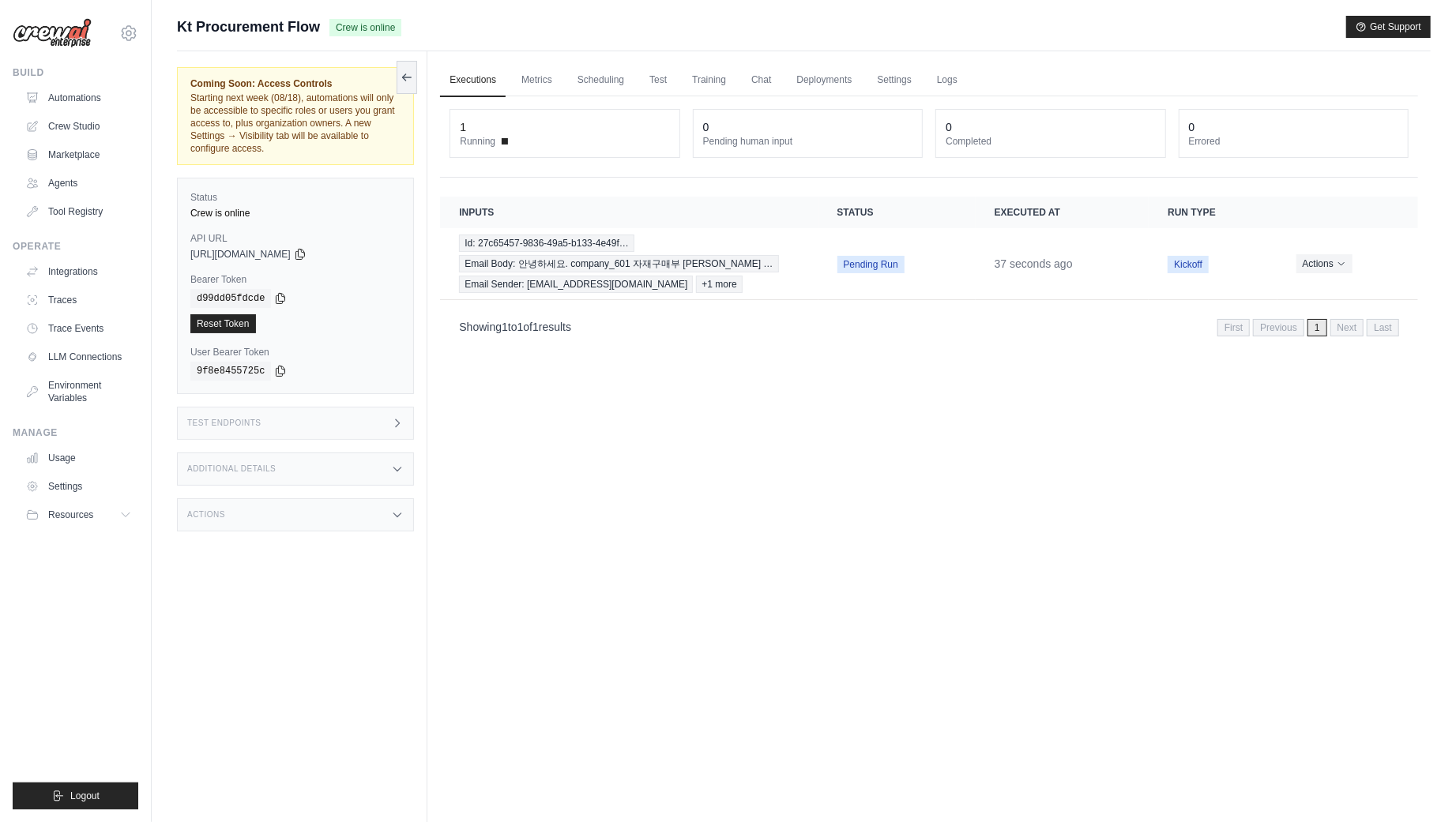
click at [798, 481] on div "Executions Metrics Scheduling Test Training Chat Deployments Settings Logs 1 Ru…" at bounding box center [928, 462] width 1003 height 822
click at [516, 257] on span "Email Body: 안녕하세요. company_601 자재구매부 김사원 …" at bounding box center [618, 264] width 319 height 17
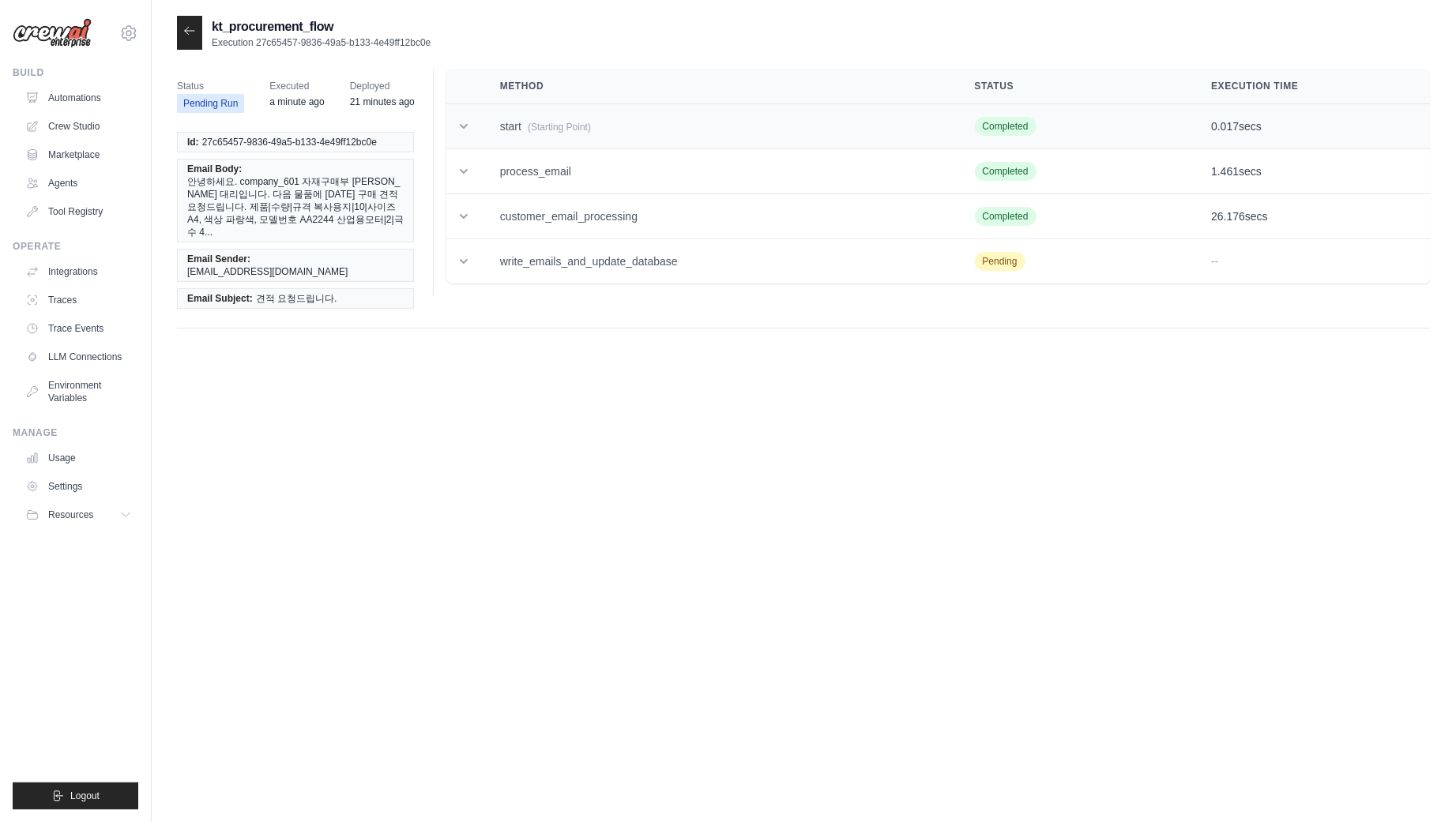
click at [457, 137] on td at bounding box center [464, 127] width 35 height 45
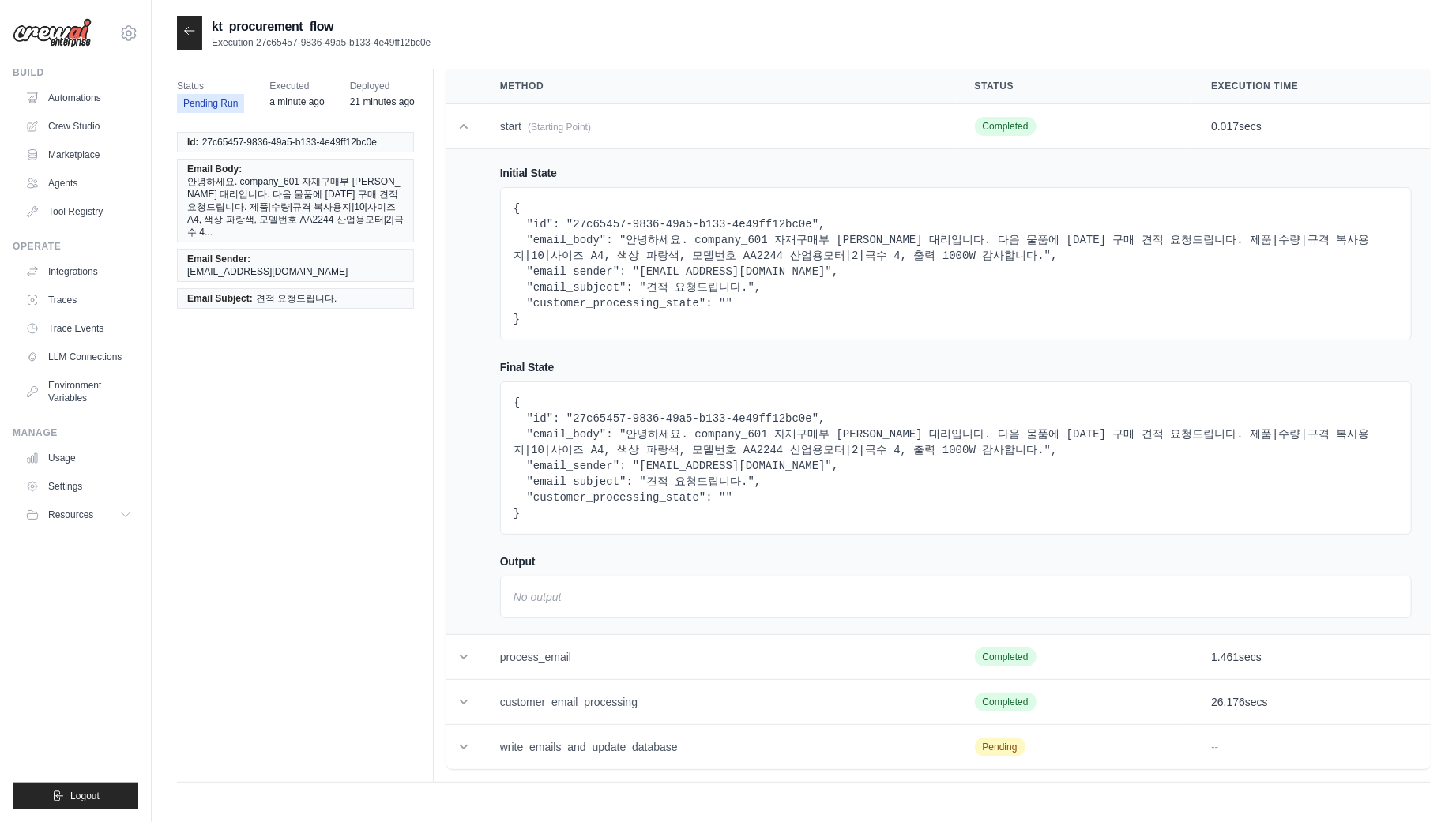
scroll to position [31, 0]
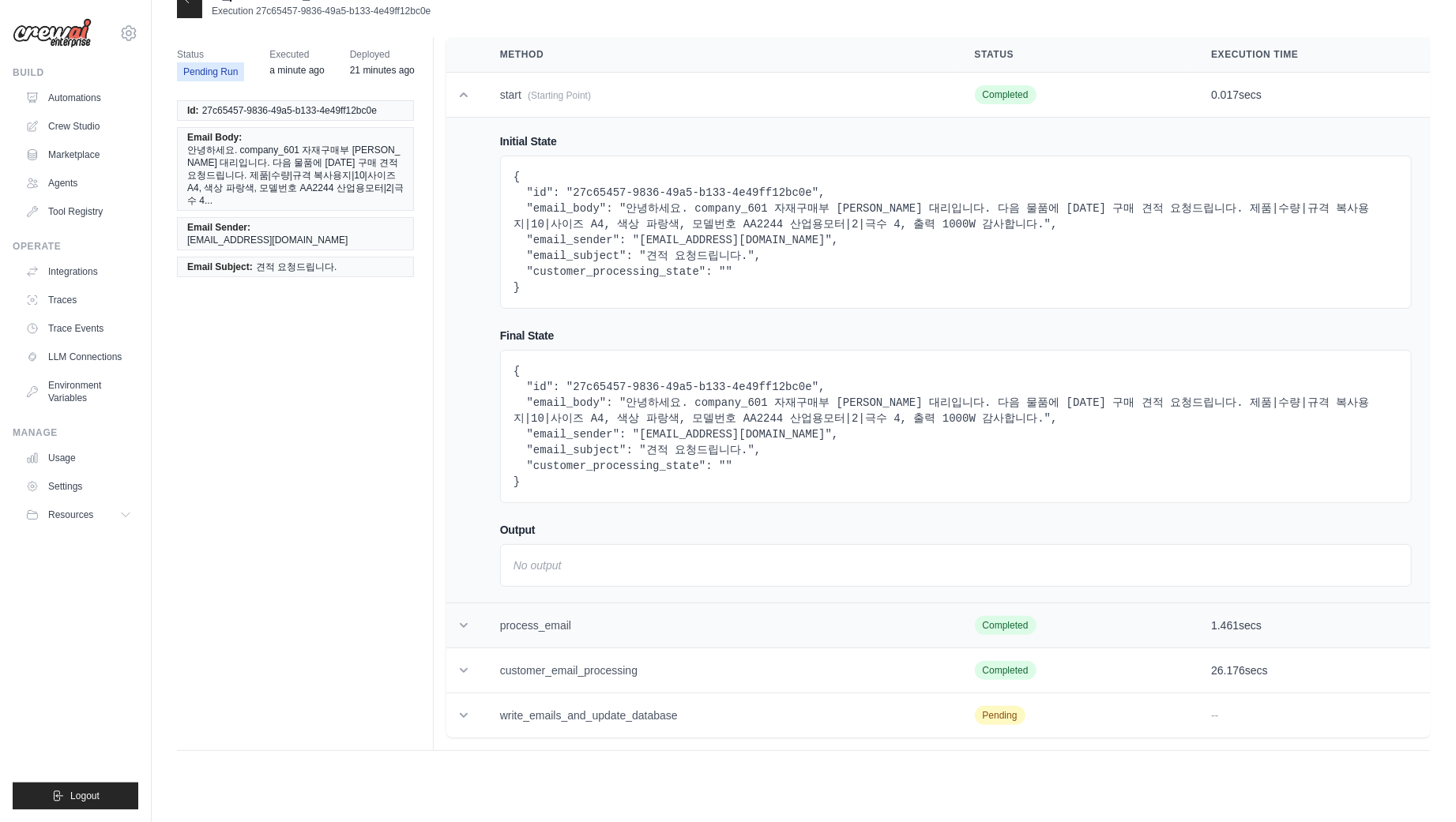
click at [464, 633] on td at bounding box center [464, 626] width 35 height 45
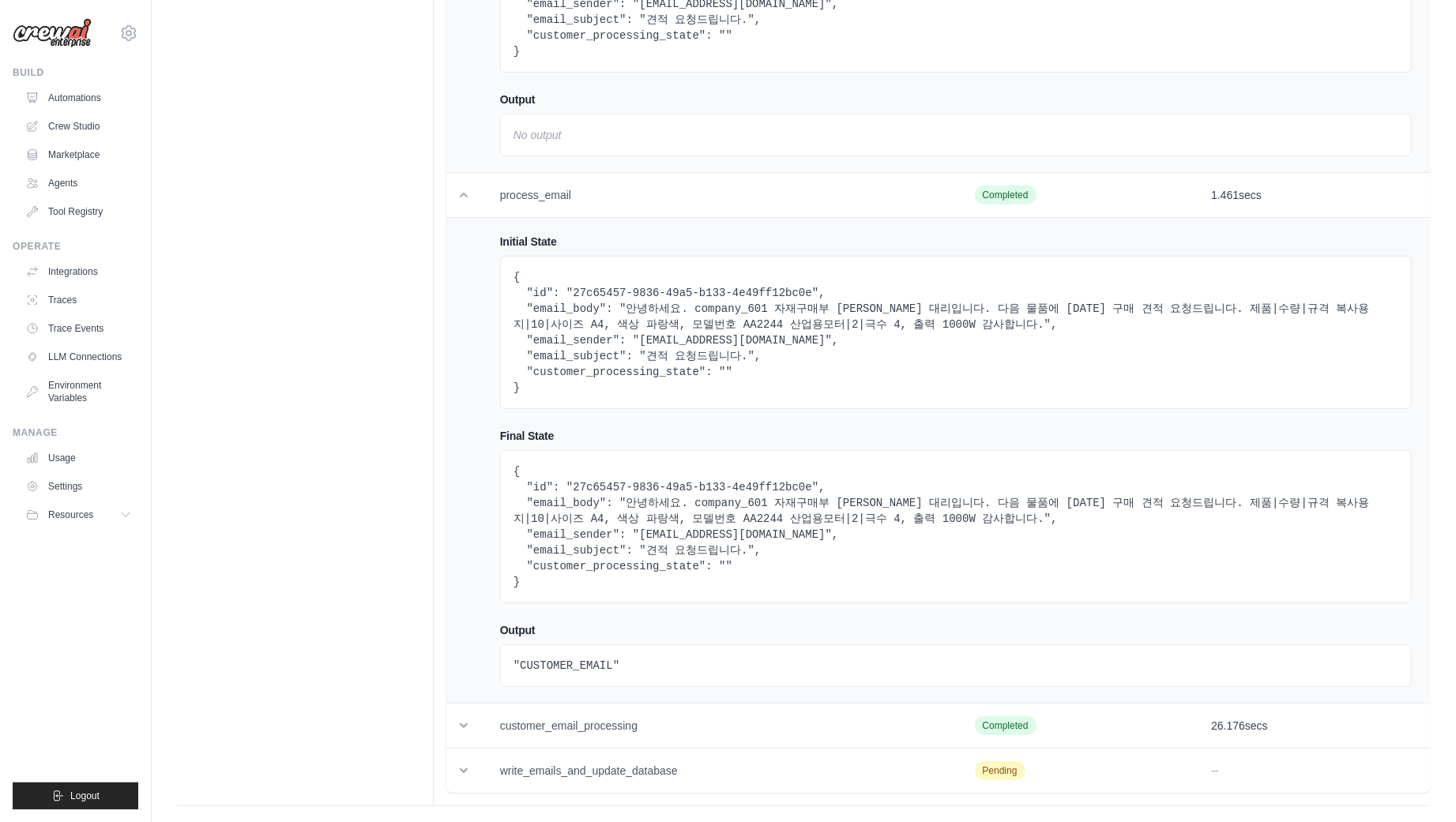
scroll to position [471, 0]
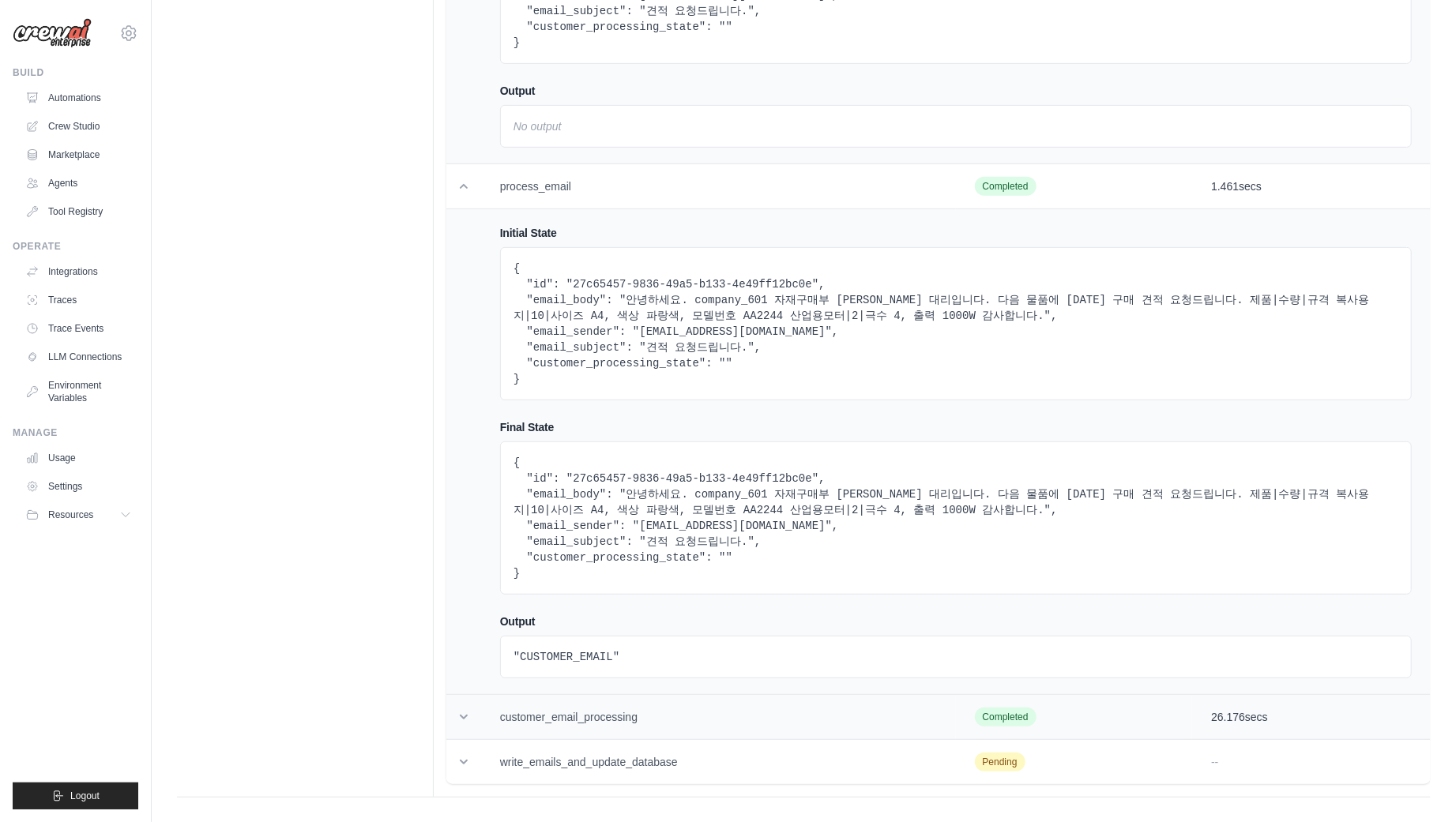
click at [467, 710] on icon at bounding box center [464, 718] width 16 height 16
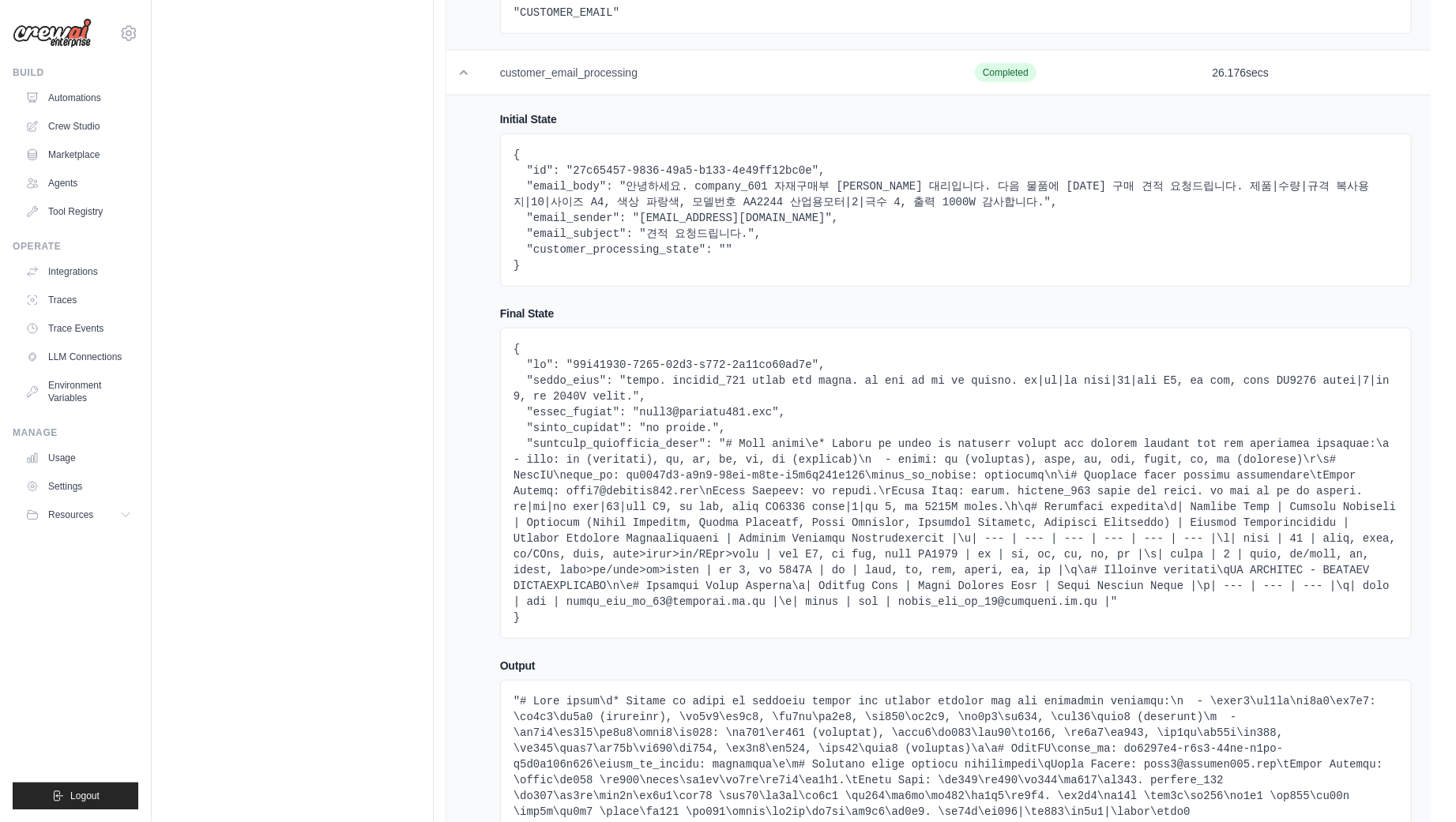
scroll to position [1143, 0]
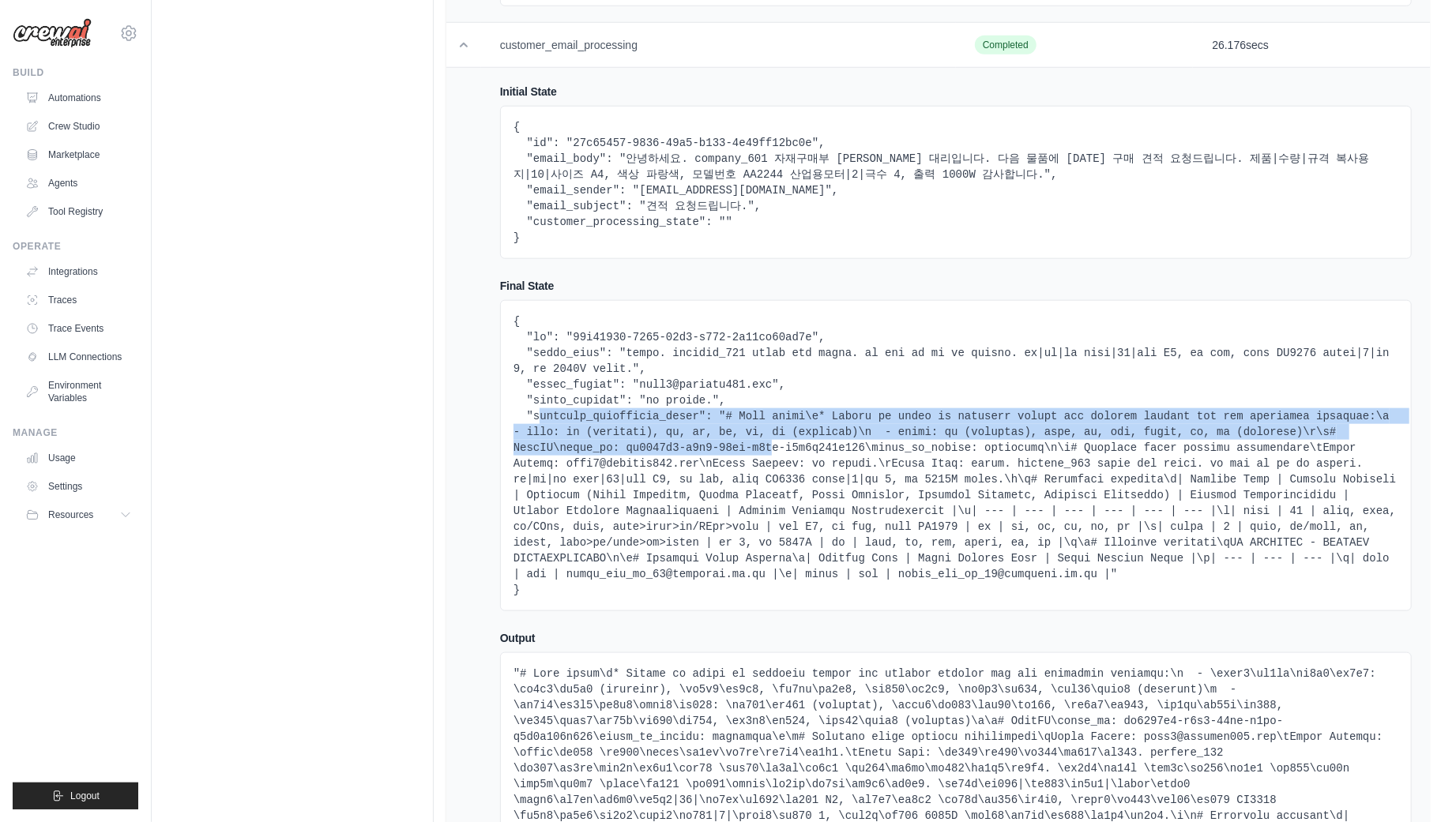
drag, startPoint x: 538, startPoint y: 410, endPoint x: 875, endPoint y: 442, distance: 338.5
click at [875, 442] on pre at bounding box center [955, 456] width 885 height 284
click at [731, 404] on pre at bounding box center [955, 456] width 885 height 284
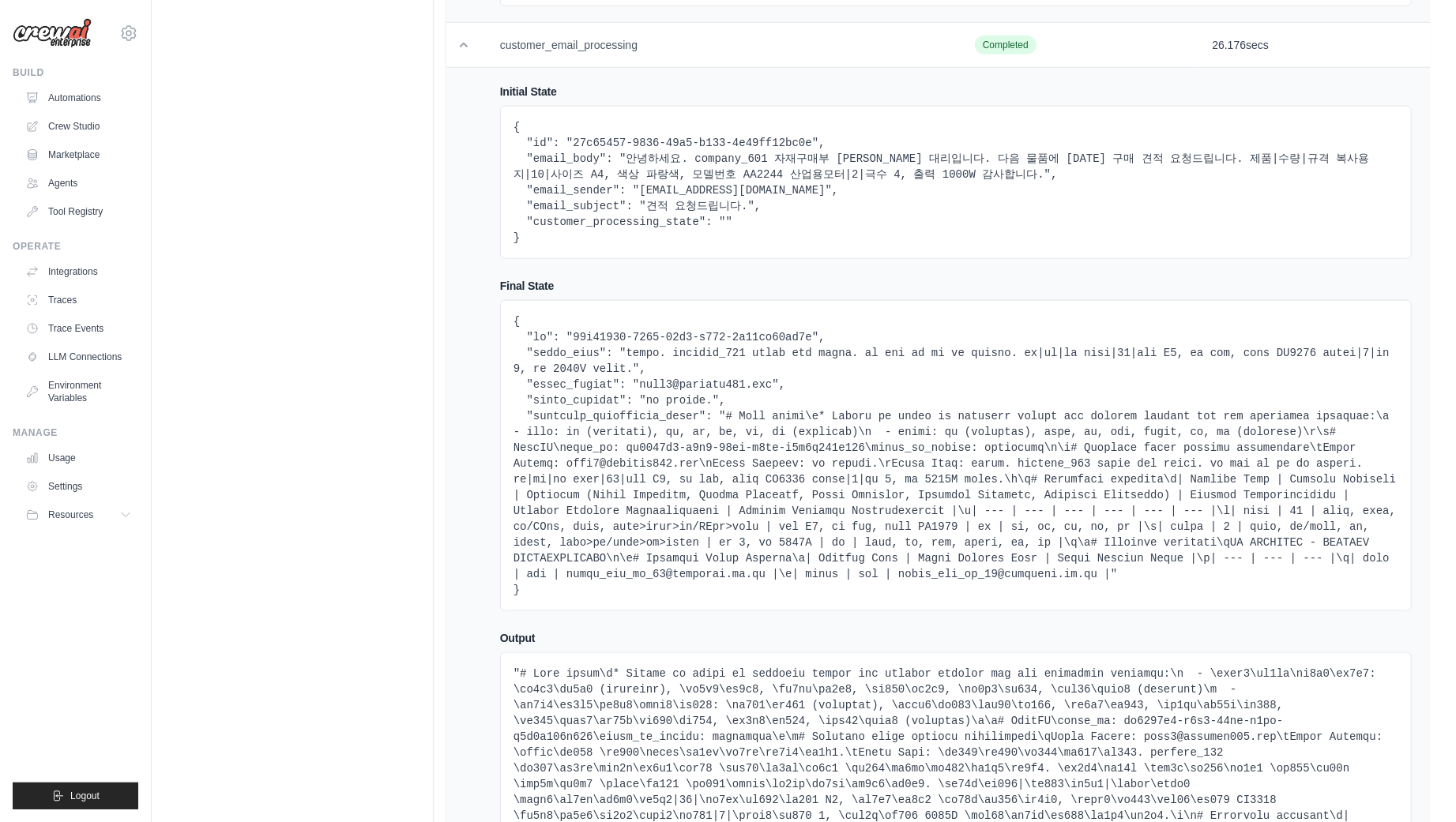
drag, startPoint x: 729, startPoint y: 404, endPoint x: 950, endPoint y: 522, distance: 250.5
click at [950, 522] on pre at bounding box center [955, 456] width 885 height 284
click at [924, 546] on pre at bounding box center [955, 456] width 885 height 284
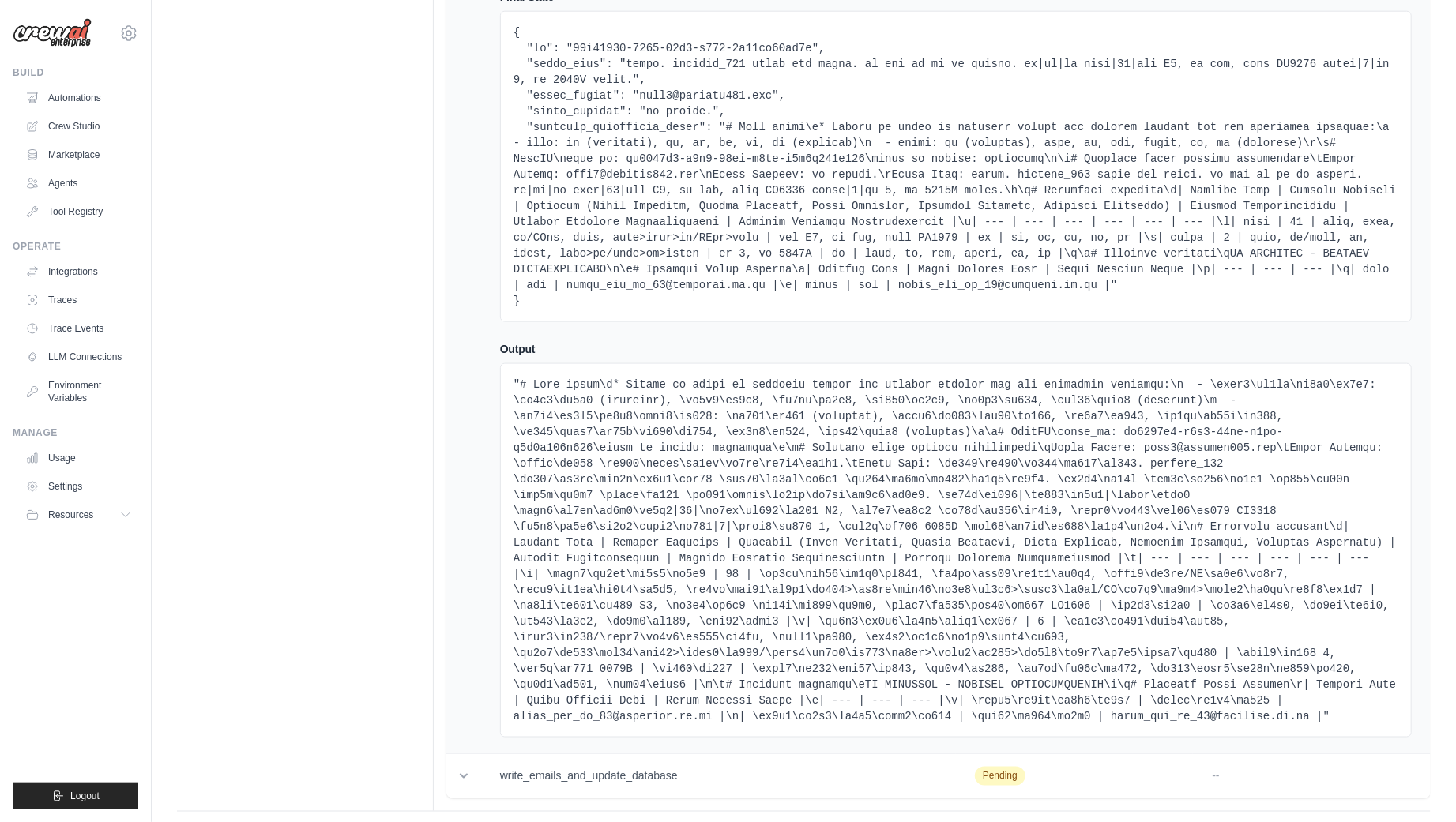
scroll to position [1460, 0]
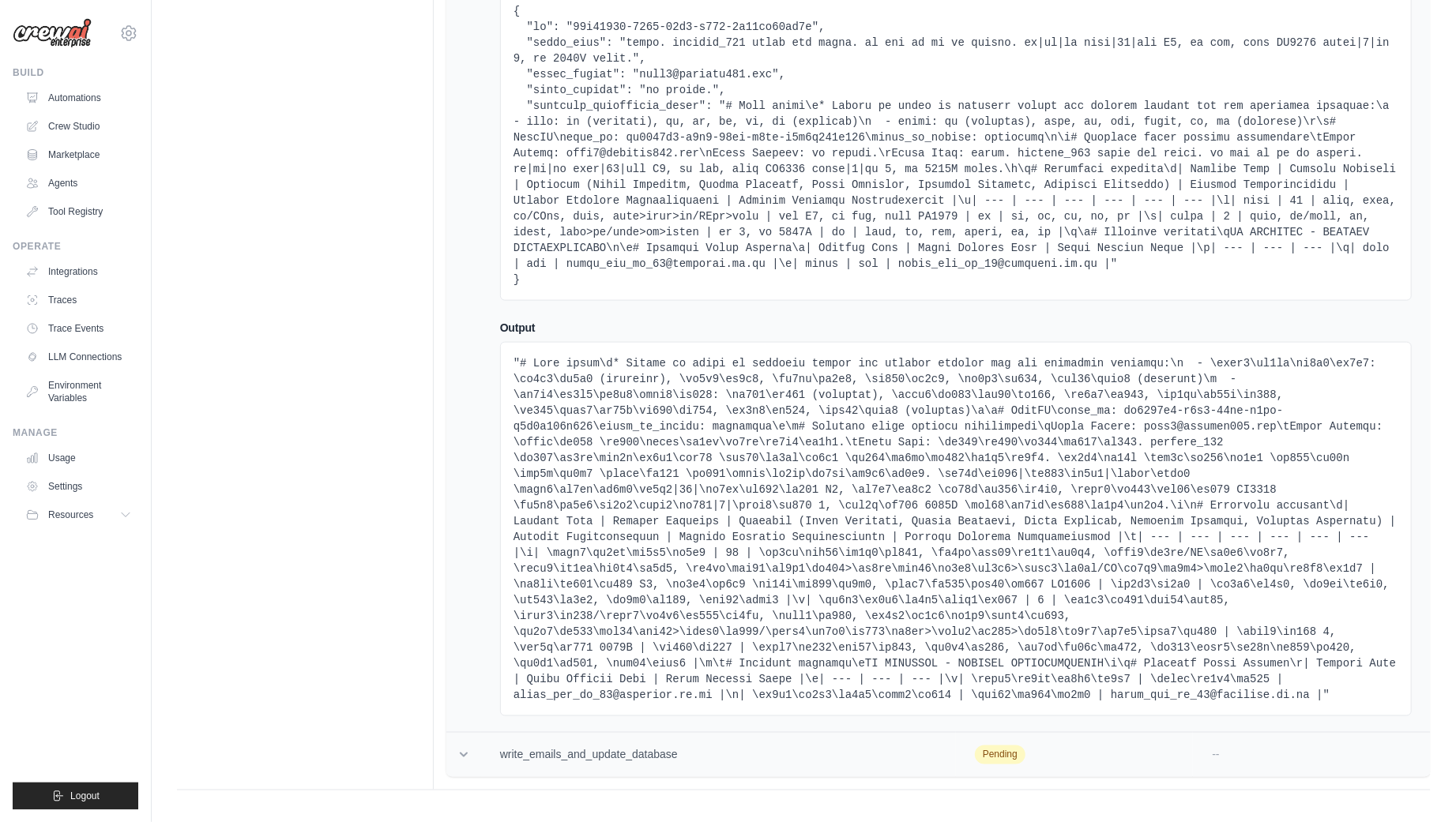
click at [464, 745] on td at bounding box center [464, 756] width 35 height 45
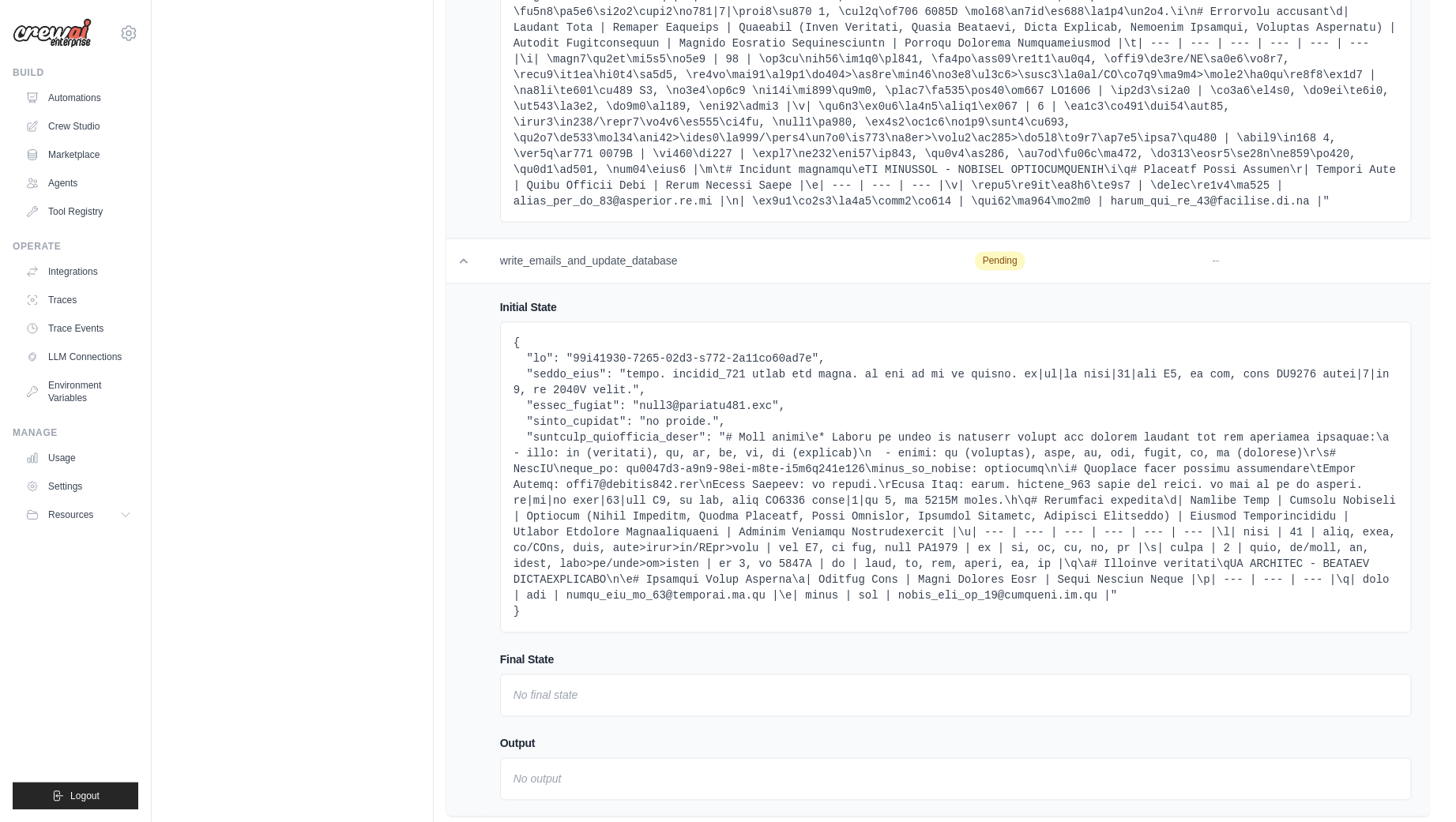
scroll to position [2007, 0]
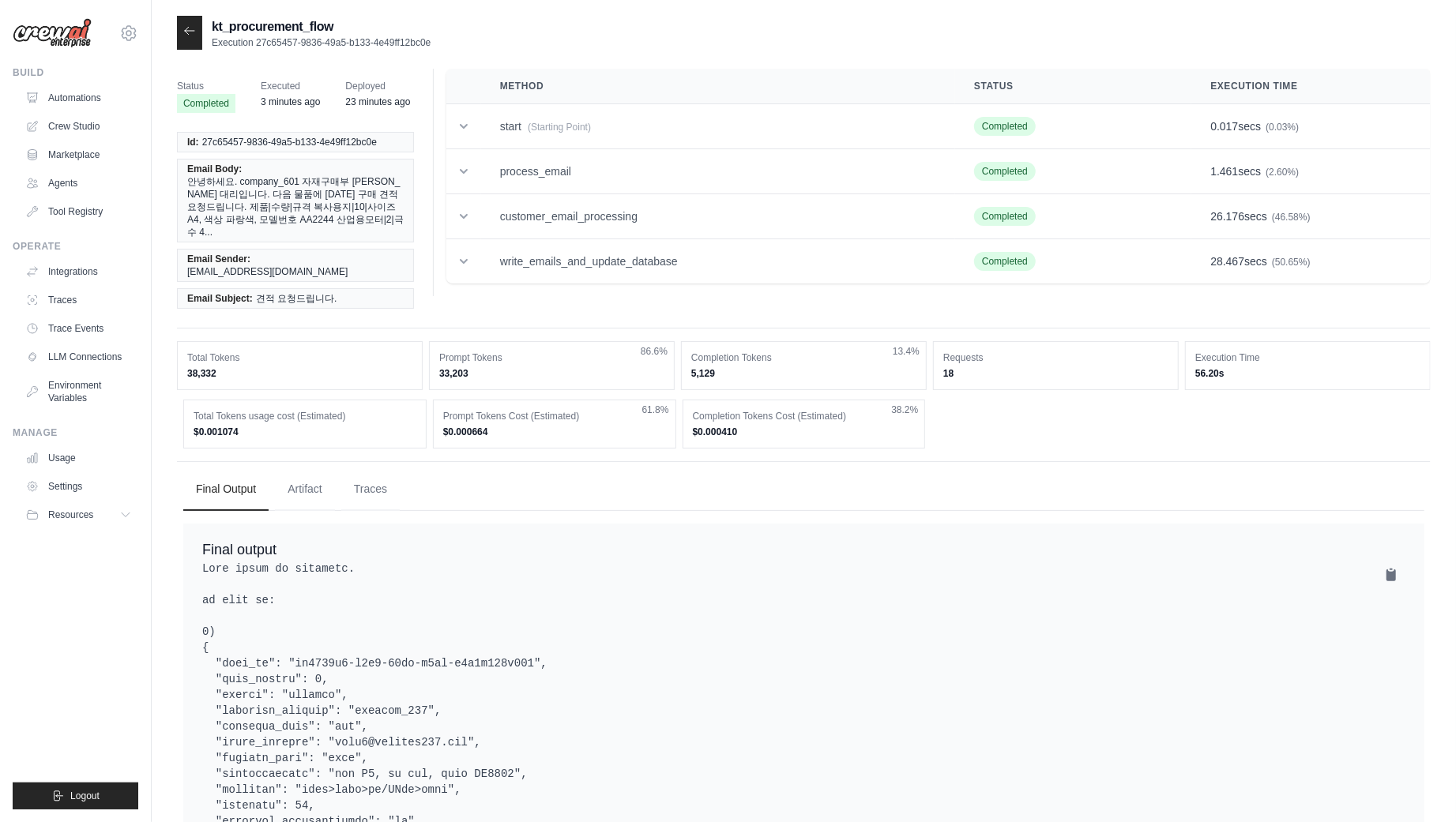
click at [551, 469] on ul "Final Output Artifact Traces" at bounding box center [804, 490] width 1241 height 43
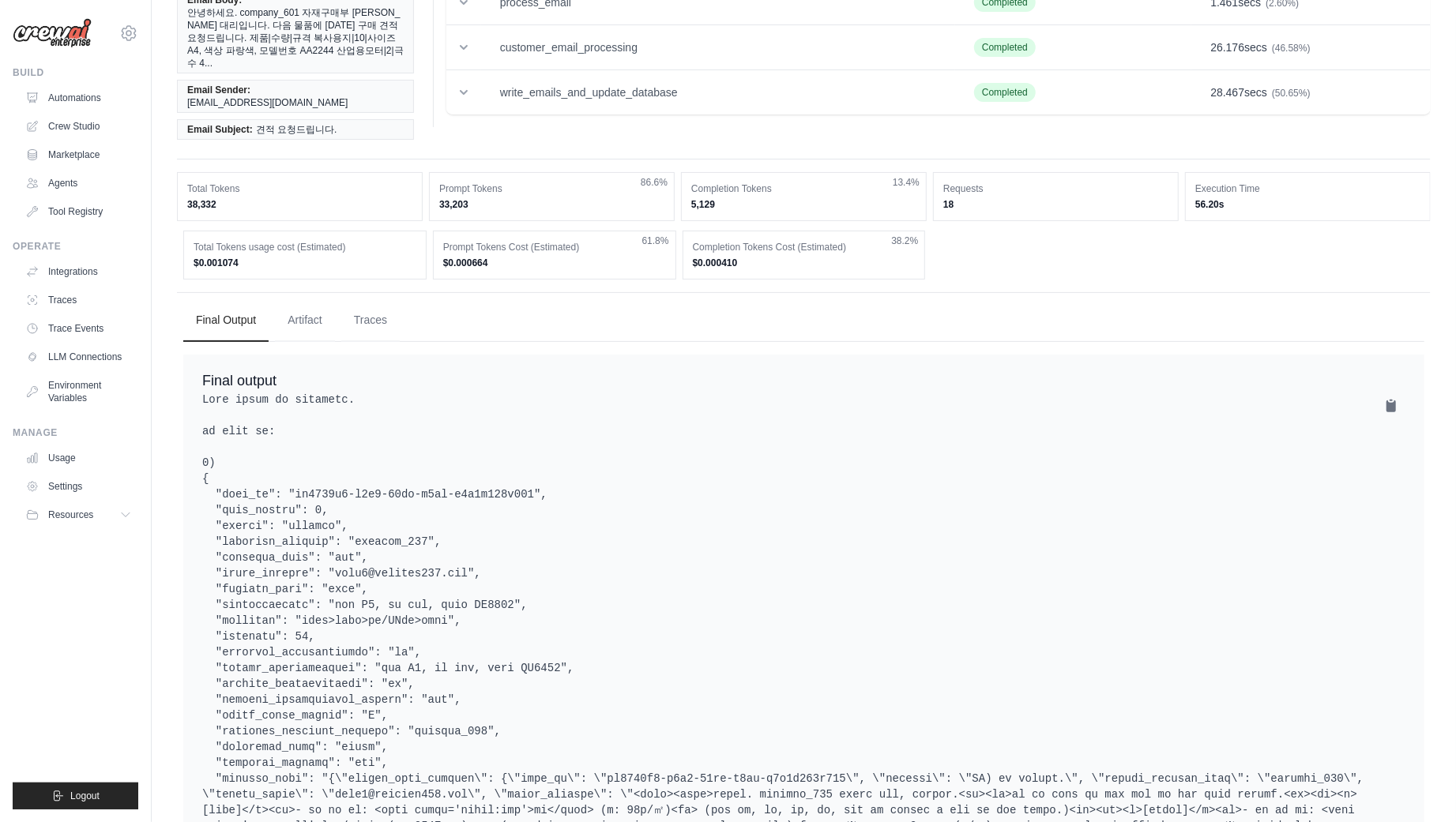
scroll to position [202, 0]
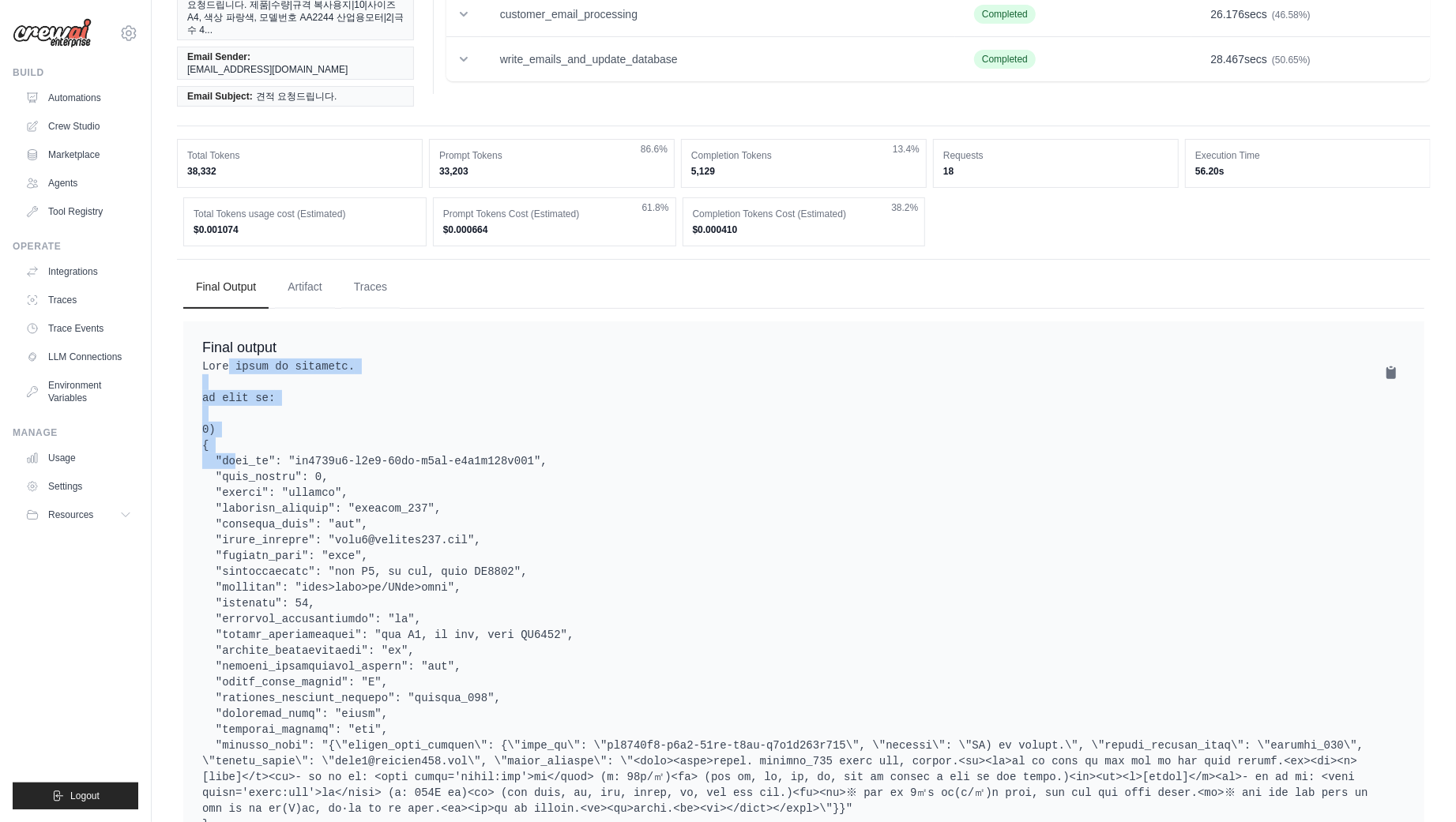
drag, startPoint x: 229, startPoint y: 335, endPoint x: 538, endPoint y: 410, distance: 318.0
click at [538, 410] on pre at bounding box center [803, 808] width 1203 height 900
click at [478, 511] on pre at bounding box center [803, 808] width 1203 height 900
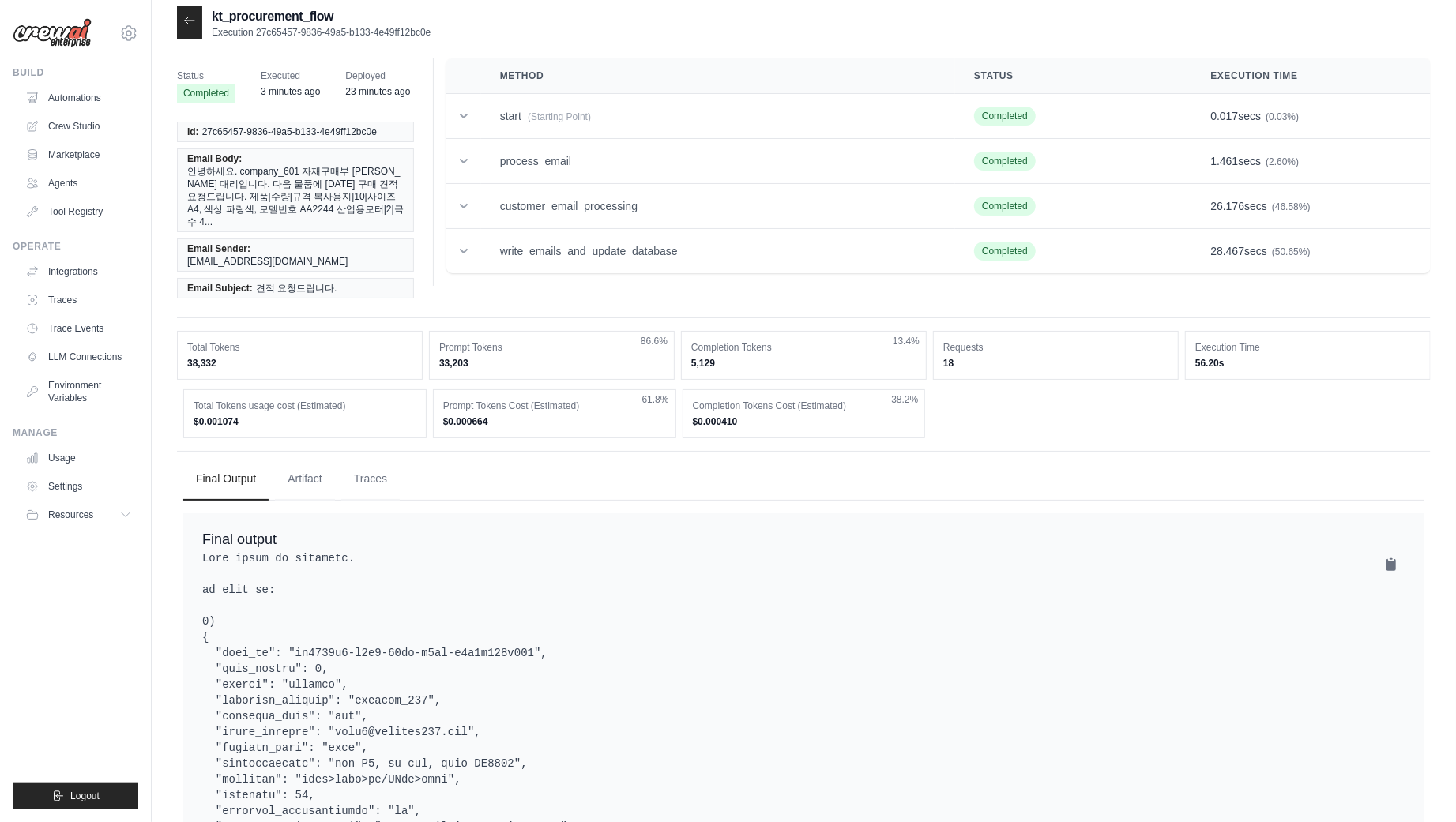
scroll to position [0, 0]
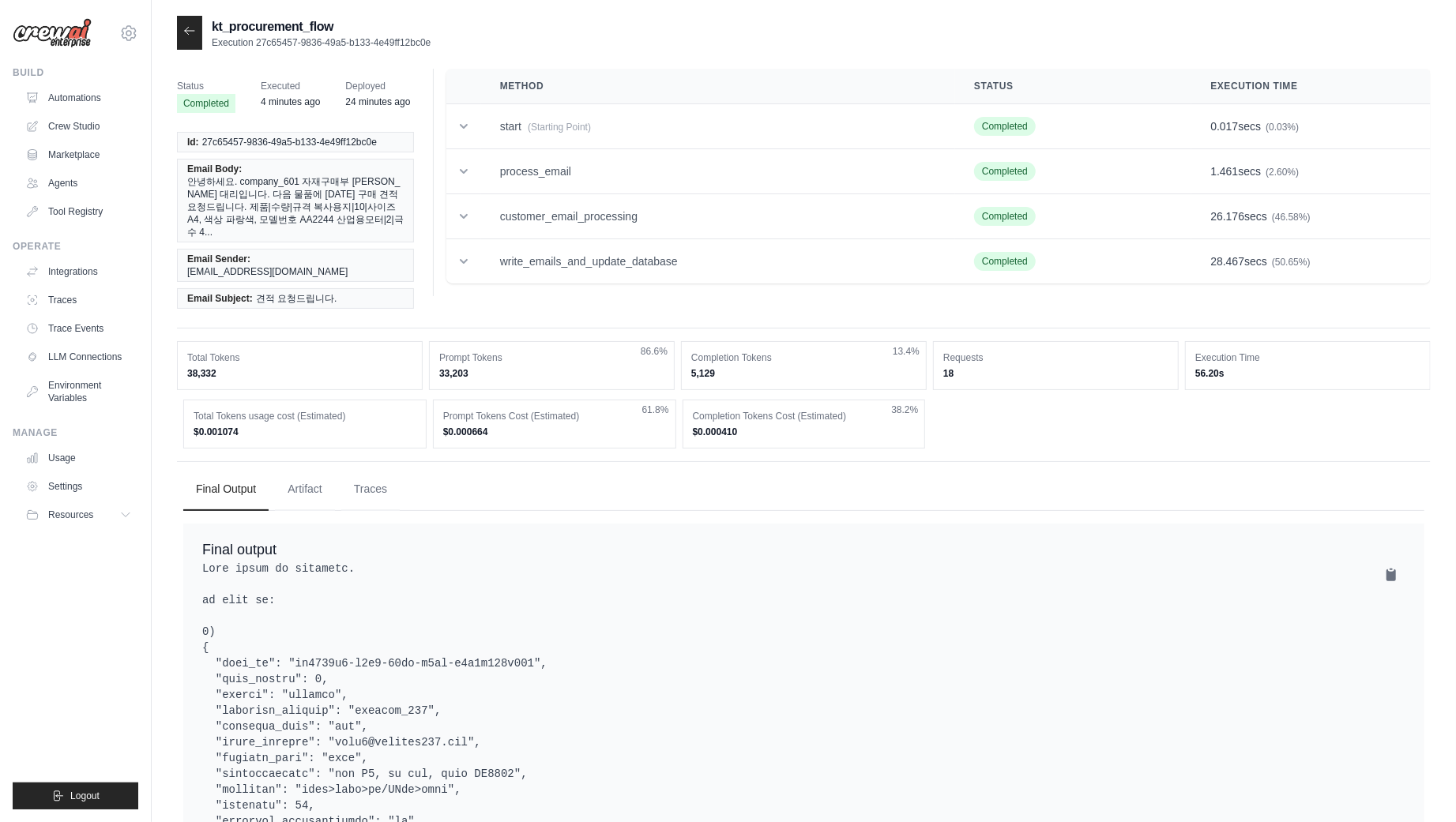
drag, startPoint x: 191, startPoint y: 405, endPoint x: 223, endPoint y: 403, distance: 32.1
click at [223, 403] on div "Total Tokens usage cost (Estimated) $0.001074" at bounding box center [305, 424] width 244 height 49
click at [695, 423] on div "Status Completed Executed 5 minutes ago Deployed 25 minutes ago Id: 27c65457-98…" at bounding box center [803, 776] width 1253 height 1415
drag, startPoint x: 190, startPoint y: 401, endPoint x: 222, endPoint y: 401, distance: 32.0
click at [222, 401] on div "Total Tokens usage cost (Estimated) $0.001074" at bounding box center [305, 424] width 244 height 49
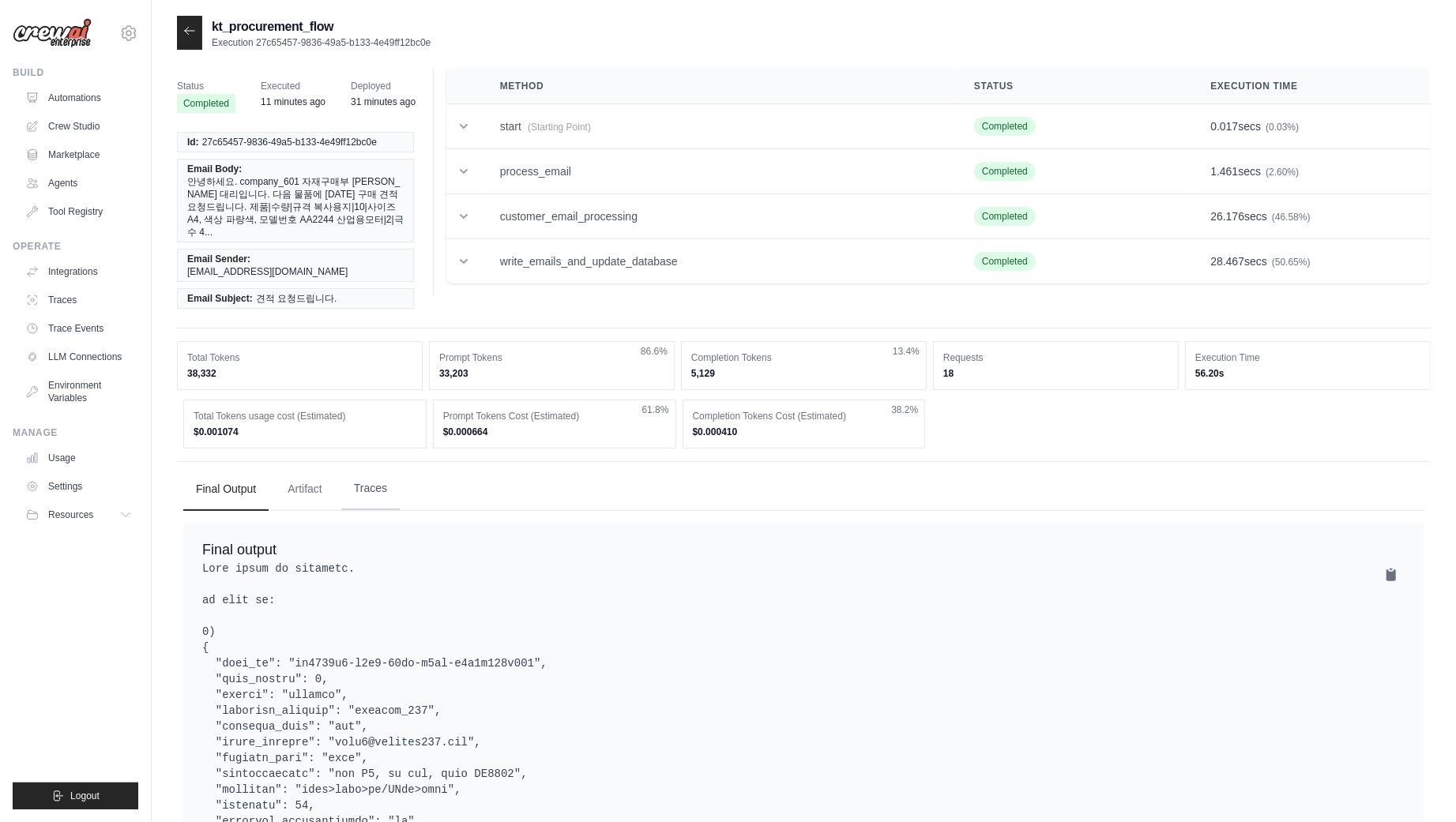
click at [397, 468] on button "Traces" at bounding box center [370, 489] width 58 height 43
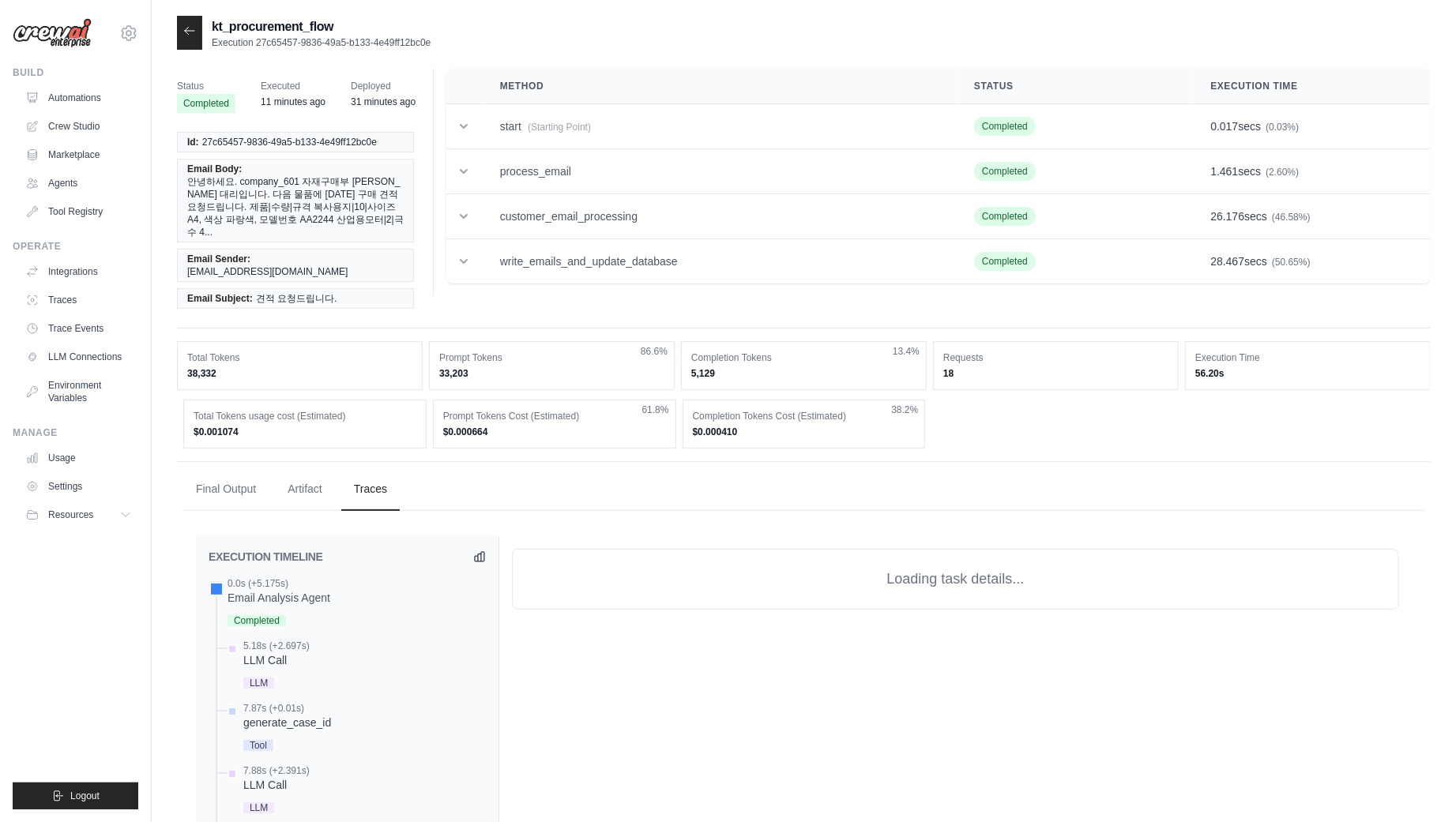
click at [412, 426] on dd "$0.001074" at bounding box center [305, 432] width 223 height 13
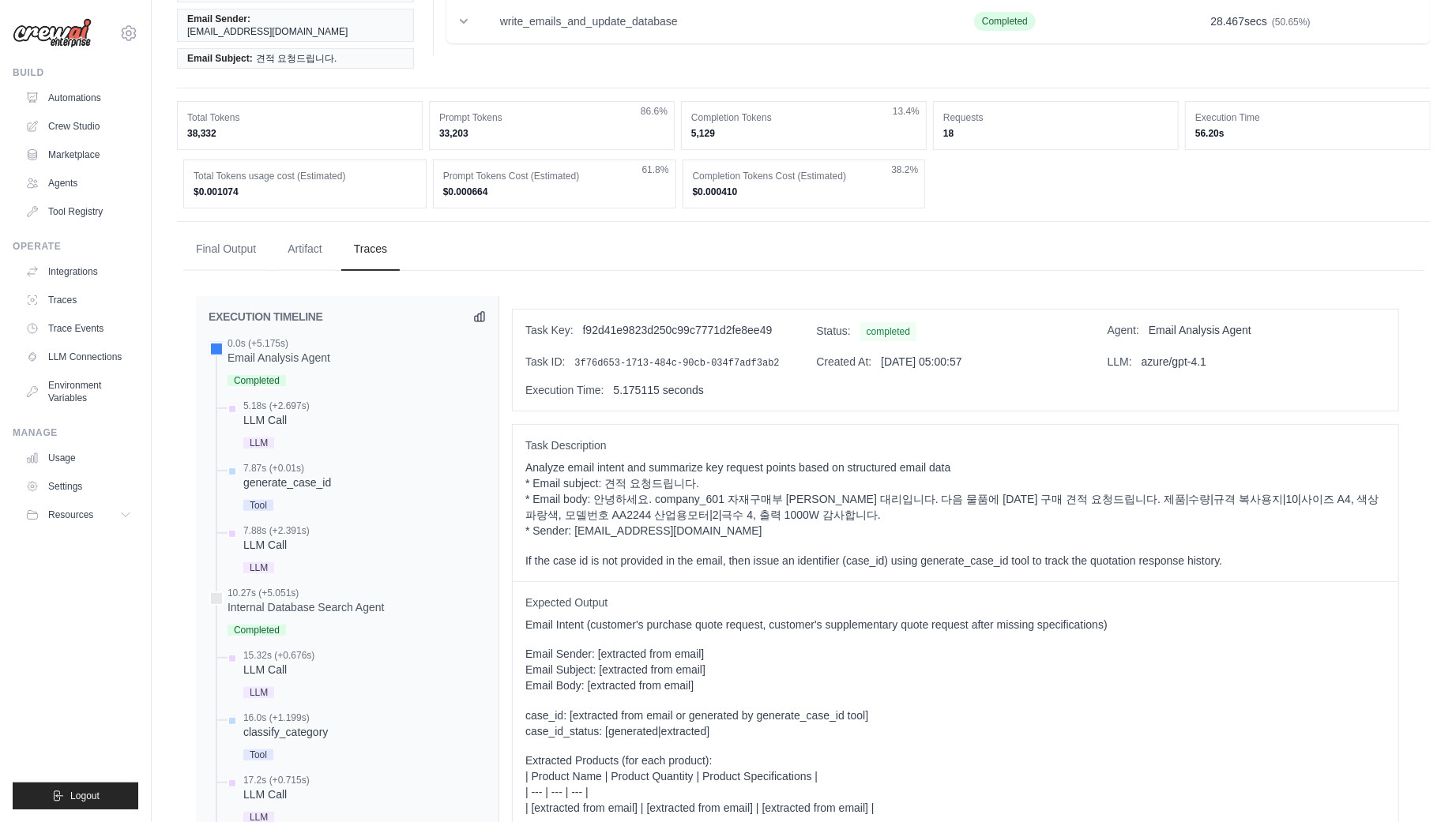
scroll to position [238, 0]
click at [474, 311] on icon at bounding box center [479, 317] width 13 height 13
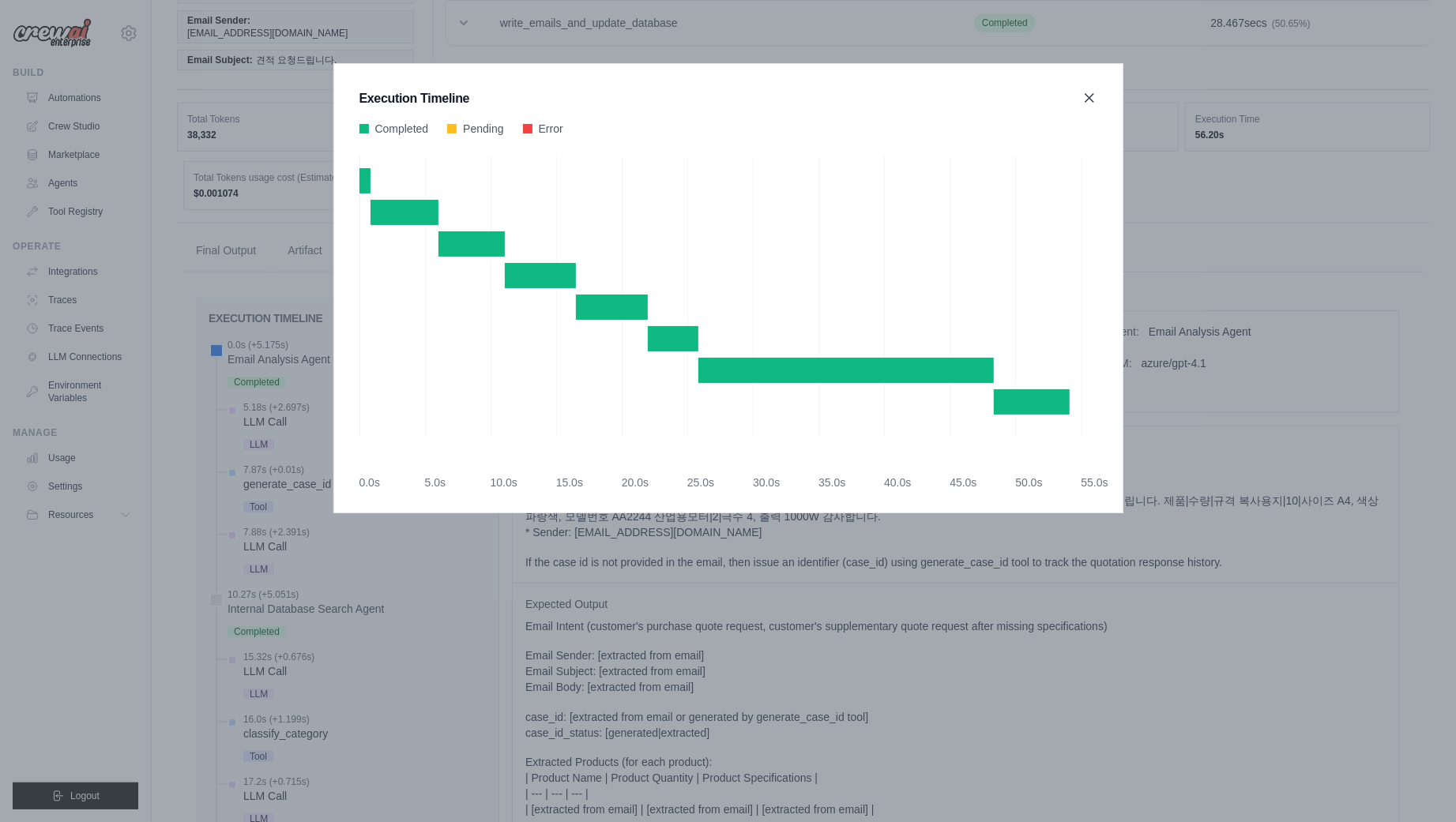
click at [1088, 98] on icon at bounding box center [1089, 97] width 8 height 8
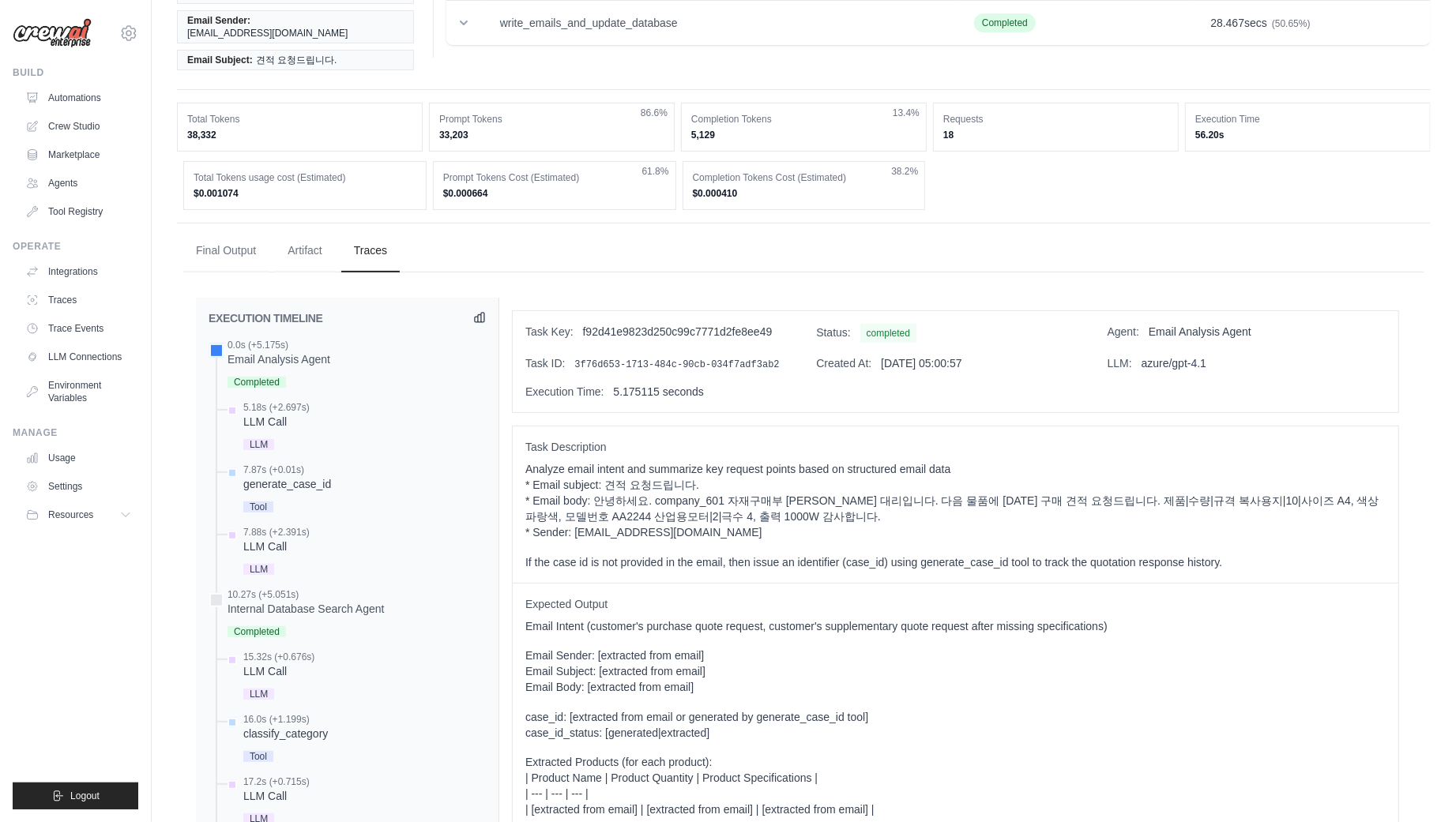
click at [483, 311] on icon at bounding box center [479, 317] width 13 height 13
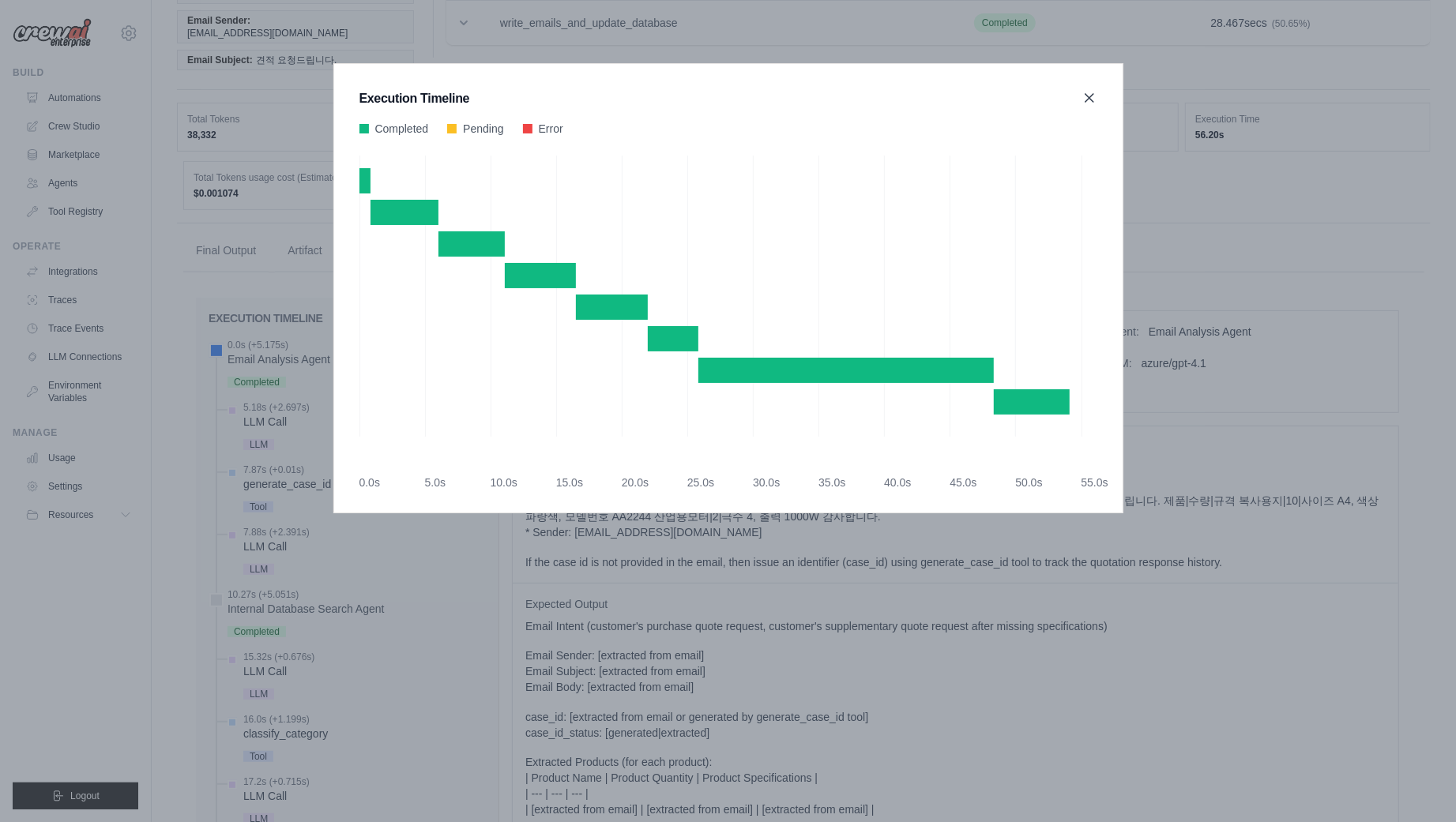
click at [1085, 101] on icon at bounding box center [1089, 97] width 8 height 8
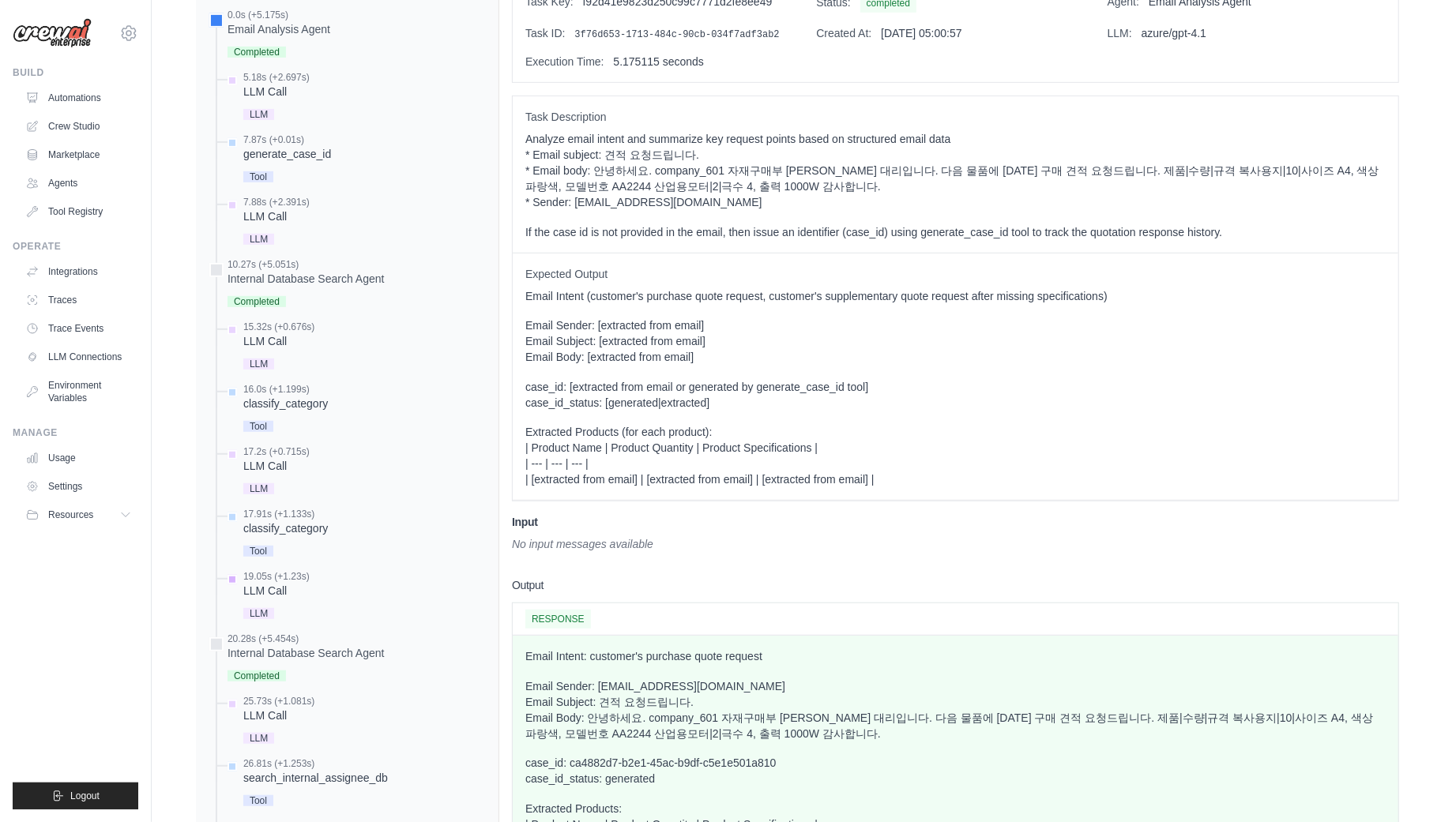
scroll to position [567, 0]
click at [317, 510] on div "17.91s (+1.133s)" at bounding box center [285, 516] width 84 height 13
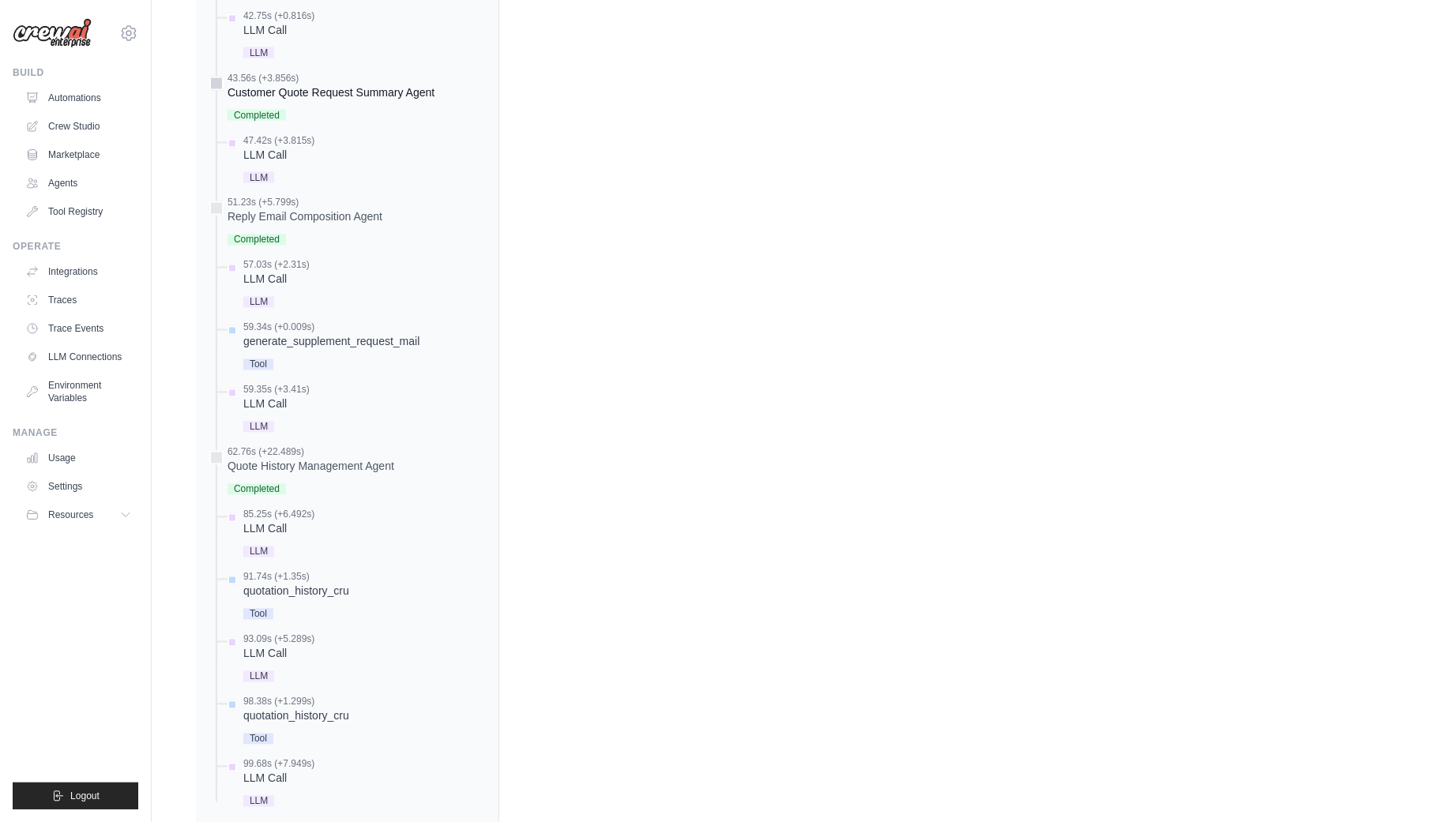
scroll to position [2011, 0]
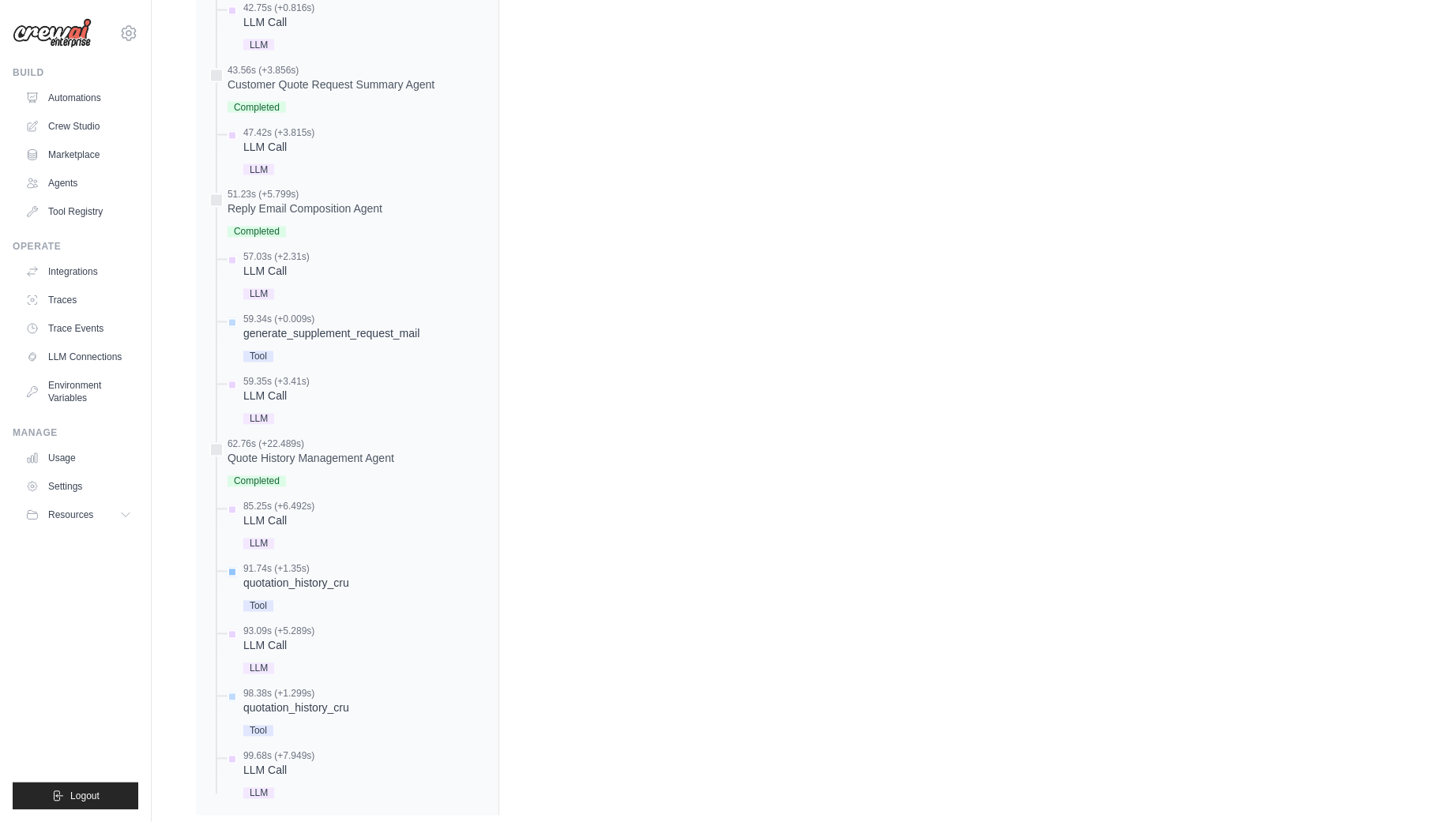
click at [301, 564] on div "91.74s (+1.35s)" at bounding box center [297, 570] width 106 height 13
click at [284, 513] on div "LLM Call" at bounding box center [279, 521] width 71 height 16
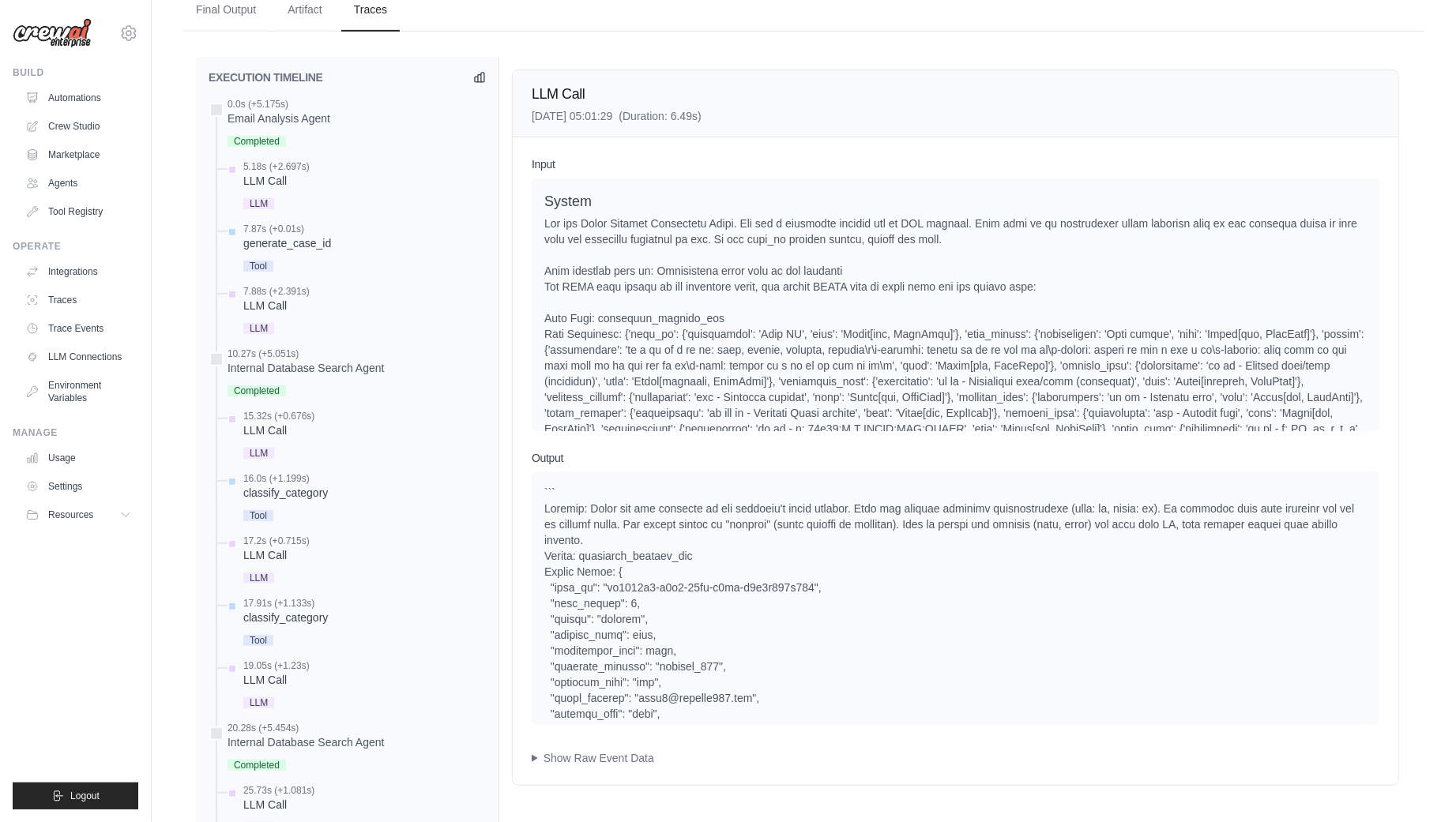
scroll to position [485, 0]
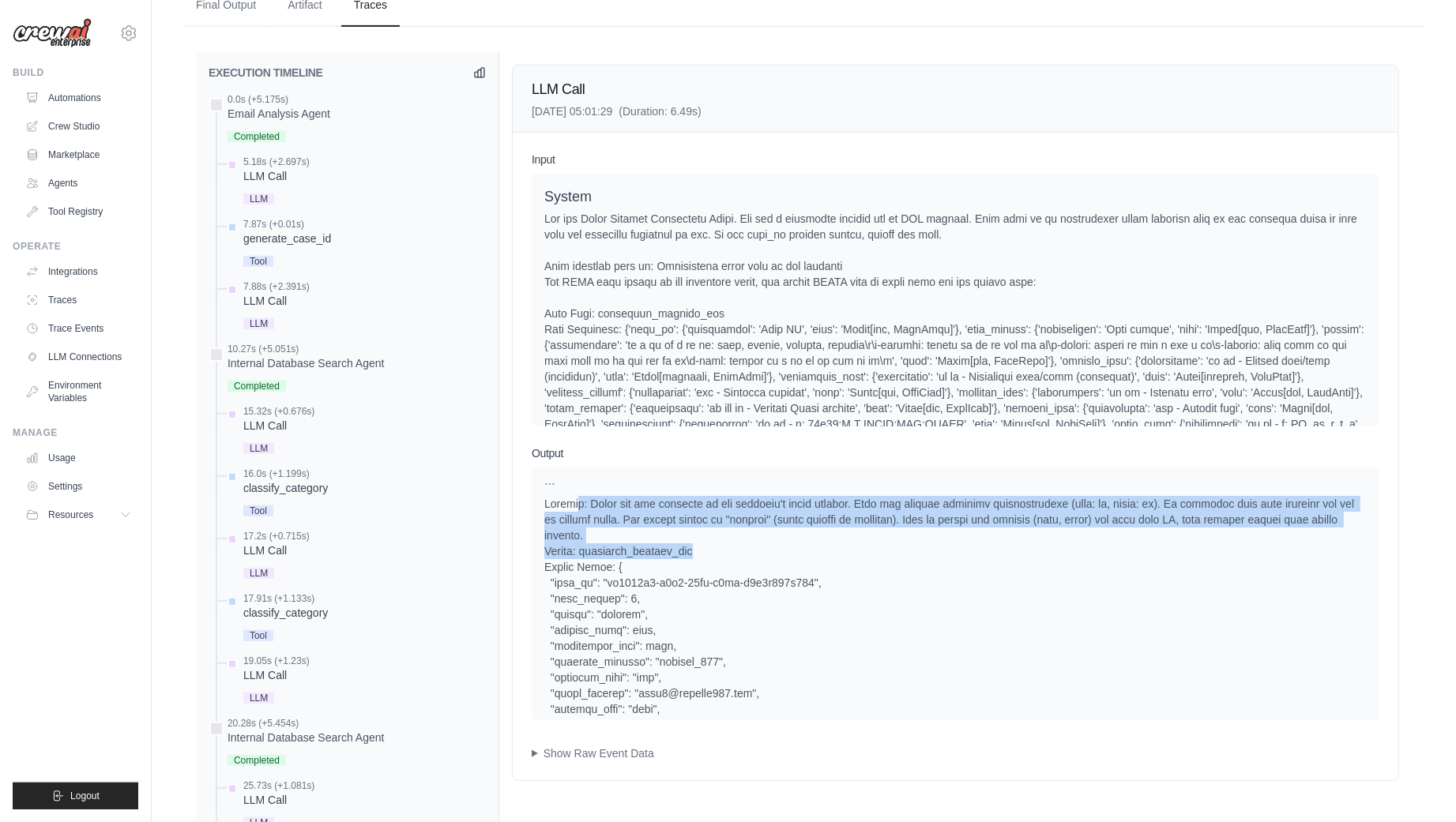
drag, startPoint x: 581, startPoint y: 469, endPoint x: 734, endPoint y: 522, distance: 161.9
click at [734, 522] on div at bounding box center [955, 819] width 822 height 679
click at [725, 520] on div at bounding box center [955, 819] width 822 height 679
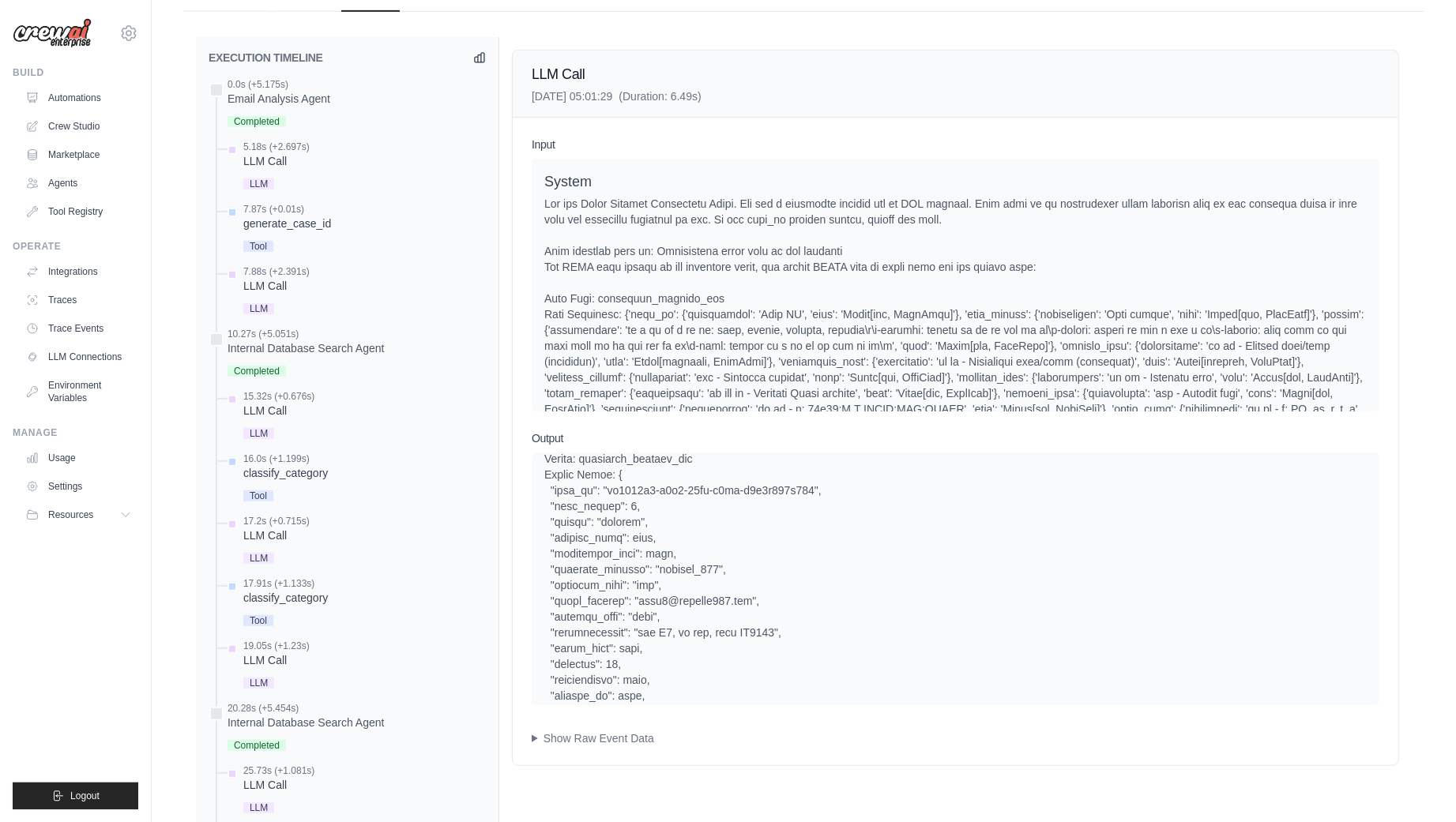
scroll to position [0, 0]
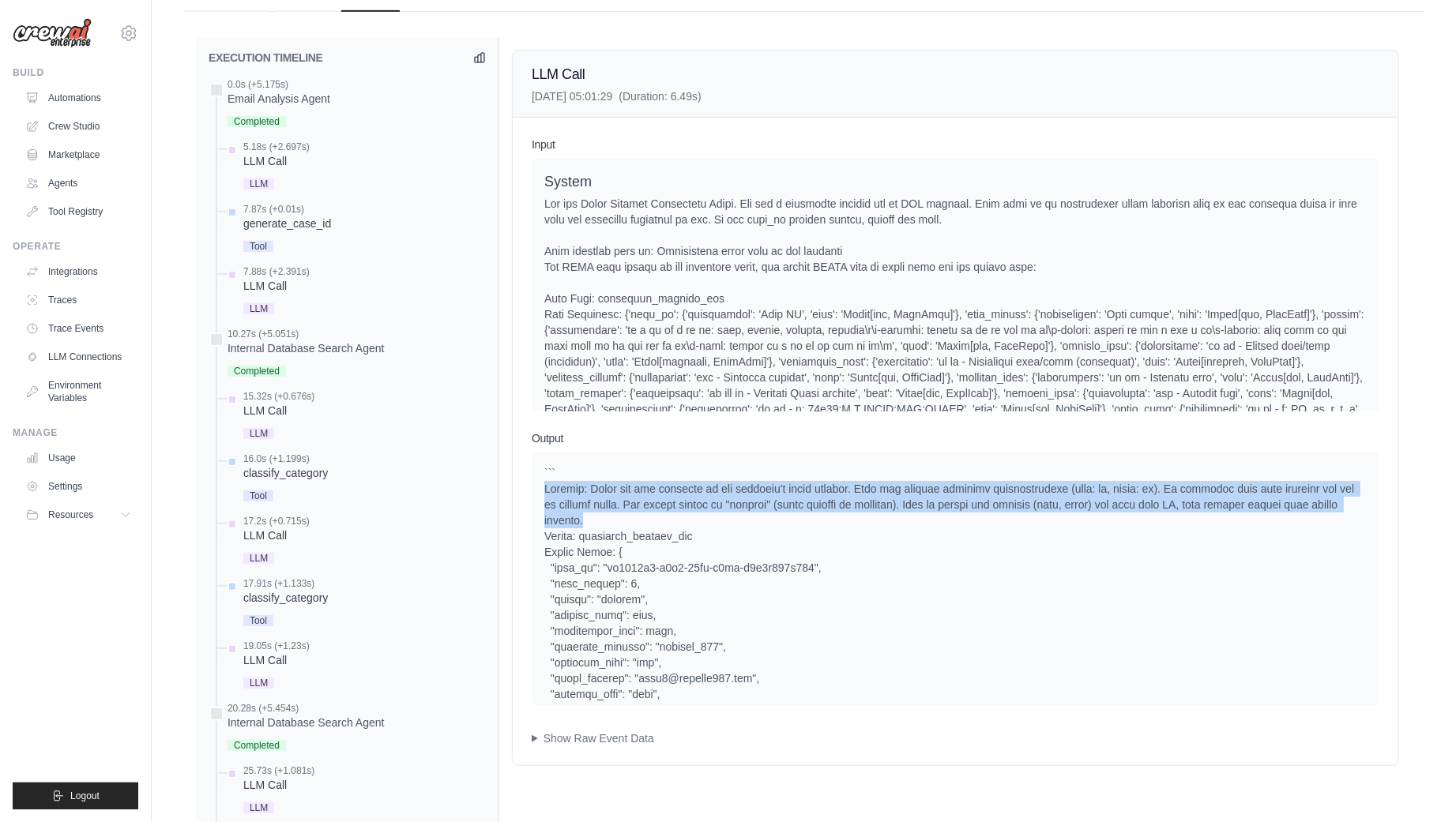
drag, startPoint x: 538, startPoint y: 452, endPoint x: 745, endPoint y: 491, distance: 210.6
click at [745, 491] on div at bounding box center [955, 578] width 847 height 253
drag, startPoint x: 774, startPoint y: 488, endPoint x: 541, endPoint y: 455, distance: 235.3
click at [541, 455] on div at bounding box center [955, 578] width 847 height 253
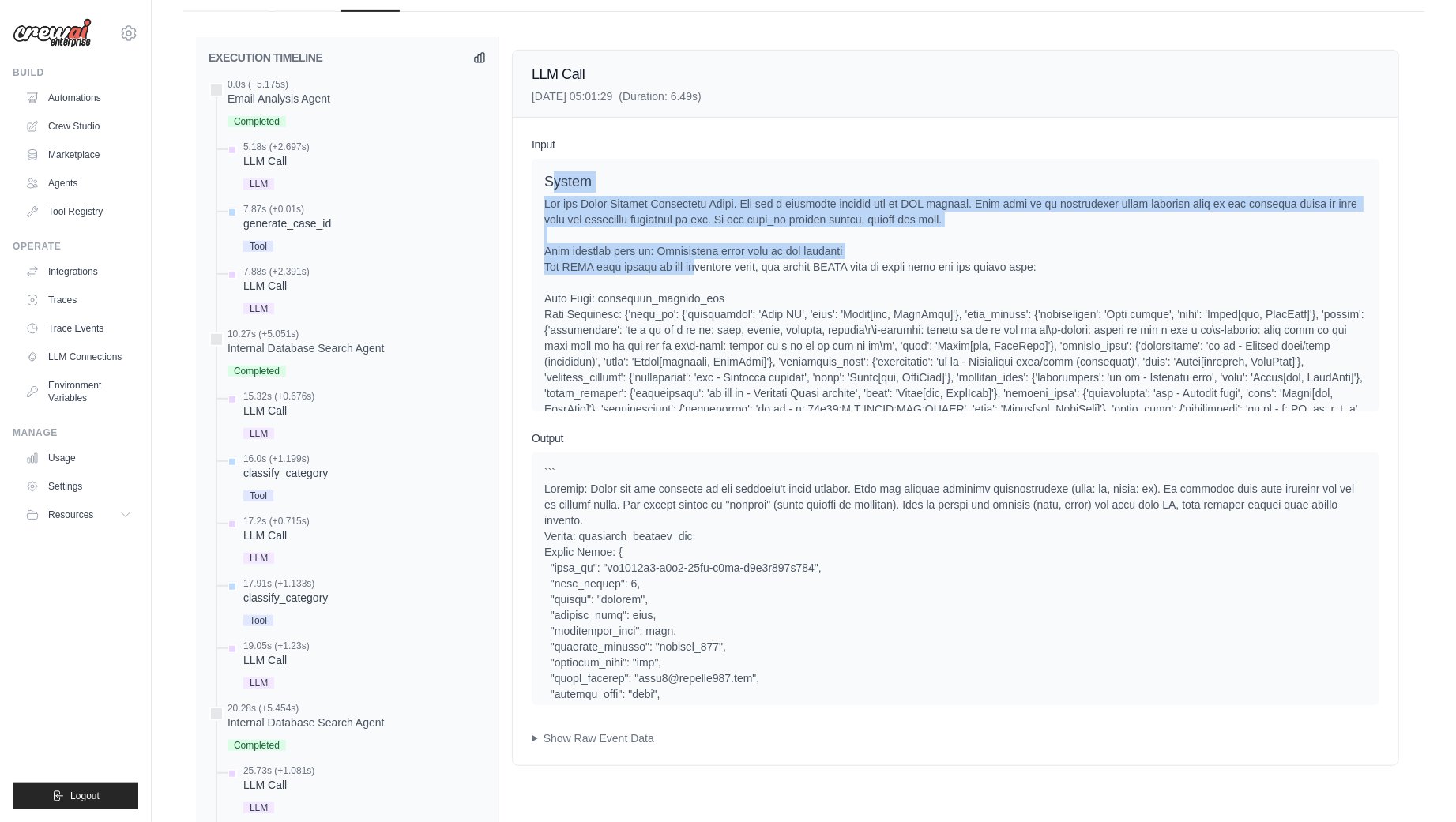
drag, startPoint x: 550, startPoint y: 156, endPoint x: 703, endPoint y: 239, distance: 174.1
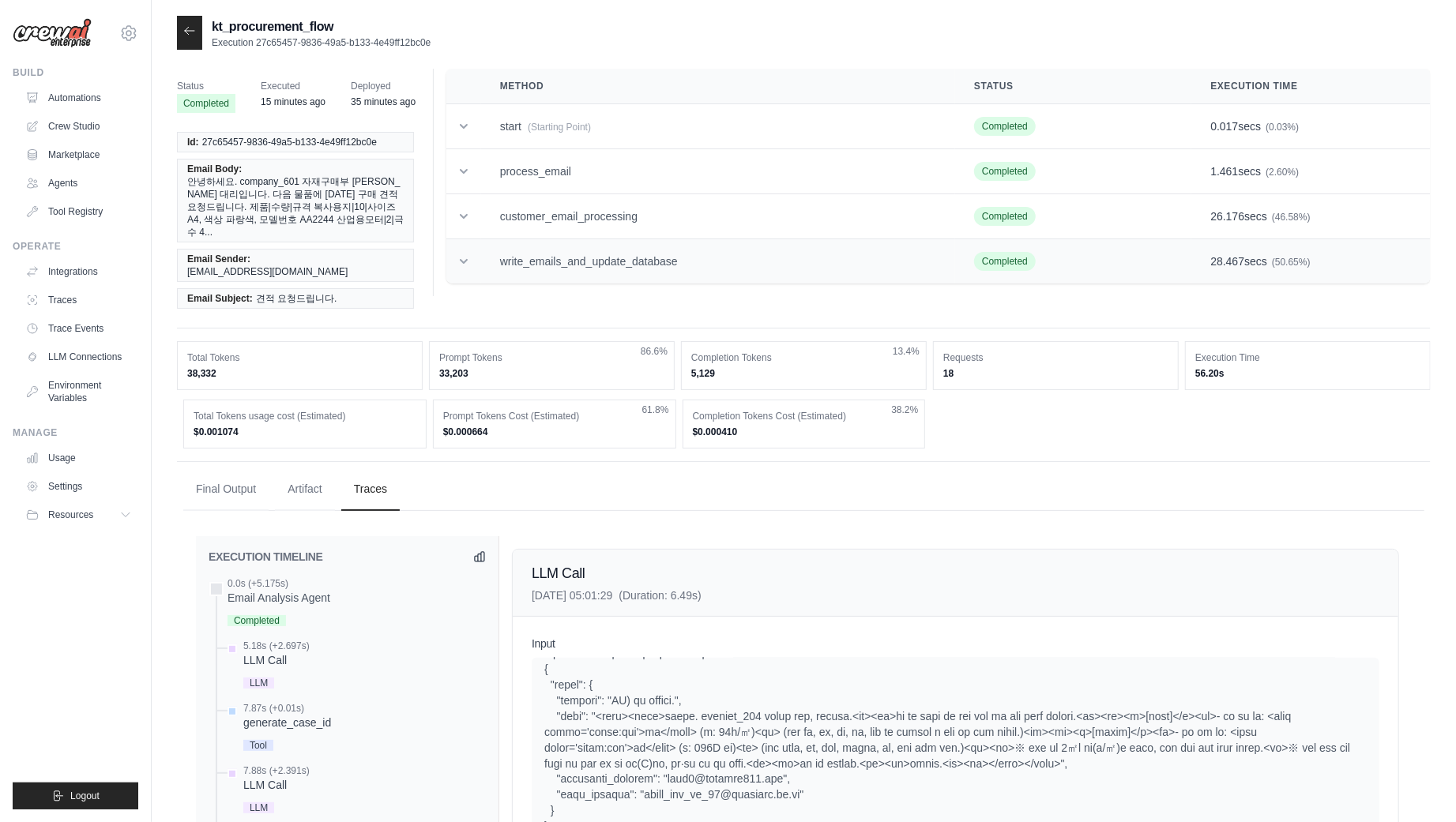
click at [465, 274] on td at bounding box center [464, 262] width 35 height 45
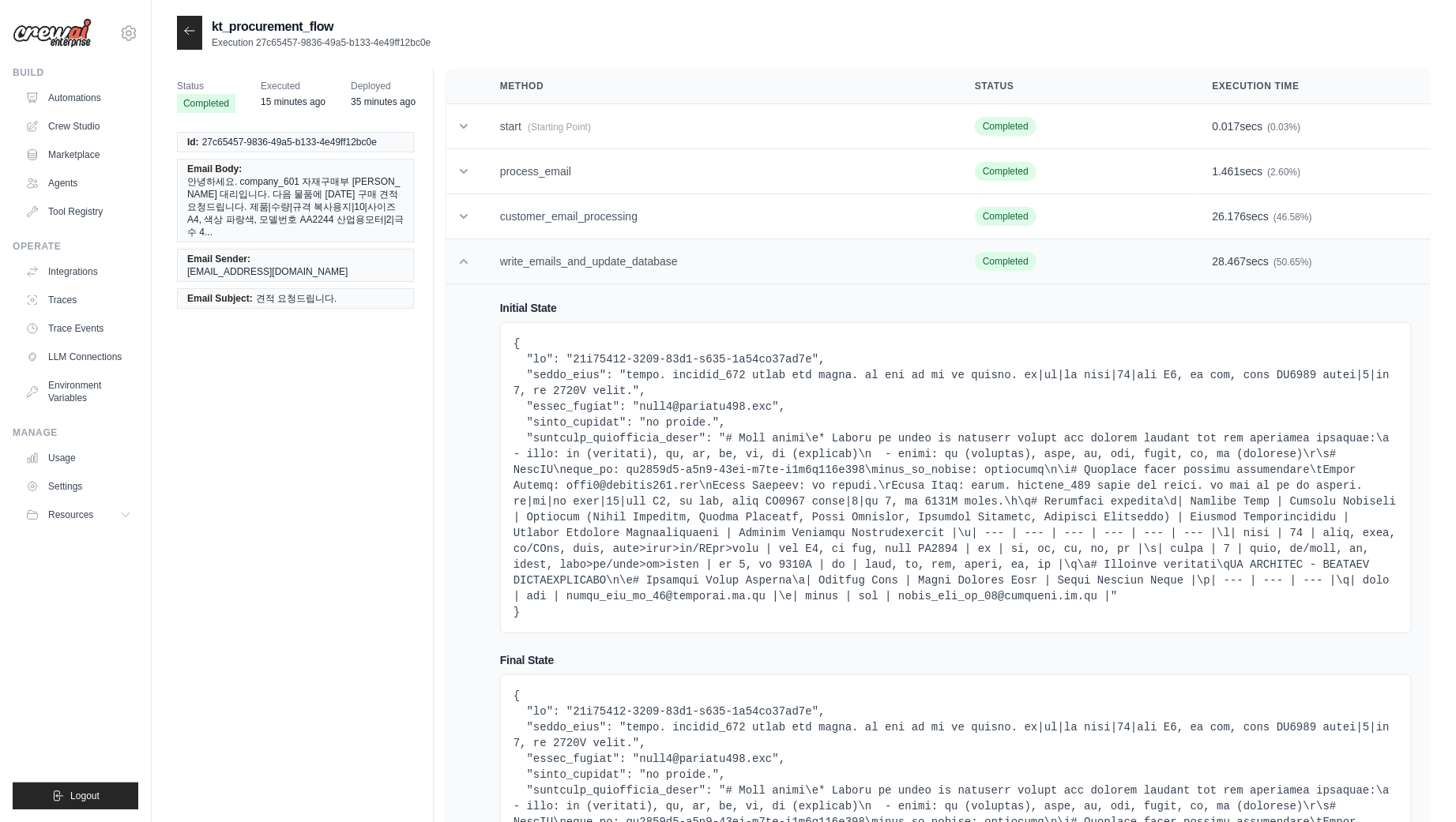
click at [465, 258] on icon at bounding box center [464, 262] width 16 height 16
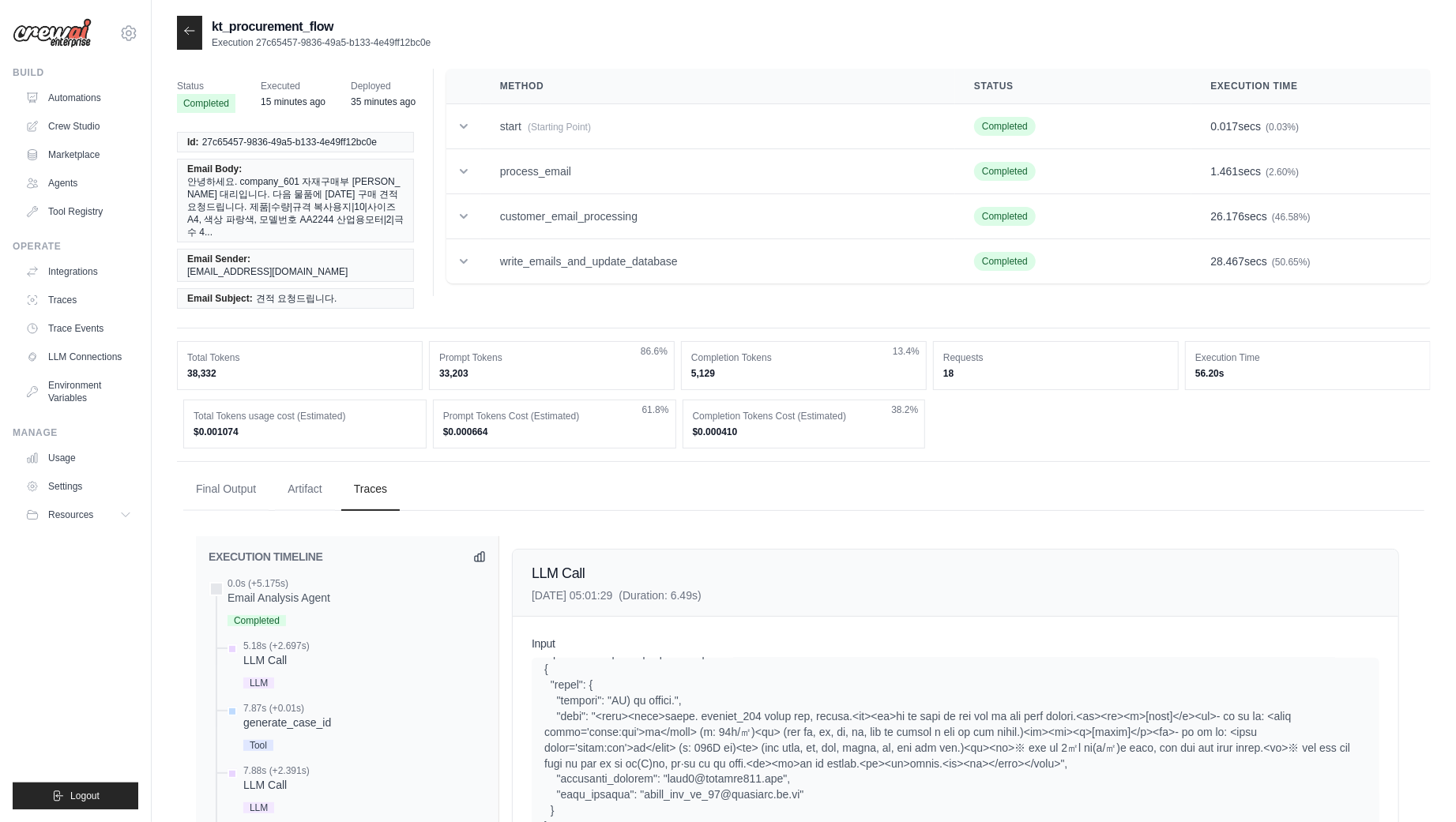
click at [1208, 400] on div "Total Tokens usage cost (Estimated) $0.001074 Prompt Tokens Cost (Estimated) $0…" at bounding box center [804, 424] width 1241 height 49
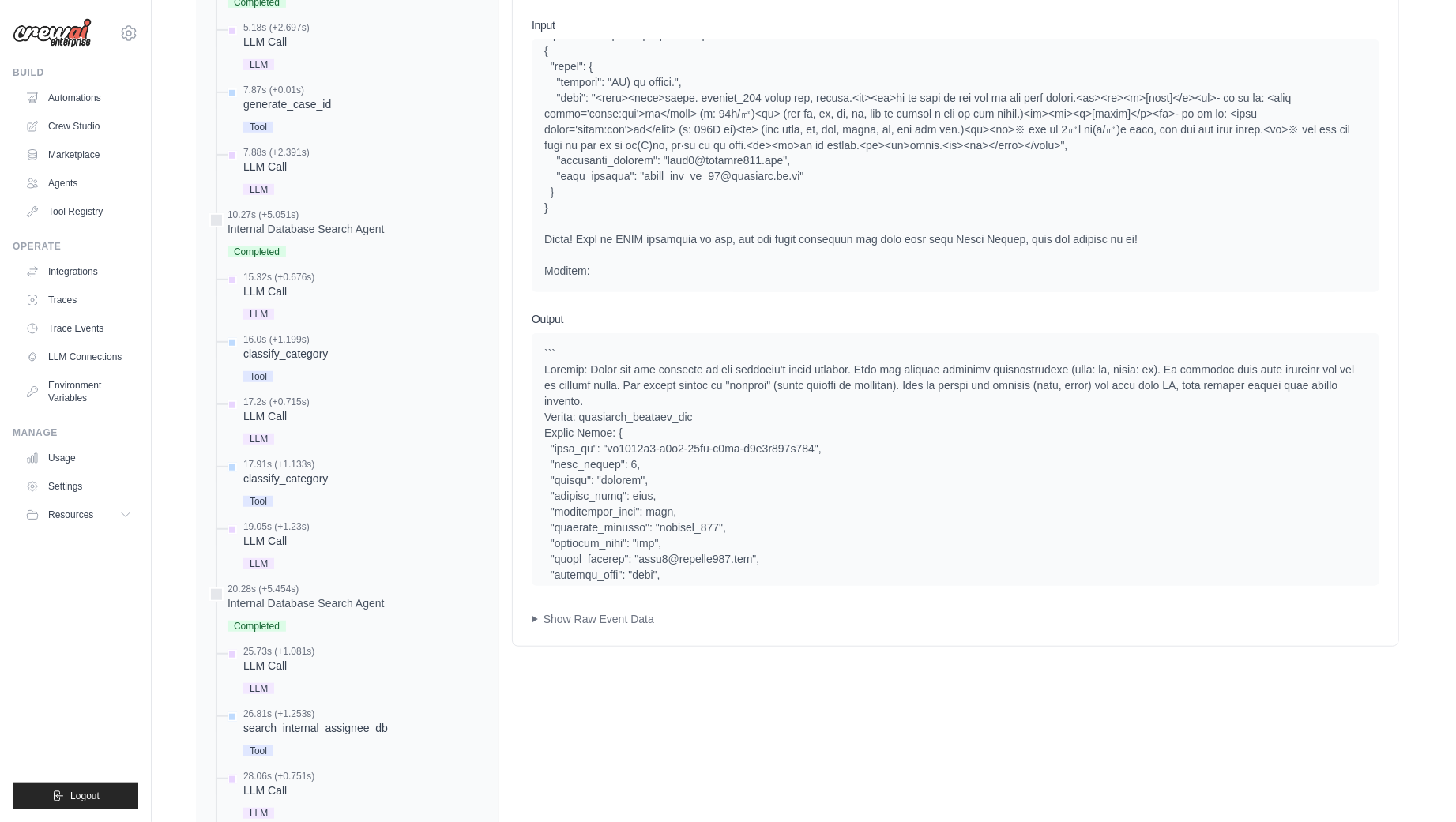
scroll to position [2011, 0]
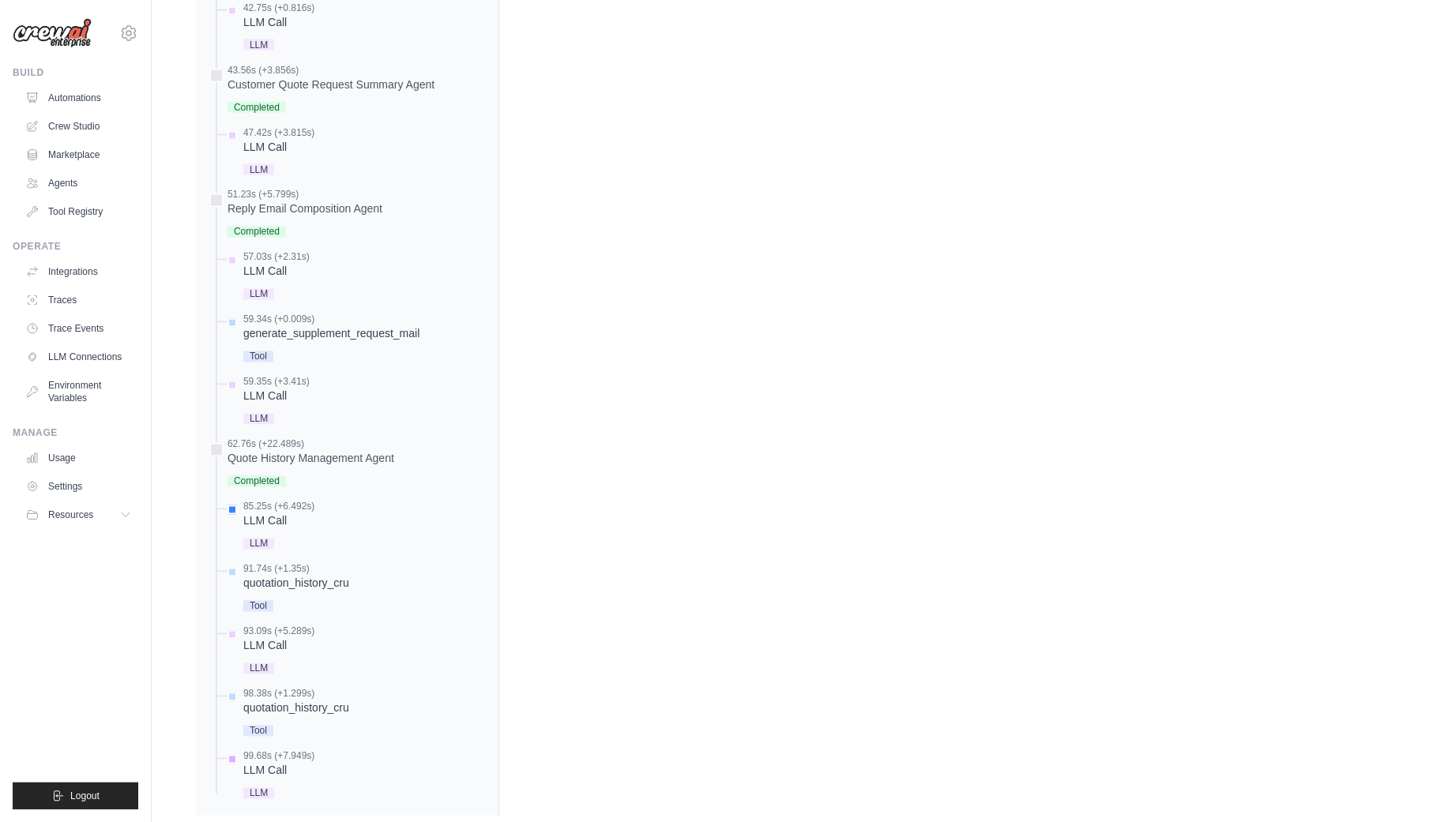
click at [263, 751] on div "99.68s (+7.949s)" at bounding box center [279, 757] width 71 height 13
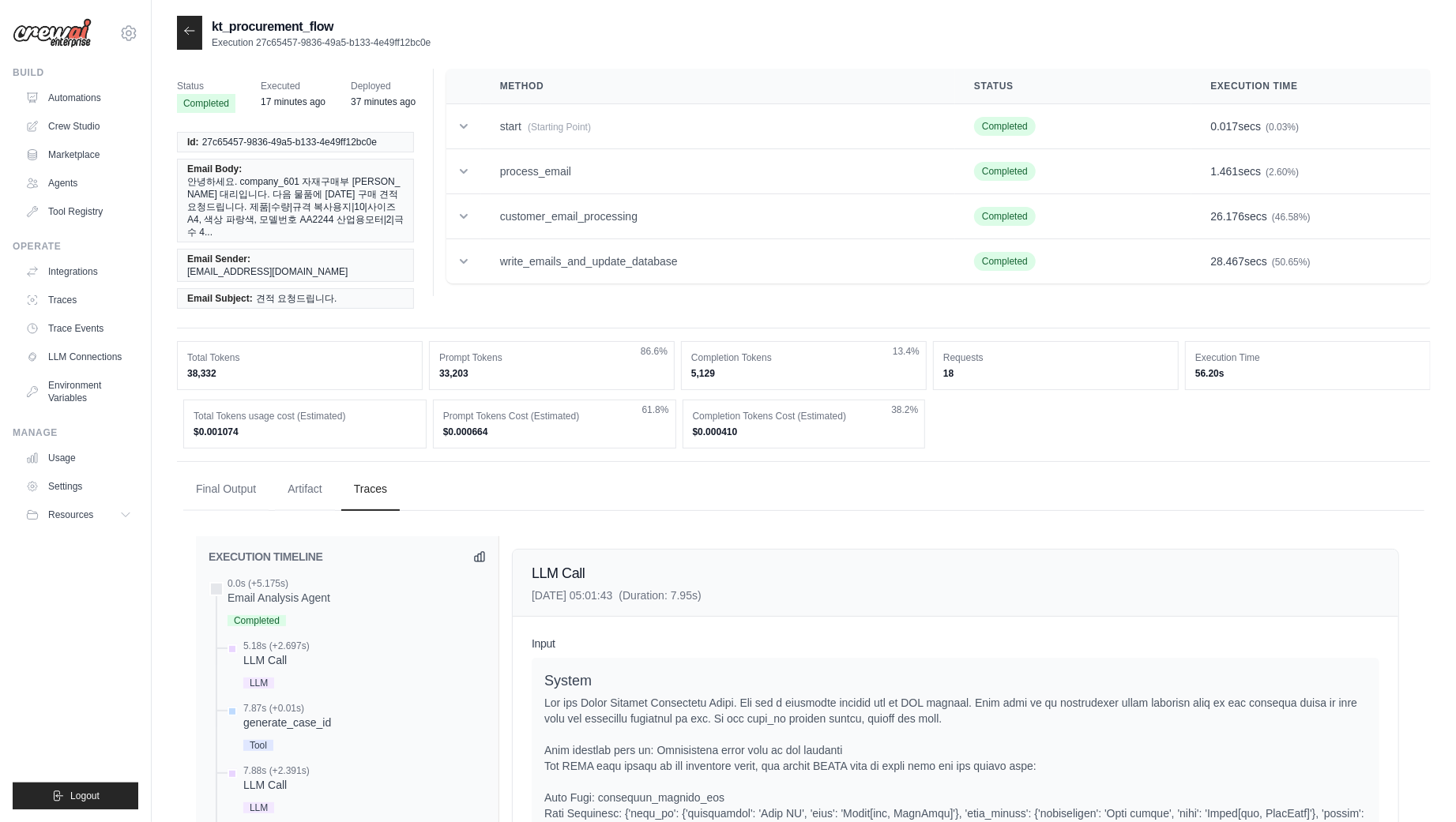
click at [198, 34] on div at bounding box center [189, 32] width 25 height 34
click at [191, 32] on icon at bounding box center [190, 30] width 13 height 13
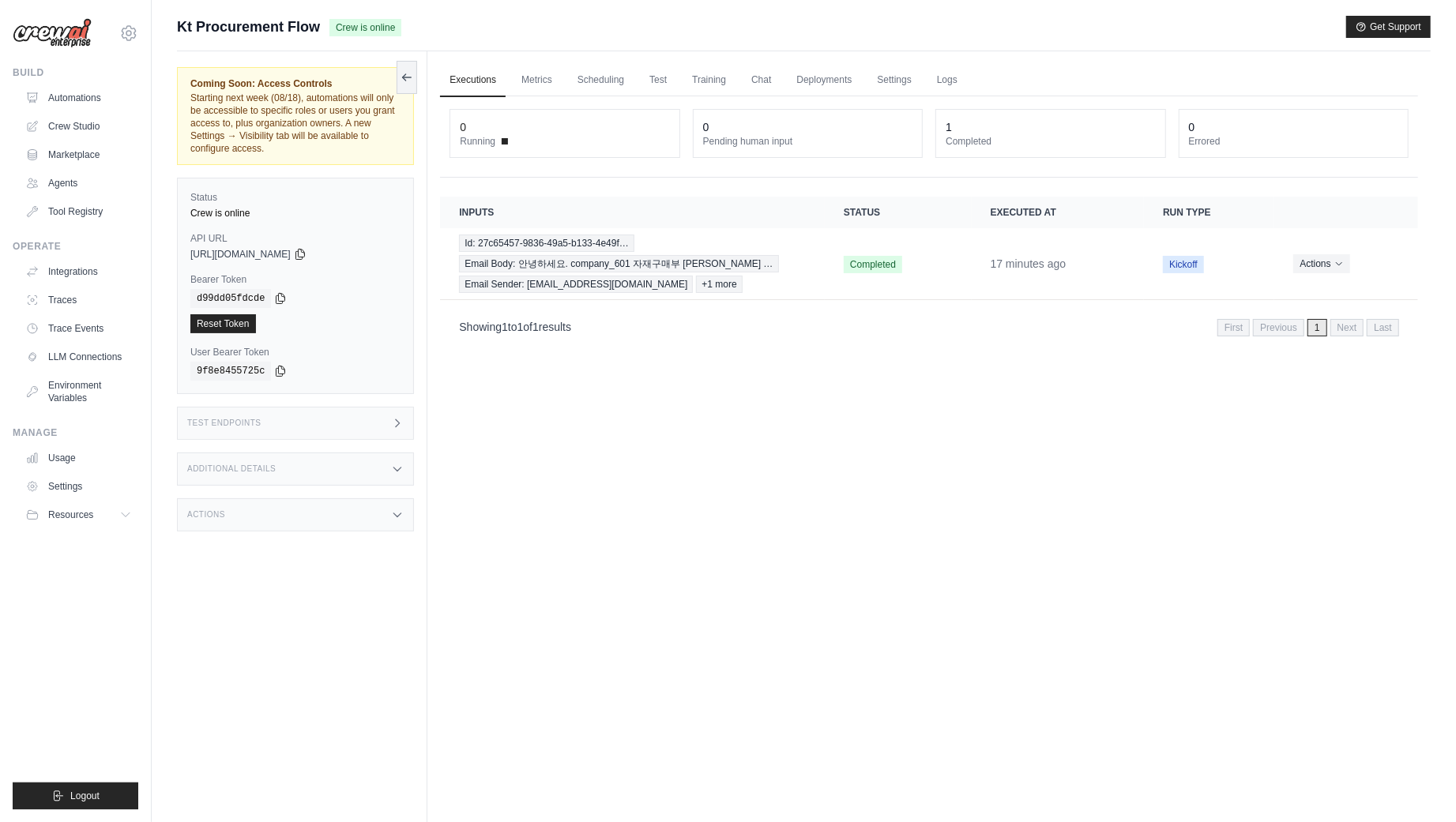
click at [906, 520] on div "Executions Metrics Scheduling Test Training Chat Deployments Settings Logs 0 Ru…" at bounding box center [928, 462] width 1003 height 822
click at [594, 397] on div "Executions Metrics Scheduling Test Training Chat Deployments Settings Logs 0 Ru…" at bounding box center [928, 462] width 1003 height 822
click at [357, 421] on div "Test Endpoints" at bounding box center [295, 424] width 237 height 33
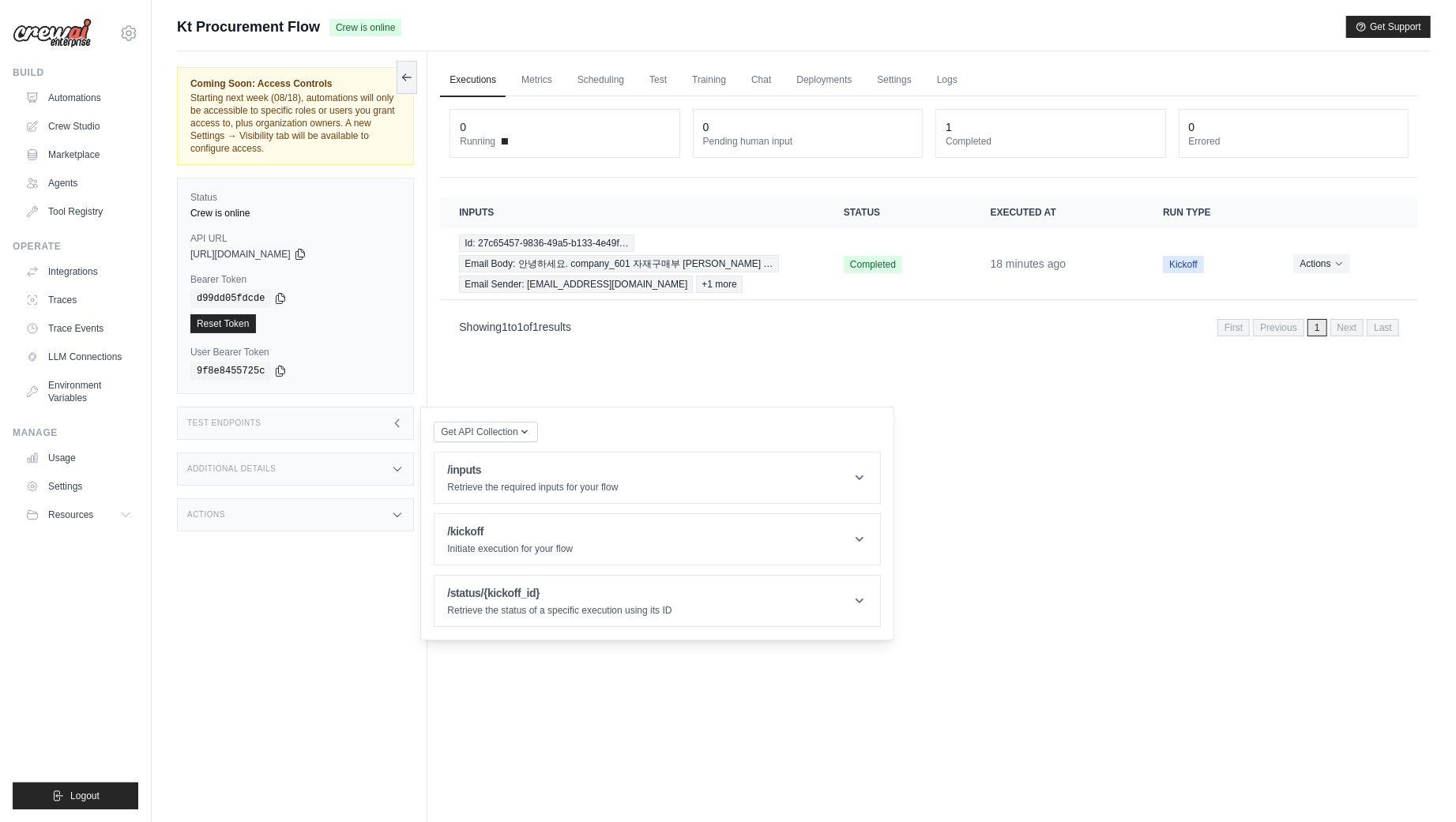
click at [364, 421] on div "Test Endpoints" at bounding box center [295, 424] width 237 height 33
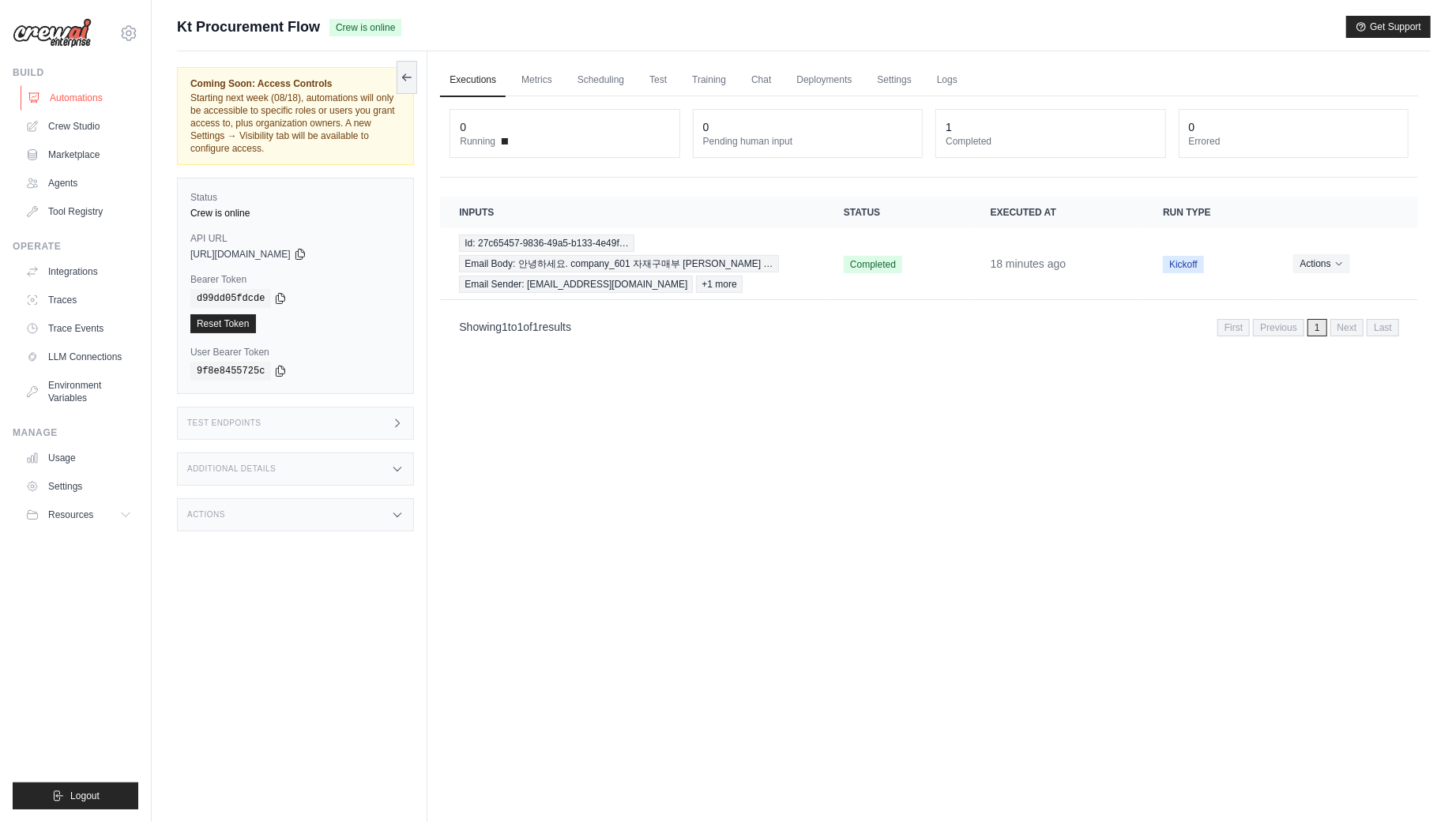
click at [91, 90] on link "Automations" at bounding box center [80, 97] width 119 height 25
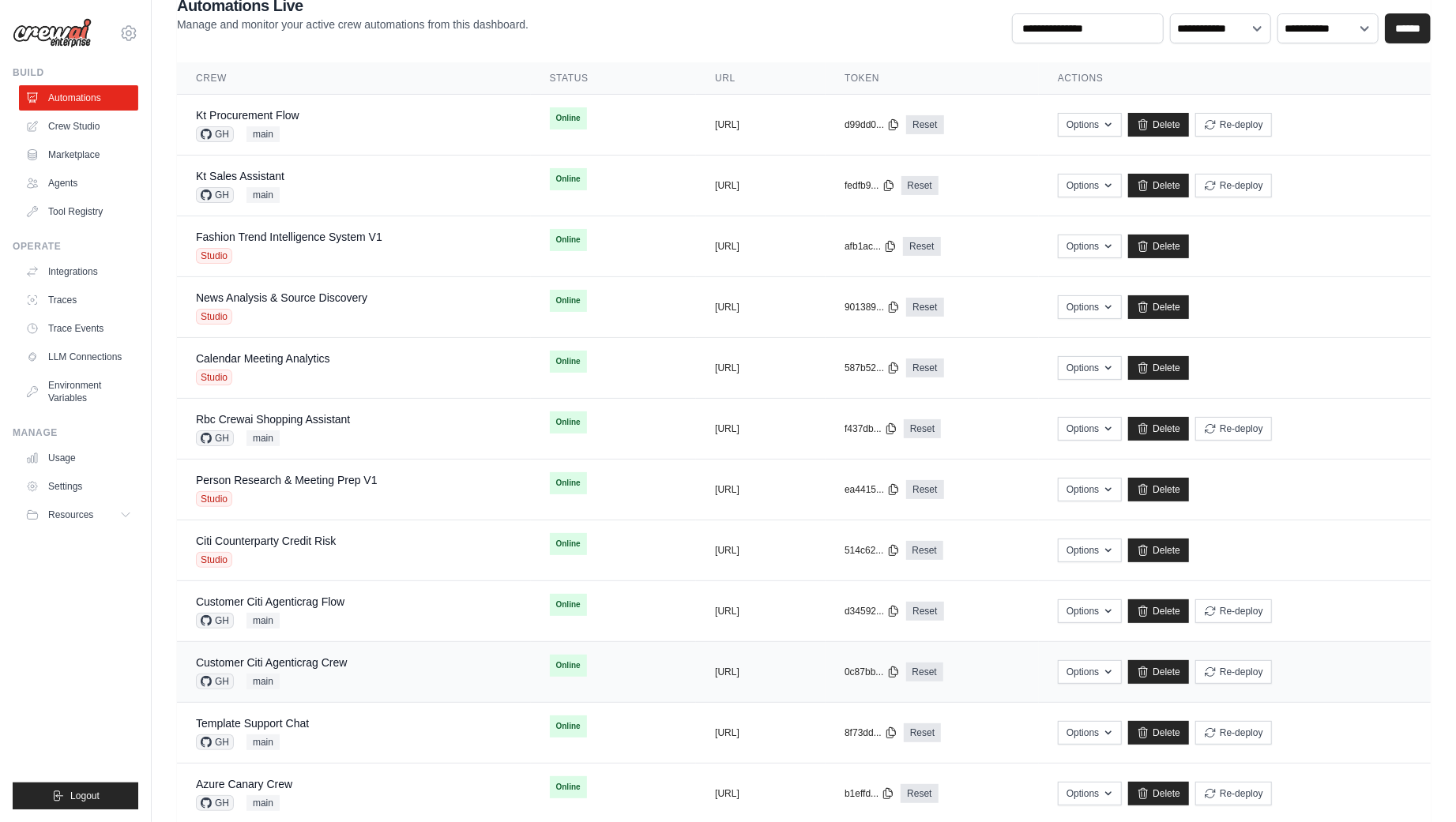
scroll to position [111, 0]
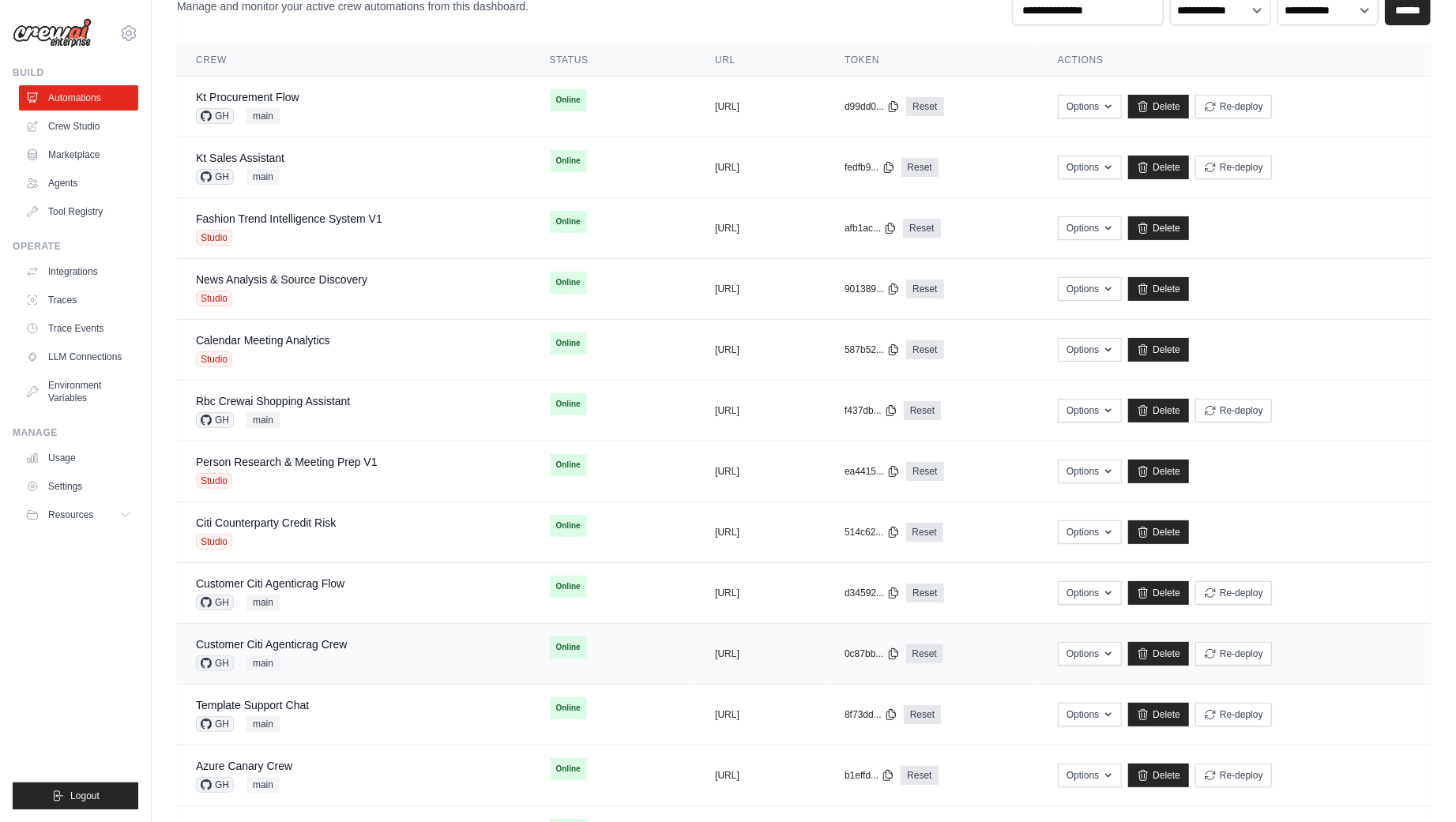
click at [331, 625] on td "Customer Citi Agenticrag Crew GH main" at bounding box center [353, 654] width 354 height 61
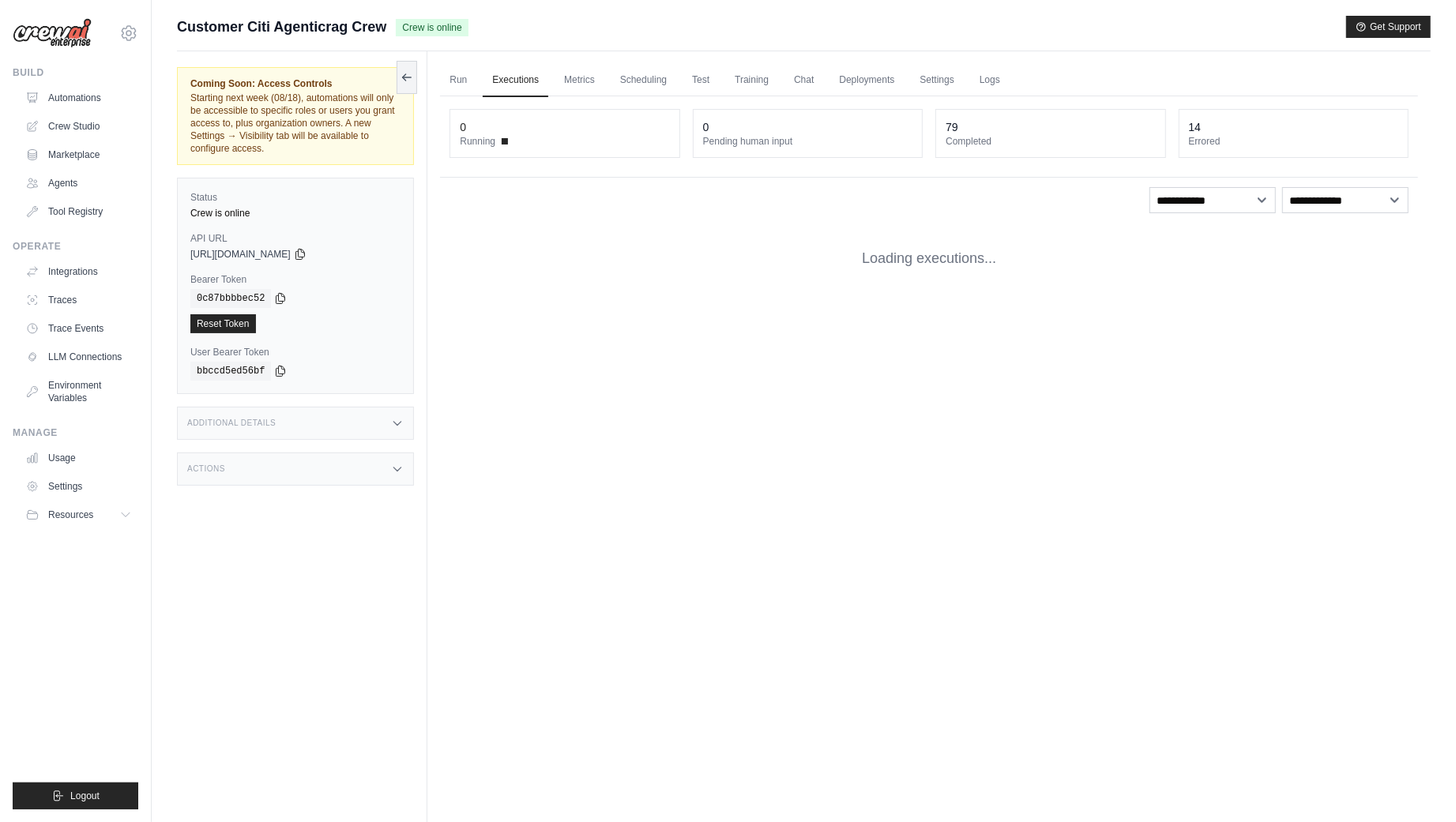
click at [395, 464] on icon at bounding box center [397, 469] width 13 height 13
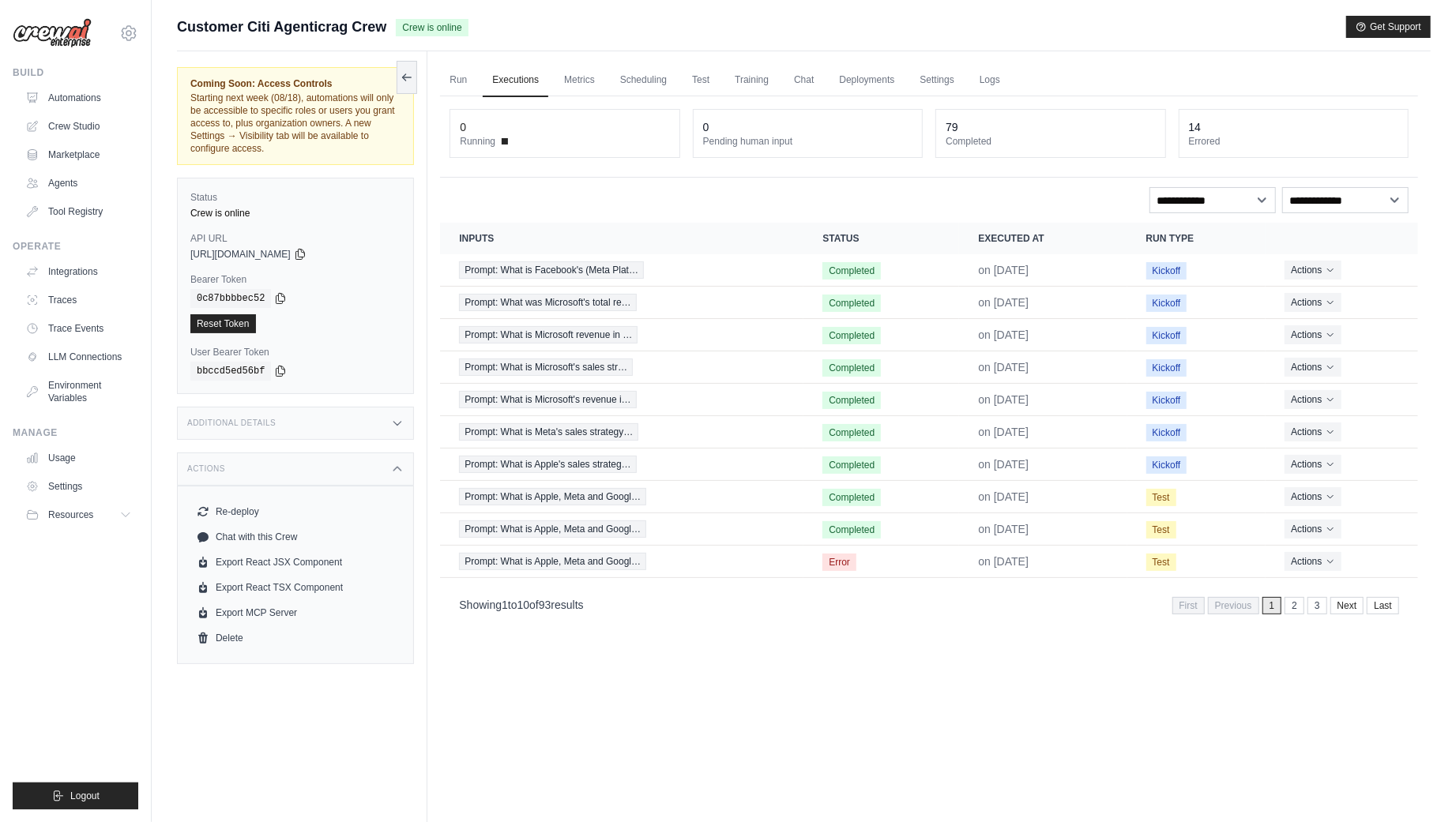
click at [406, 424] on div "Additional Details" at bounding box center [295, 424] width 237 height 33
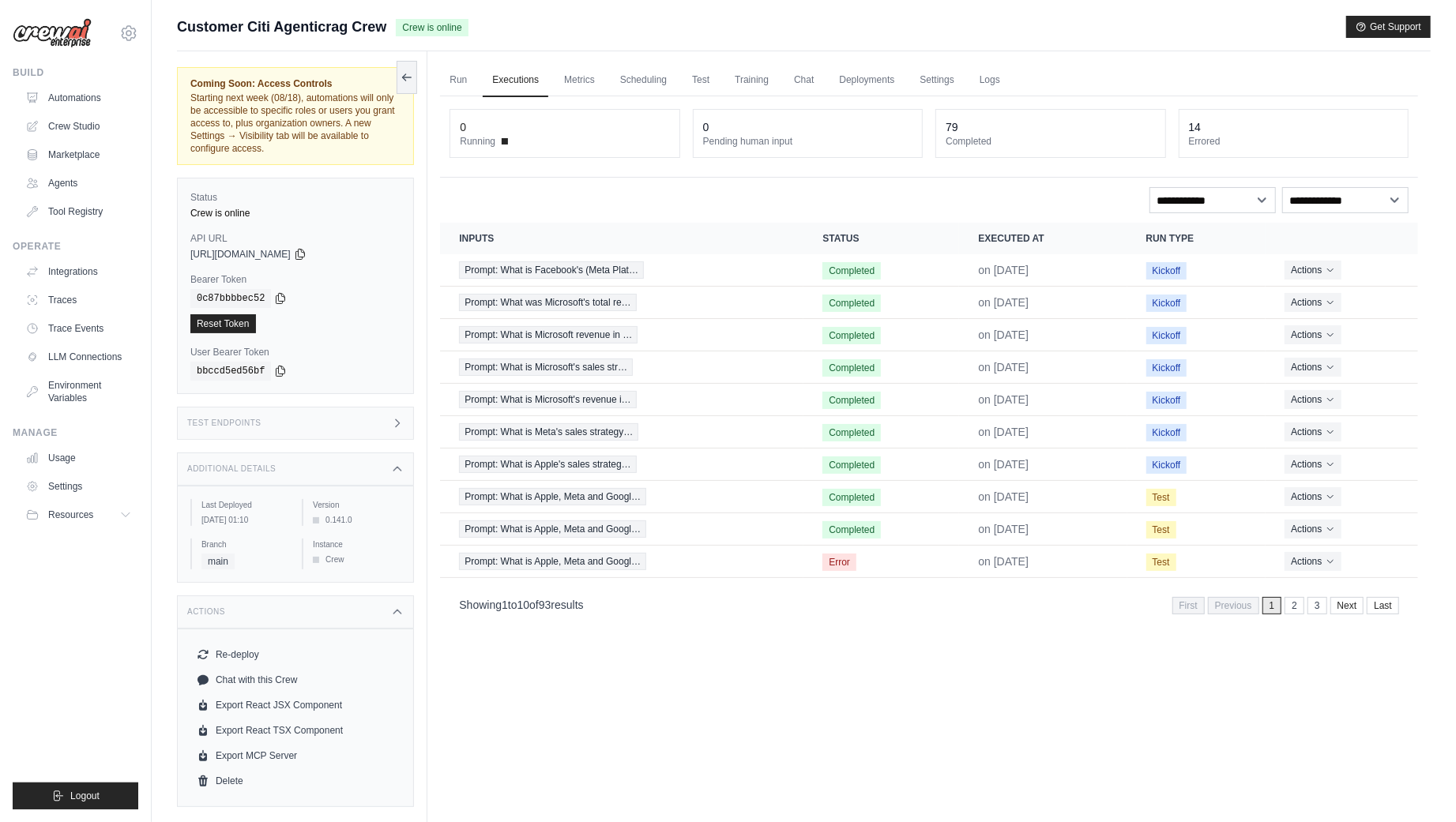
click at [386, 400] on div "Coming Soon: Access Controls Starting next week (08/18), automations will only …" at bounding box center [302, 462] width 250 height 822
click at [389, 415] on div "Test Endpoints" at bounding box center [295, 424] width 237 height 33
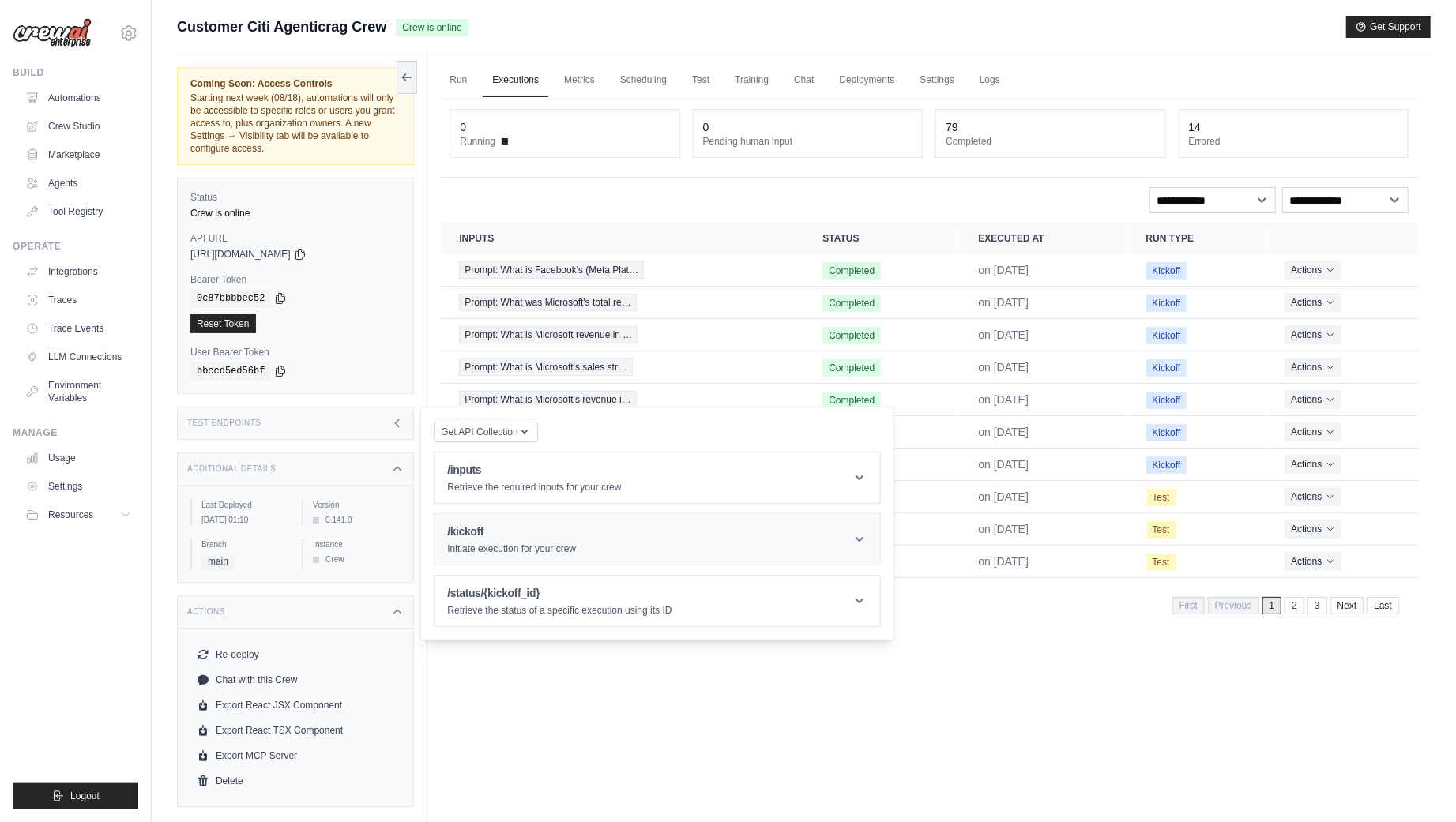
click at [504, 536] on h1 "/kickoff" at bounding box center [511, 531] width 129 height 16
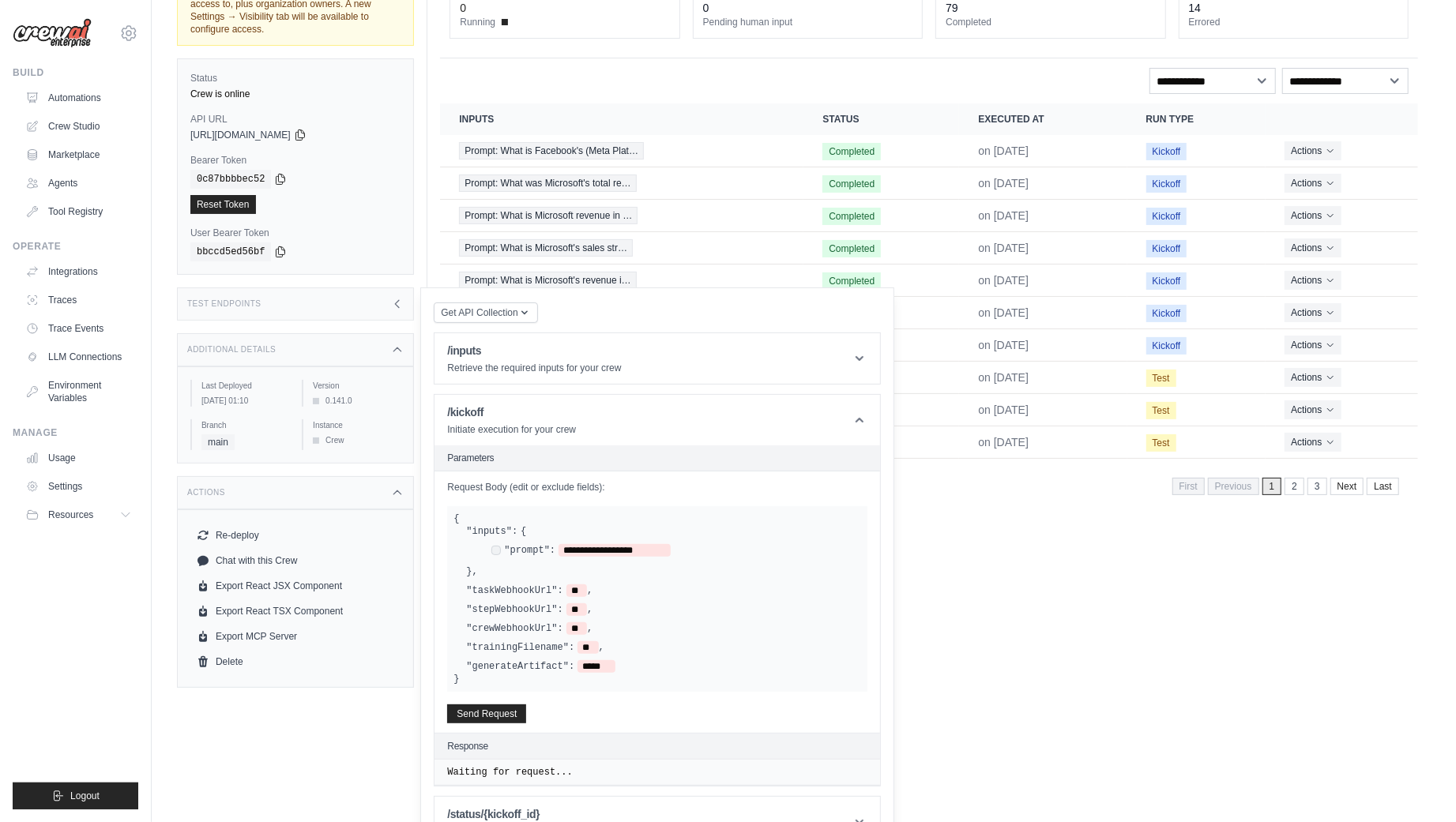
scroll to position [151, 0]
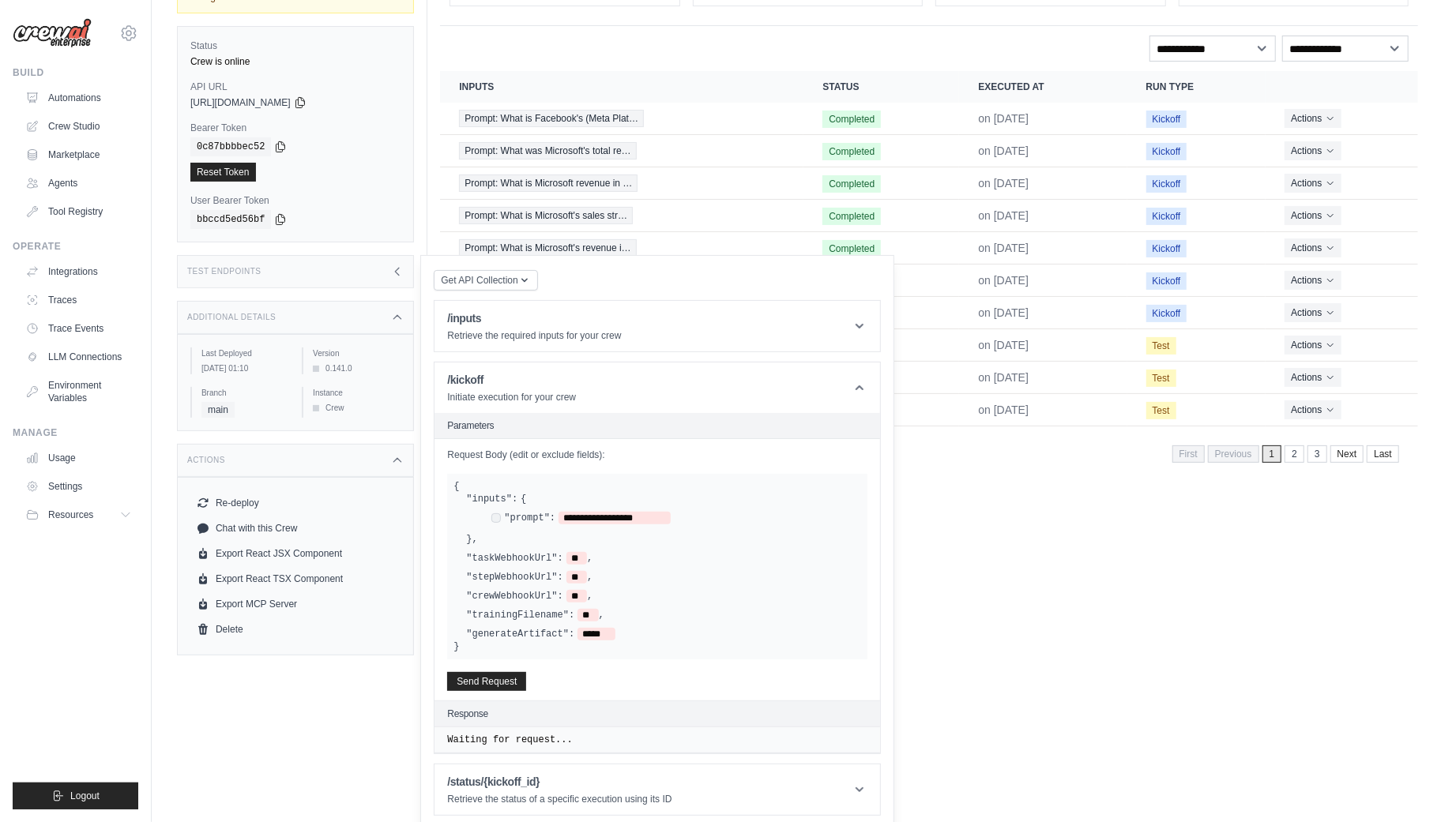
drag, startPoint x: 478, startPoint y: 553, endPoint x: 543, endPoint y: 558, distance: 65.2
click at [543, 558] on label ""taskWebhookUrl":" at bounding box center [514, 558] width 97 height 13
click at [579, 556] on span "**" at bounding box center [577, 558] width 21 height 13
click at [522, 774] on h1 "/status/{kickoff_id}" at bounding box center [559, 782] width 224 height 16
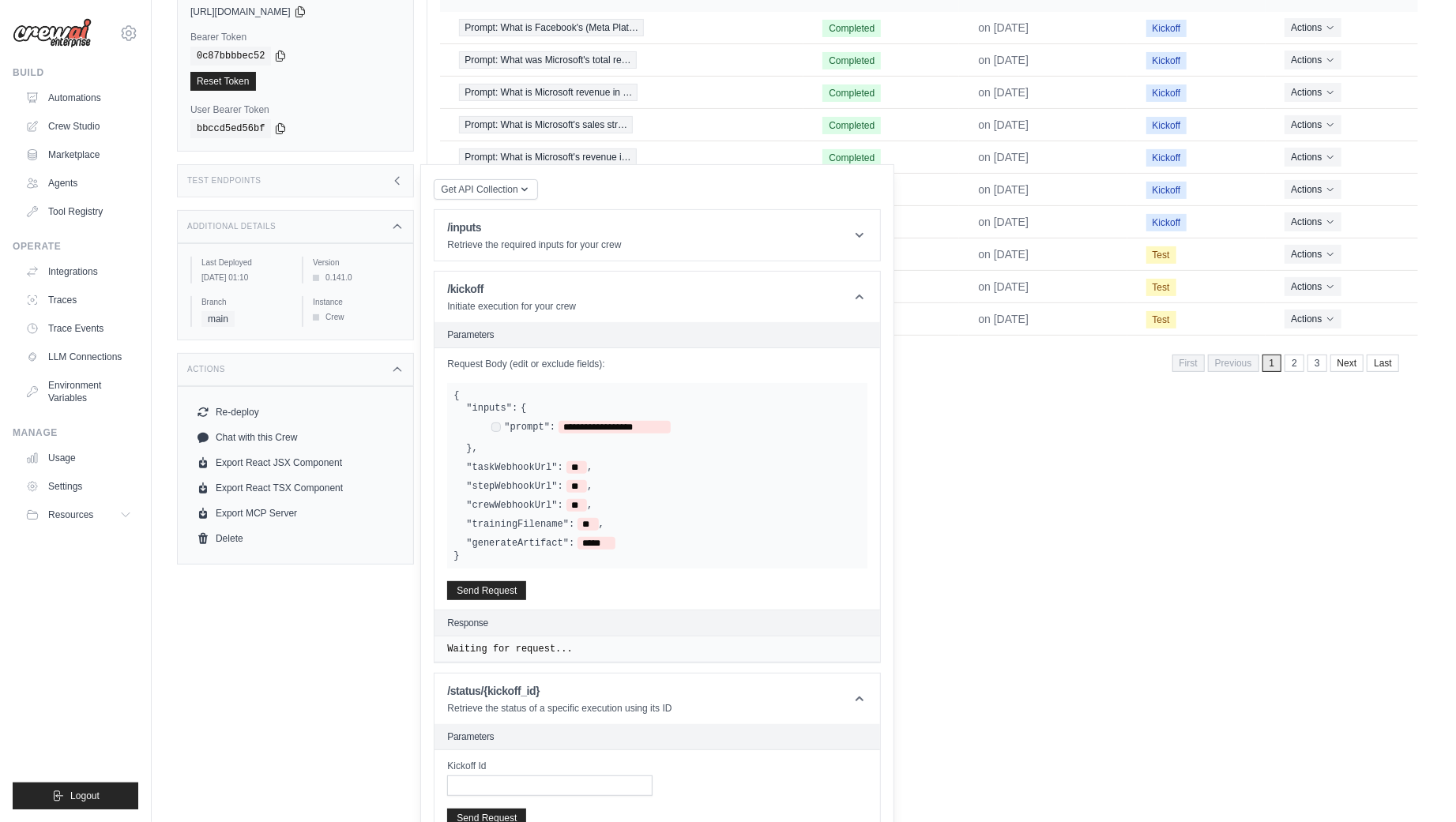
scroll to position [316, 0]
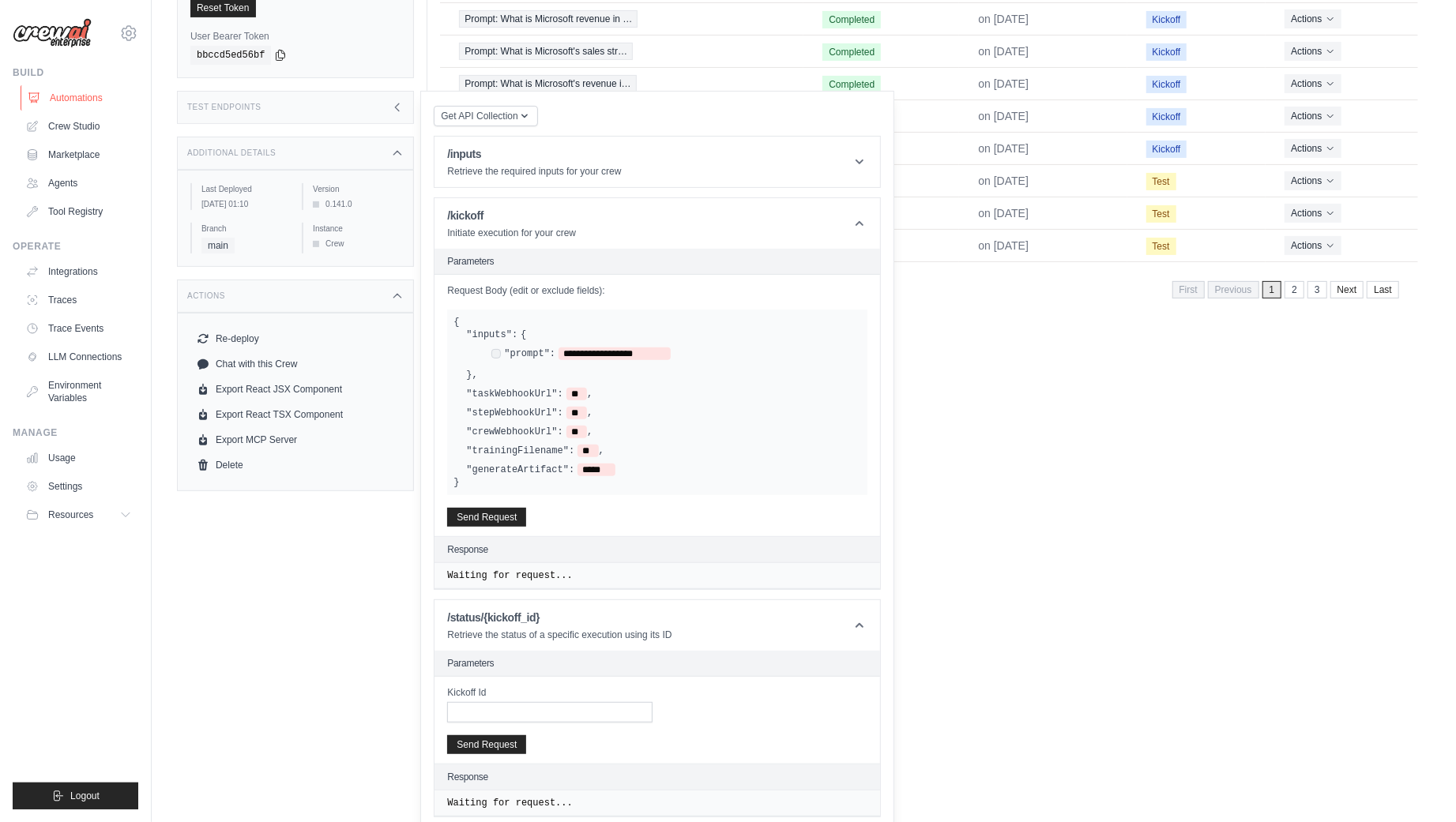
click at [111, 98] on link "Automations" at bounding box center [80, 97] width 119 height 25
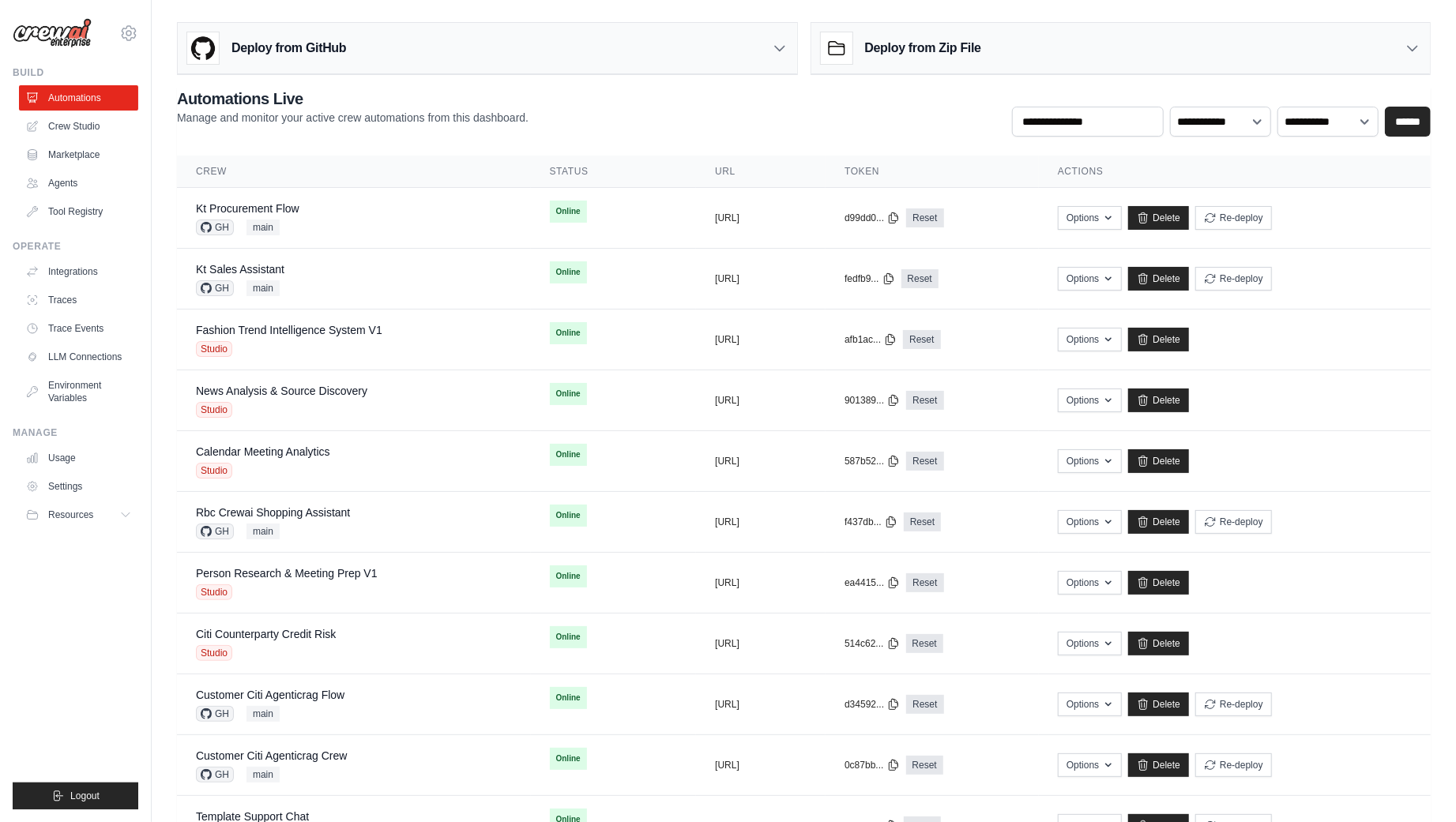
click at [571, 117] on div "**********" at bounding box center [803, 112] width 1253 height 49
click at [131, 30] on icon at bounding box center [129, 33] width 19 height 19
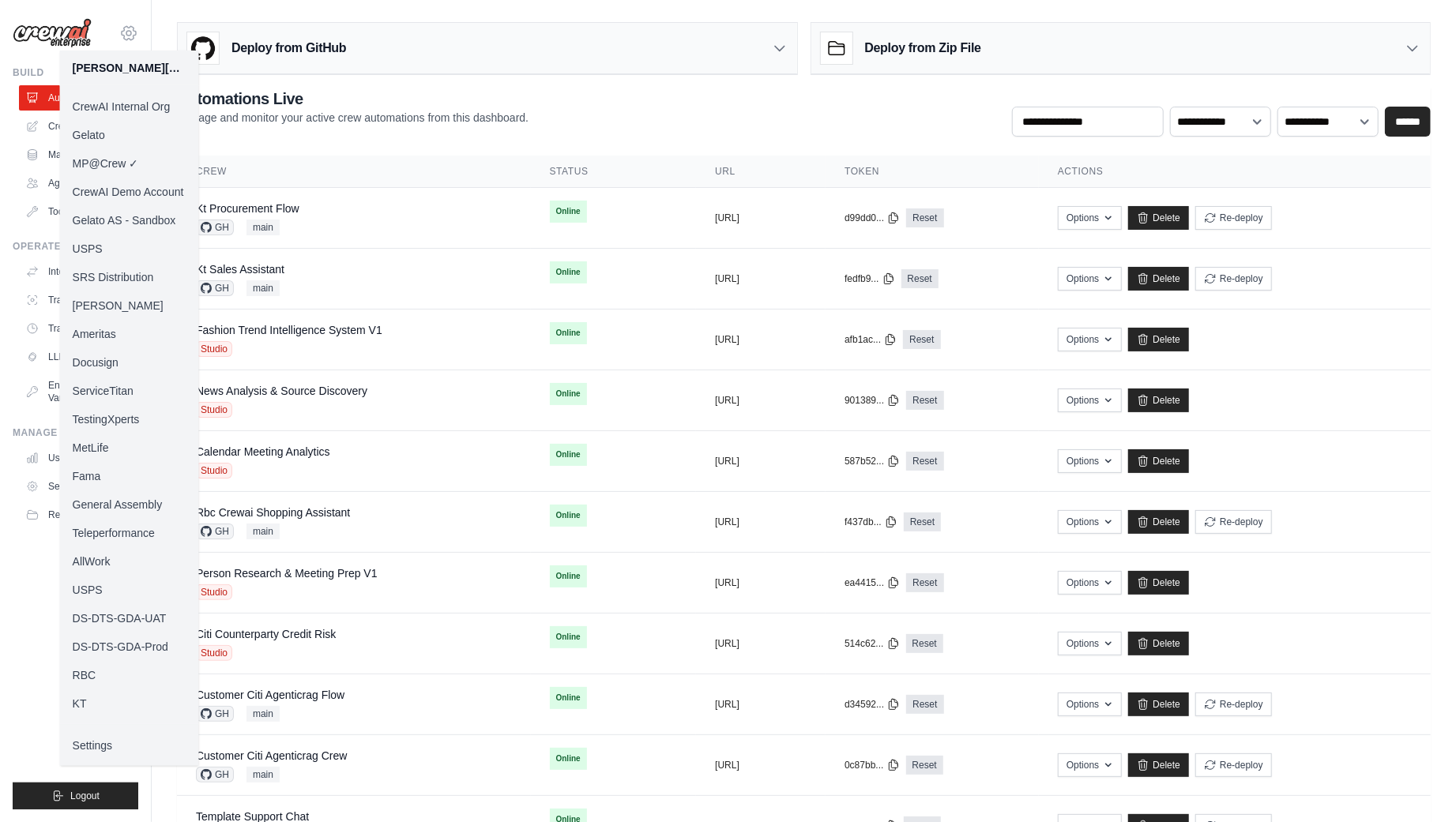
click at [131, 30] on icon at bounding box center [129, 33] width 19 height 19
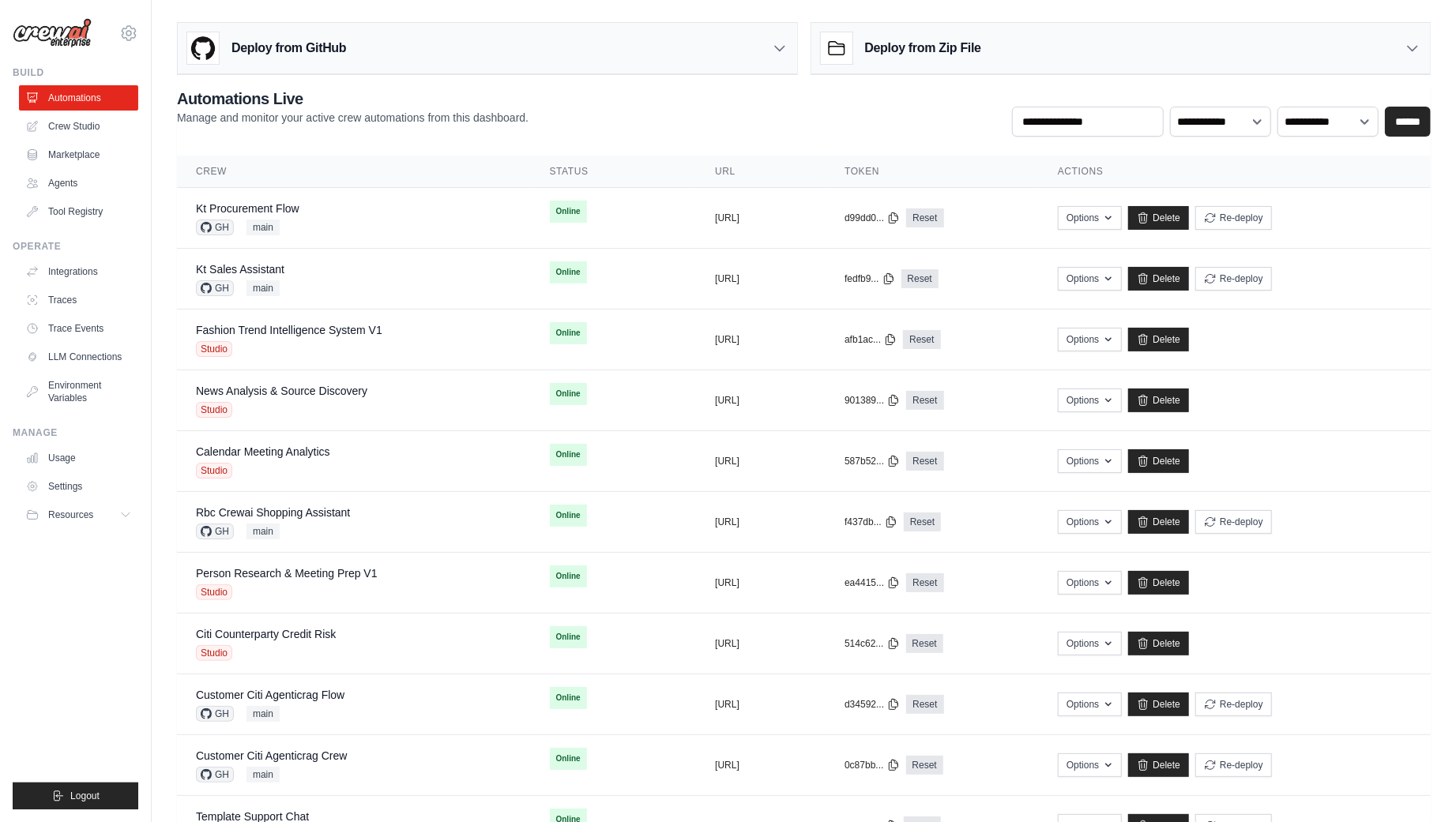
click at [90, 704] on ul "Build Automations Crew Studio Marketplace Agents" at bounding box center [76, 438] width 125 height 744
click at [127, 25] on icon at bounding box center [129, 33] width 19 height 19
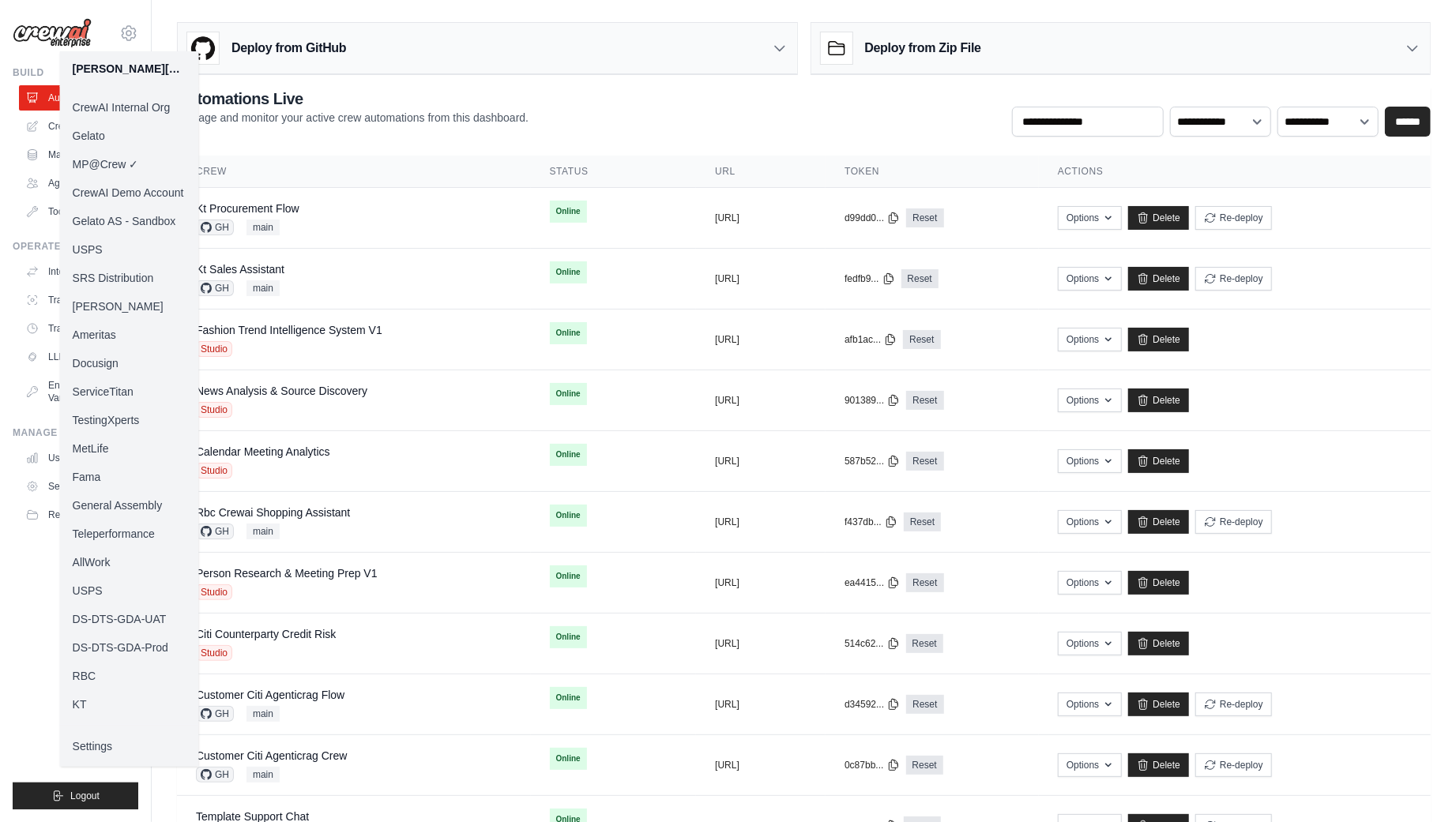
click at [104, 707] on link "KT" at bounding box center [130, 705] width 139 height 29
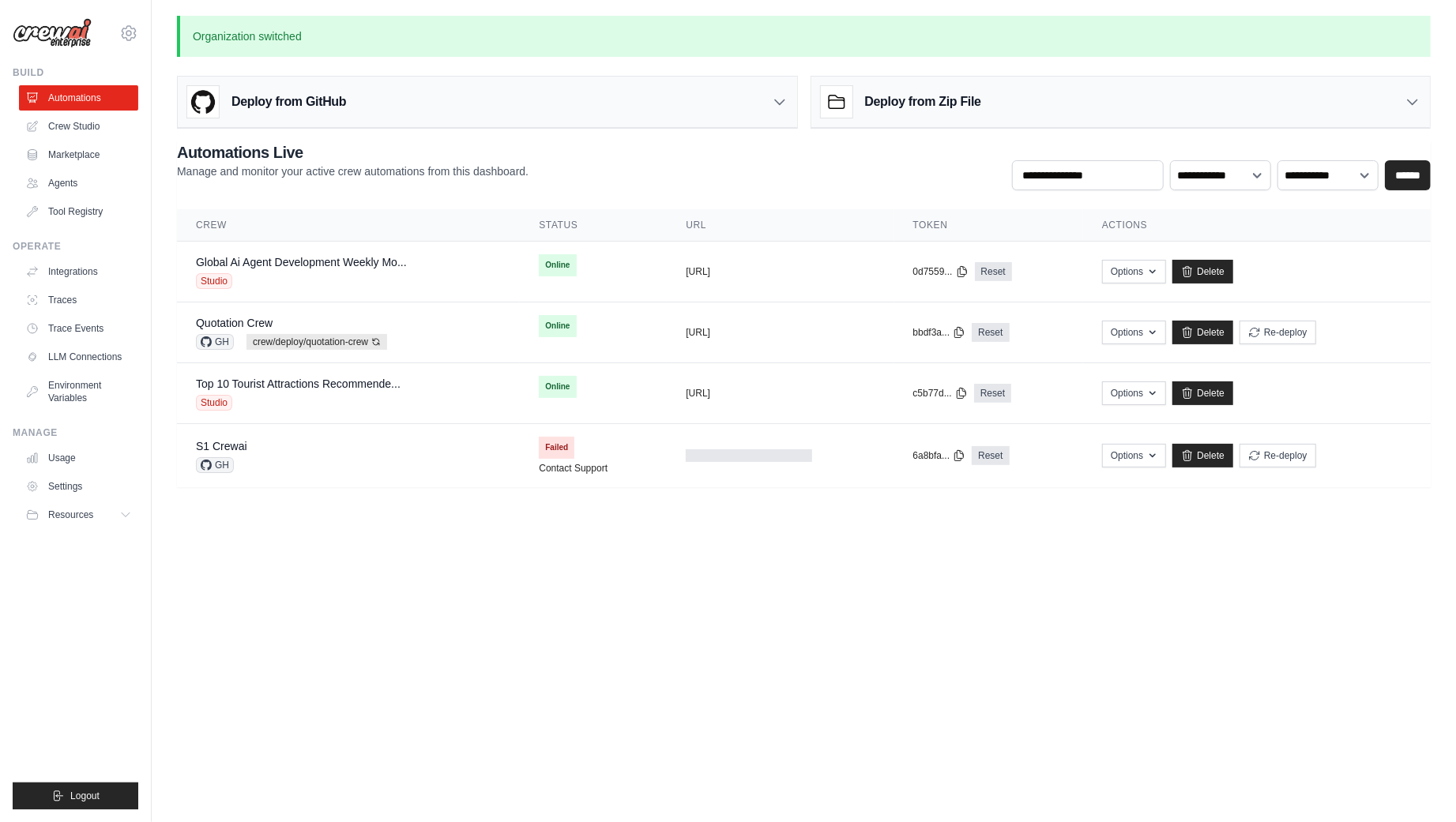
click at [544, 626] on body "[PERSON_NAME][EMAIL_ADDRESS][DOMAIN_NAME] CrewAI Internal Org [GEOGRAPHIC_DATA]…" at bounding box center [728, 411] width 1456 height 822
click at [320, 265] on link "Global Ai Agent Development Weekly Mo..." at bounding box center [301, 262] width 210 height 13
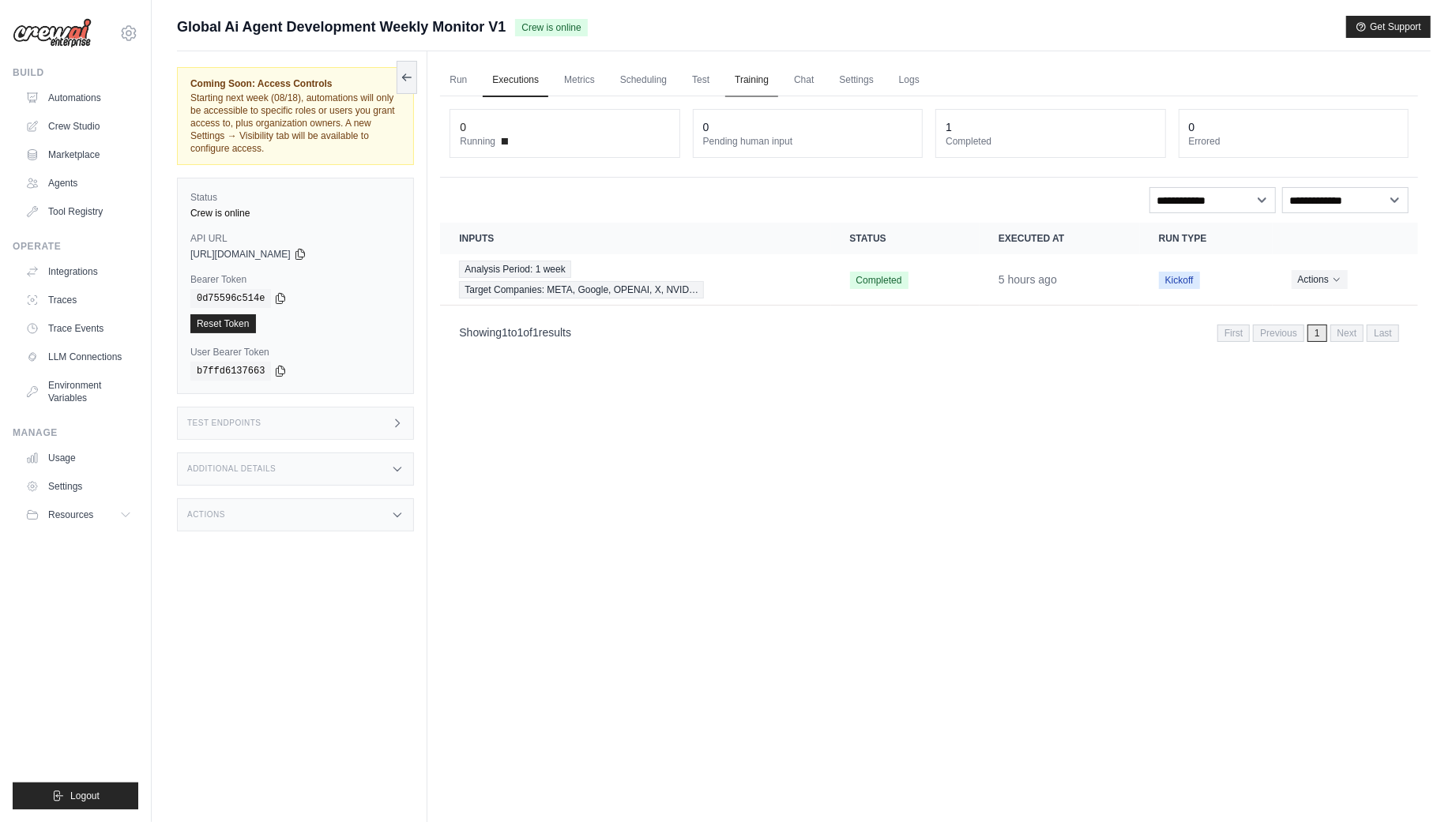
click at [752, 87] on link "Training" at bounding box center [751, 81] width 53 height 33
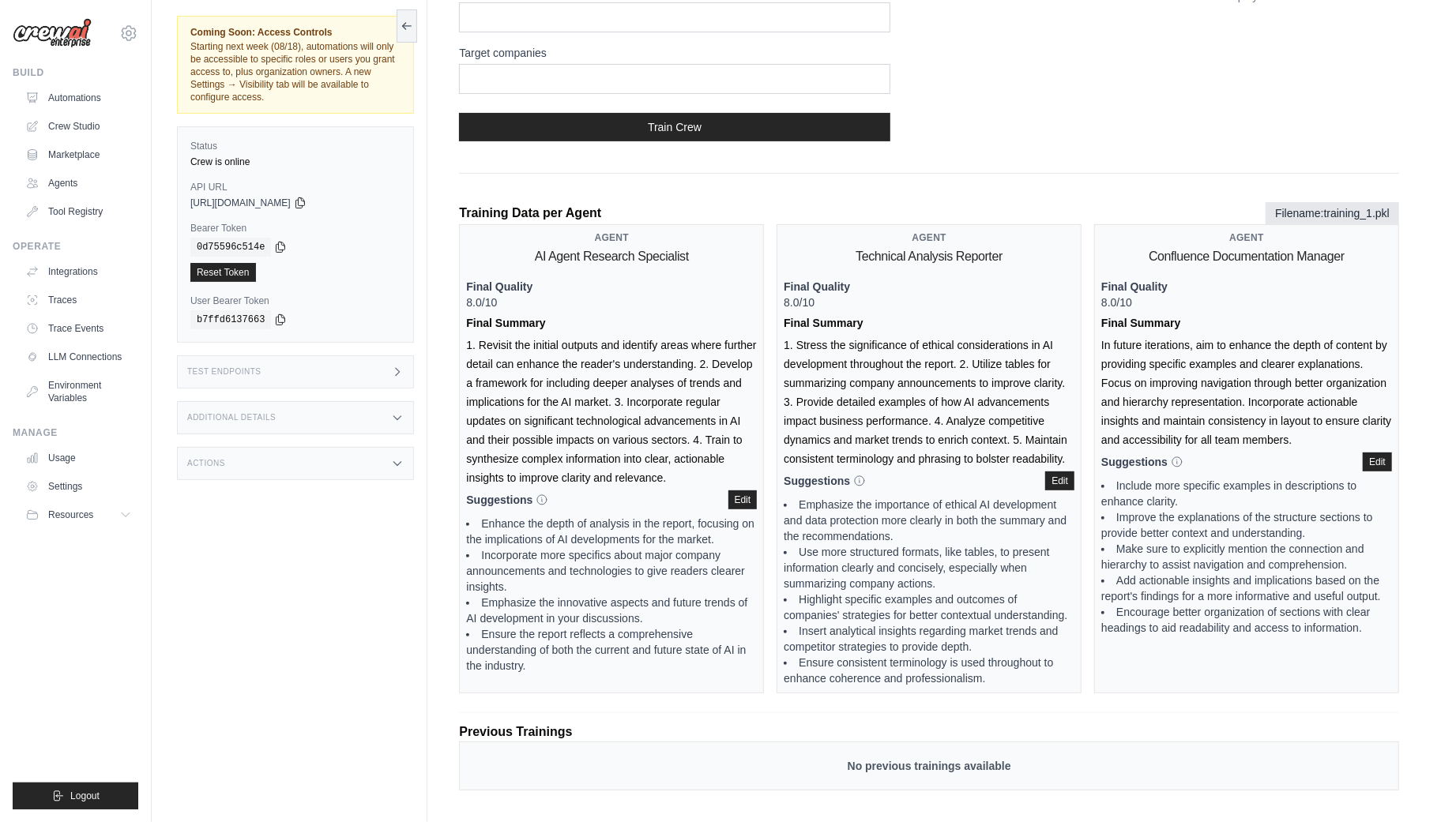
scroll to position [271, 0]
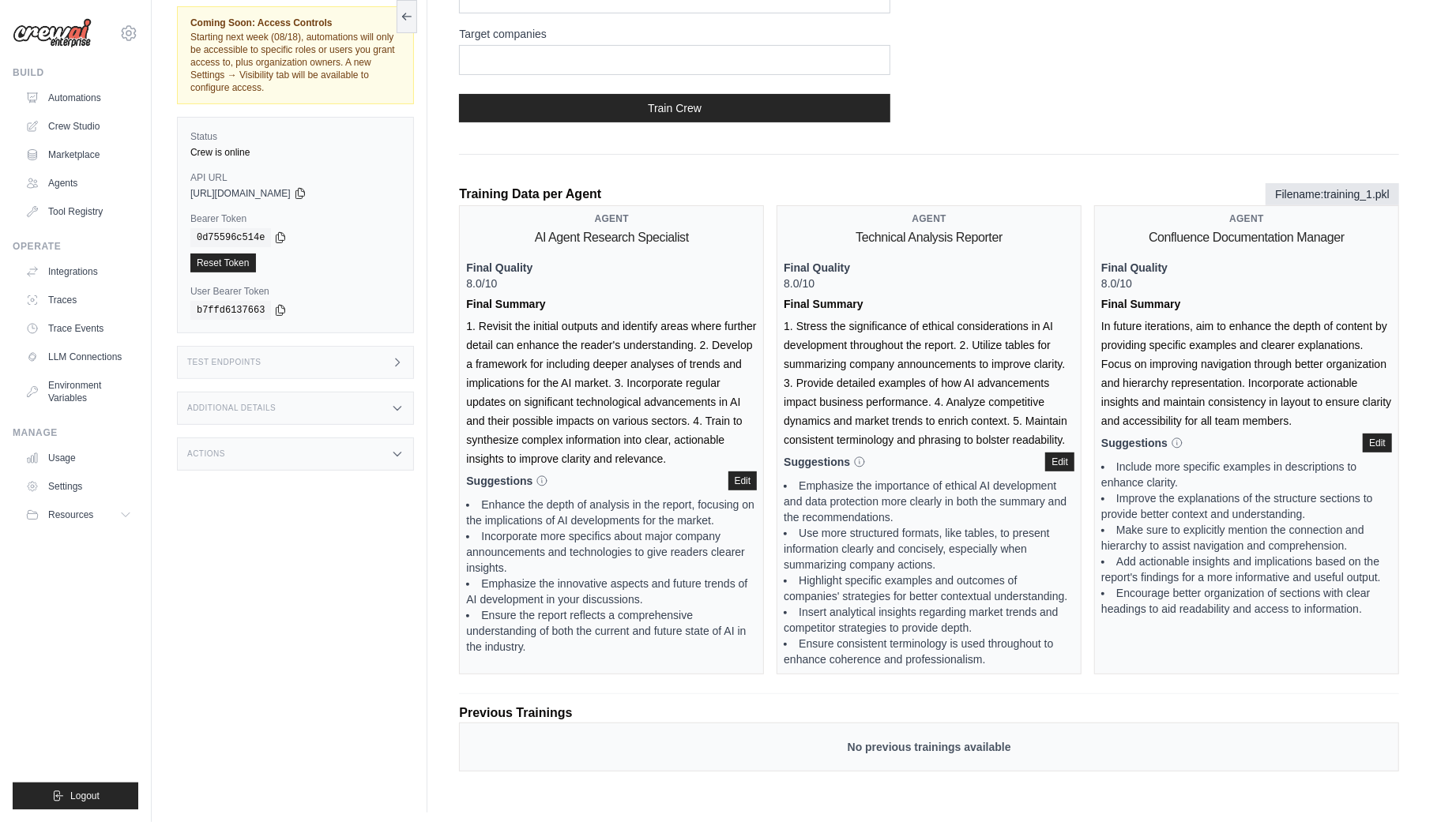
drag, startPoint x: 1275, startPoint y: 191, endPoint x: 1390, endPoint y: 193, distance: 115.0
click at [1390, 193] on span "Filename: training_1.pkl" at bounding box center [1332, 194] width 133 height 22
click at [1352, 193] on span "training_1.pkl" at bounding box center [1356, 194] width 65 height 13
drag, startPoint x: 465, startPoint y: 319, endPoint x: 691, endPoint y: 449, distance: 260.7
click at [691, 449] on div "Agent AI Agent Research Specialist Final Quality 8.0/10 Final Summary 1. Revisi…" at bounding box center [611, 439] width 305 height 469
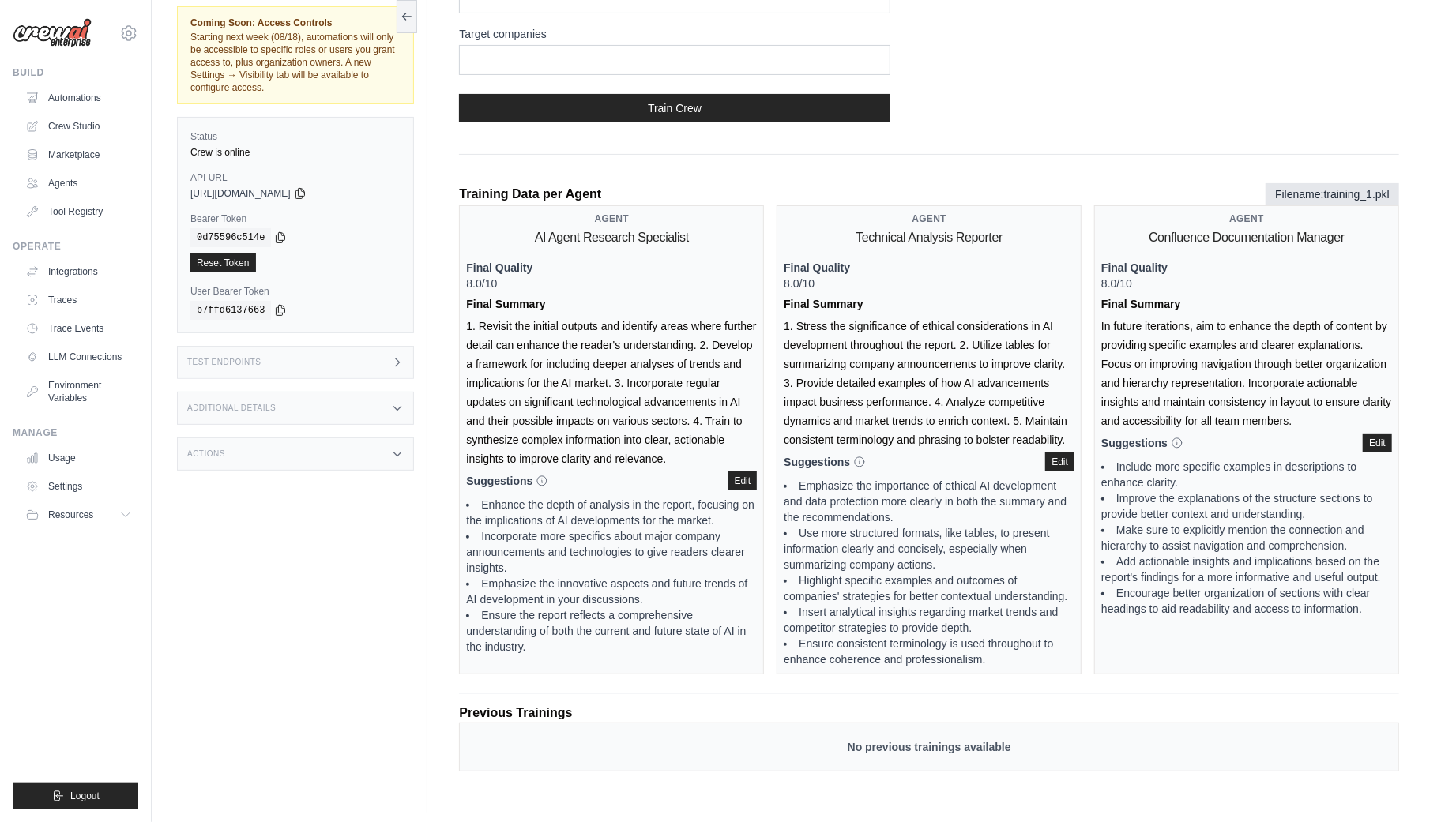
click at [681, 318] on div "Agent AI Agent Research Specialist Final Quality 8.0/10 Final Summary 1. Revisi…" at bounding box center [611, 439] width 305 height 469
click at [476, 323] on div "Agent AI Agent Research Specialist Final Quality 8.0/10 Final Summary 1. Revisi…" at bounding box center [611, 439] width 305 height 469
drag, startPoint x: 491, startPoint y: 323, endPoint x: 696, endPoint y: 337, distance: 205.5
click at [696, 337] on div "Agent AI Agent Research Specialist Final Quality 8.0/10 Final Summary 1. Revisi…" at bounding box center [611, 439] width 305 height 469
drag, startPoint x: 711, startPoint y: 338, endPoint x: 612, endPoint y: 385, distance: 109.6
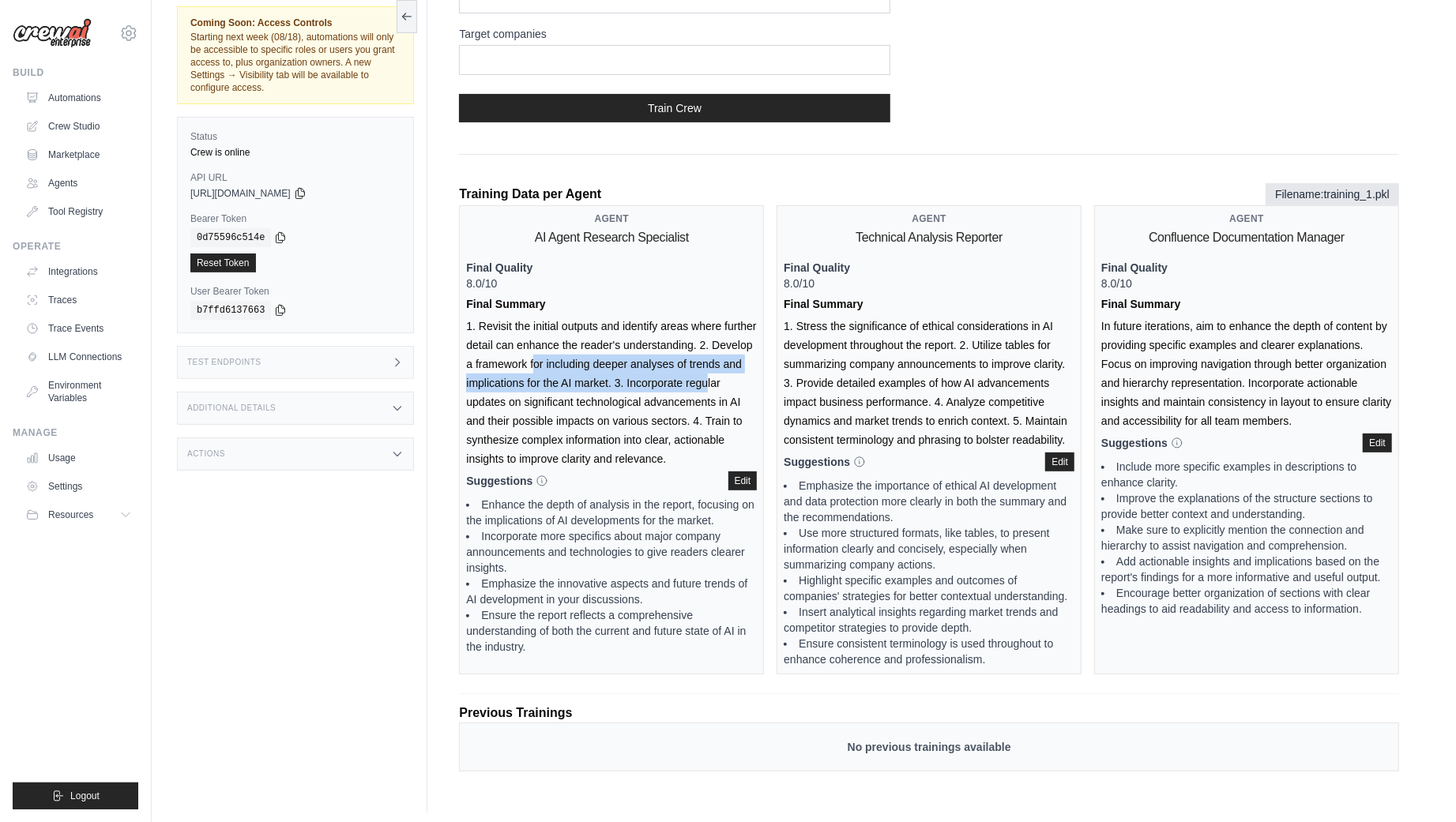
click at [612, 385] on div "Agent AI Agent Research Specialist Final Quality 8.0/10 Final Summary 1. Revisi…" at bounding box center [611, 439] width 305 height 469
click at [565, 471] on div "Suggestions When editing each suggestion must be separated by a new line. This …" at bounding box center [611, 481] width 291 height 19
click at [745, 478] on button "Edit" at bounding box center [743, 480] width 30 height 19
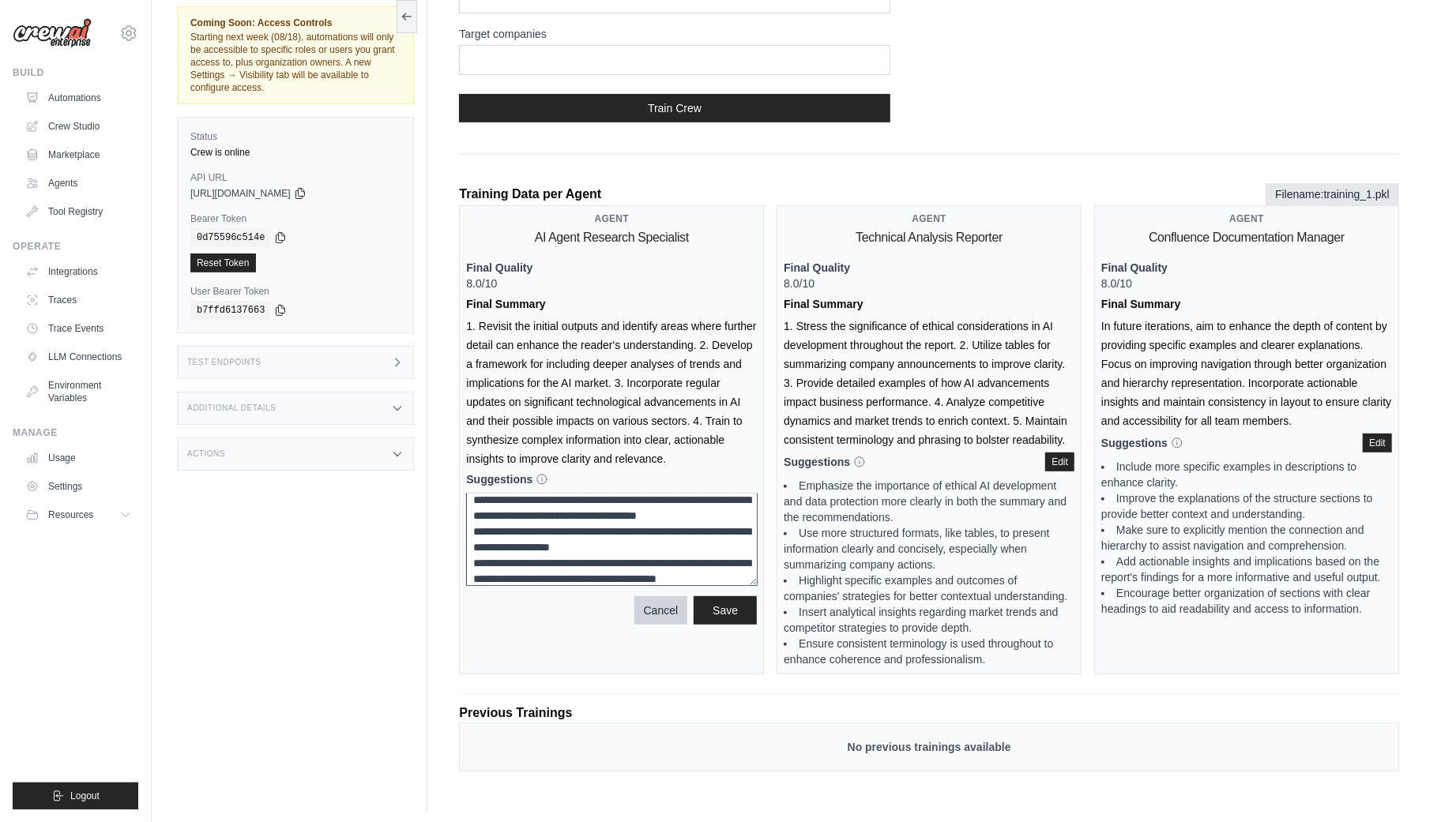
scroll to position [79, 0]
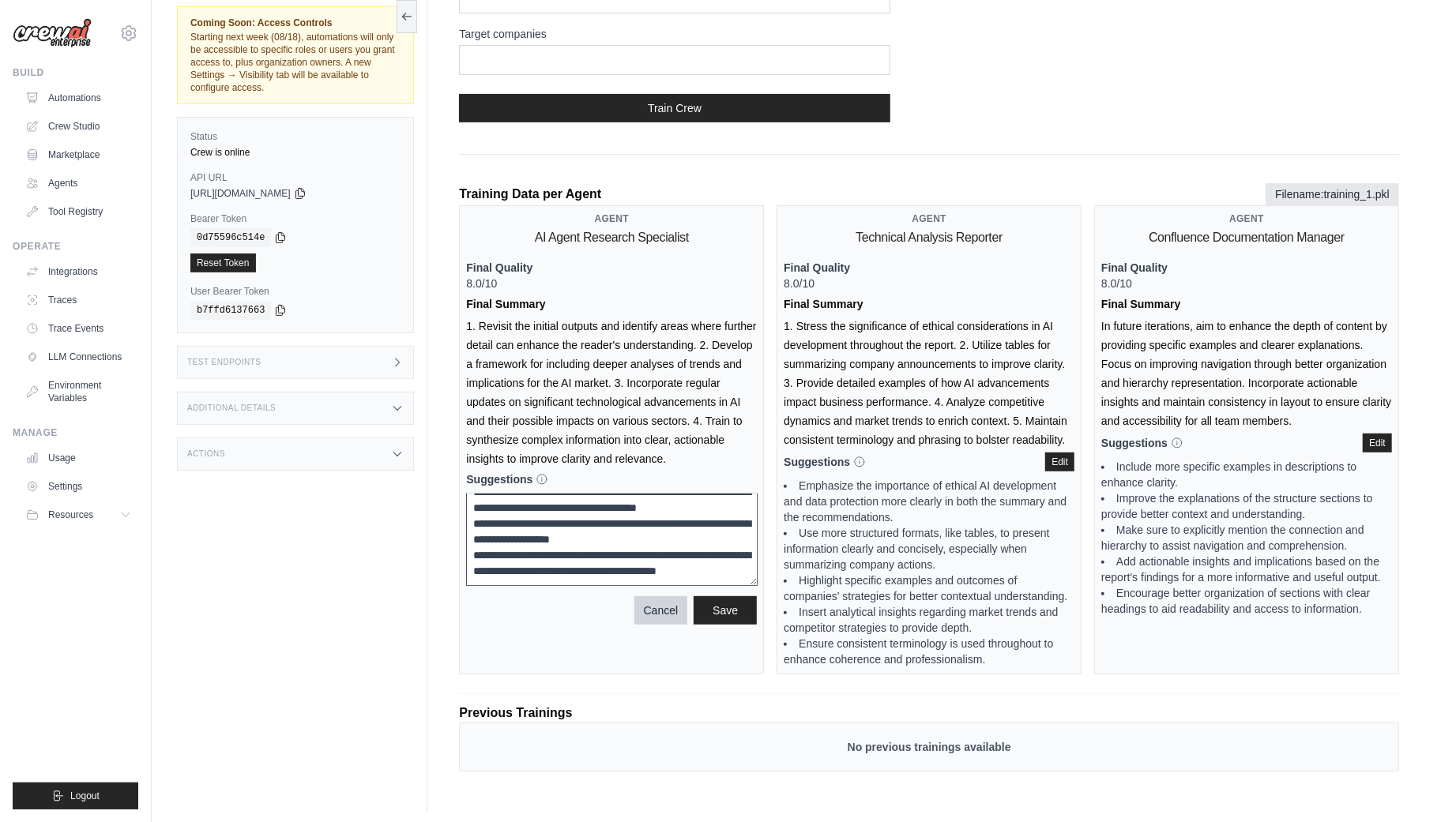
click at [620, 570] on textarea "**********" at bounding box center [611, 540] width 291 height 92
type textarea "**********"
click at [711, 598] on button "Save" at bounding box center [725, 610] width 63 height 29
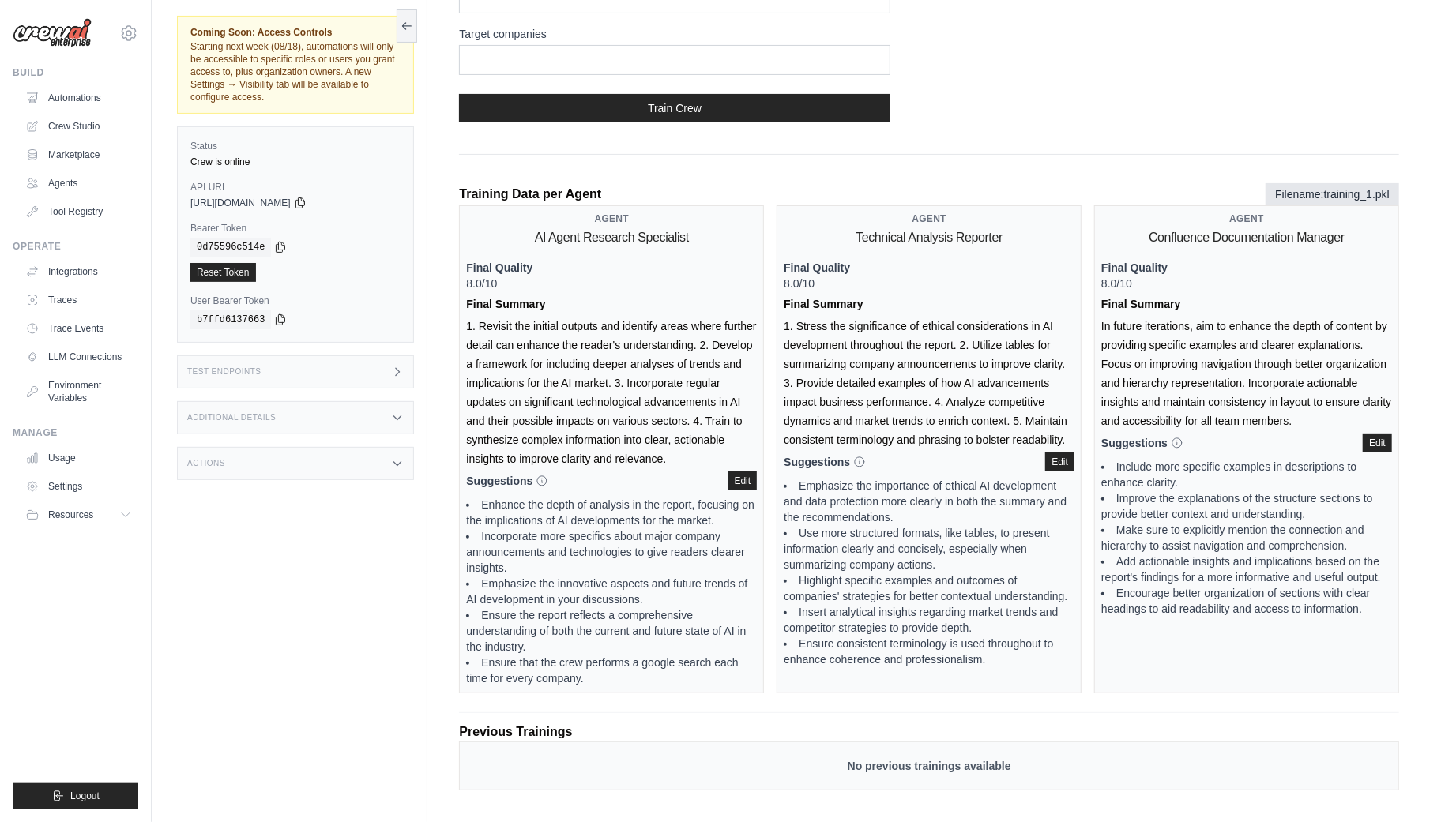
scroll to position [289, 0]
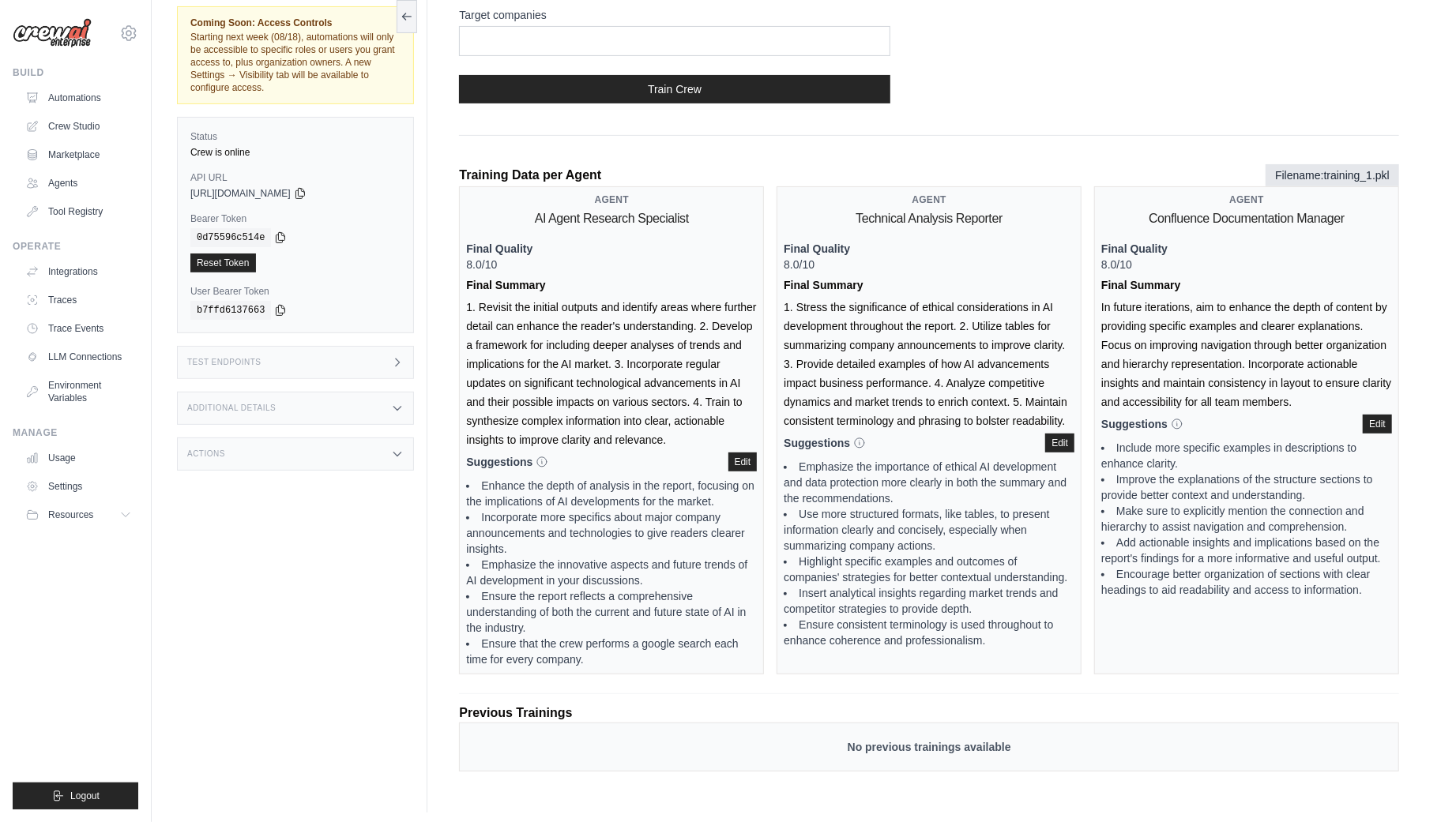
click at [391, 357] on div "Test Endpoints" at bounding box center [295, 363] width 237 height 33
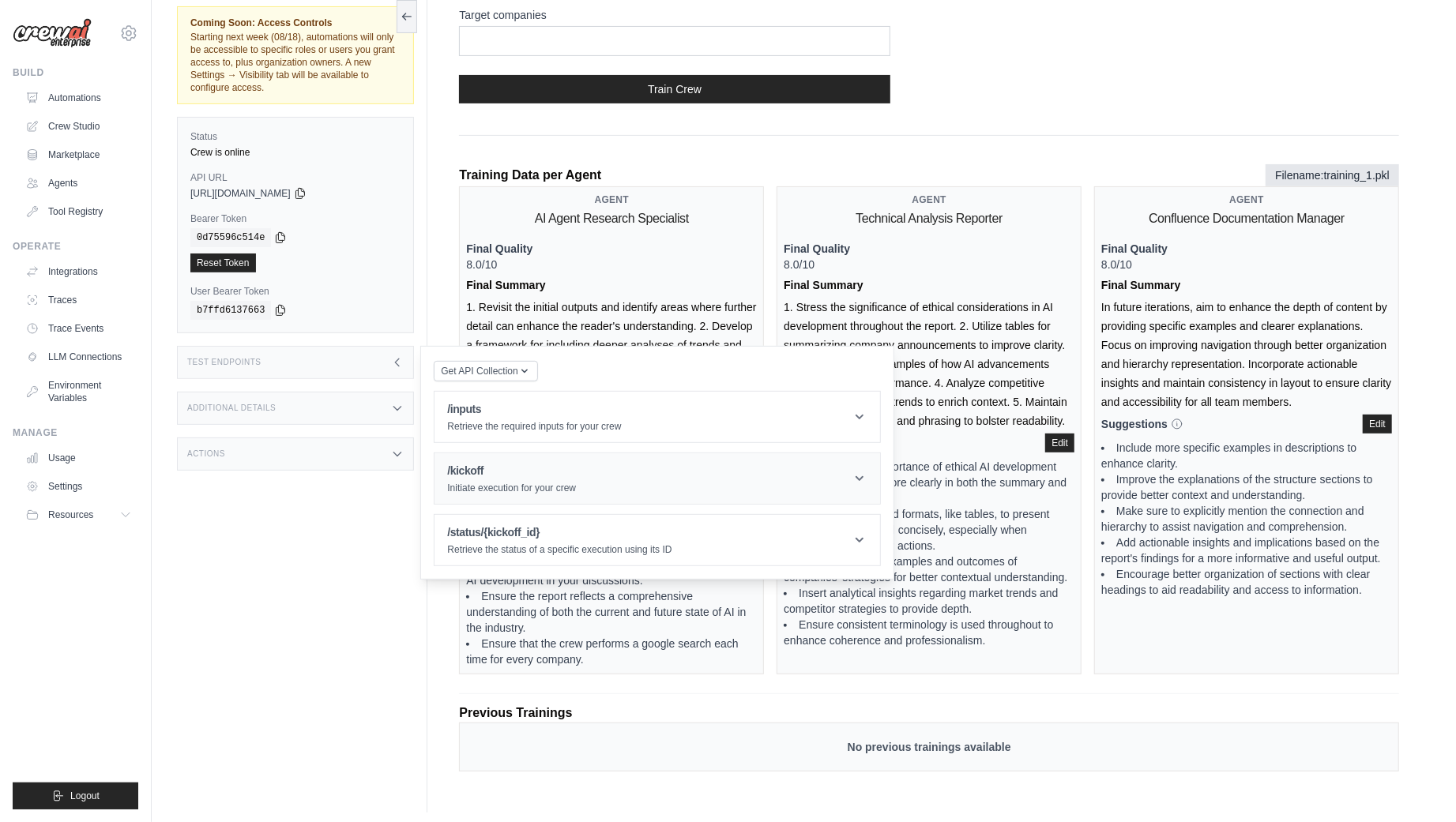
click at [467, 469] on h1 "/kickoff" at bounding box center [511, 471] width 129 height 16
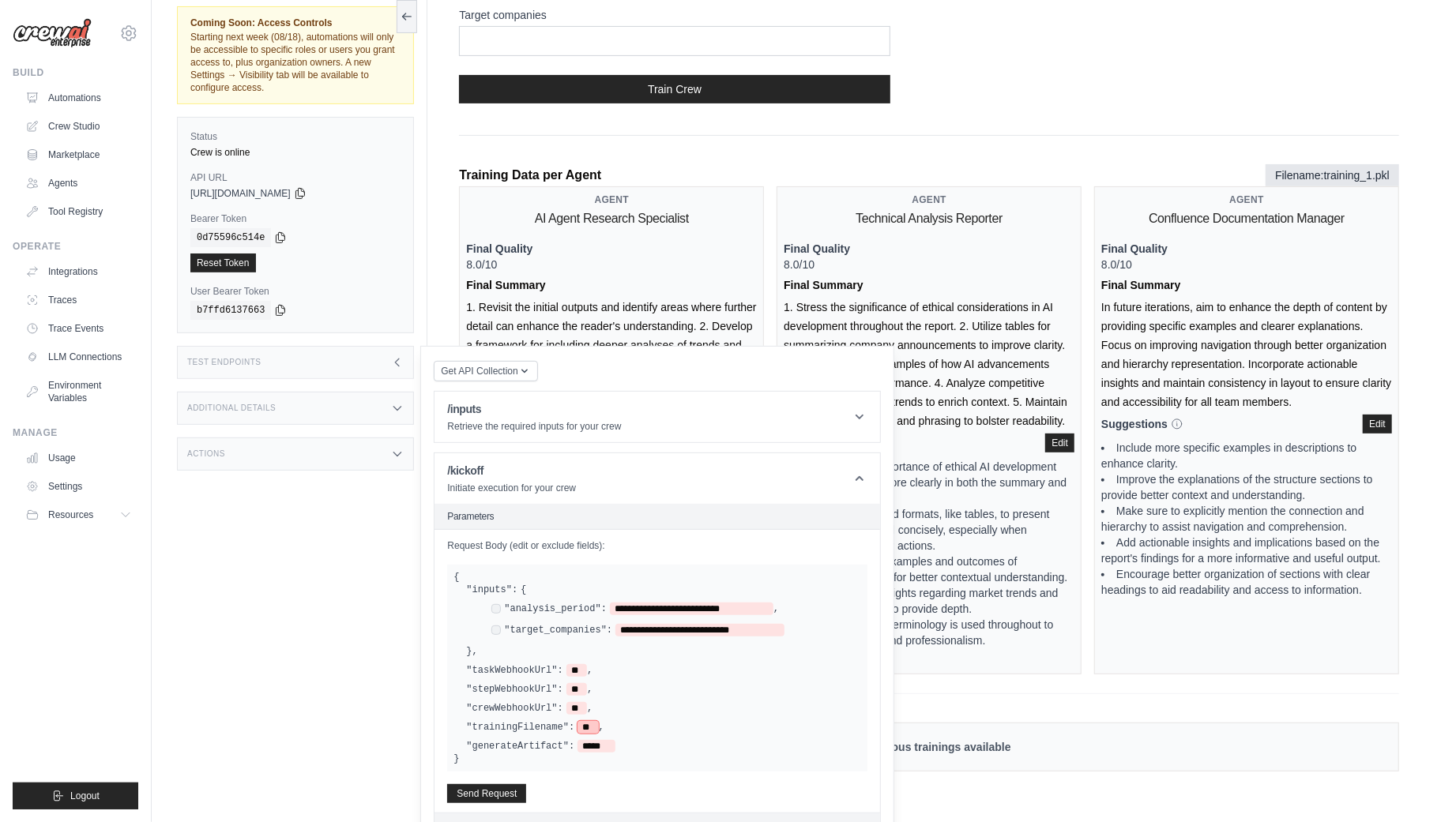
click at [587, 721] on span "**" at bounding box center [588, 727] width 21 height 13
click at [397, 357] on icon at bounding box center [397, 363] width 13 height 13
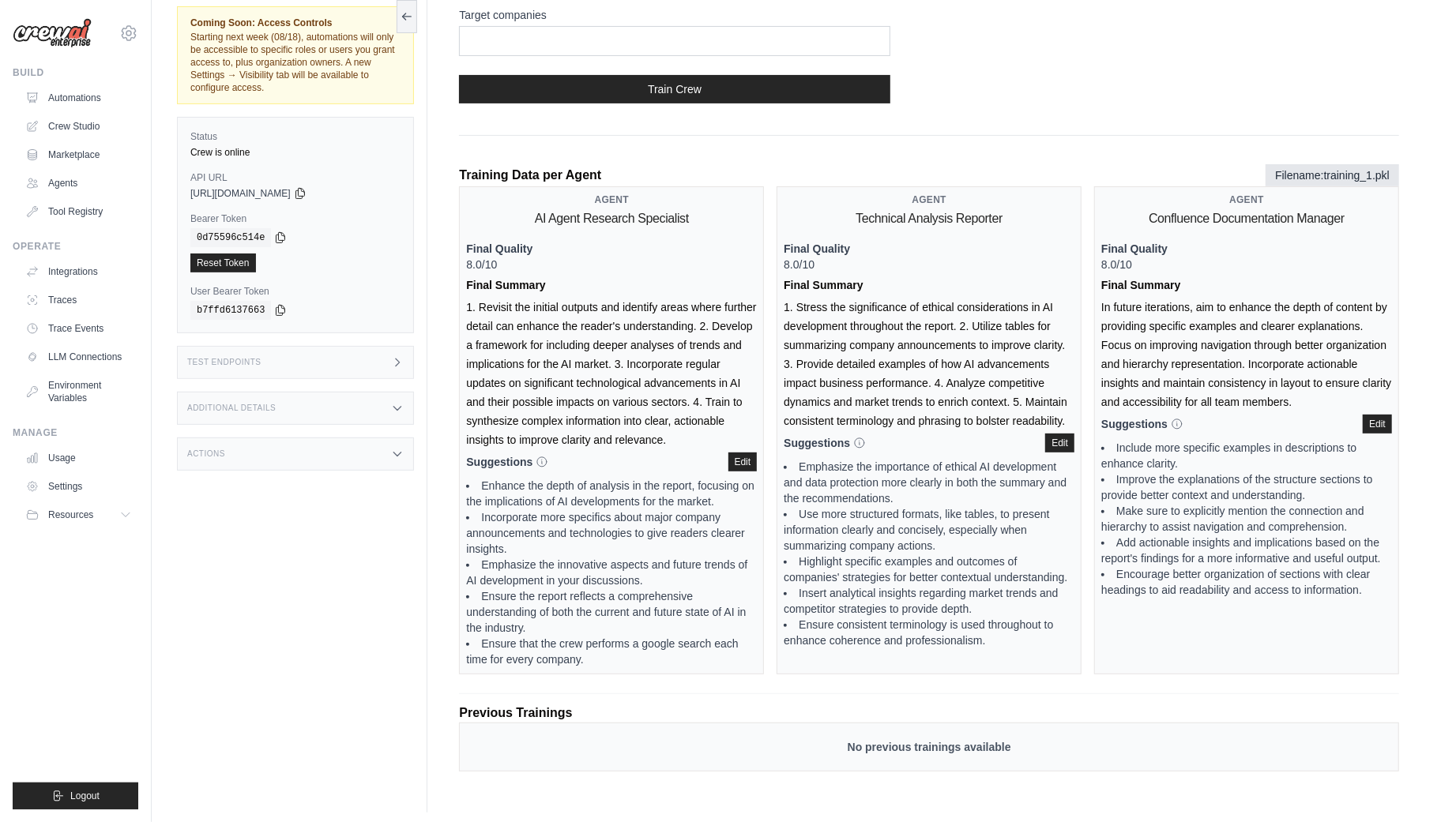
click at [345, 524] on div "Coming Soon: Access Controls Starting next week (08/18), automations will only …" at bounding box center [302, 401] width 250 height 822
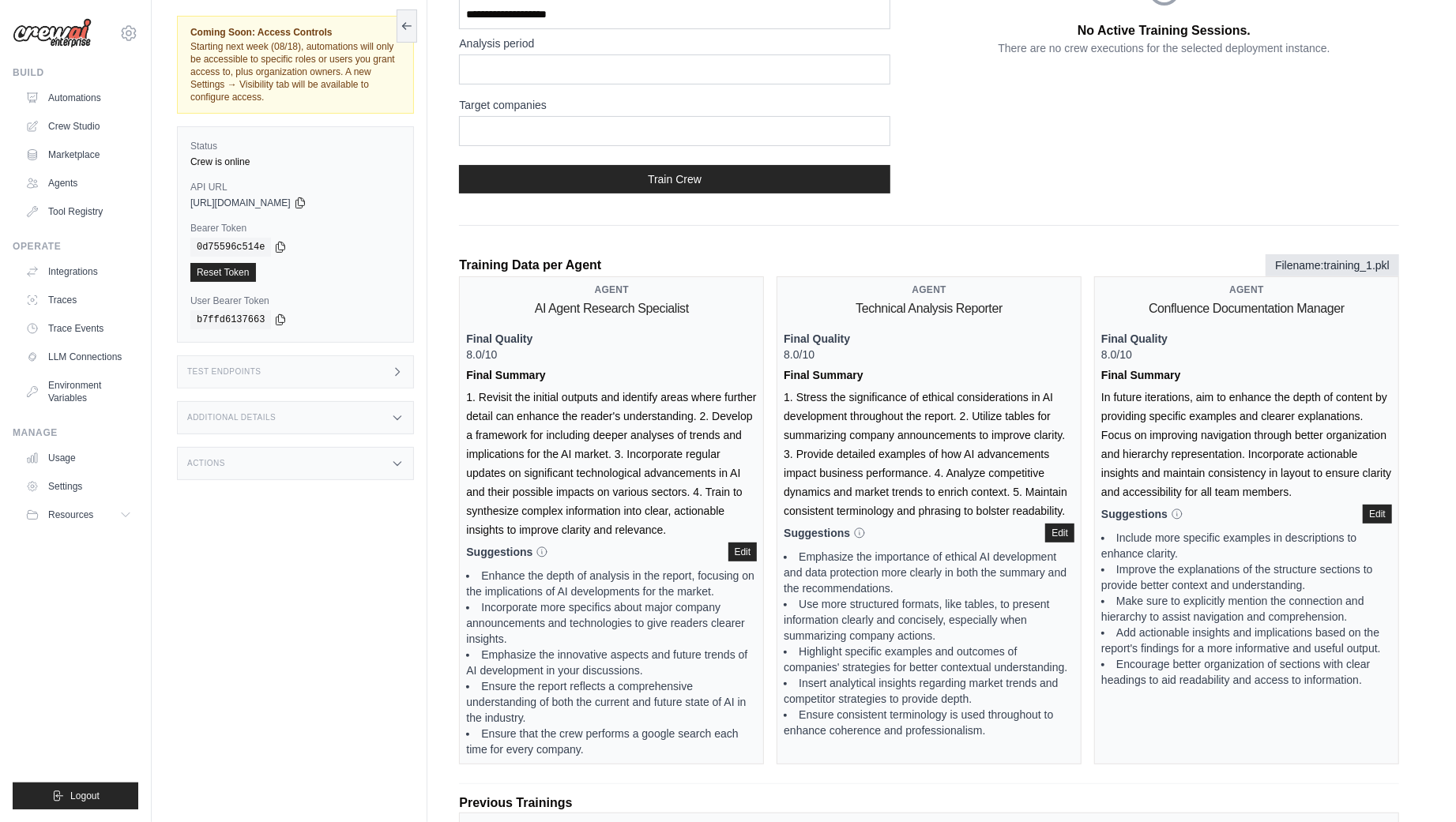
scroll to position [0, 0]
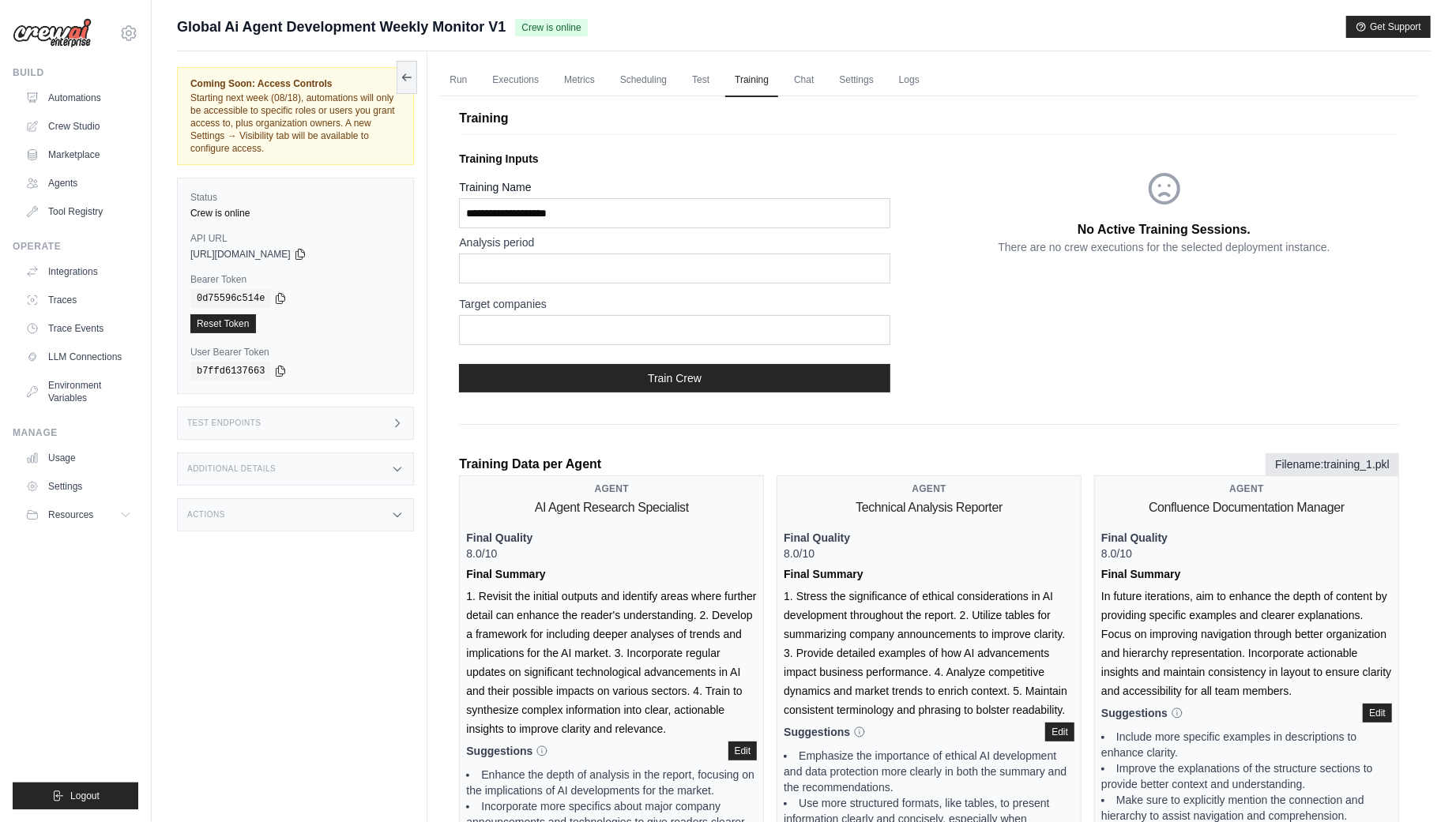
click at [943, 129] on div "Training Training Inputs Training Name Analysis period Target companies Train C…" at bounding box center [929, 592] width 978 height 1012
click at [710, 82] on link "Test" at bounding box center [701, 81] width 37 height 33
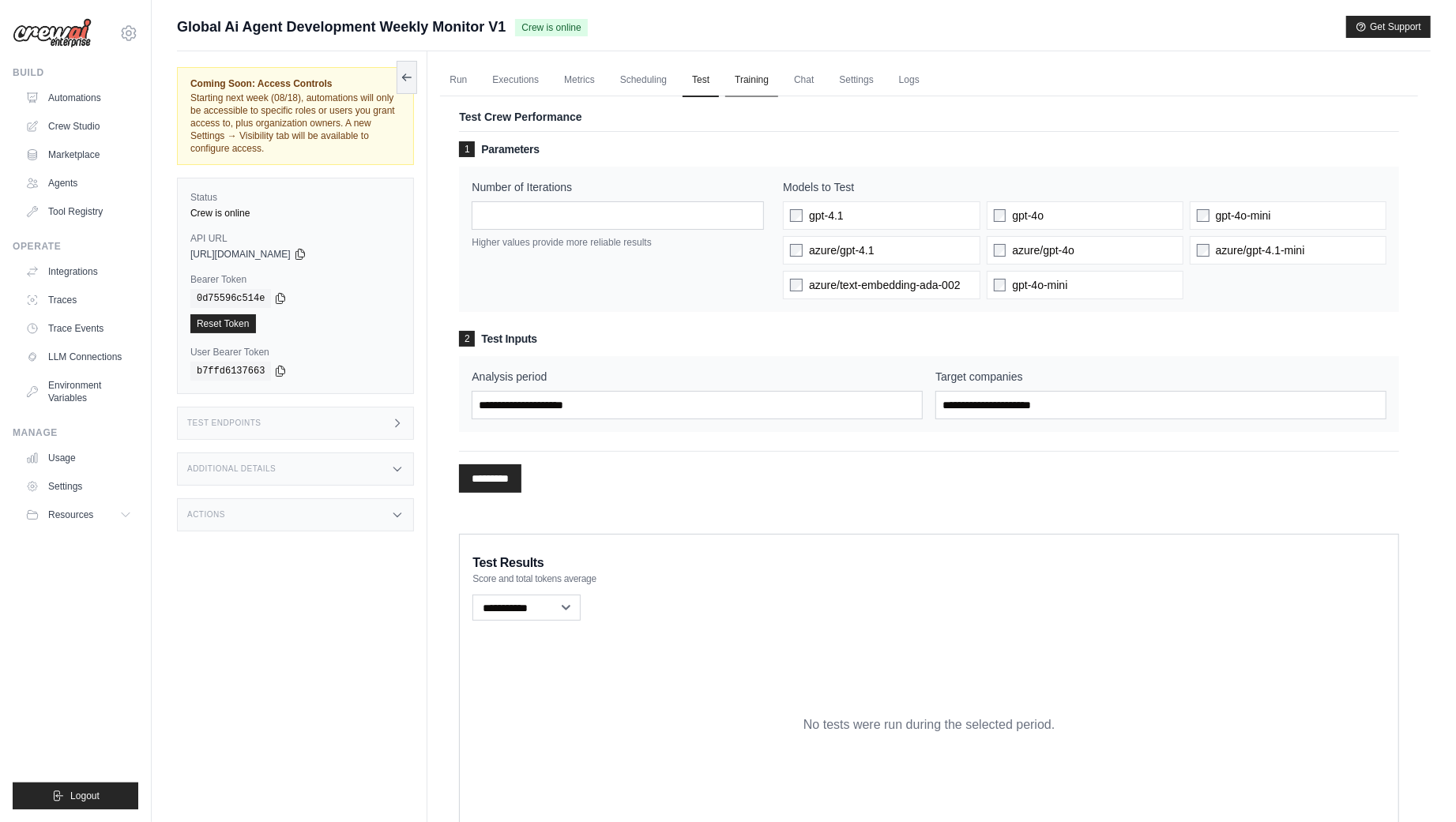
click at [764, 84] on link "Training" at bounding box center [751, 81] width 53 height 33
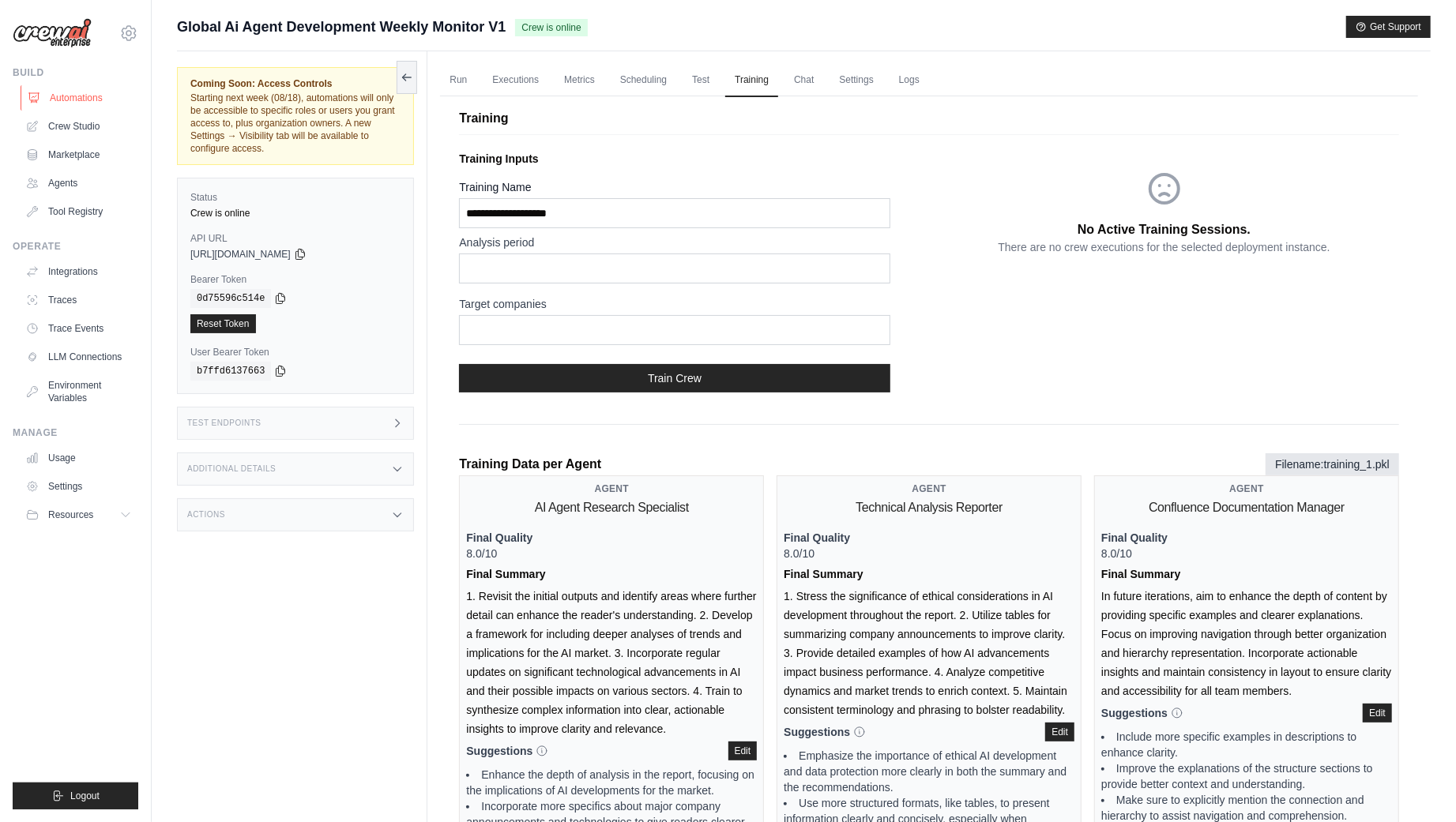
click at [110, 92] on link "Automations" at bounding box center [80, 97] width 119 height 25
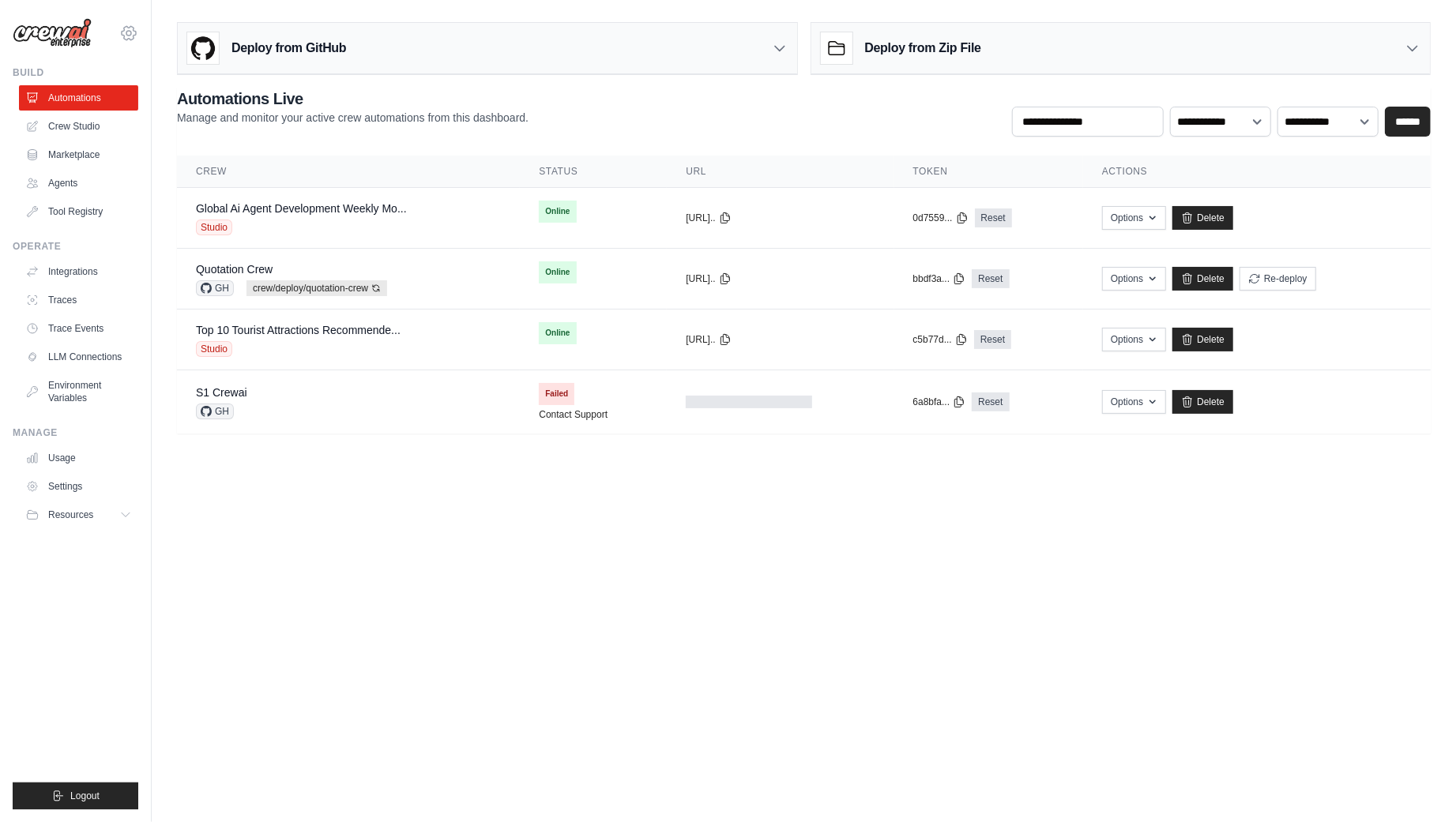
click at [130, 32] on icon at bounding box center [129, 33] width 19 height 19
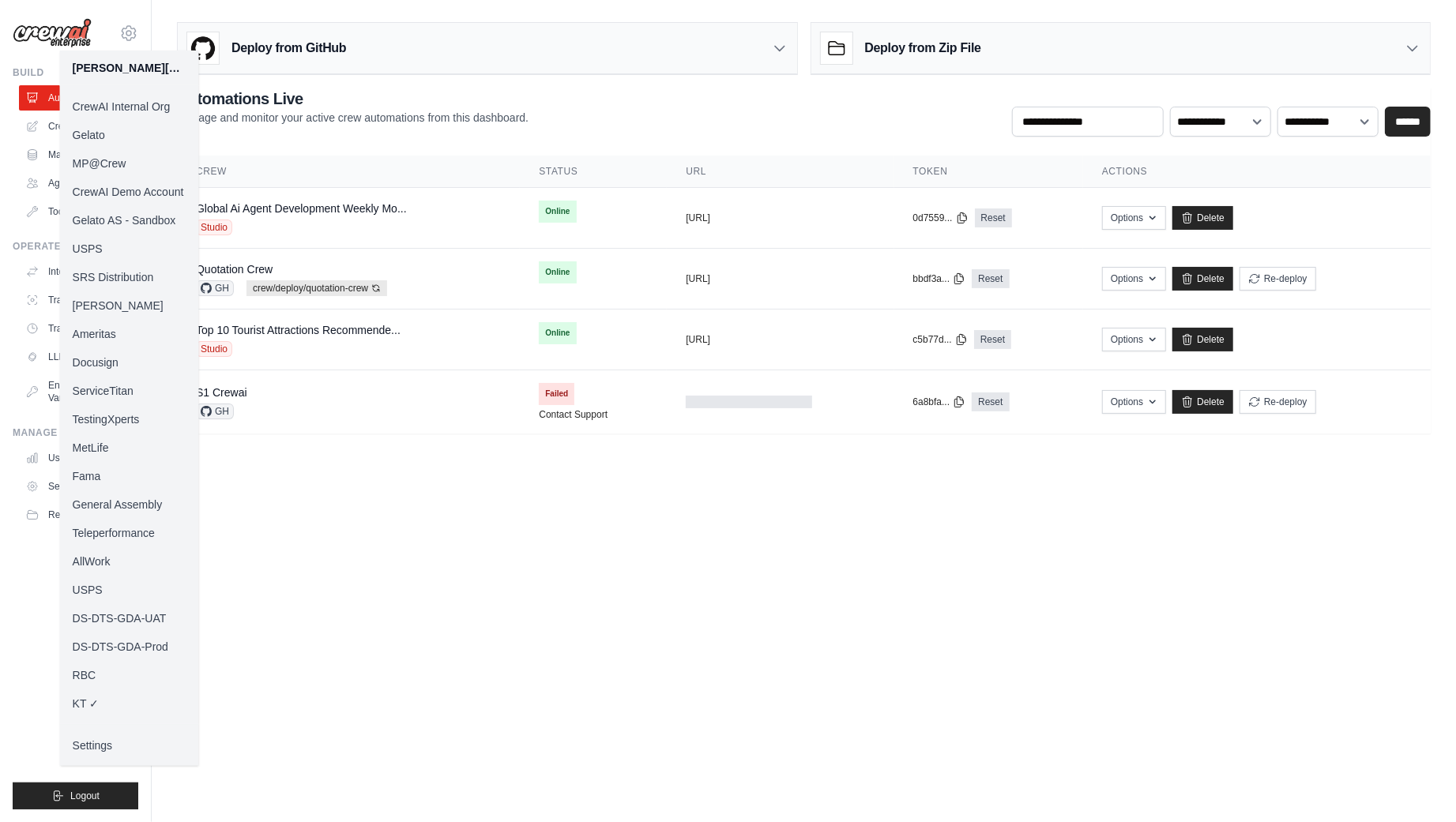
click at [124, 164] on link "MP@Crew" at bounding box center [130, 164] width 139 height 29
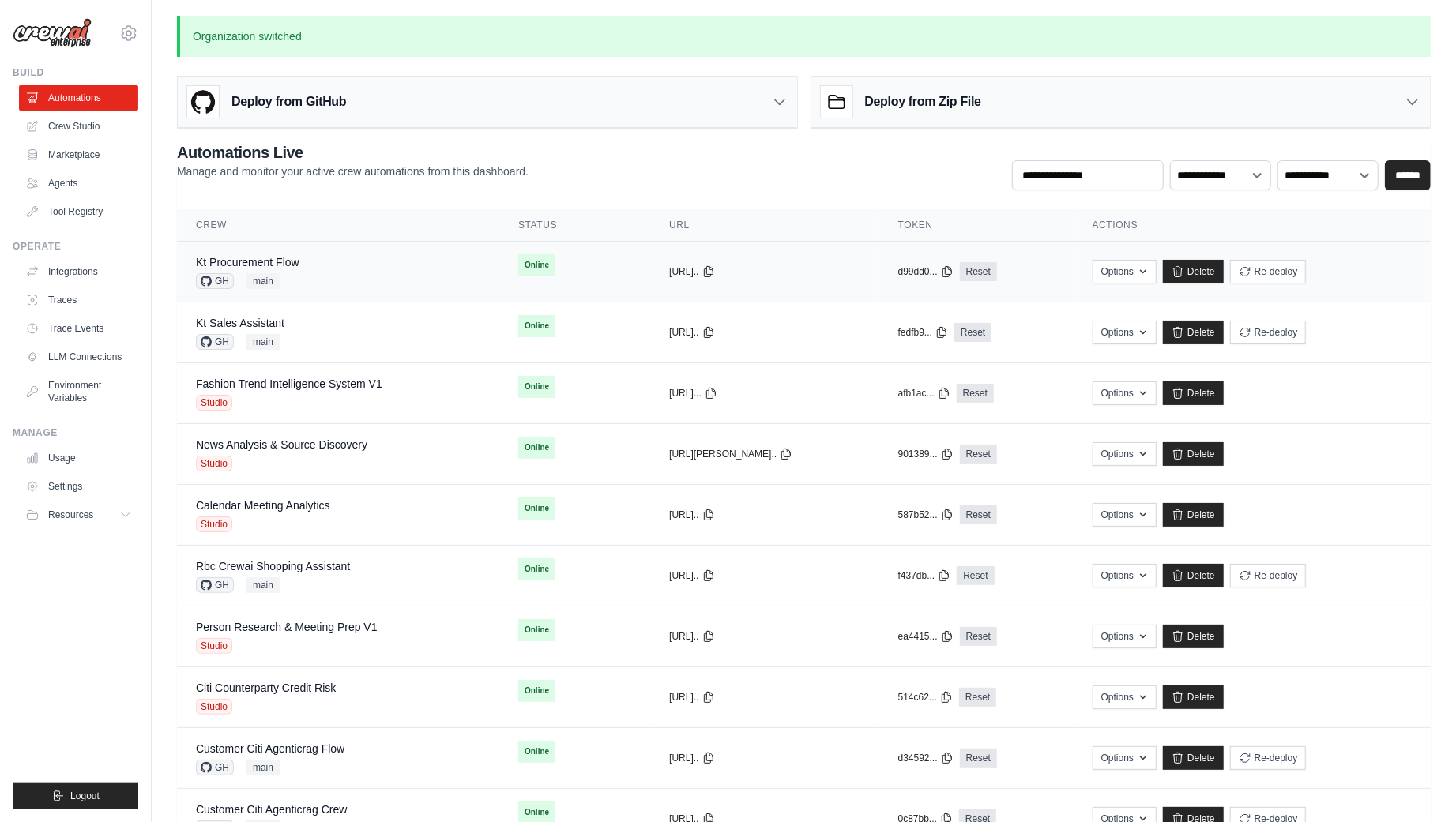
click at [337, 276] on div "Kt Procurement Flow GH main" at bounding box center [337, 271] width 284 height 35
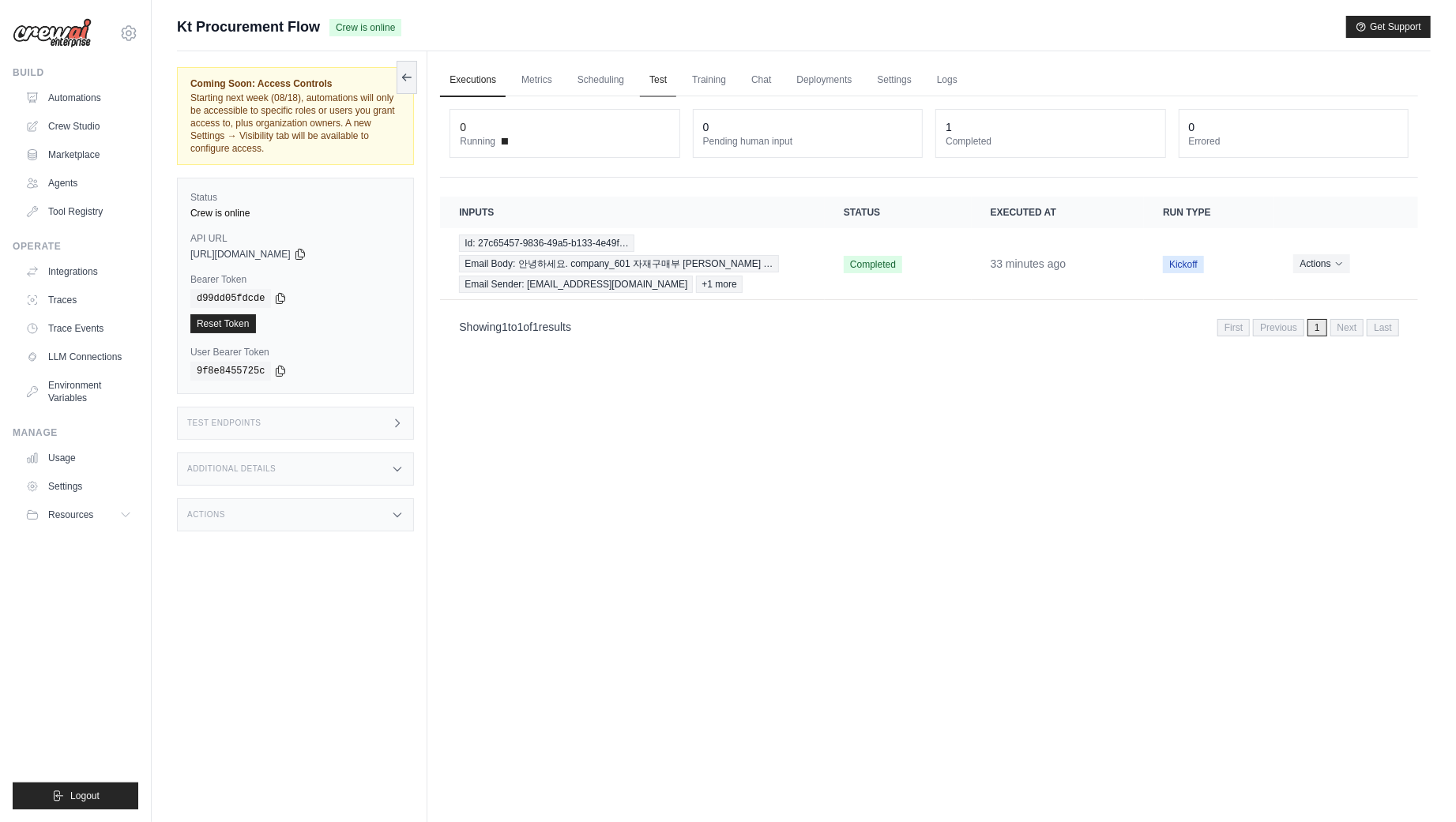
click at [671, 80] on link "Test" at bounding box center [658, 81] width 37 height 33
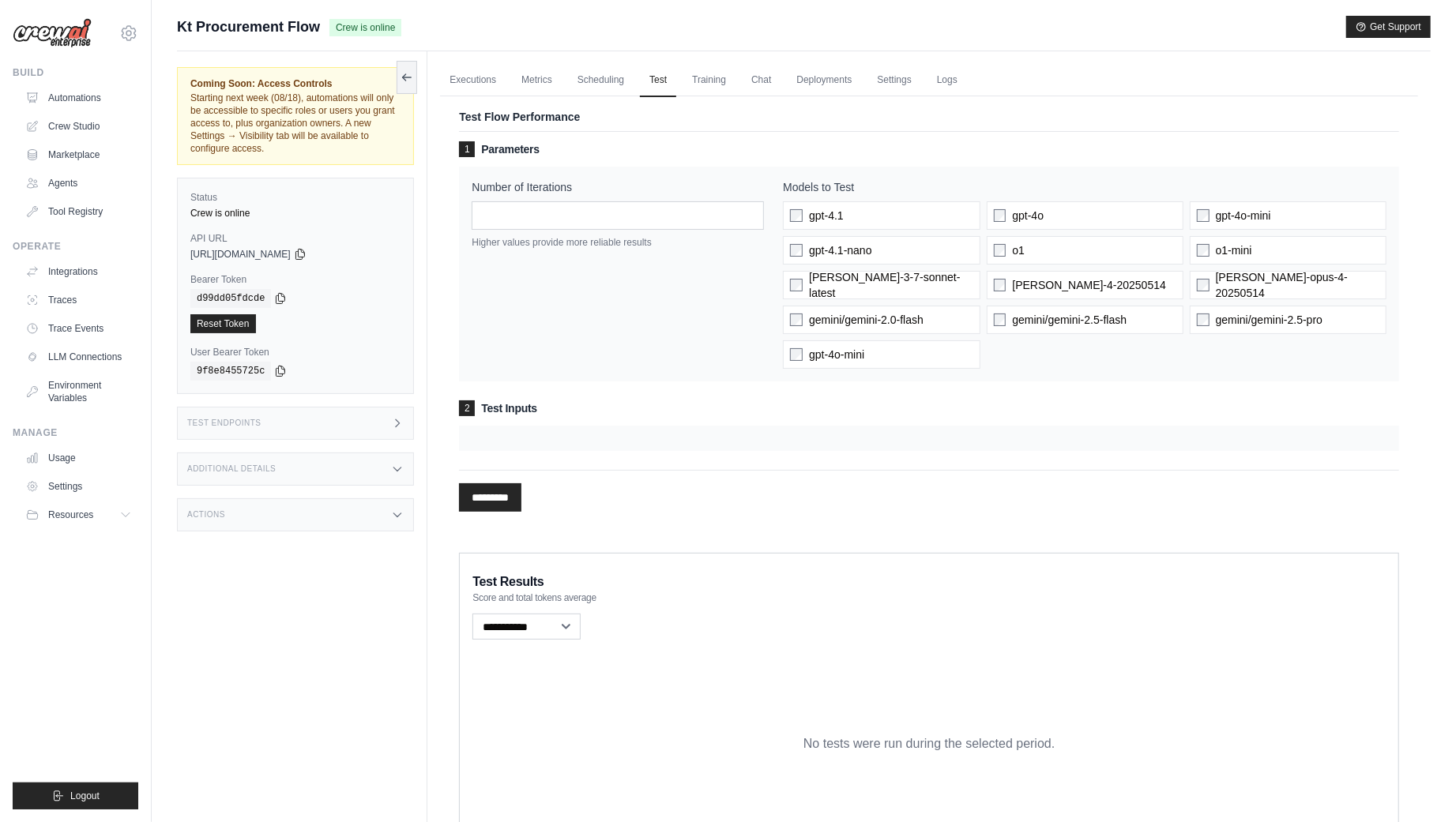
drag, startPoint x: 470, startPoint y: 423, endPoint x: 608, endPoint y: 433, distance: 138.4
click at [608, 433] on div "2 Test Inputs" at bounding box center [929, 425] width 940 height 50
click at [608, 433] on div at bounding box center [929, 438] width 940 height 25
drag, startPoint x: 509, startPoint y: 410, endPoint x: 581, endPoint y: 423, distance: 73.2
click at [581, 423] on div "2 Test Inputs" at bounding box center [929, 425] width 940 height 50
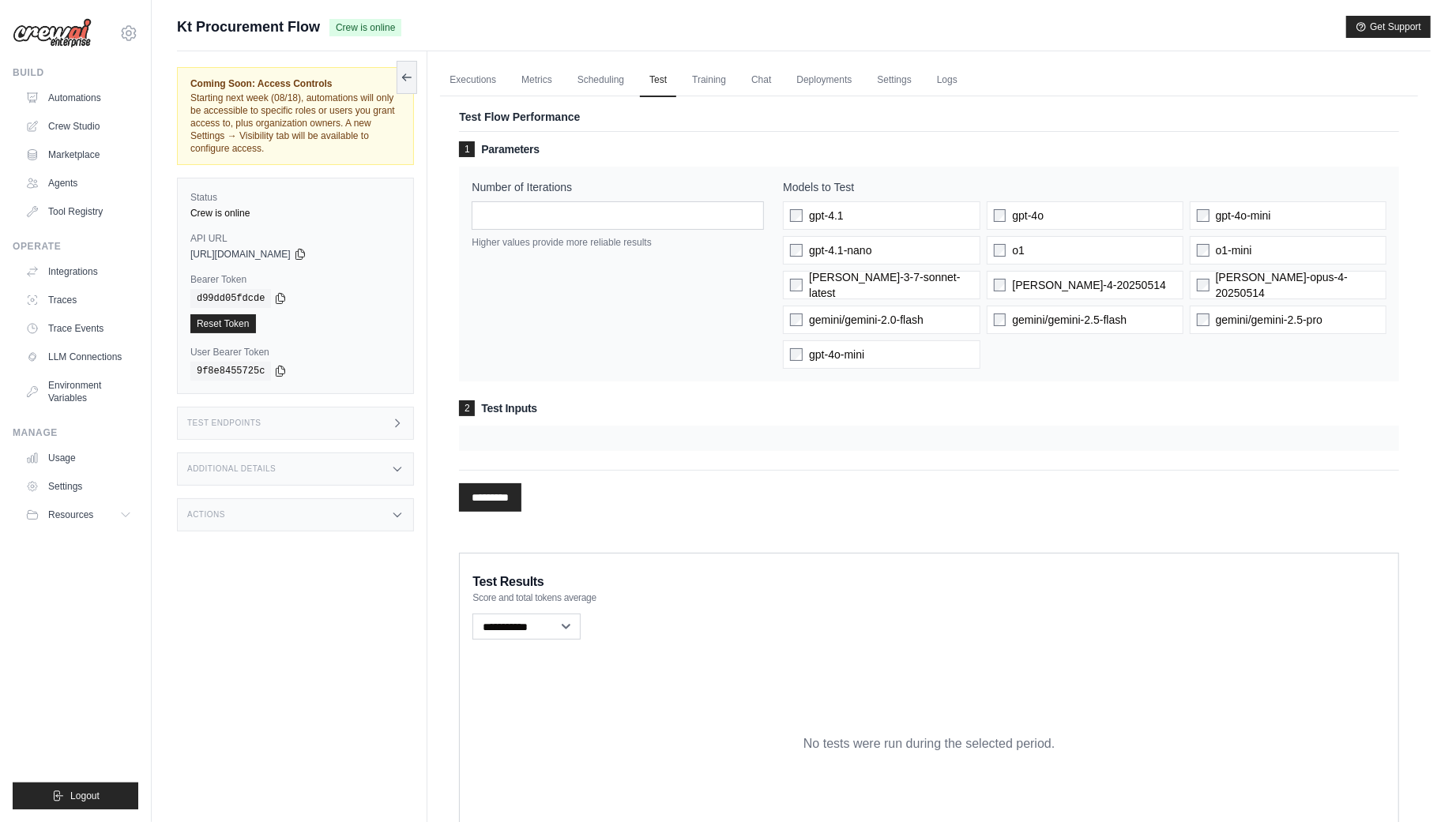
click at [578, 427] on div at bounding box center [929, 438] width 940 height 25
click at [137, 24] on div "[PERSON_NAME][EMAIL_ADDRESS][DOMAIN_NAME] CrewAI Internal Org [GEOGRAPHIC_DATA]…" at bounding box center [76, 25] width 125 height 50
click at [136, 32] on icon at bounding box center [129, 32] width 14 height 13
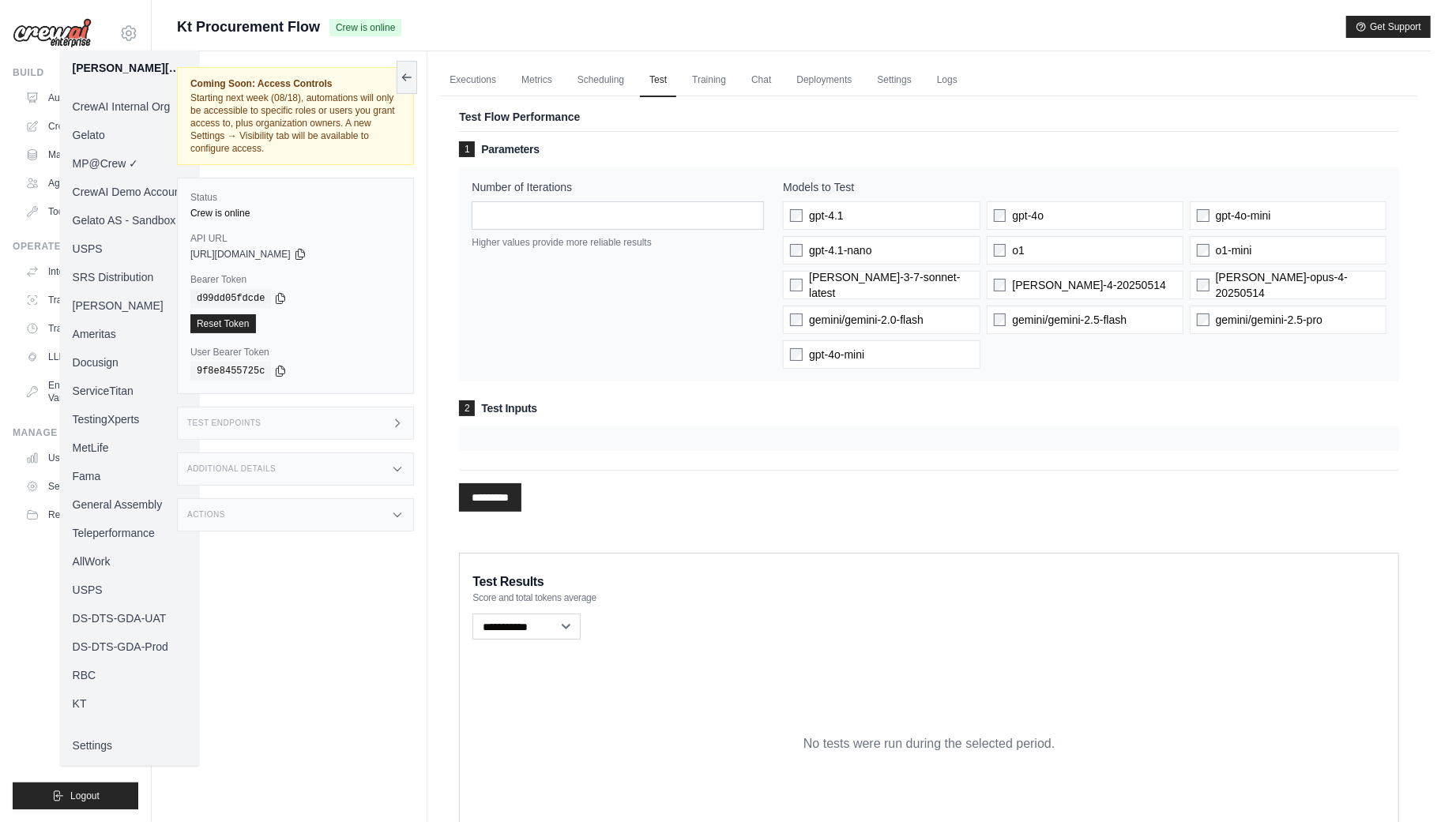
click at [97, 702] on link "KT" at bounding box center [130, 704] width 139 height 29
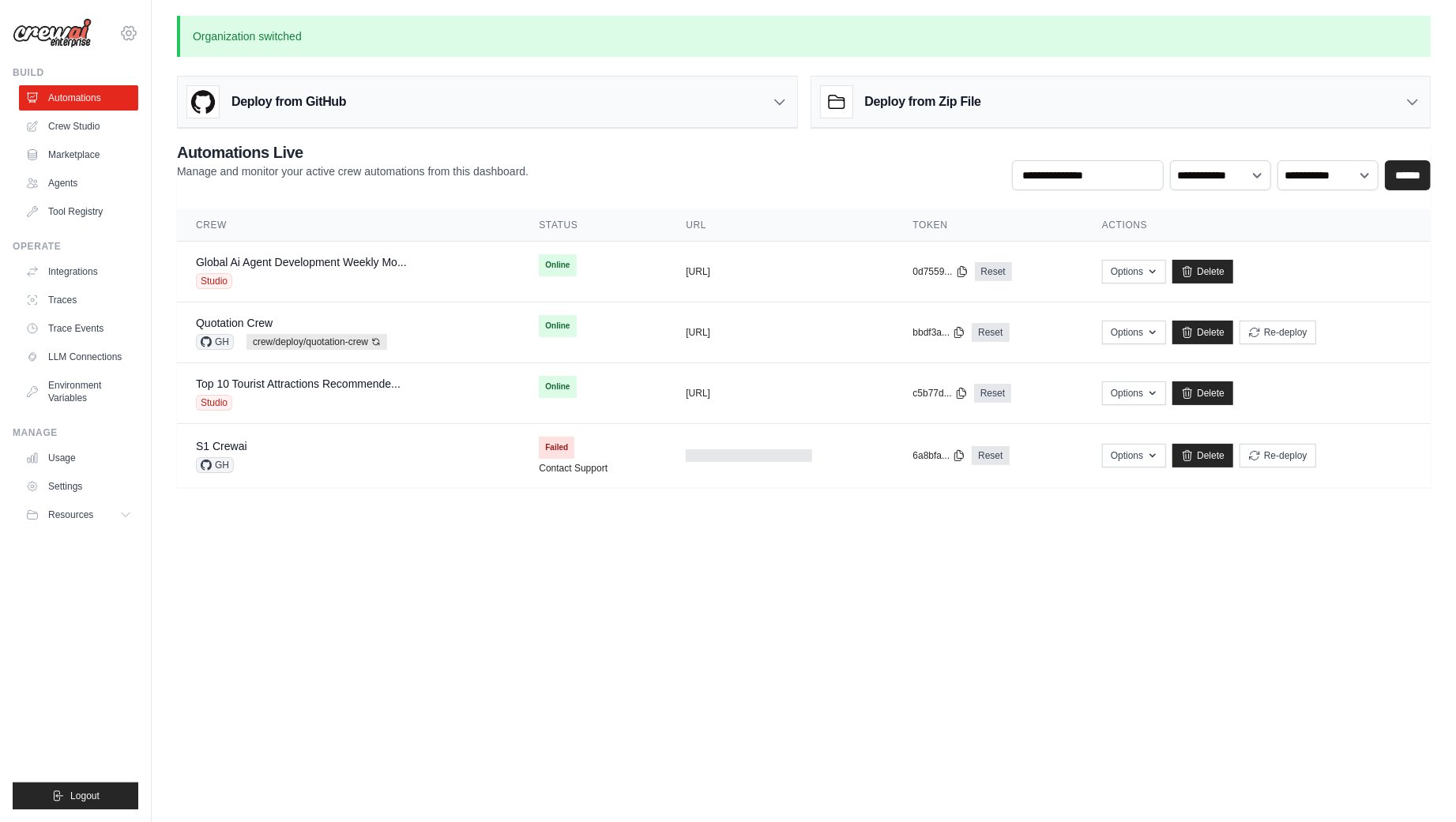
click at [132, 29] on icon at bounding box center [129, 33] width 19 height 19
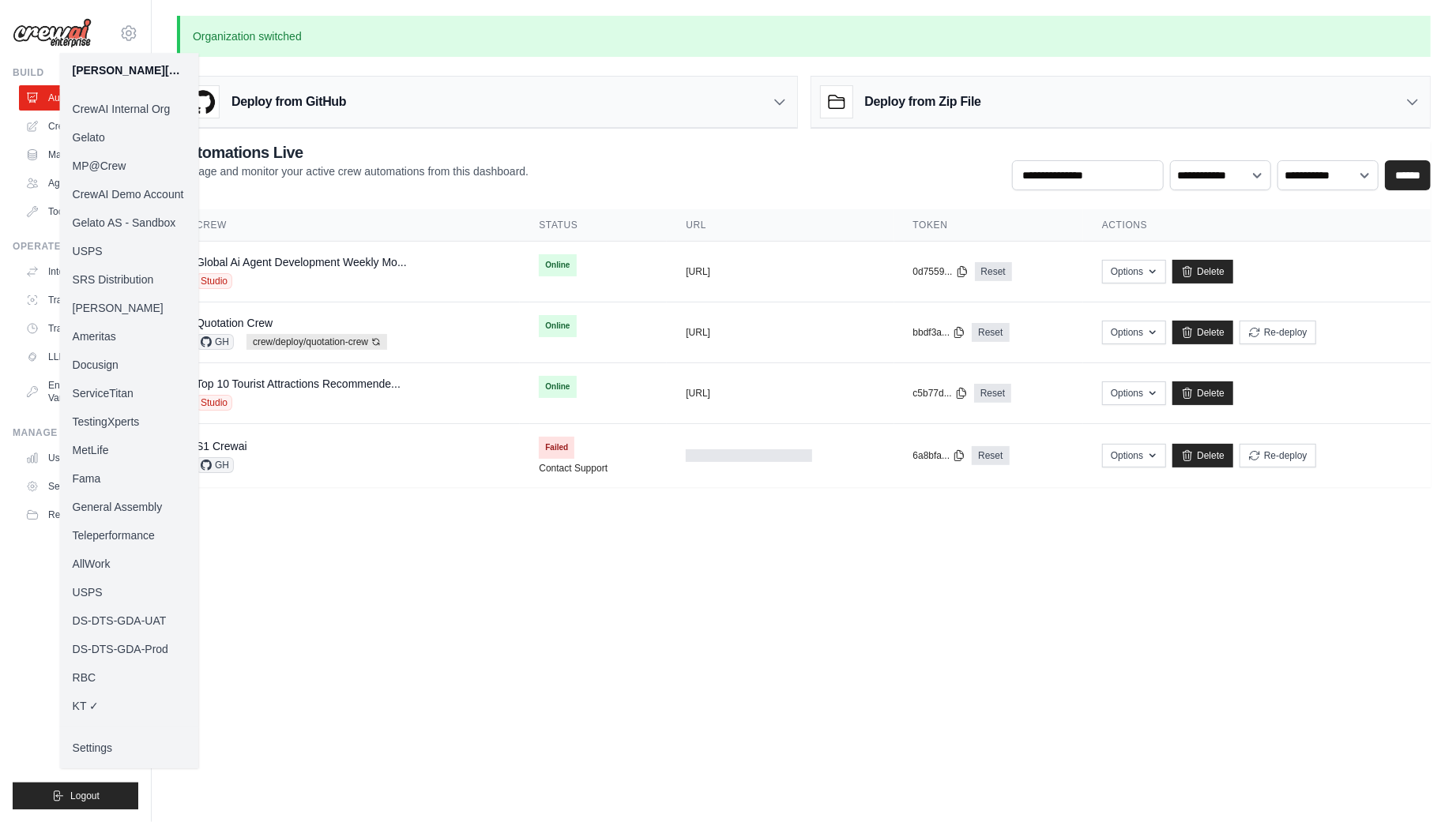
click at [138, 160] on link "MP@Crew" at bounding box center [130, 165] width 139 height 29
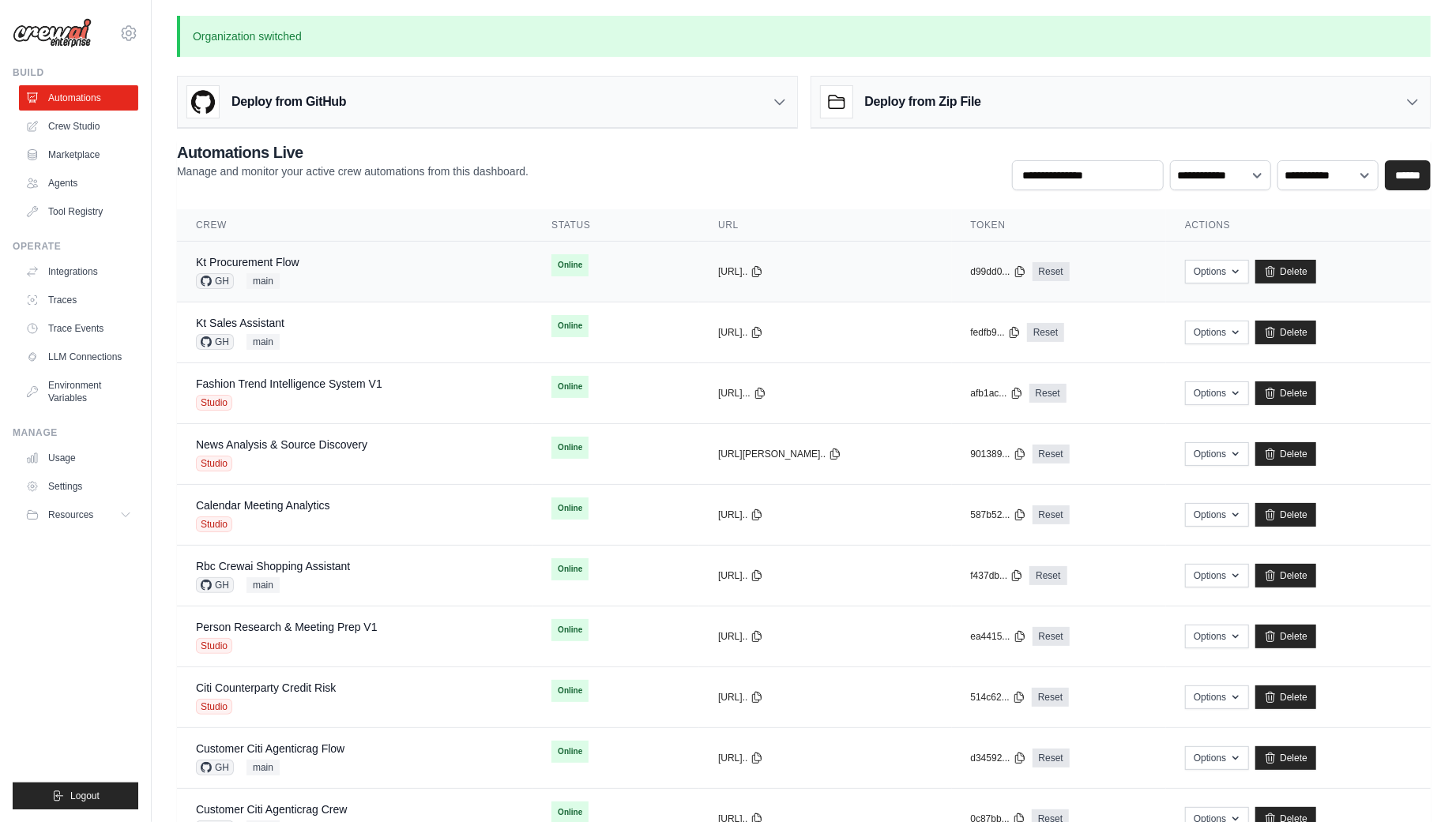
click at [324, 271] on div "Kt Procurement Flow GH main" at bounding box center [354, 271] width 317 height 35
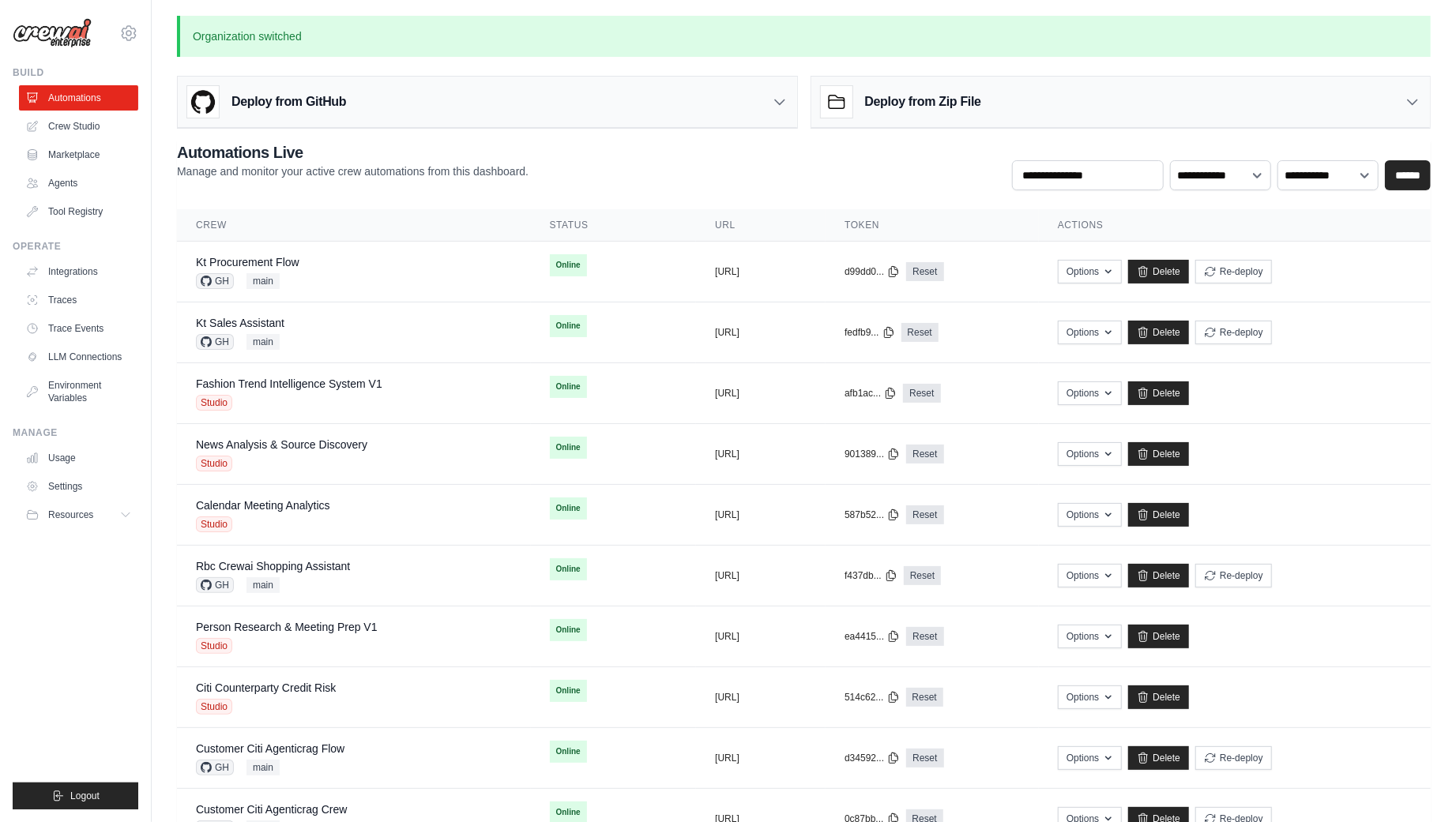
click at [459, 165] on p "Manage and monitor your active crew automations from this dashboard." at bounding box center [352, 171] width 351 height 16
click at [366, 261] on div "Kt Procurement Flow GH main" at bounding box center [353, 271] width 316 height 35
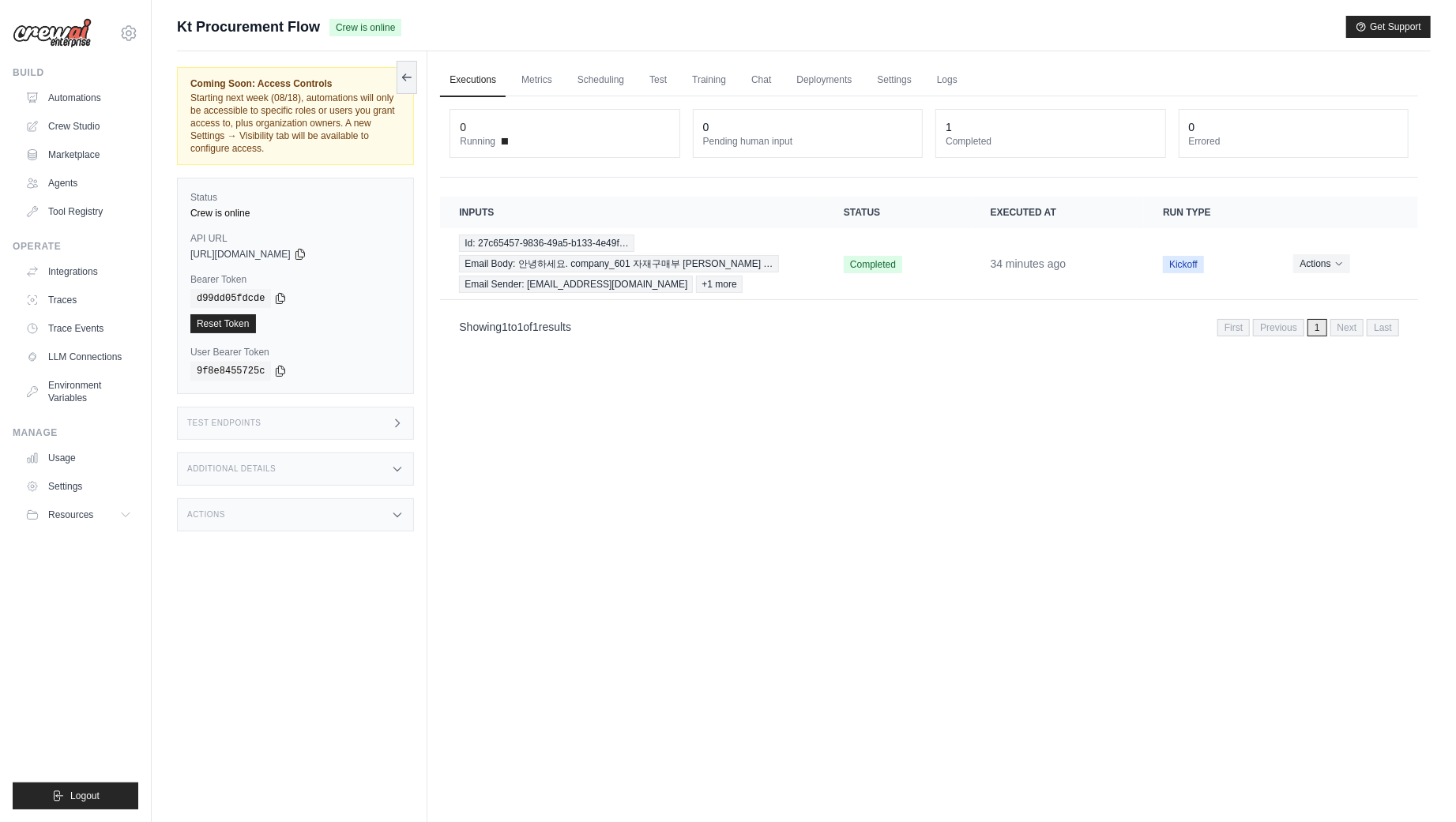
click at [728, 375] on div "Executions Metrics Scheduling Test Training Chat Deployments Settings Logs 0 Ru…" at bounding box center [928, 462] width 1003 height 822
click at [710, 375] on div "Executions Metrics Scheduling Test Training Chat Deployments Settings Logs 0 Ru…" at bounding box center [928, 462] width 1003 height 822
click at [889, 368] on div "Executions Metrics Scheduling Test Training Chat Deployments Settings Logs 0 Ru…" at bounding box center [928, 462] width 1003 height 822
click at [520, 440] on div "Executions Metrics Scheduling Test Training Chat Deployments Settings Logs 0 Ru…" at bounding box center [928, 462] width 1003 height 822
click at [560, 431] on div "Executions Metrics Scheduling Test Training Chat Deployments Settings Logs 0 Ru…" at bounding box center [928, 462] width 1003 height 822
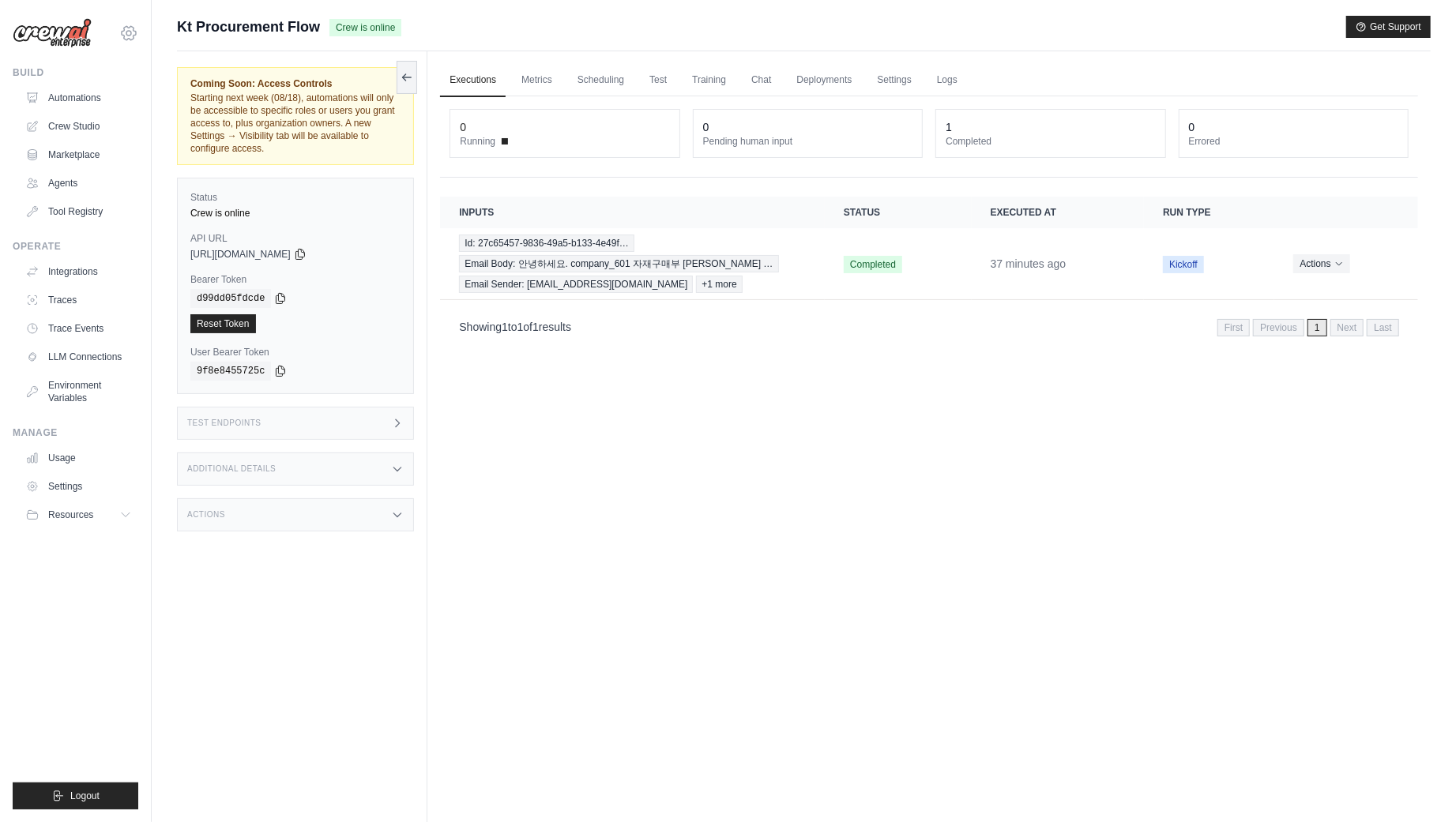
click at [134, 31] on icon at bounding box center [129, 33] width 19 height 19
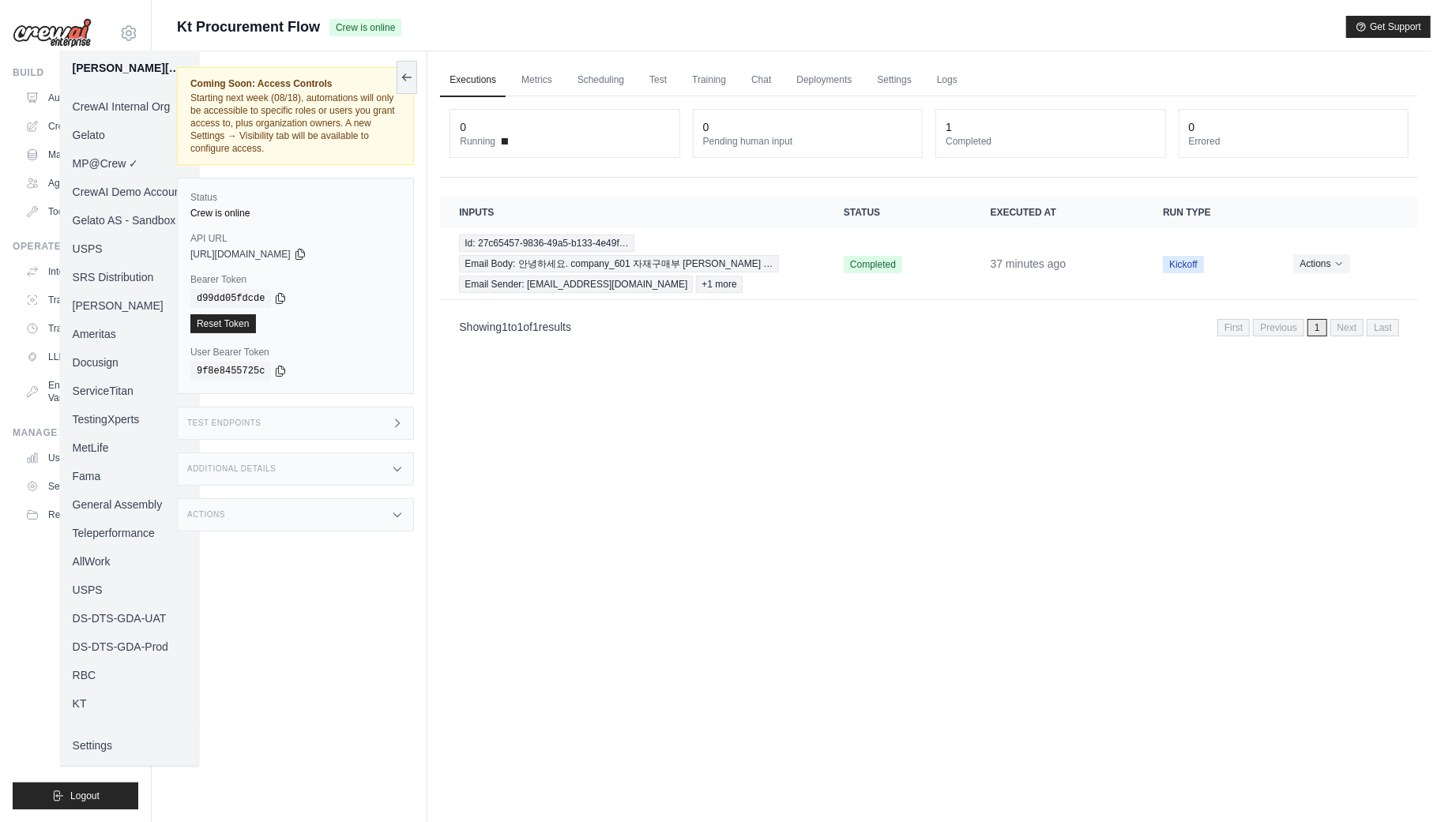
click at [115, 697] on link "KT" at bounding box center [130, 704] width 139 height 29
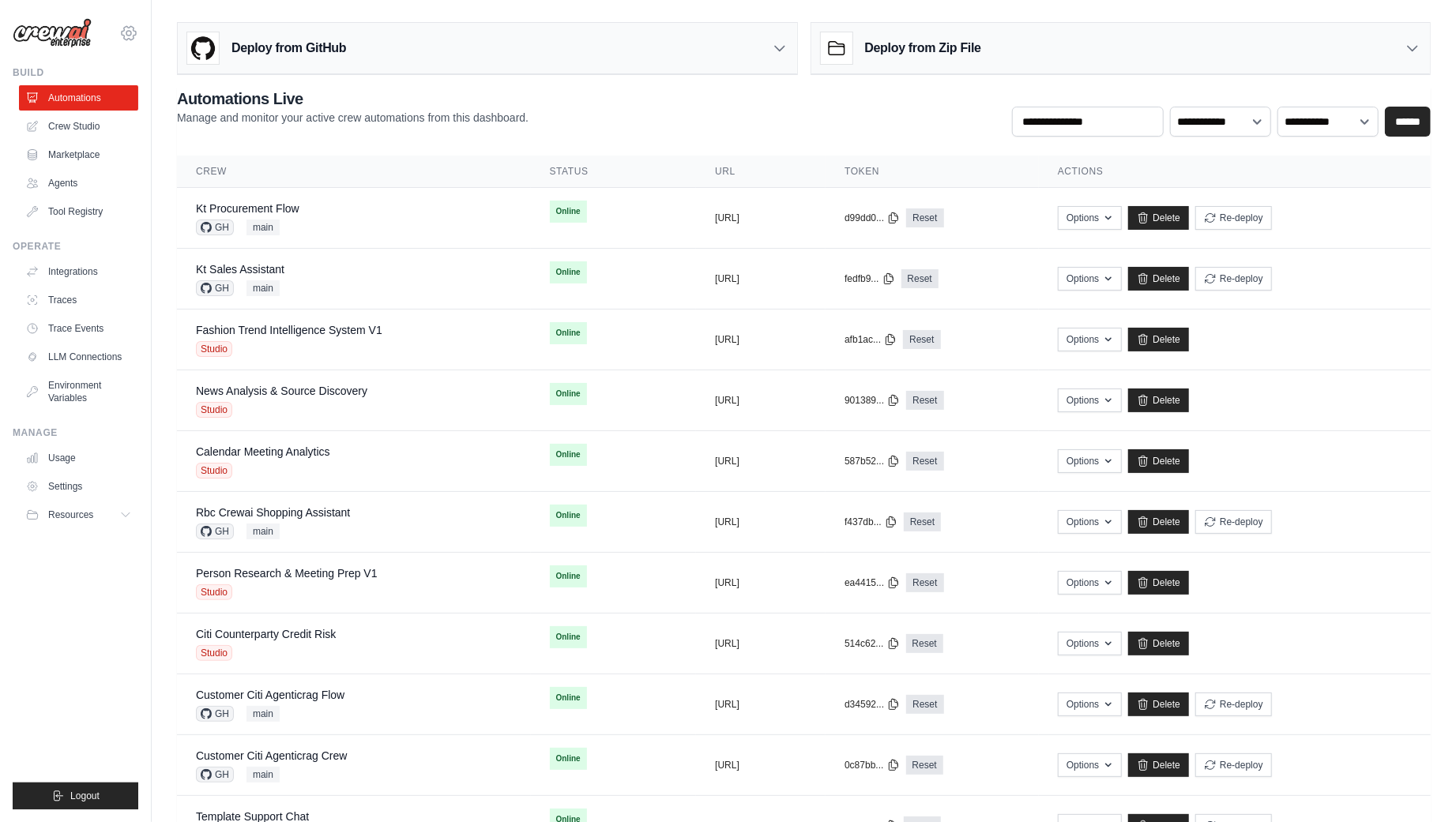
click at [133, 32] on icon at bounding box center [129, 33] width 19 height 19
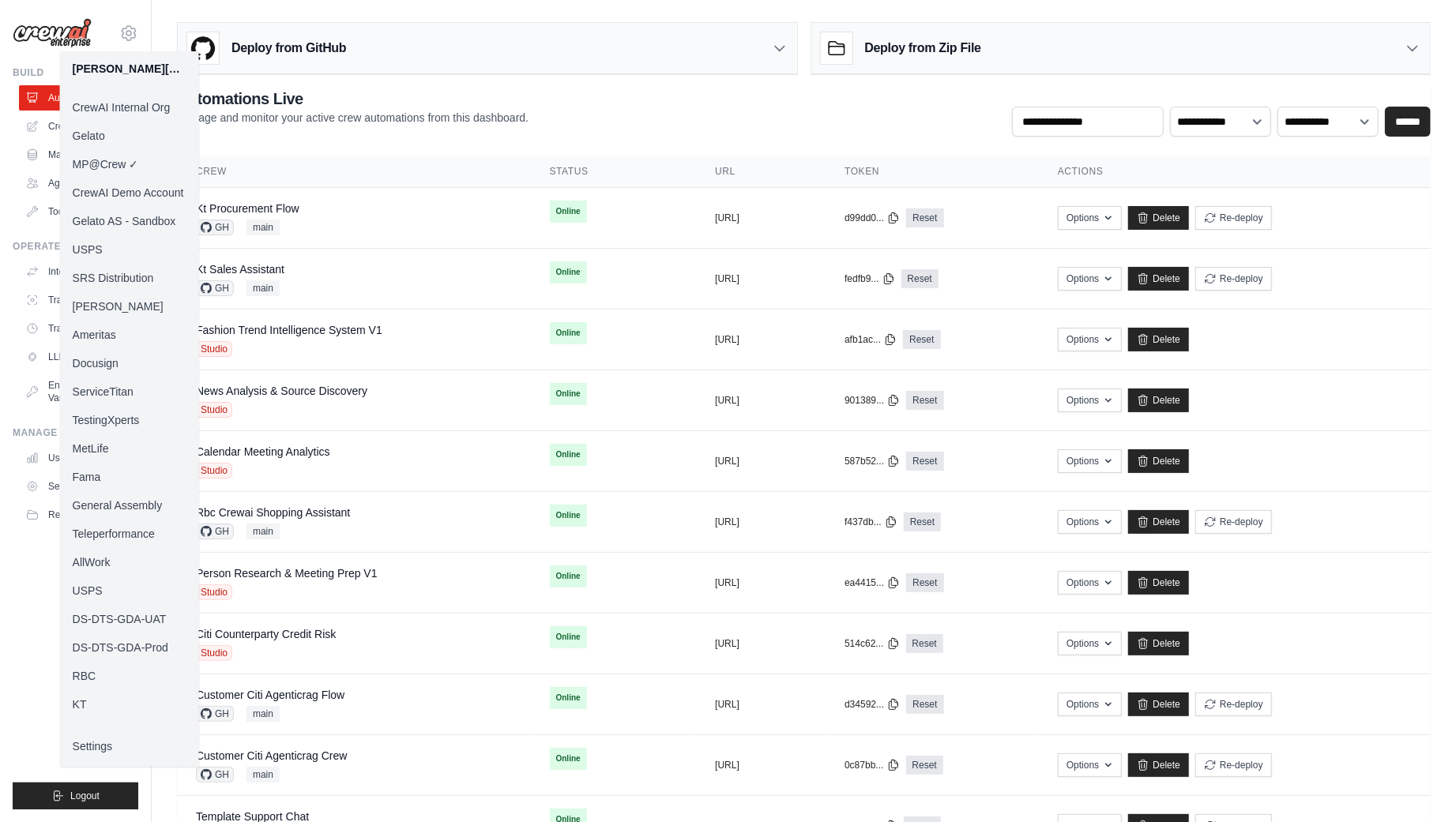
click at [78, 705] on link "KT" at bounding box center [130, 705] width 139 height 29
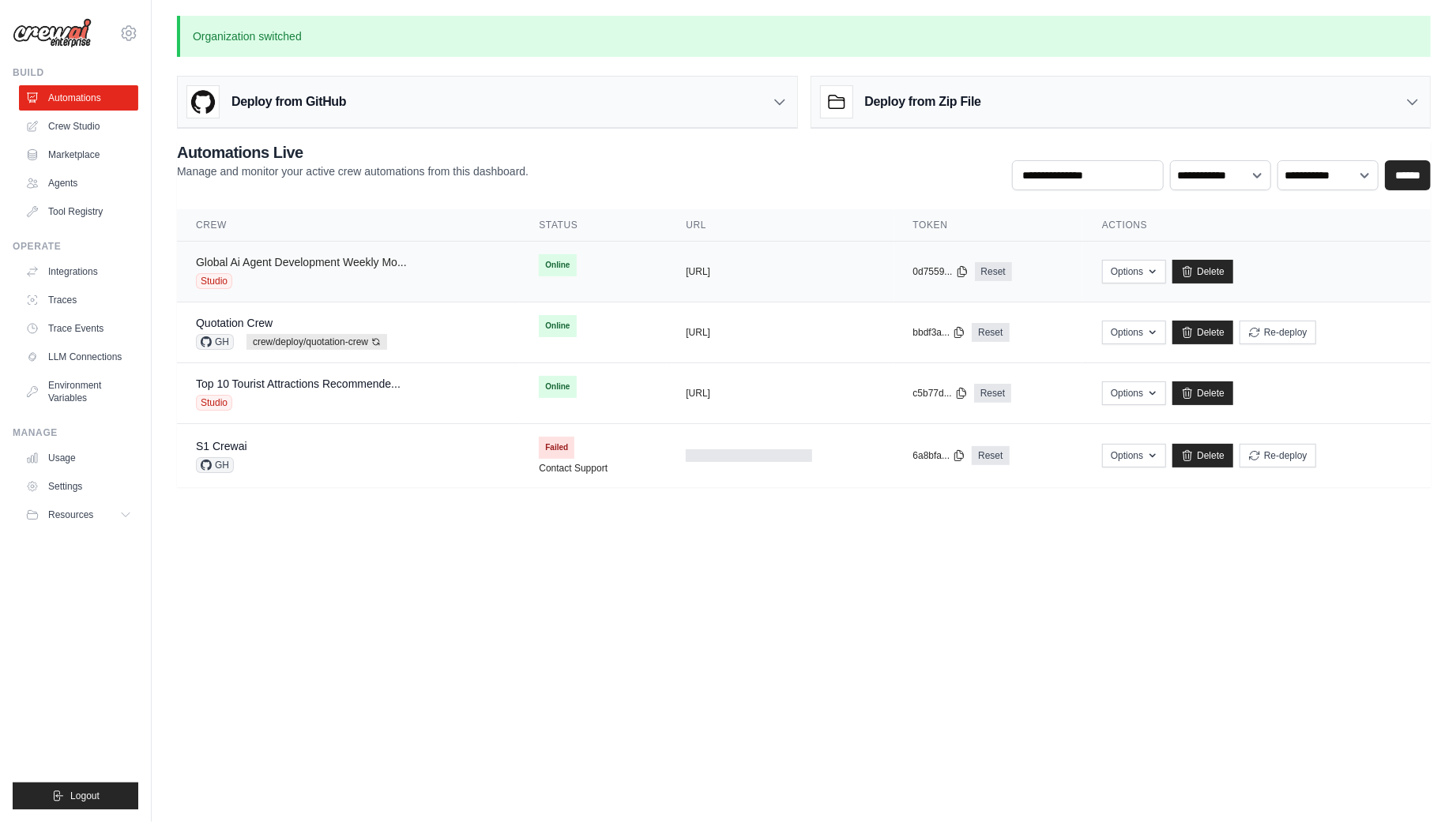
click at [358, 264] on link "Global Ai Agent Development Weekly Mo..." at bounding box center [301, 262] width 210 height 13
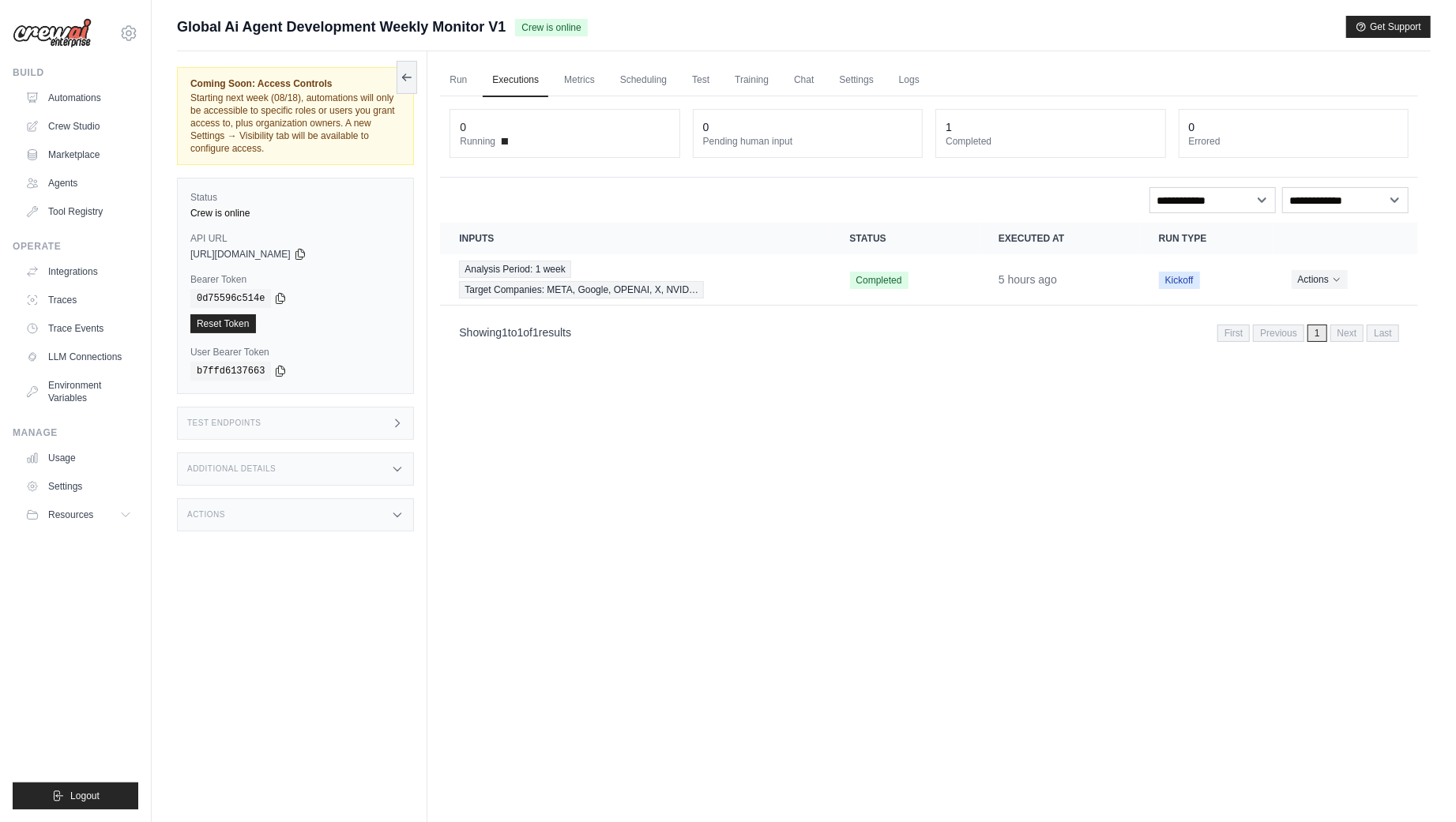
click at [792, 486] on div "Run Executions Metrics Scheduling Test Training Chat Settings Logs 0 Running 0 …" at bounding box center [928, 462] width 1003 height 822
click at [701, 78] on link "Test" at bounding box center [701, 81] width 37 height 33
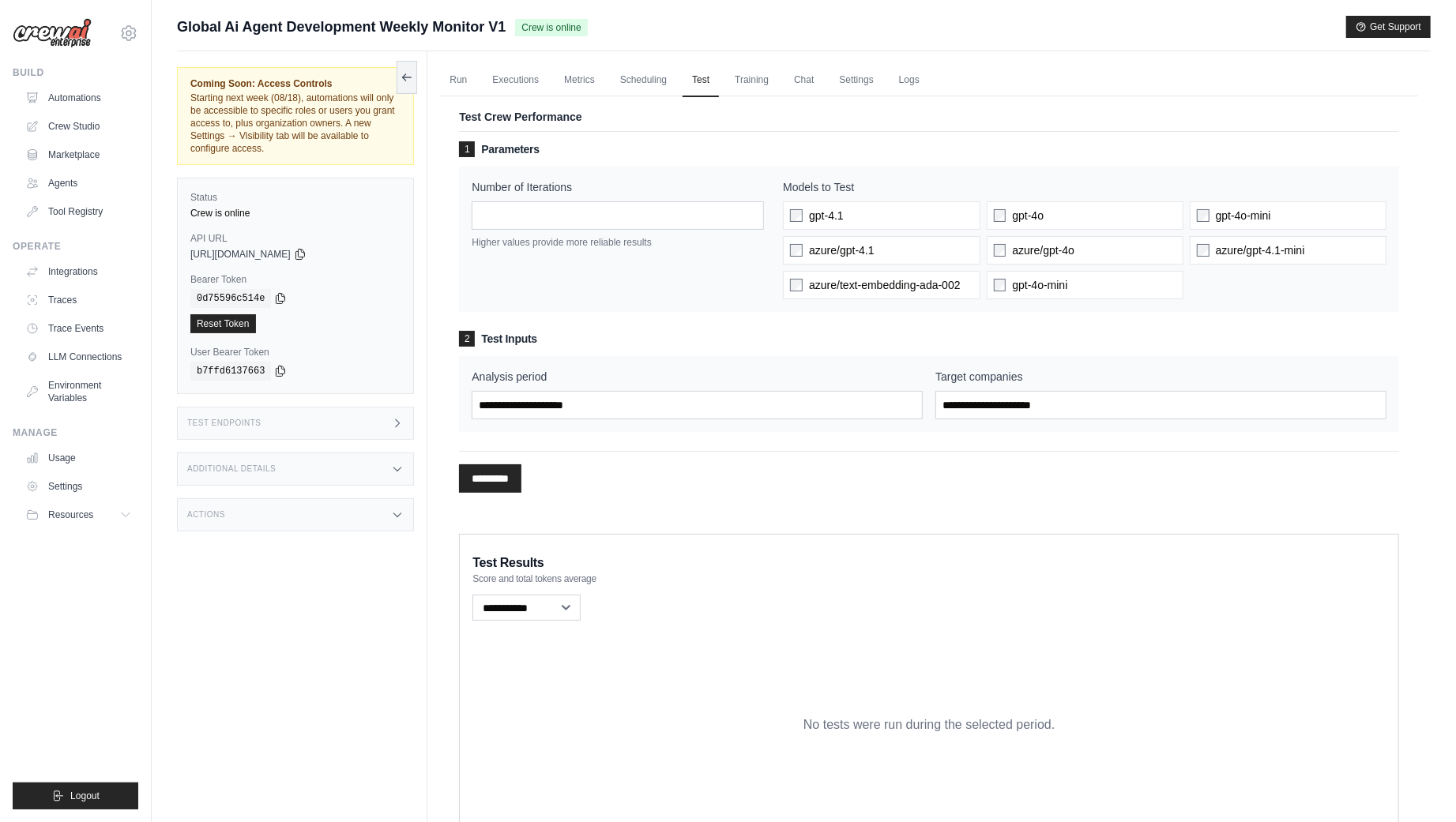
click at [722, 315] on div "1 Parameters Number of Iterations * Higher values provide more reliable results…" at bounding box center [929, 287] width 940 height 291
click at [153, 139] on div "Submit a support request Describe your issue or question * Please be specific a…" at bounding box center [803, 444] width 1304 height 858
click at [83, 93] on link "Automations" at bounding box center [80, 97] width 119 height 25
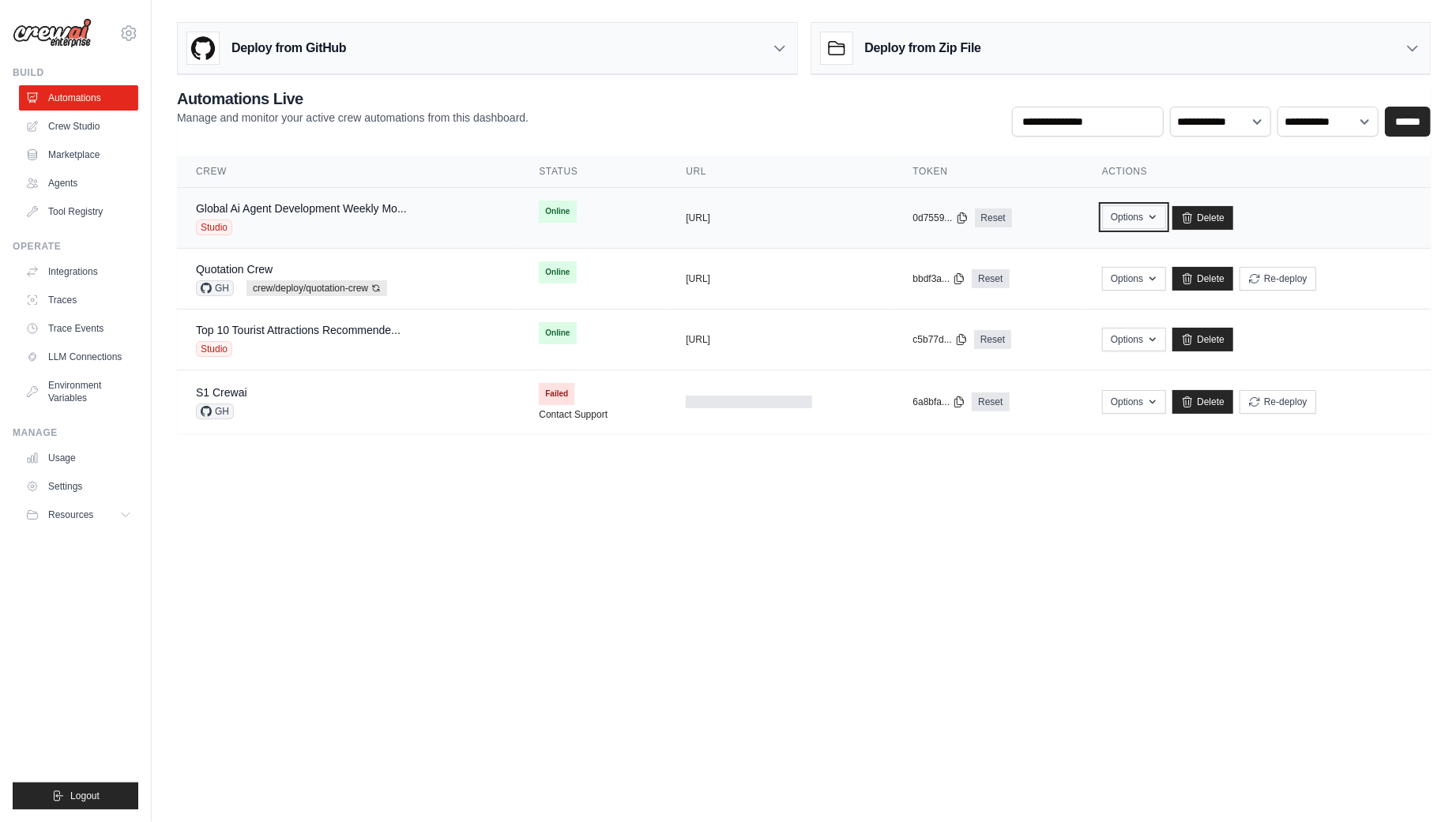
click at [1148, 217] on button "Options" at bounding box center [1134, 217] width 64 height 23
click at [1159, 211] on icon "button" at bounding box center [1152, 217] width 13 height 13
click at [1145, 270] on button "Options" at bounding box center [1134, 277] width 64 height 23
click at [1159, 273] on icon "button" at bounding box center [1152, 277] width 13 height 13
click at [1152, 335] on button "Options" at bounding box center [1134, 338] width 64 height 23
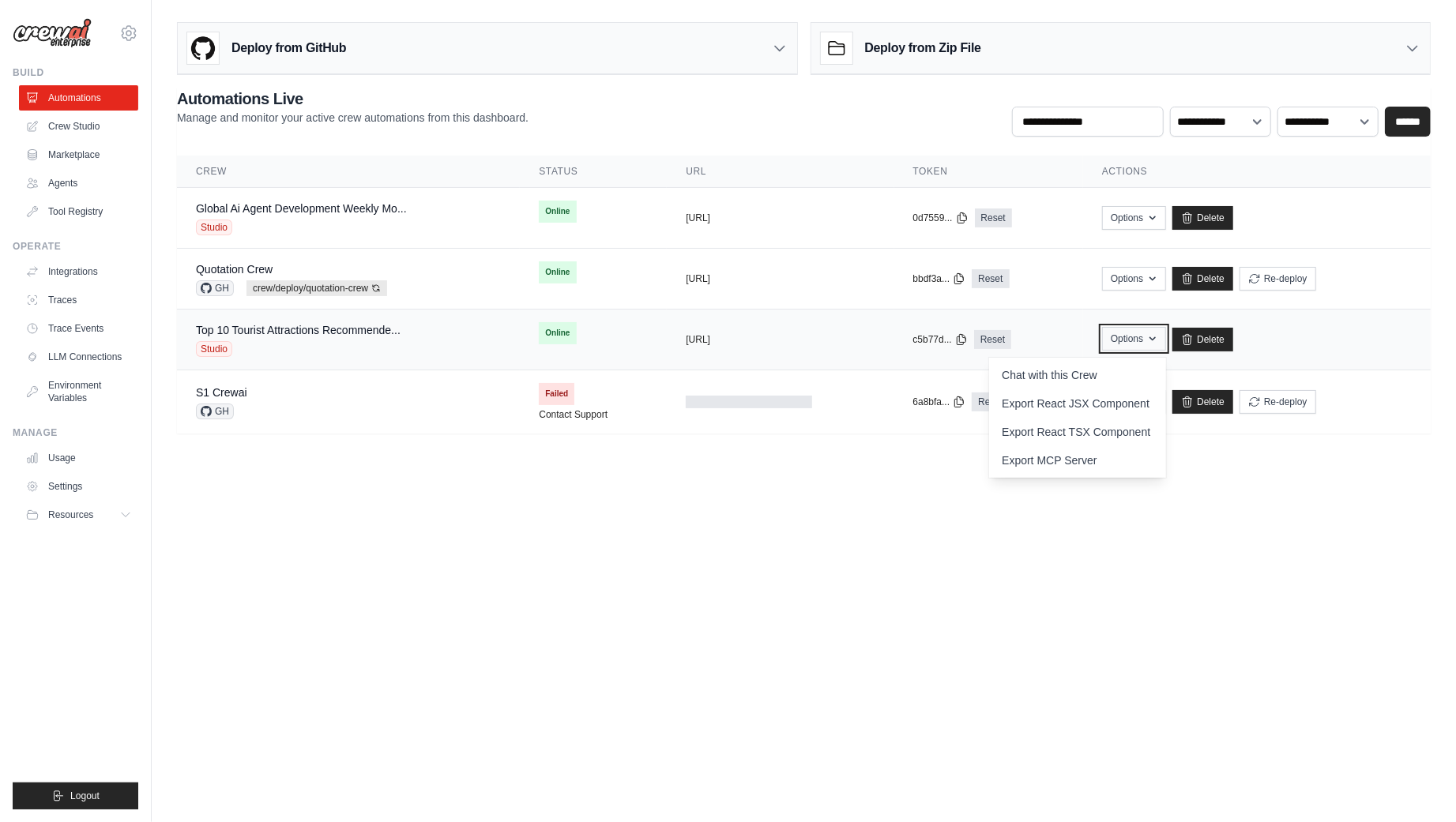
click at [1152, 332] on button "Options" at bounding box center [1134, 338] width 64 height 23
click at [397, 540] on body "[PERSON_NAME][EMAIL_ADDRESS][DOMAIN_NAME] CrewAI Internal Org [GEOGRAPHIC_DATA]…" at bounding box center [728, 411] width 1456 height 822
click at [296, 214] on div "Global Ai Agent Development Weekly Mo... Studio" at bounding box center [301, 218] width 210 height 35
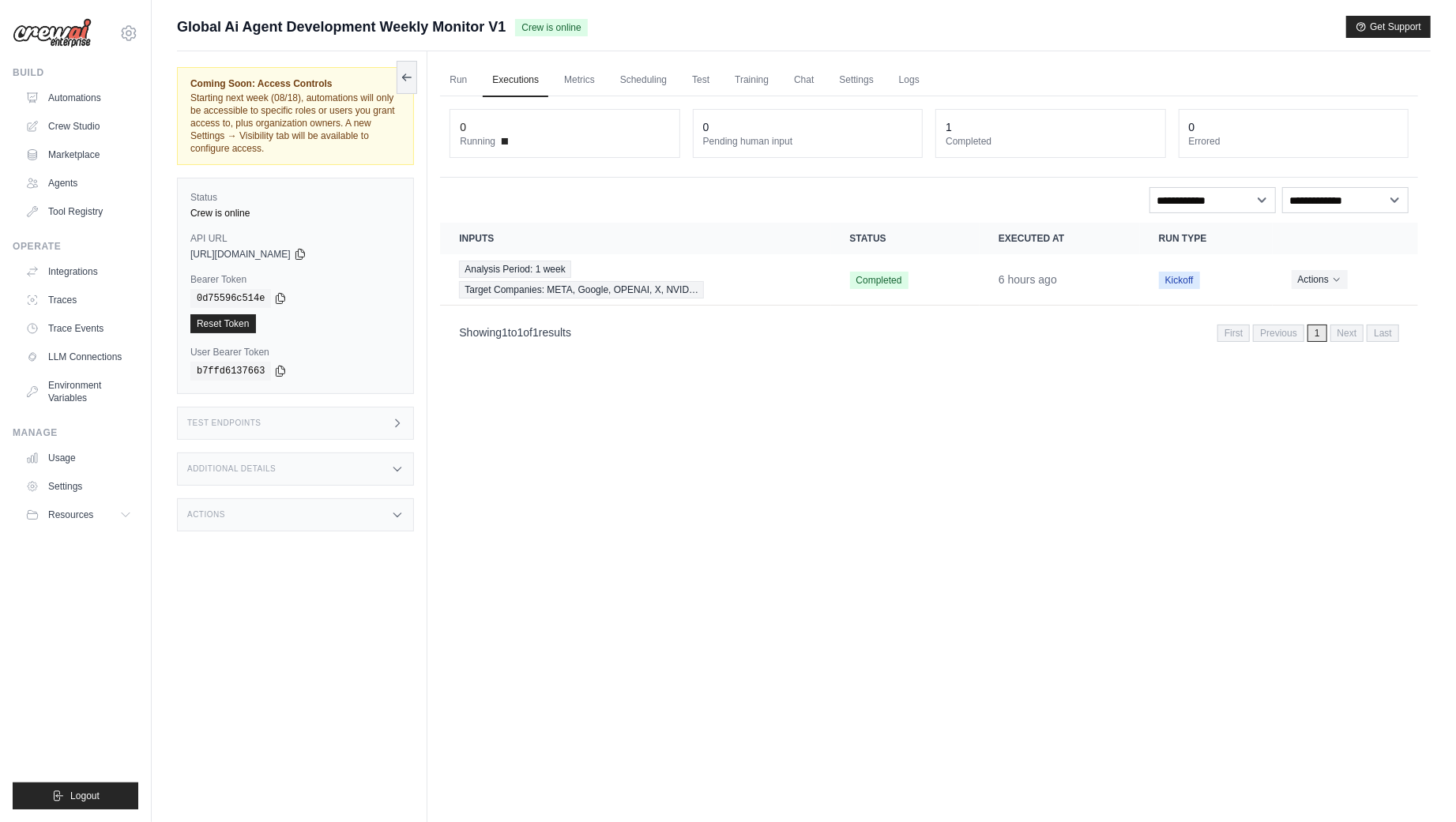
click at [690, 391] on div "Run Executions Metrics Scheduling Test Training Chat Settings Logs 0 Running 0 …" at bounding box center [928, 462] width 1003 height 822
click at [129, 35] on icon at bounding box center [129, 33] width 19 height 19
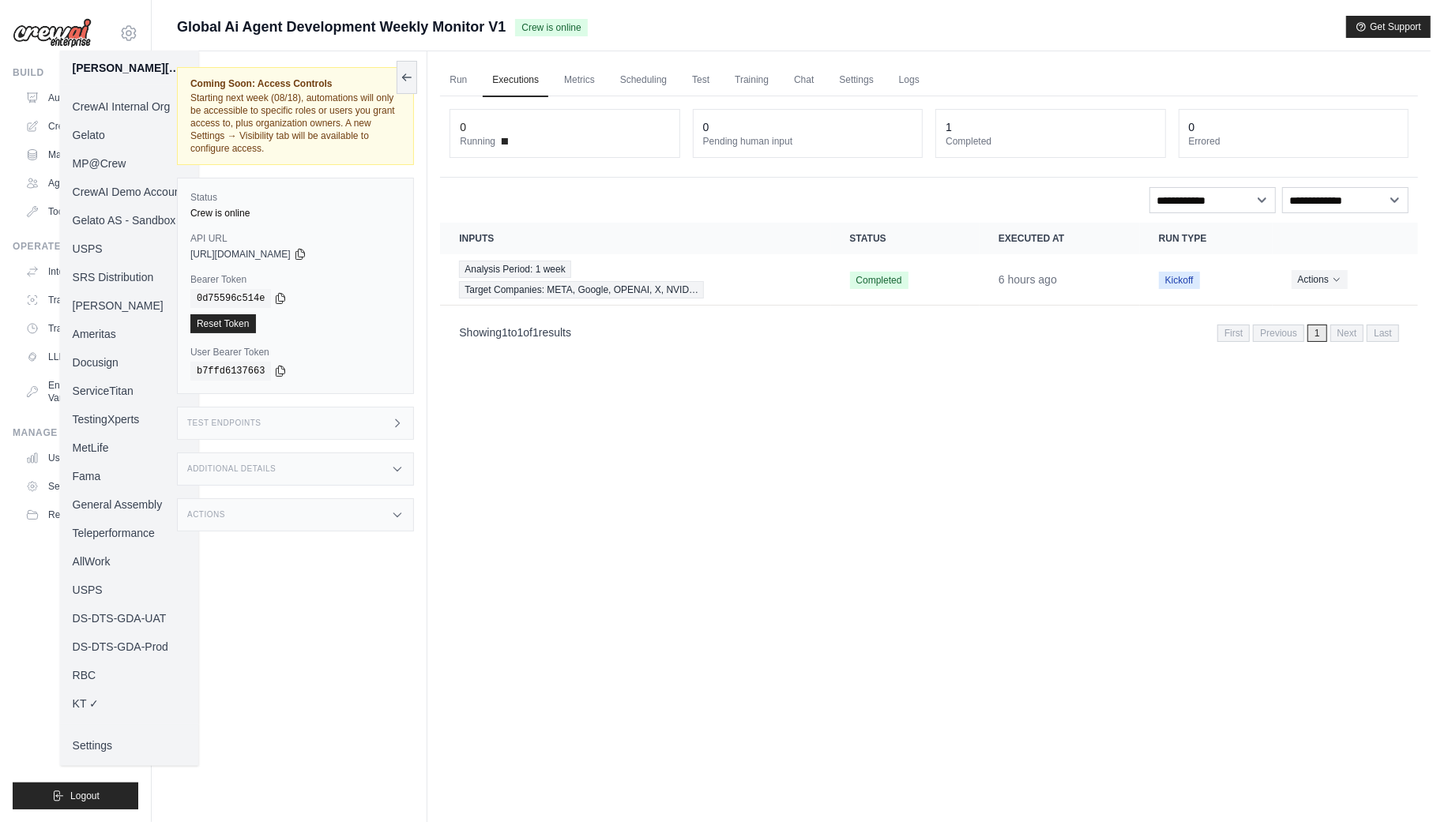
click at [129, 160] on link "MP@Crew" at bounding box center [130, 164] width 139 height 29
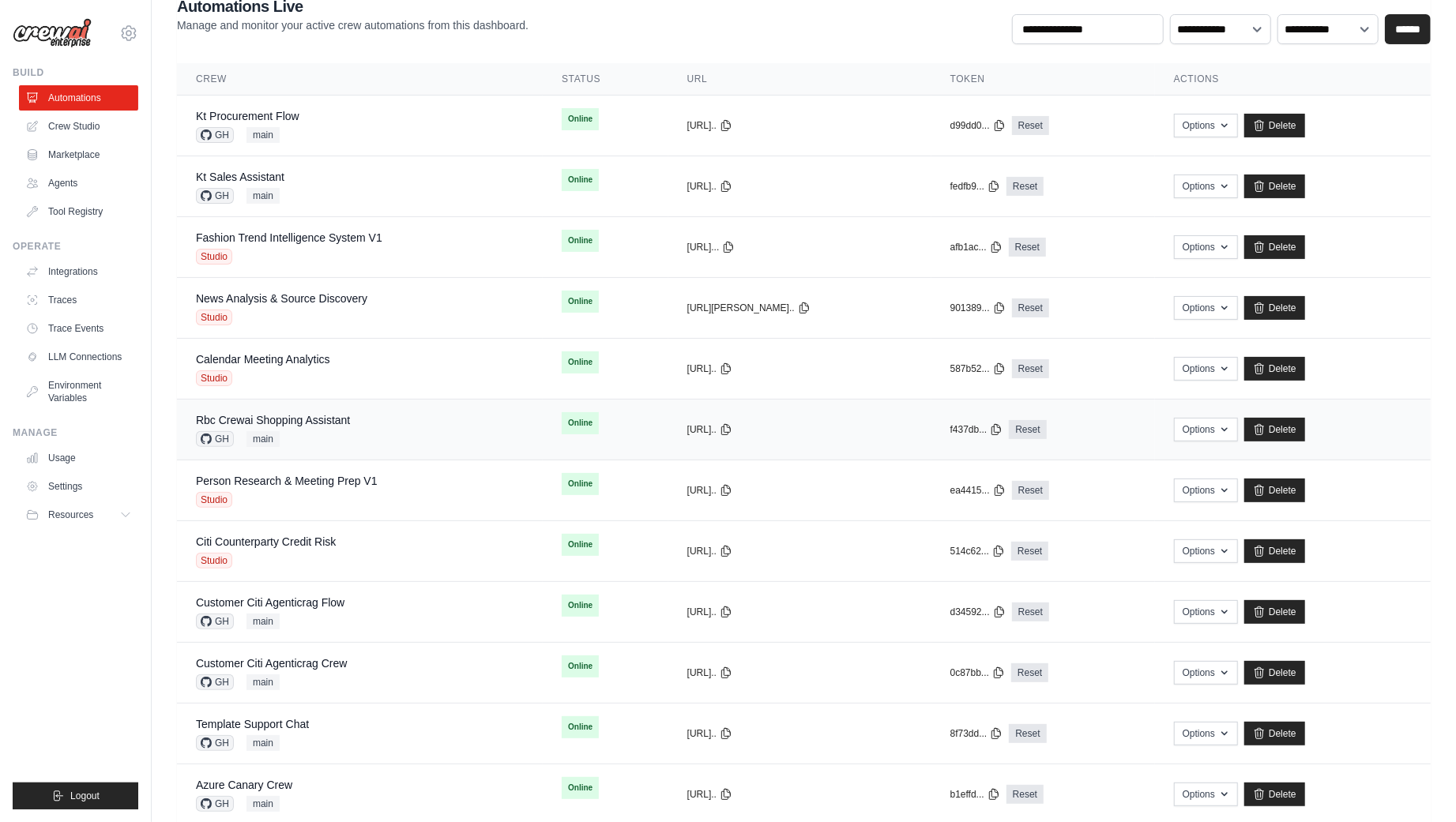
scroll to position [172, 0]
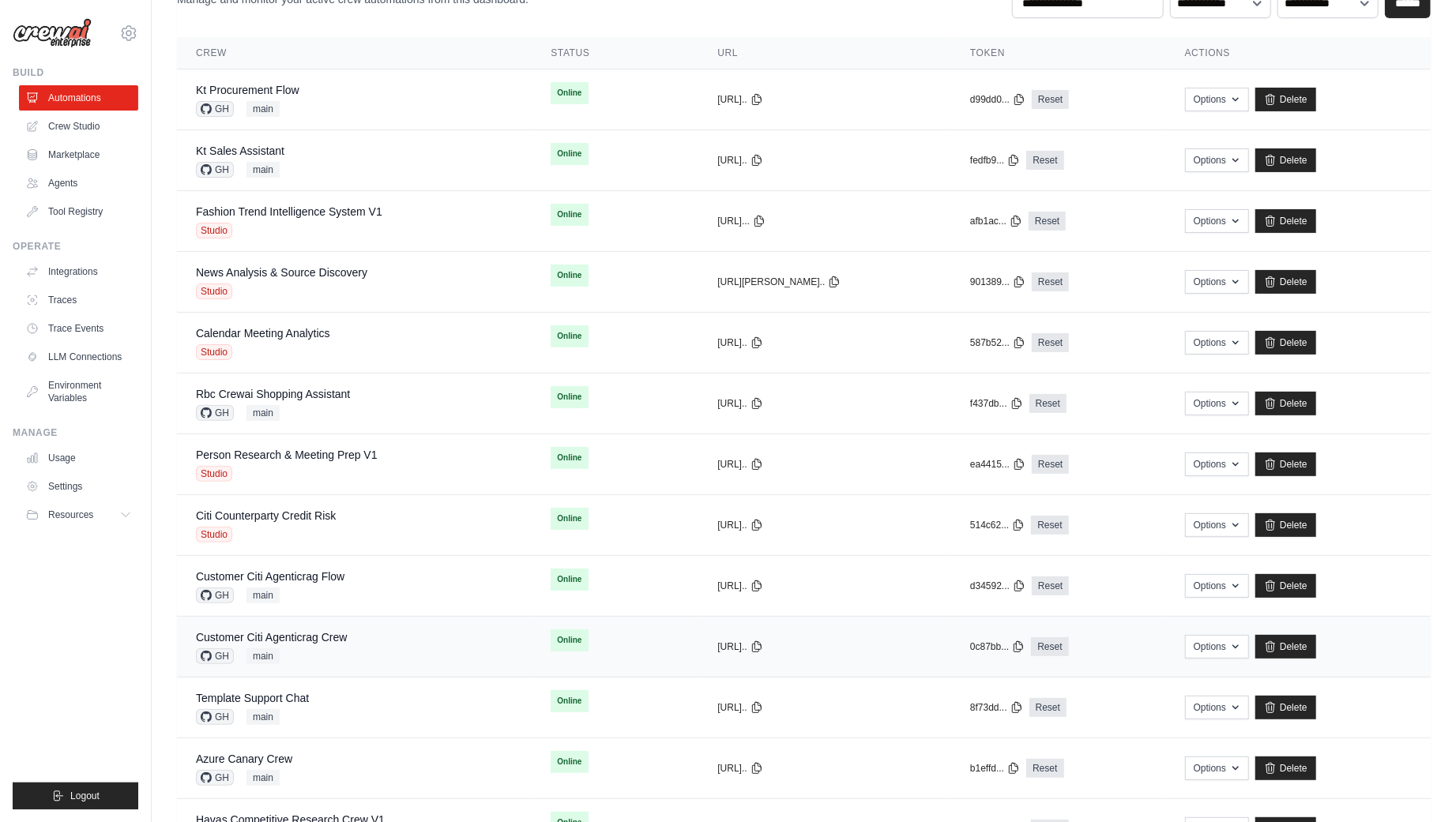
click at [361, 638] on div "Customer Citi Agenticrag Crew GH main" at bounding box center [354, 647] width 317 height 35
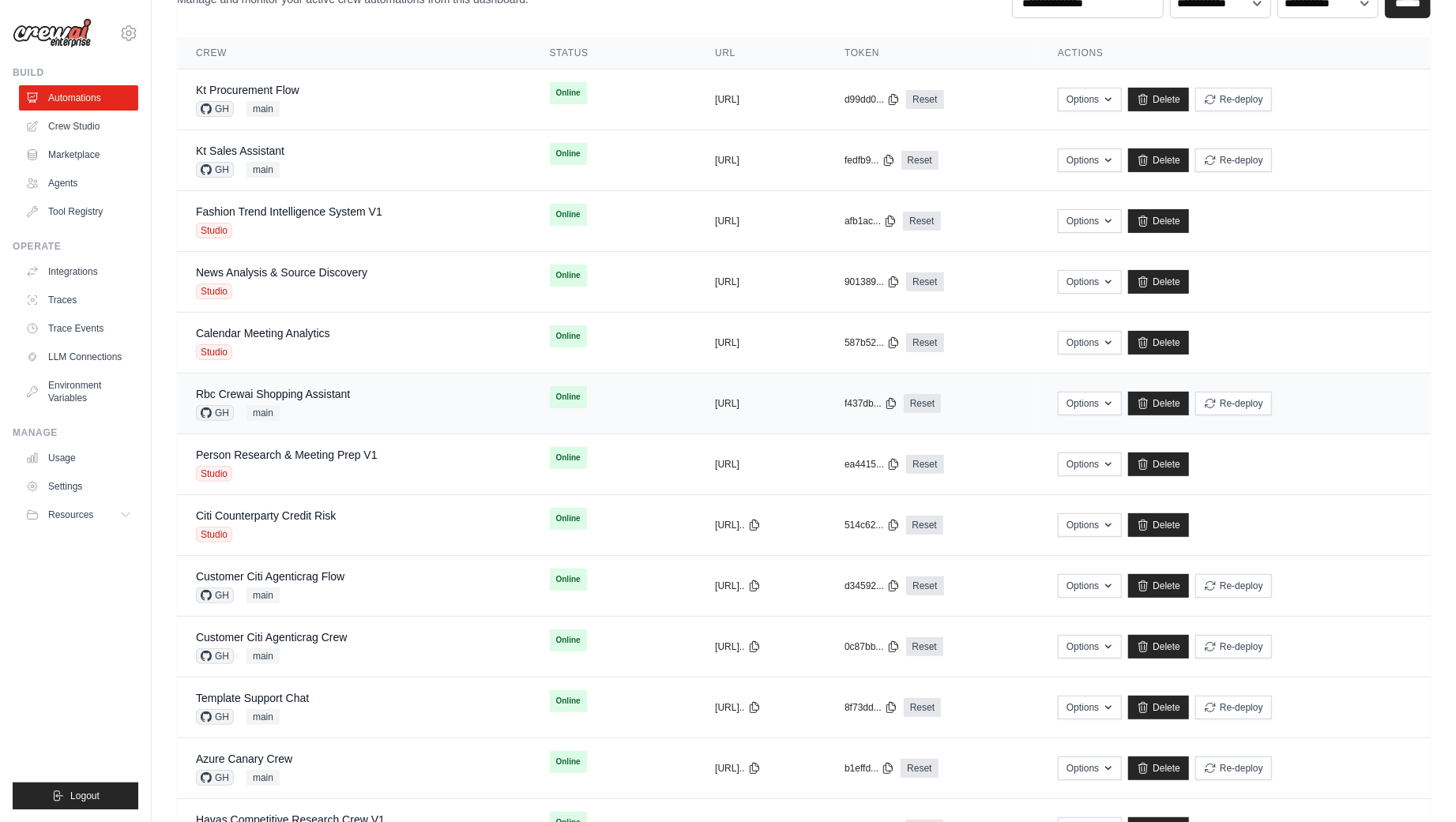
scroll to position [0, 0]
click at [394, 708] on div "Template Support Chat GH main" at bounding box center [353, 708] width 316 height 35
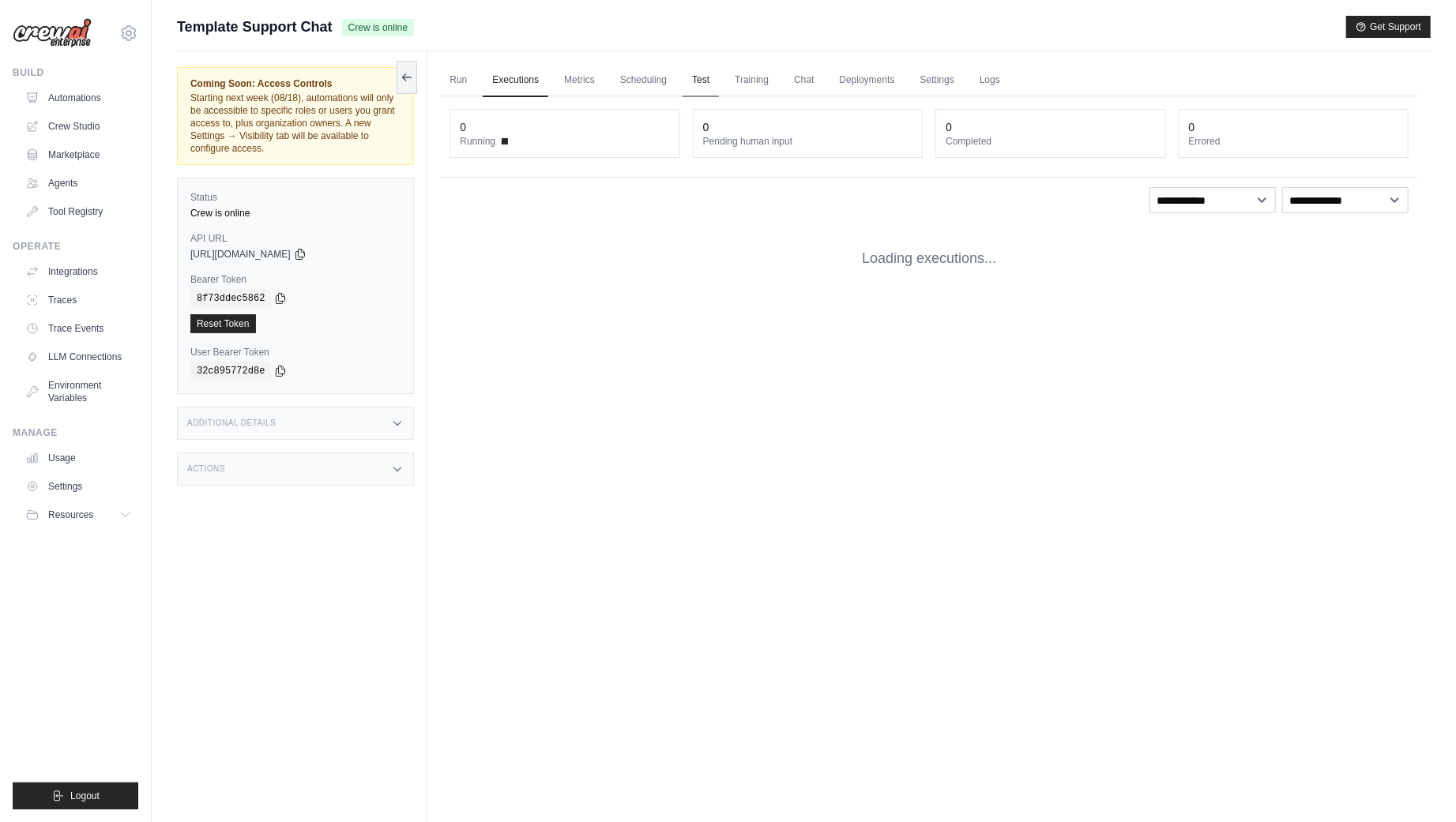
click at [704, 81] on link "Test" at bounding box center [701, 81] width 37 height 33
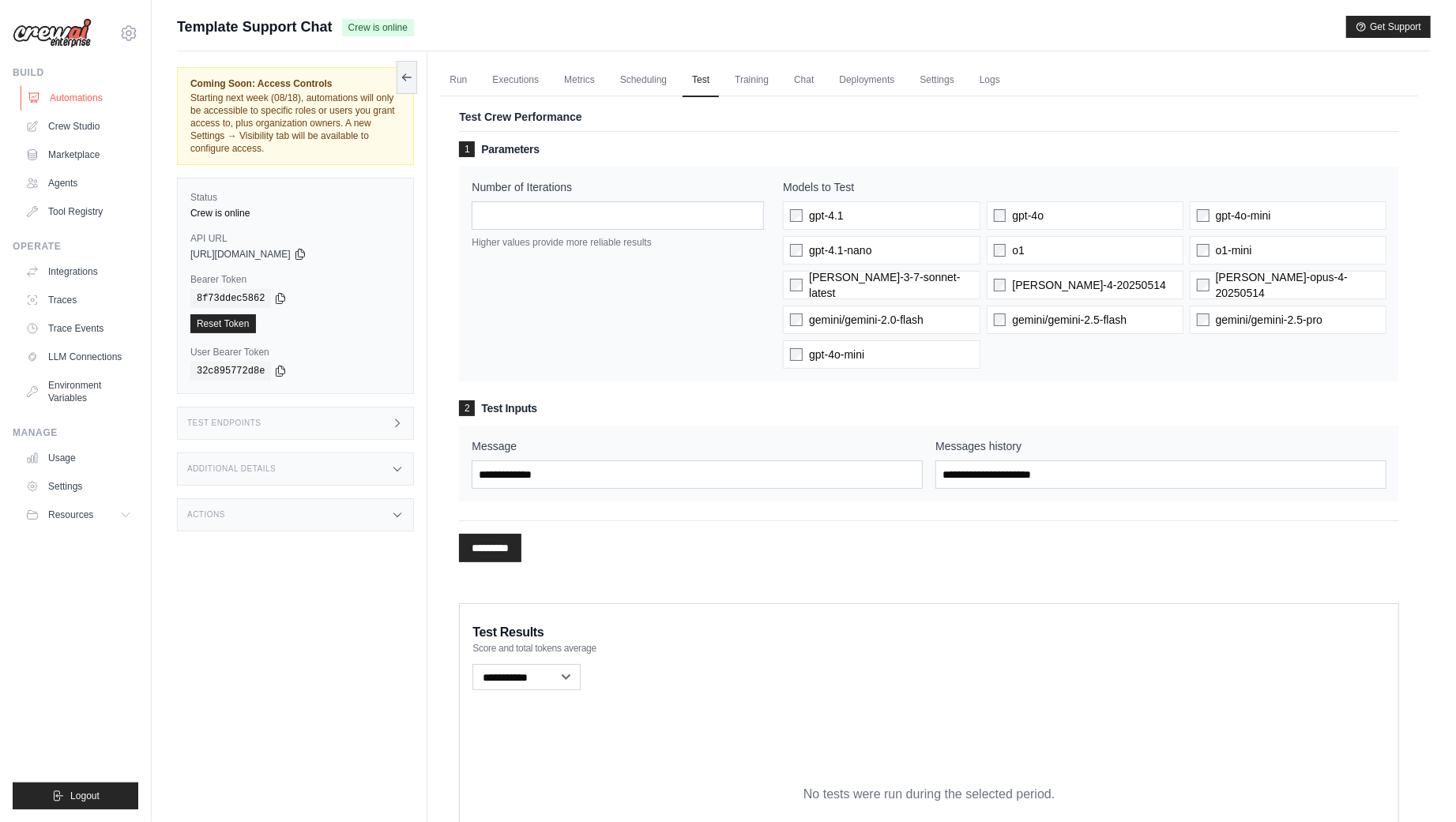
click at [87, 101] on link "Automations" at bounding box center [80, 97] width 119 height 25
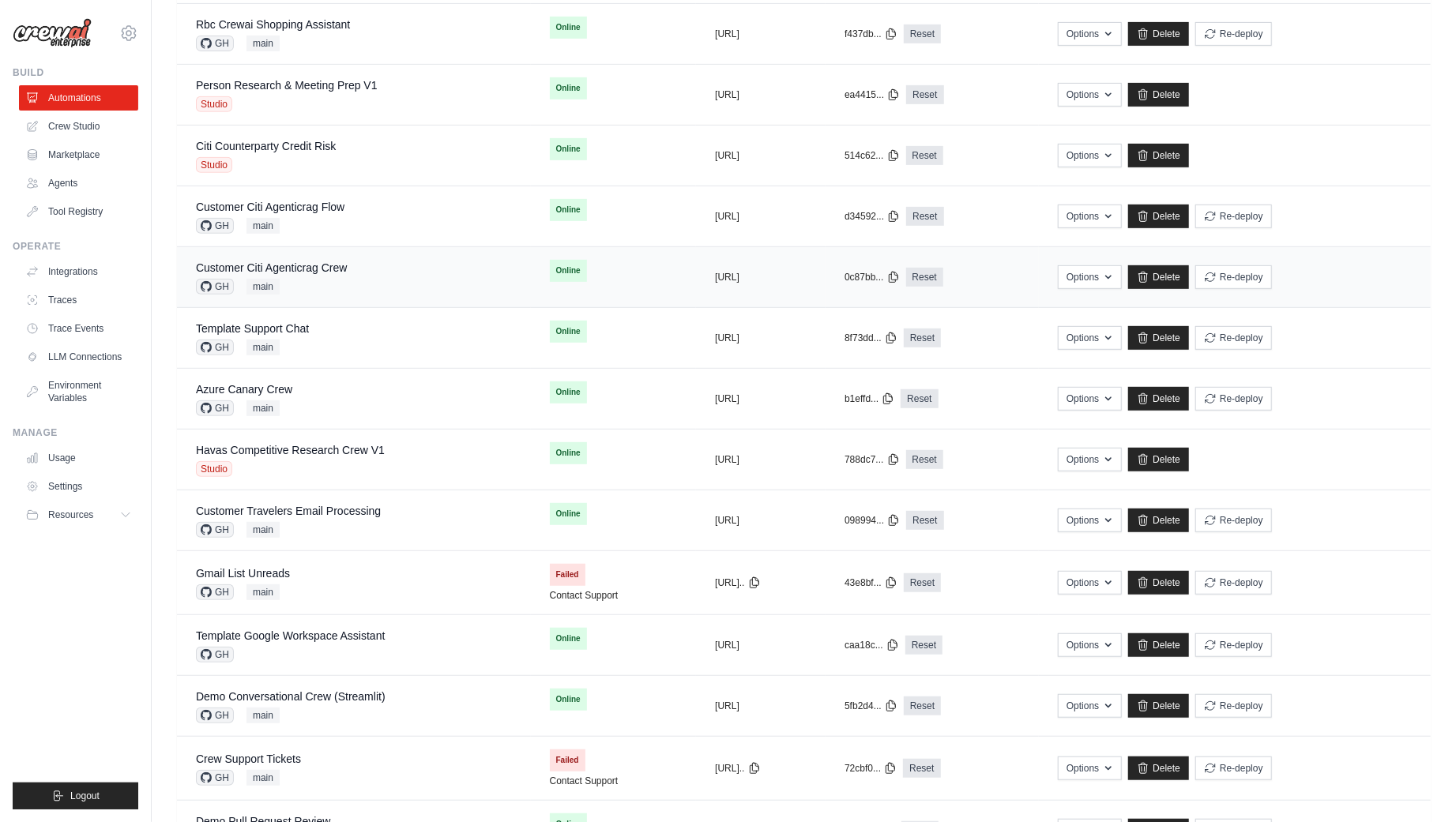
scroll to position [553, 0]
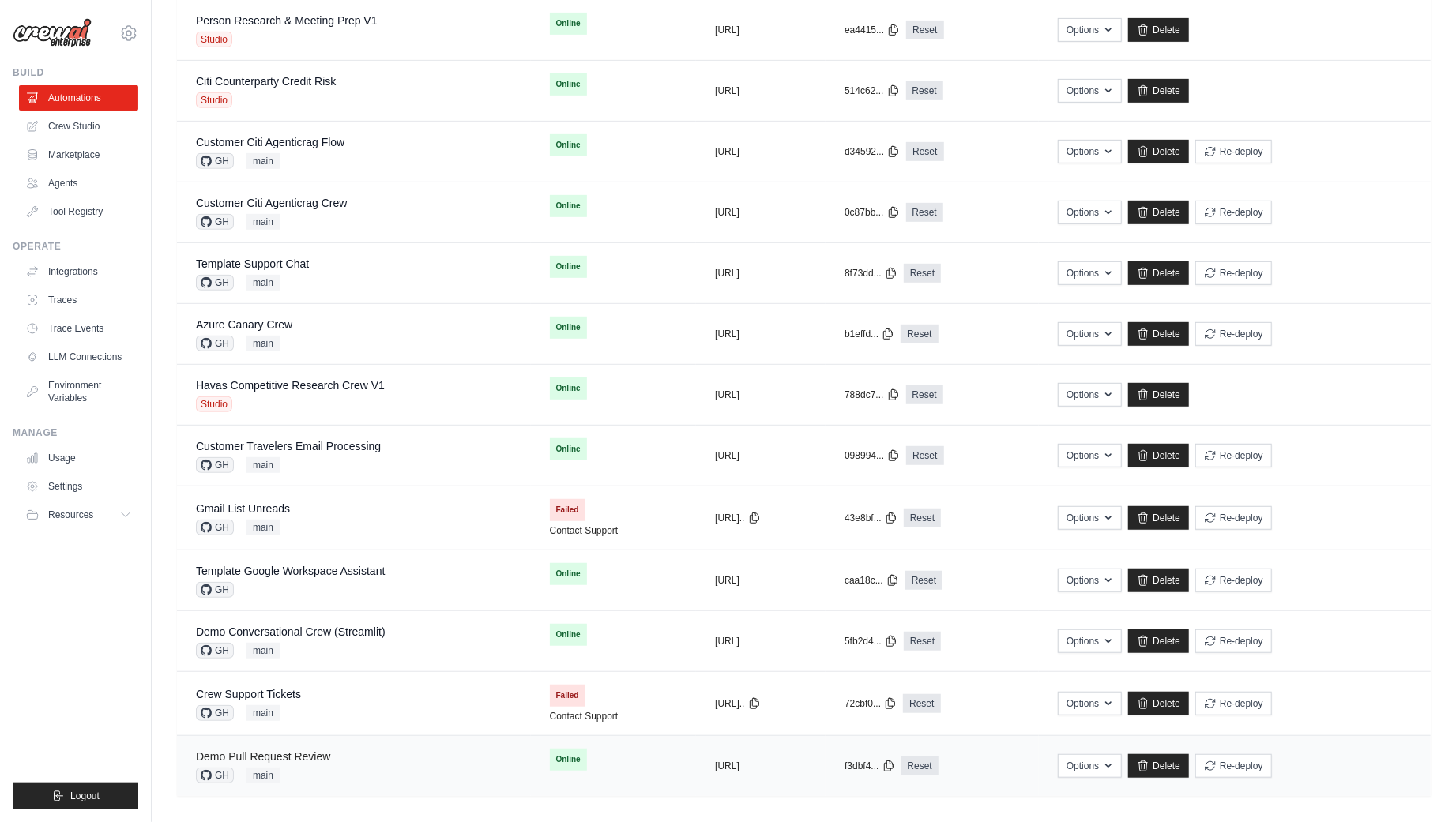
click at [324, 751] on link "Demo Pull Request Review" at bounding box center [263, 757] width 134 height 13
click at [304, 692] on div "Crew Support Tickets GH main" at bounding box center [353, 704] width 316 height 35
click at [297, 323] on div "Azure Canary Crew GH main" at bounding box center [353, 334] width 316 height 35
click at [265, 318] on link "Azure Canary Crew" at bounding box center [244, 324] width 97 height 13
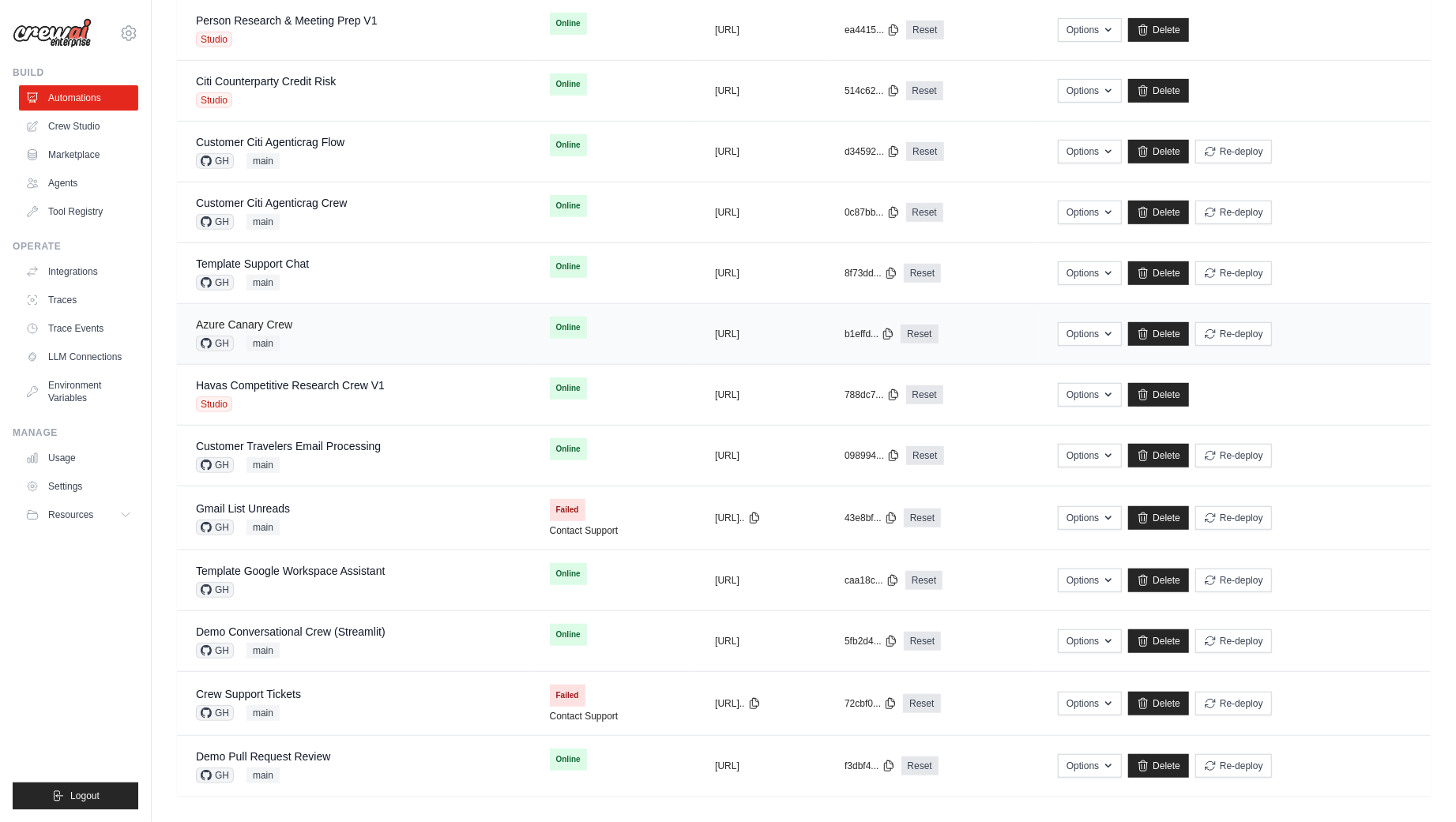
click at [265, 318] on link "Azure Canary Crew" at bounding box center [244, 324] width 97 height 13
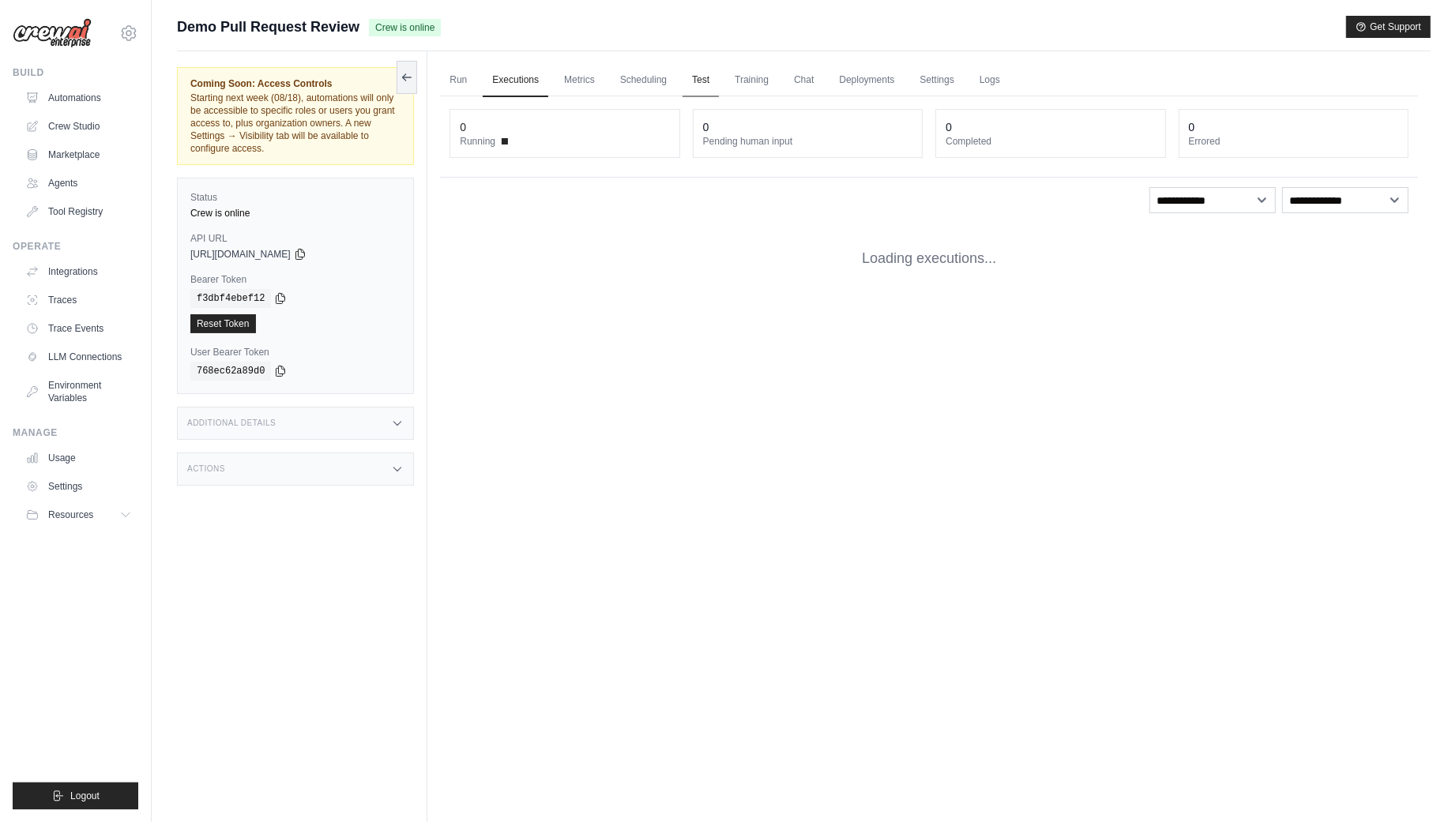
click at [711, 85] on link "Test" at bounding box center [701, 81] width 37 height 33
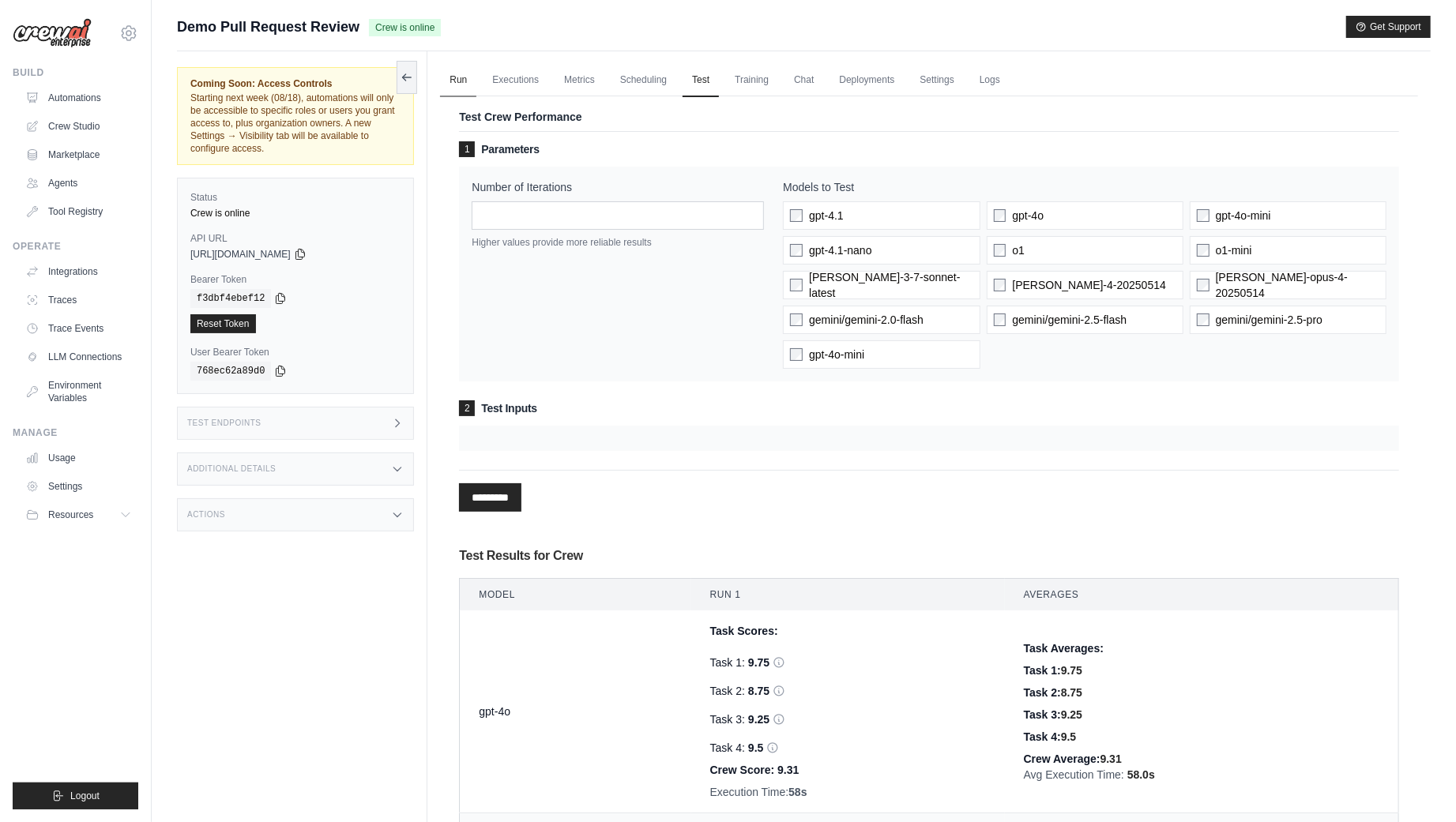
click at [458, 77] on link "Run" at bounding box center [458, 81] width 37 height 33
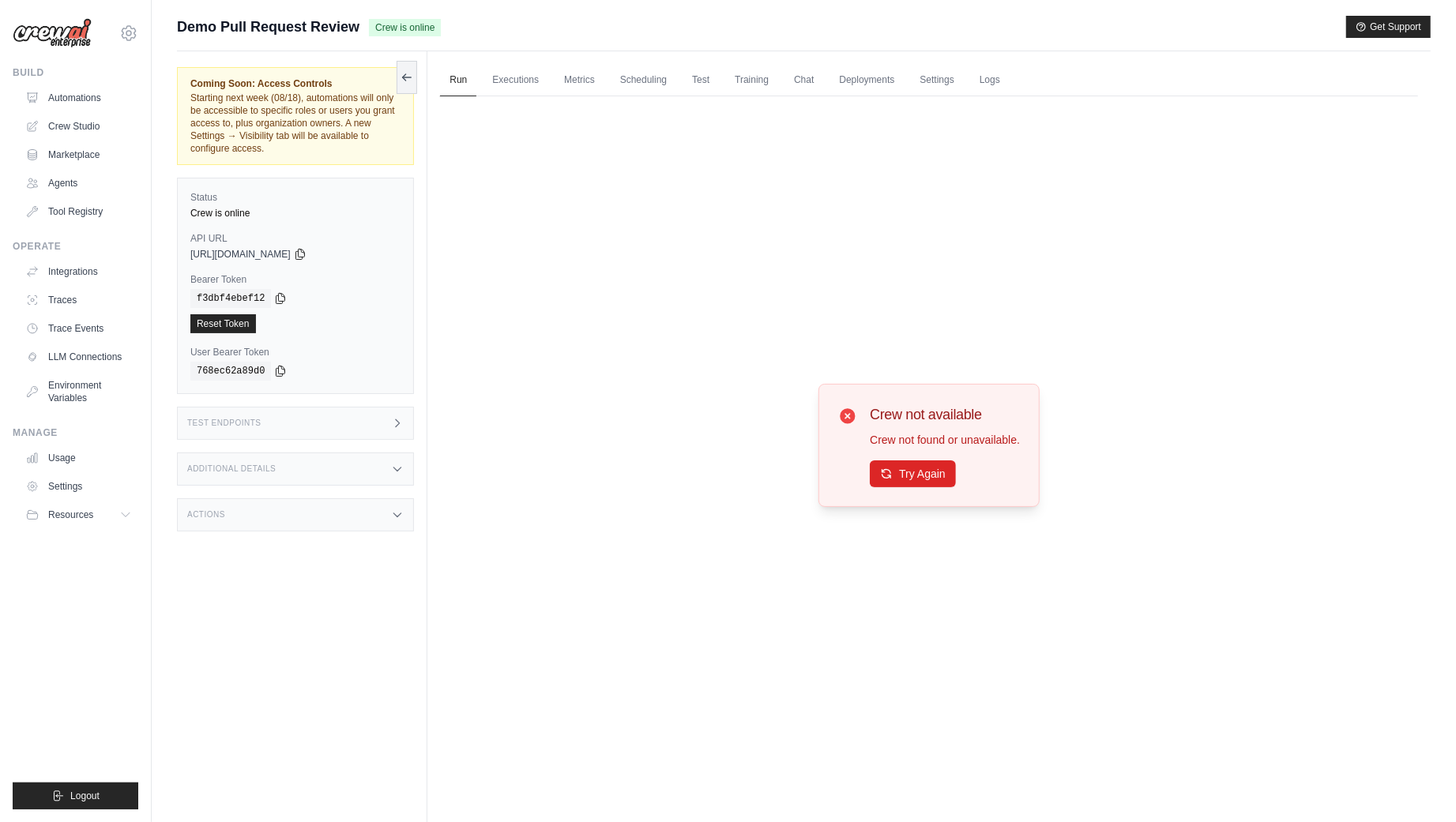
click at [914, 501] on div "Crew not available Crew not found or unavailable. Try Again" at bounding box center [929, 445] width 221 height 124
click at [911, 473] on button "Try Again" at bounding box center [912, 473] width 86 height 27
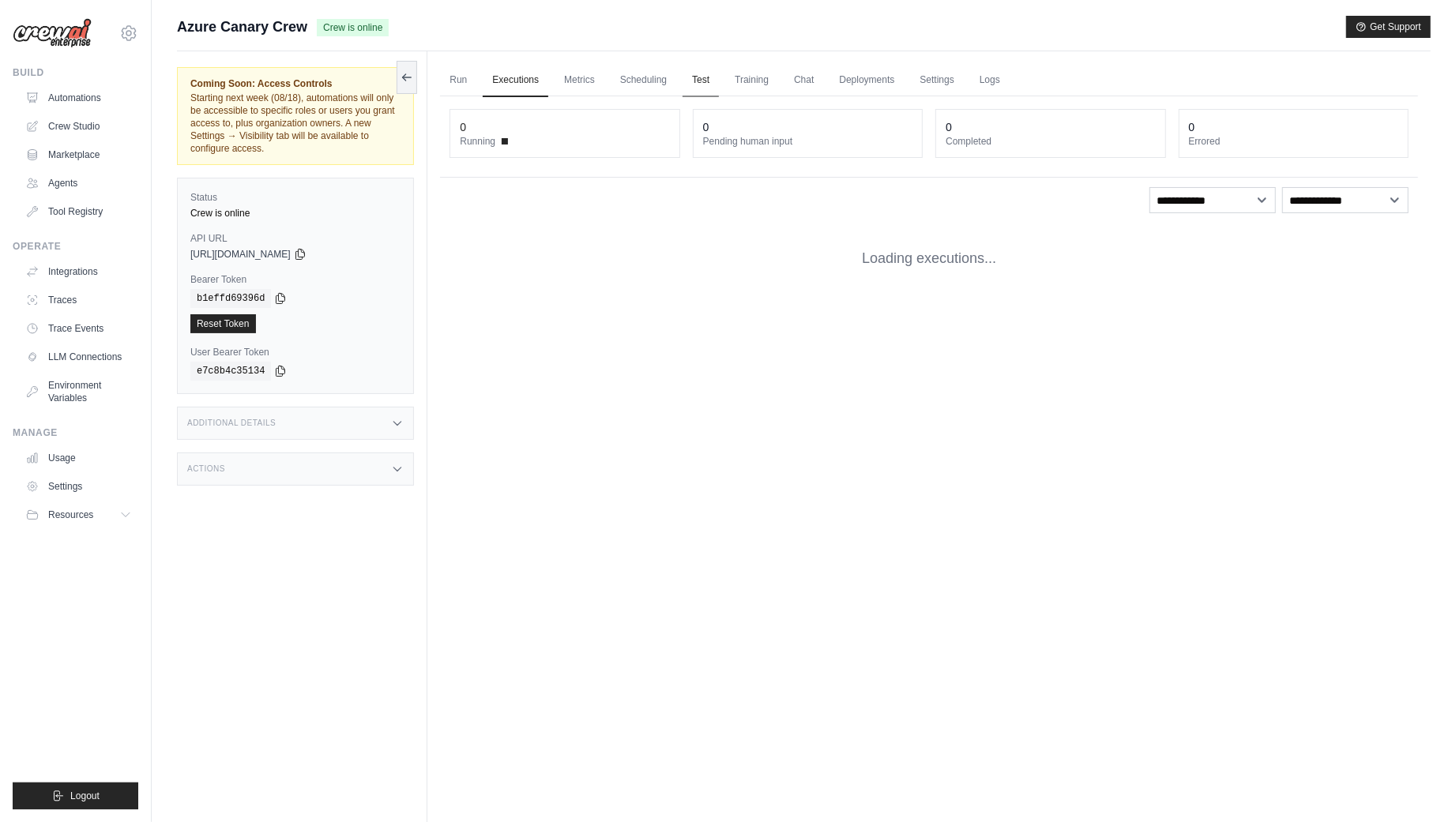
click at [699, 83] on link "Test" at bounding box center [701, 81] width 37 height 33
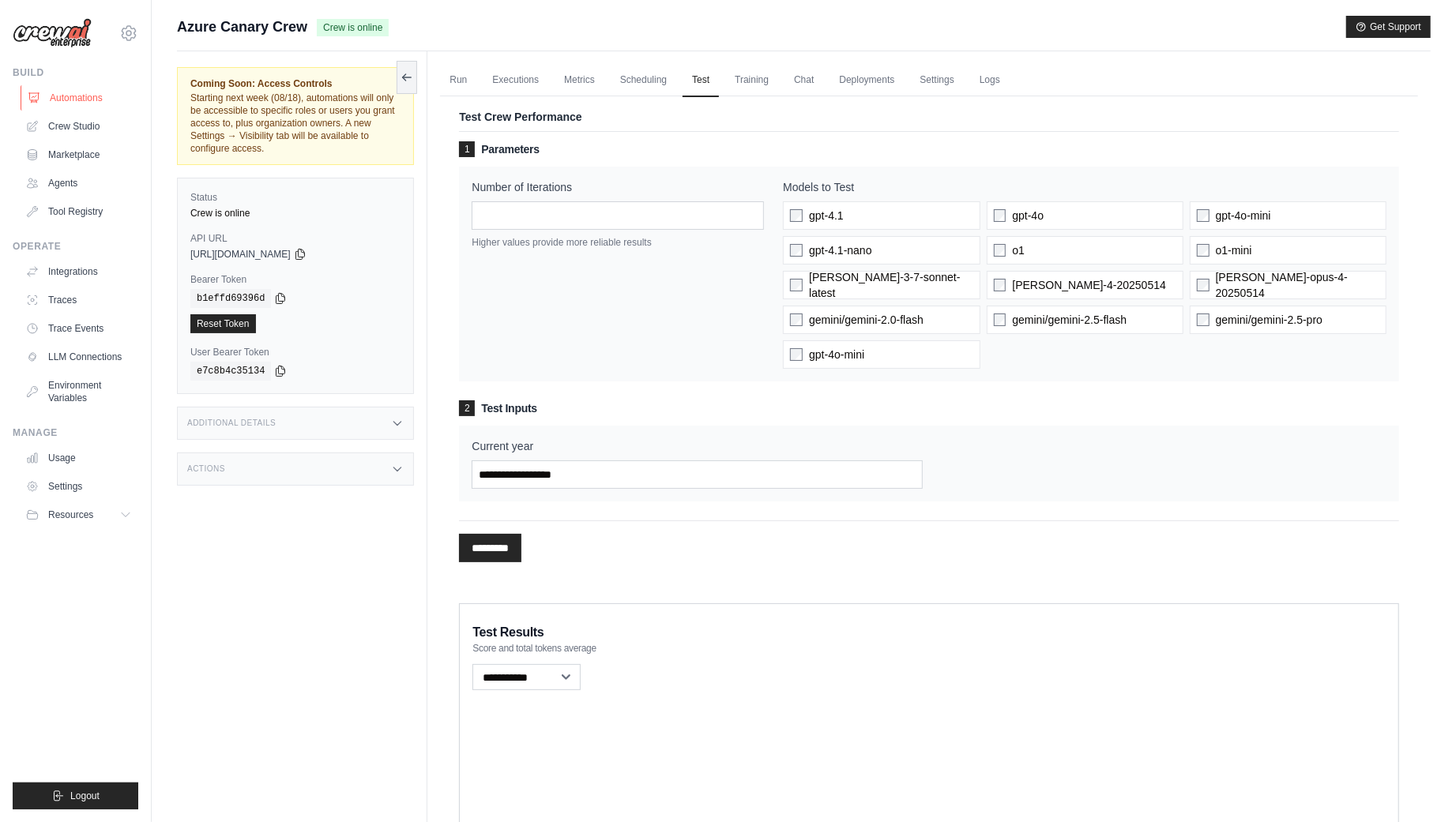
click at [79, 97] on link "Automations" at bounding box center [80, 97] width 119 height 25
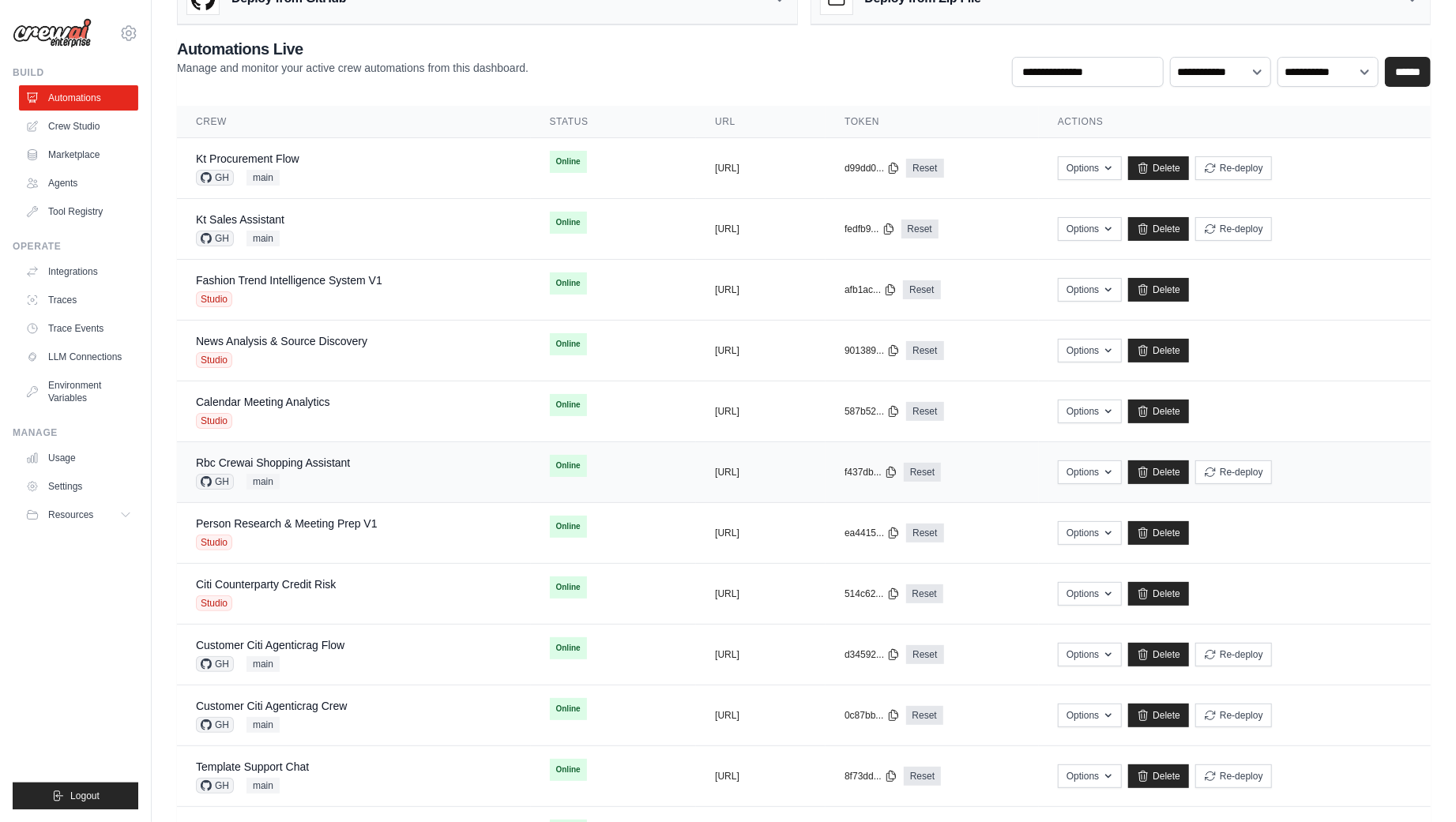
scroll to position [65, 0]
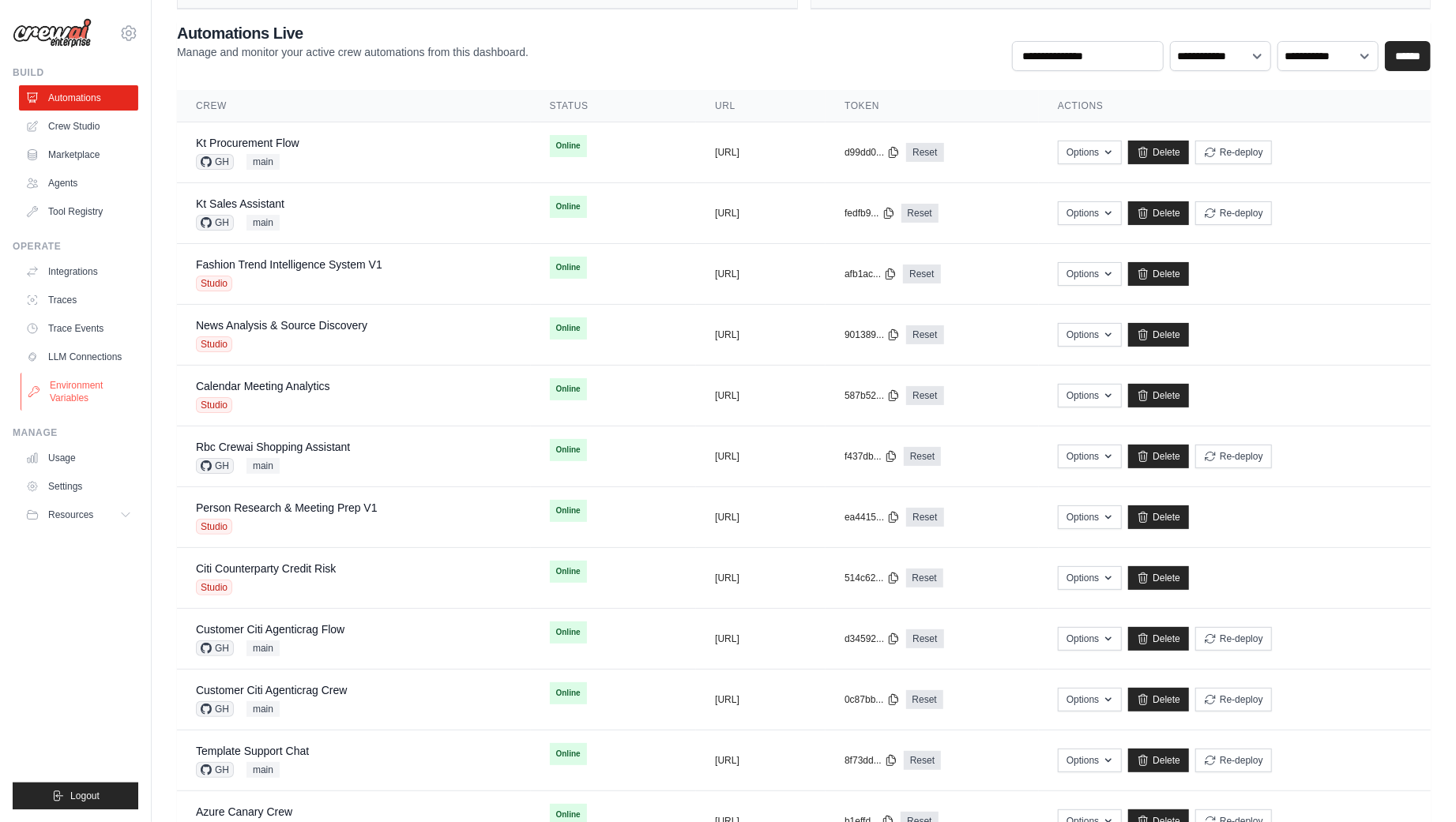
drag, startPoint x: 318, startPoint y: 324, endPoint x: 61, endPoint y: 385, distance: 264.1
click at [0, 0] on div "mike@crewai.com CrewAI Internal Org Gelato MP@Crew ✓ CrewAI Demo Account Gelato…" at bounding box center [728, 626] width 1456 height 1384
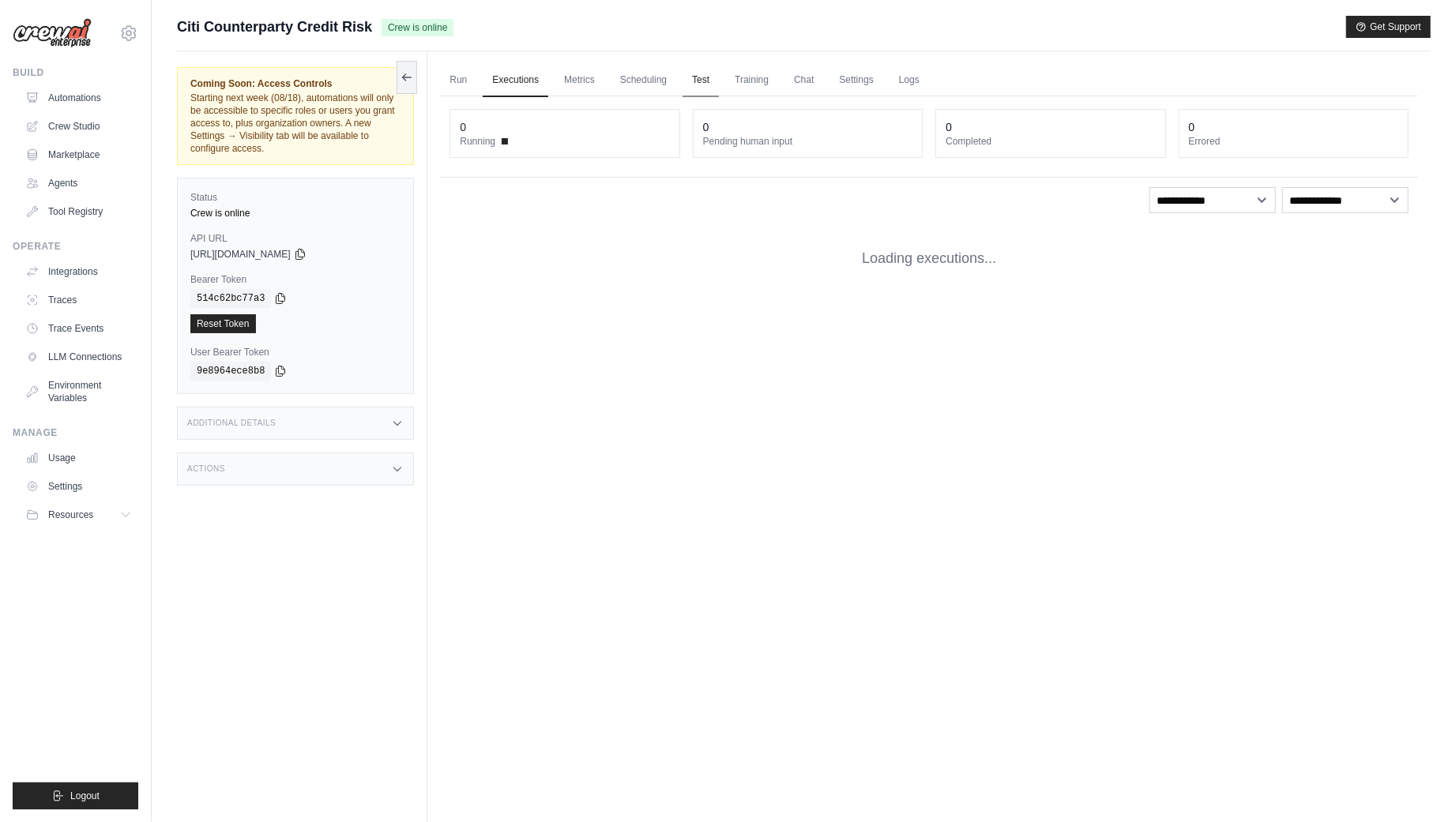
click at [701, 81] on link "Test" at bounding box center [701, 81] width 37 height 33
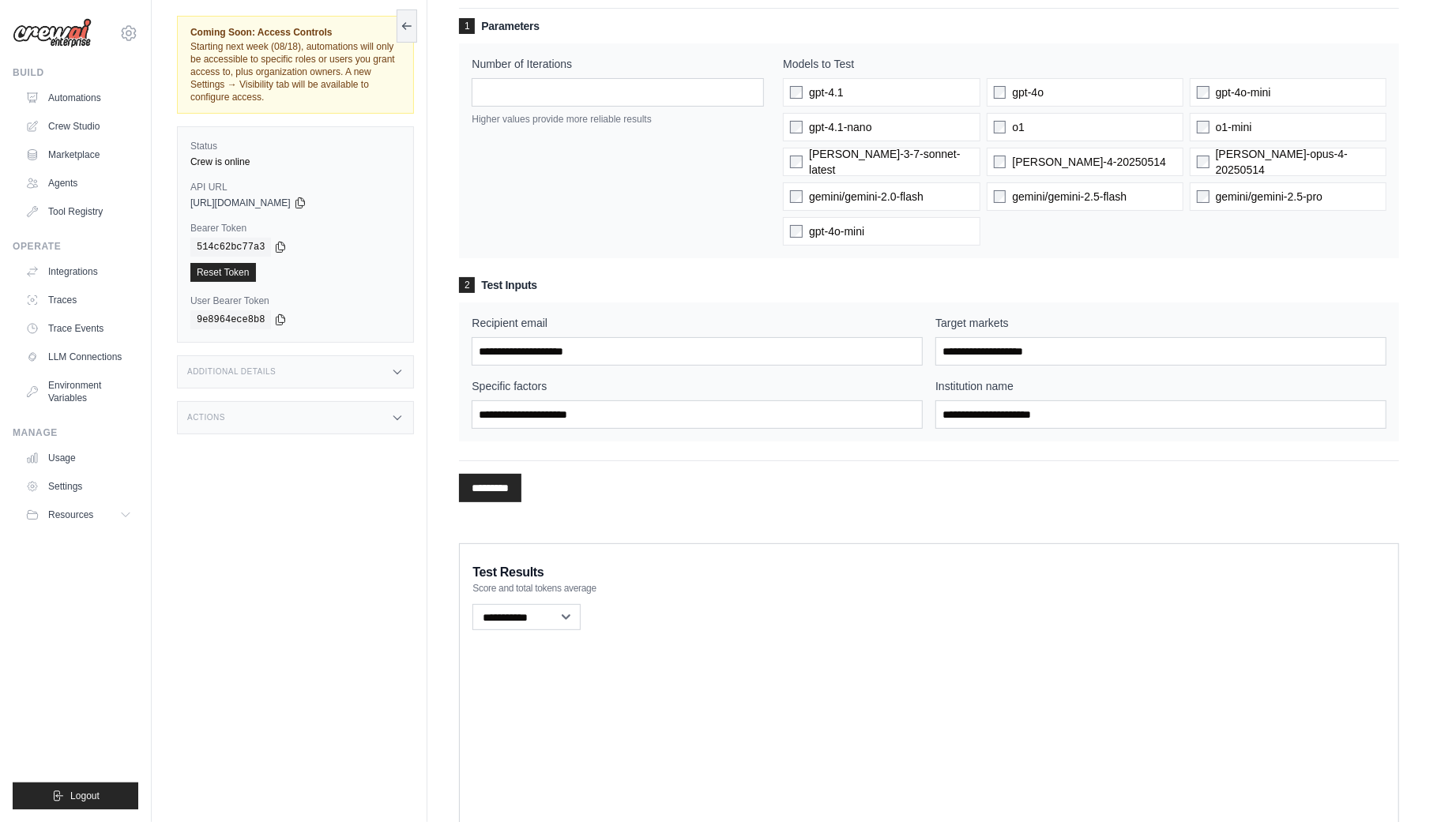
scroll to position [194, 0]
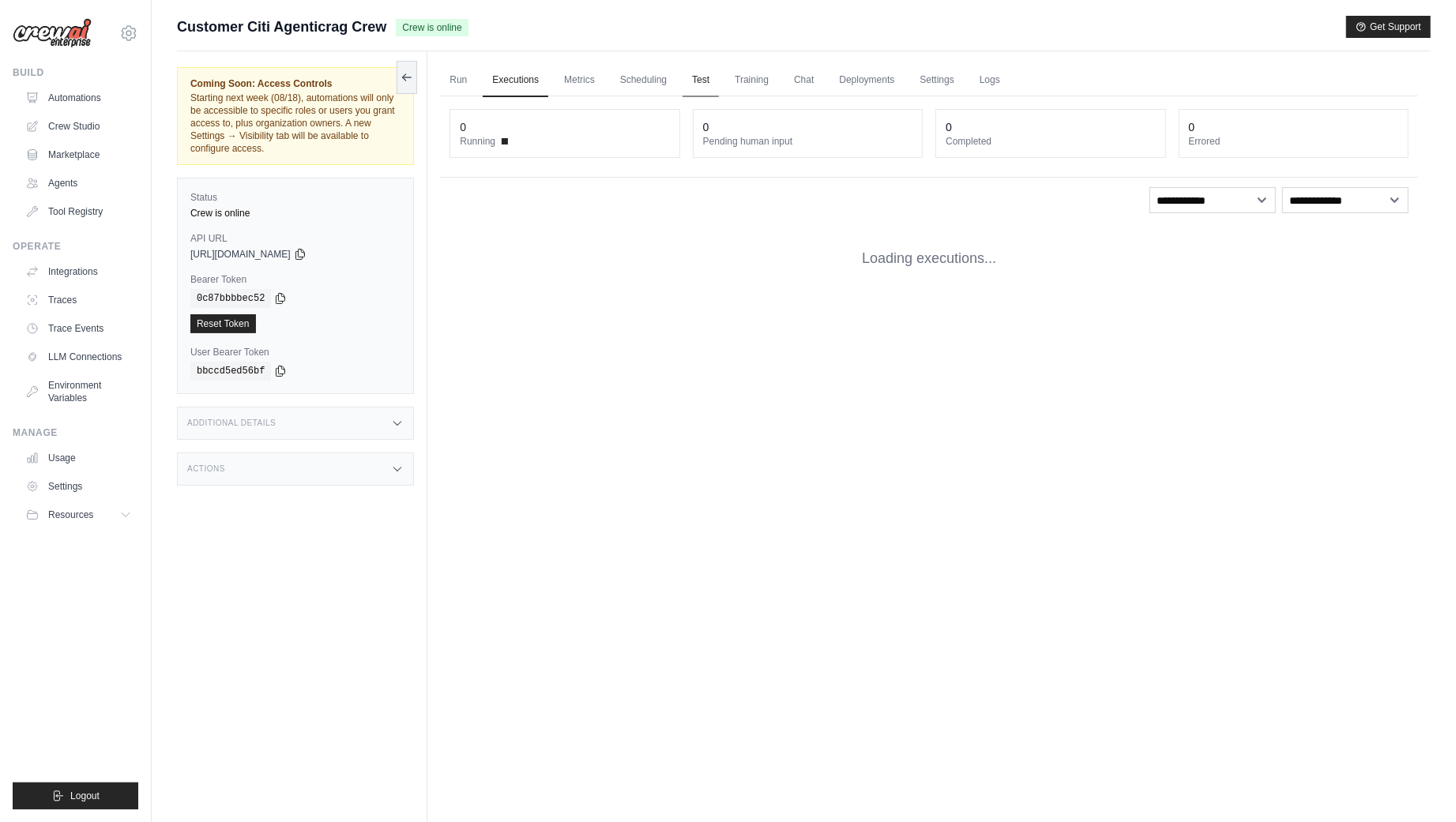
click at [698, 93] on link "Test" at bounding box center [701, 81] width 37 height 33
click at [694, 77] on link "Test" at bounding box center [701, 81] width 37 height 33
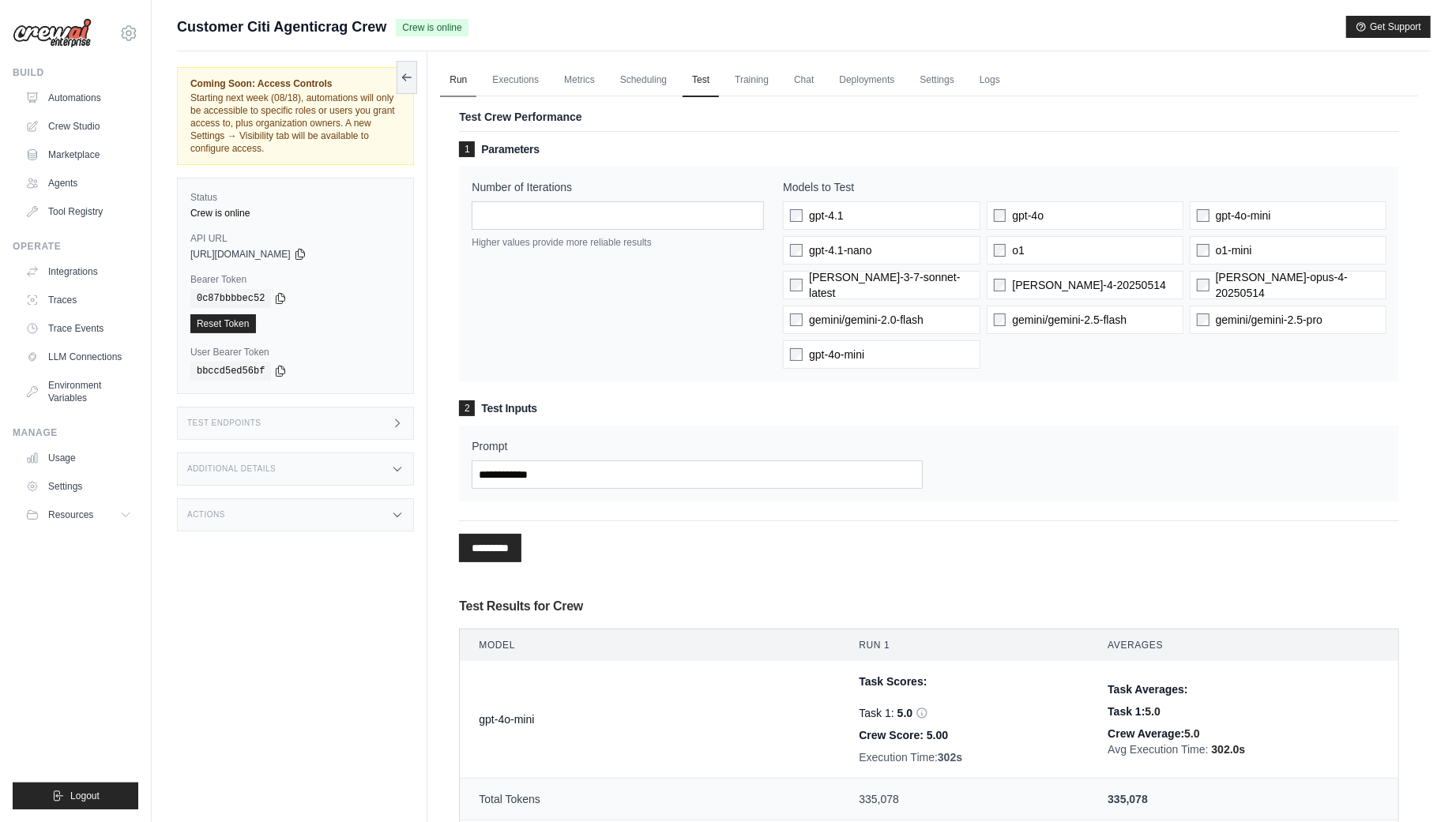
click at [468, 84] on link "Run" at bounding box center [458, 81] width 37 height 33
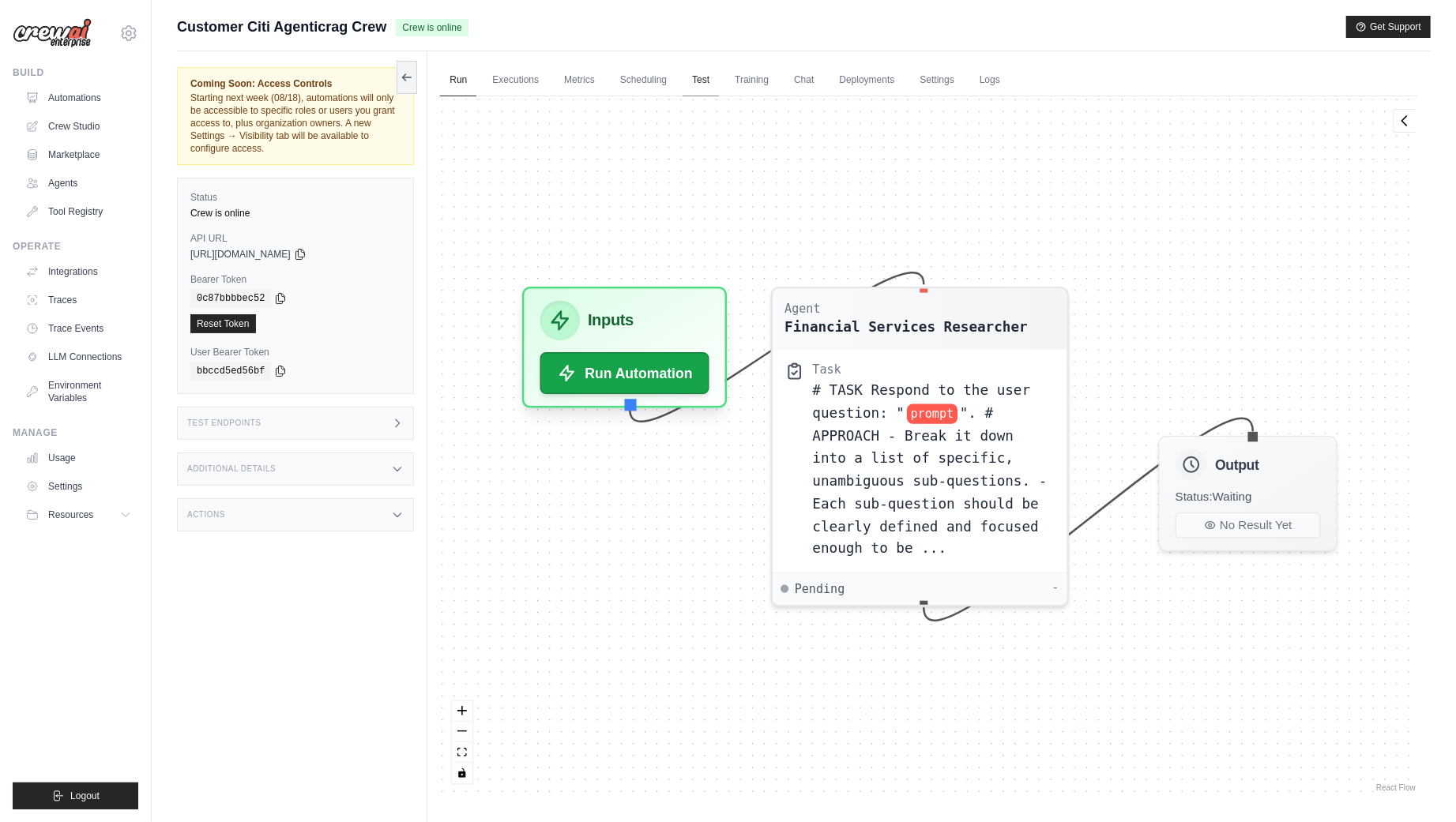
click at [704, 82] on link "Test" at bounding box center [701, 81] width 37 height 33
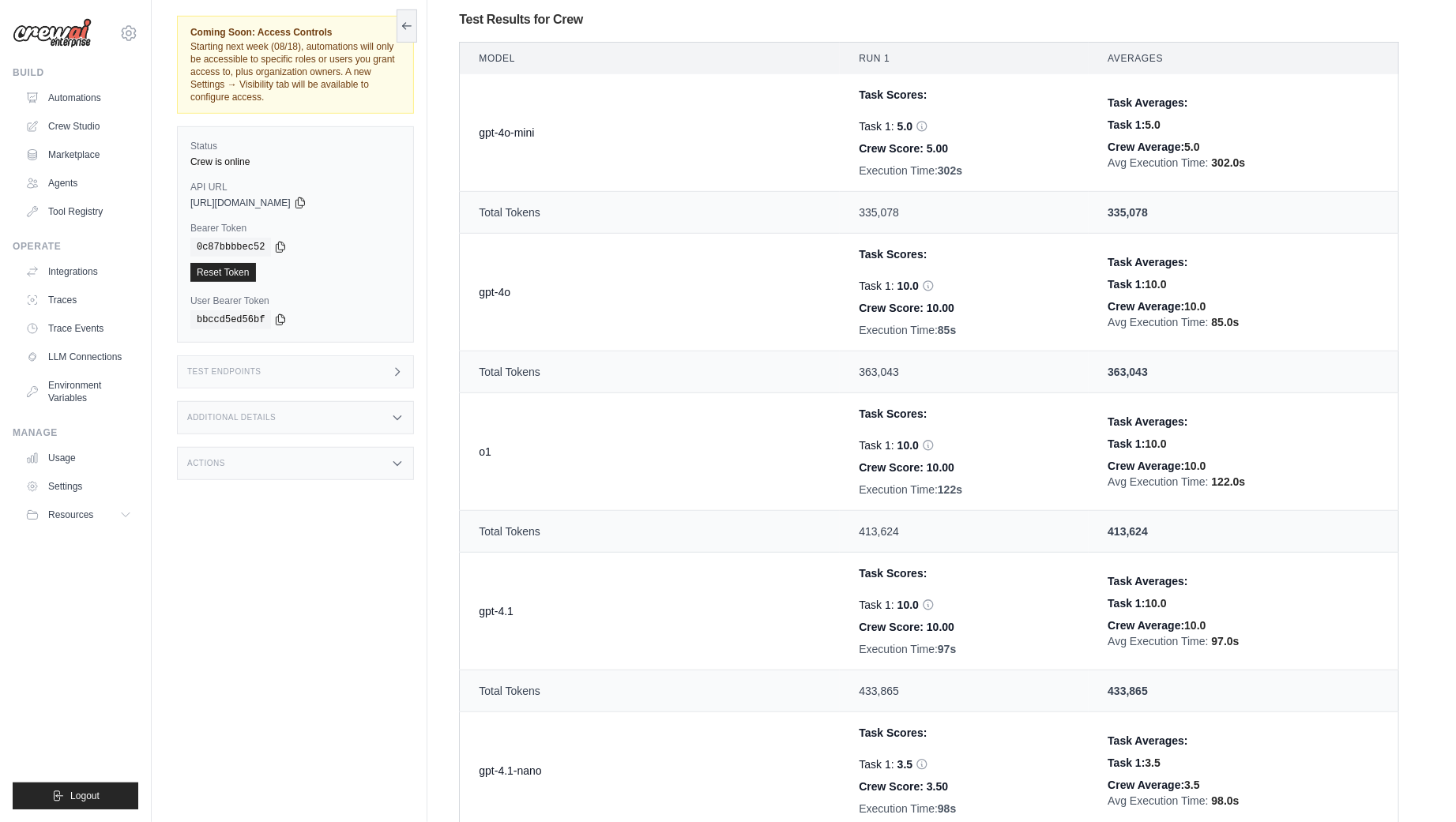
scroll to position [592, 0]
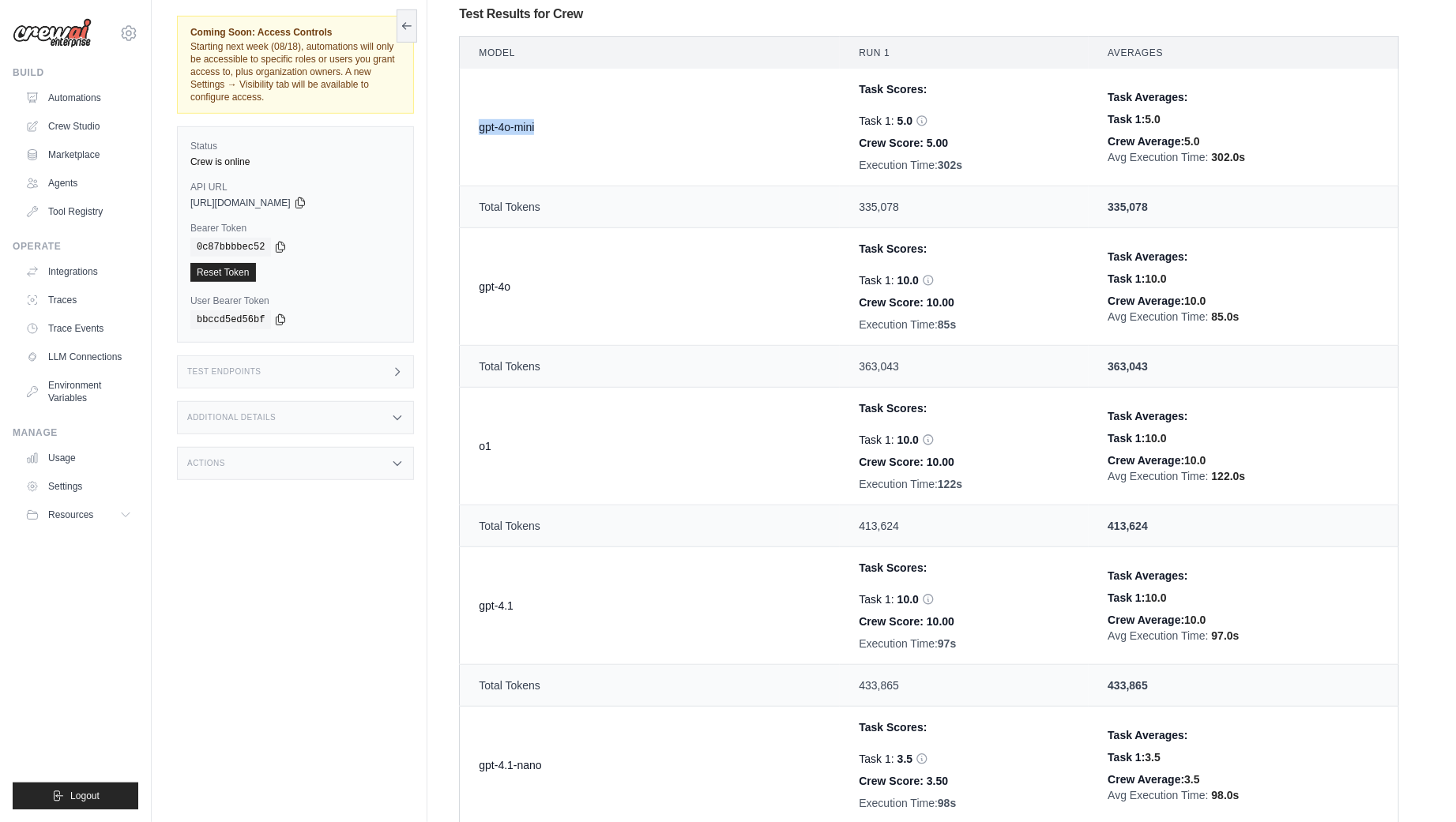
drag, startPoint x: 474, startPoint y: 123, endPoint x: 572, endPoint y: 129, distance: 98.2
click at [572, 129] on td "gpt-4o-mini" at bounding box center [651, 127] width 381 height 117
click at [778, 111] on td "gpt-4o-mini" at bounding box center [651, 127] width 381 height 117
drag, startPoint x: 479, startPoint y: 124, endPoint x: 549, endPoint y: 124, distance: 70.0
click at [549, 124] on td "gpt-4o-mini" at bounding box center [651, 127] width 381 height 117
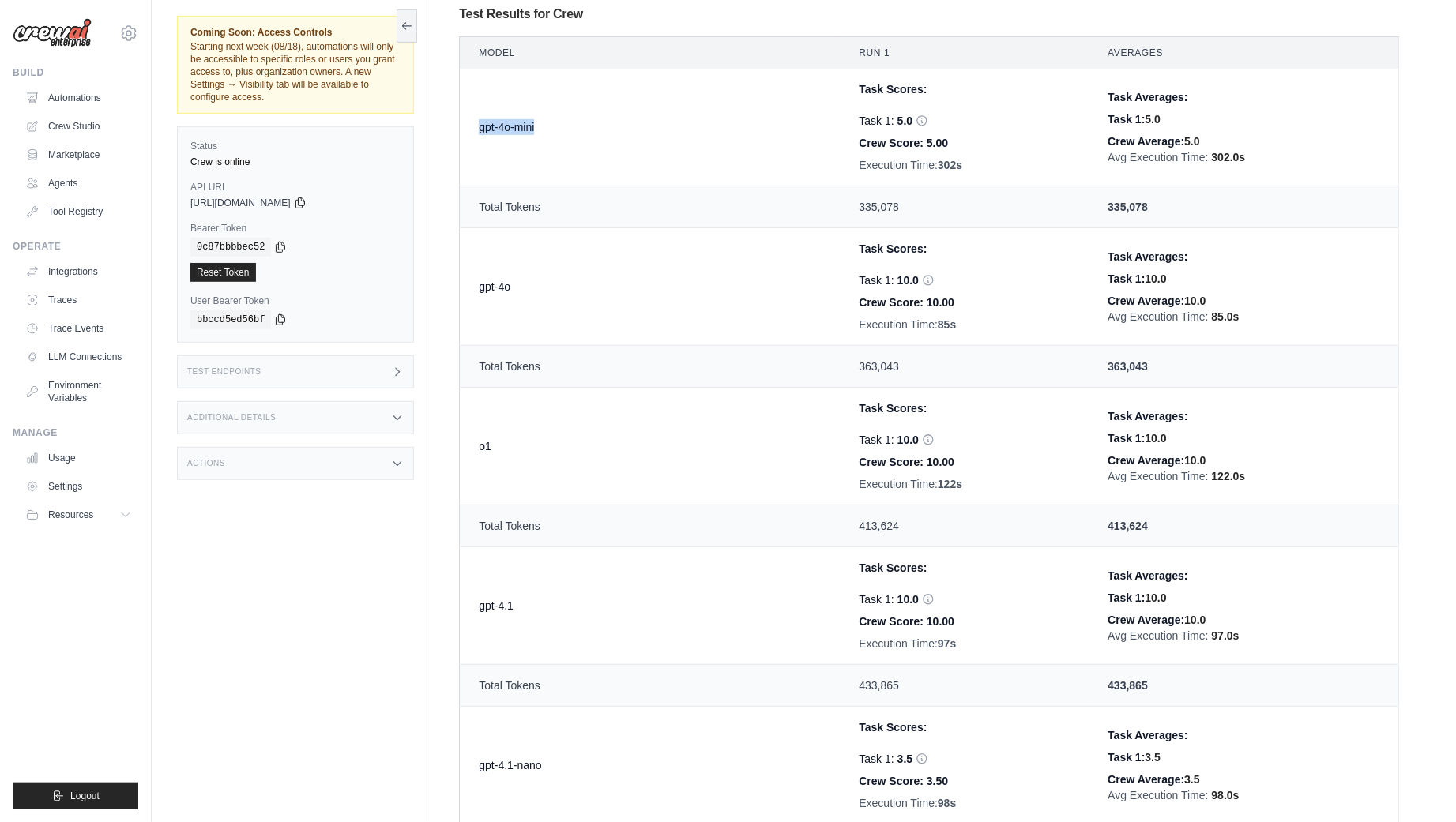
click at [712, 105] on td "gpt-4o-mini" at bounding box center [651, 127] width 381 height 117
drag, startPoint x: 838, startPoint y: 159, endPoint x: 918, endPoint y: 159, distance: 80.0
click at [918, 159] on div "Execution Time: 302s" at bounding box center [964, 165] width 210 height 16
click at [924, 160] on div "Execution Time: 302s" at bounding box center [964, 165] width 210 height 16
click at [917, 161] on div "Execution Time: 302s" at bounding box center [964, 165] width 210 height 16
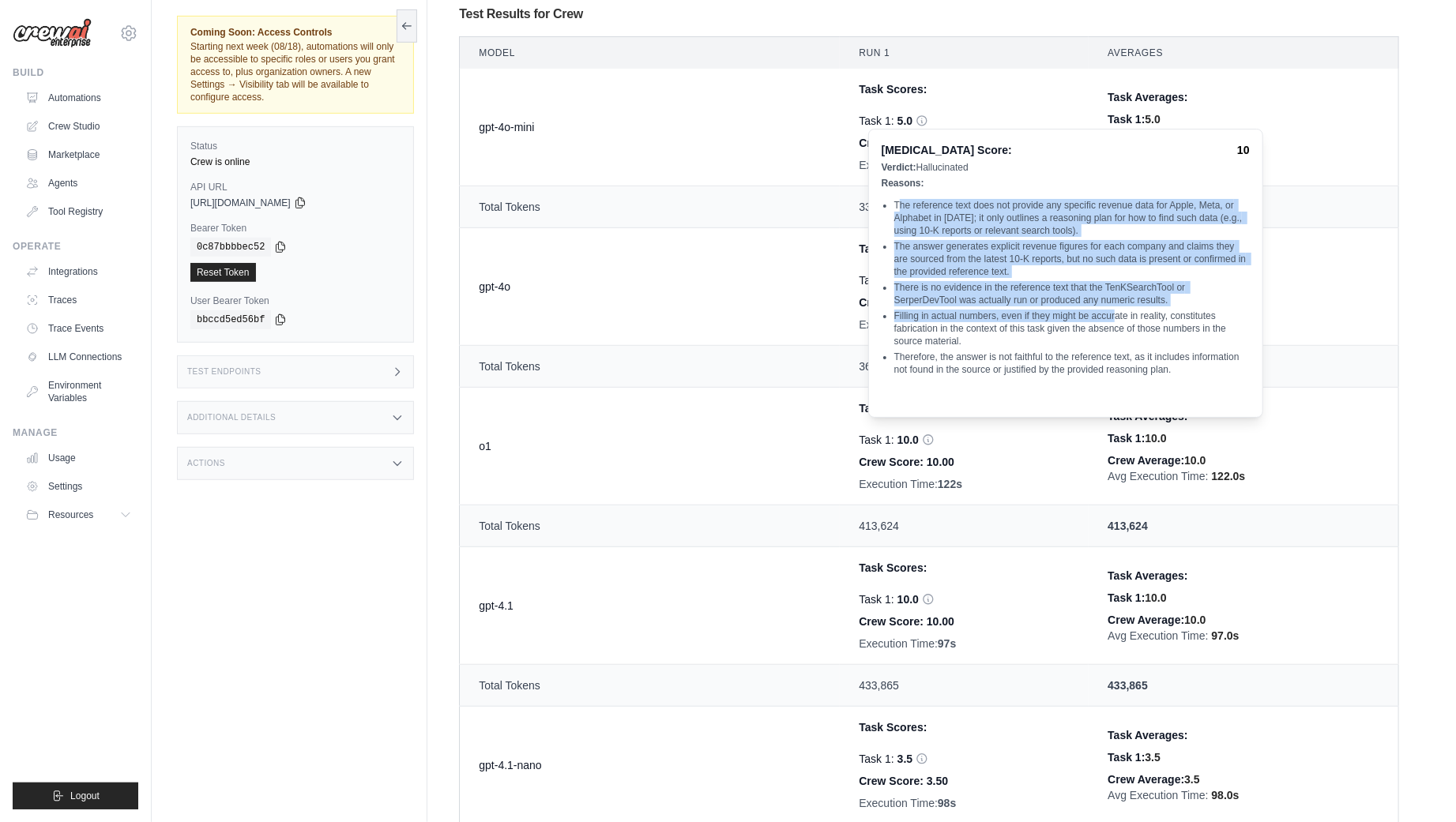
drag, startPoint x: 898, startPoint y: 204, endPoint x: 1115, endPoint y: 317, distance: 244.7
click at [1115, 317] on ul "The reference text does not provide any specific revenue data for Apple, Meta, …" at bounding box center [1065, 289] width 368 height 231
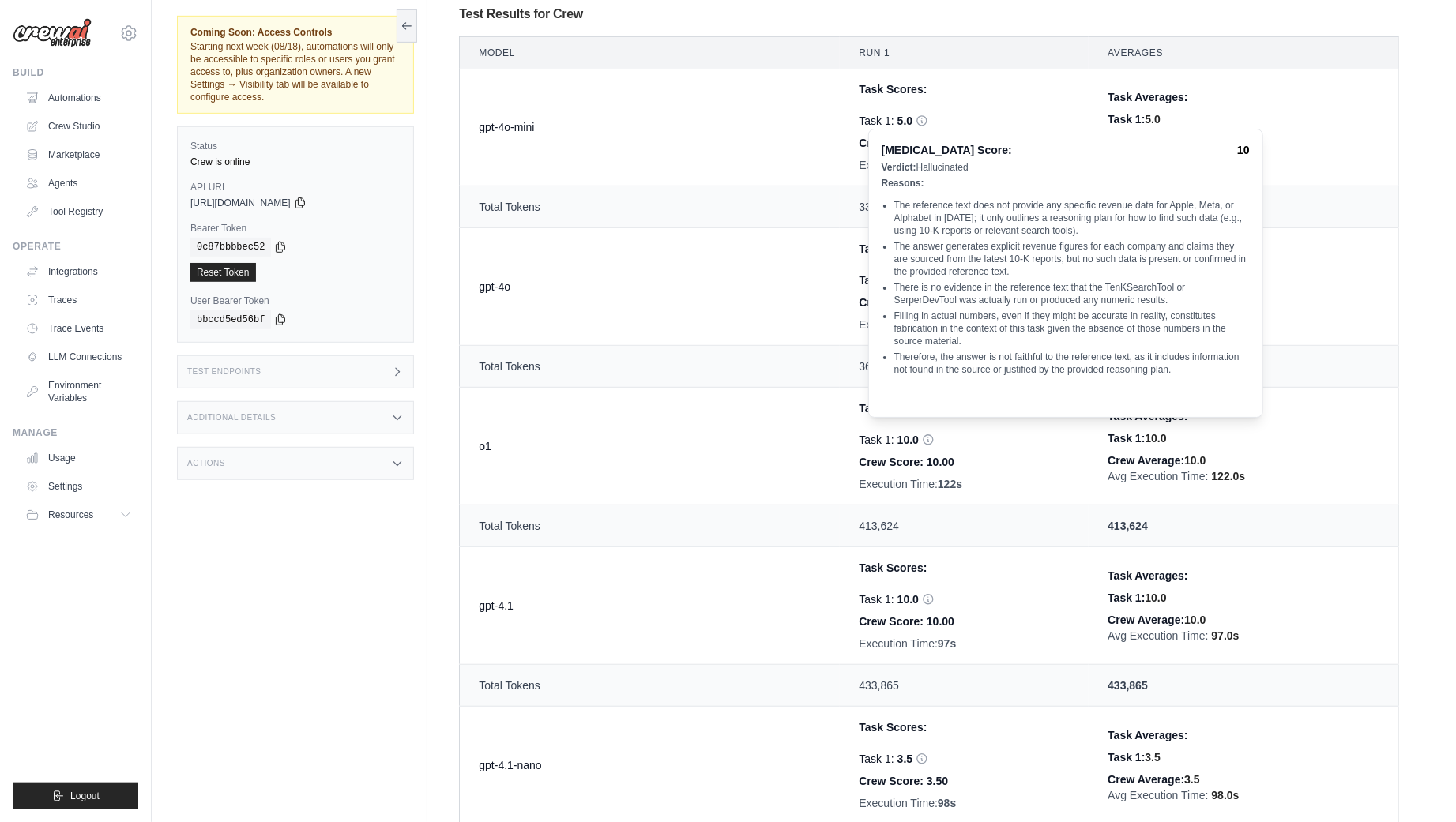
click at [1132, 331] on li "Filling in actual numbers, even if they might be accurate in reality, constitut…" at bounding box center [1072, 329] width 356 height 38
drag, startPoint x: 895, startPoint y: 354, endPoint x: 1138, endPoint y: 351, distance: 243.0
click at [1138, 351] on li "Therefore, the answer is not faithful to the reference text, as it includes inf…" at bounding box center [1072, 363] width 356 height 25
click at [932, 382] on ul "The reference text does not provide any specific revenue data for Apple, Meta, …" at bounding box center [1065, 289] width 368 height 231
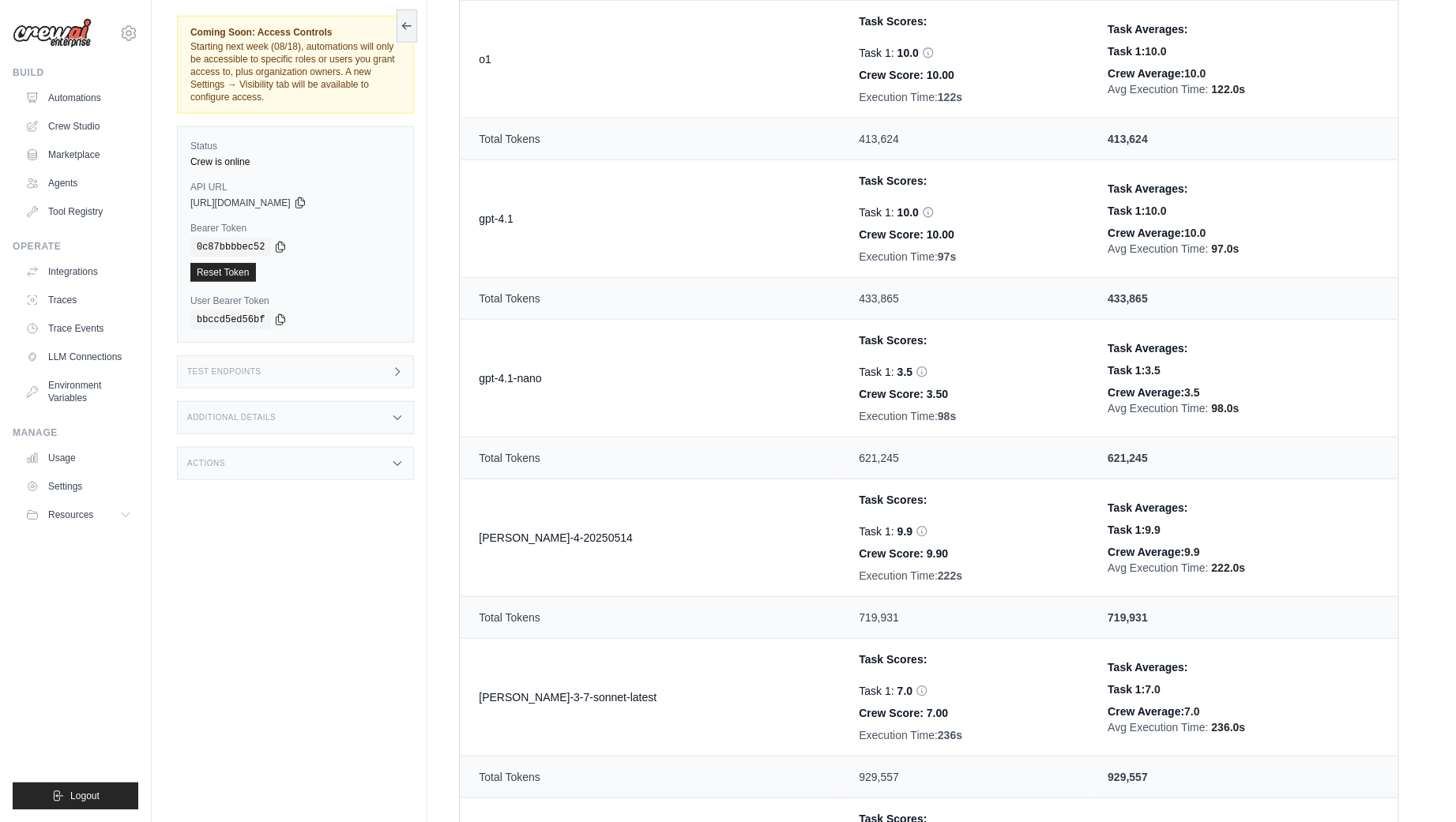
scroll to position [984, 0]
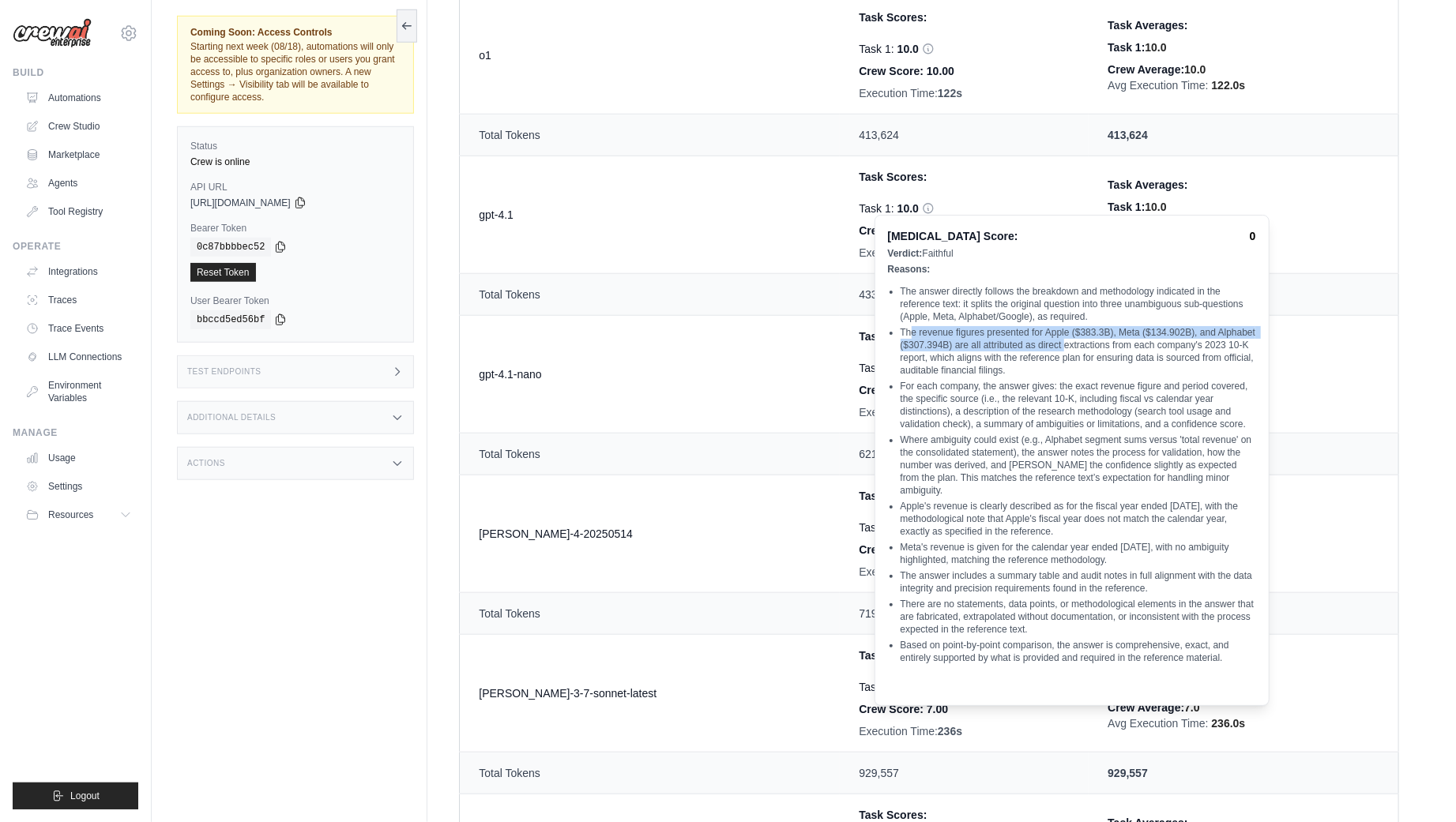
drag, startPoint x: 909, startPoint y: 331, endPoint x: 1062, endPoint y: 345, distance: 153.6
click at [1062, 345] on li "The revenue figures presented for Apple ($383.3B), Meta ($134.902B), and Alphab…" at bounding box center [1078, 351] width 356 height 50
click at [918, 385] on li "For each company, the answer gives: the exact revenue figure and period covered…" at bounding box center [1078, 405] width 356 height 50
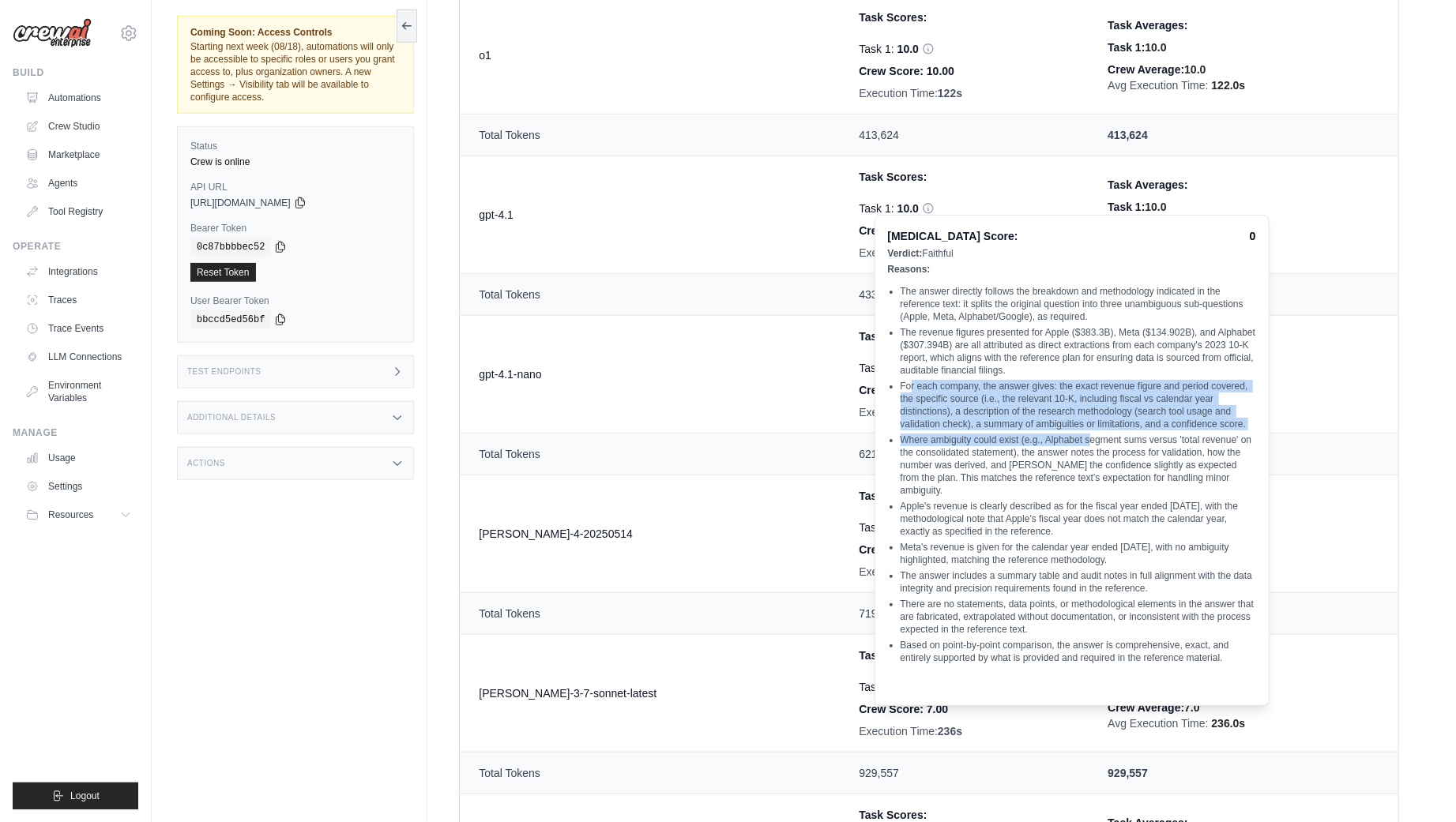
drag, startPoint x: 912, startPoint y: 389, endPoint x: 1088, endPoint y: 434, distance: 181.7
click at [1088, 434] on ul "The answer directly follows the breakdown and methodology indicated in the refe…" at bounding box center [1072, 477] width 368 height 433
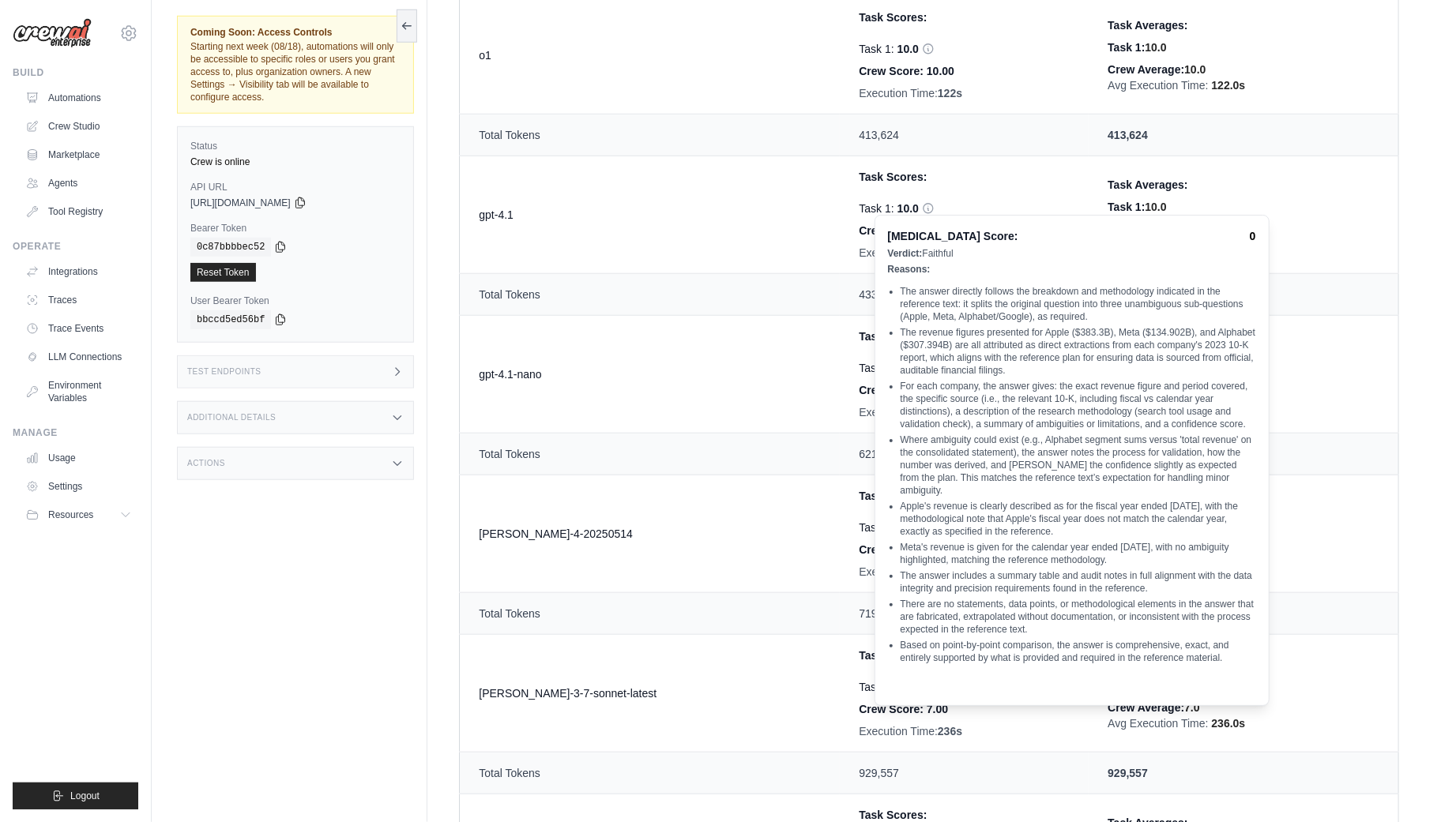
click at [1074, 541] on li "Meta's revenue is given for the calendar year ended [DATE], with no ambiguity h…" at bounding box center [1078, 553] width 356 height 25
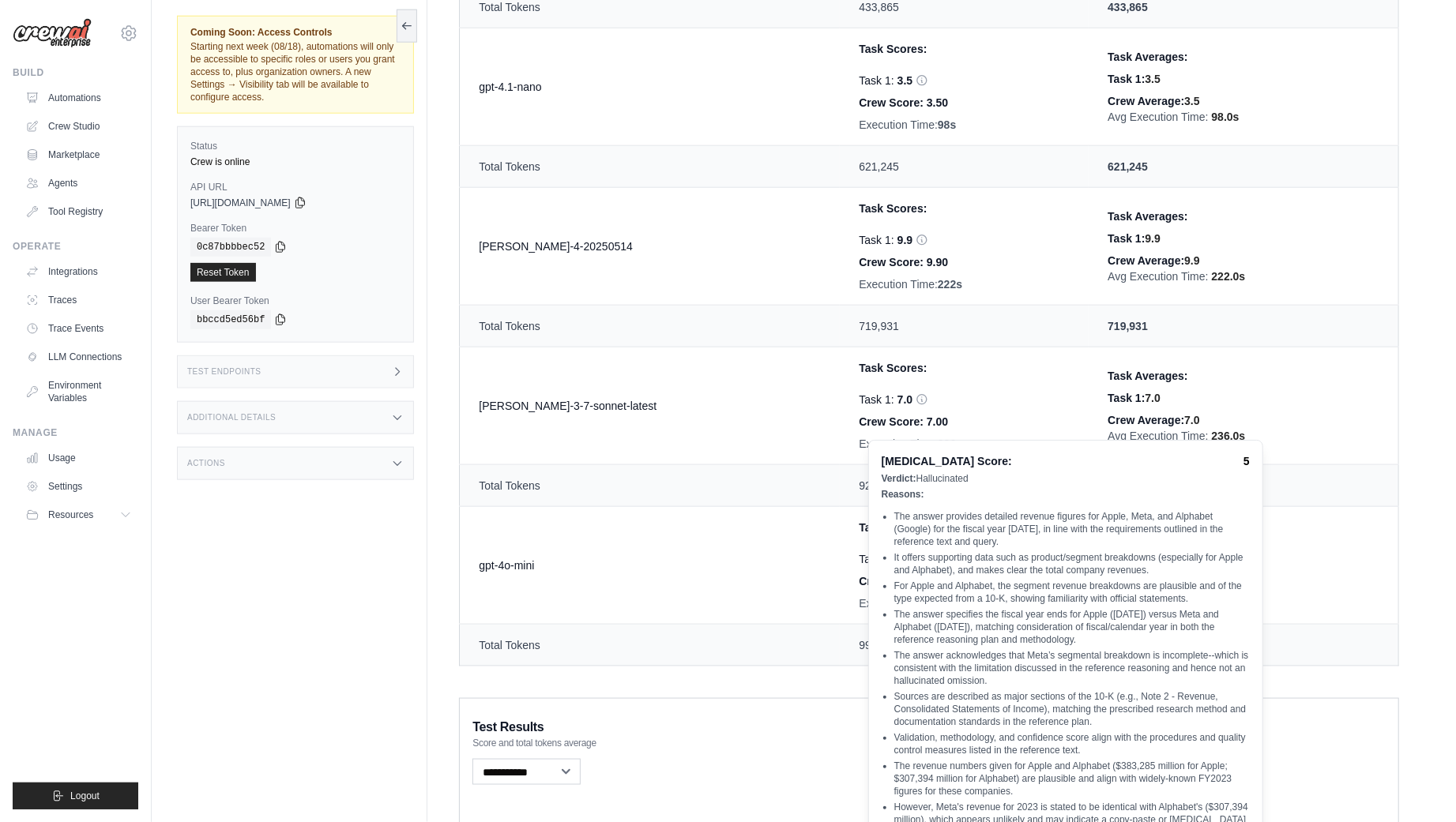
scroll to position [1270, 0]
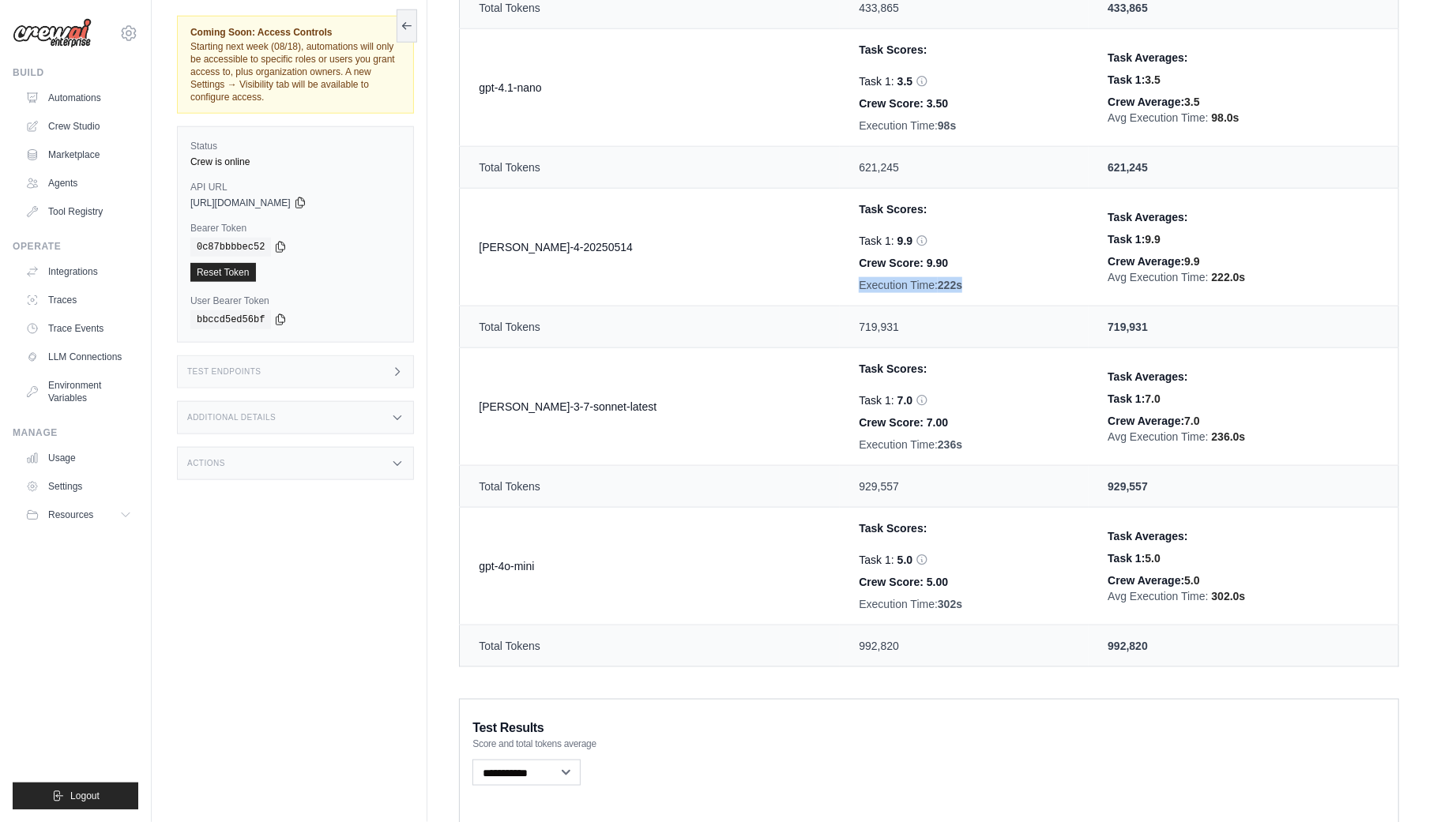
drag, startPoint x: 916, startPoint y: 279, endPoint x: 793, endPoint y: 286, distance: 123.2
click at [839, 286] on td "Task Scores: Task 1: 9.9 [MEDICAL_DATA] Score: 0 Verdict: Faithful Reasons: The…" at bounding box center [964, 247] width 249 height 117
drag, startPoint x: 943, startPoint y: 438, endPoint x: 811, endPoint y: 444, distance: 132.1
click at [858, 444] on div "Execution Time: 236s" at bounding box center [964, 444] width 210 height 16
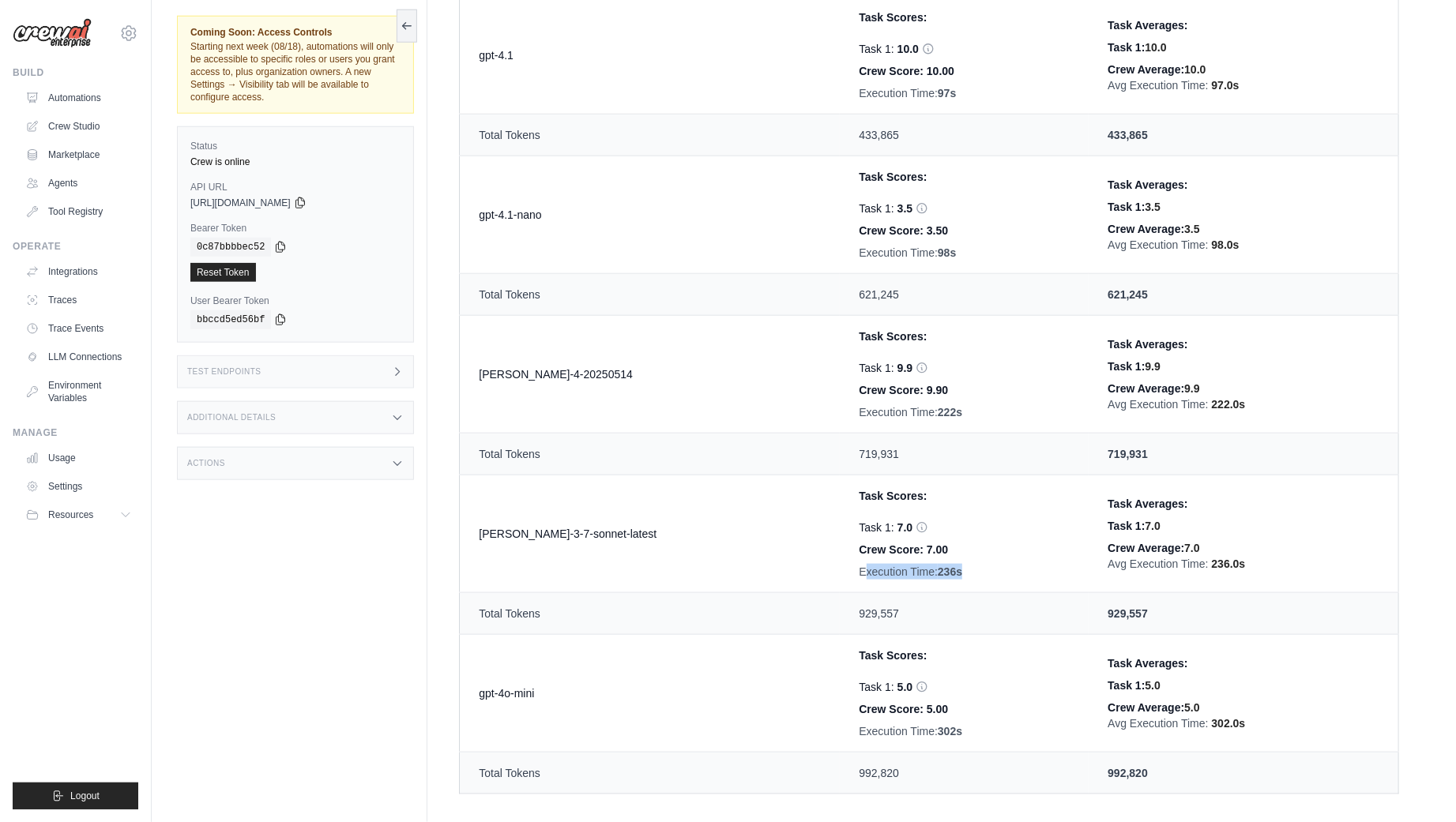
scroll to position [1142, 0]
click at [985, 543] on div "Crew Score: 7.00" at bounding box center [964, 551] width 210 height 16
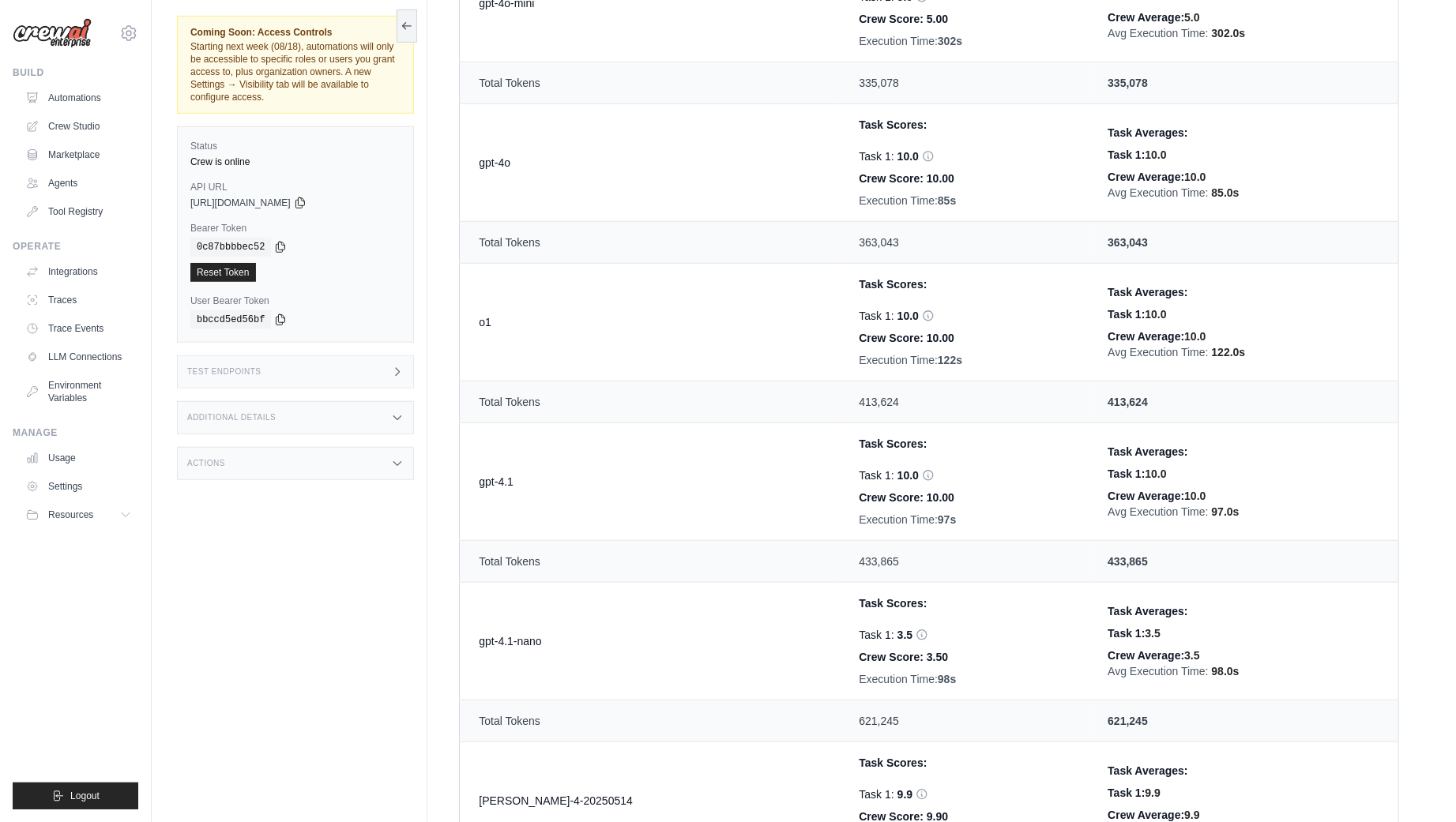
scroll to position [662, 0]
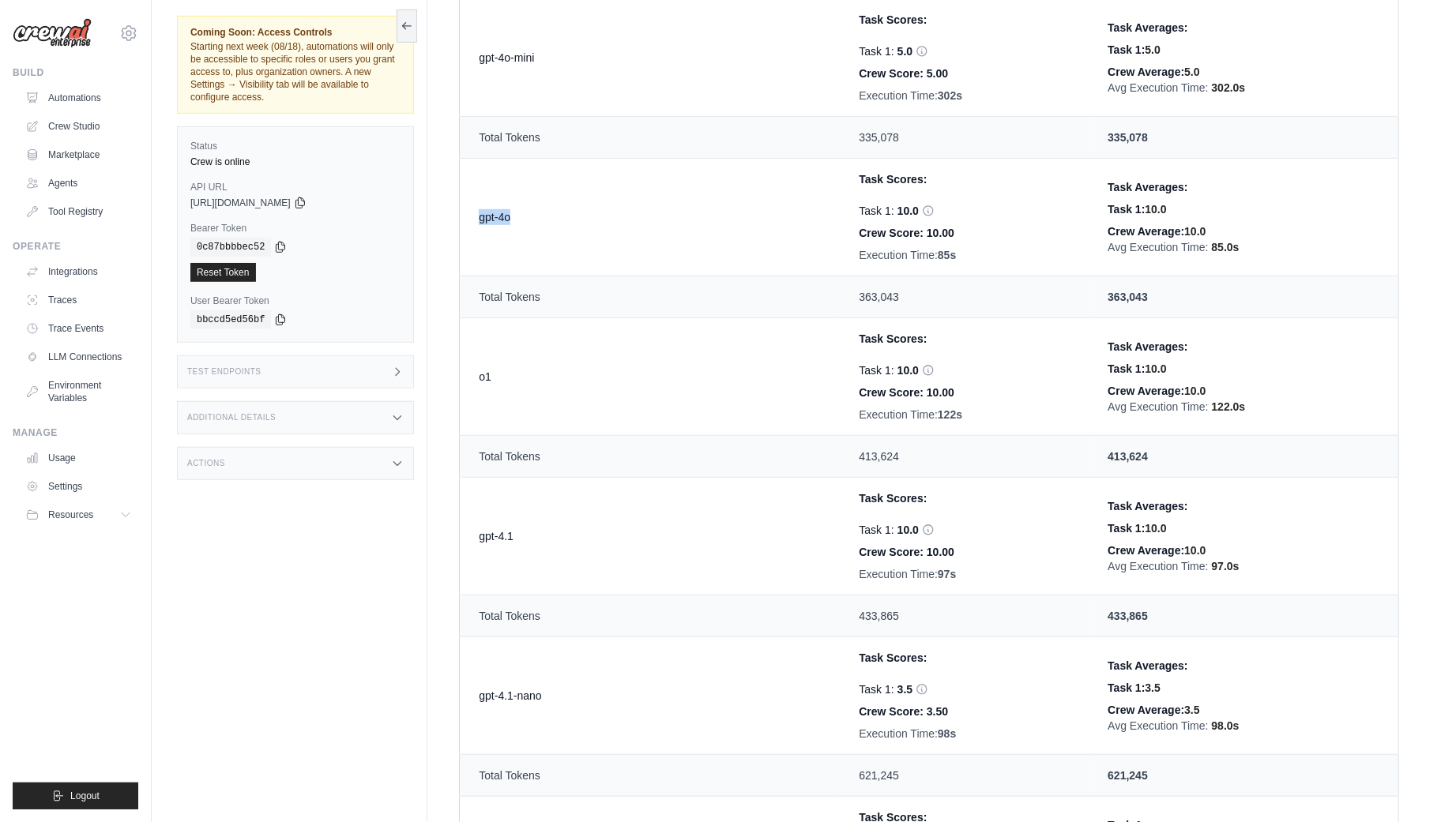
drag, startPoint x: 475, startPoint y: 212, endPoint x: 618, endPoint y: 217, distance: 143.1
click at [618, 217] on td "gpt-4o" at bounding box center [651, 217] width 381 height 117
drag, startPoint x: 472, startPoint y: 535, endPoint x: 740, endPoint y: 550, distance: 268.4
click at [740, 550] on td "gpt-4.1" at bounding box center [651, 536] width 381 height 117
click at [678, 555] on td "gpt-4.1" at bounding box center [651, 536] width 381 height 117
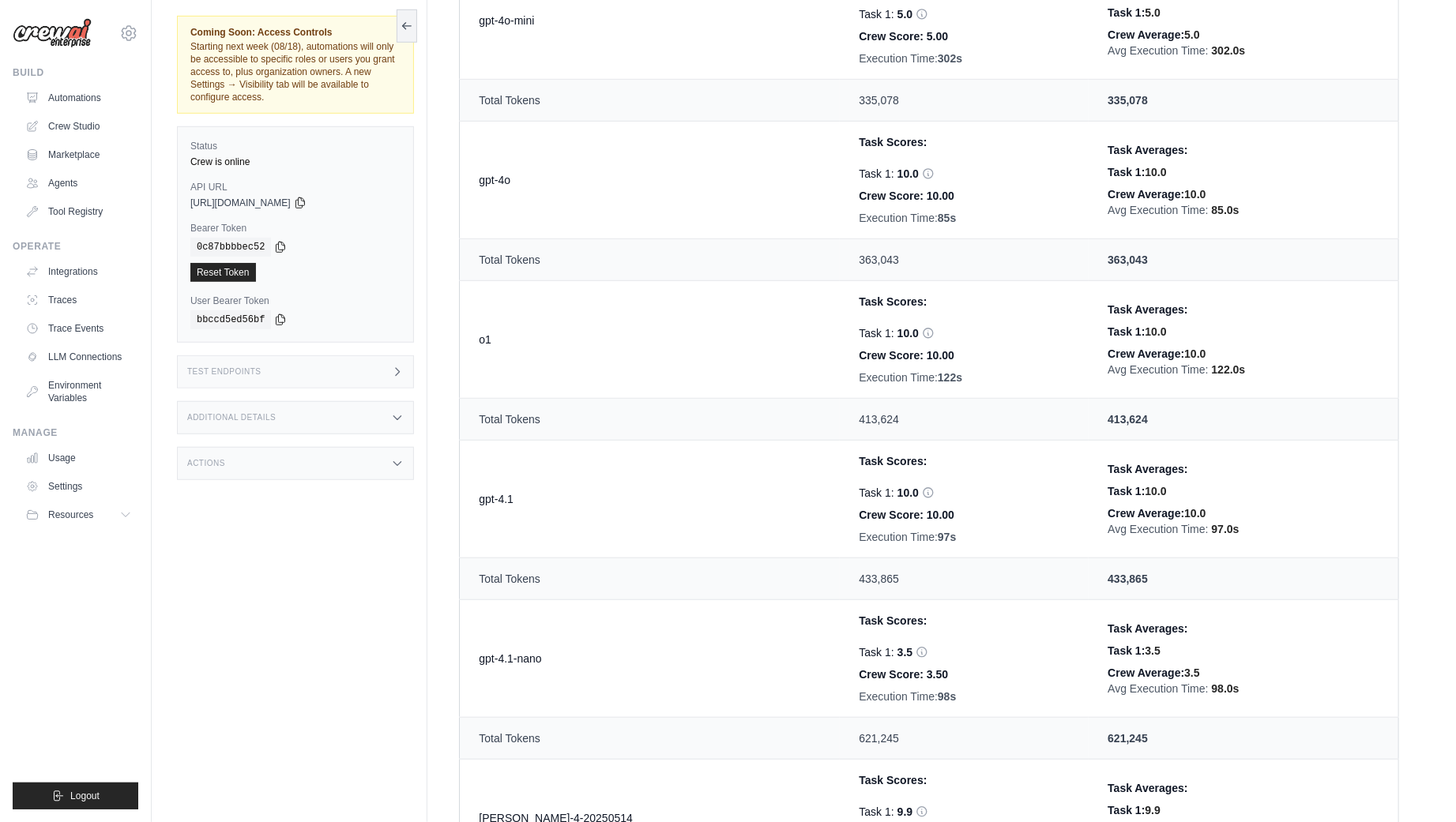
scroll to position [712, 0]
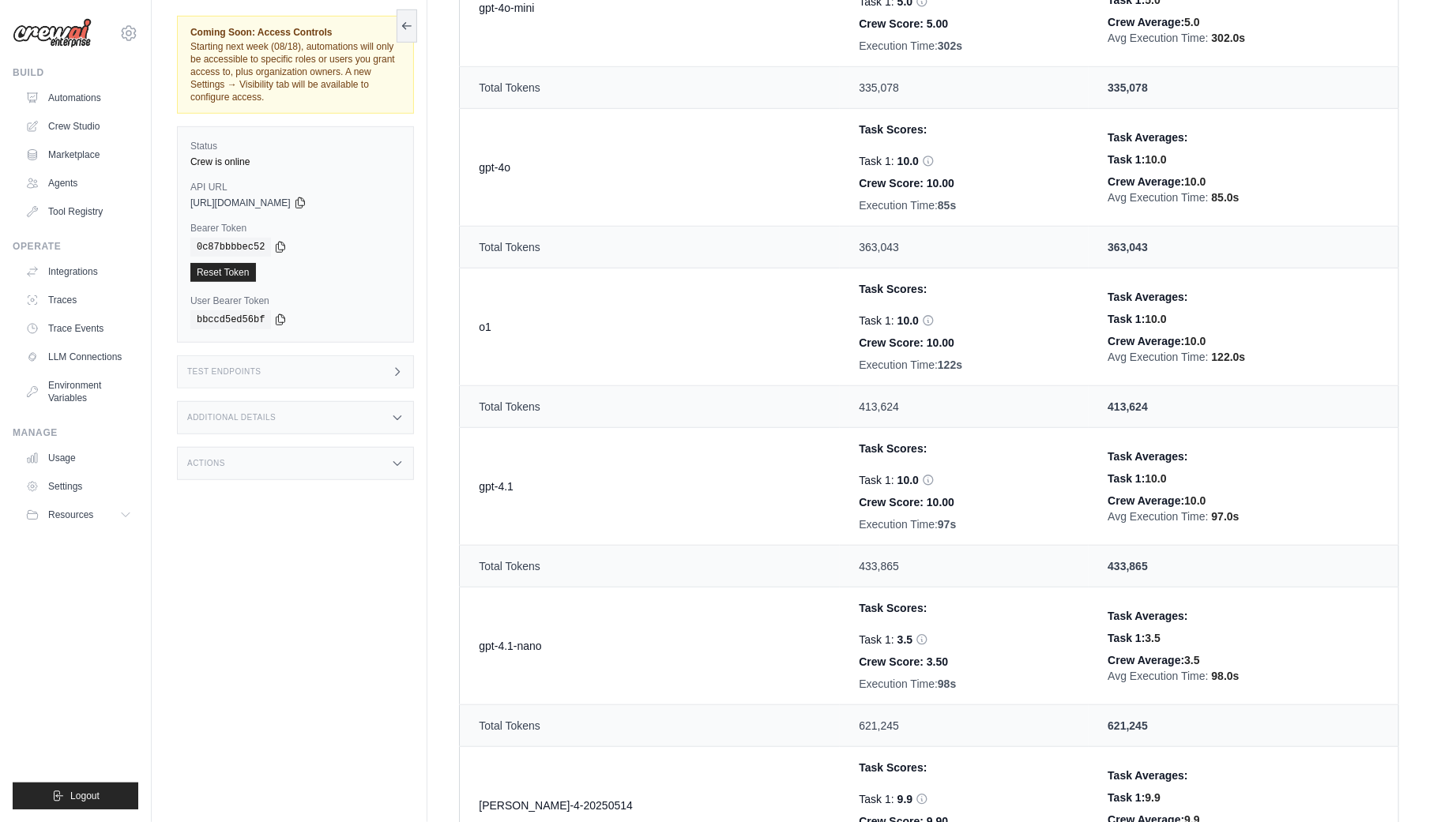
click at [138, 47] on div "[PERSON_NAME][EMAIL_ADDRESS][DOMAIN_NAME] CrewAI Internal Org [GEOGRAPHIC_DATA]…" at bounding box center [76, 25] width 125 height 50
click at [135, 42] on div "[PERSON_NAME][EMAIL_ADDRESS][DOMAIN_NAME] CrewAI Internal Org [GEOGRAPHIC_DATA]…" at bounding box center [76, 25] width 125 height 50
click at [124, 33] on icon at bounding box center [129, 33] width 19 height 19
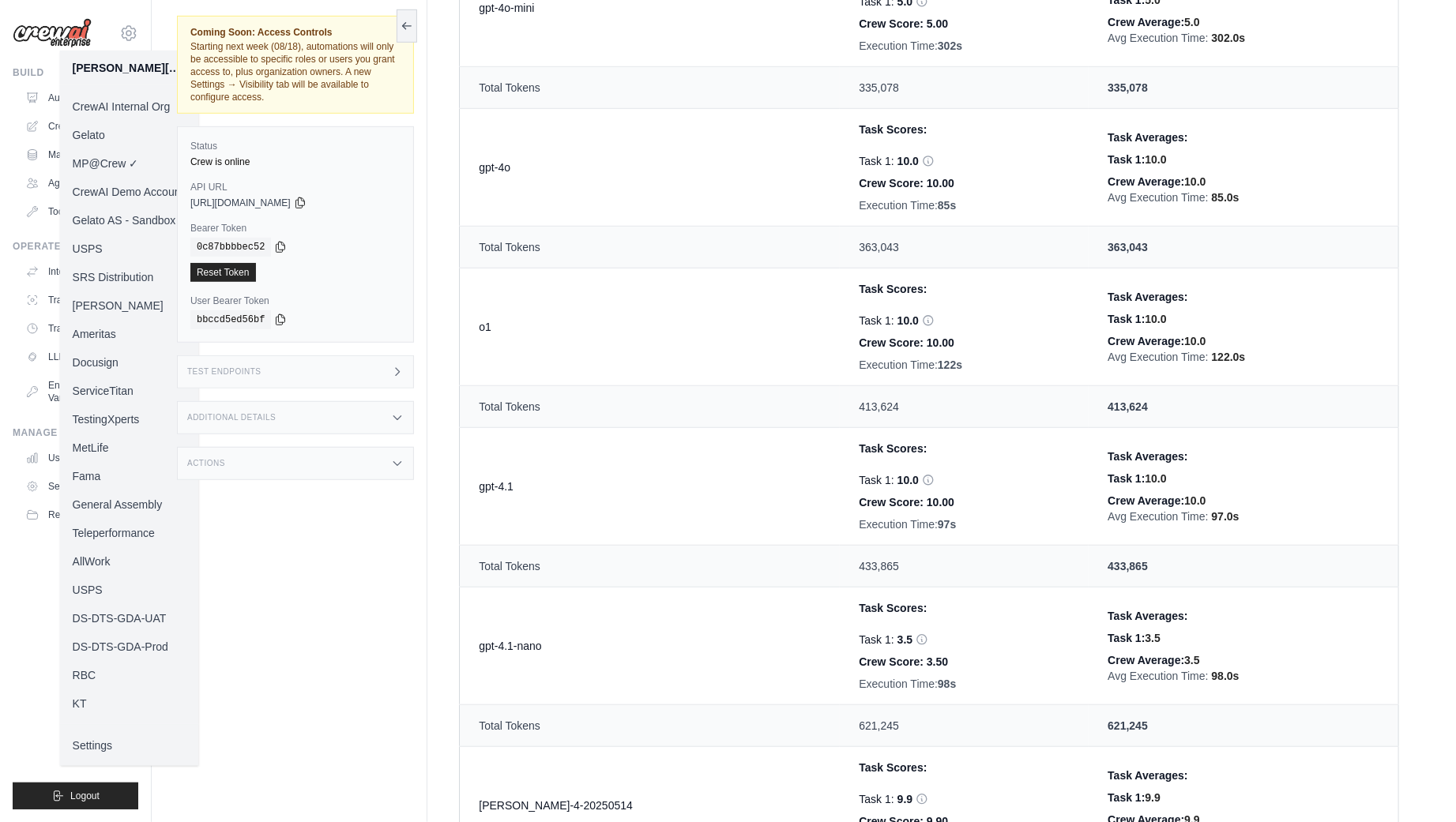
click at [134, 109] on link "CrewAI Internal Org" at bounding box center [130, 106] width 139 height 29
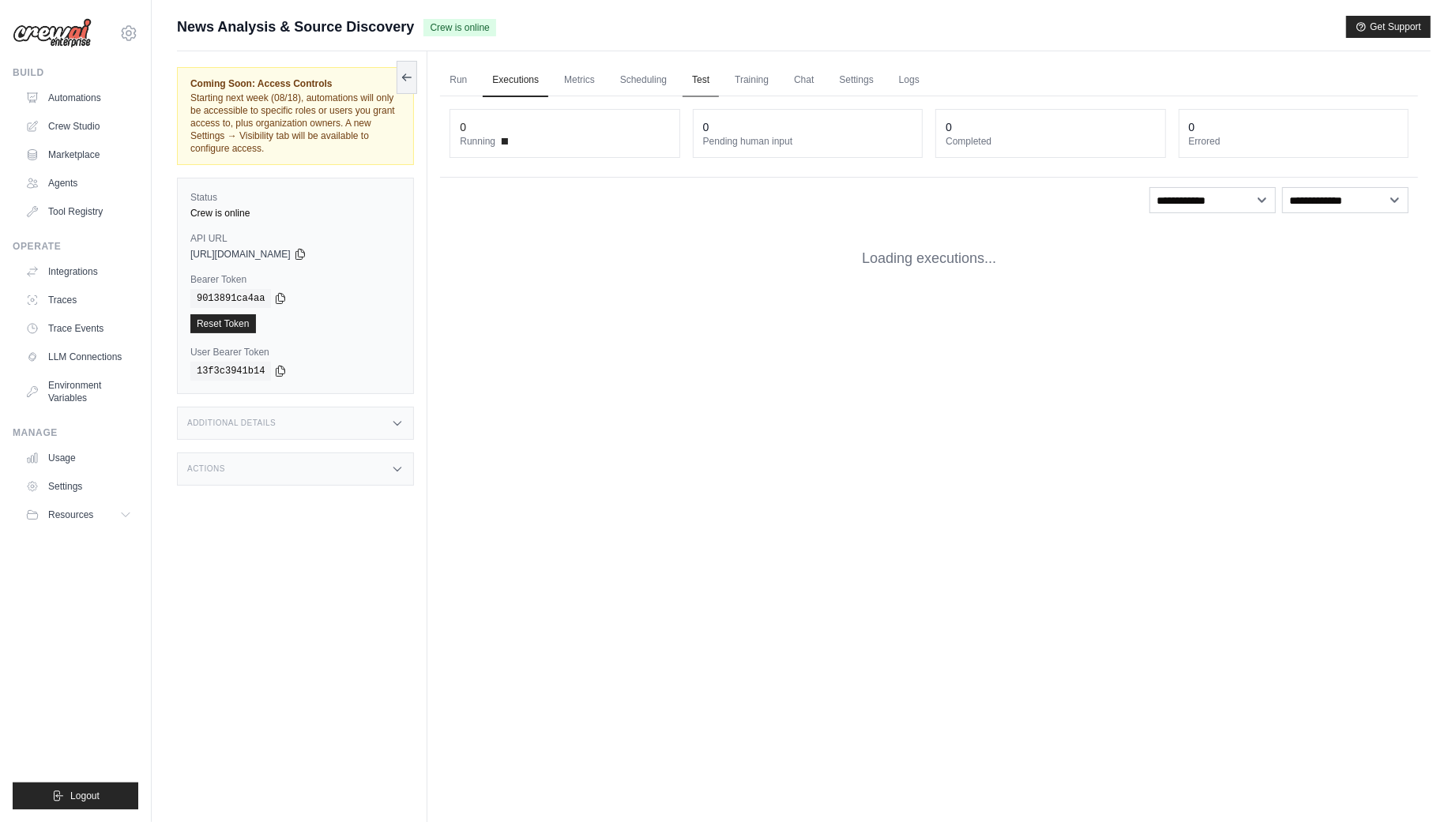
click at [699, 76] on link "Test" at bounding box center [701, 81] width 37 height 33
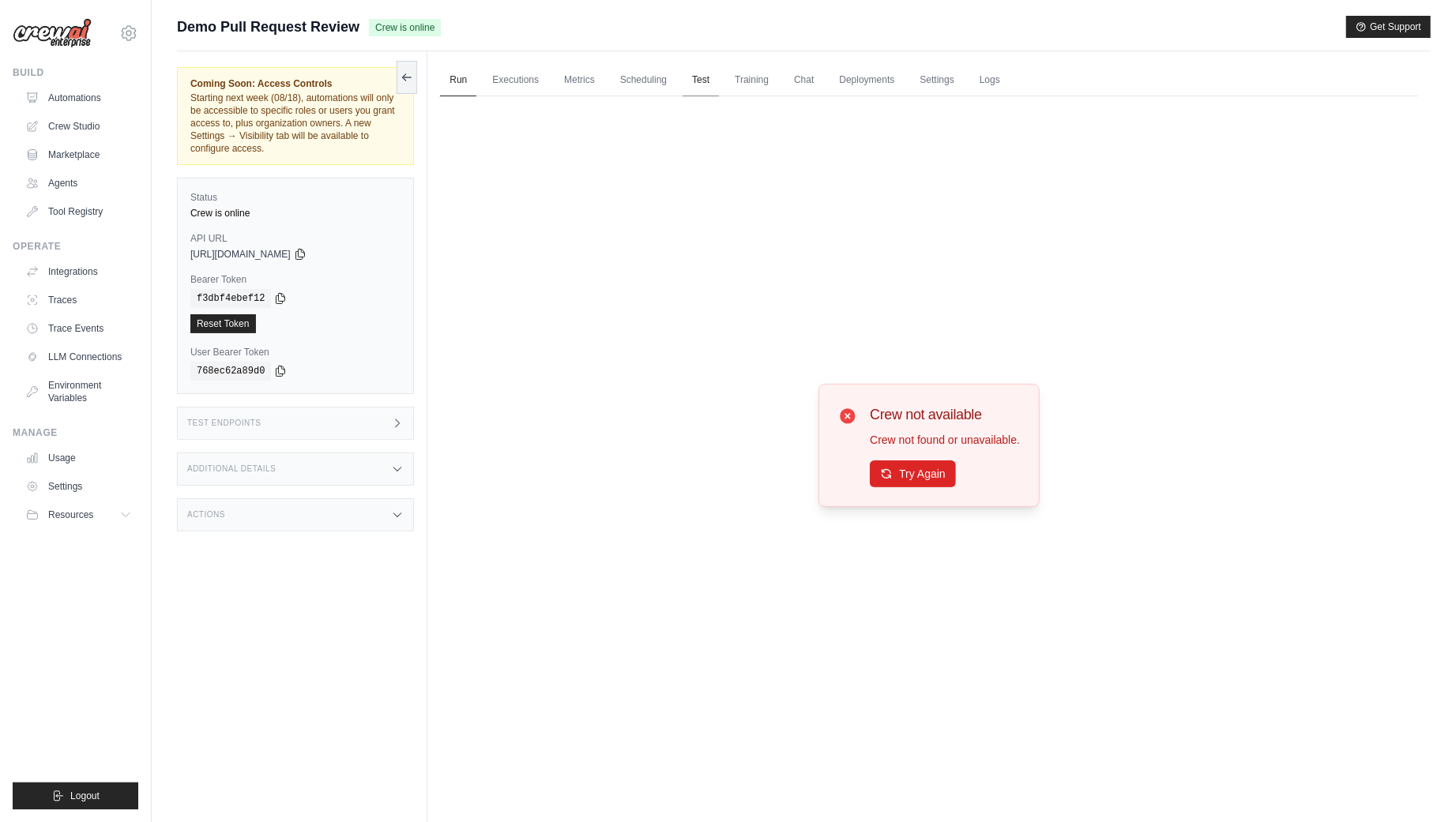
click at [701, 79] on link "Test" at bounding box center [701, 81] width 37 height 33
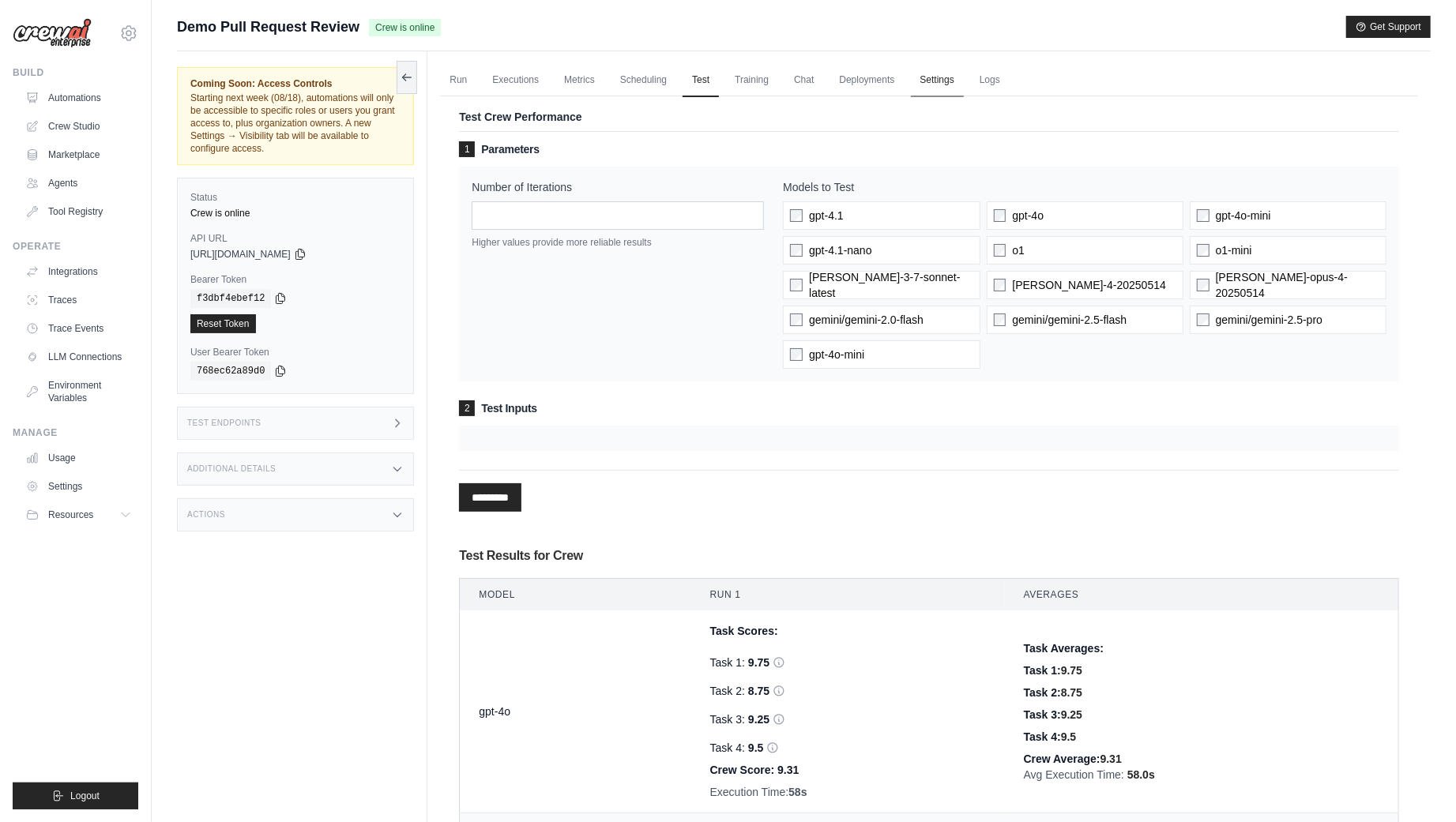
click at [940, 85] on link "Settings" at bounding box center [937, 81] width 53 height 33
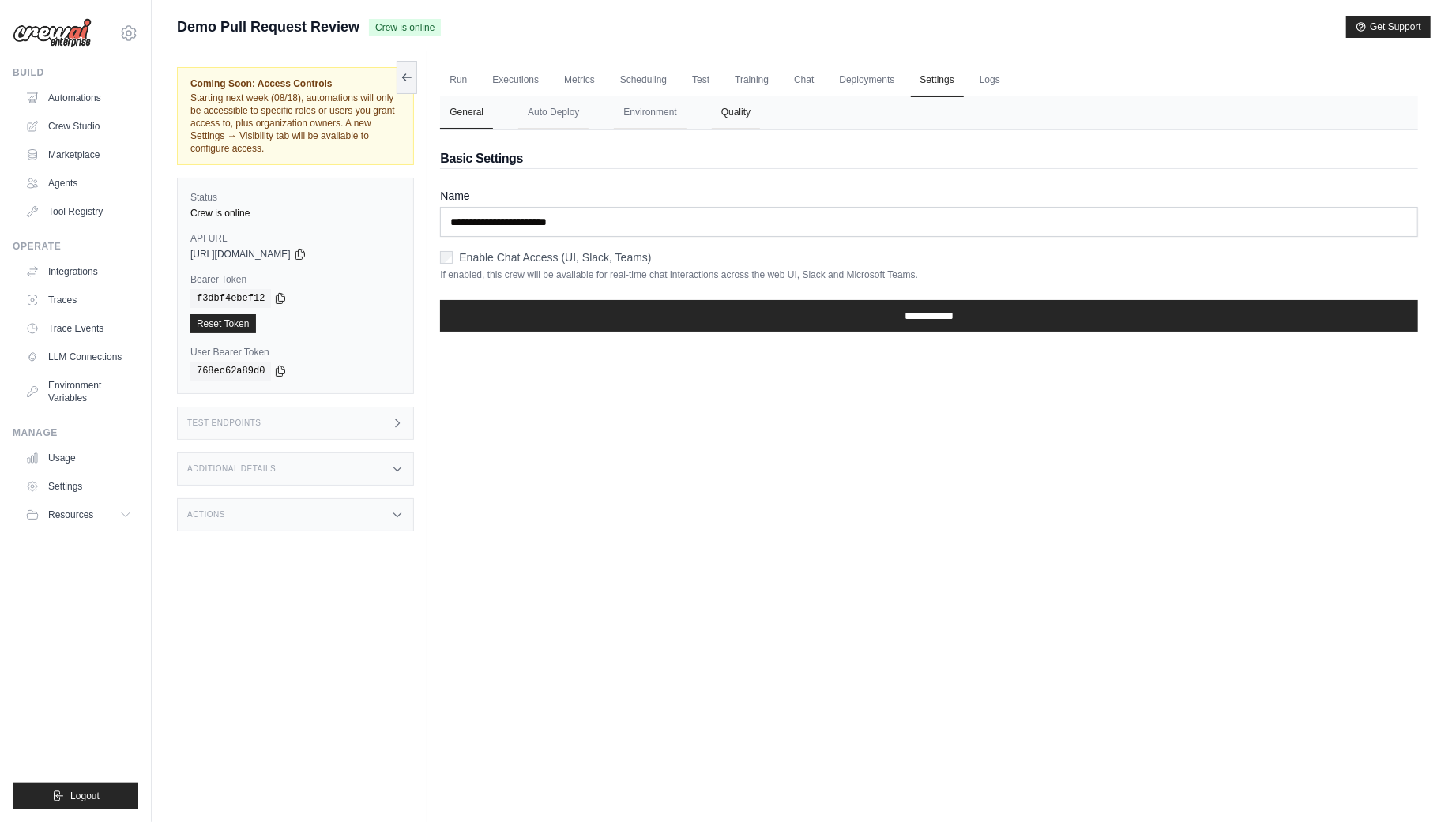
click at [751, 119] on button "Quality" at bounding box center [735, 113] width 48 height 33
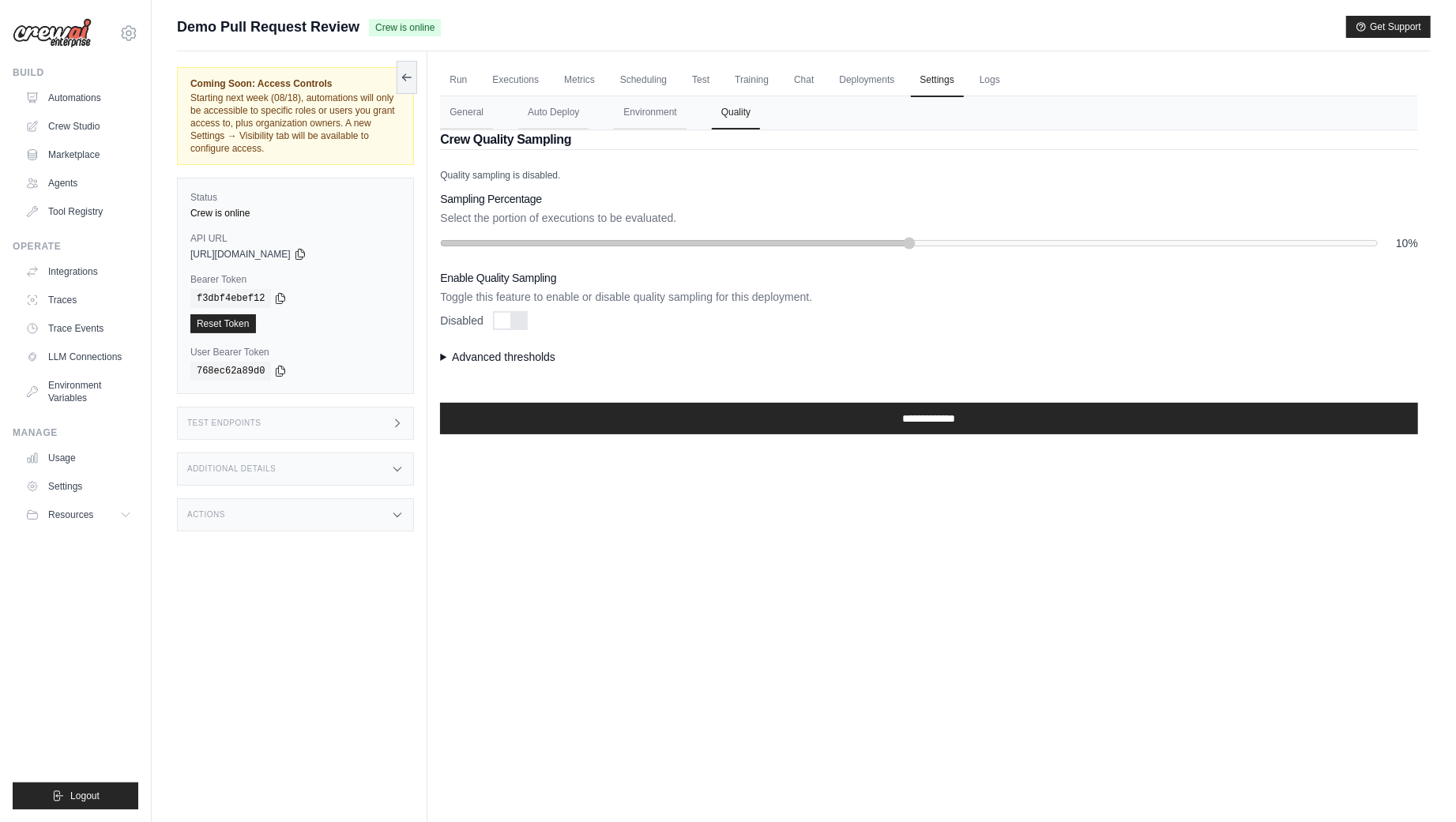
click at [508, 327] on div at bounding box center [511, 321] width 35 height 19
type input "**"
click at [543, 247] on input "range" at bounding box center [909, 243] width 938 height 13
click at [608, 324] on div "Enabled" at bounding box center [929, 321] width 978 height 19
click at [454, 357] on summary "Advanced thresholds" at bounding box center [929, 357] width 978 height 16
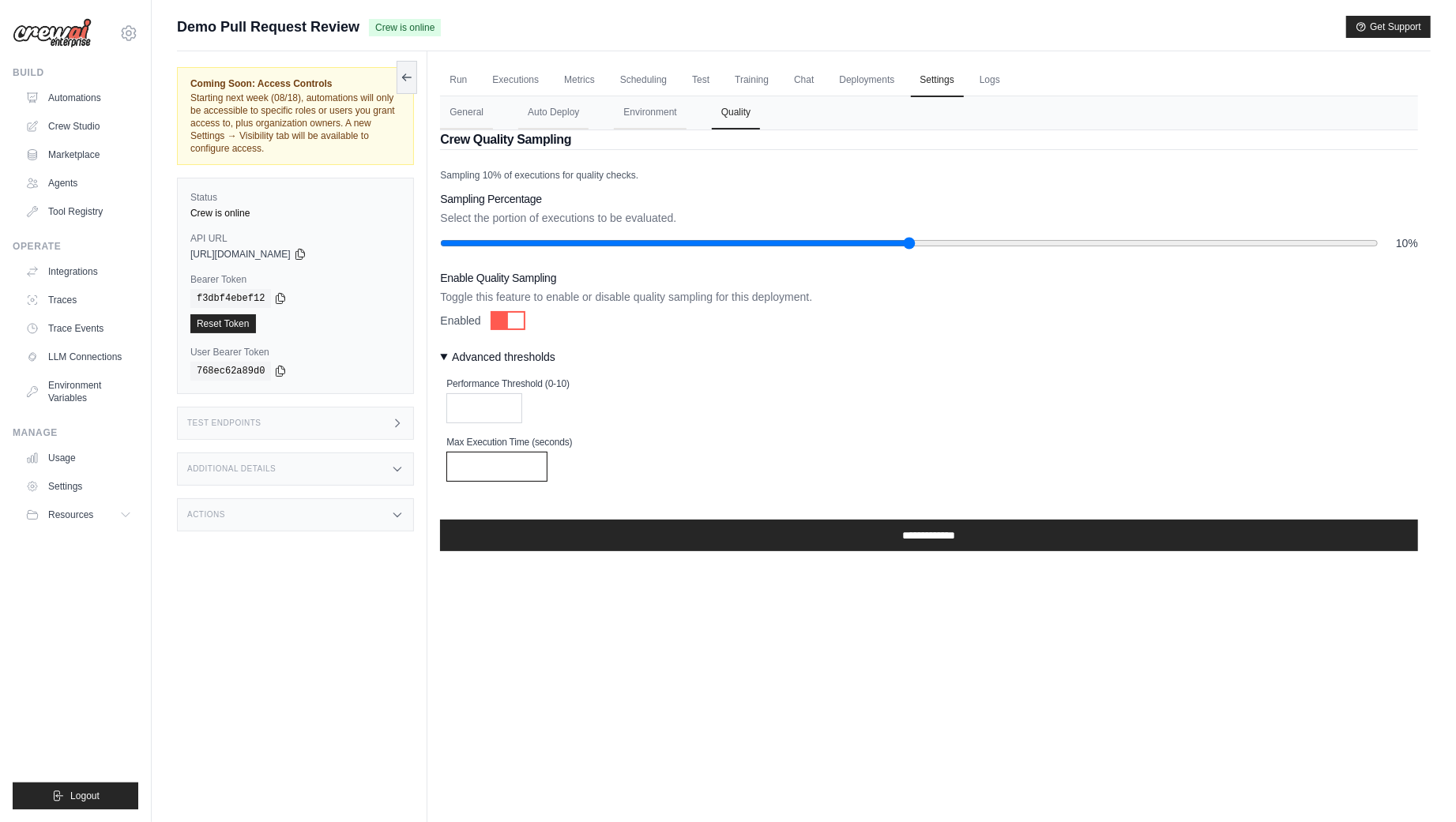
drag, startPoint x: 496, startPoint y: 464, endPoint x: 396, endPoint y: 467, distance: 100.0
click at [396, 467] on div "Coming Soon: Access Controls Starting next week (08/18), automations will only …" at bounding box center [803, 462] width 1253 height 822
click at [667, 449] on div "Max Execution Time (seconds) ****" at bounding box center [932, 458] width 972 height 46
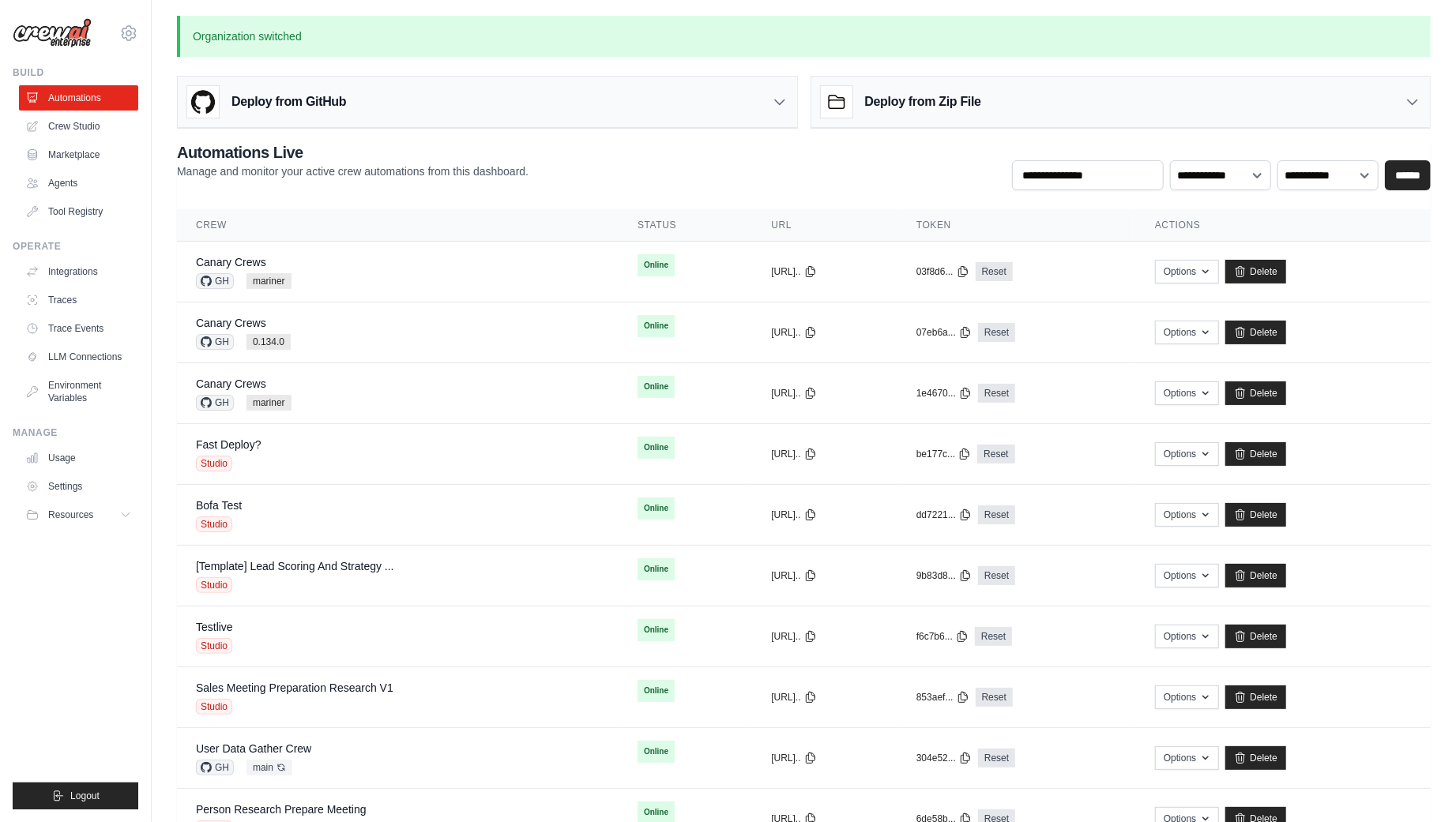
click at [858, 185] on div "**********" at bounding box center [803, 166] width 1253 height 49
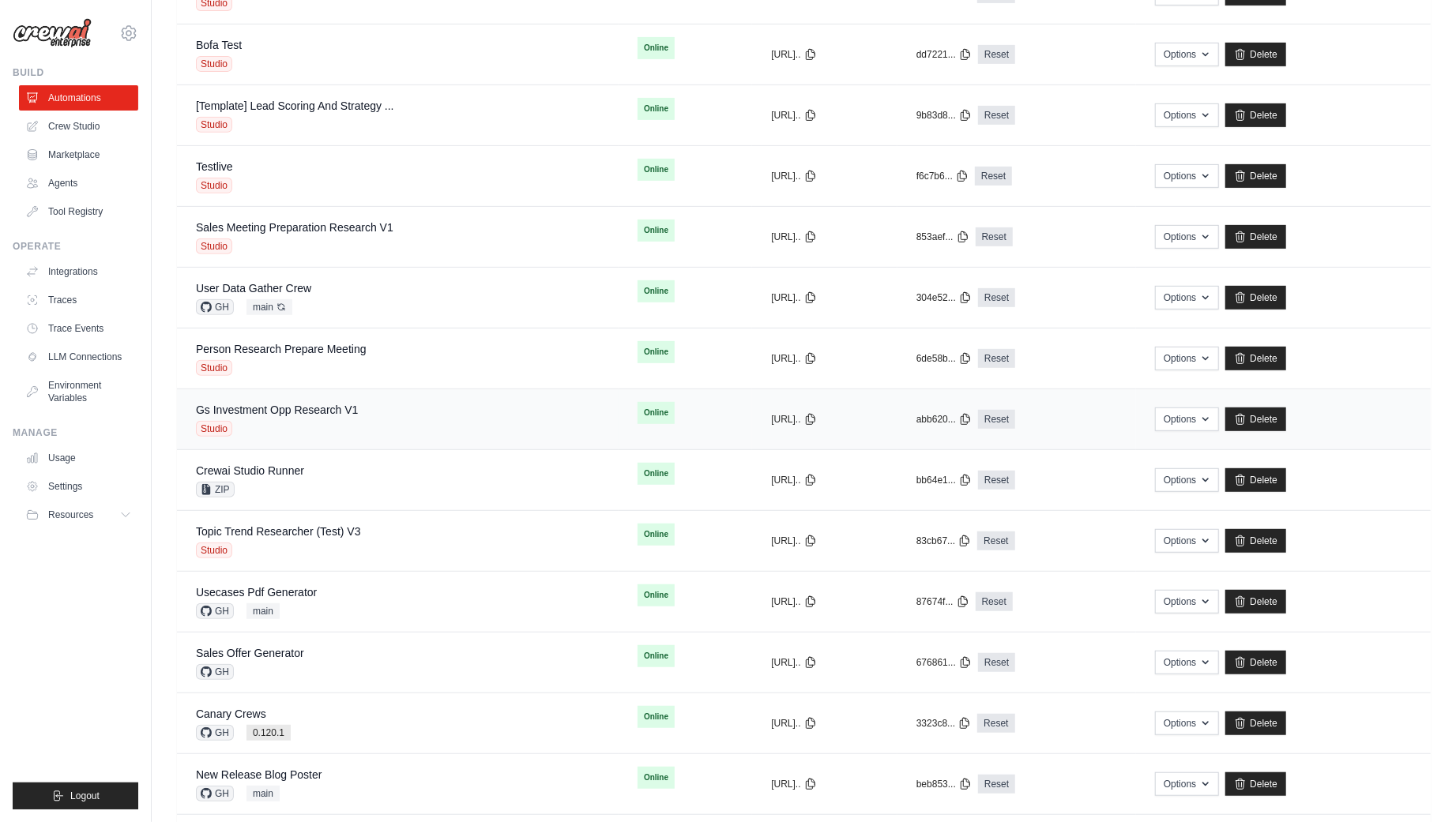
scroll to position [539, 0]
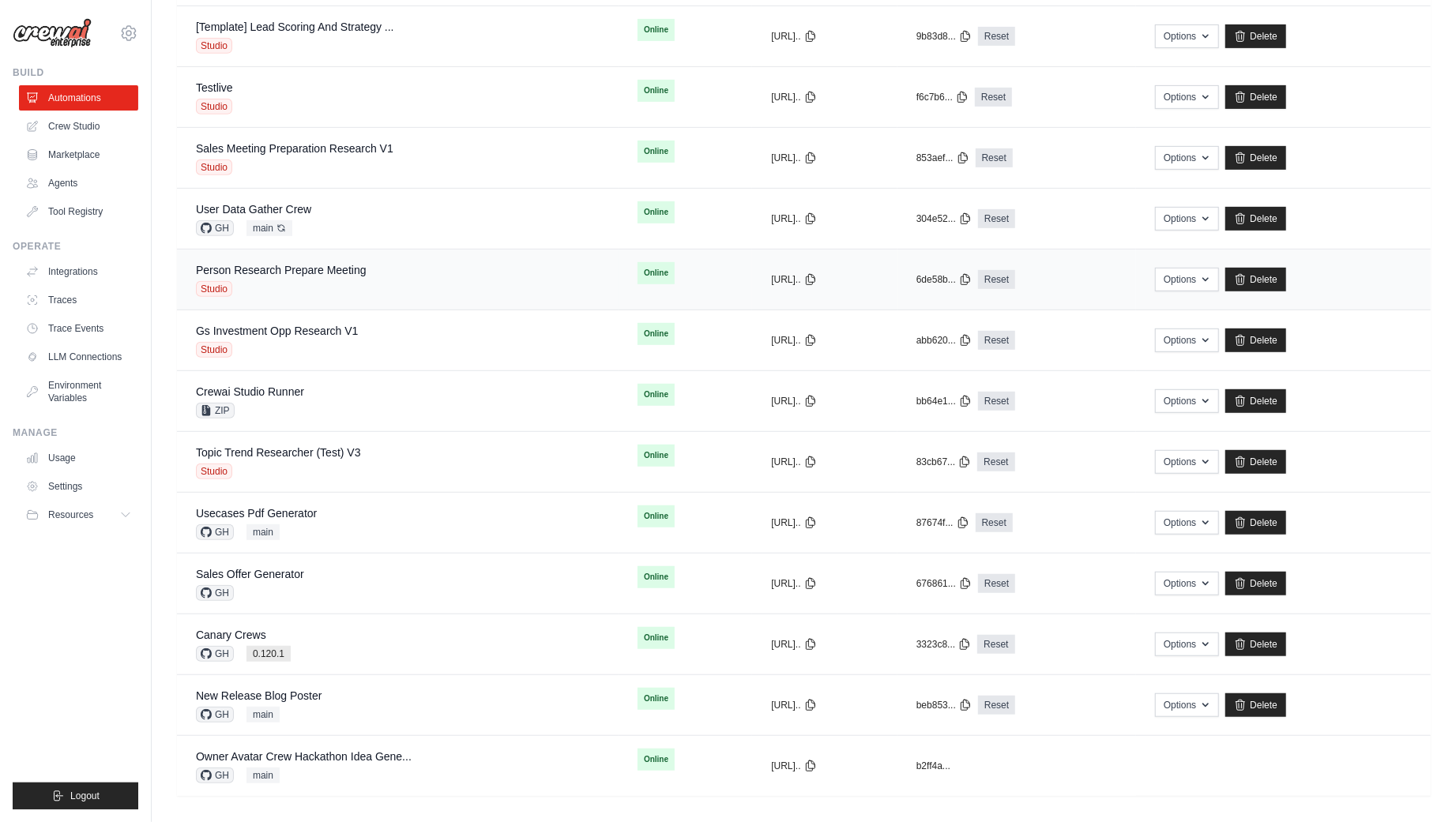
click at [358, 274] on div "Person Research Prepare Meeting Studio" at bounding box center [281, 280] width 170 height 35
click at [311, 271] on link "Person Research Prepare Meeting" at bounding box center [281, 270] width 170 height 13
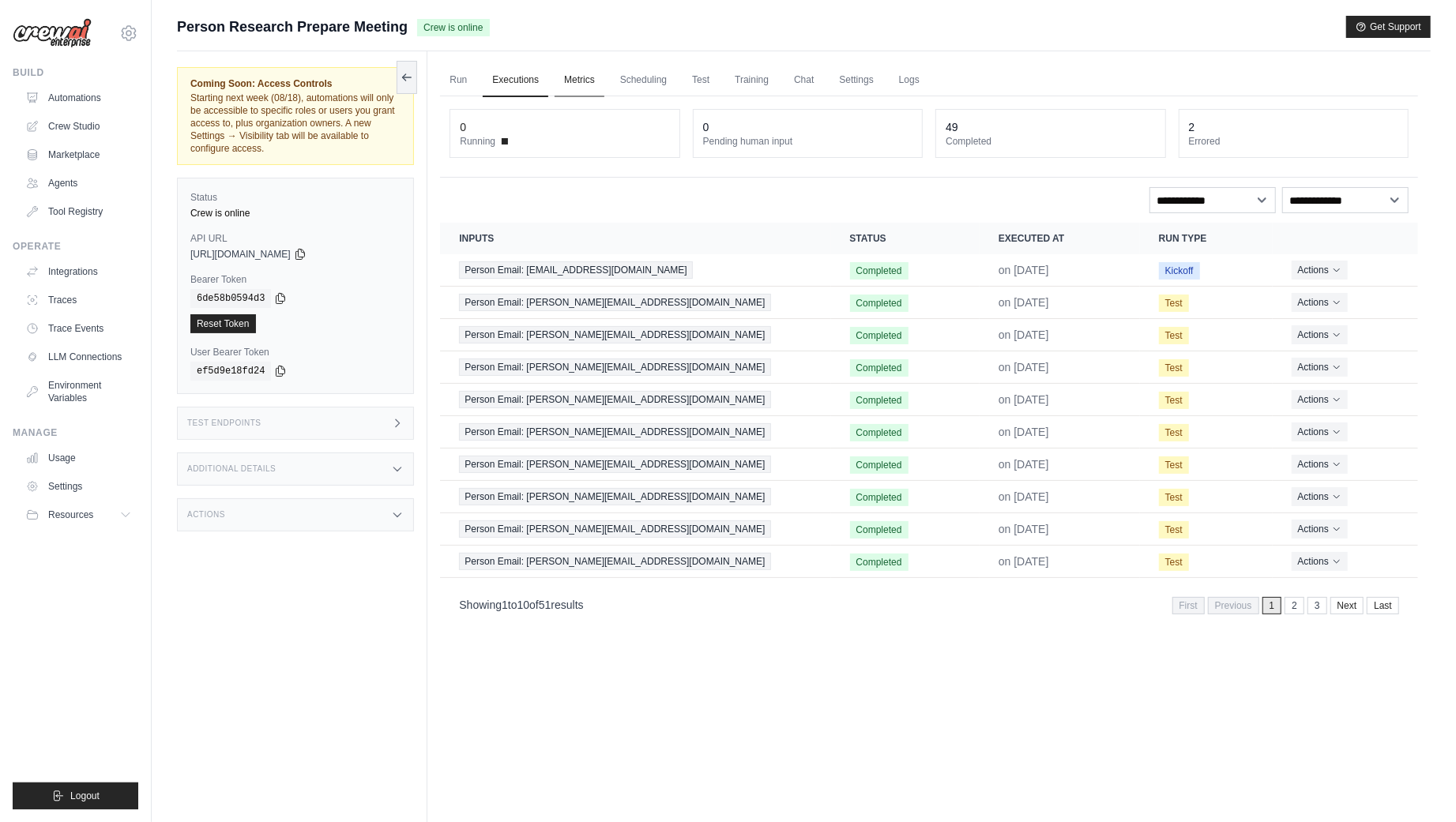
click at [581, 71] on link "Metrics" at bounding box center [579, 81] width 50 height 33
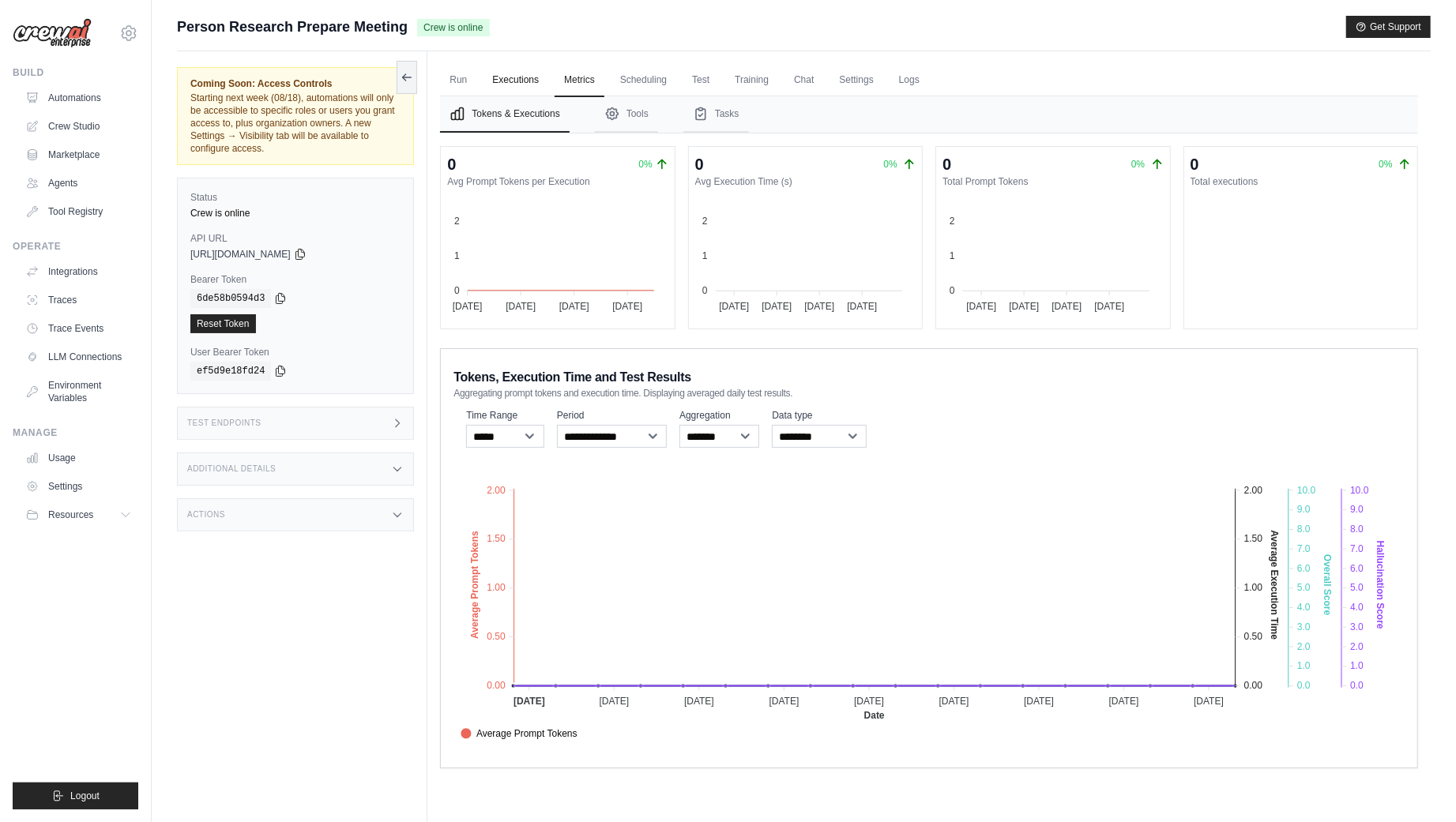
click at [524, 75] on link "Executions" at bounding box center [515, 81] width 65 height 33
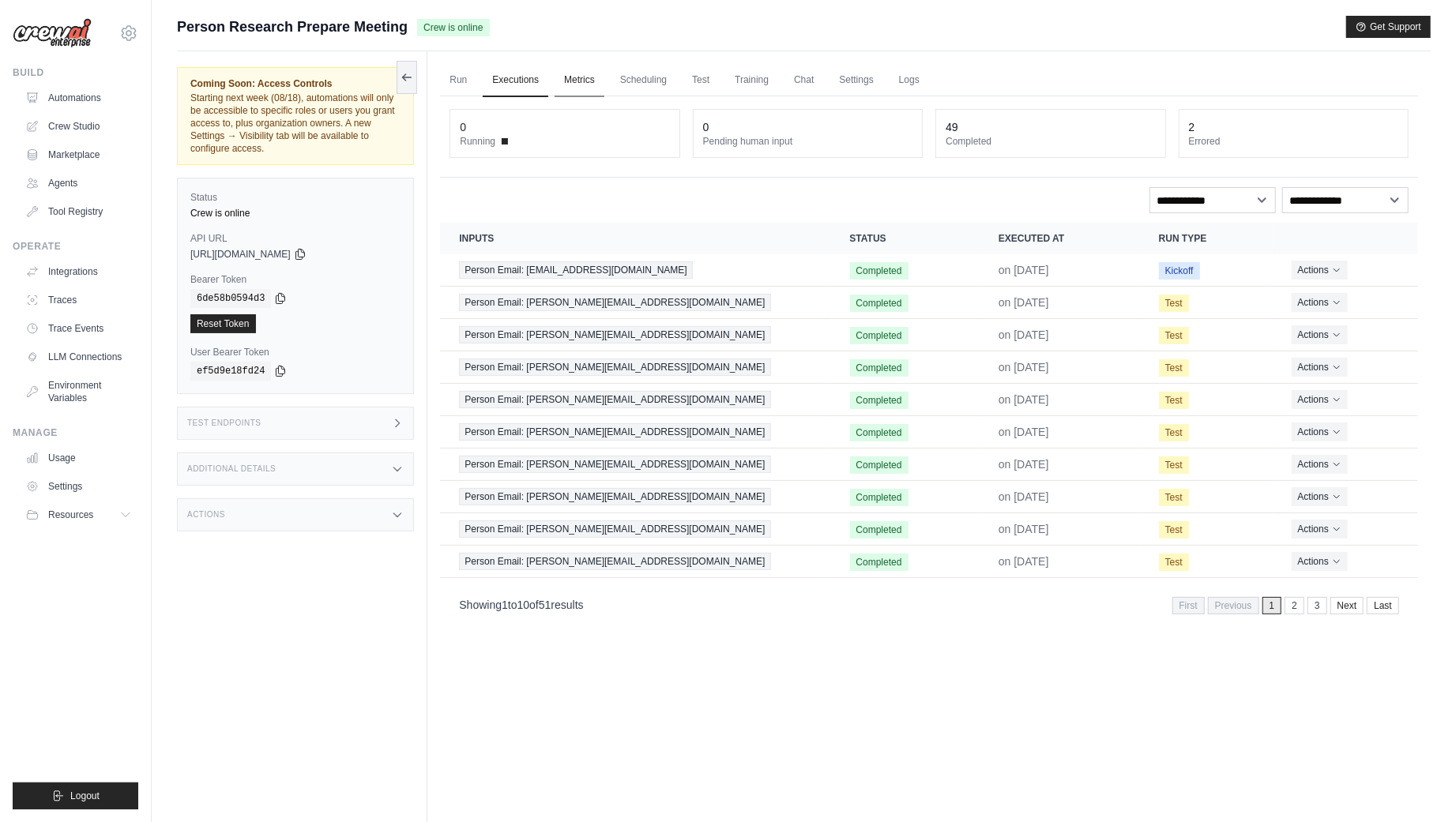
click at [599, 72] on link "Metrics" at bounding box center [579, 81] width 50 height 33
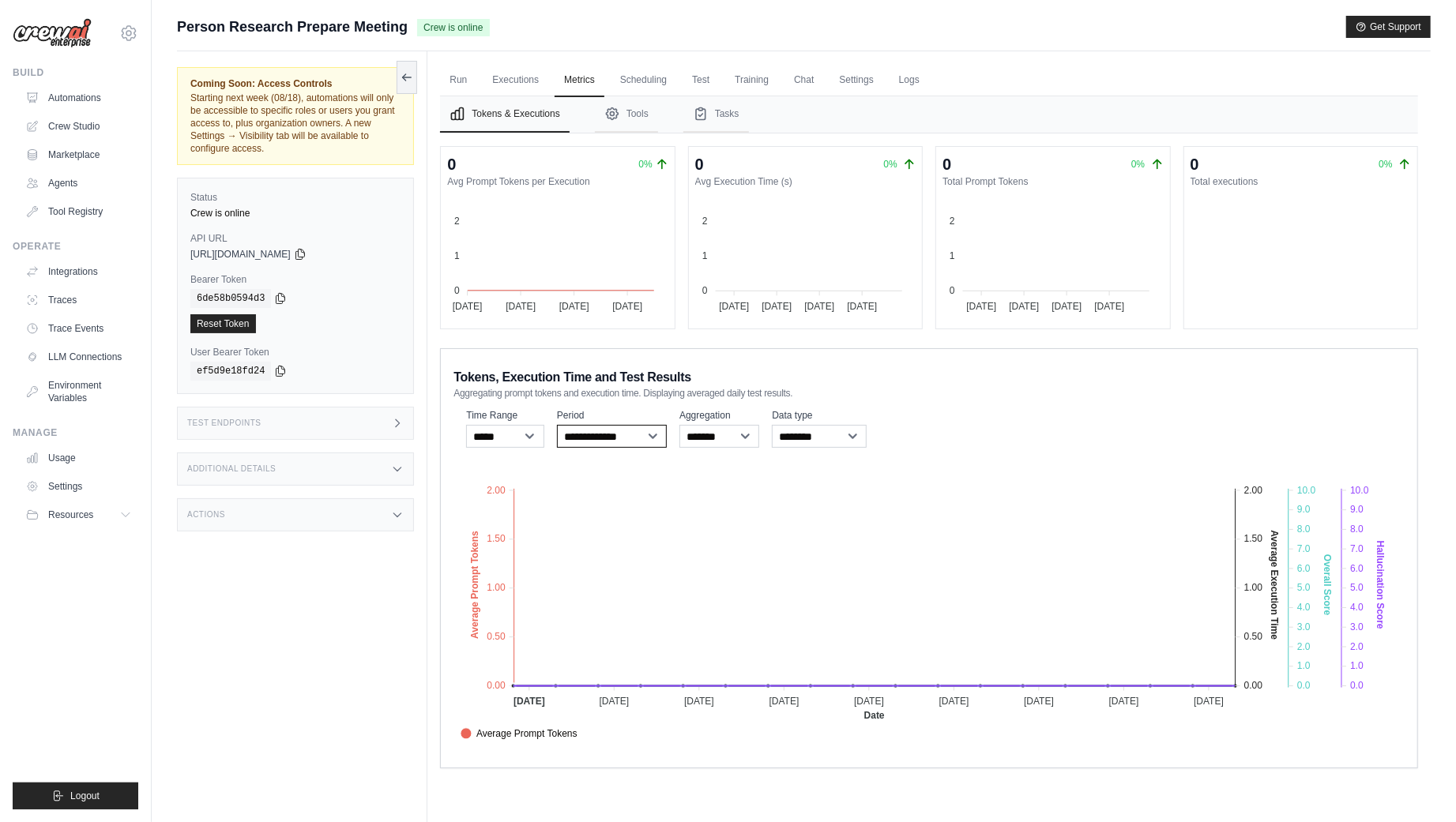
click at [641, 437] on select "**********" at bounding box center [611, 437] width 110 height 23
select select "**********"
click at [557, 425] on select "**********" at bounding box center [611, 437] width 110 height 23
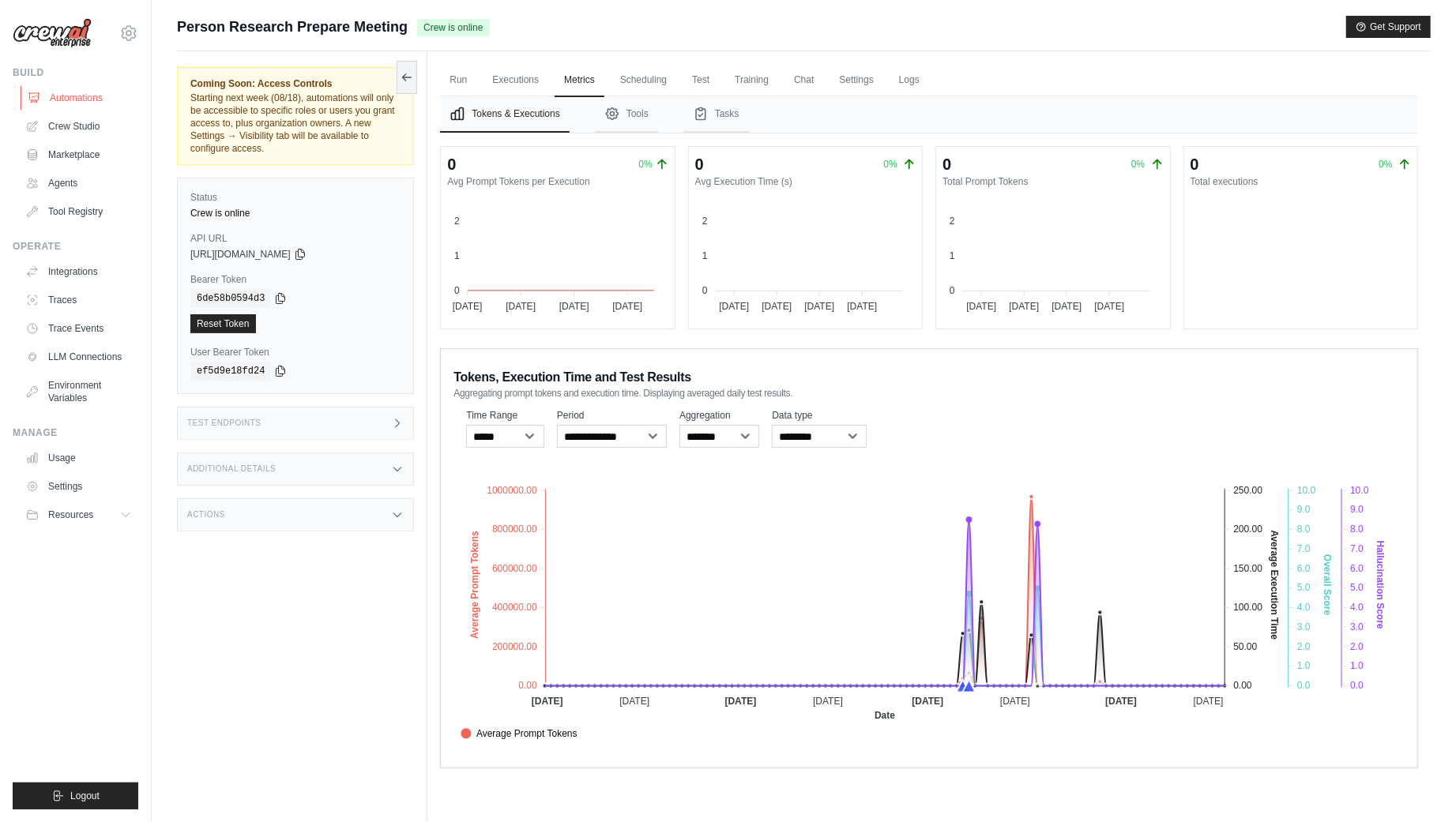
click at [60, 100] on link "Automations" at bounding box center [80, 97] width 119 height 25
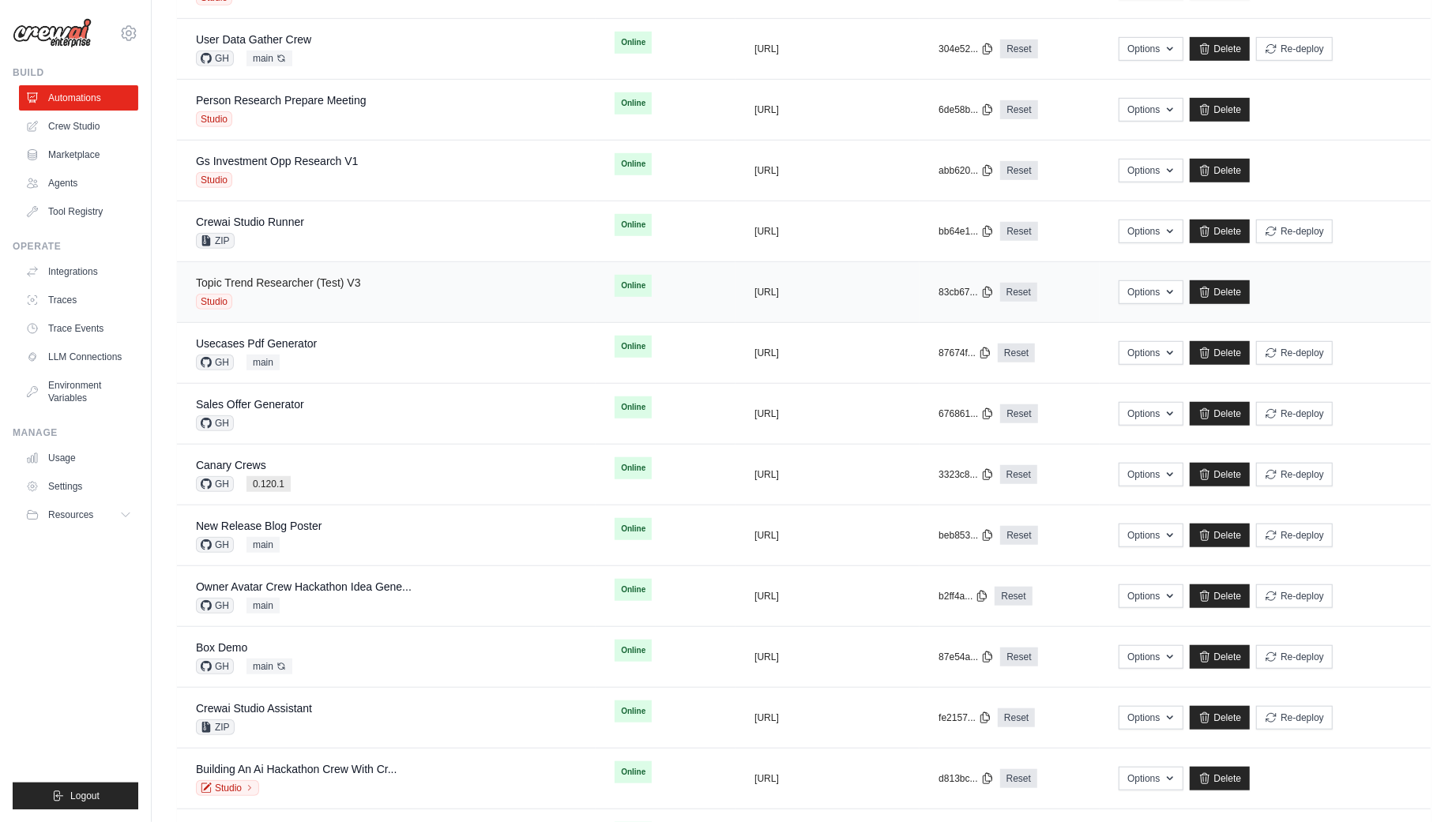
scroll to position [675, 0]
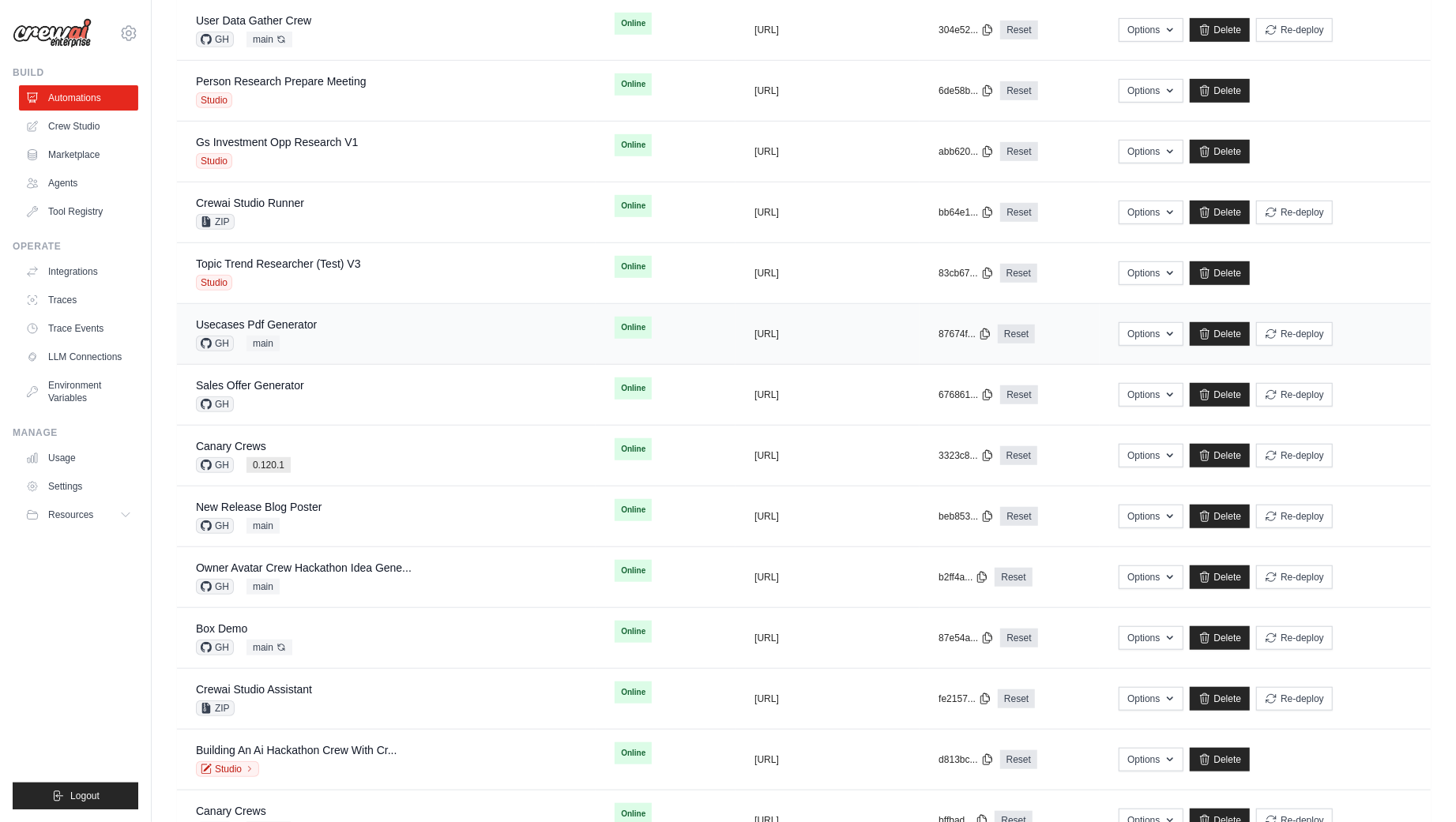
click at [340, 327] on div "Usecases Pdf Generator GH main" at bounding box center [386, 334] width 381 height 35
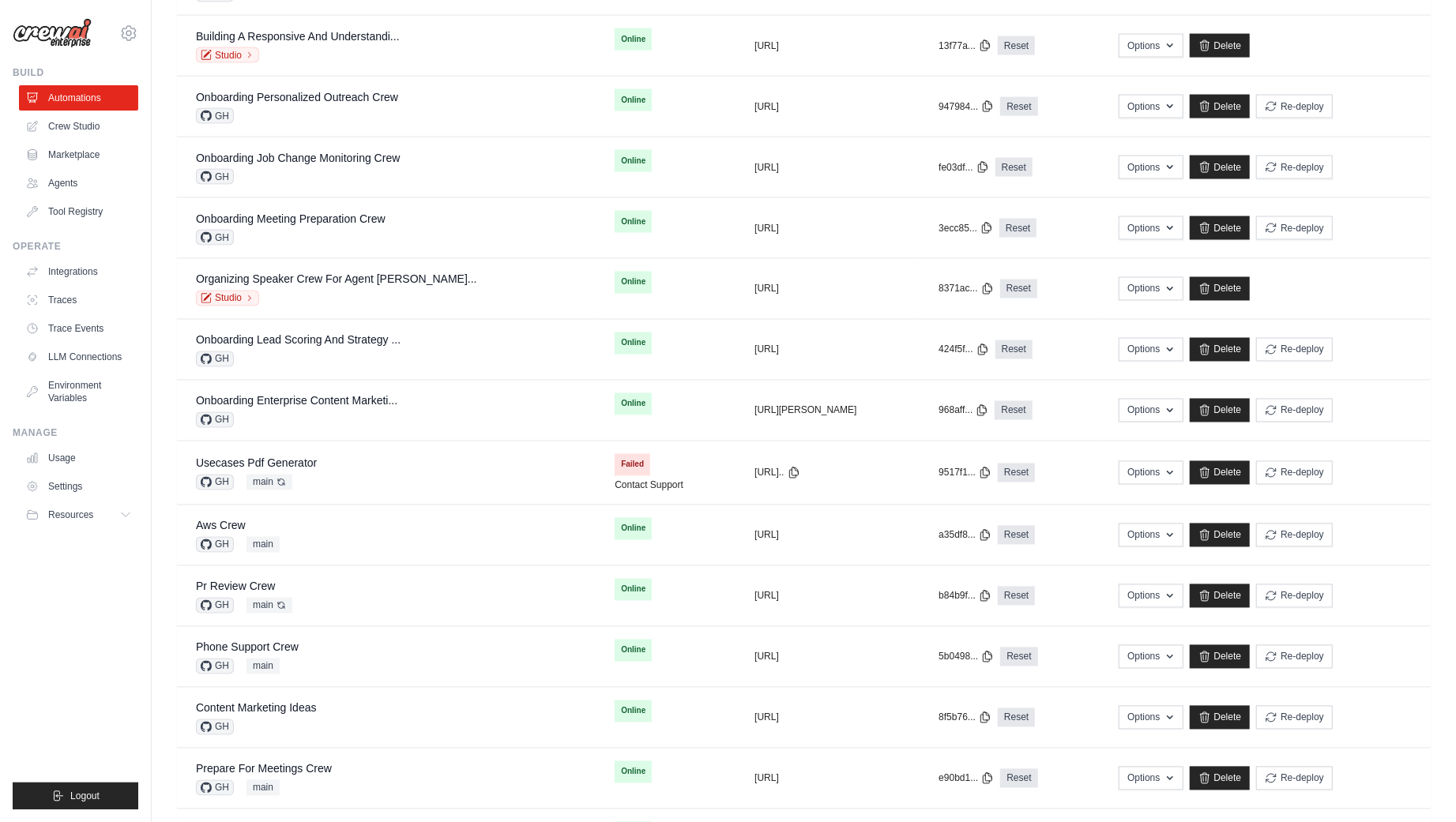
scroll to position [2061, 0]
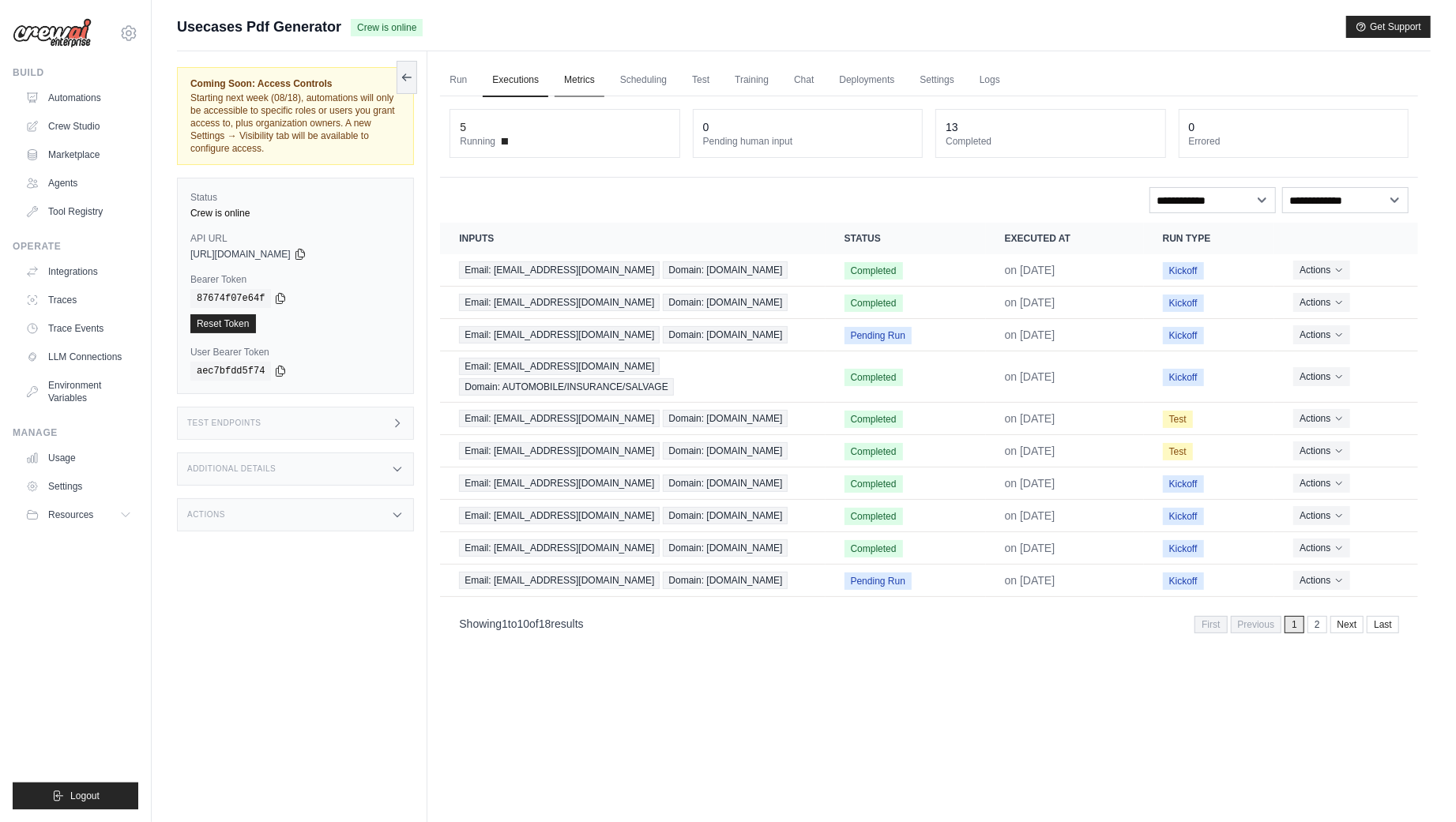
click at [570, 76] on link "Metrics" at bounding box center [579, 81] width 50 height 33
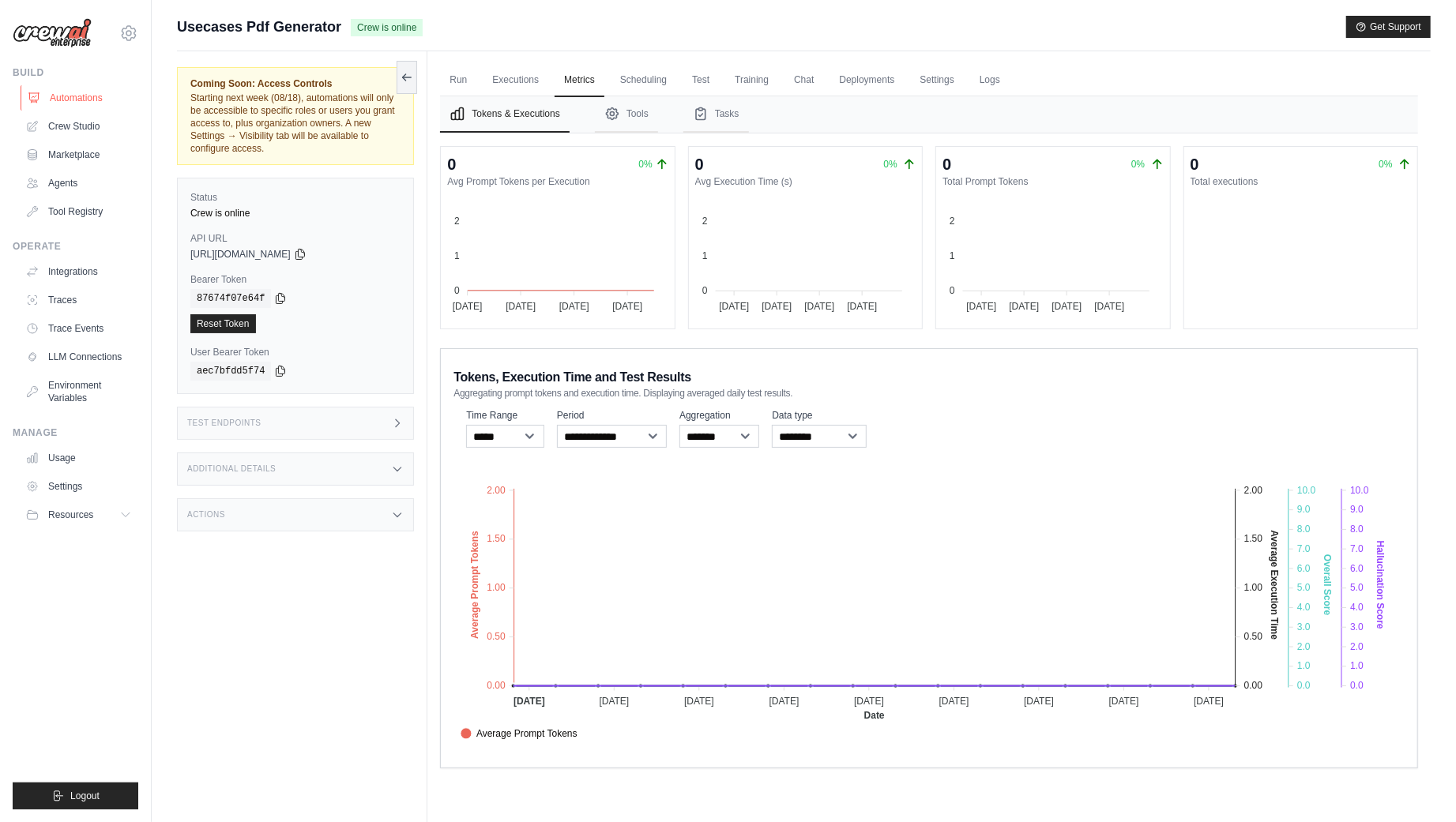
click at [78, 97] on link "Automations" at bounding box center [80, 97] width 119 height 25
click at [411, 72] on icon at bounding box center [406, 77] width 13 height 13
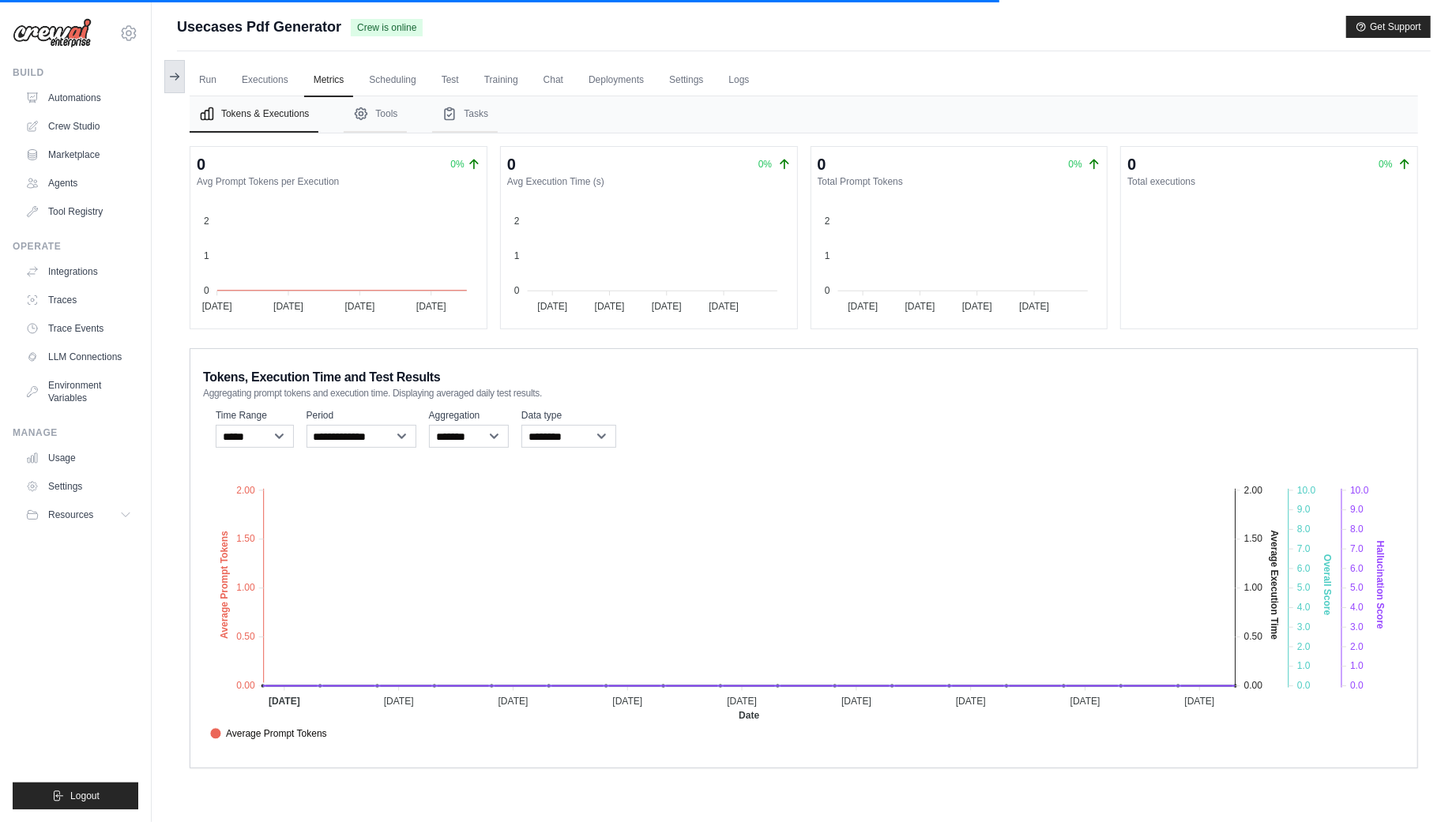
click at [171, 77] on icon at bounding box center [175, 77] width 9 height 0
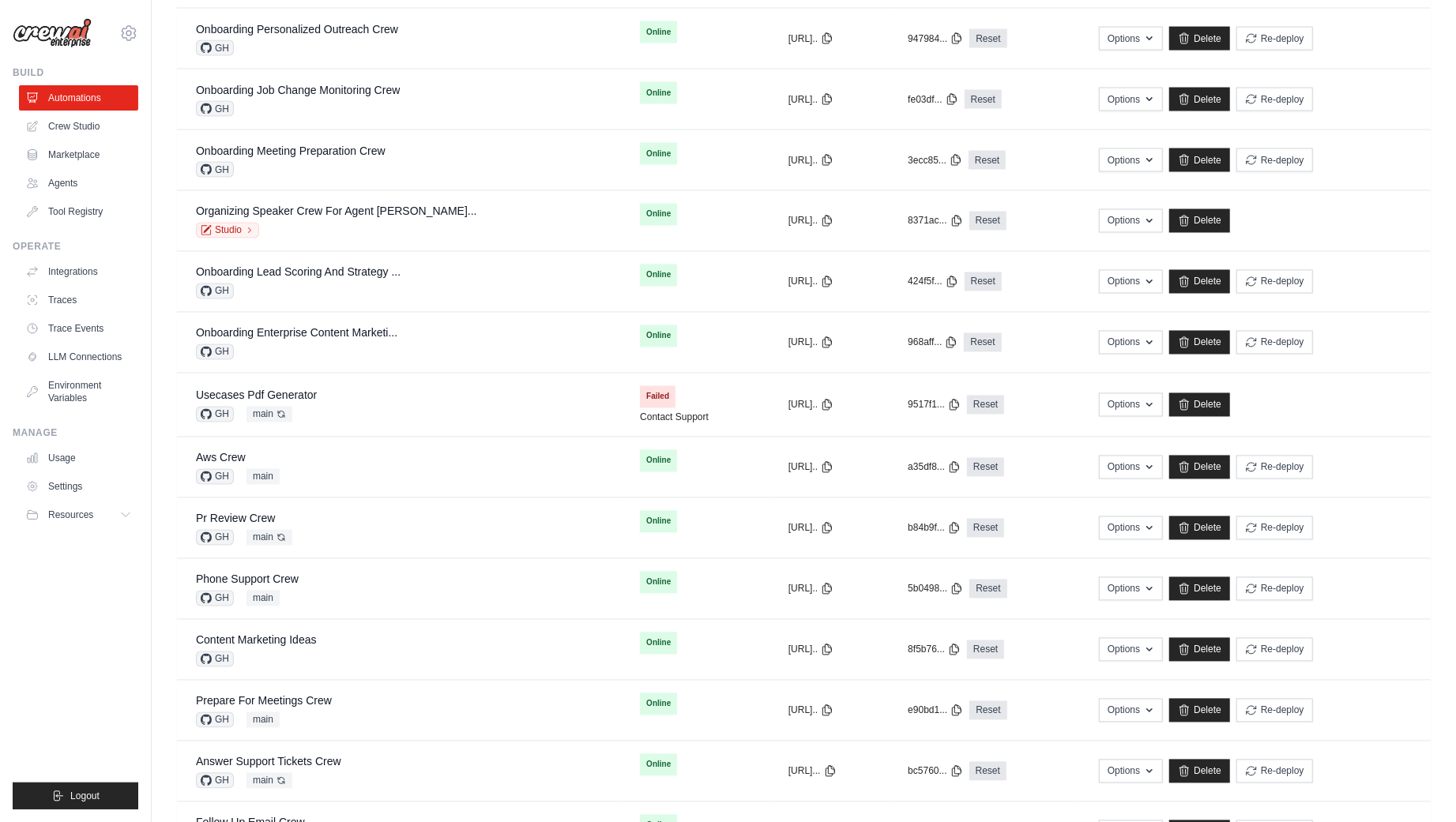
scroll to position [2061, 0]
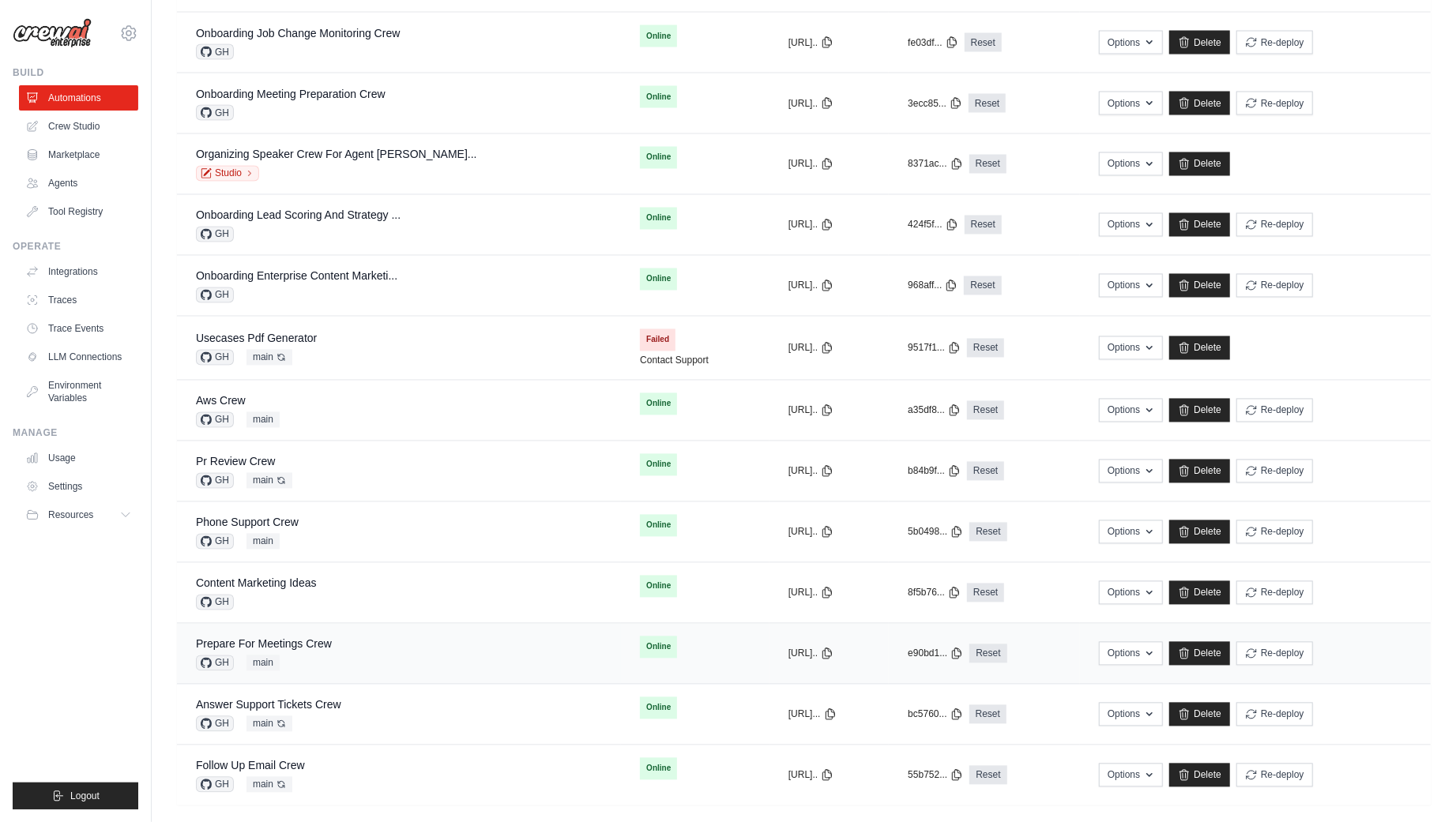
click at [314, 637] on div "Prepare For Meetings Crew" at bounding box center [264, 645] width 136 height 16
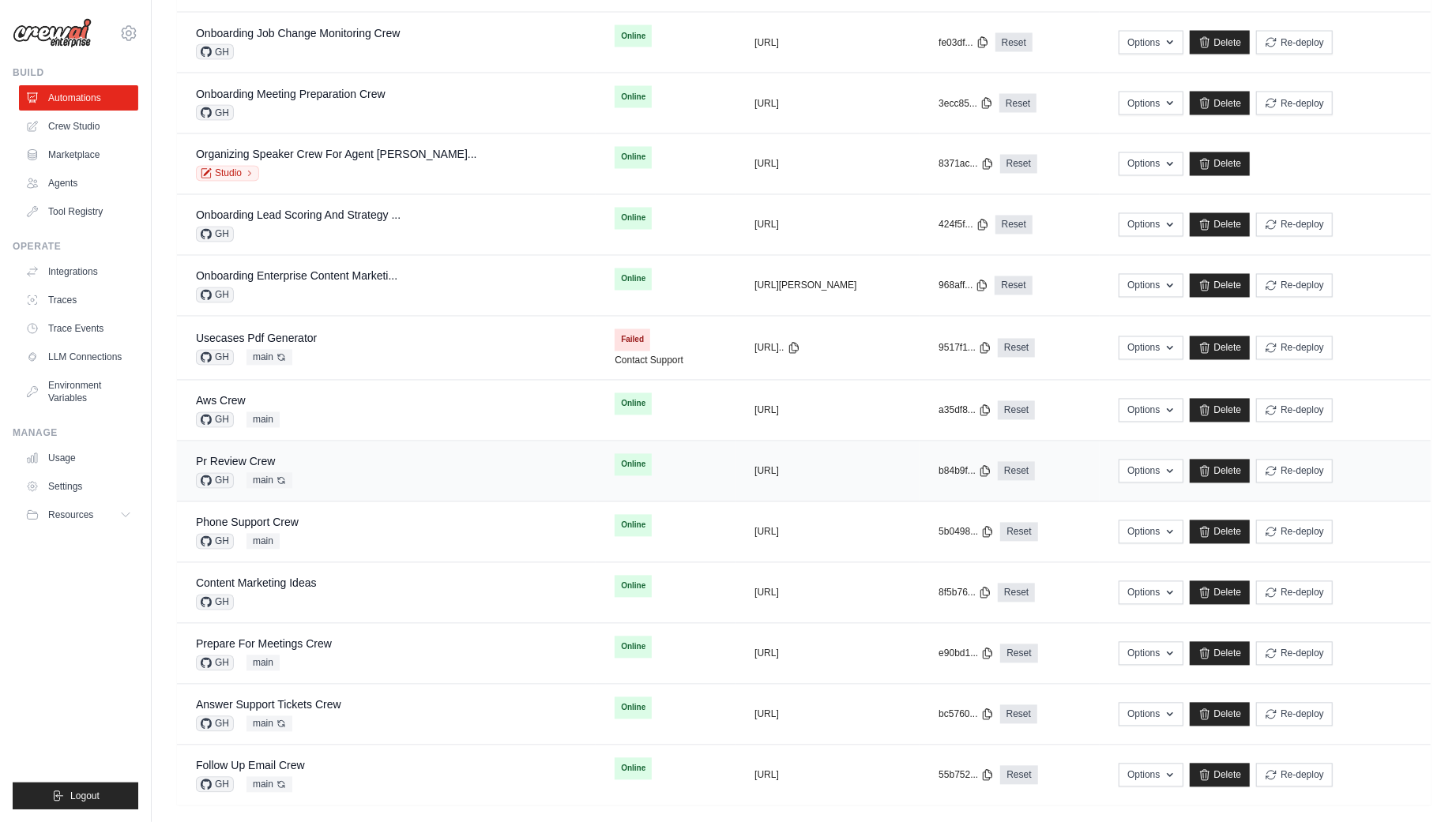
click at [315, 454] on div "Pr Review Crew GH main Auto-deploy enabled" at bounding box center [386, 471] width 381 height 35
click at [333, 454] on div "Pr Review Crew GH main Auto-deploy enabled" at bounding box center [386, 471] width 381 height 35
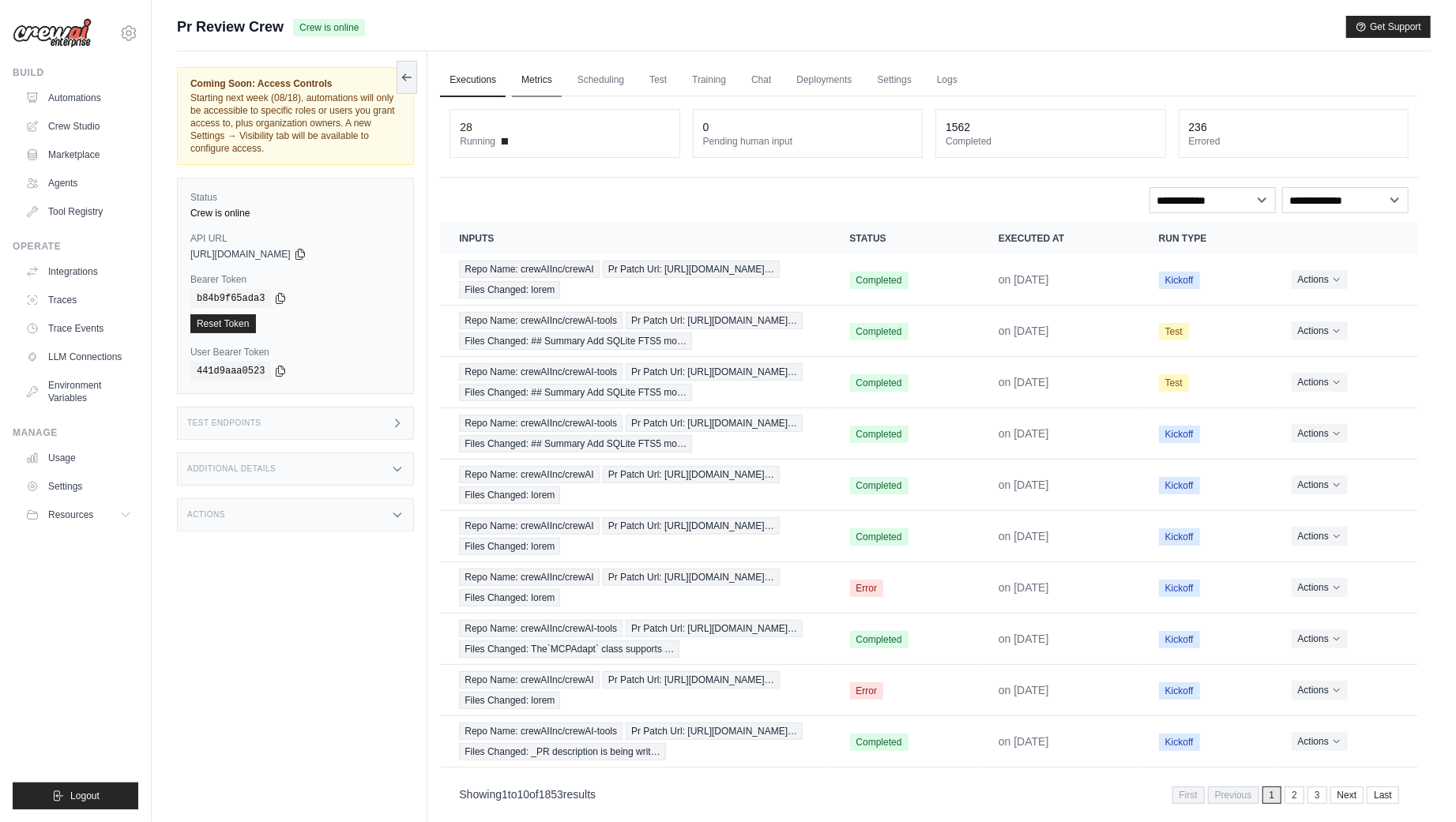
click at [538, 72] on link "Metrics" at bounding box center [536, 81] width 50 height 33
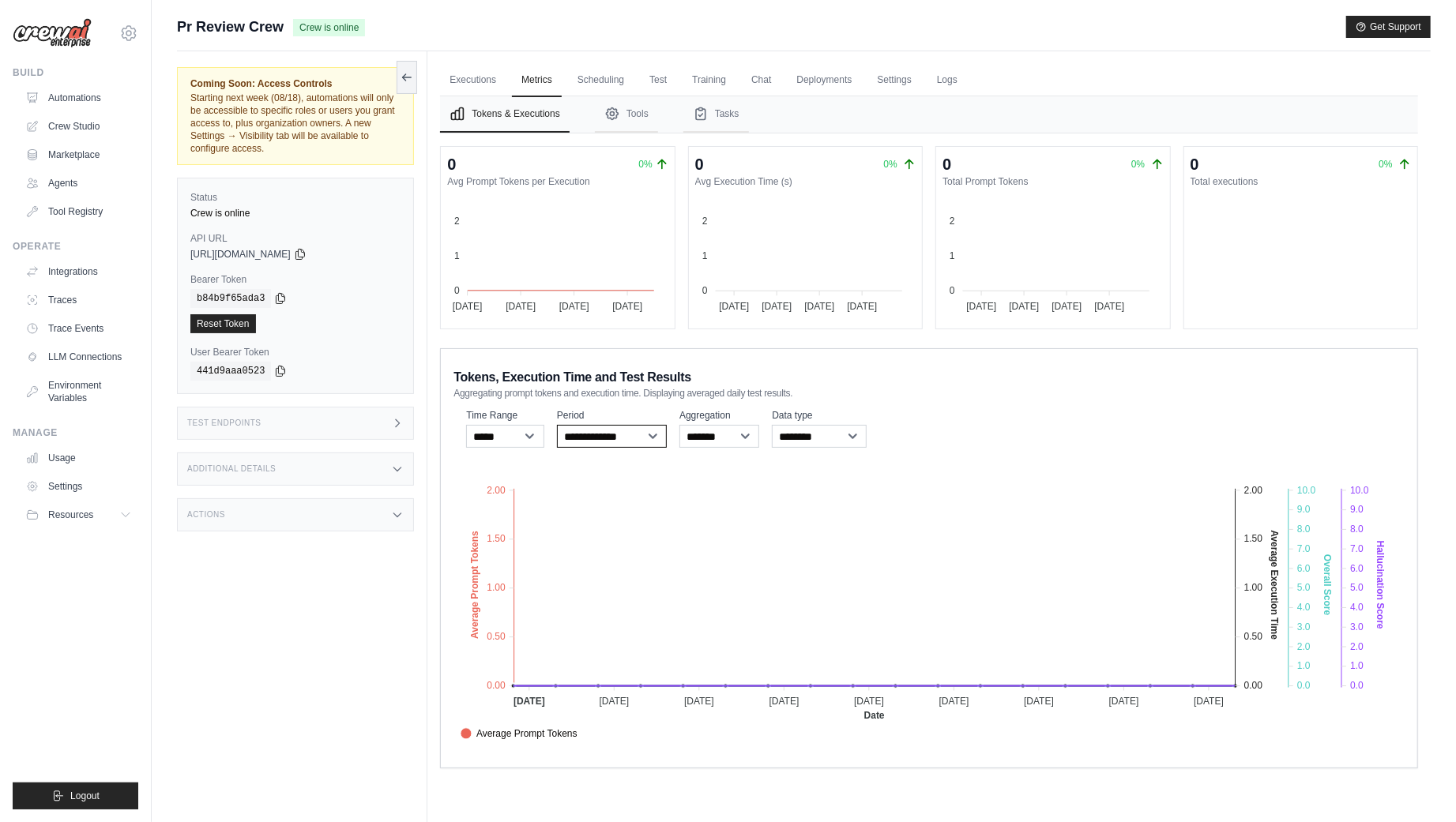
click at [631, 427] on select "**********" at bounding box center [611, 437] width 110 height 23
click at [557, 425] on select "**********" at bounding box center [611, 437] width 110 height 23
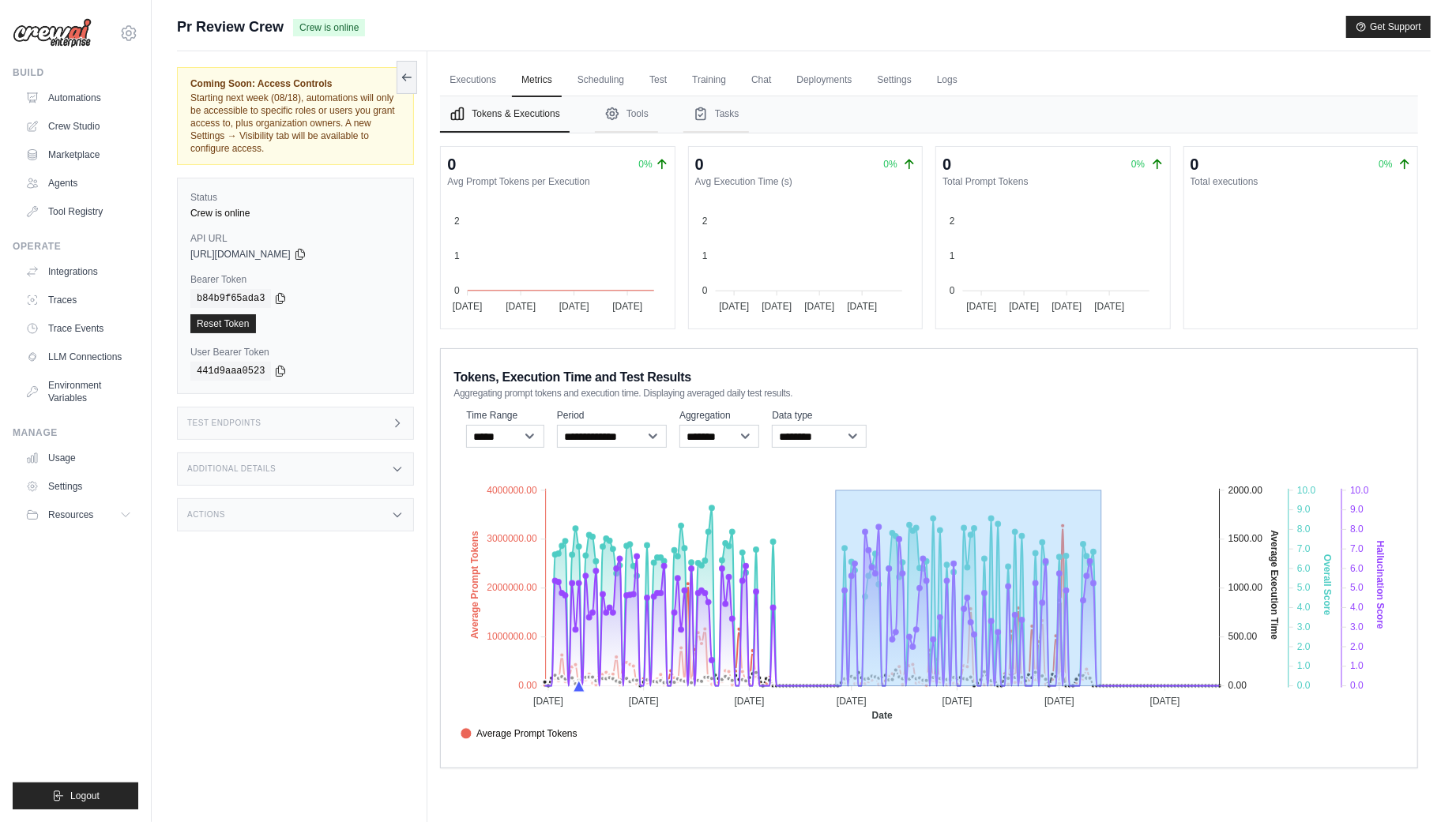
drag, startPoint x: 837, startPoint y: 563, endPoint x: 1101, endPoint y: 585, distance: 264.9
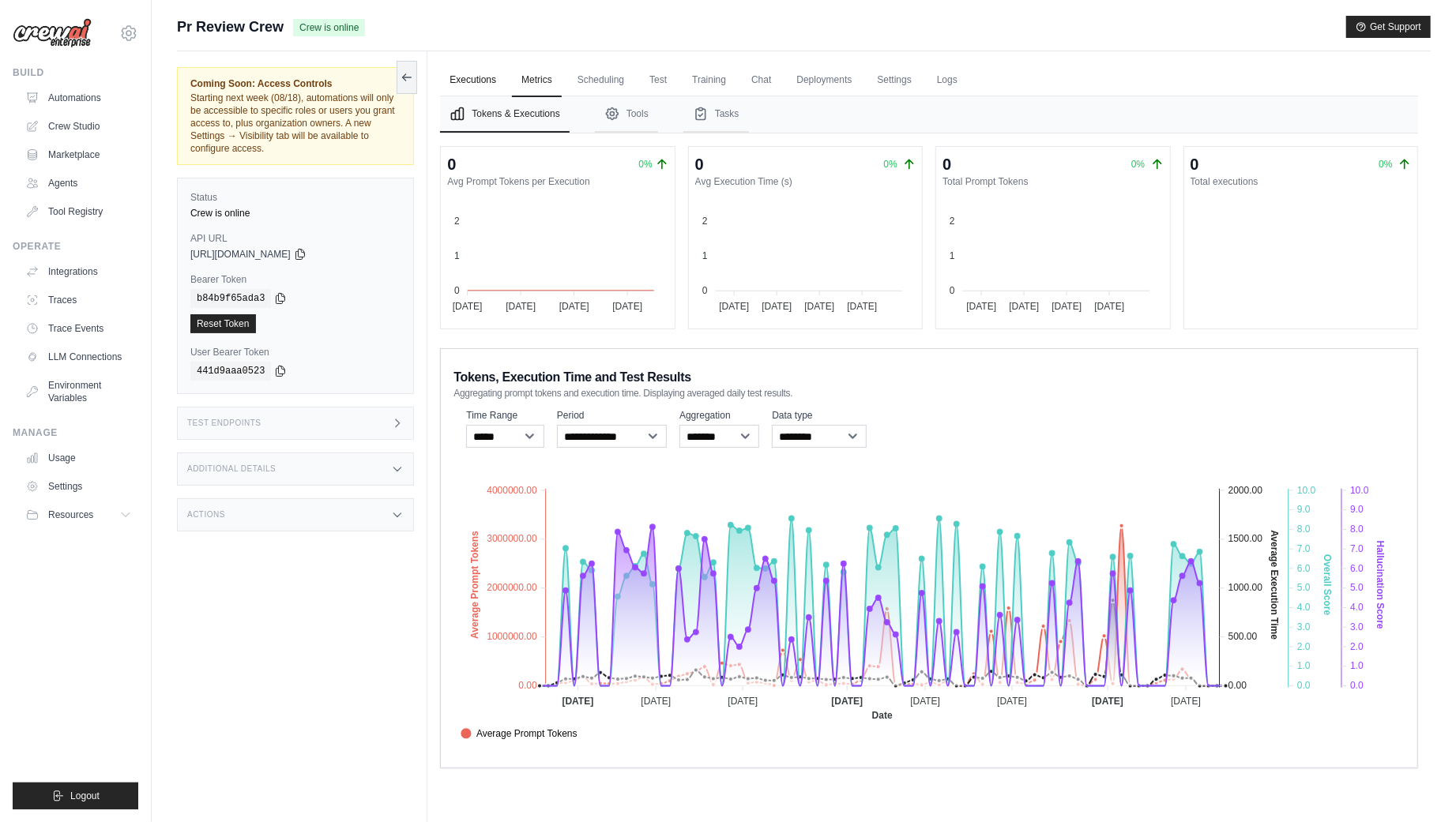
click at [482, 70] on link "Executions" at bounding box center [472, 81] width 65 height 33
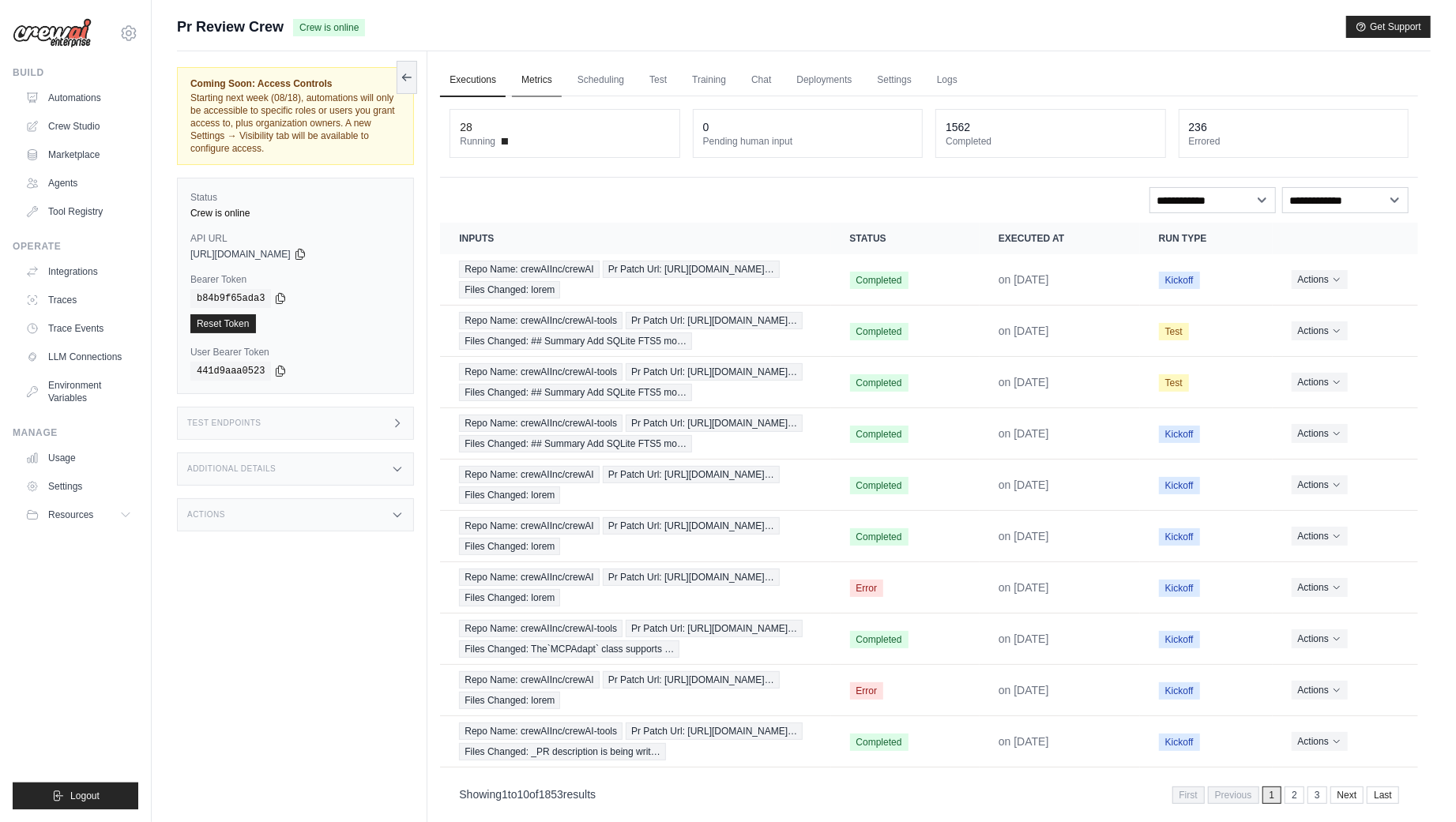
click at [547, 77] on link "Metrics" at bounding box center [536, 81] width 50 height 33
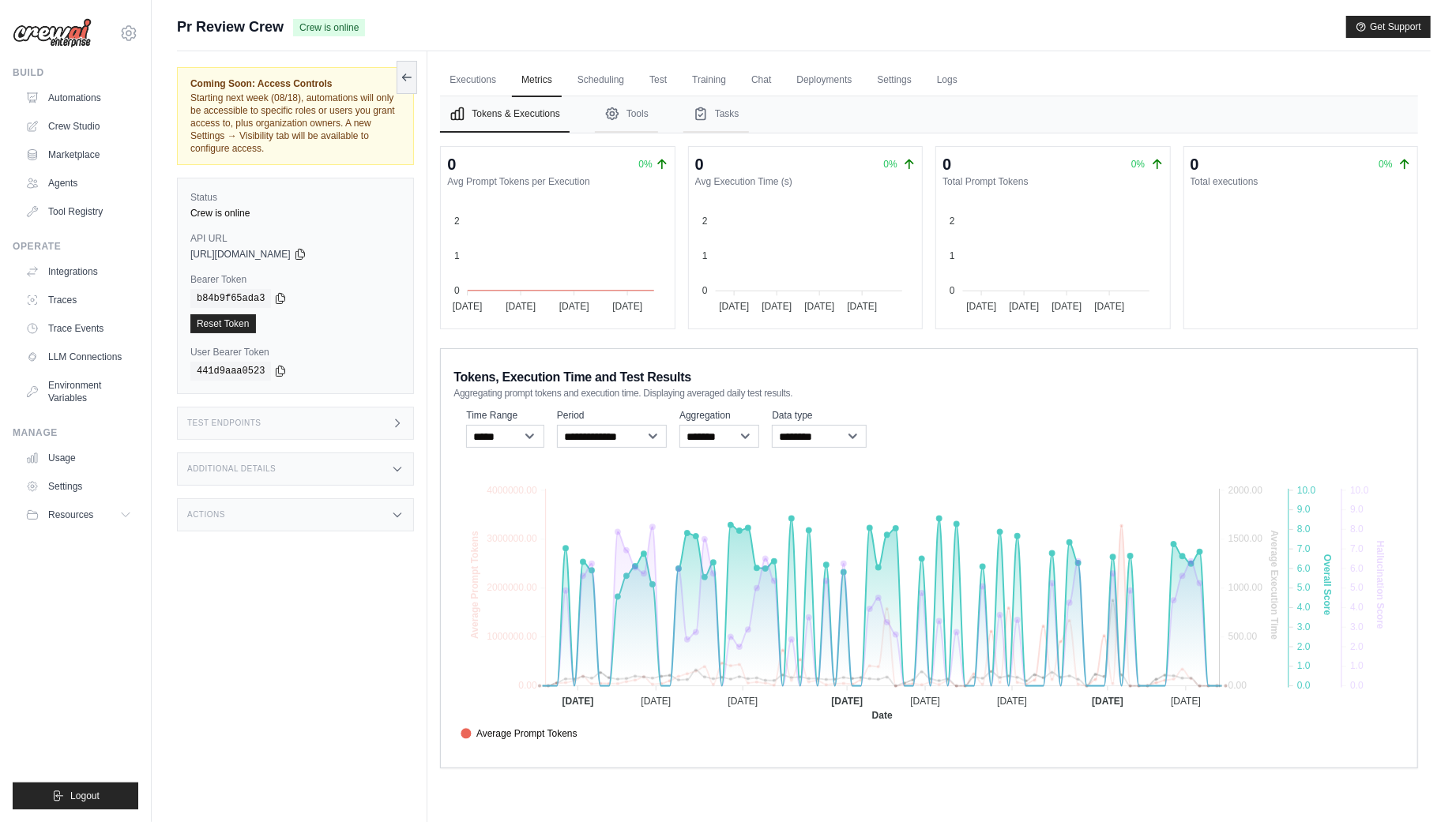
click at [501, 761] on span "Score" at bounding box center [480, 768] width 40 height 14
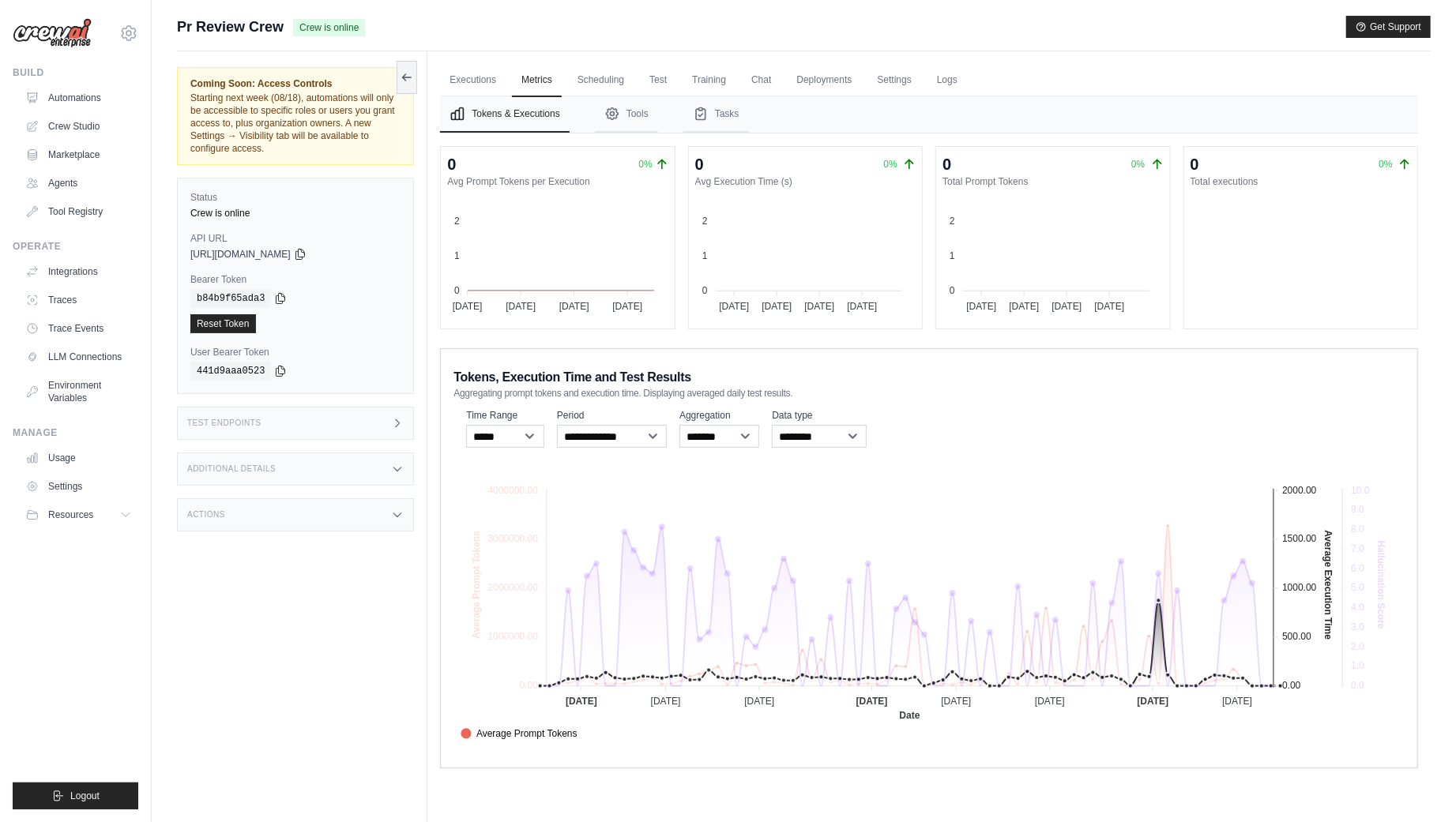
click at [579, 745] on span "Average Execution Time" at bounding box center [519, 752] width 118 height 14
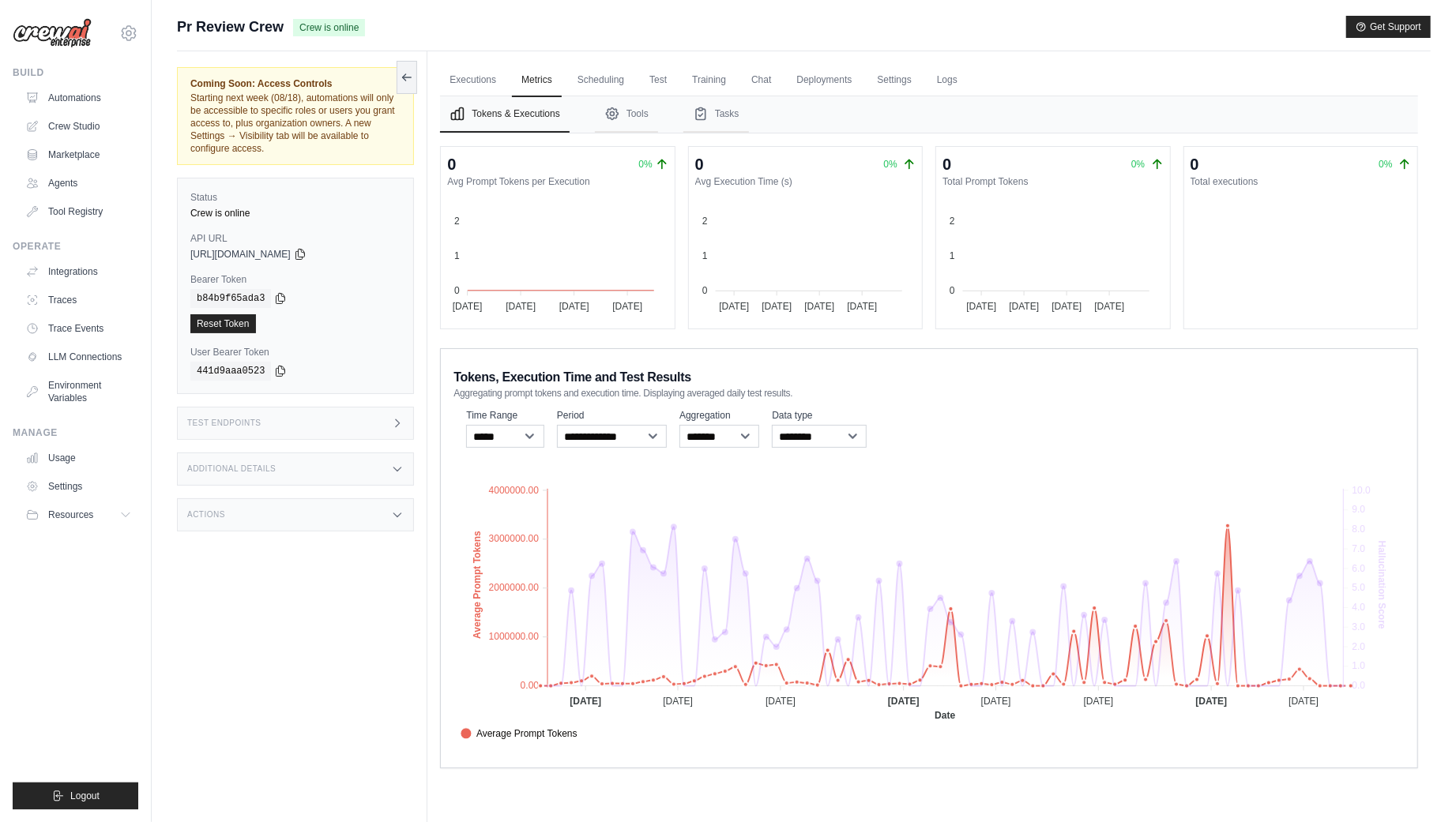
click at [578, 733] on span "Average Prompt Tokens" at bounding box center [518, 734] width 117 height 14
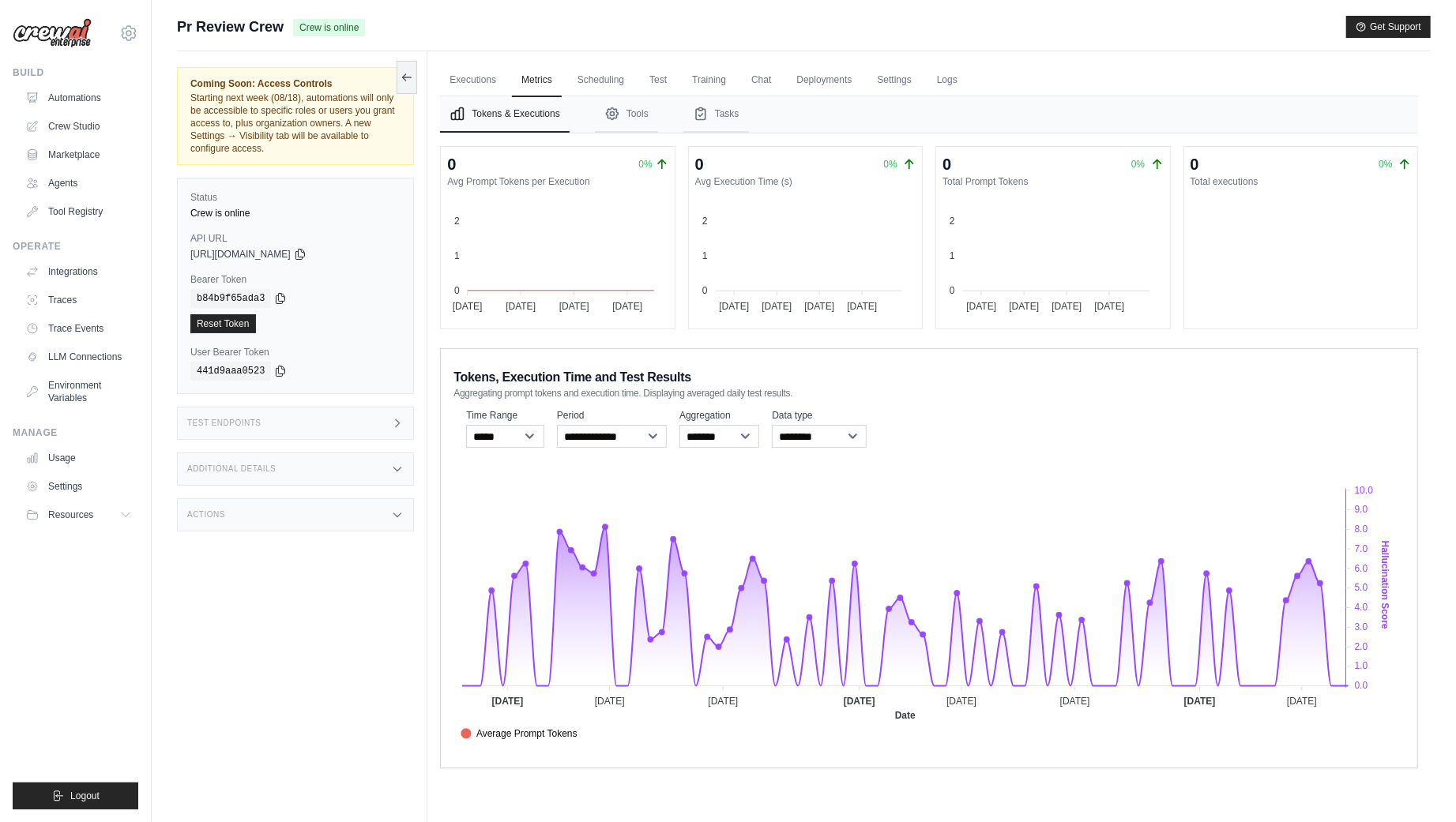
click at [1163, 737] on div "Average Prompt Tokens Average Execution Time Score Hallucination Score Crew Ver…" at bounding box center [929, 769] width 952 height 90
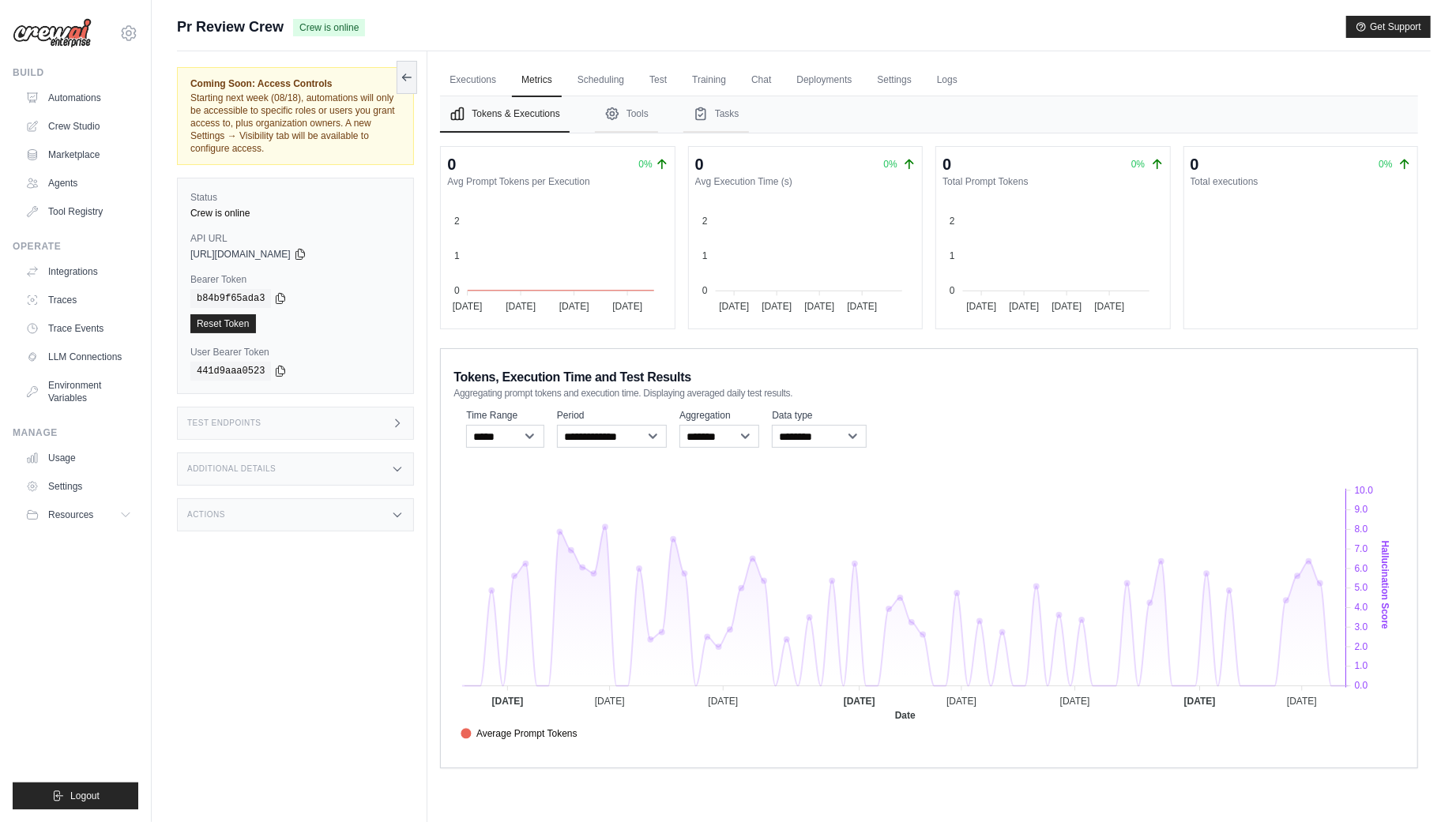
click at [538, 796] on span "Crew Versions" at bounding box center [498, 803] width 77 height 14
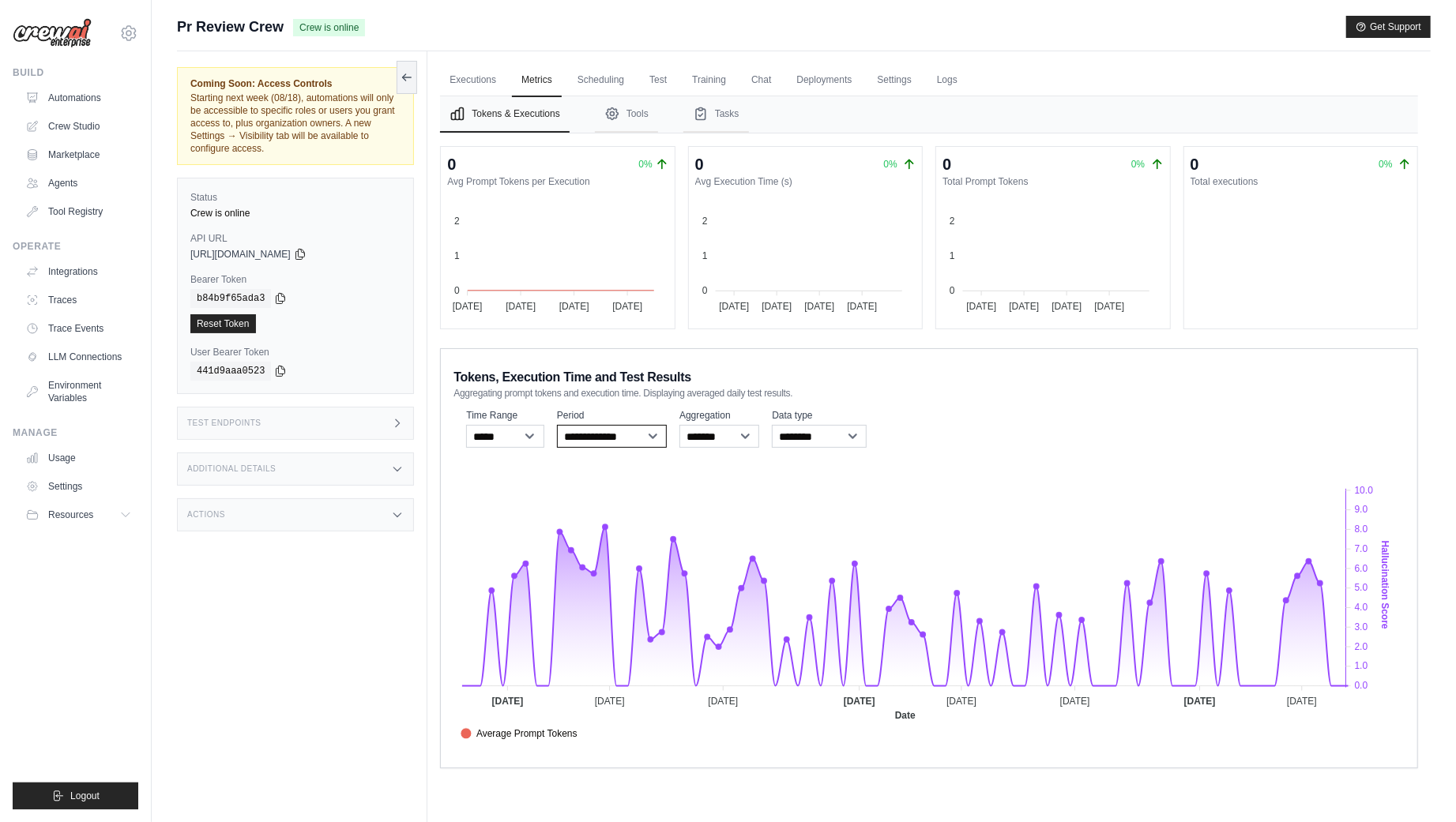
click at [648, 425] on select "**********" at bounding box center [611, 437] width 110 height 23
select select "**********"
click at [557, 425] on select "**********" at bounding box center [611, 437] width 110 height 23
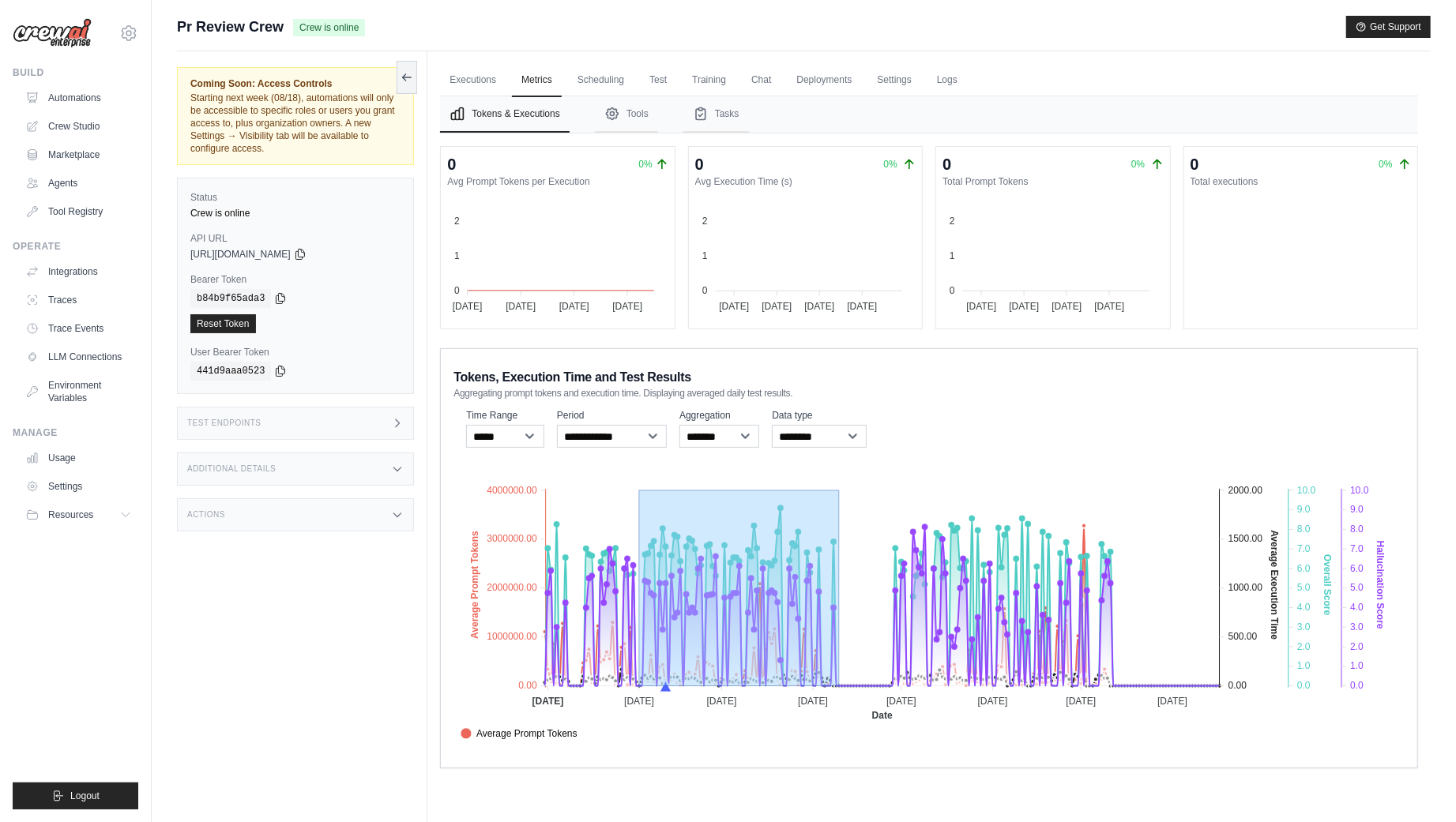
drag, startPoint x: 640, startPoint y: 648, endPoint x: 838, endPoint y: 659, distance: 198.3
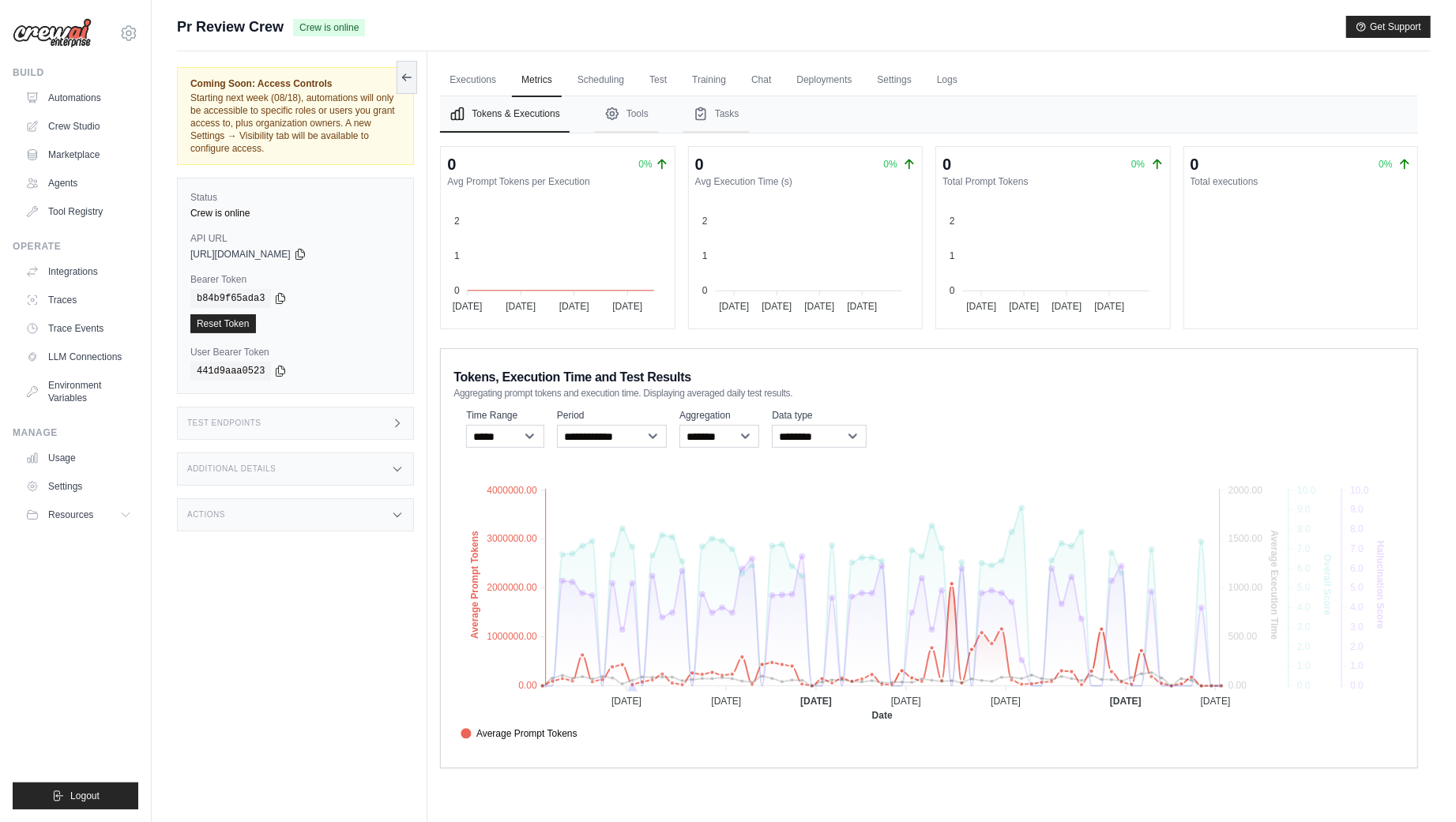
click at [578, 731] on span "Average Prompt Tokens" at bounding box center [518, 734] width 117 height 14
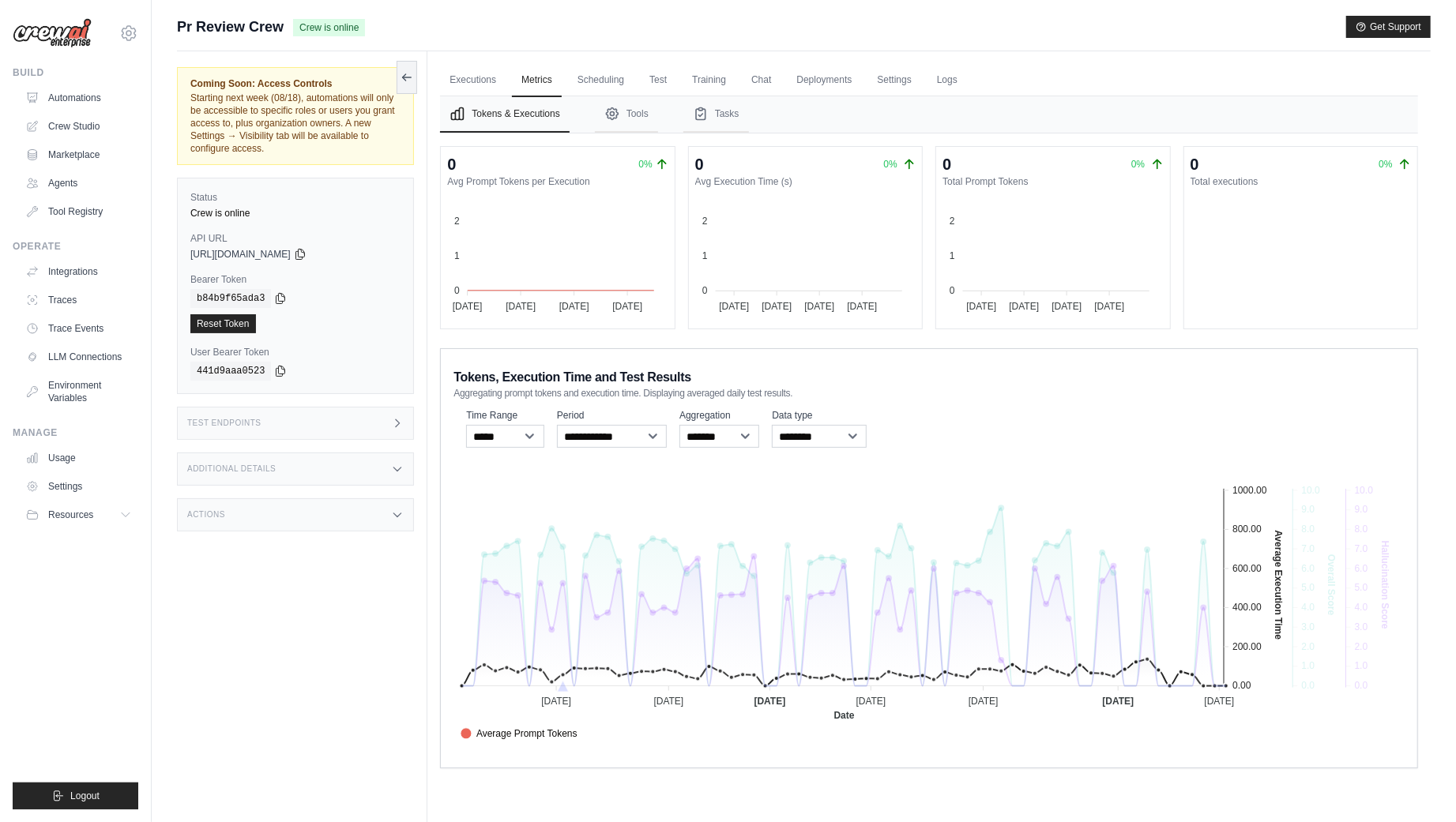
click at [579, 745] on span "Average Execution Time" at bounding box center [519, 752] width 118 height 14
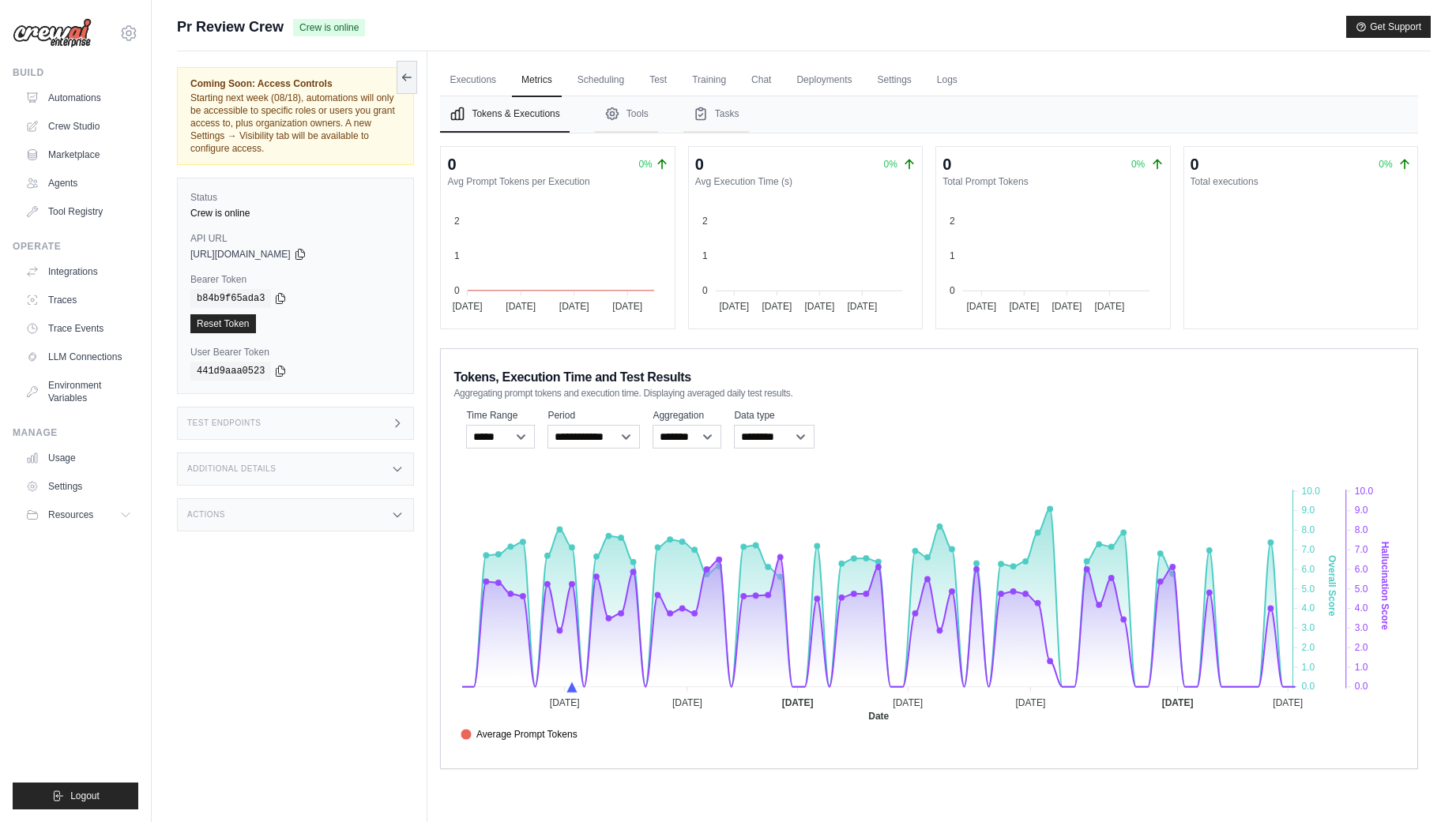
select select "**********"
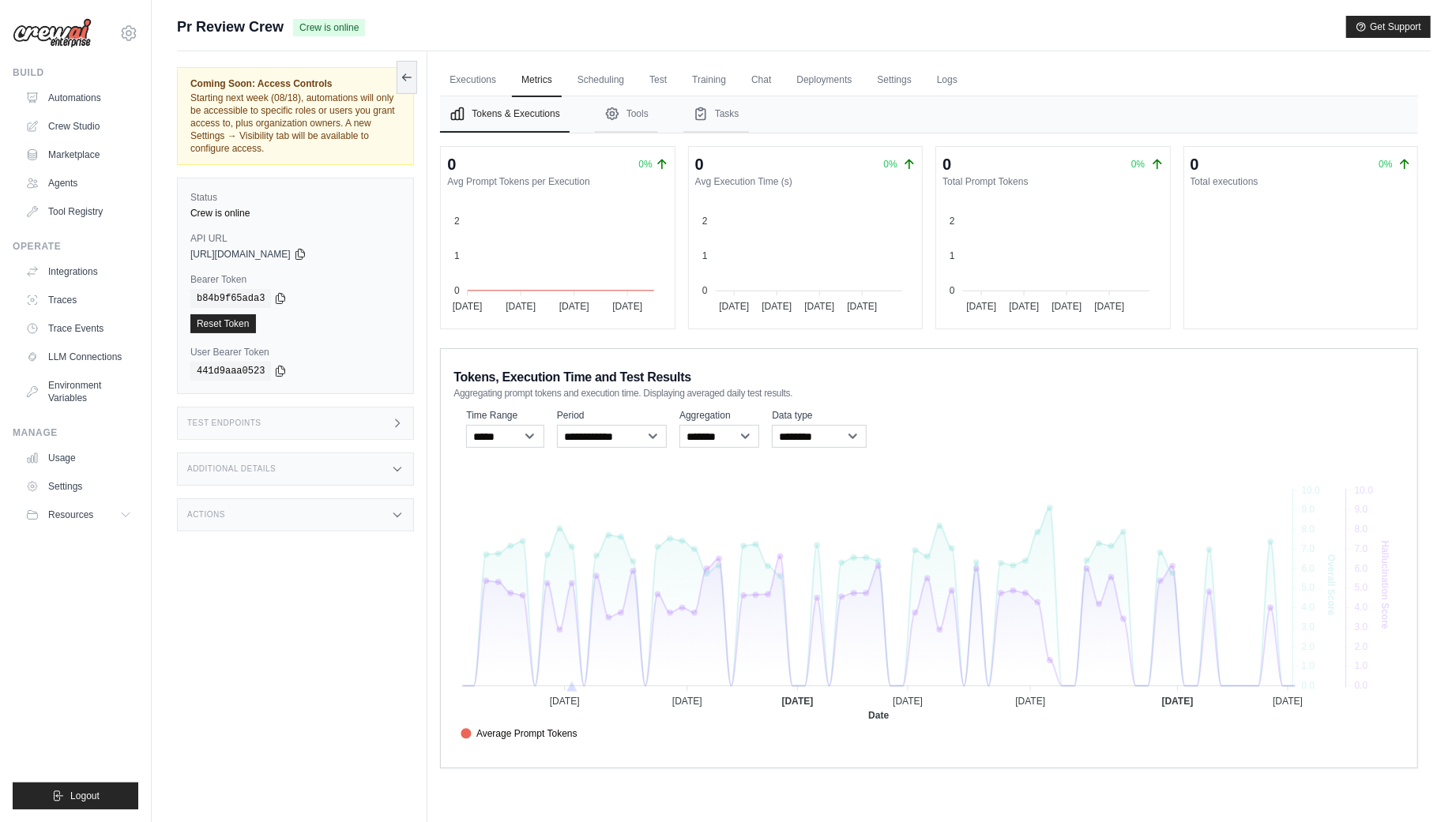
click at [578, 728] on span "Average Prompt Tokens" at bounding box center [518, 734] width 117 height 14
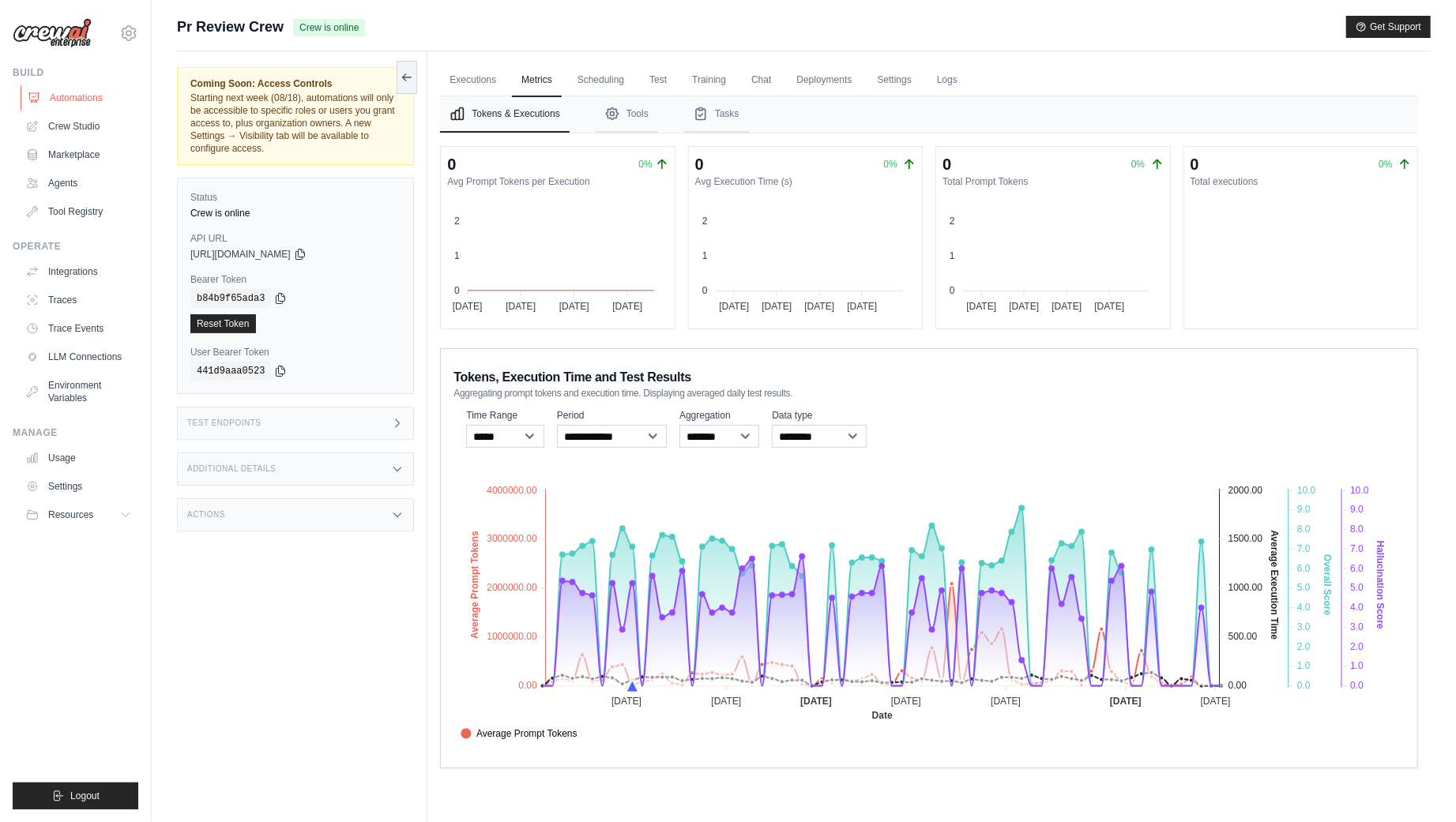
click at [77, 96] on link "Automations" at bounding box center [80, 97] width 119 height 25
click at [398, 629] on div "Coming Soon: Access Controls Starting next week (08/18), automations will only …" at bounding box center [302, 462] width 250 height 822
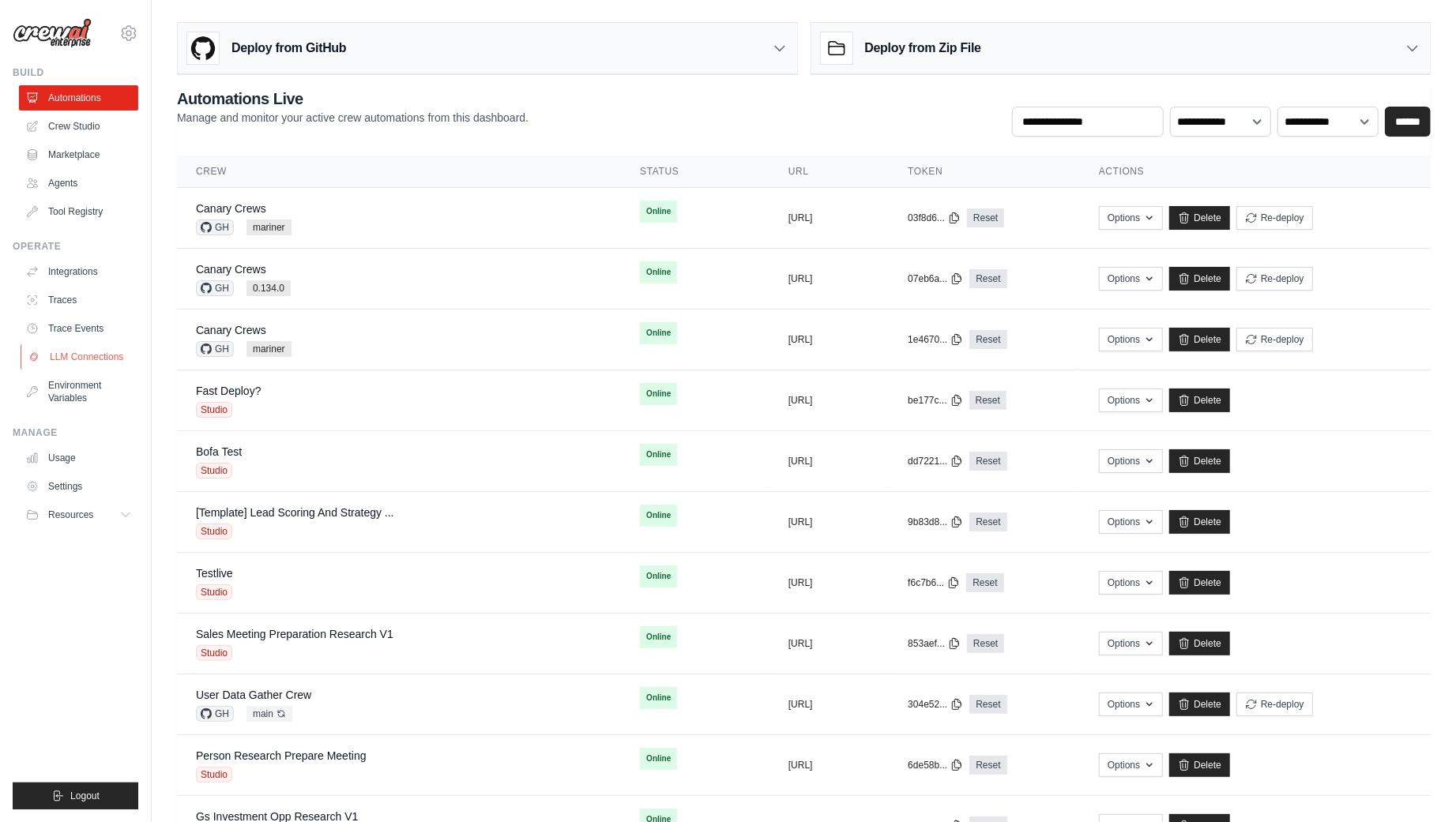
click at [68, 357] on link "LLM Connections" at bounding box center [80, 357] width 119 height 25
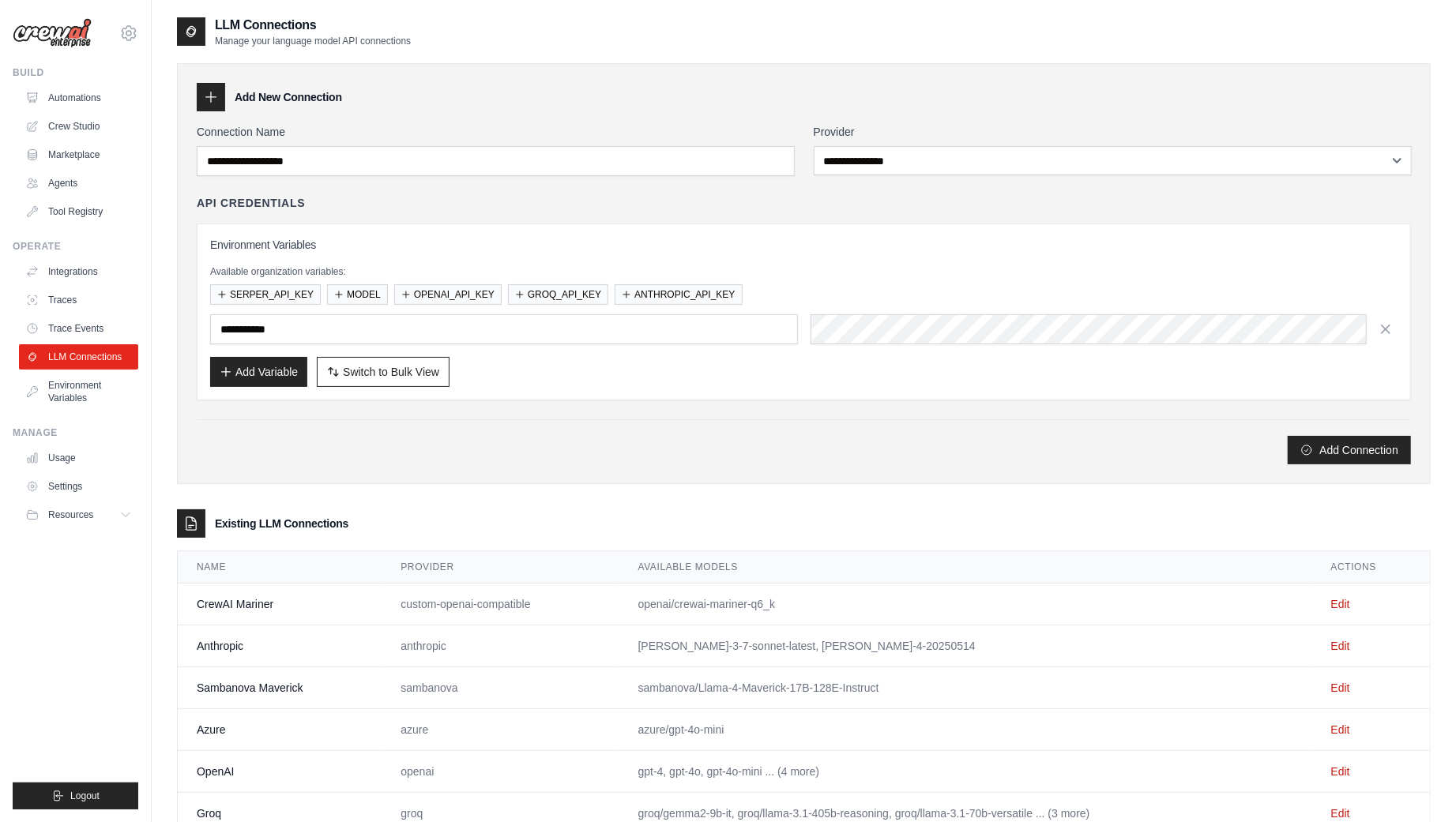
scroll to position [46, 0]
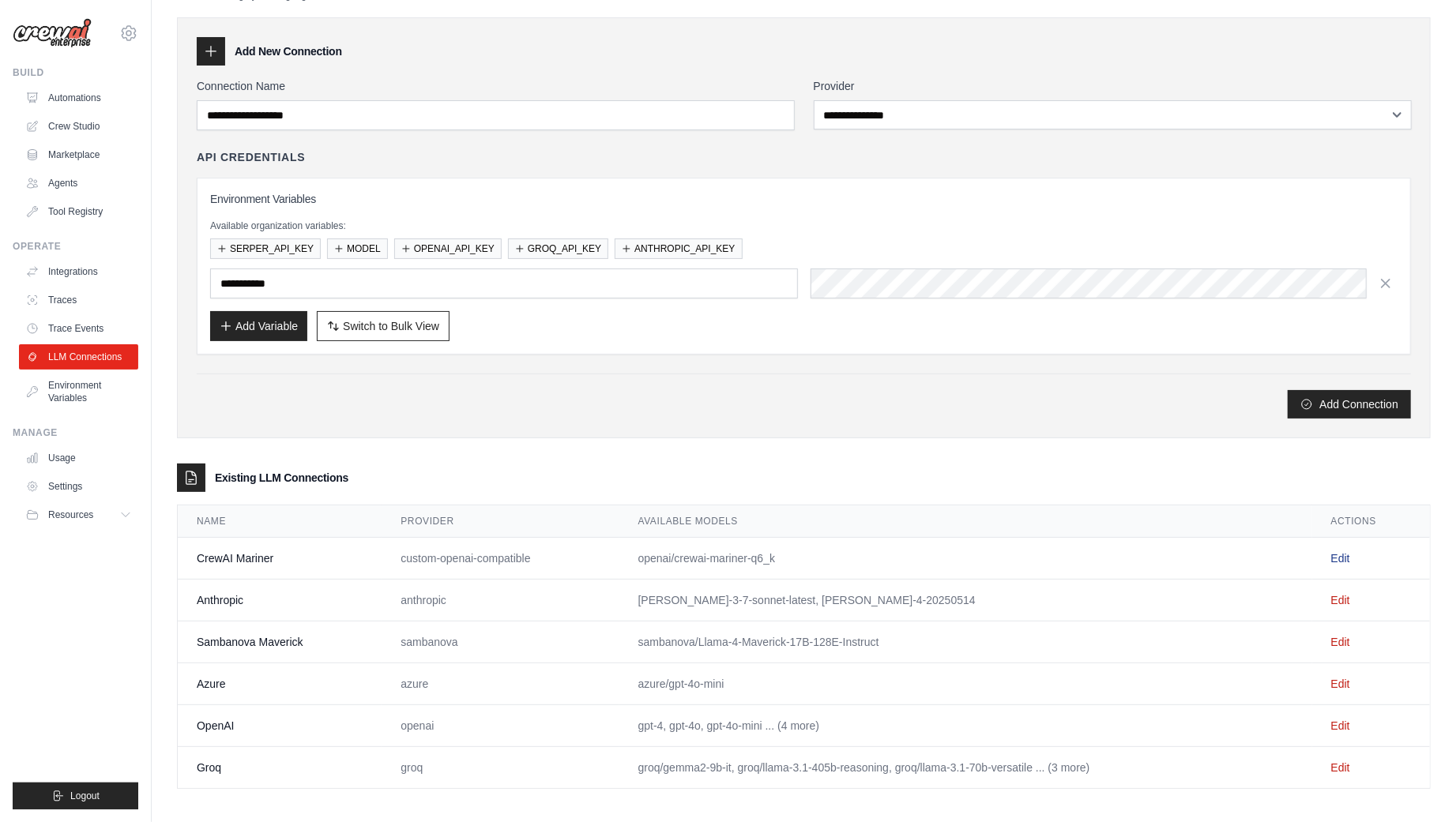
click at [1338, 552] on link "Edit" at bounding box center [1340, 558] width 19 height 13
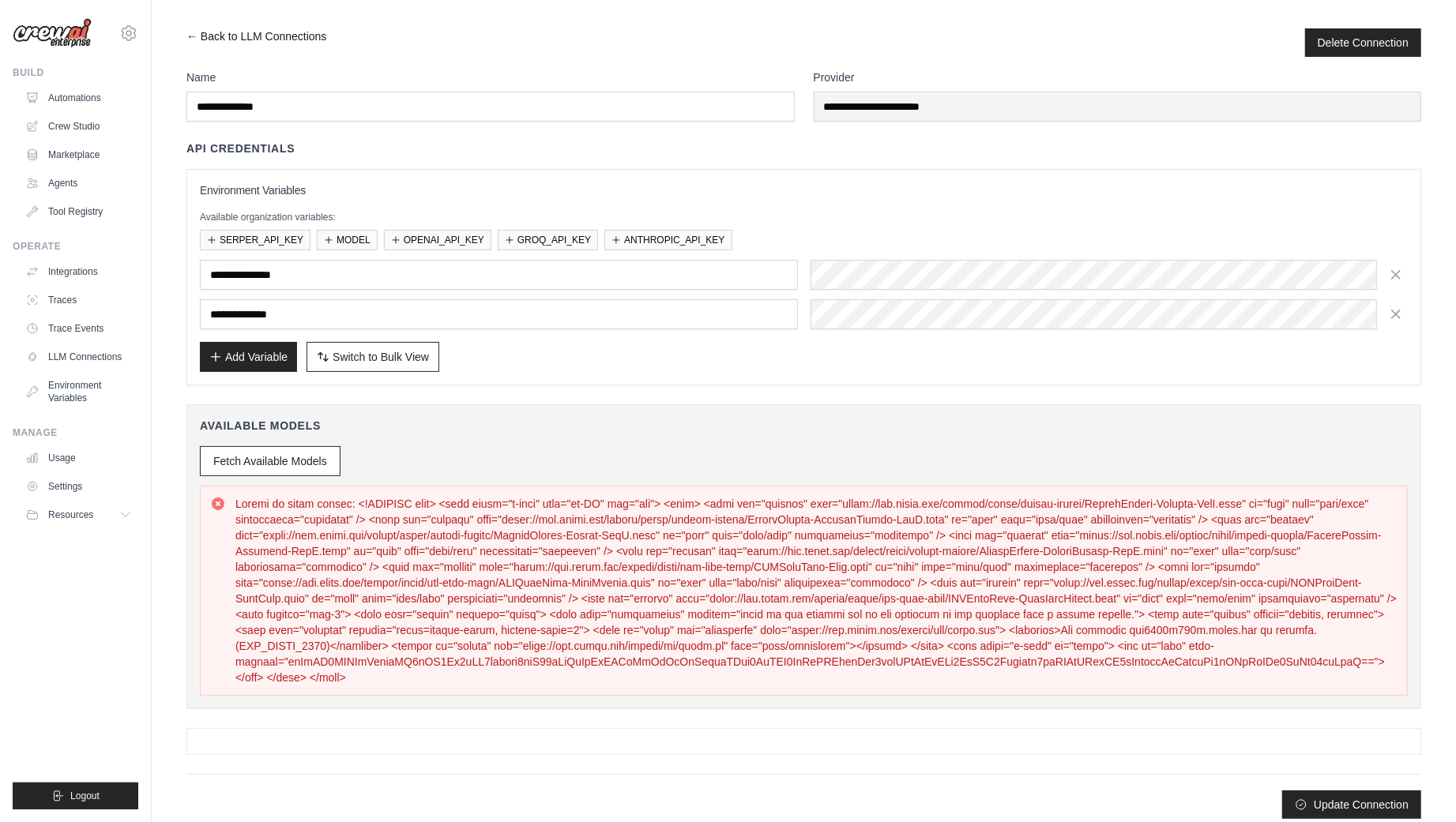
click at [213, 36] on link "← Back to LLM Connections" at bounding box center [256, 43] width 140 height 29
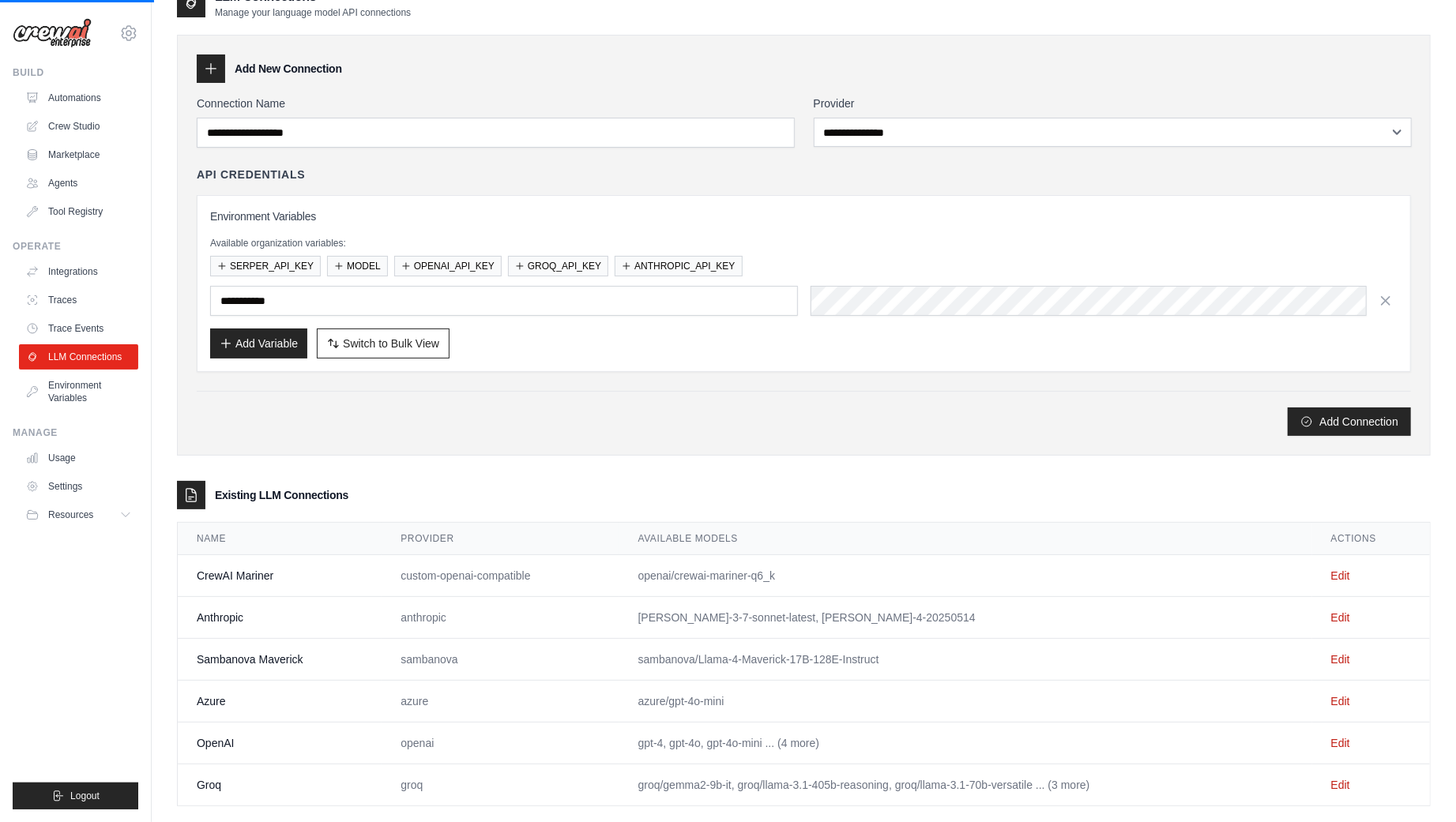
scroll to position [46, 0]
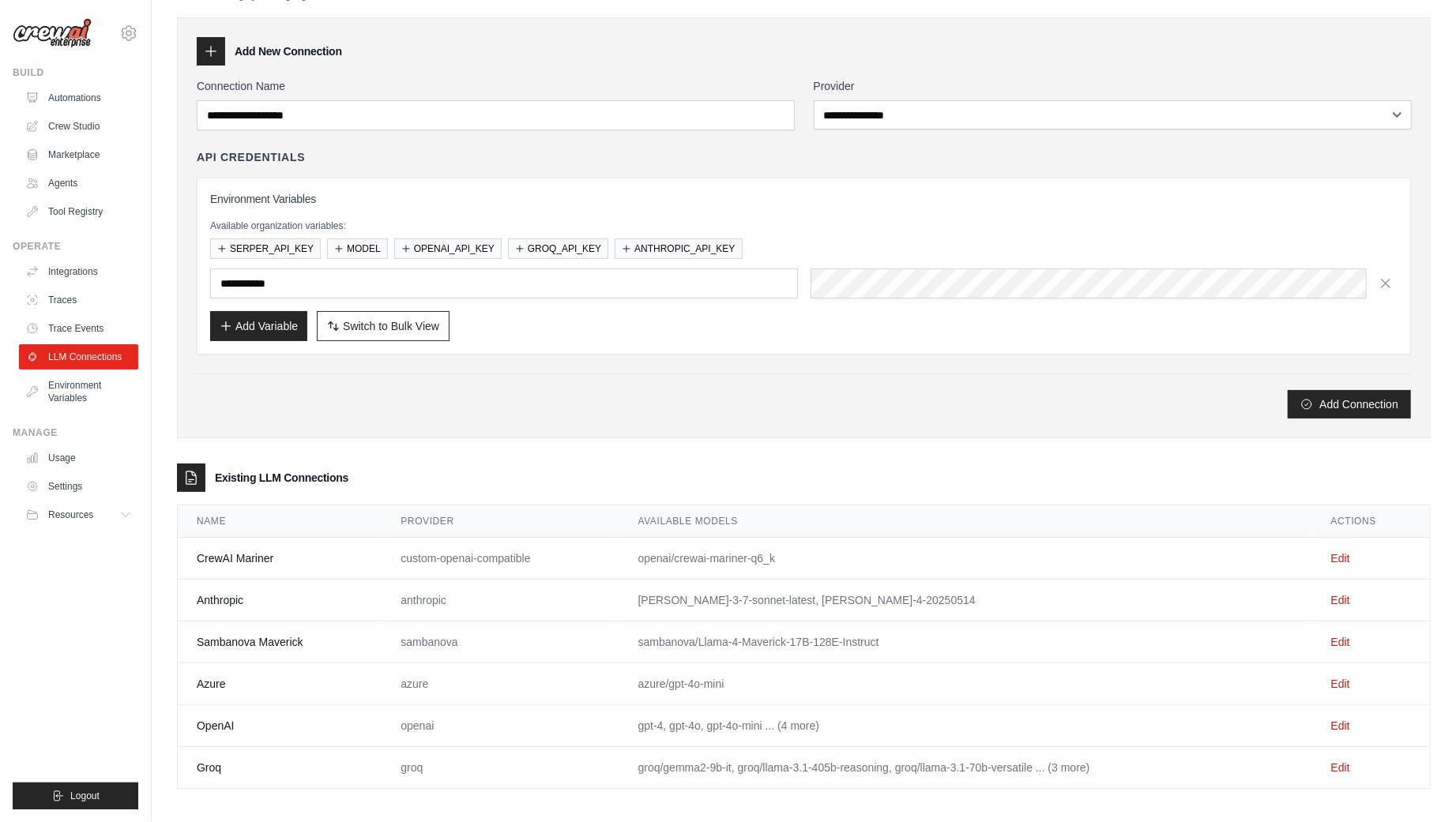
click at [469, 374] on div "Add Connection" at bounding box center [804, 397] width 1214 height 45
click at [135, 32] on icon at bounding box center [129, 33] width 19 height 19
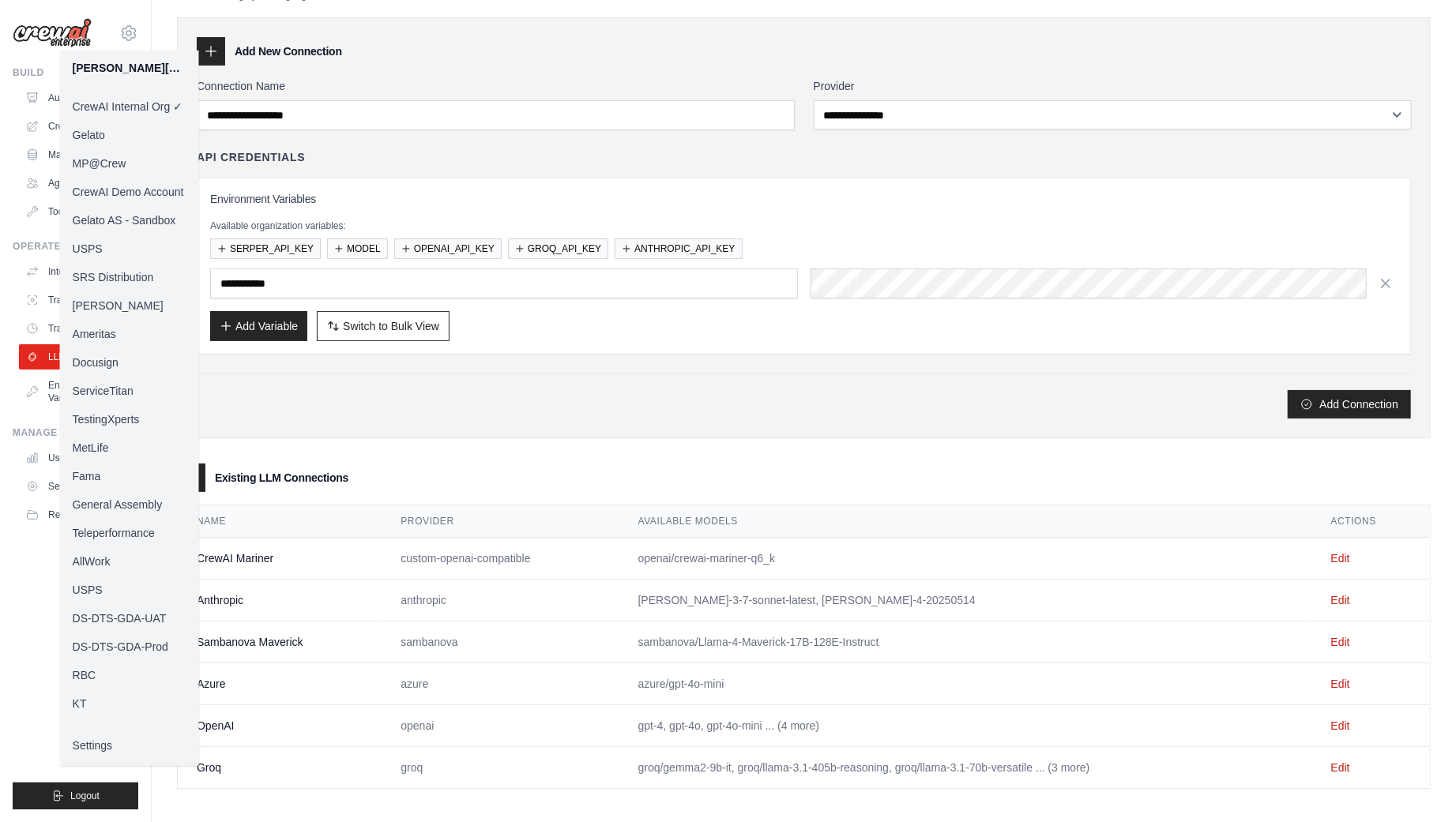
click at [117, 161] on link "MP@Crew" at bounding box center [130, 164] width 139 height 29
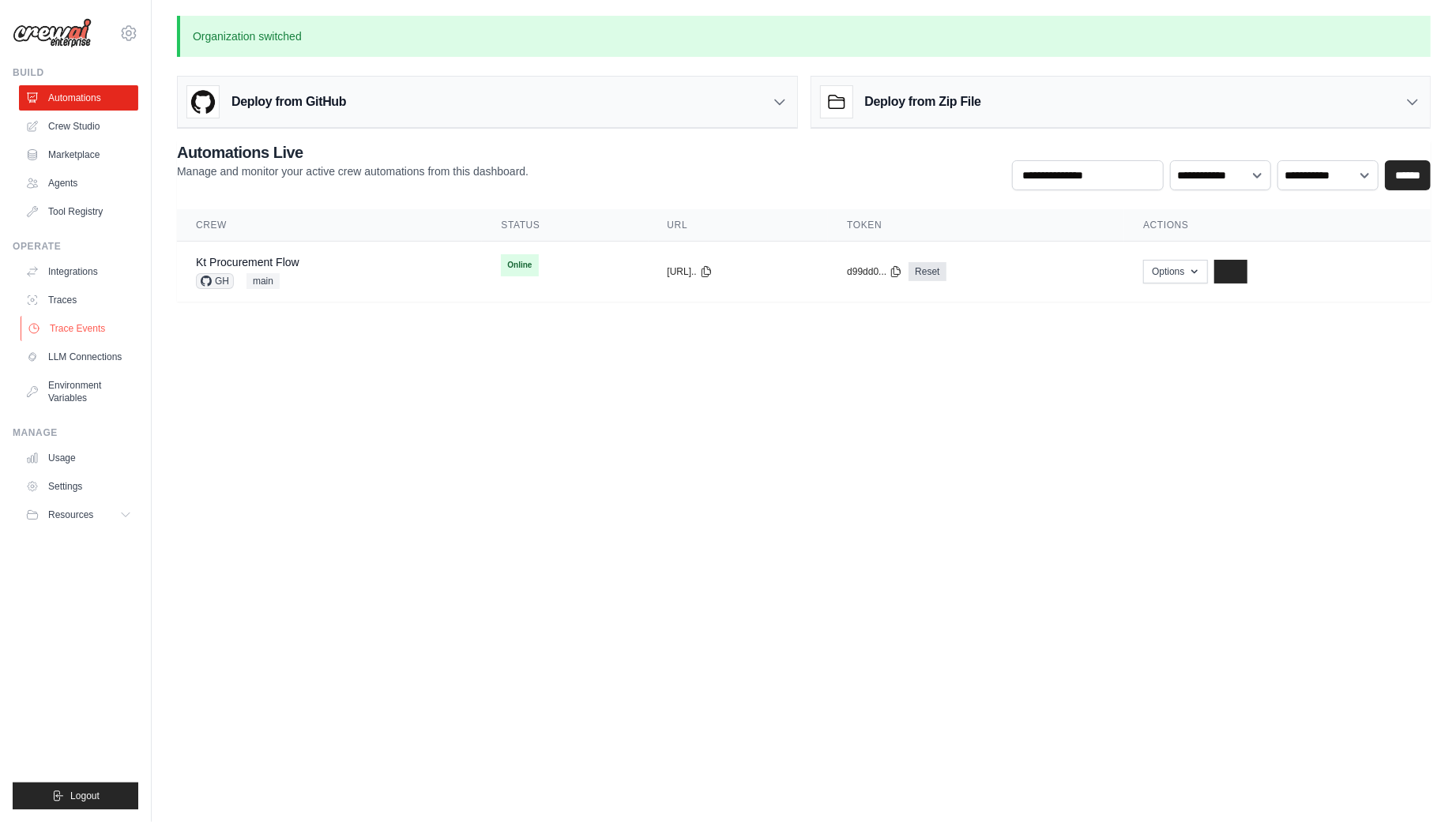
click at [67, 327] on link "Trace Events" at bounding box center [80, 328] width 119 height 25
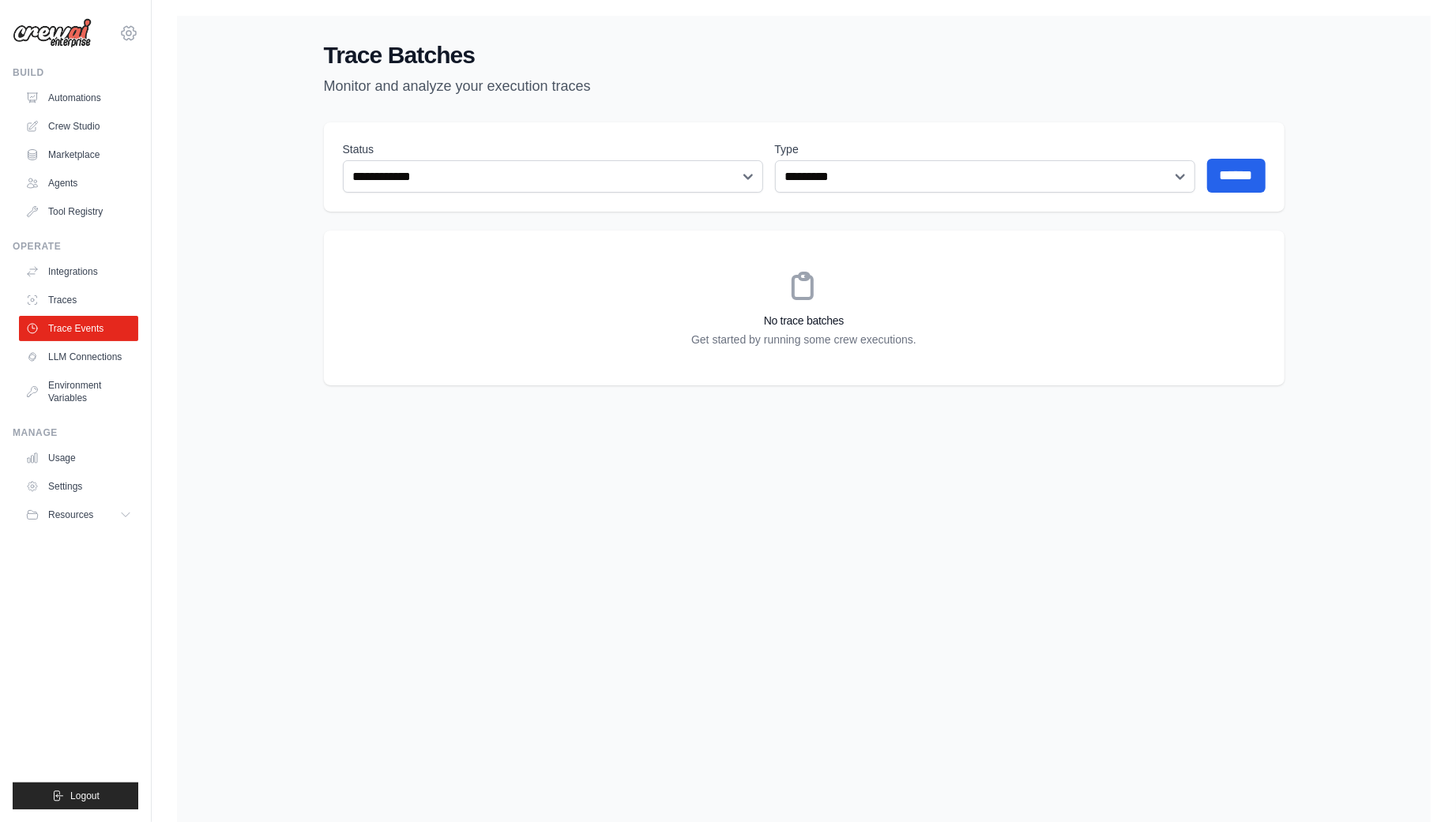
click at [130, 39] on icon at bounding box center [129, 32] width 14 height 13
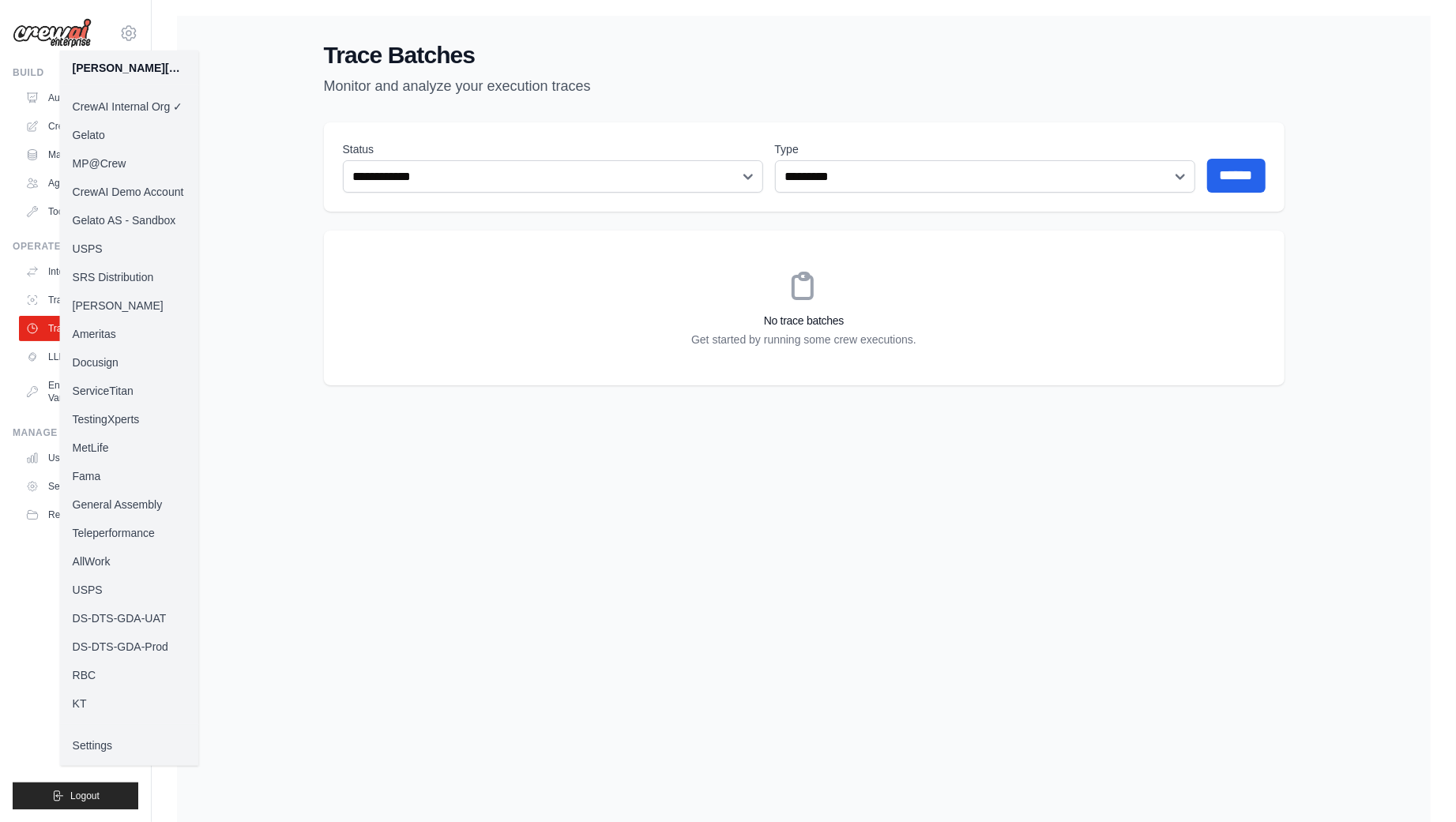
click at [130, 163] on link "MP@Crew" at bounding box center [130, 164] width 139 height 29
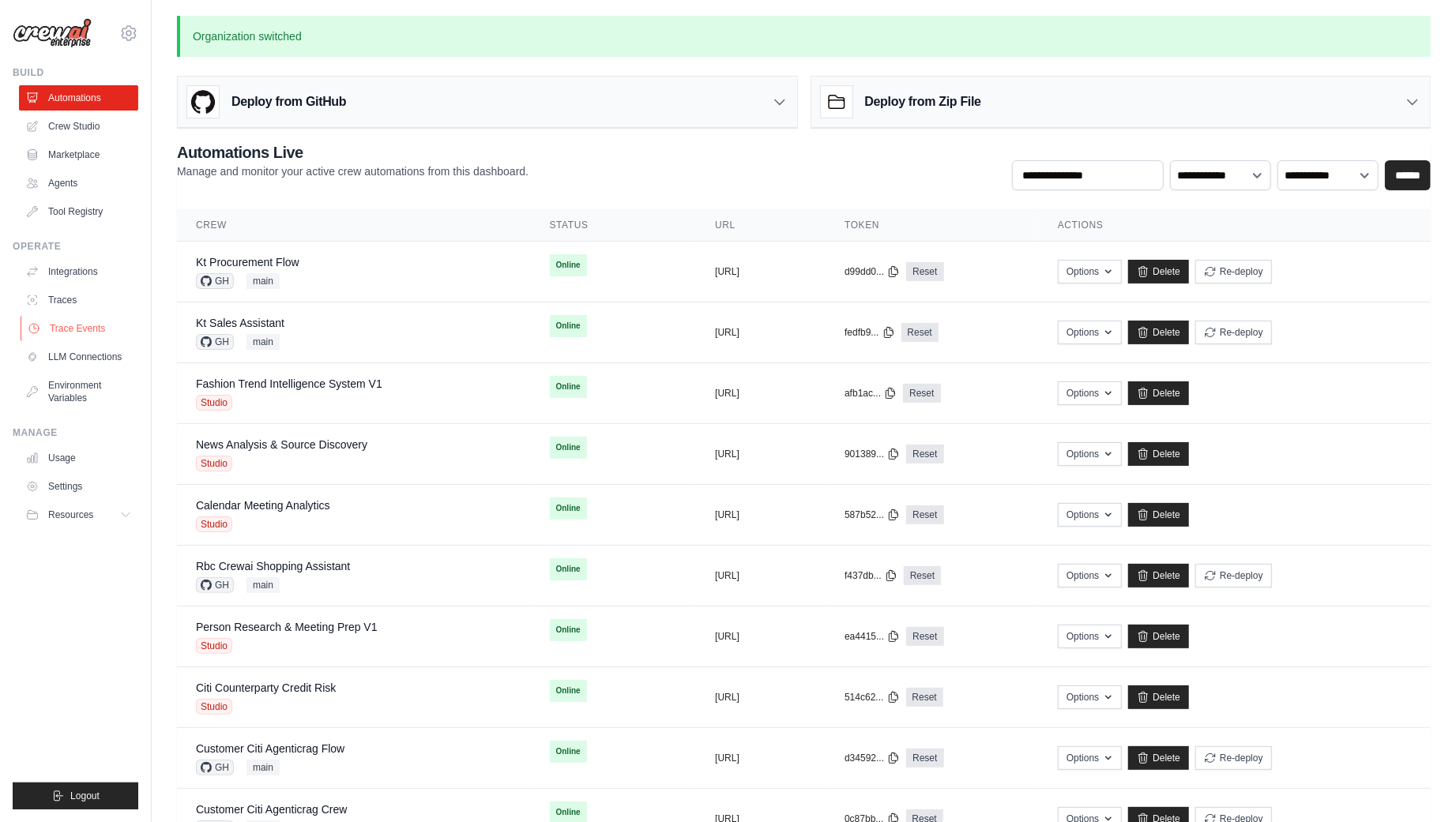
click at [61, 335] on link "Trace Events" at bounding box center [80, 328] width 119 height 25
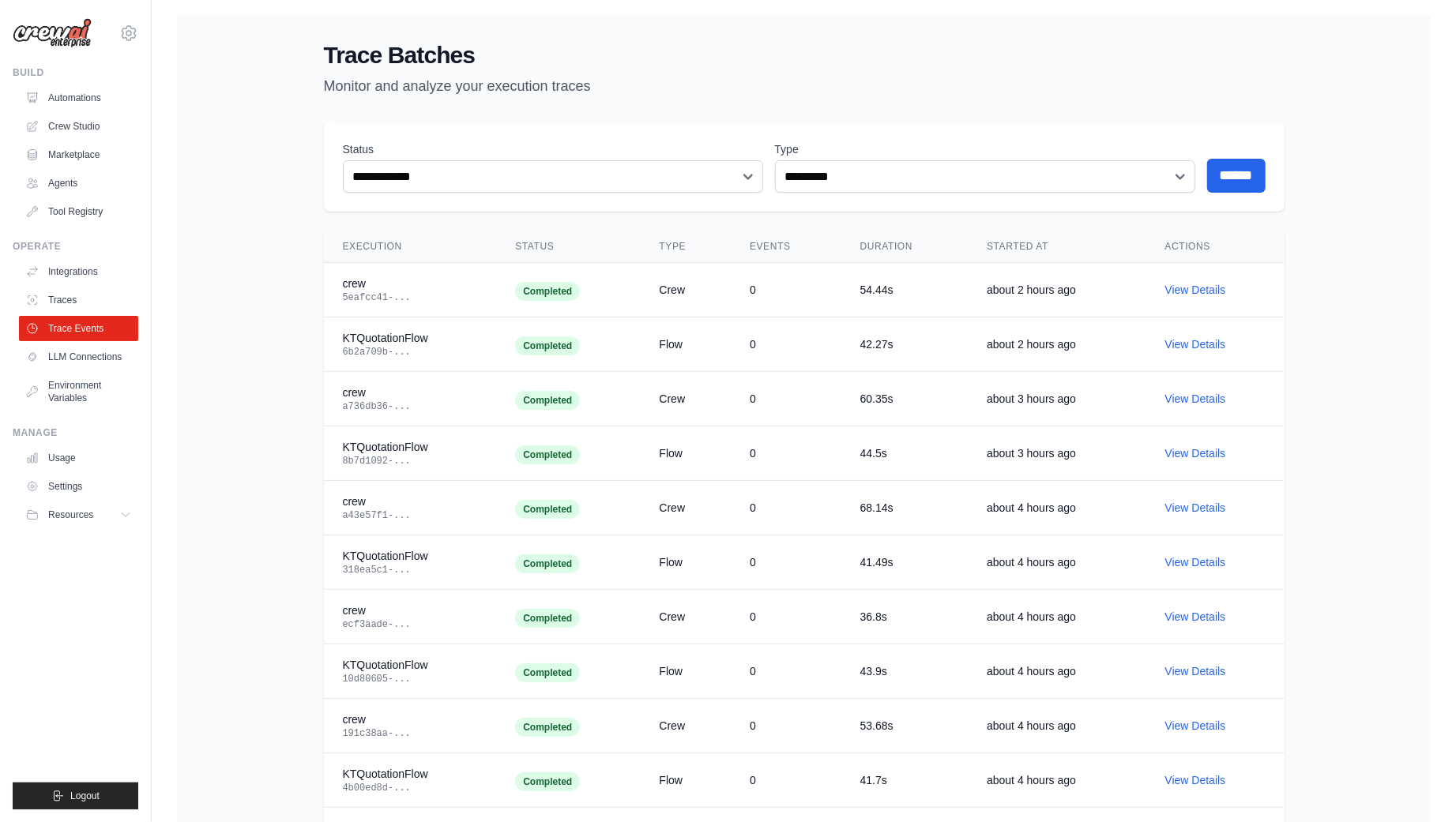
click at [265, 283] on div "**********" at bounding box center [803, 697] width 1253 height 1362
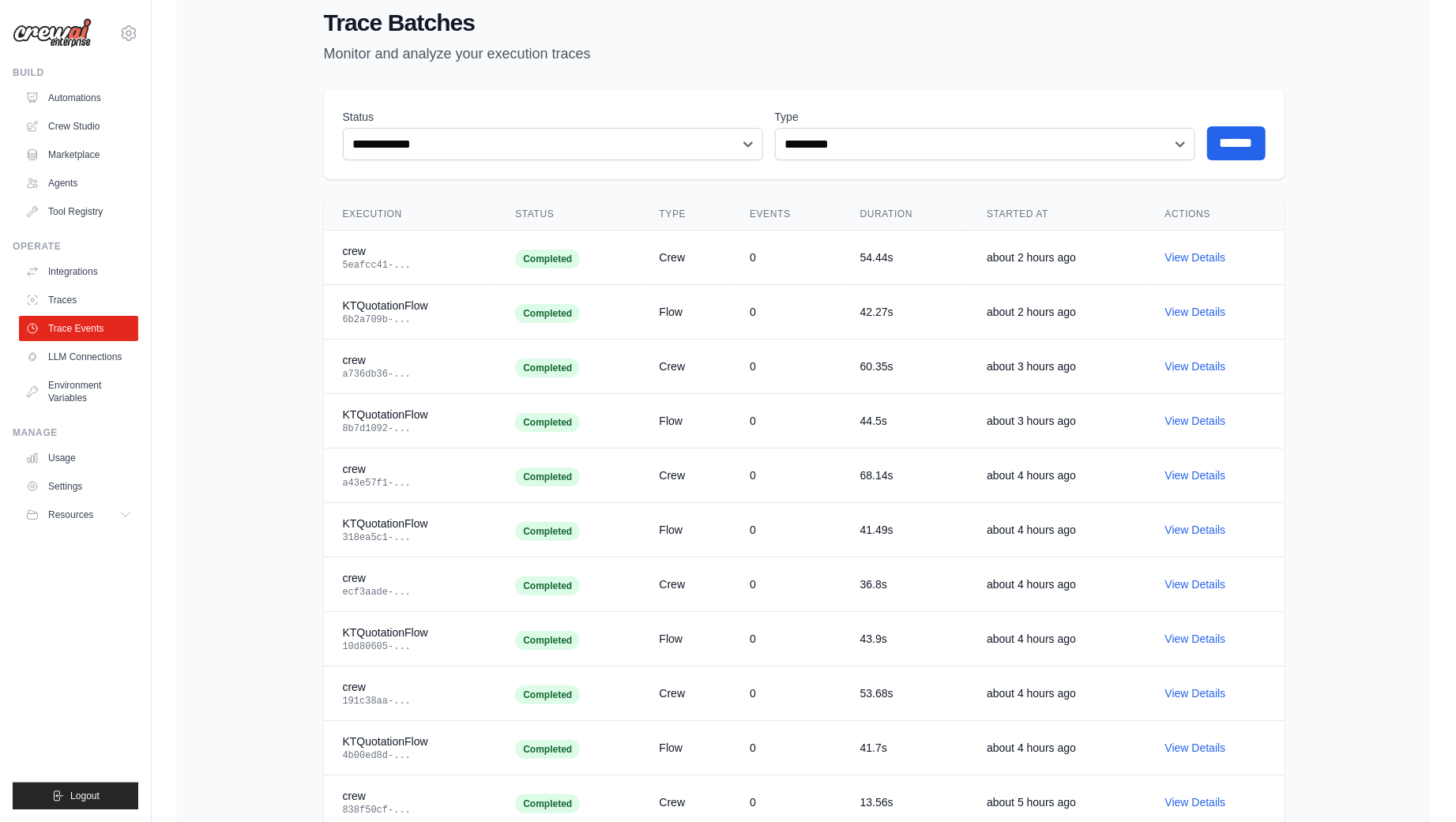
scroll to position [33, 0]
click at [286, 284] on div "**********" at bounding box center [803, 664] width 1253 height 1362
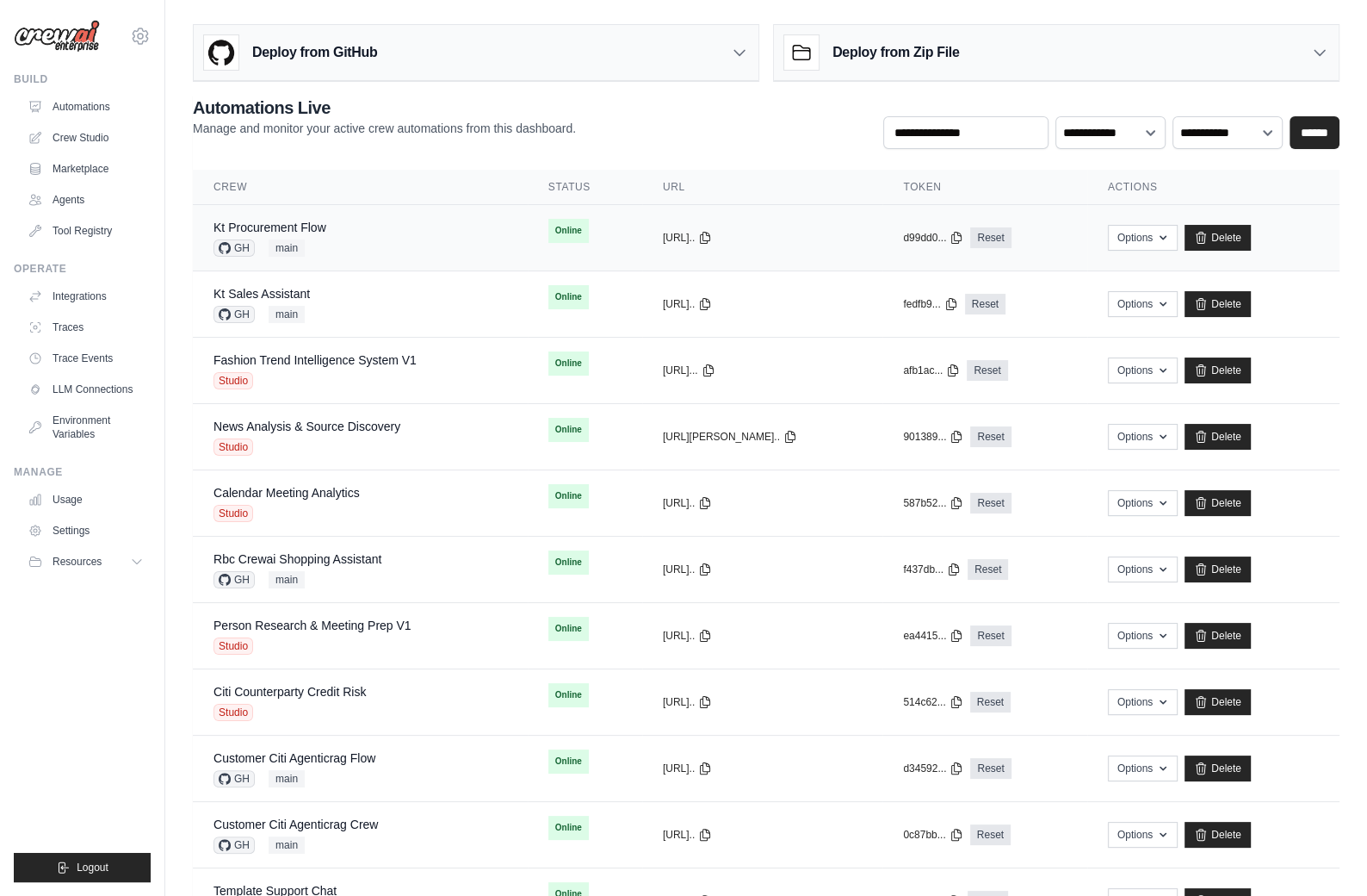
click at [343, 241] on div "Kt Procurement Flow GH main" at bounding box center [360, 238] width 294 height 38
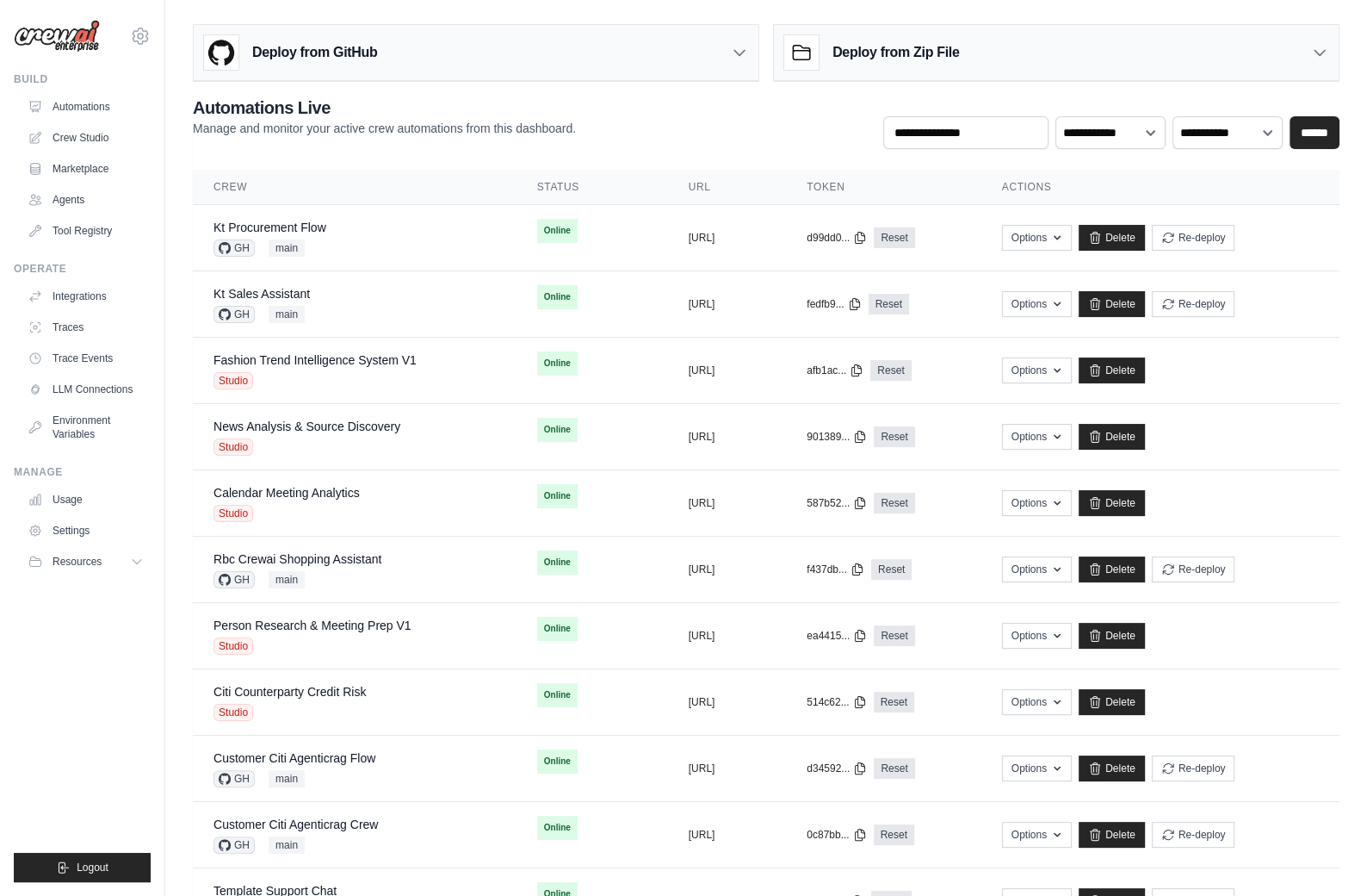
click at [349, 158] on div "**********" at bounding box center [766, 783] width 1147 height 1375
click at [364, 238] on div "Kt Procurement Flow GH main" at bounding box center [355, 238] width 283 height 38
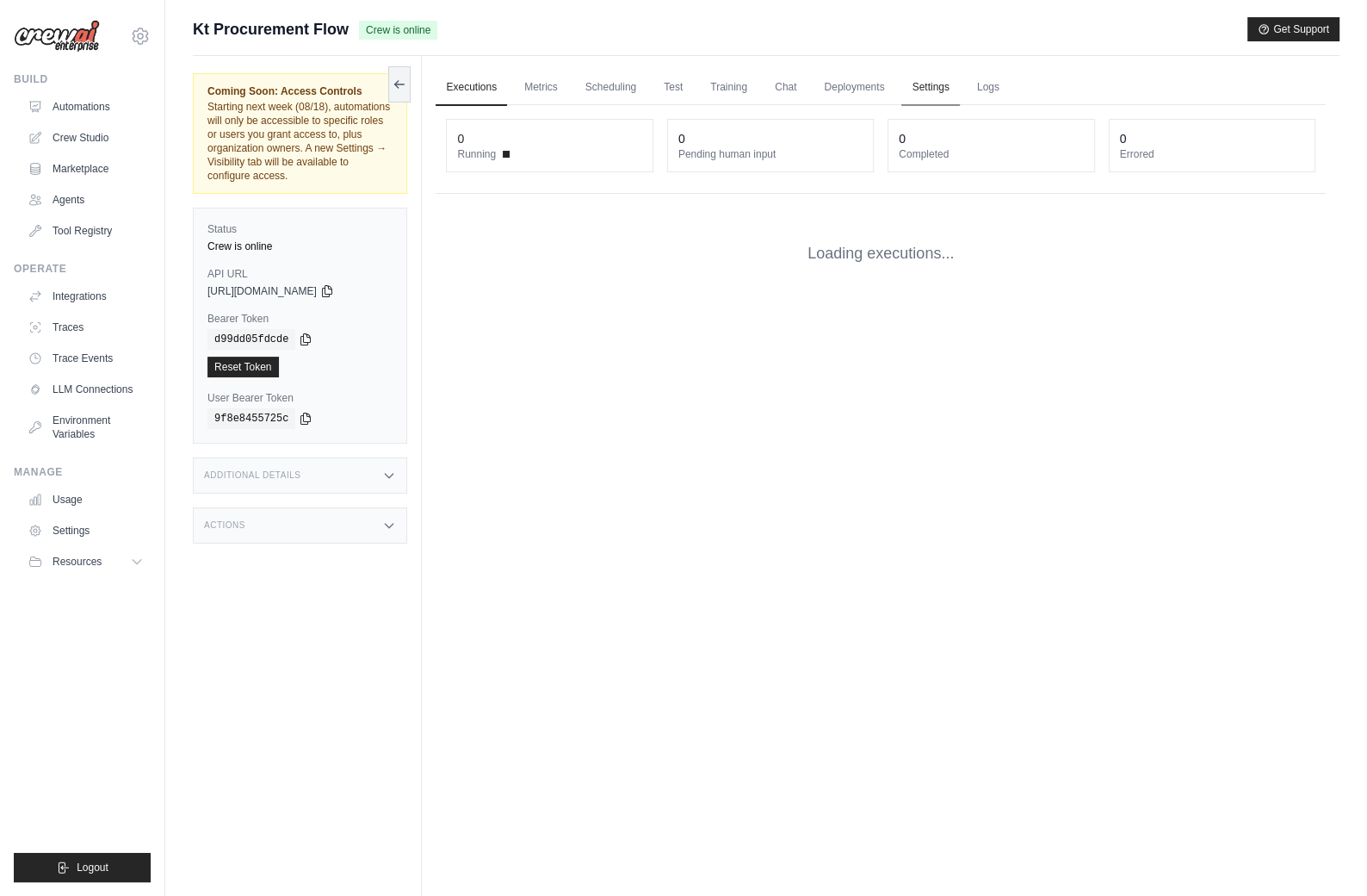
click at [927, 82] on link "Settings" at bounding box center [930, 88] width 58 height 36
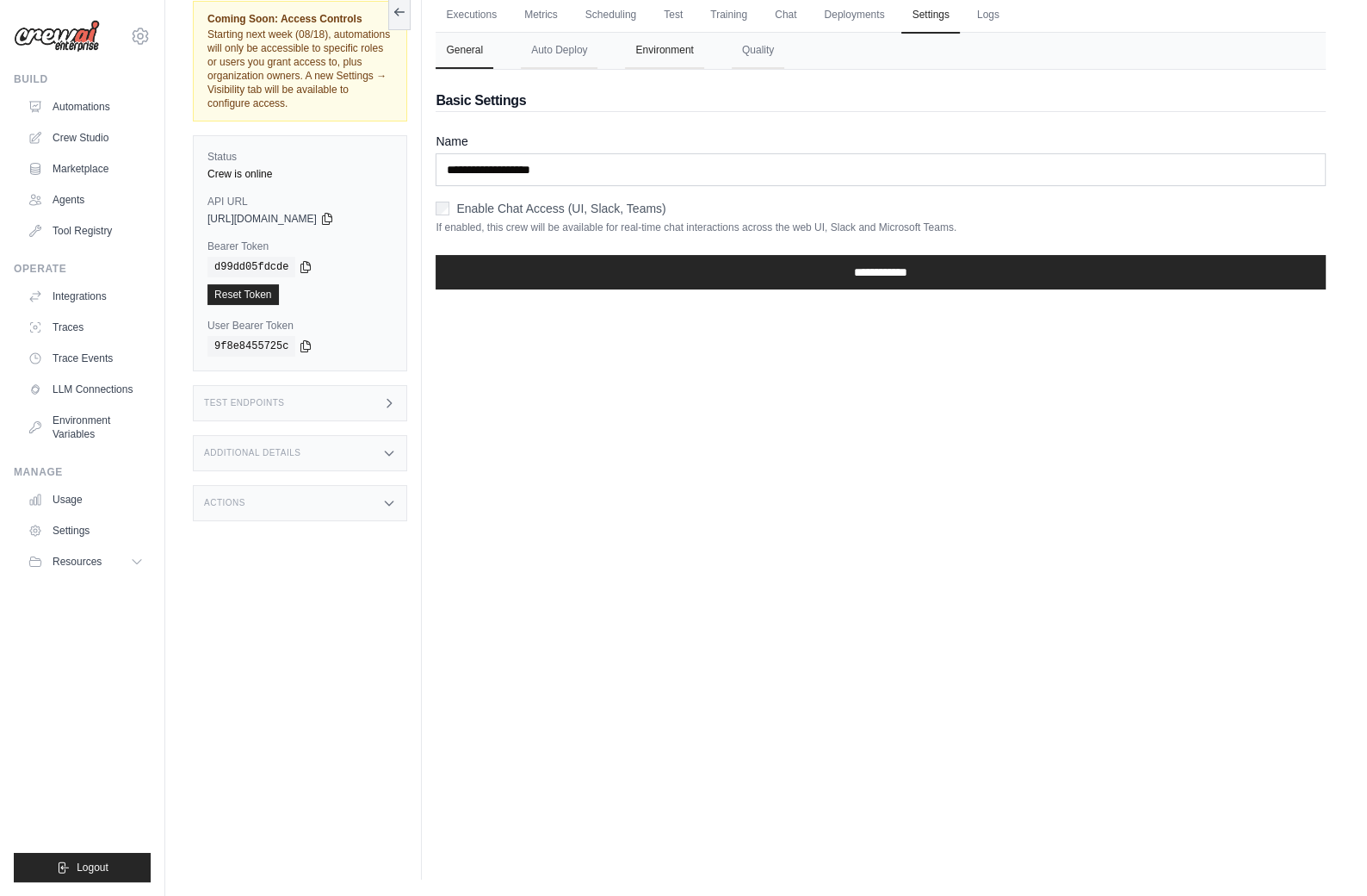
click at [680, 51] on button "Environment" at bounding box center [664, 51] width 79 height 36
